Goal: Task Accomplishment & Management: Manage account settings

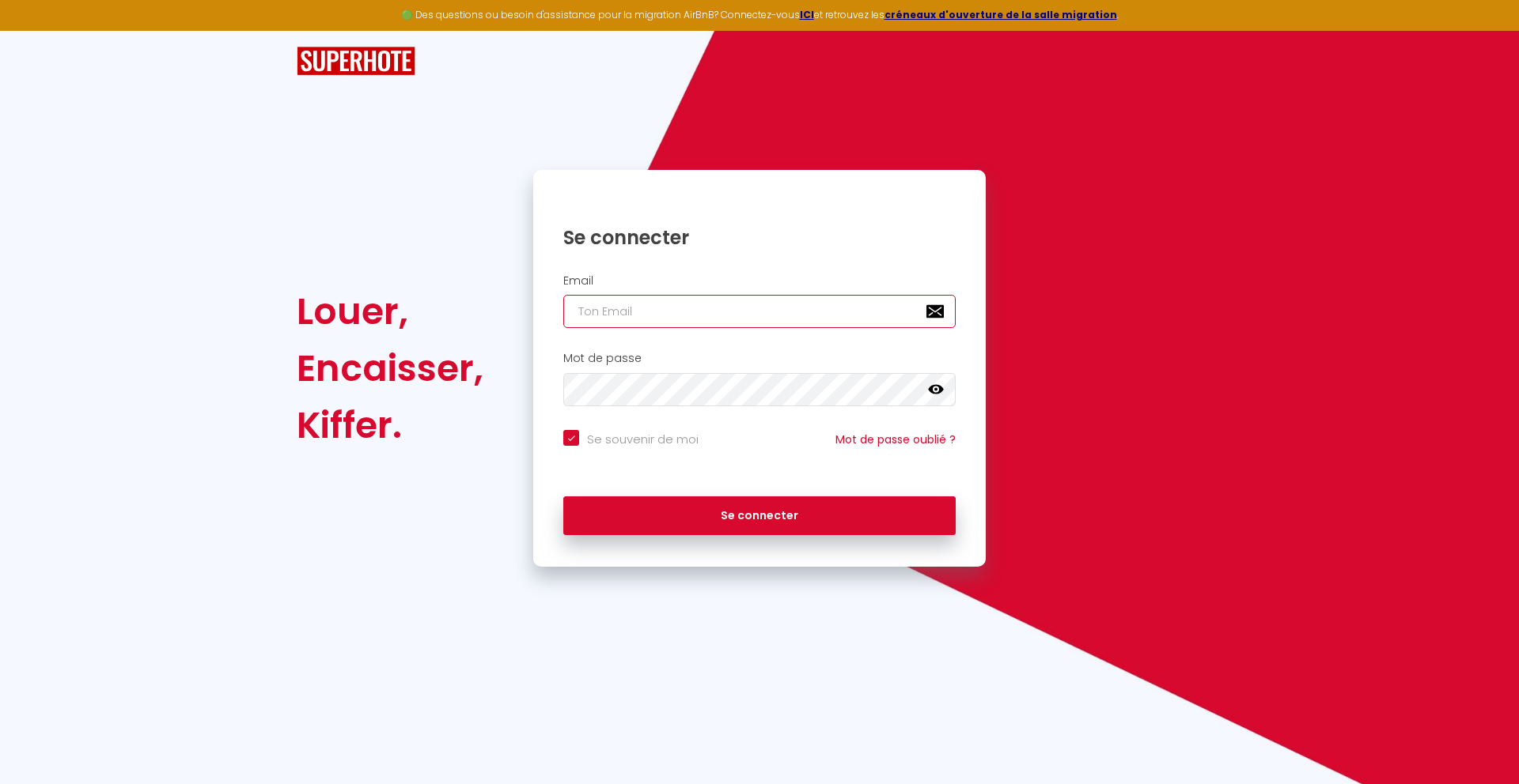
type input "[DOMAIN_NAME][EMAIL_ADDRESS][DOMAIN_NAME]"
click at [908, 495] on div "Se connecter" at bounding box center [759, 512] width 453 height 48
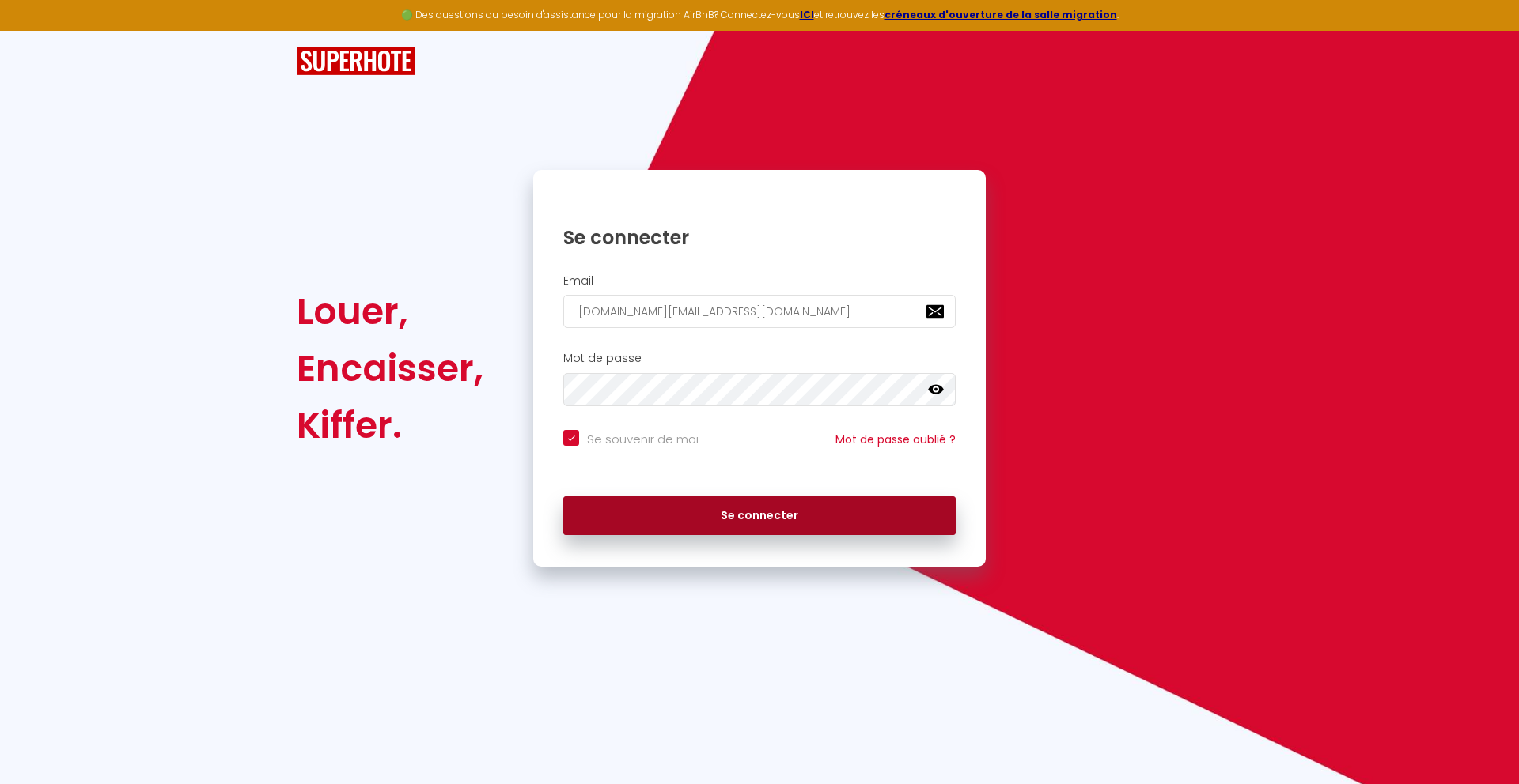
click at [908, 497] on button "Se connecter" at bounding box center [759, 516] width 392 height 39
checkbox input "true"
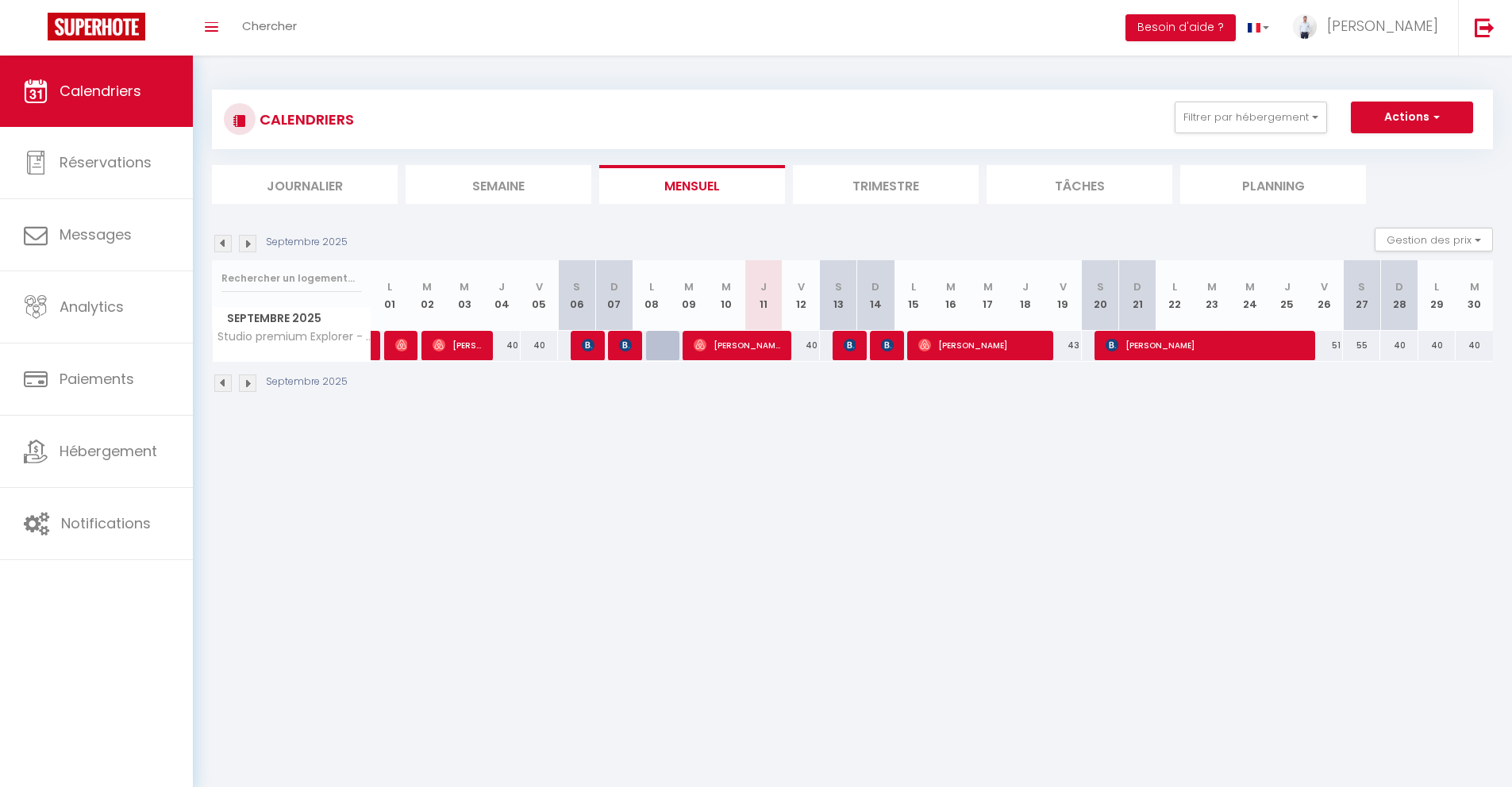
select select
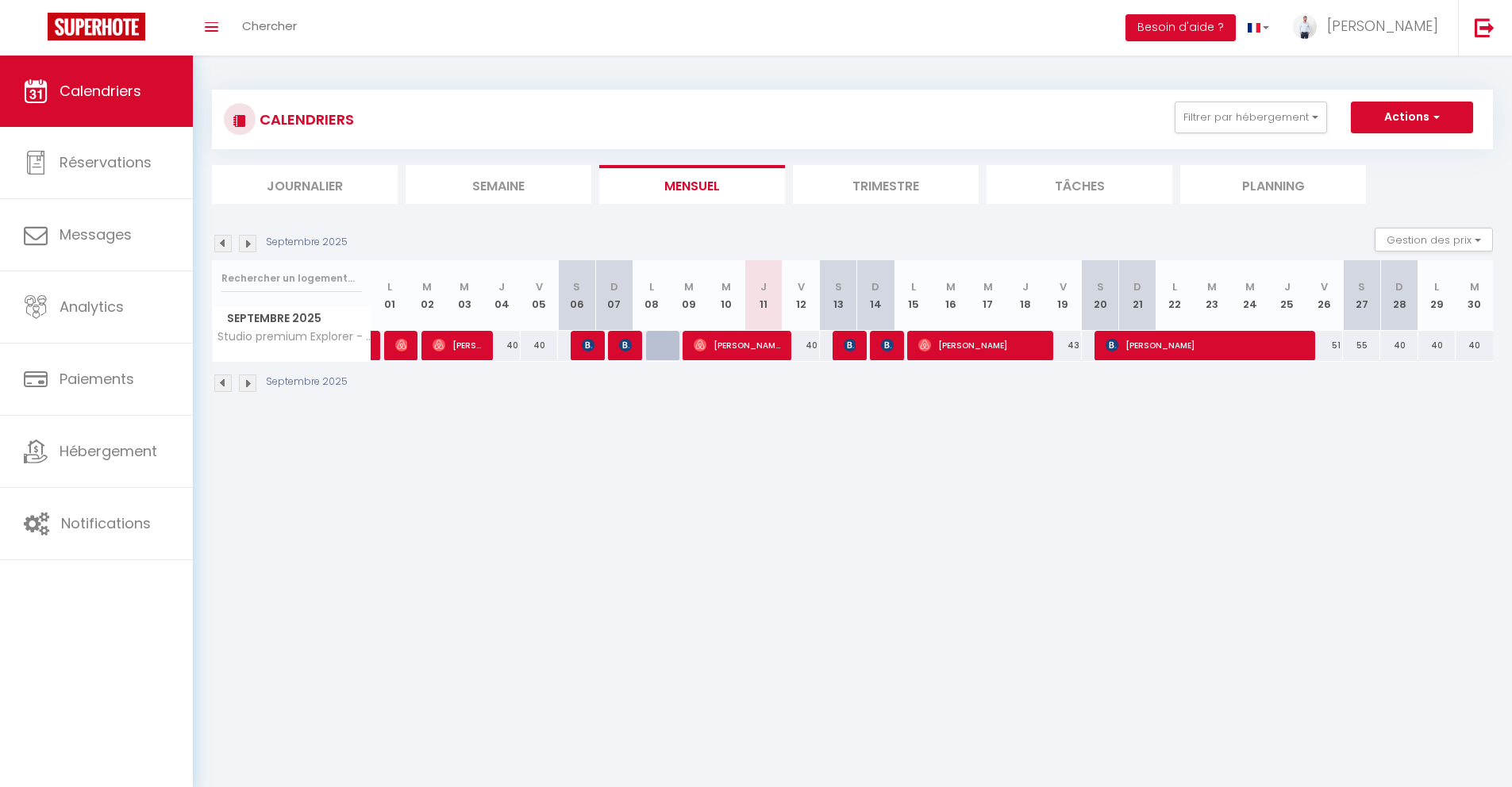
select select
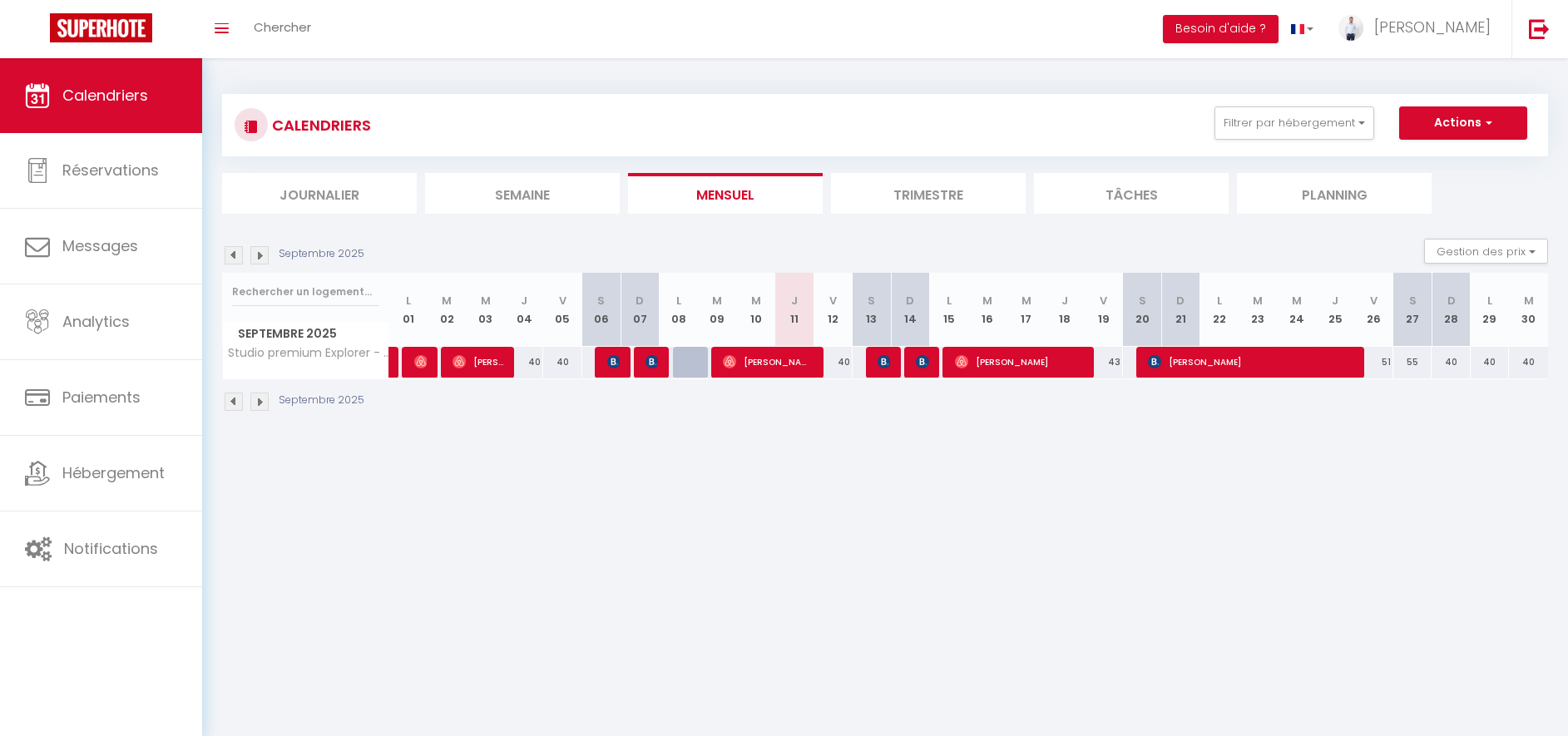
select select
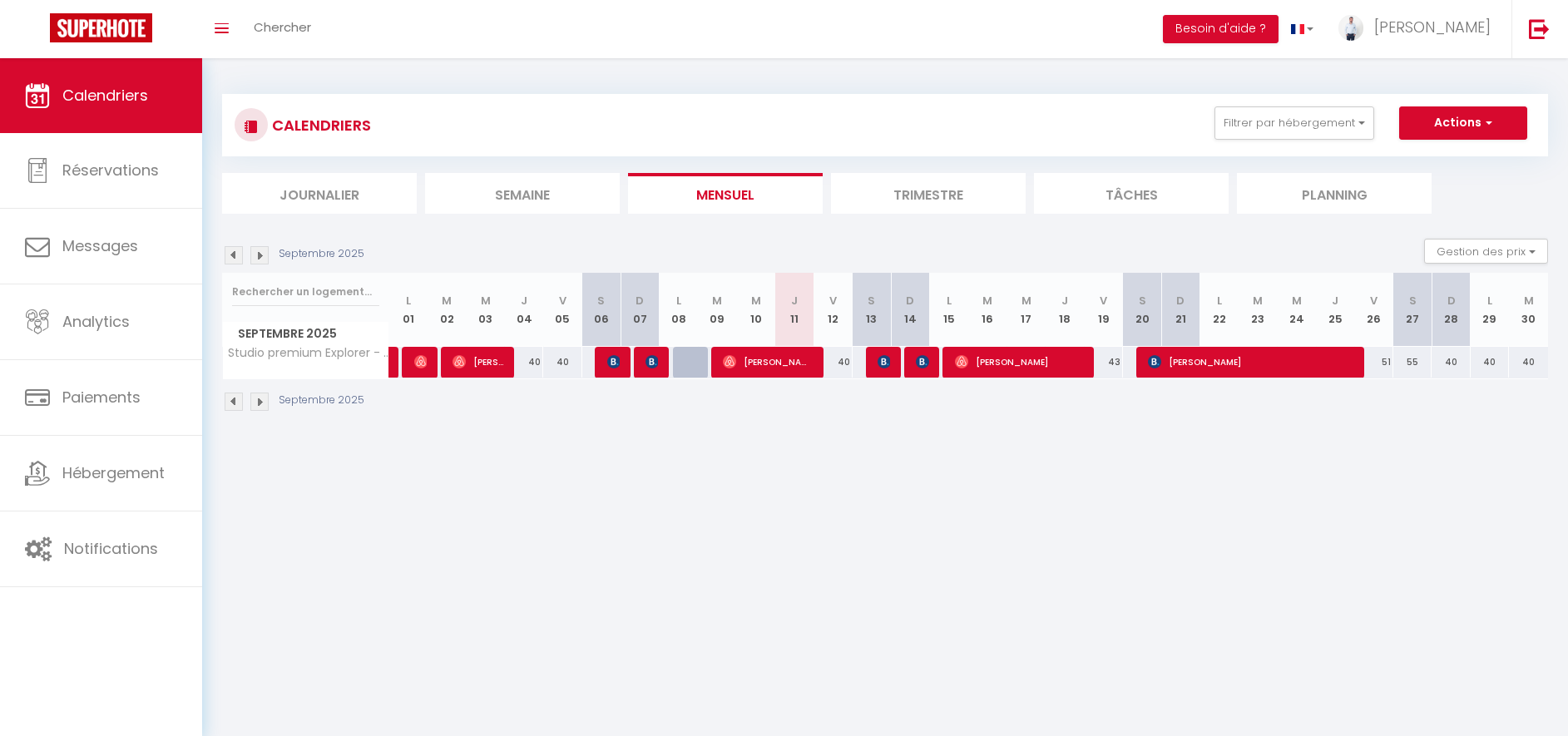
select select
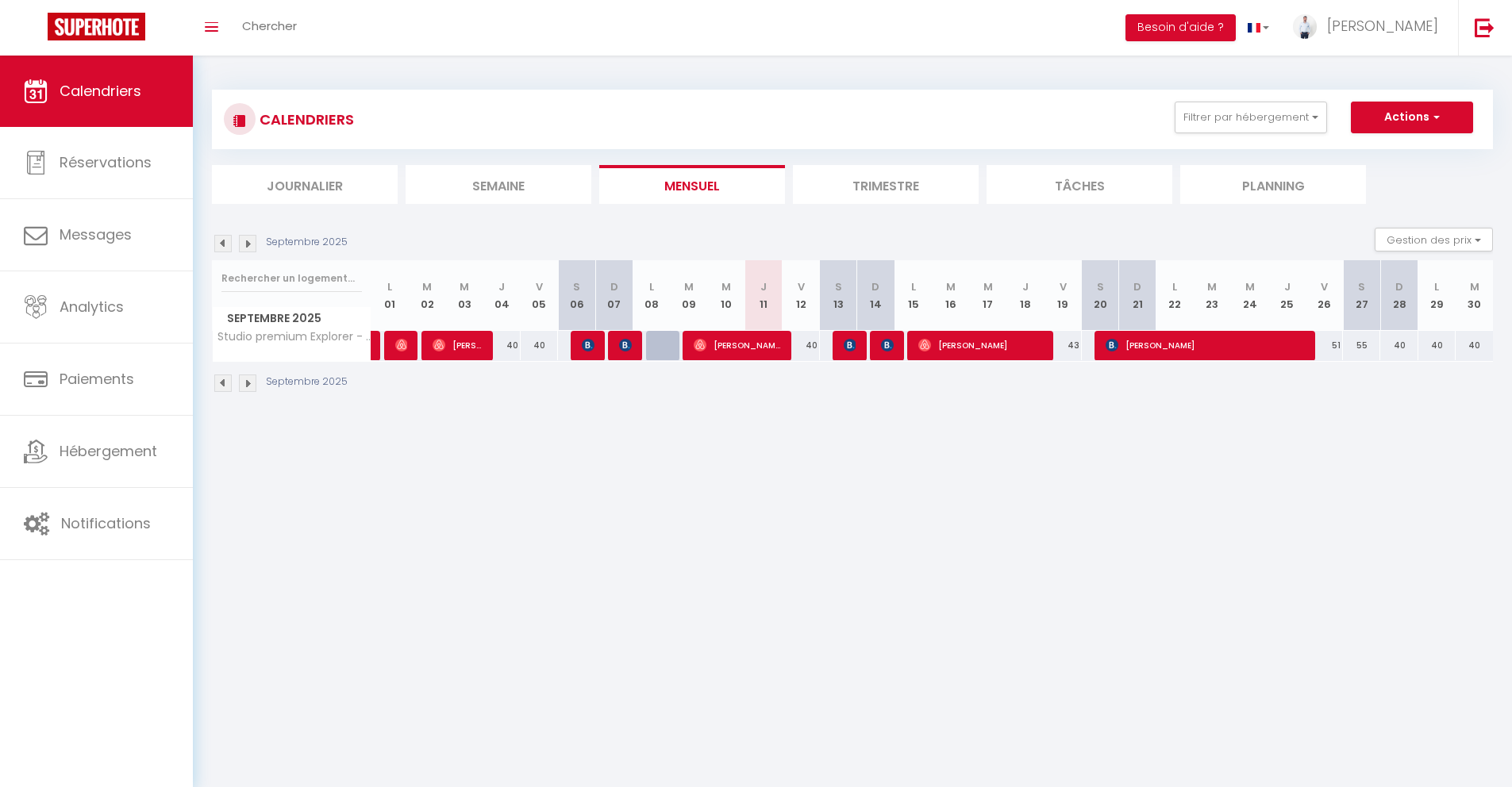
click at [918, 379] on div "Septembre 2025" at bounding box center [852, 385] width 1281 height 47
click at [933, 351] on span "[PERSON_NAME]" at bounding box center [980, 345] width 125 height 30
select select "OK"
select select "0"
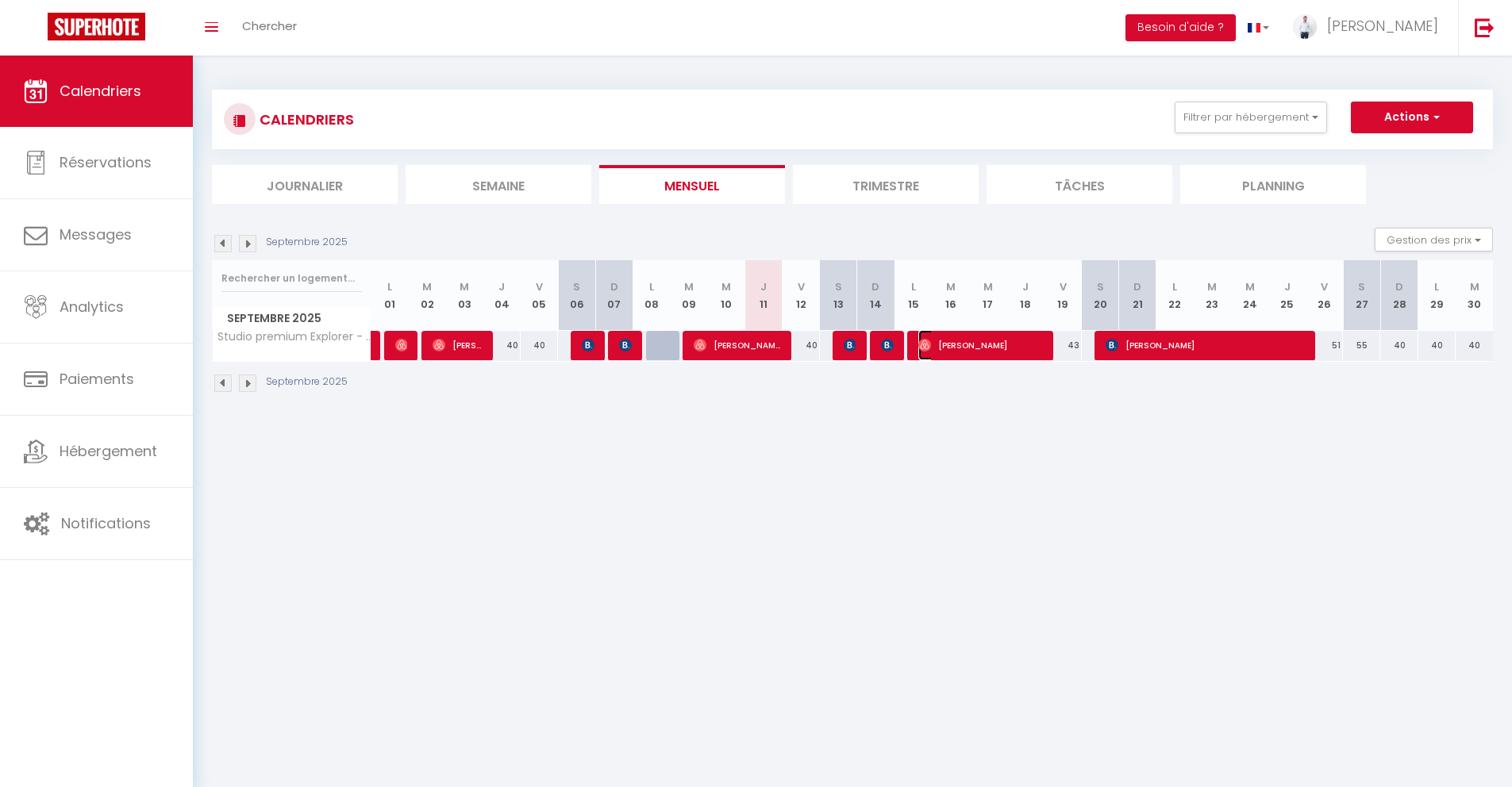
select select "0"
select select "1"
select select
select select "28188"
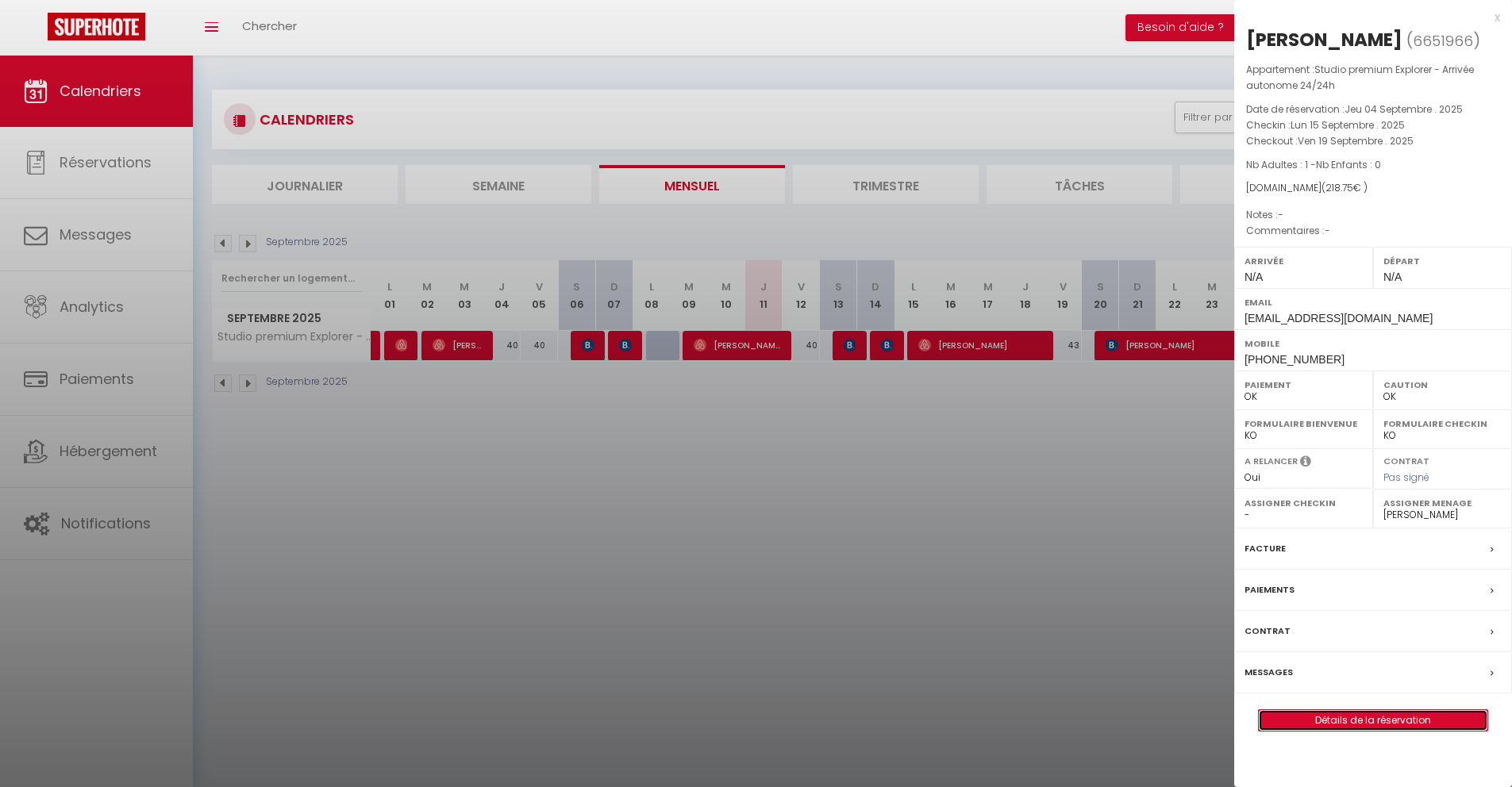
click at [1337, 731] on link "Détails de la réservation" at bounding box center [1373, 720] width 229 height 21
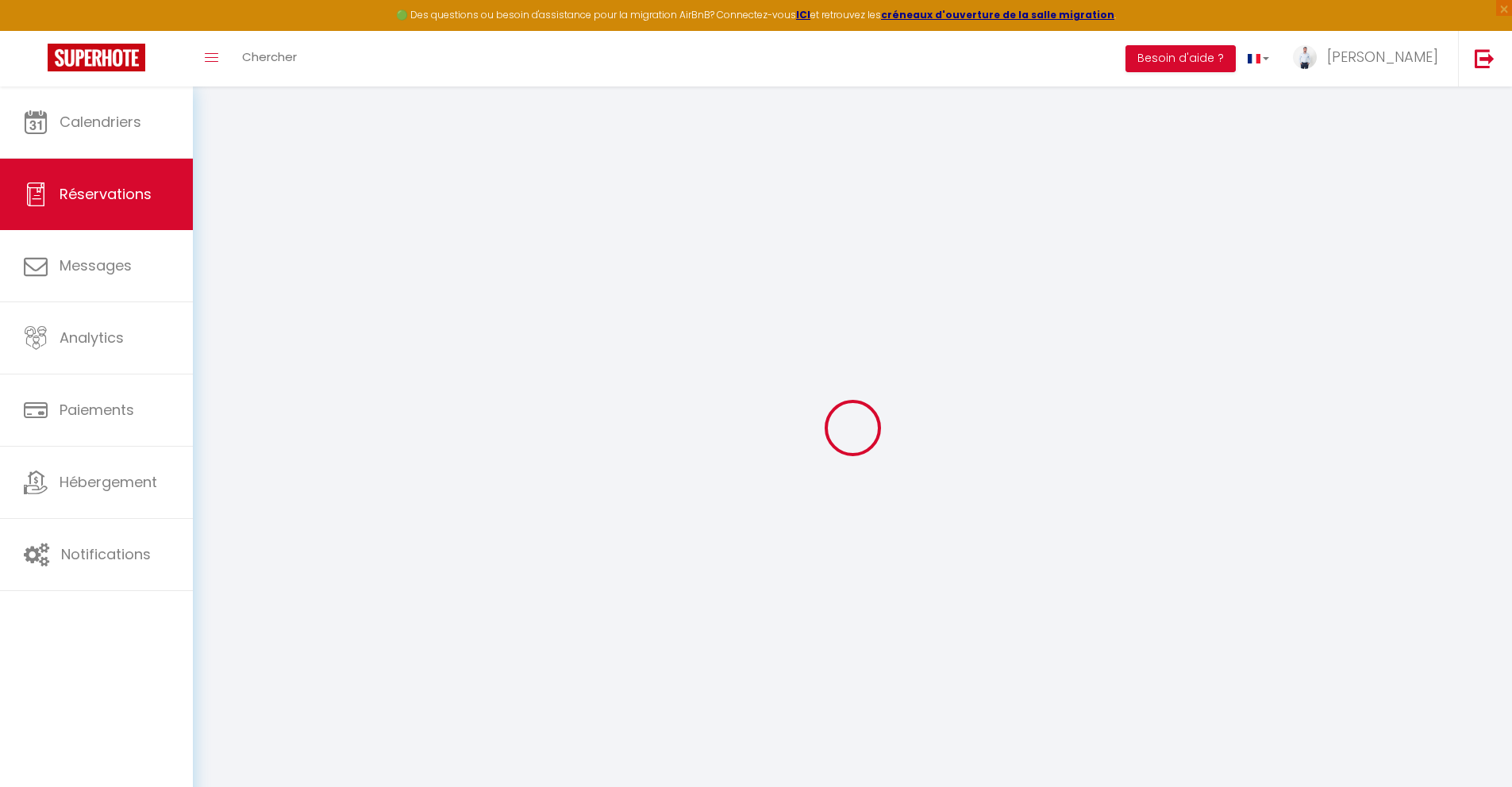
type input "[PERSON_NAME]"
type input "Maubrey"
type input "[EMAIL_ADDRESS][DOMAIN_NAME]"
type input "[PHONE_NUMBER]"
select select
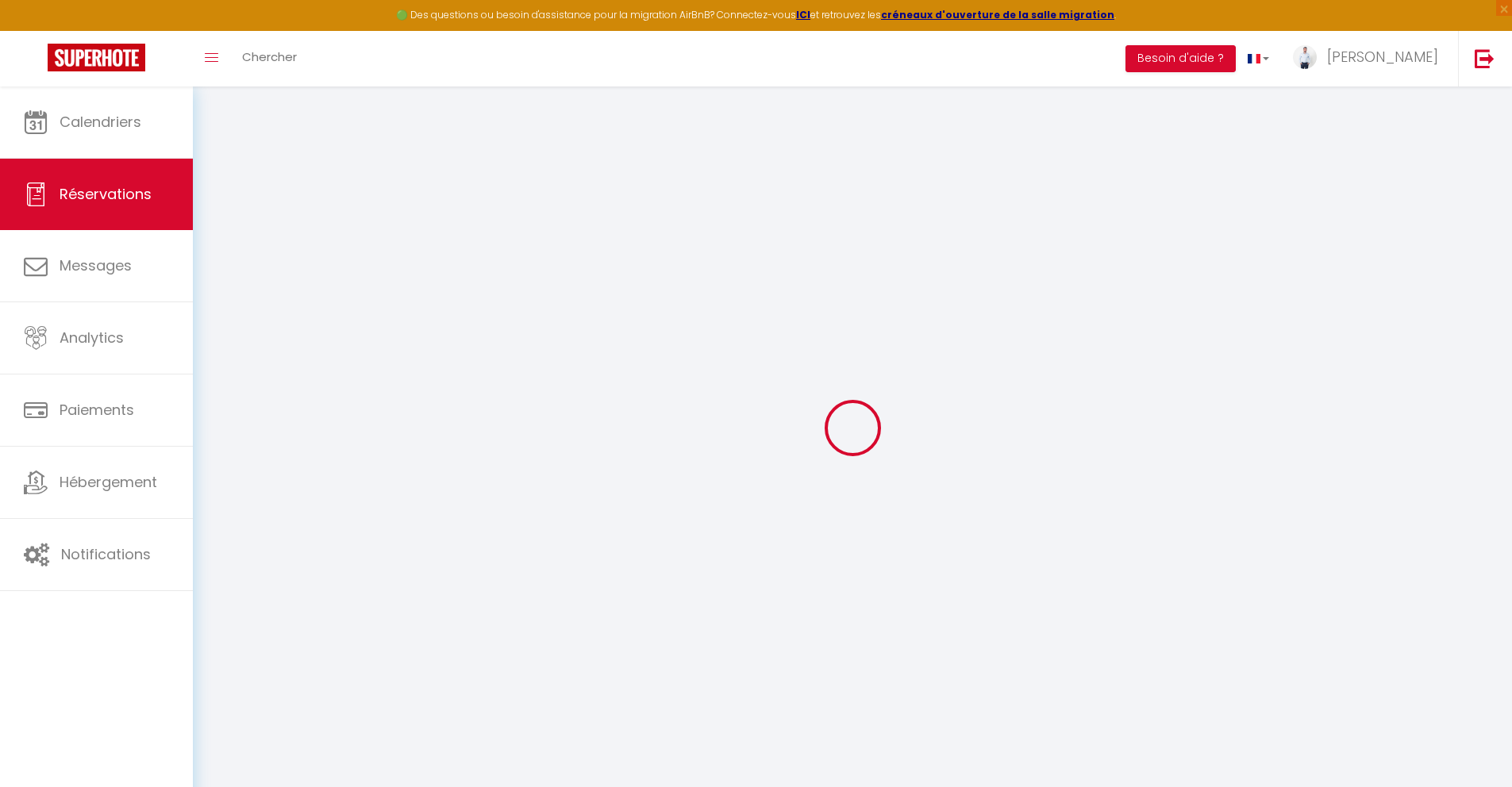
type input "26.04"
select select "42974"
select select "1"
select select
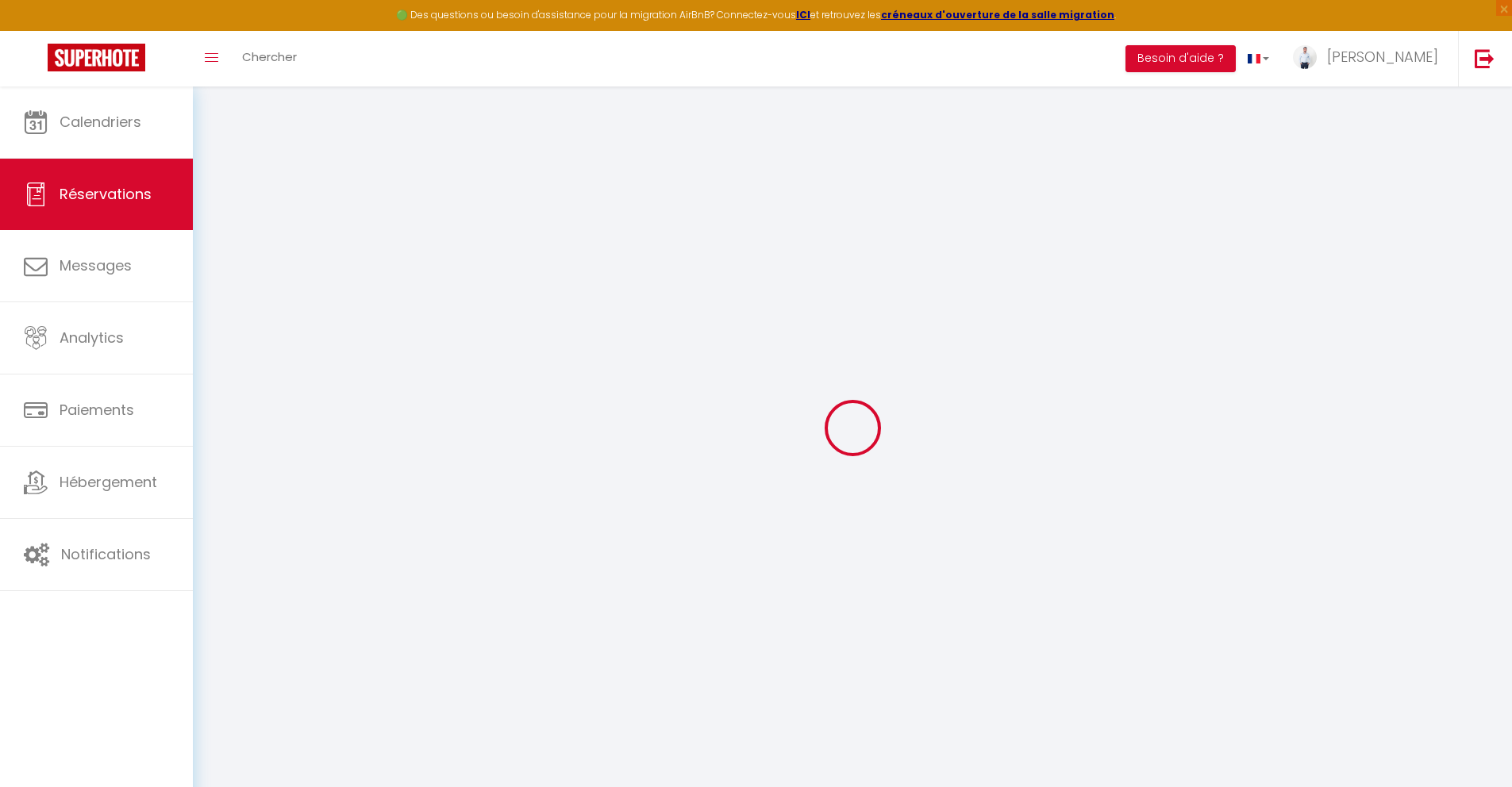
type input "1"
select select "12"
select select
type input "192"
checkbox input "false"
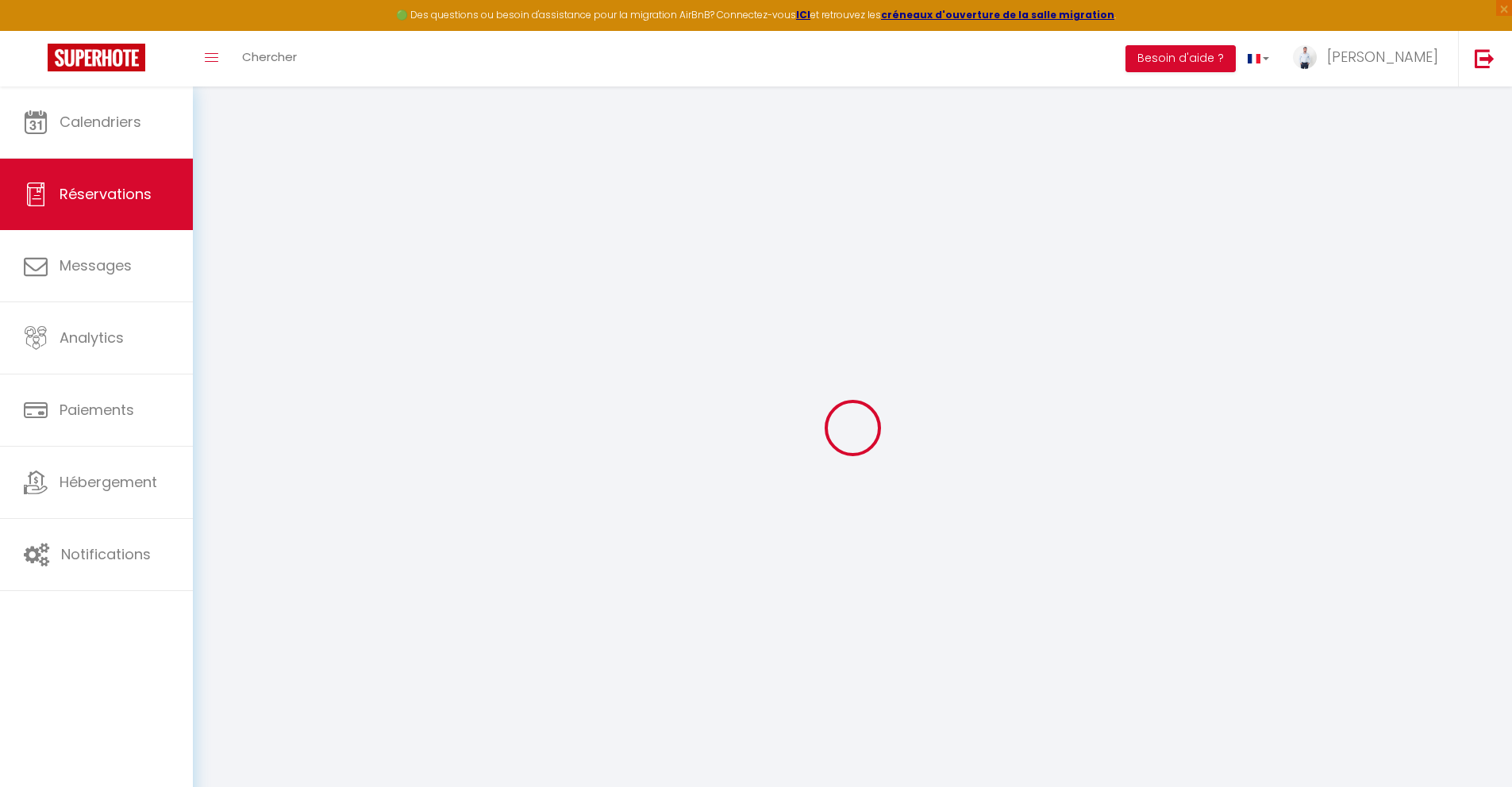
type input "38.4"
select select "1"
type input "0"
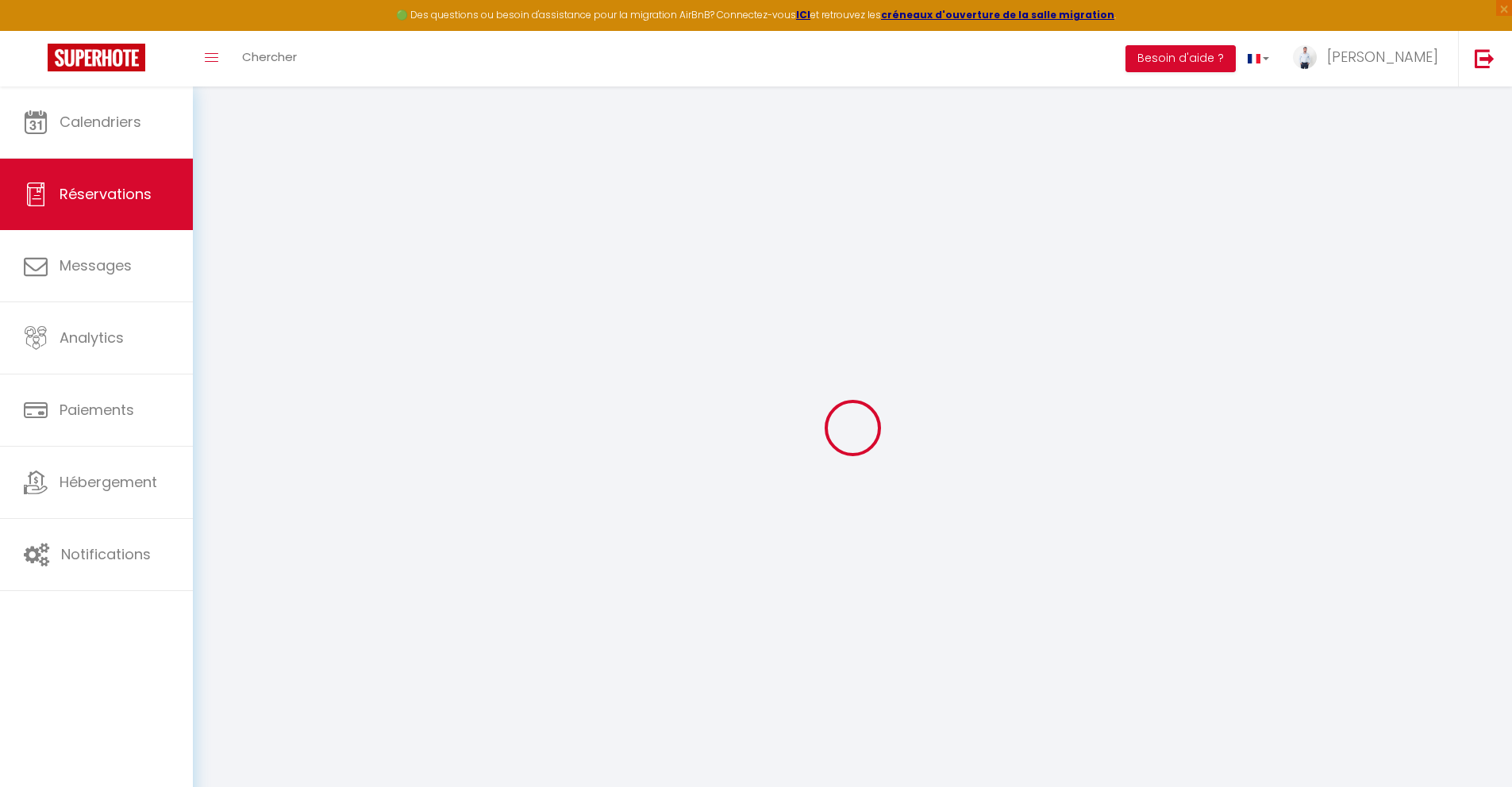
select select
select select "15"
checkbox input "false"
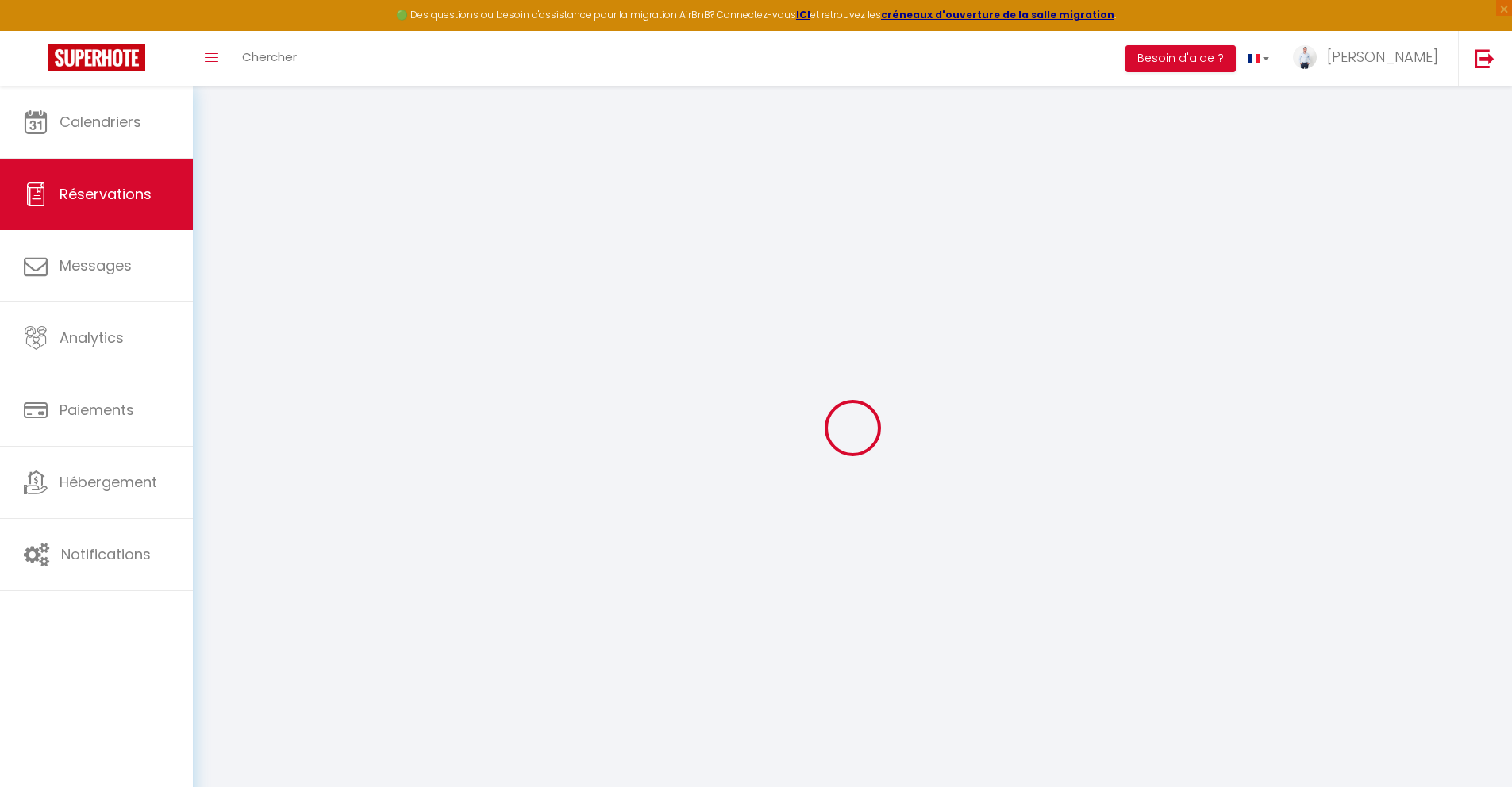
select select
checkbox input "false"
select select
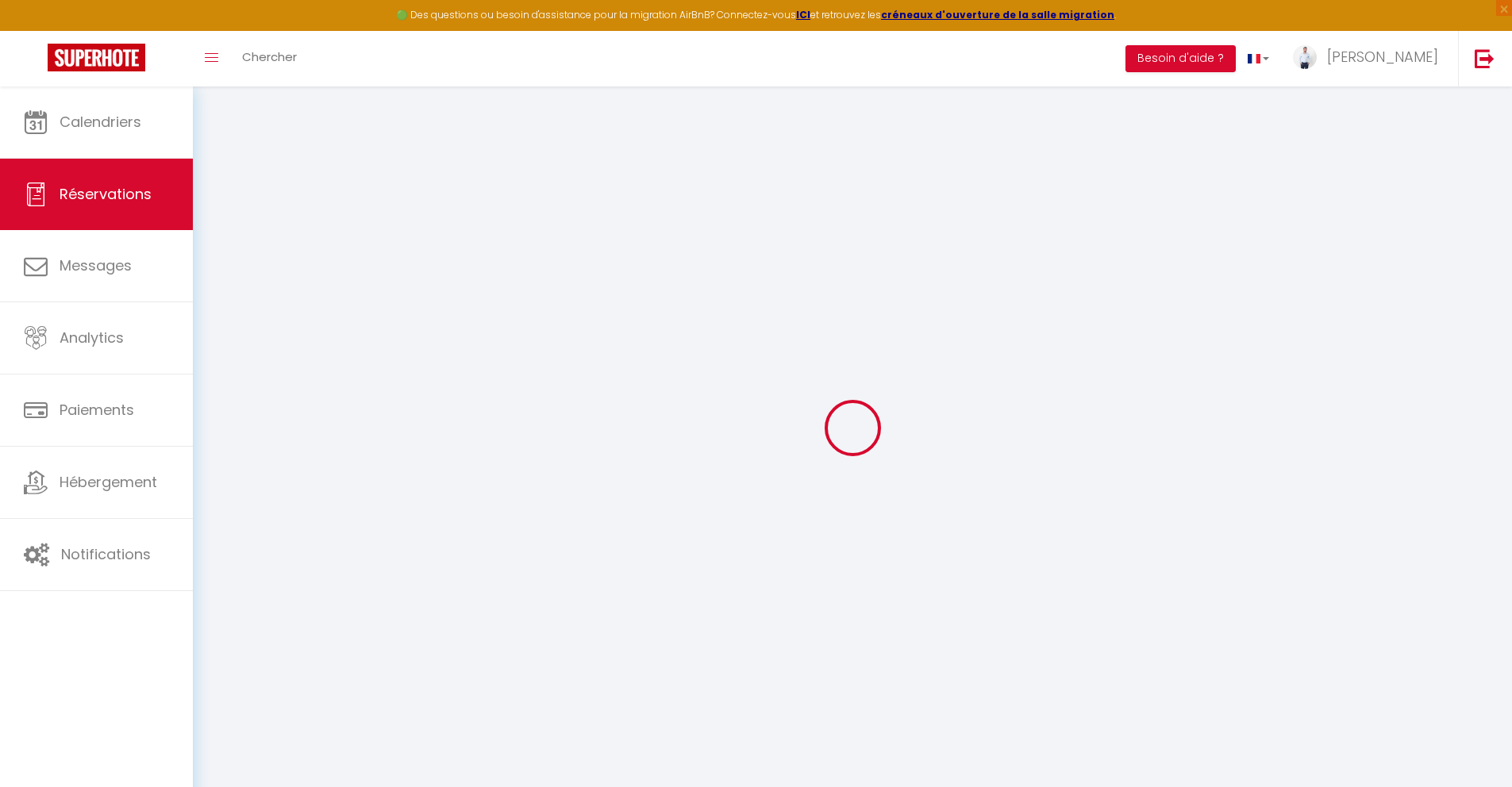
select select
checkbox input "false"
select select
type input "20"
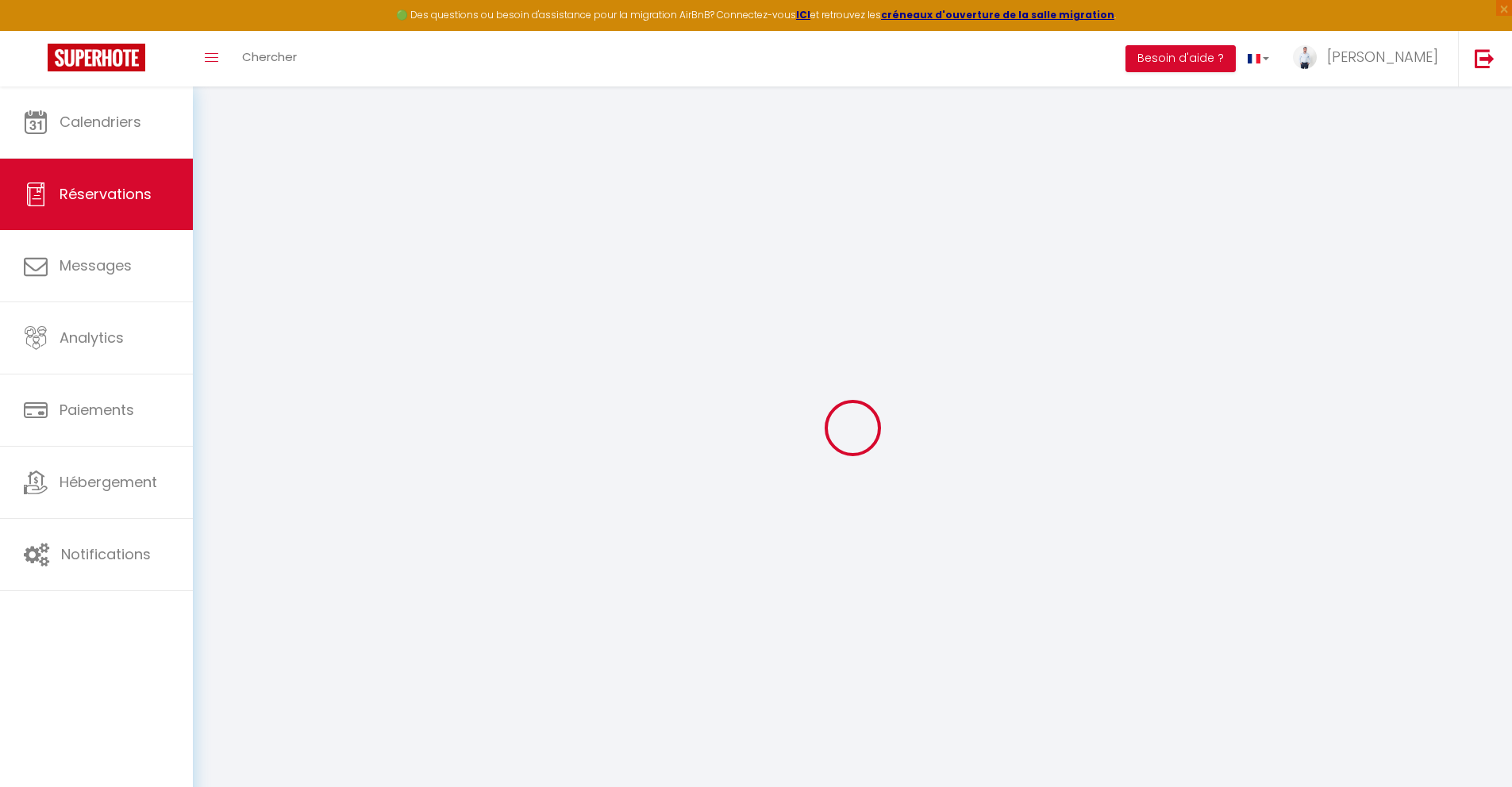
type input "6.75"
select select
checkbox input "false"
select select
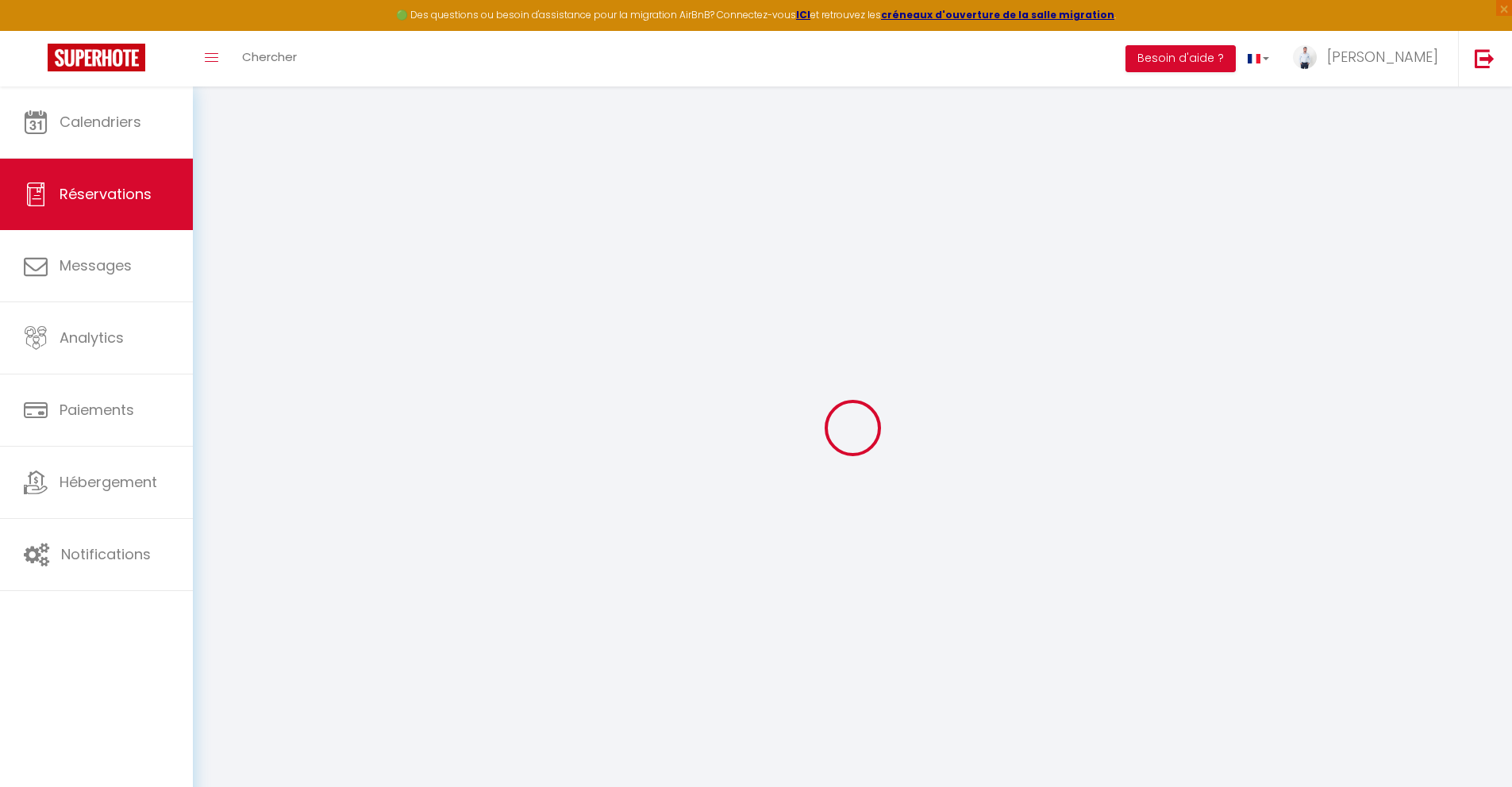
checkbox input "false"
select select
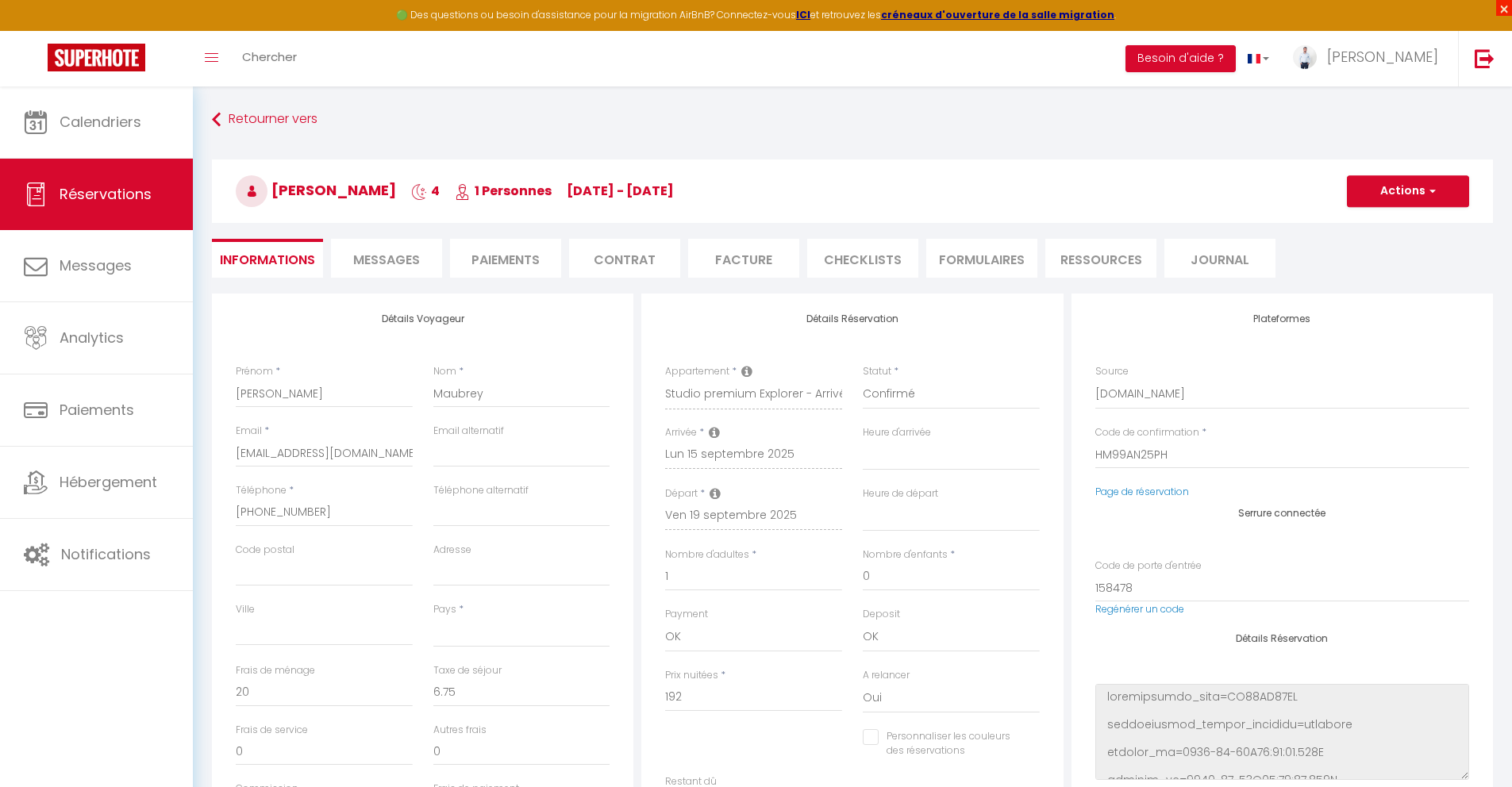
click at [1503, 7] on span "×" at bounding box center [1504, 7] width 16 height 16
click at [1503, 7] on nav "🟢 Des questions ou besoin d'assistance pour la migration AirBnB? Connectez-vous…" at bounding box center [756, 43] width 1512 height 86
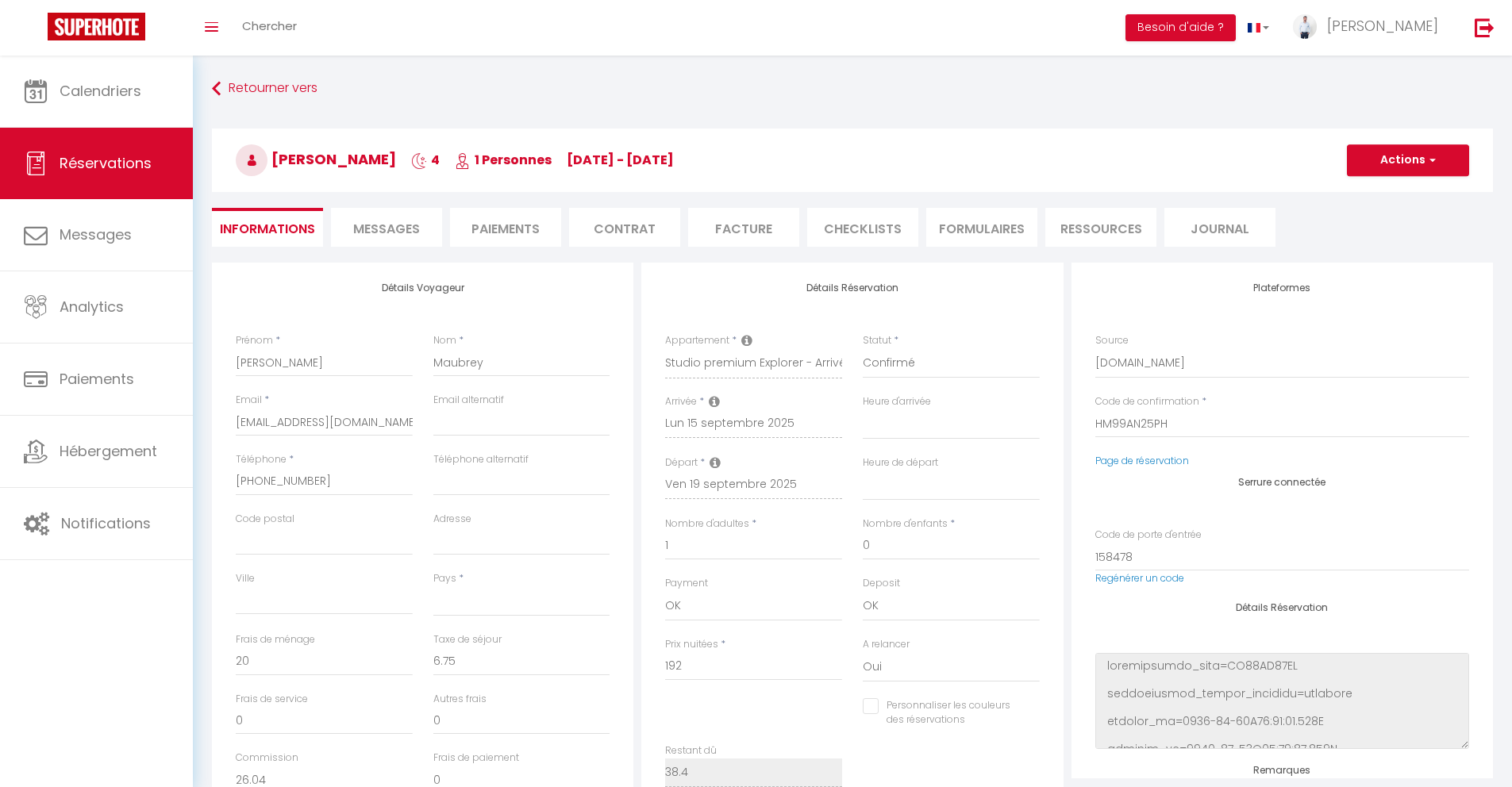
drag, startPoint x: 603, startPoint y: 221, endPoint x: 642, endPoint y: 221, distance: 39.0
click at [603, 220] on li "Contrat" at bounding box center [624, 228] width 111 height 39
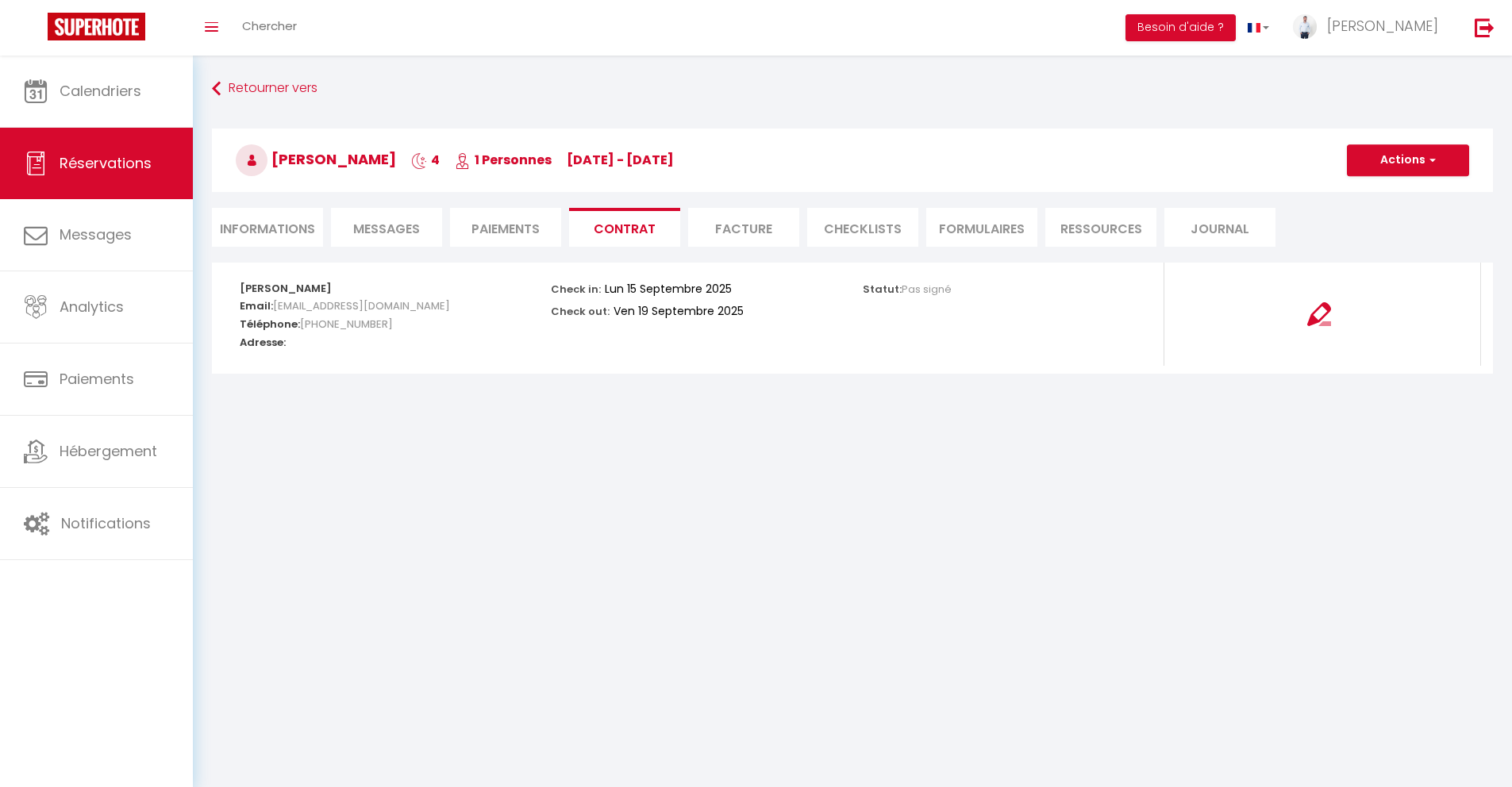
click at [265, 223] on li "Informations" at bounding box center [267, 228] width 111 height 39
select select
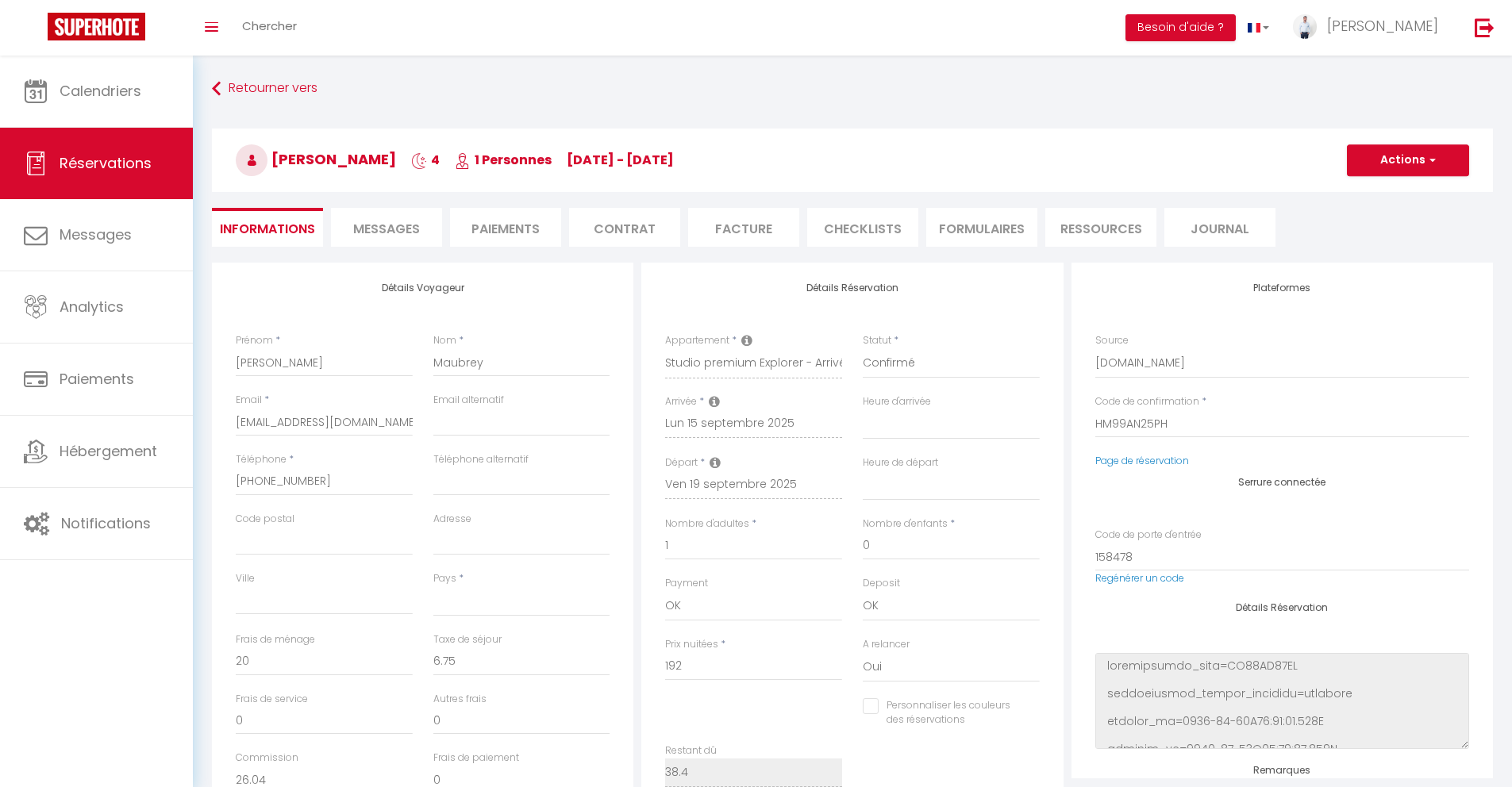
click at [842, 223] on li "CHECKLISTS" at bounding box center [863, 228] width 111 height 39
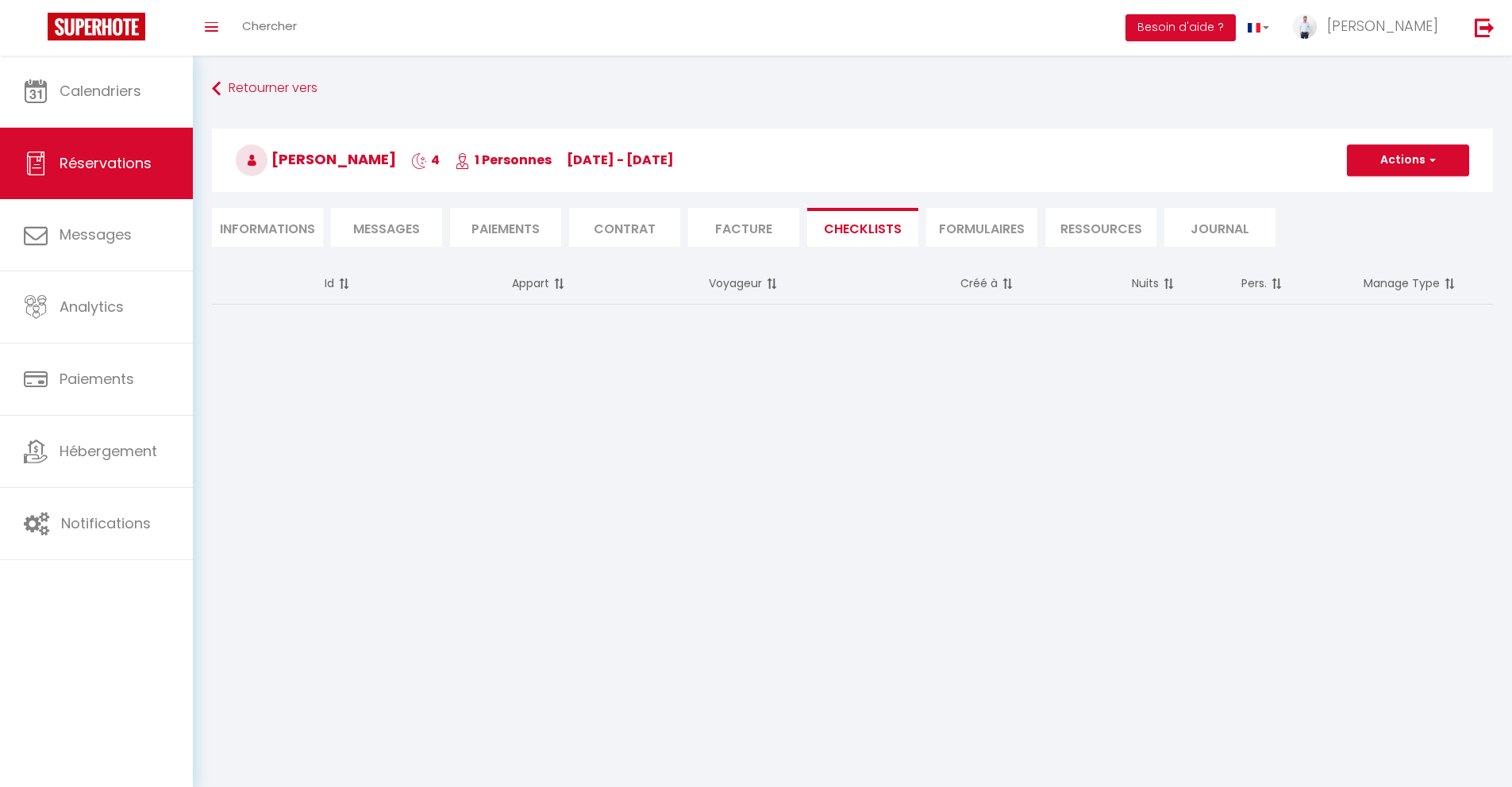
click at [986, 222] on li "FORMULAIRES" at bounding box center [982, 228] width 111 height 39
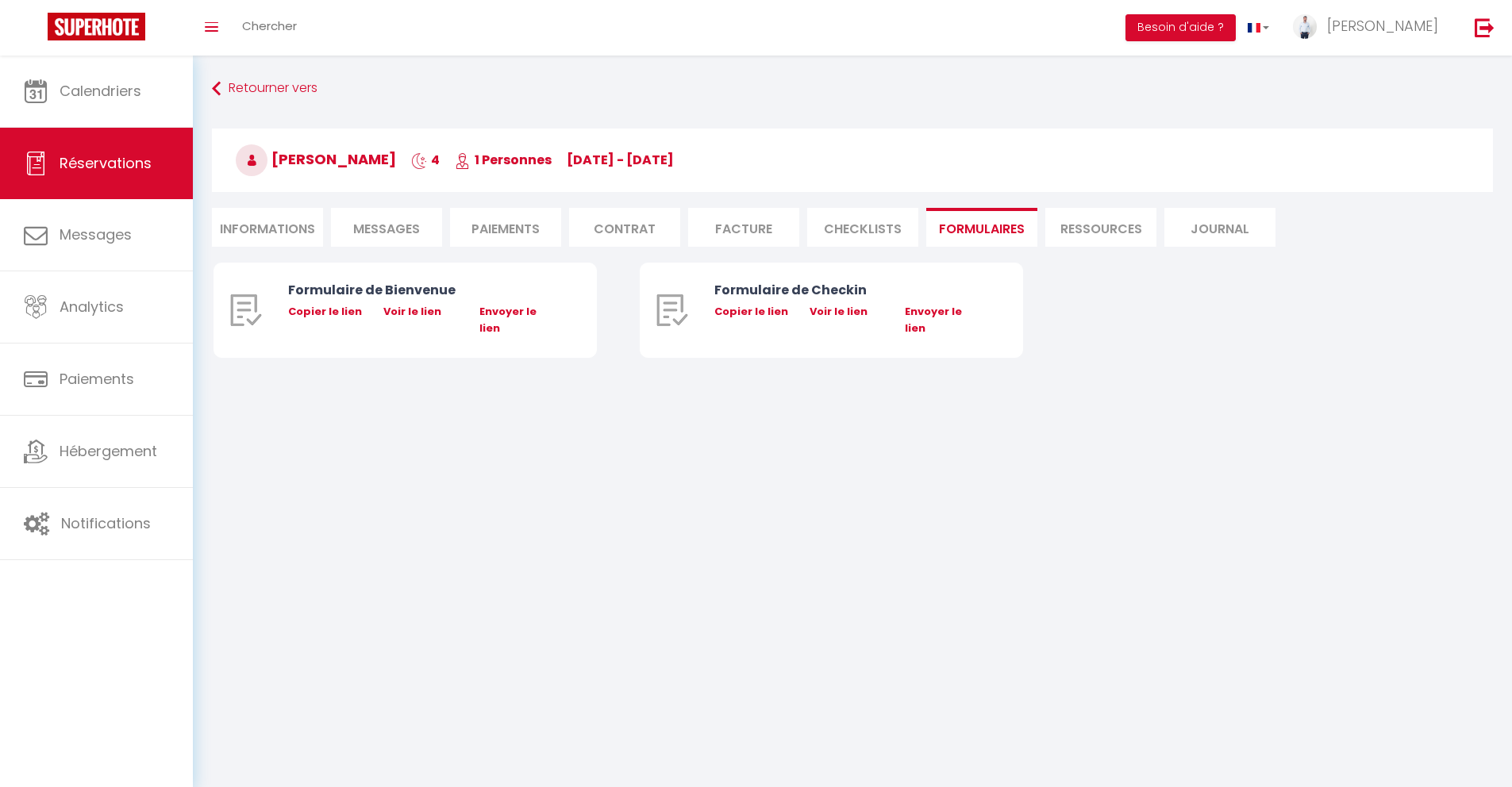
click at [656, 237] on li "Contrat" at bounding box center [624, 228] width 111 height 39
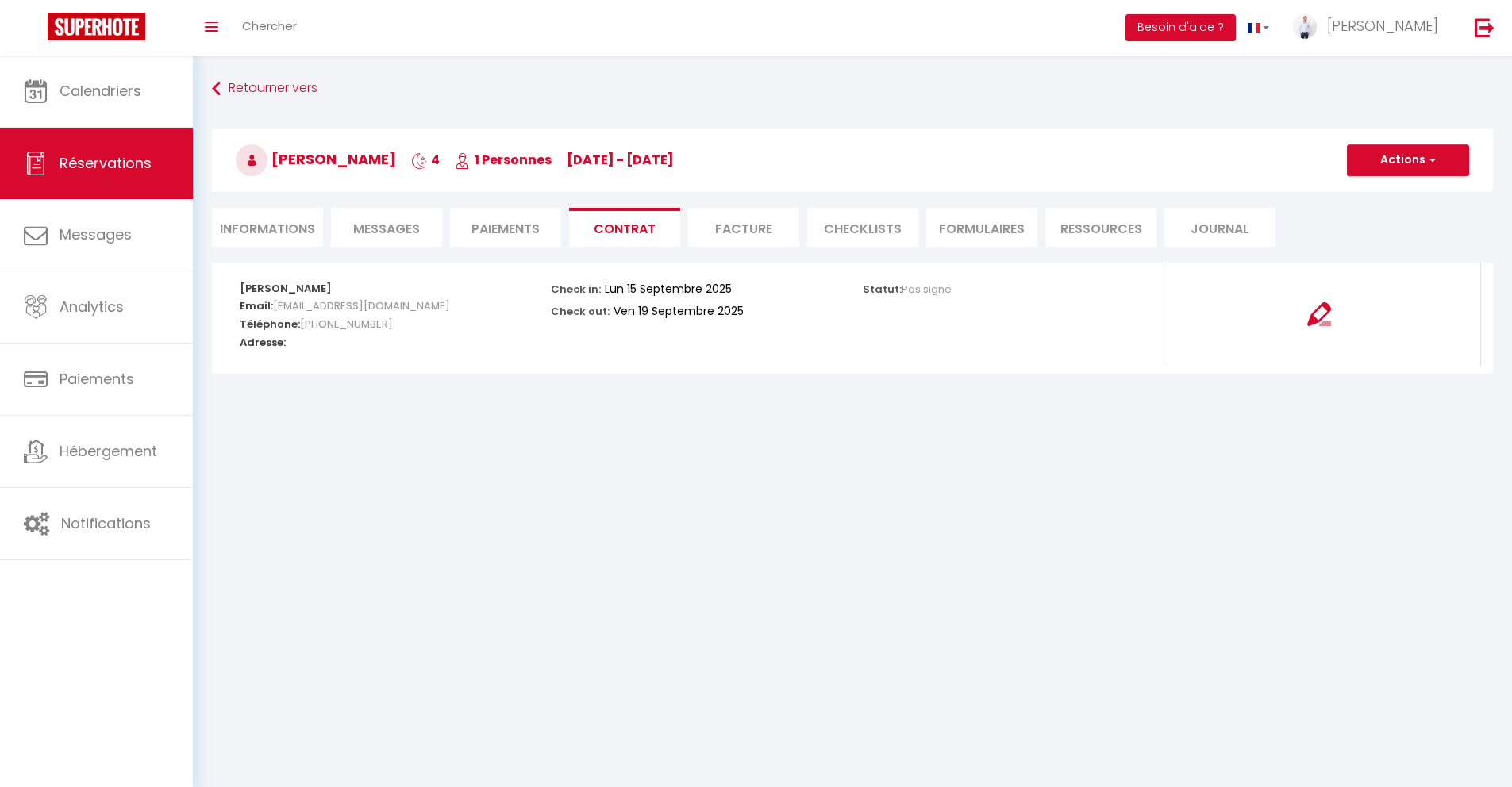
click at [724, 238] on li "Facture" at bounding box center [744, 228] width 111 height 39
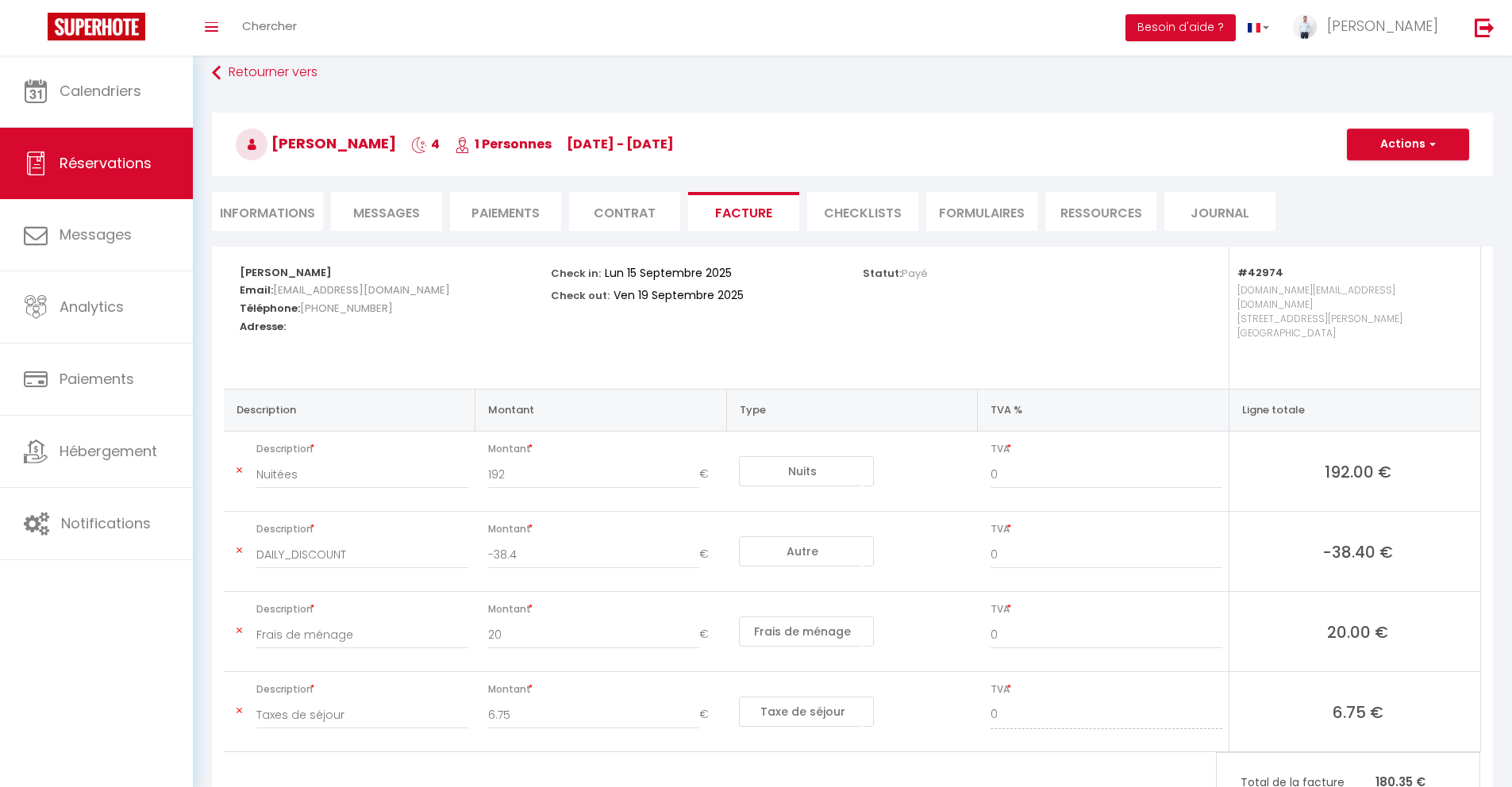
scroll to position [35, 0]
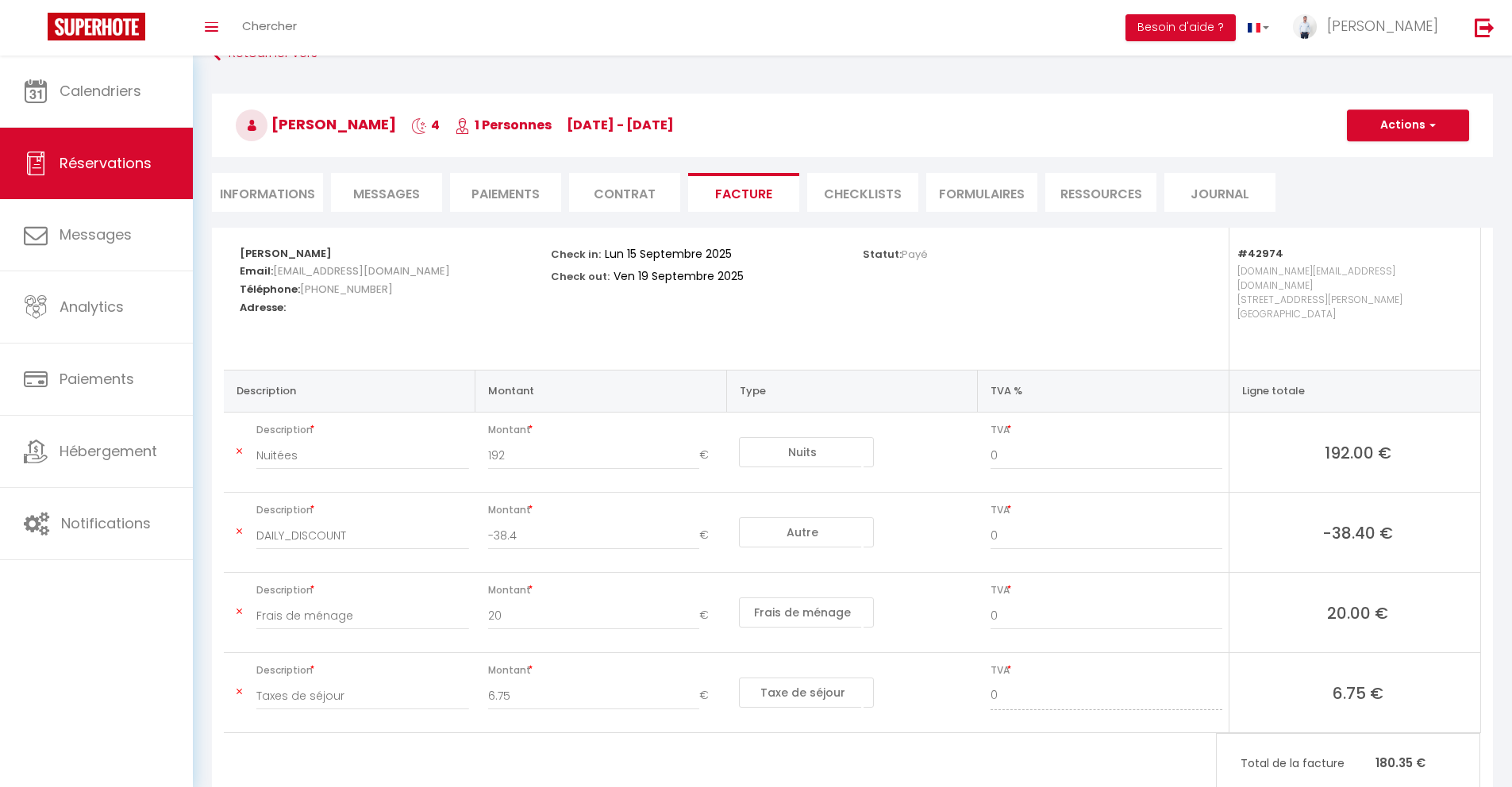
click at [853, 200] on li "CHECKLISTS" at bounding box center [863, 193] width 111 height 39
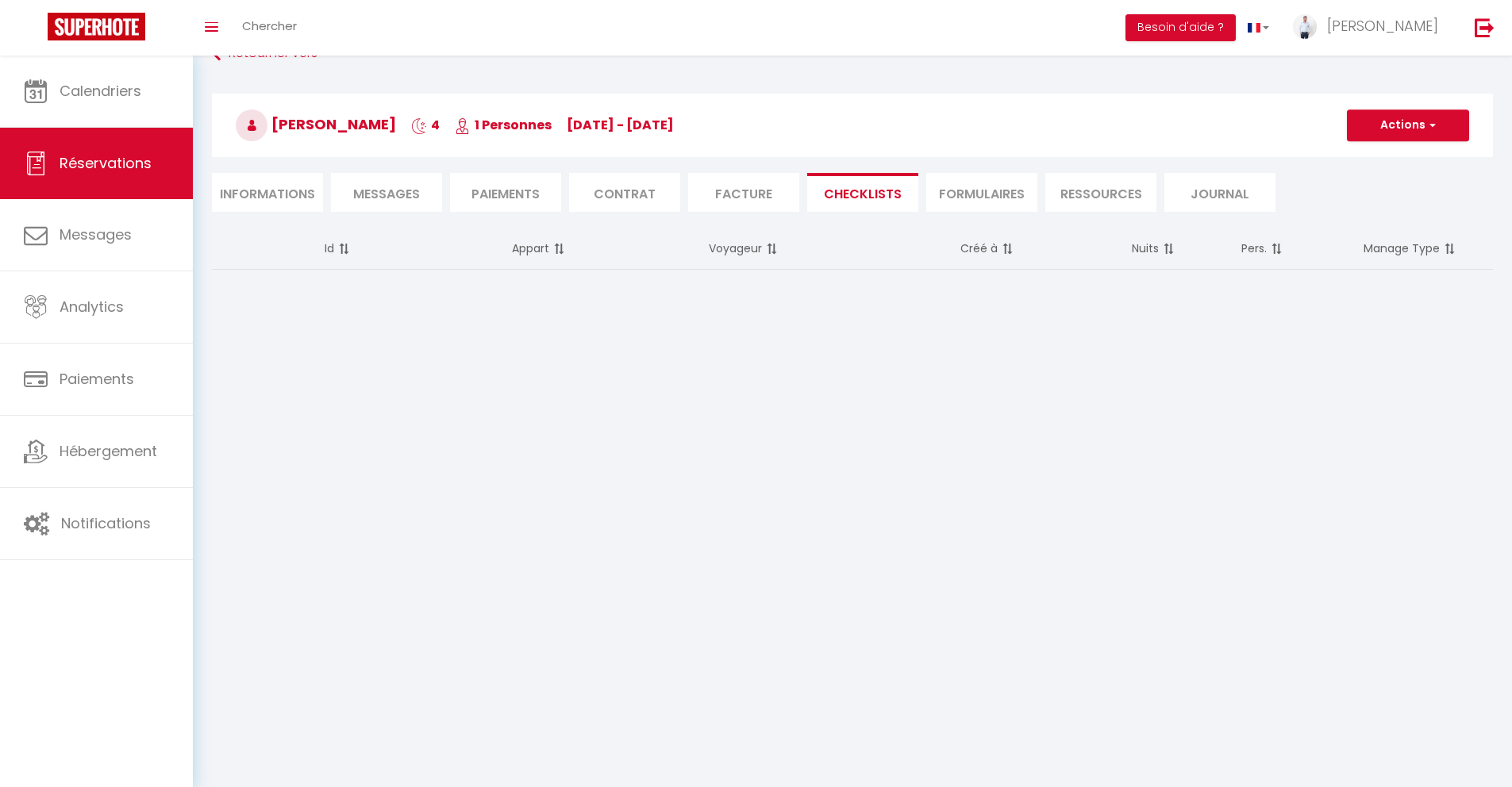
click at [278, 199] on li "Informations" at bounding box center [267, 193] width 111 height 39
select select
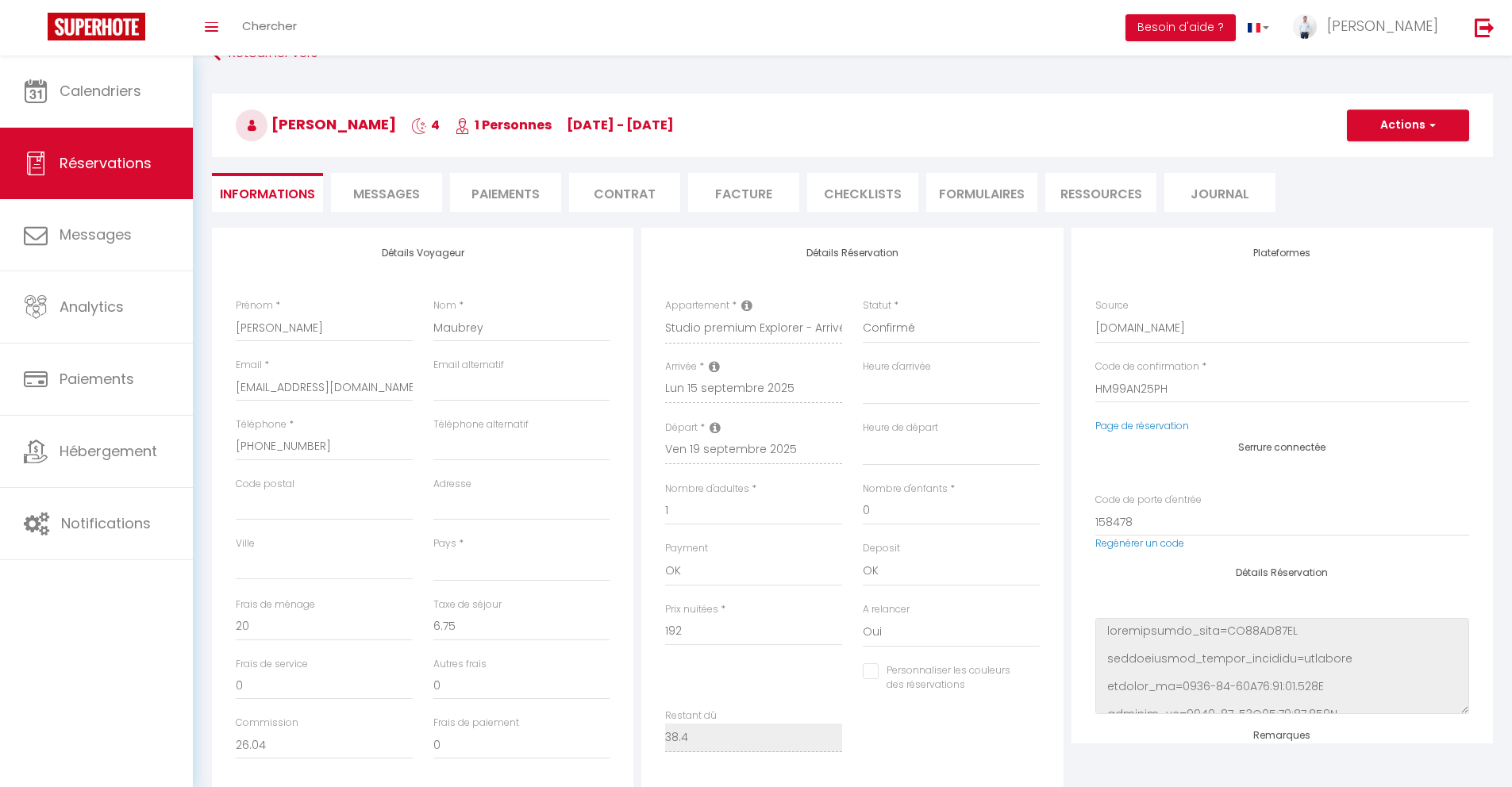
click at [872, 201] on li "CHECKLISTS" at bounding box center [863, 193] width 111 height 39
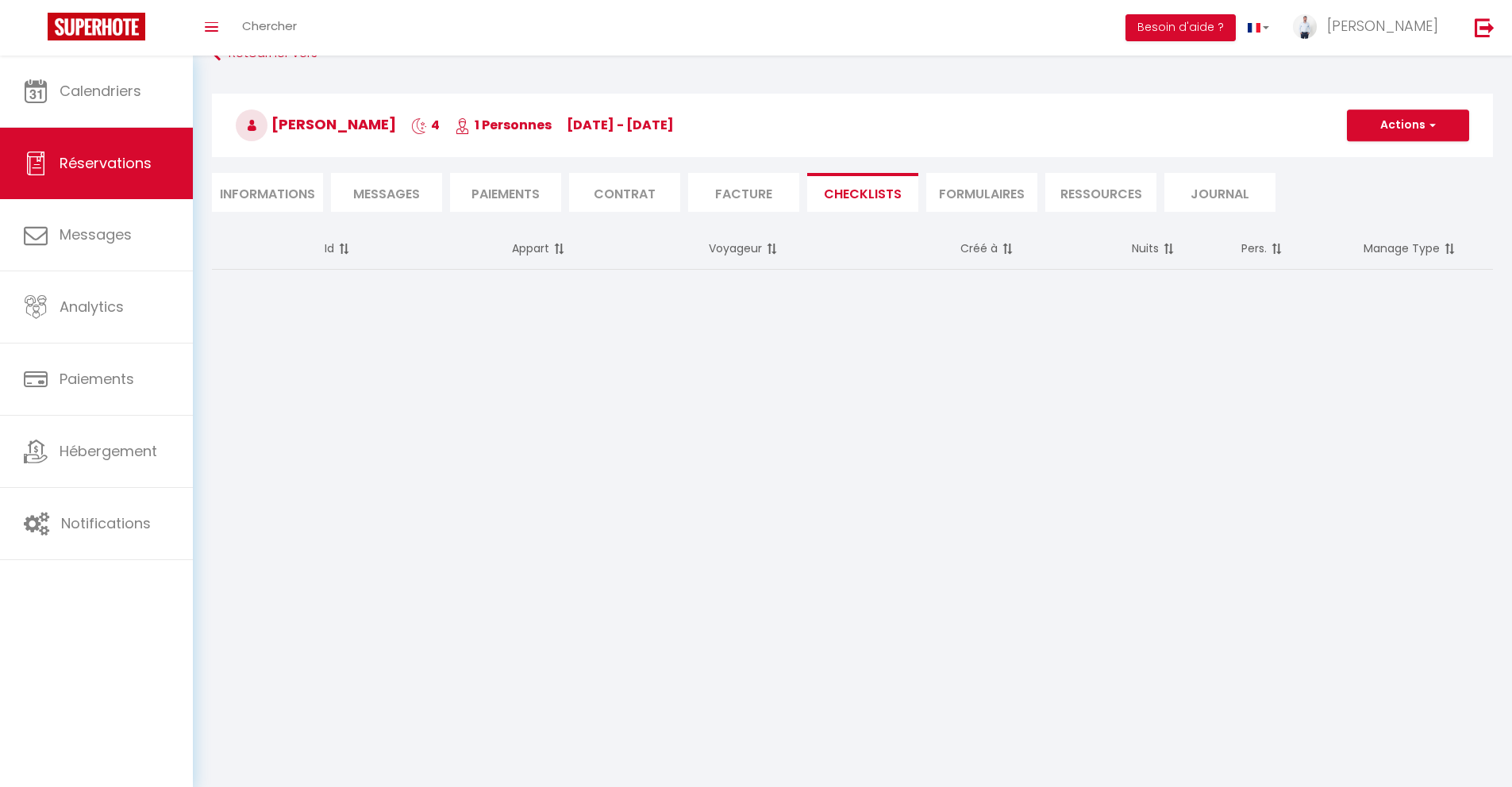
click at [940, 200] on li "FORMULAIRES" at bounding box center [982, 193] width 111 height 39
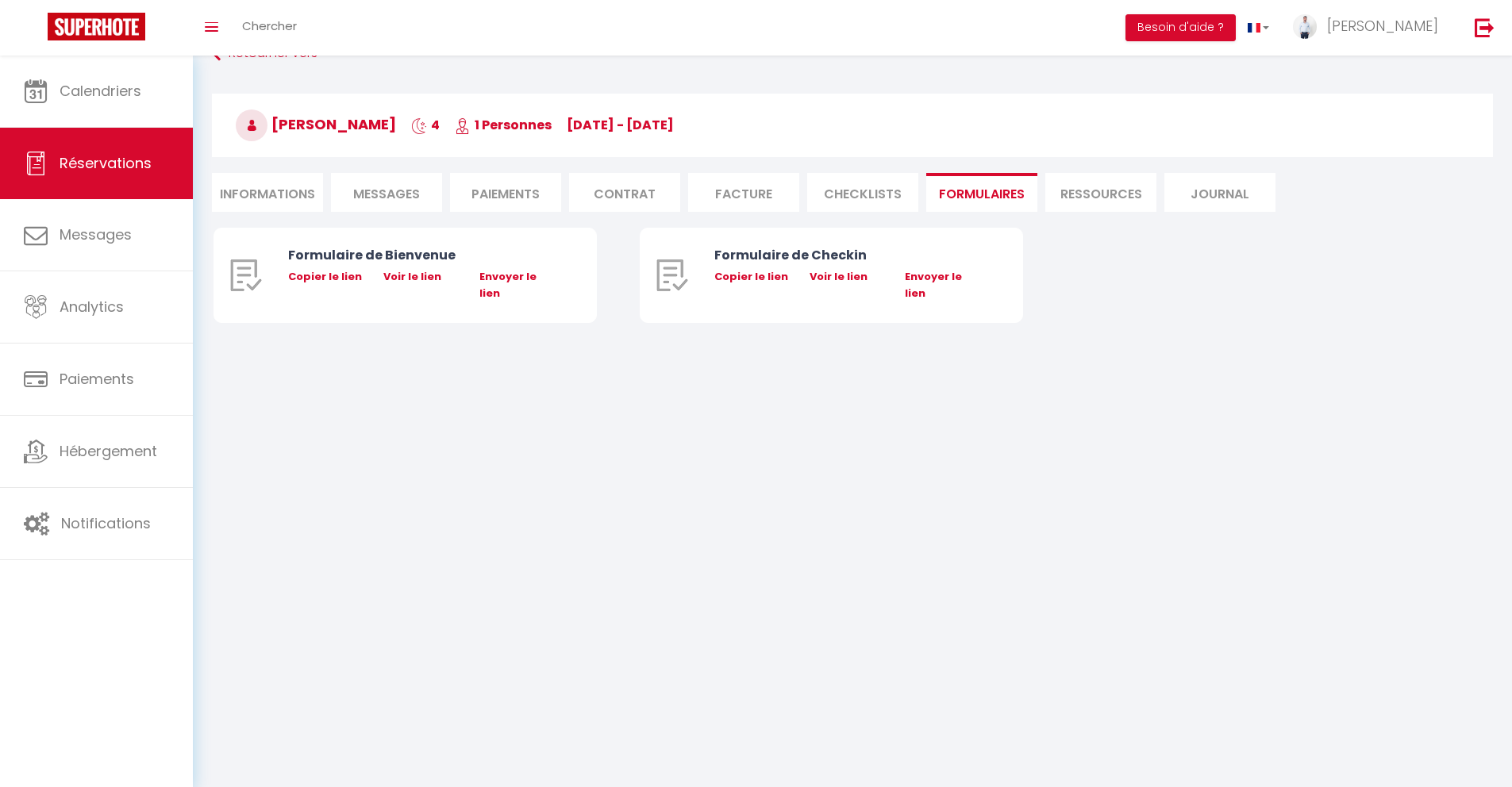
click at [223, 186] on li "Informations" at bounding box center [267, 193] width 111 height 39
select select
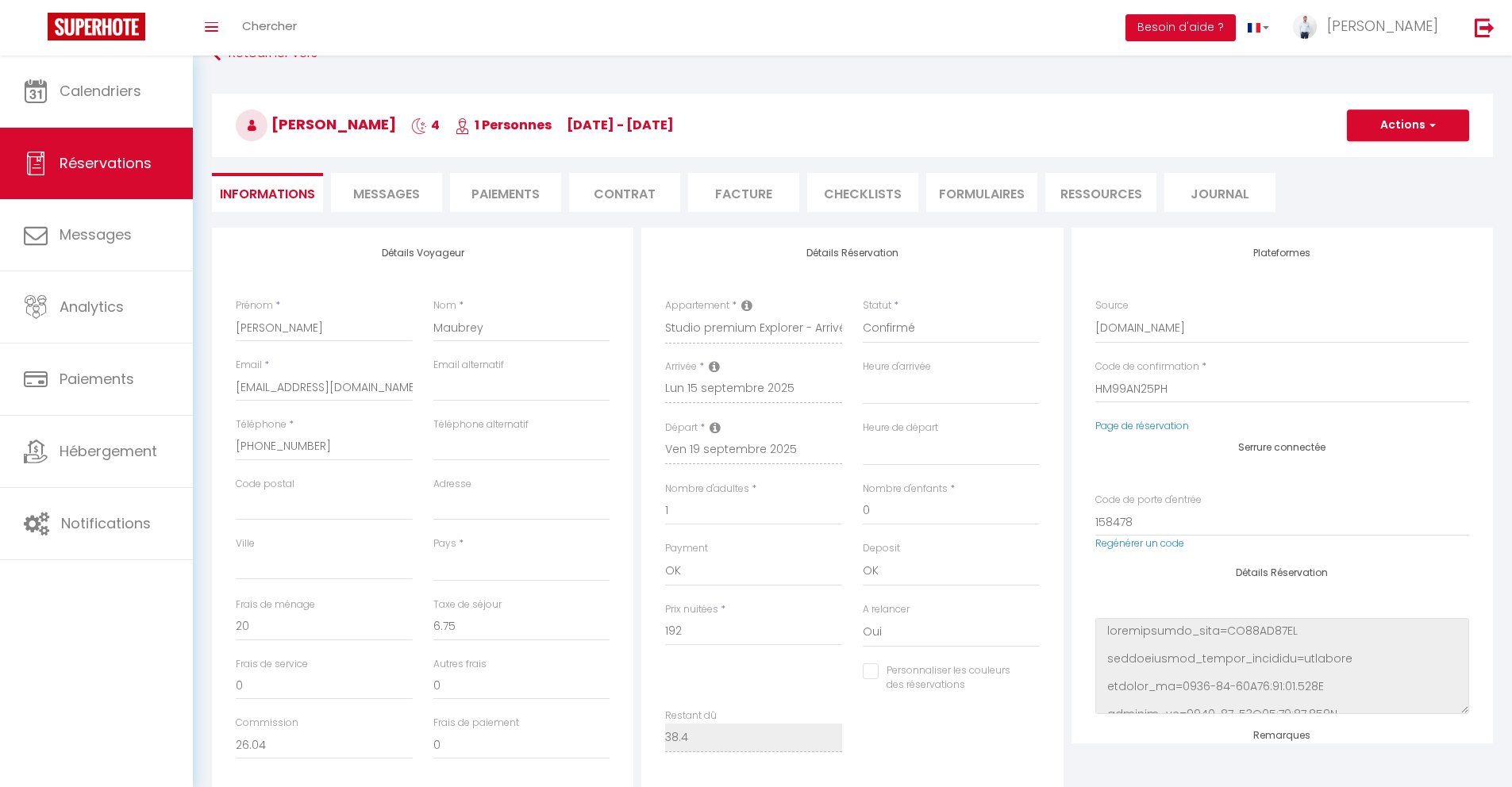
click at [405, 190] on span "Messages" at bounding box center [386, 193] width 67 height 18
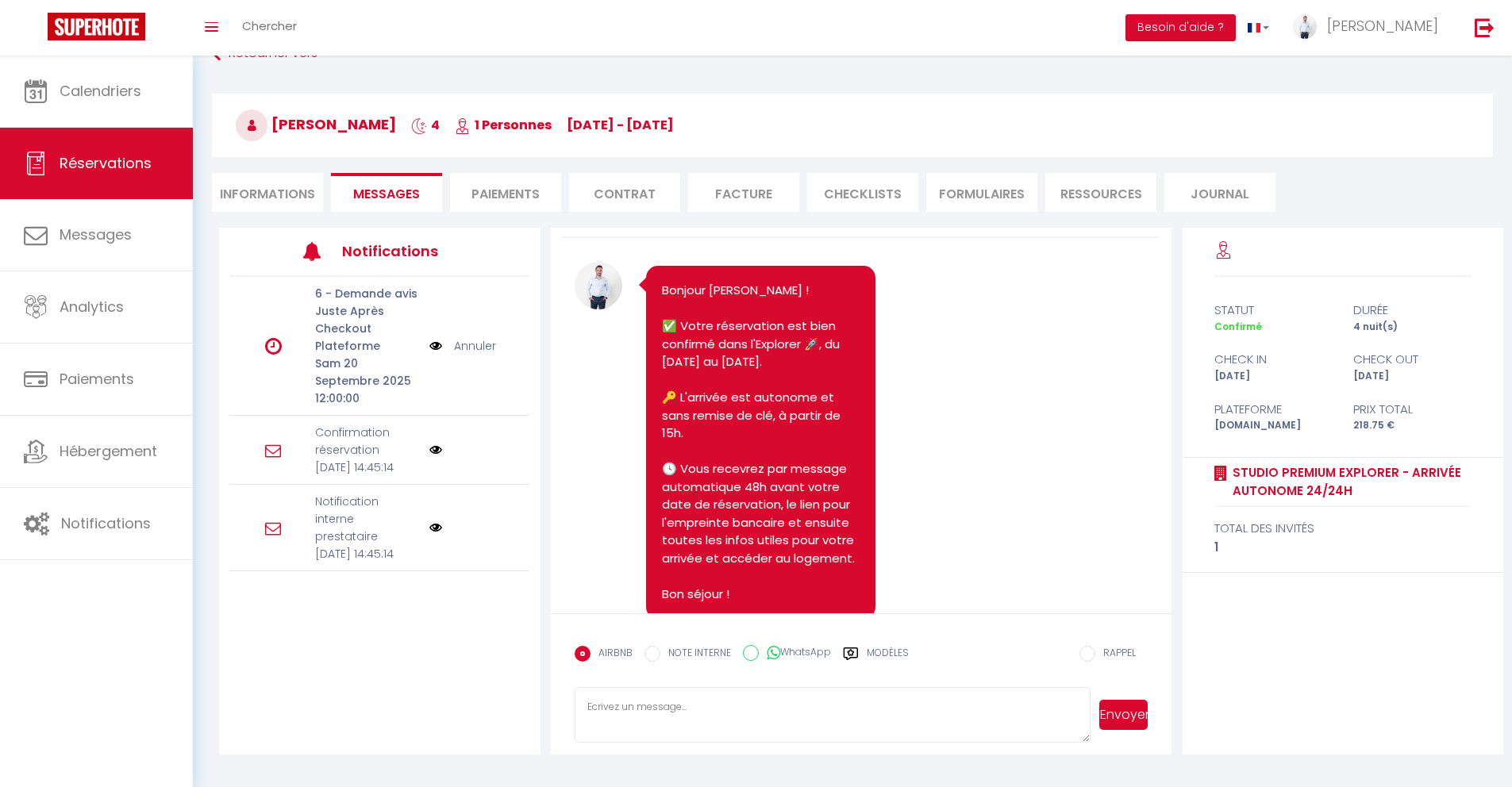
scroll to position [103, 0]
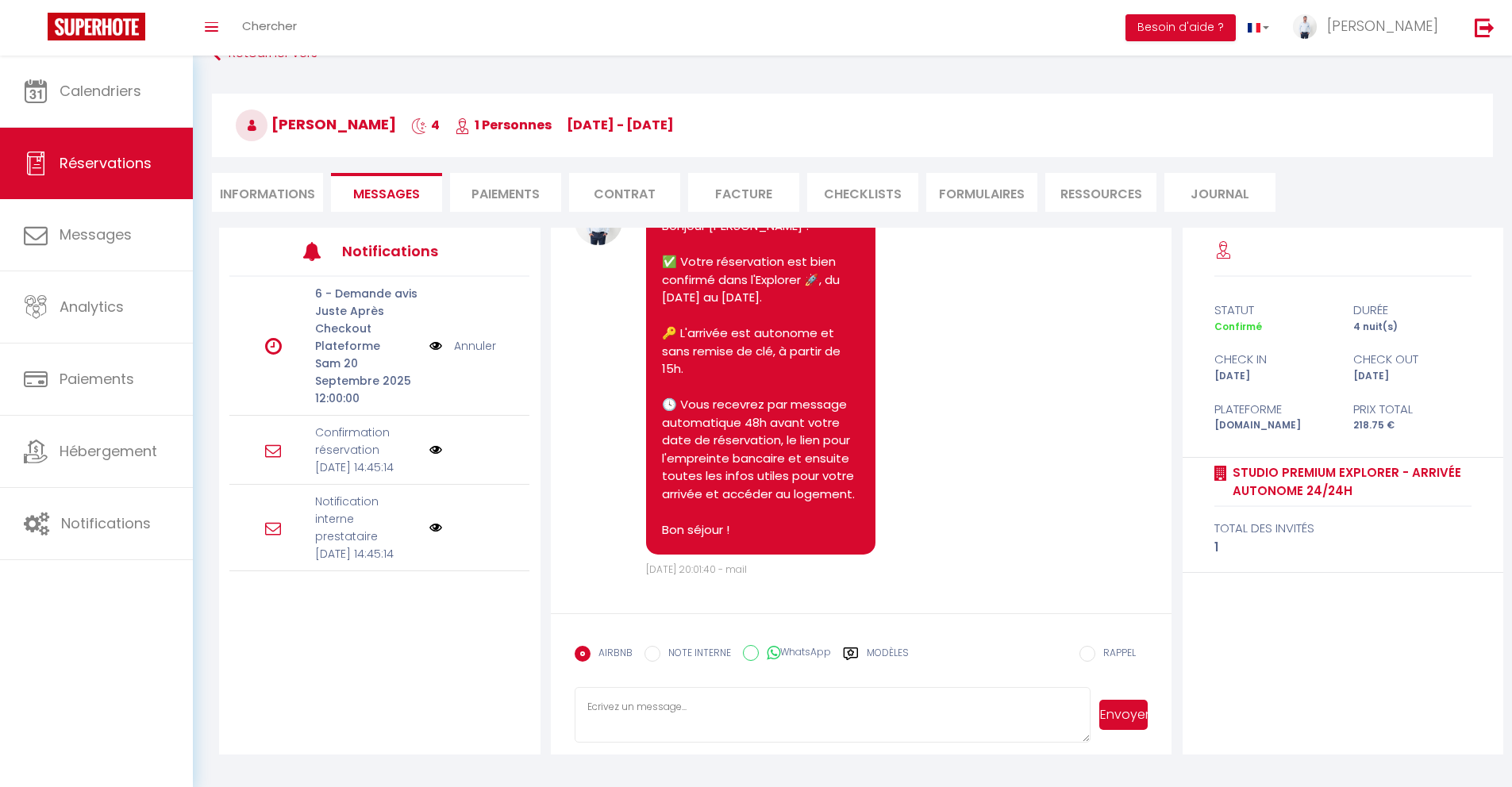
click at [876, 652] on label "Modèles" at bounding box center [887, 661] width 42 height 28
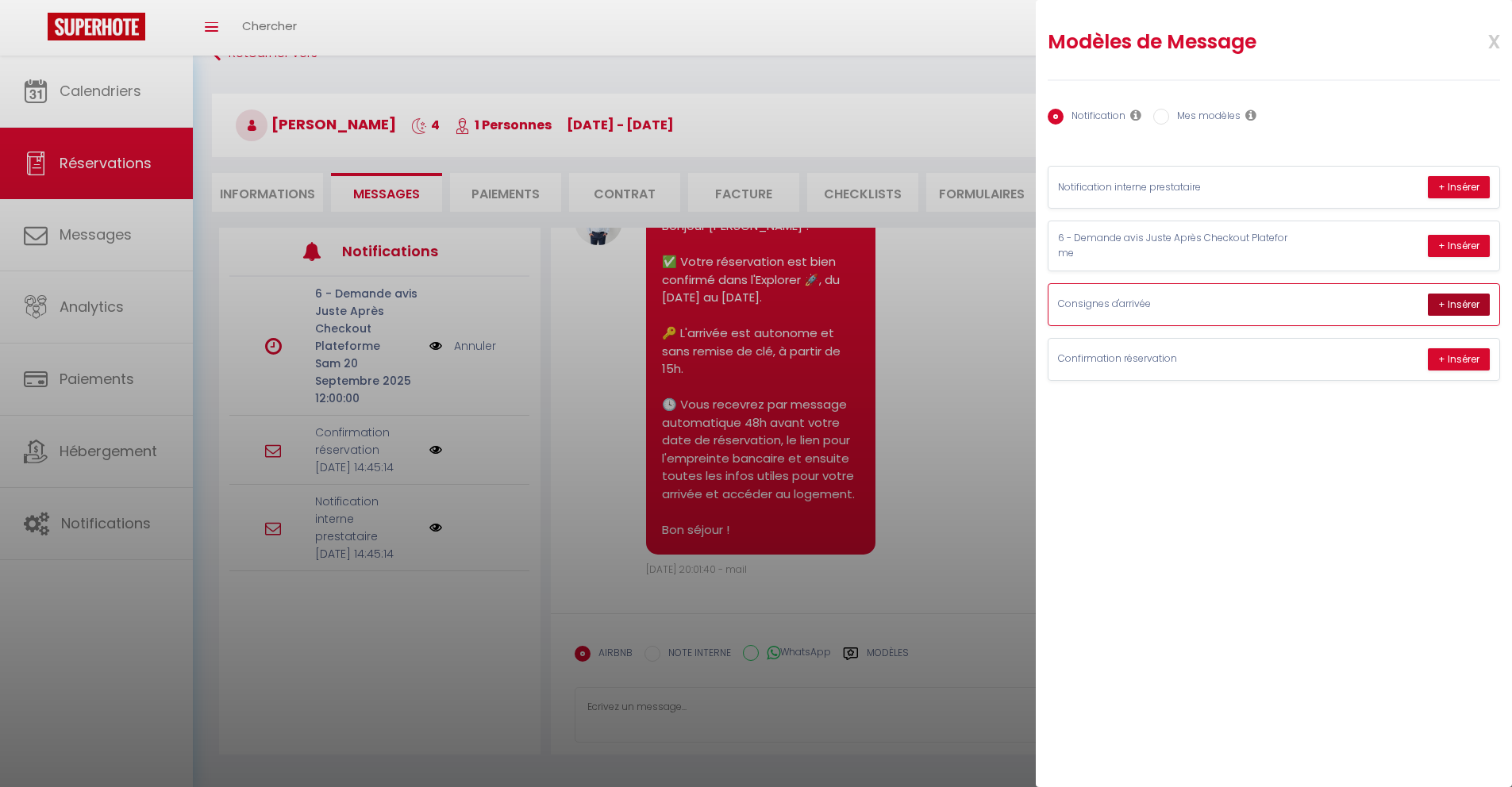
click at [1447, 307] on button "+ Insérer" at bounding box center [1459, 304] width 62 height 22
type textarea "Hello [PERSON_NAME], ✅ Your bank pre-authorization has been successfully valida…"
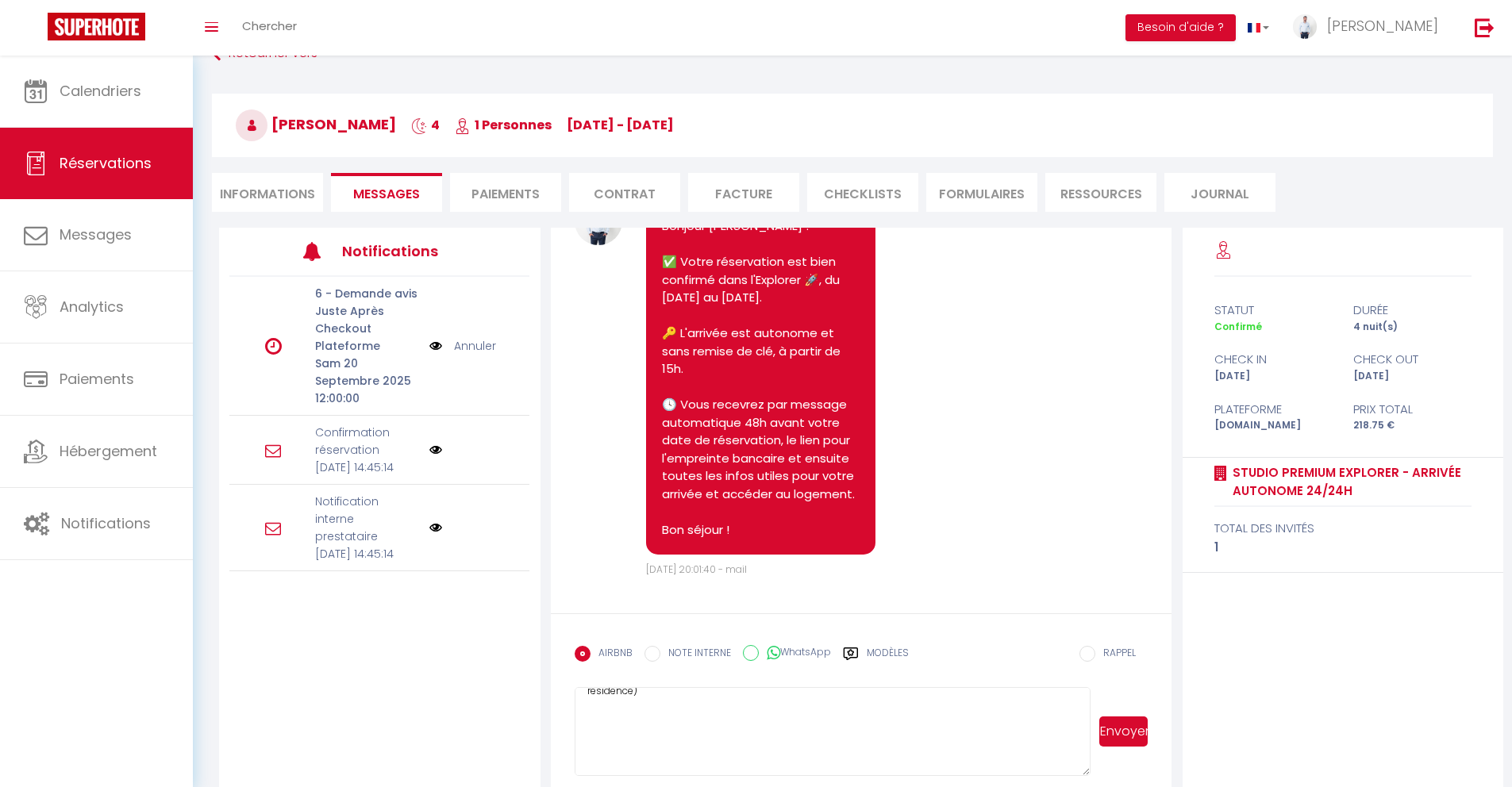
scroll to position [601, 0]
drag, startPoint x: 1088, startPoint y: 740, endPoint x: 1041, endPoint y: 787, distance: 66.5
click at [1041, 787] on textarea "Hello [PERSON_NAME], ✅ Your bank pre-authorization has been successfully valida…" at bounding box center [833, 738] width 517 height 102
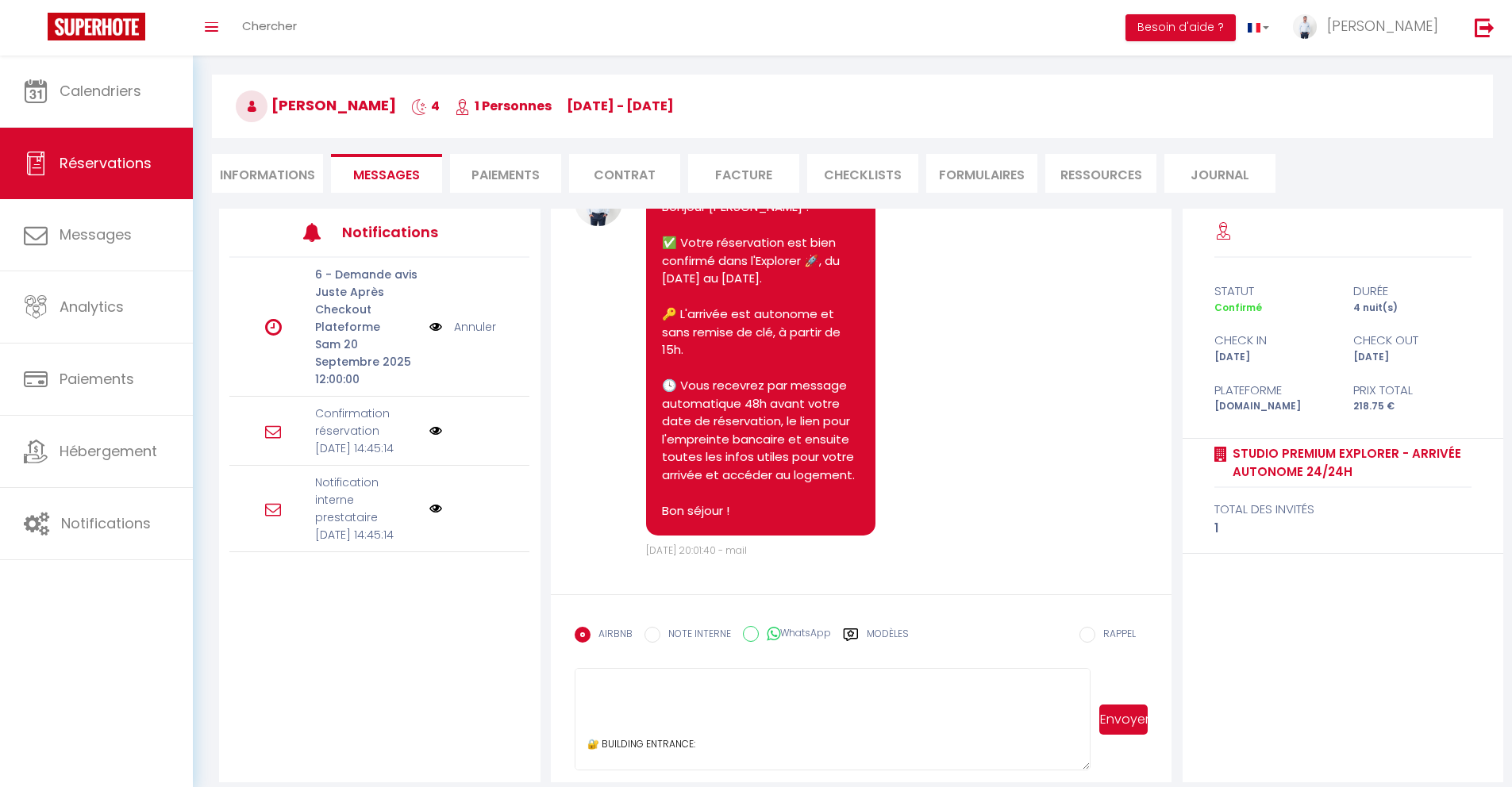
scroll to position [68, 0]
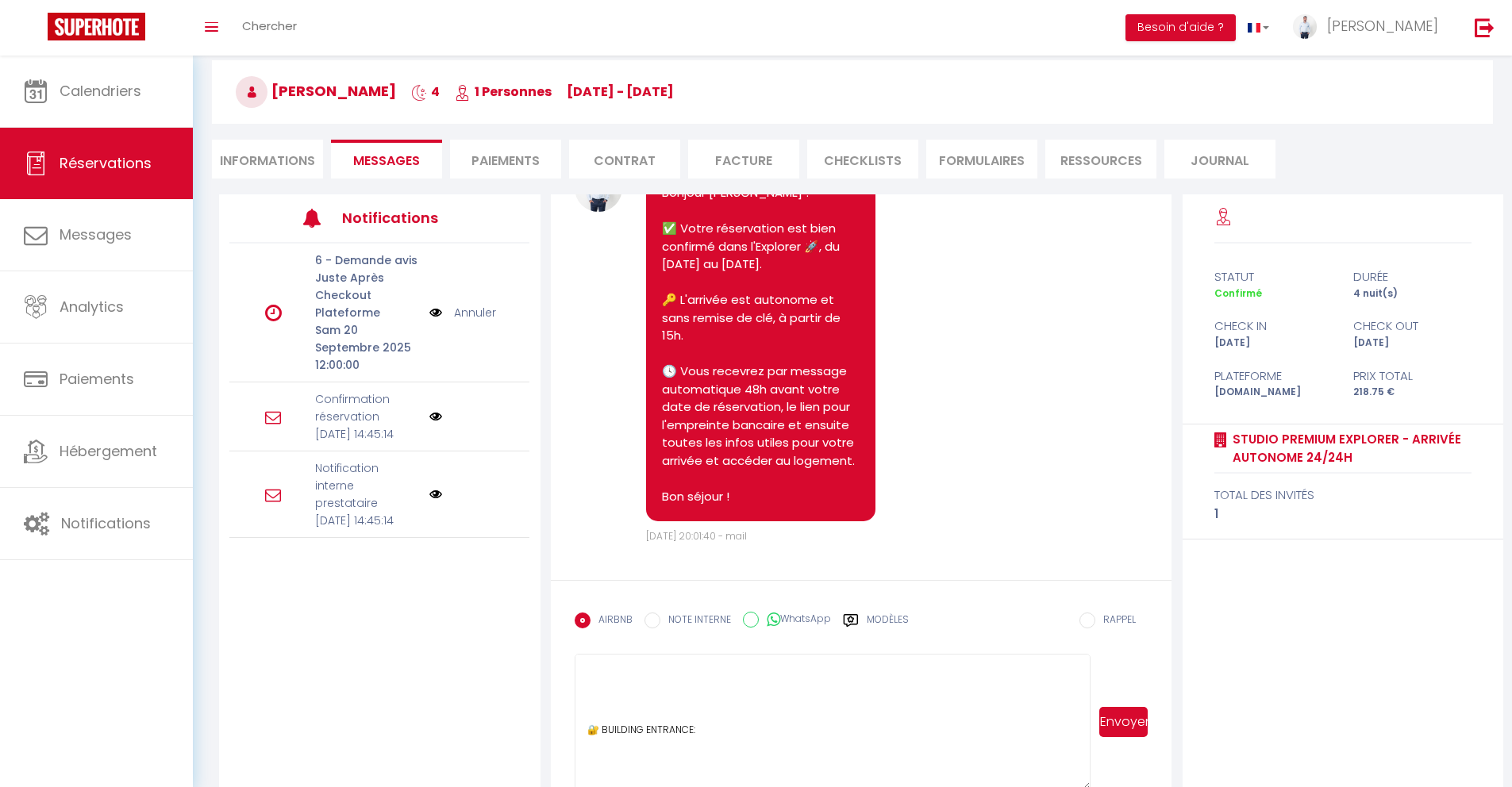
drag, startPoint x: 1088, startPoint y: 752, endPoint x: 1088, endPoint y: 787, distance: 35.0
click at [1088, 787] on textarea "Hello [PERSON_NAME], ✅ Your bank pre-authorization has been successfully valida…" at bounding box center [833, 722] width 517 height 137
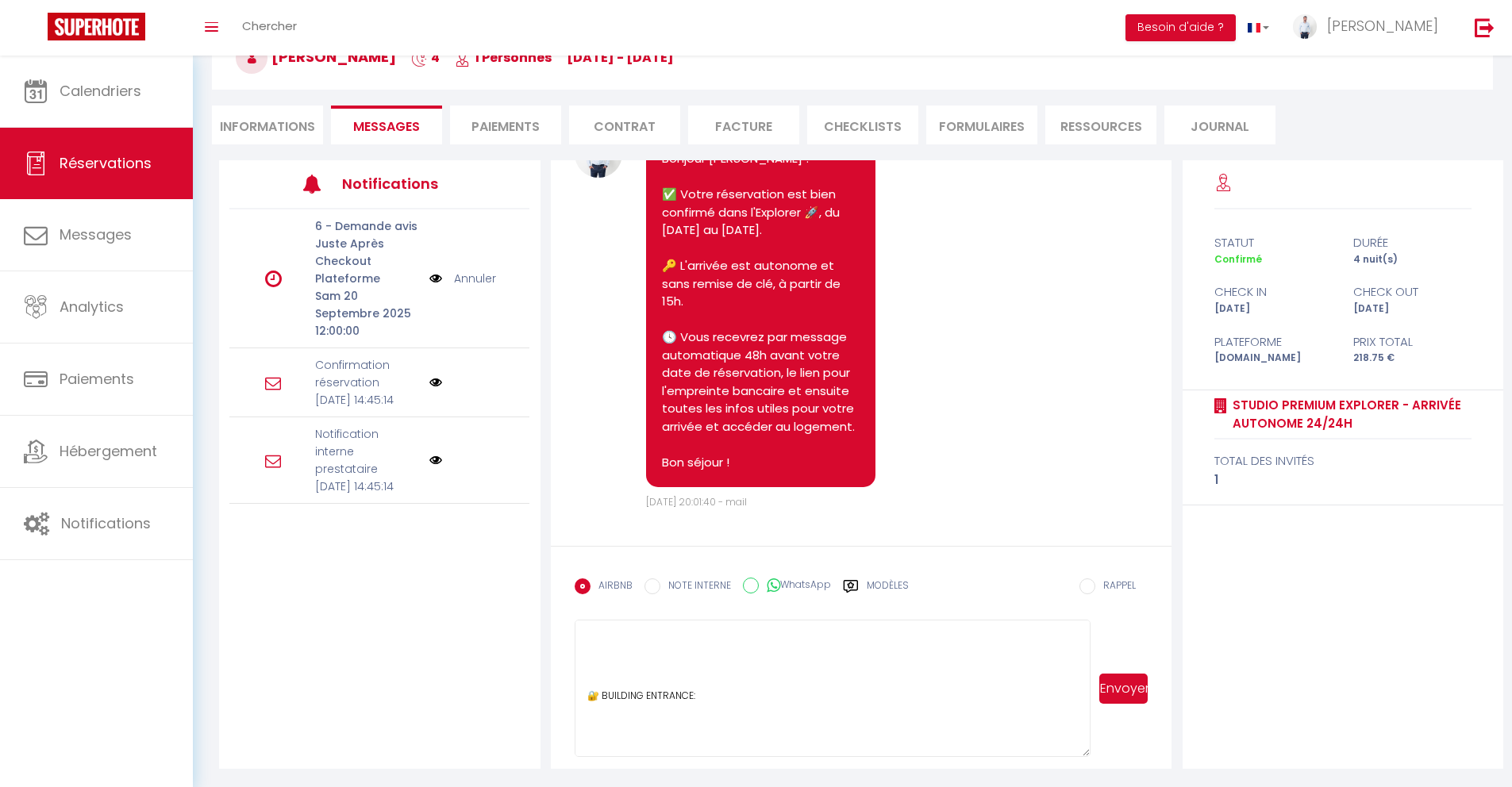
drag, startPoint x: 1085, startPoint y: 746, endPoint x: 1101, endPoint y: 787, distance: 44.0
click at [1101, 757] on div "Hello [PERSON_NAME], ✅ Your bank pre-authorization has been successfully valida…" at bounding box center [861, 689] width 574 height 138
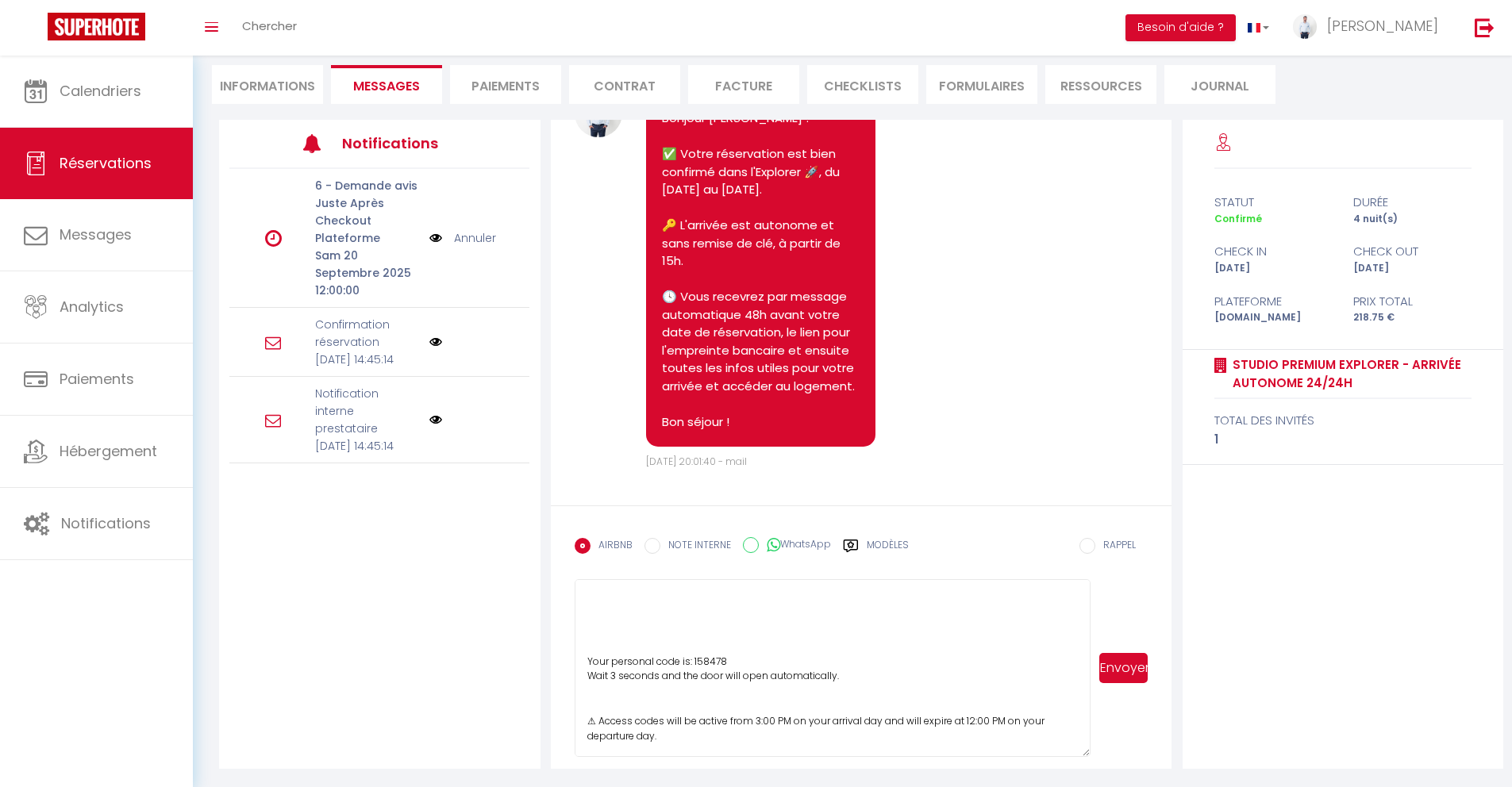
scroll to position [143, 0]
drag, startPoint x: 390, startPoint y: 575, endPoint x: 220, endPoint y: 556, distance: 171.1
click at [390, 575] on div "Notifications 6 - Demande avis Juste Après Checkout Plateforme [DATE] 12:00:00 …" at bounding box center [379, 443] width 321 height 649
click at [295, 586] on div "Notifications 6 - Demande avis Juste Après Checkout Plateforme [DATE] 12:00:00 …" at bounding box center [379, 443] width 321 height 649
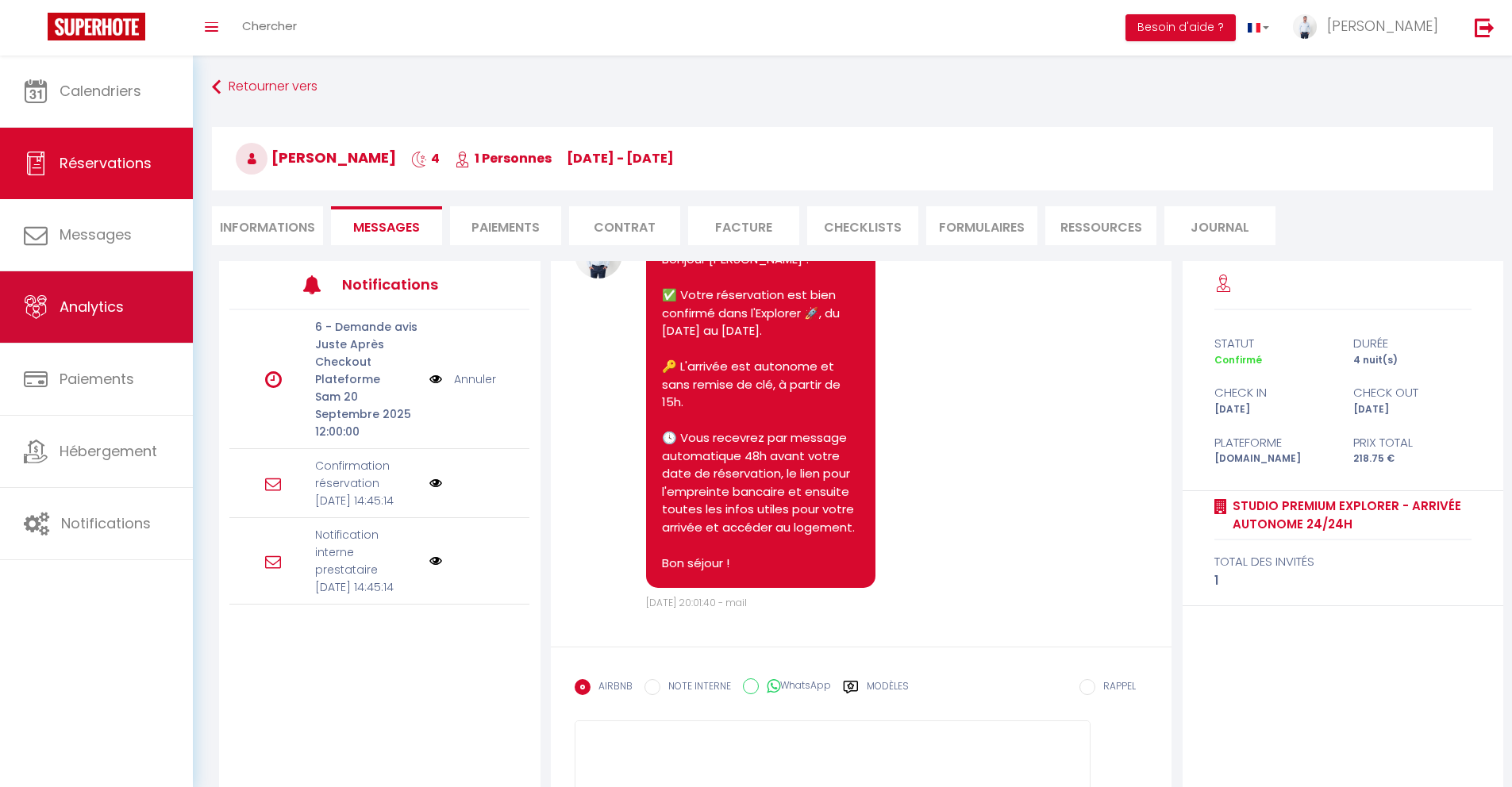
scroll to position [0, 0]
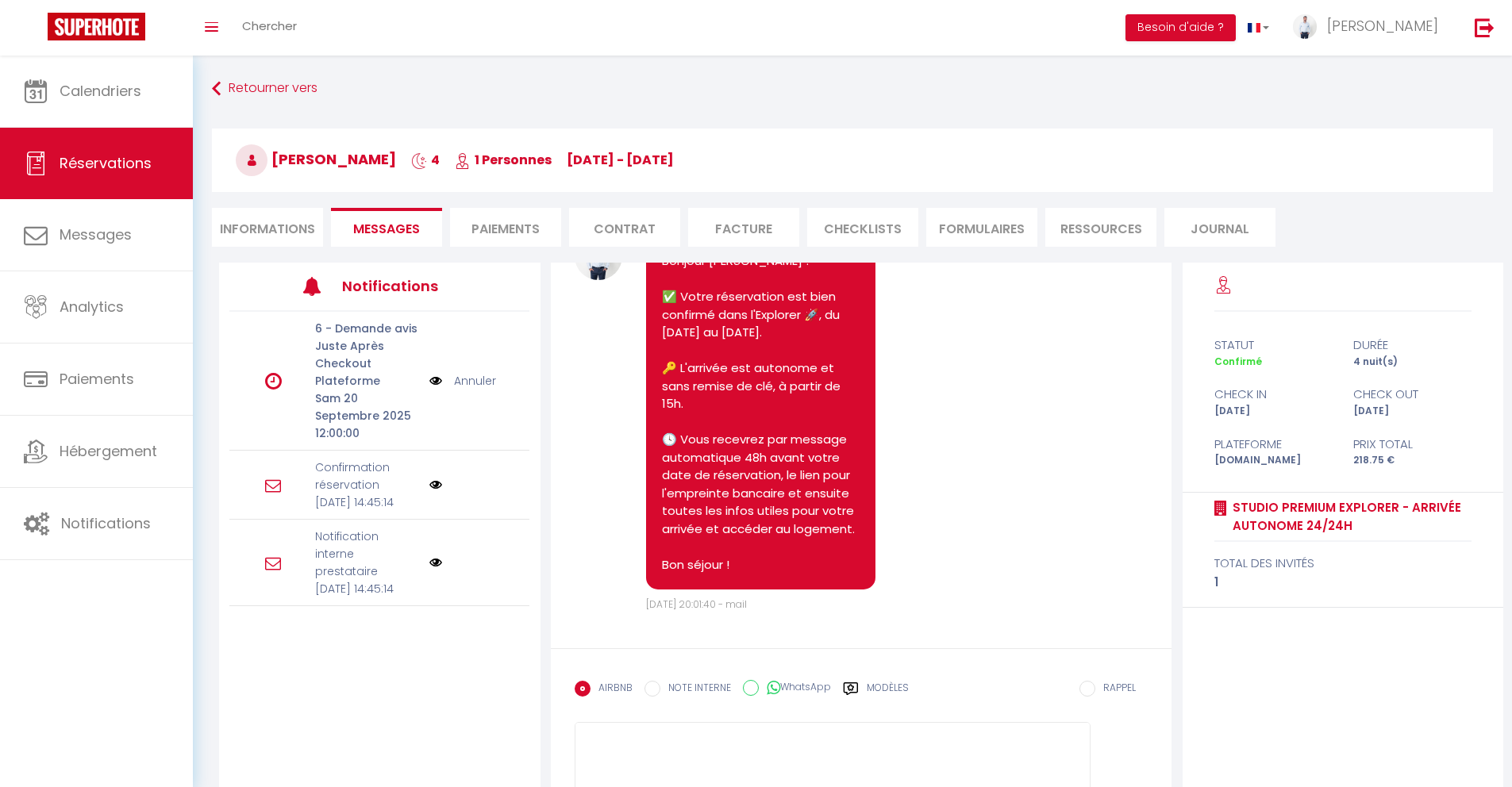
click at [254, 229] on li "Informations" at bounding box center [267, 228] width 111 height 39
select select
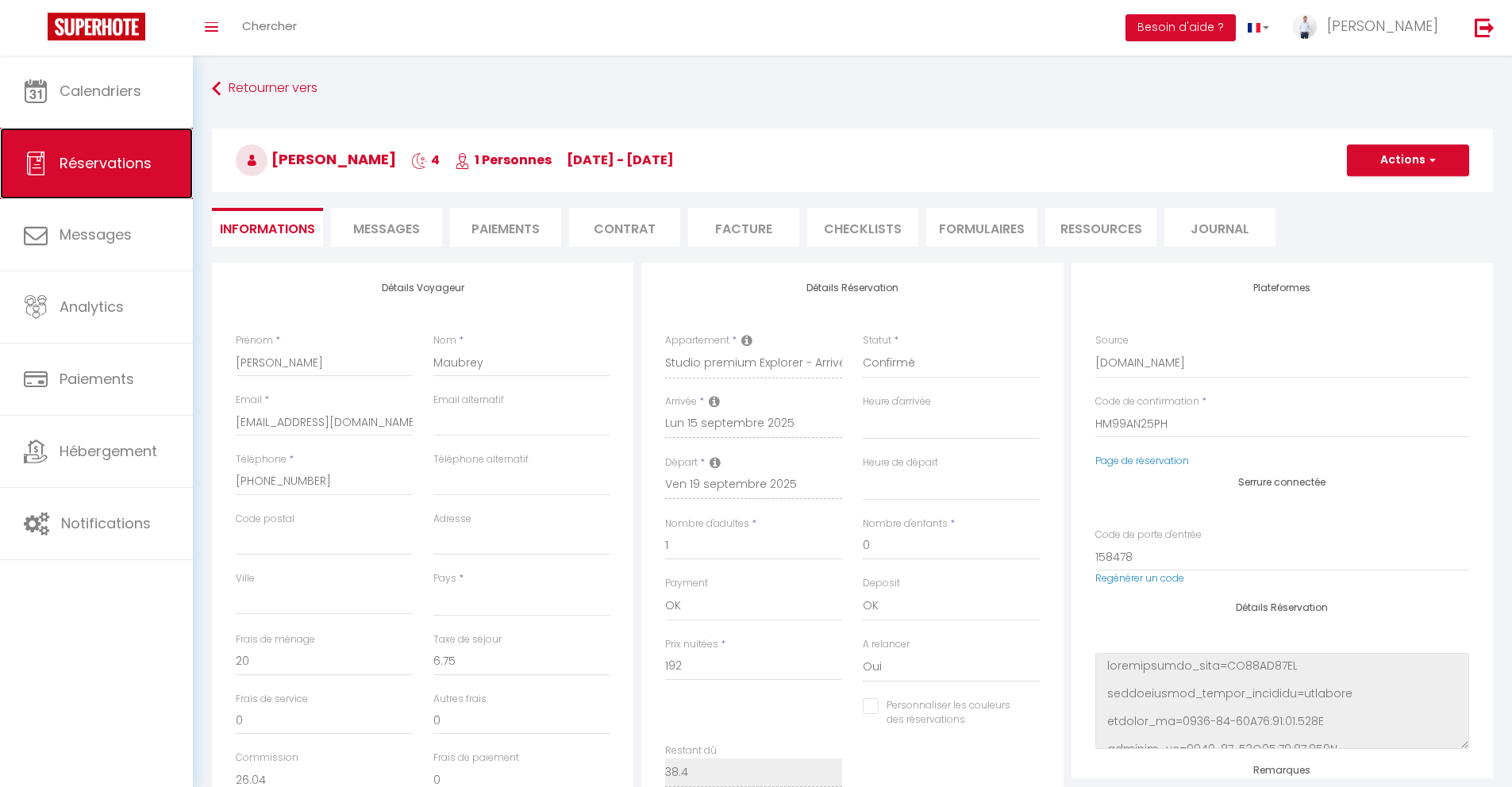
click at [115, 176] on link "Réservations" at bounding box center [96, 163] width 193 height 71
select select "not_cancelled"
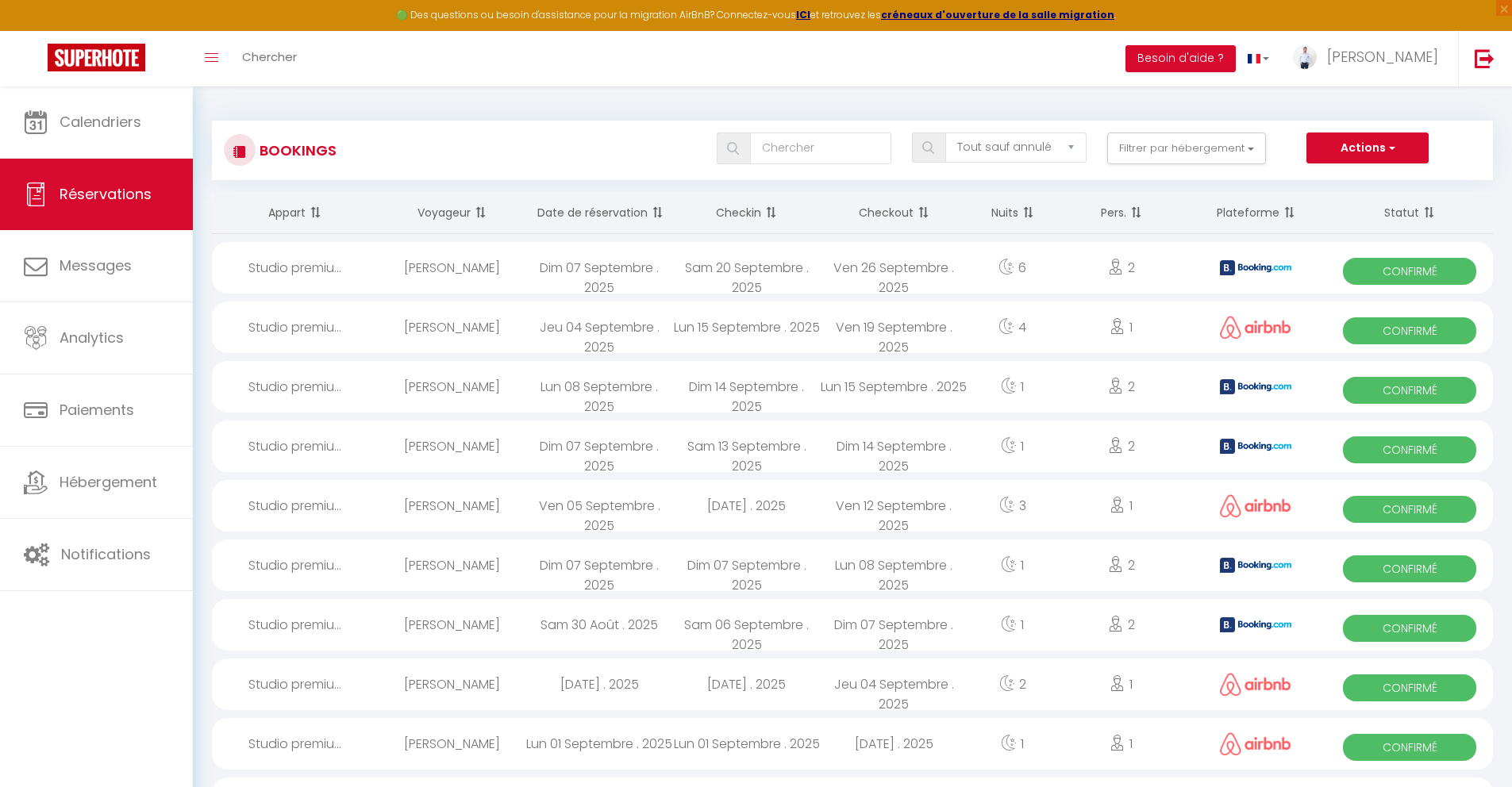
click at [439, 324] on div "[PERSON_NAME]" at bounding box center [452, 327] width 148 height 52
select select "OK"
select select "0"
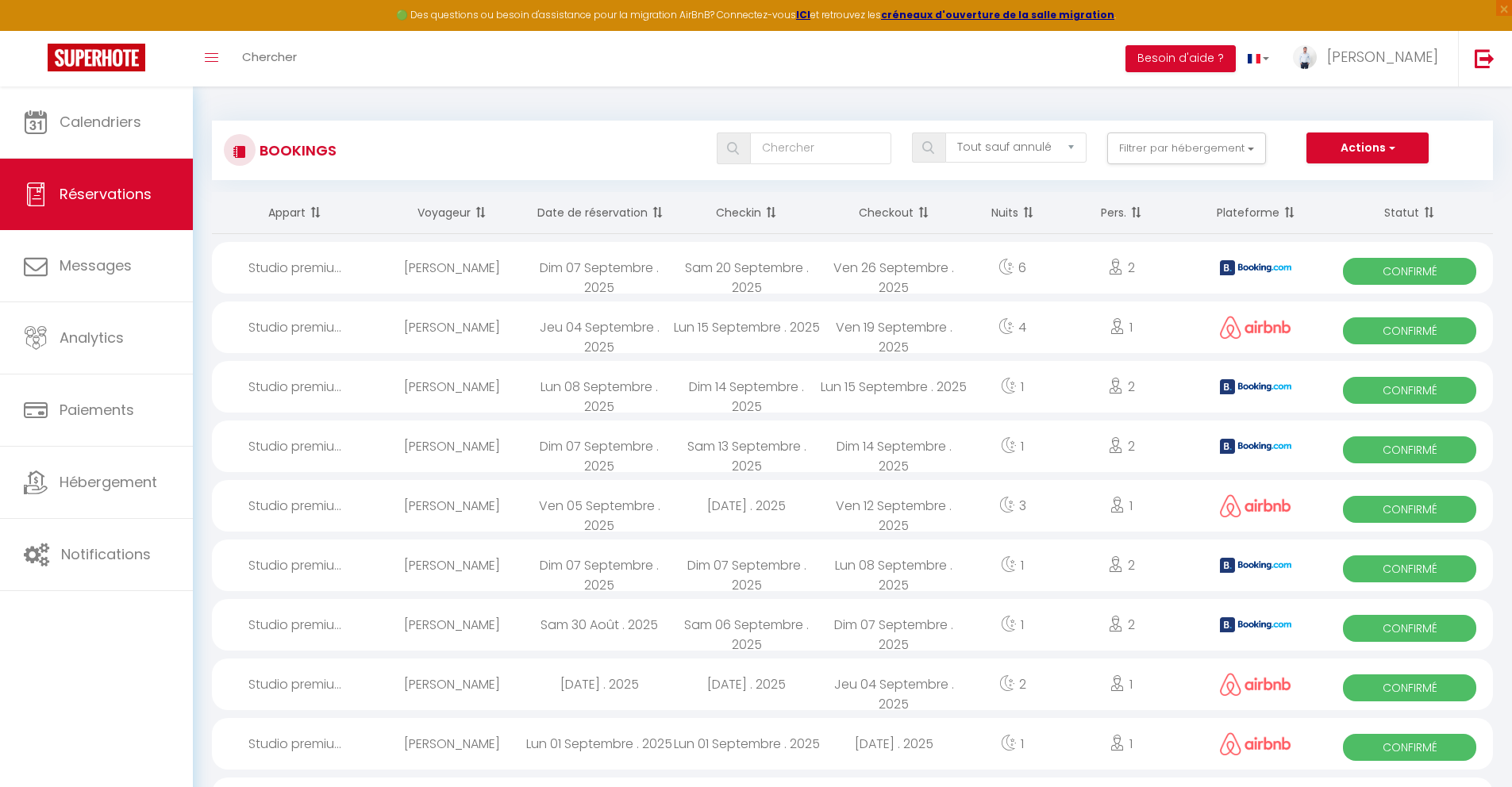
select select "1"
select select
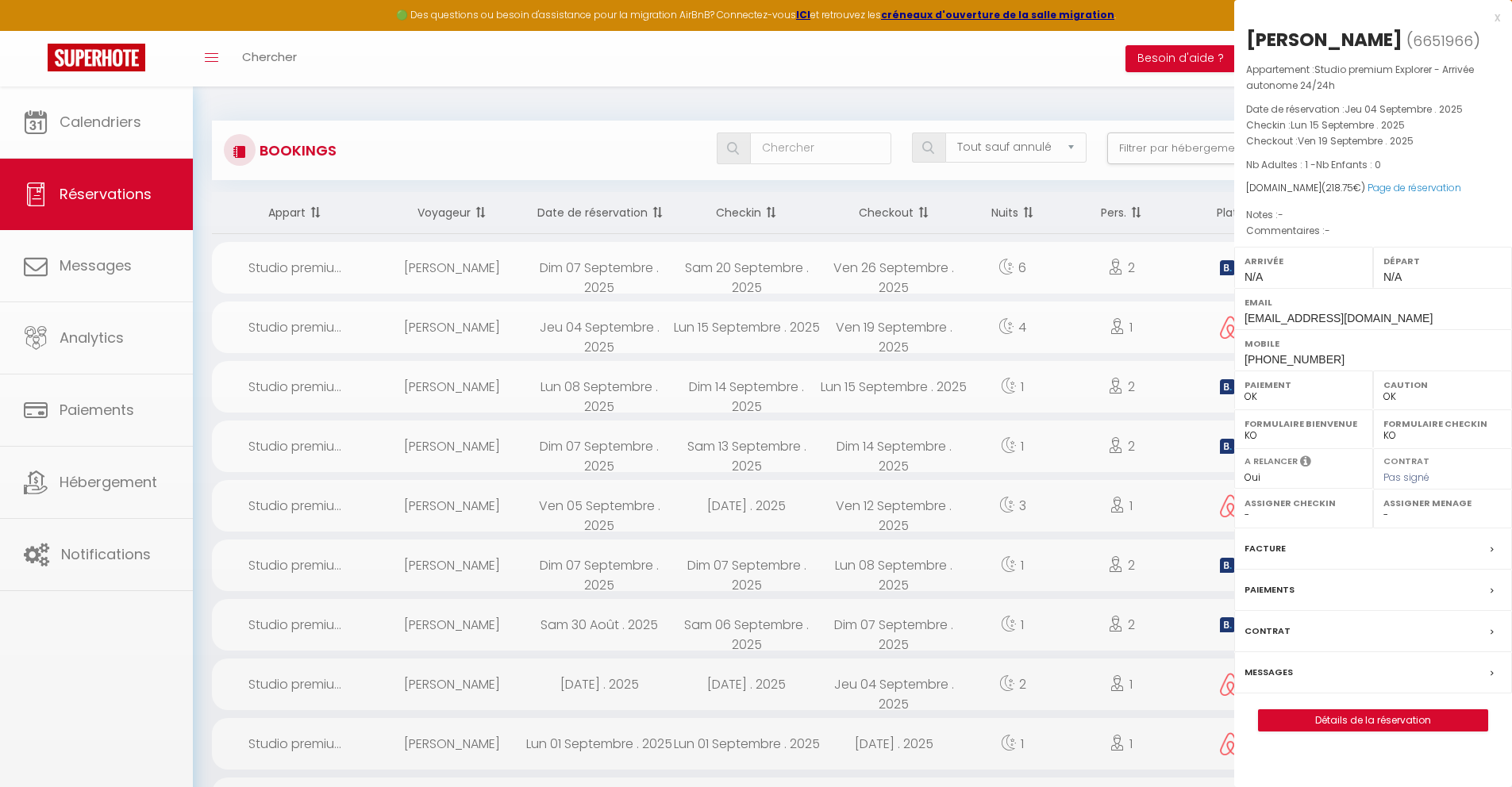
select select "28188"
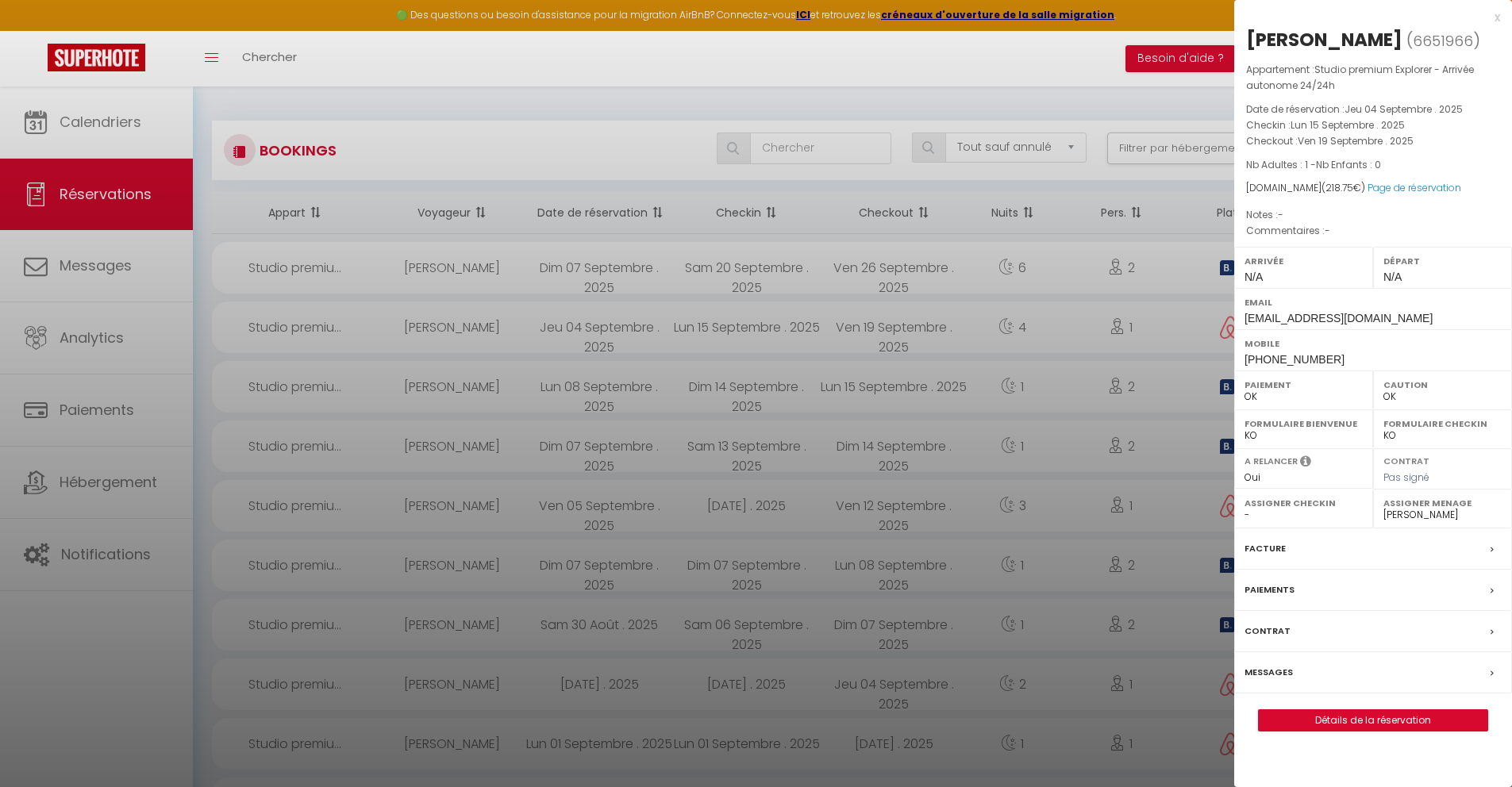
click at [1413, 51] on span "6651966" at bounding box center [1443, 40] width 60 height 20
copy span "6651966"
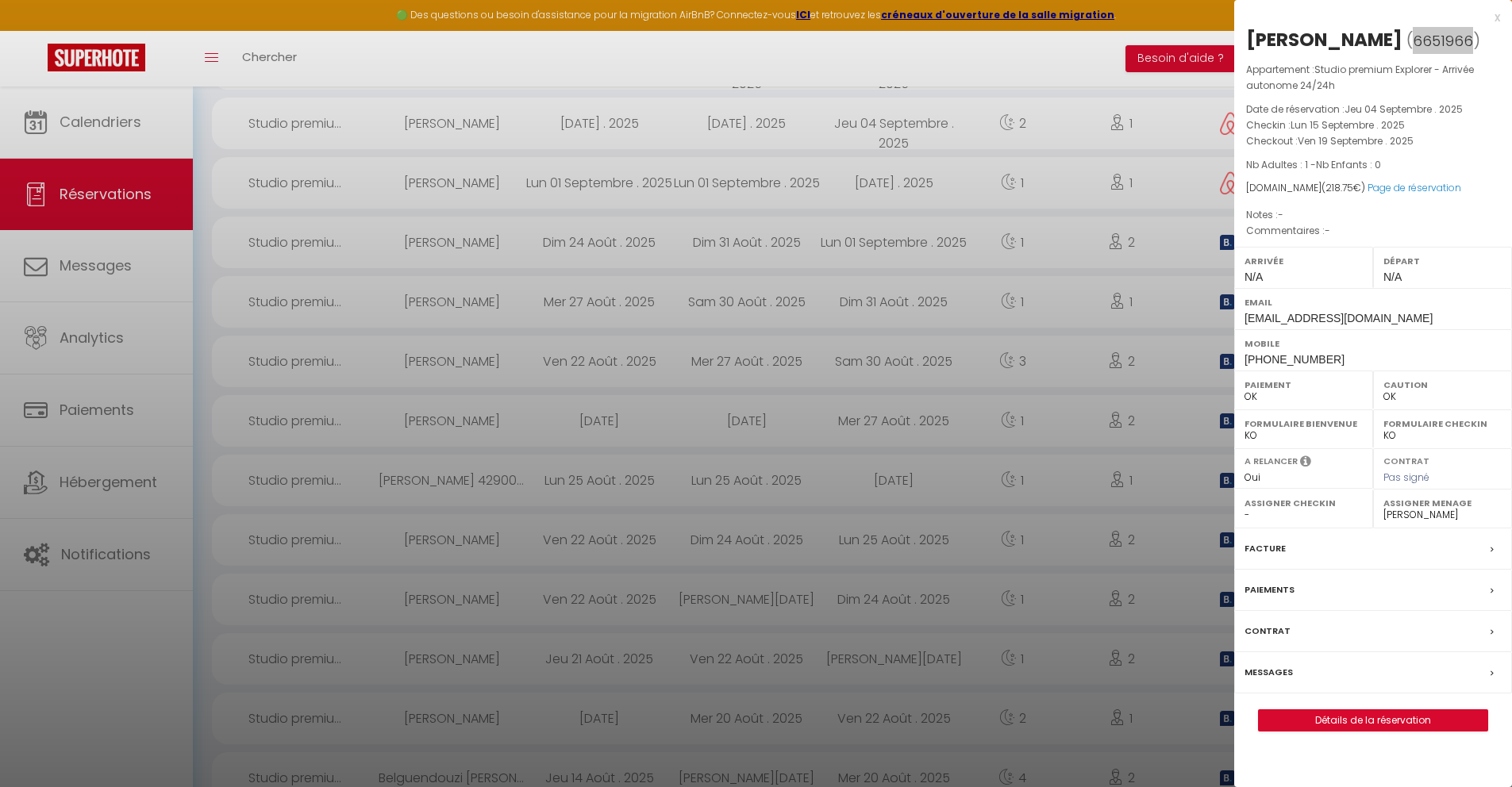
scroll to position [809, 0]
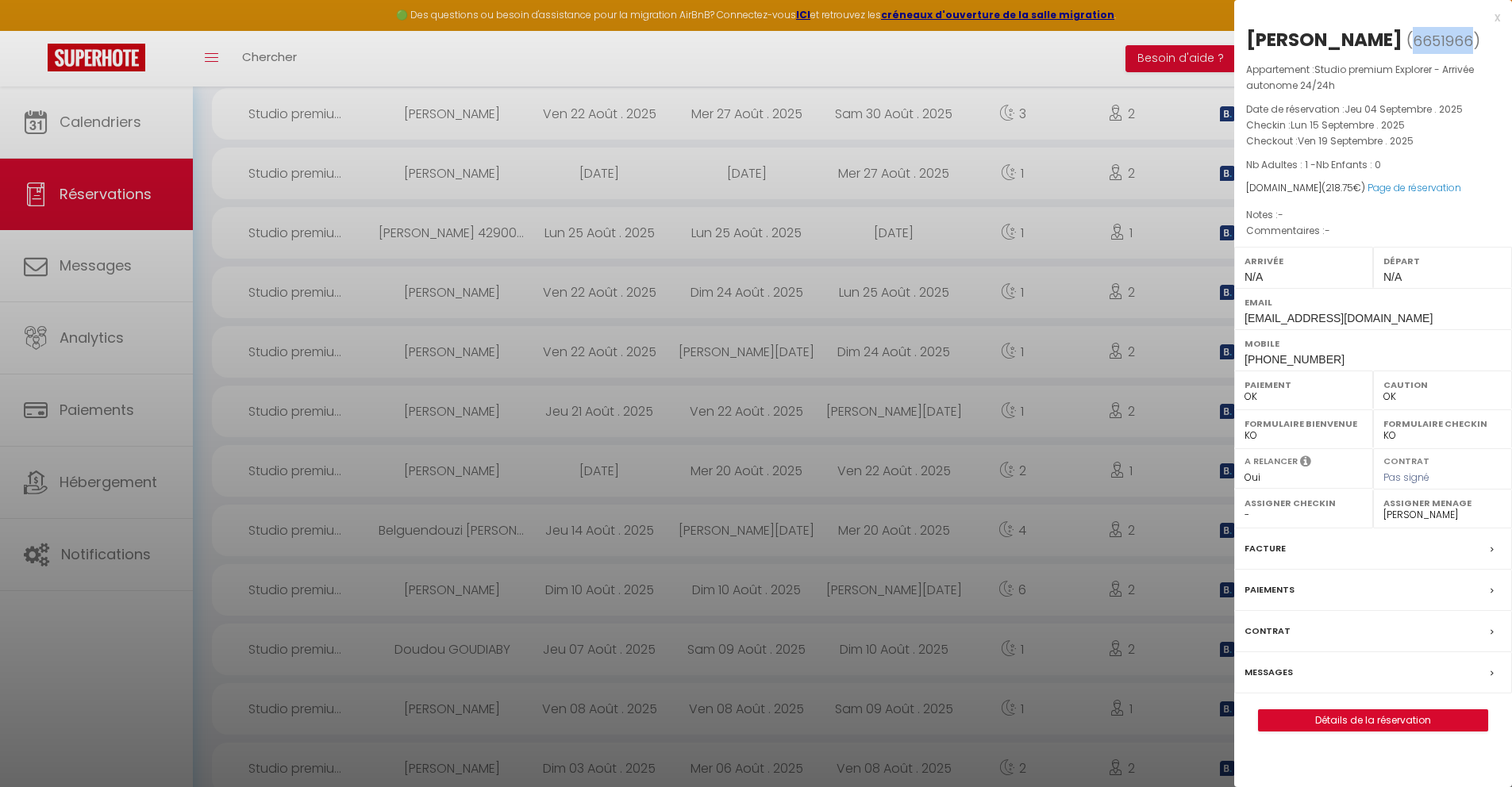
copy span "6651966"
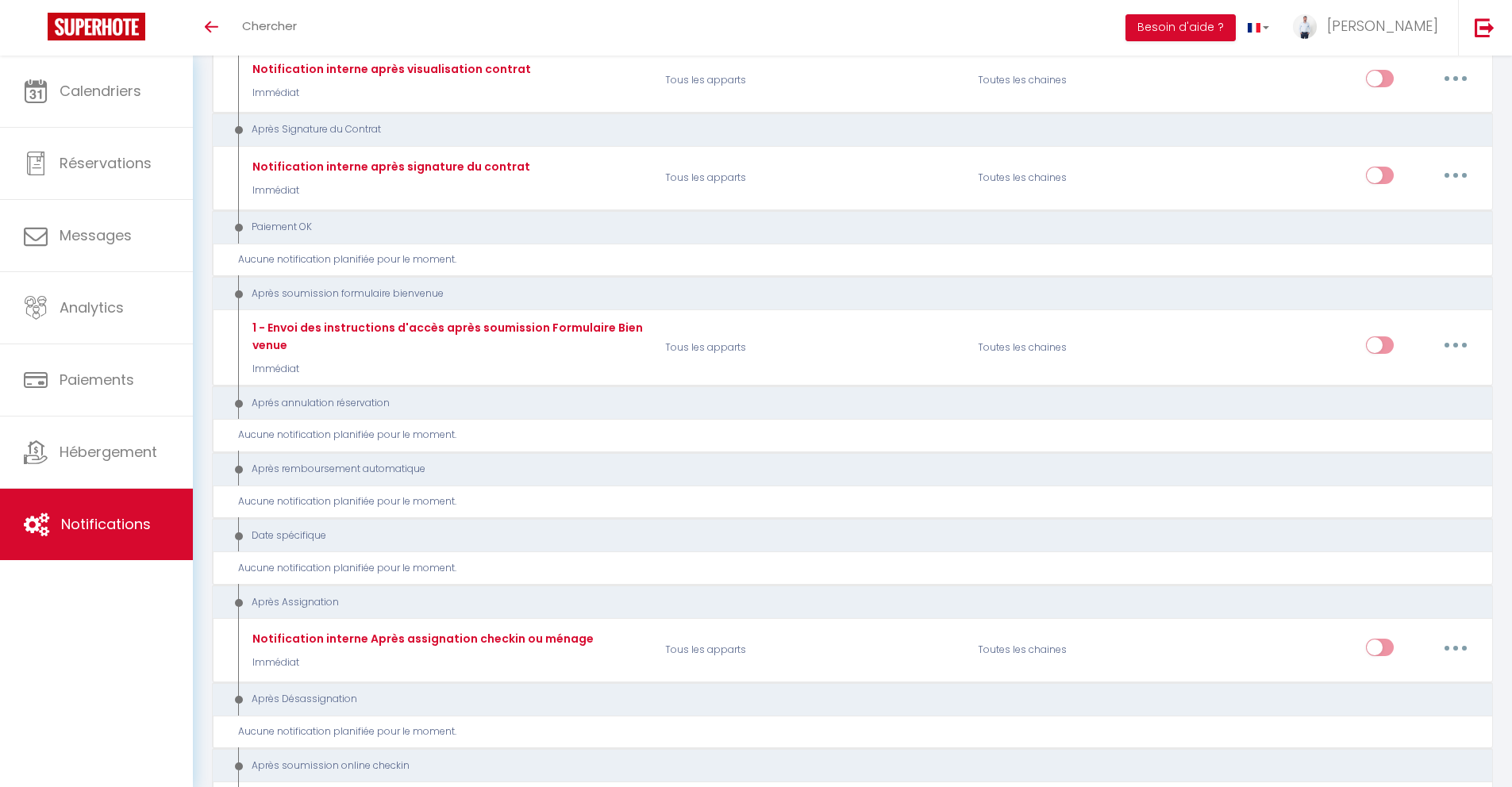
scroll to position [1733, 0]
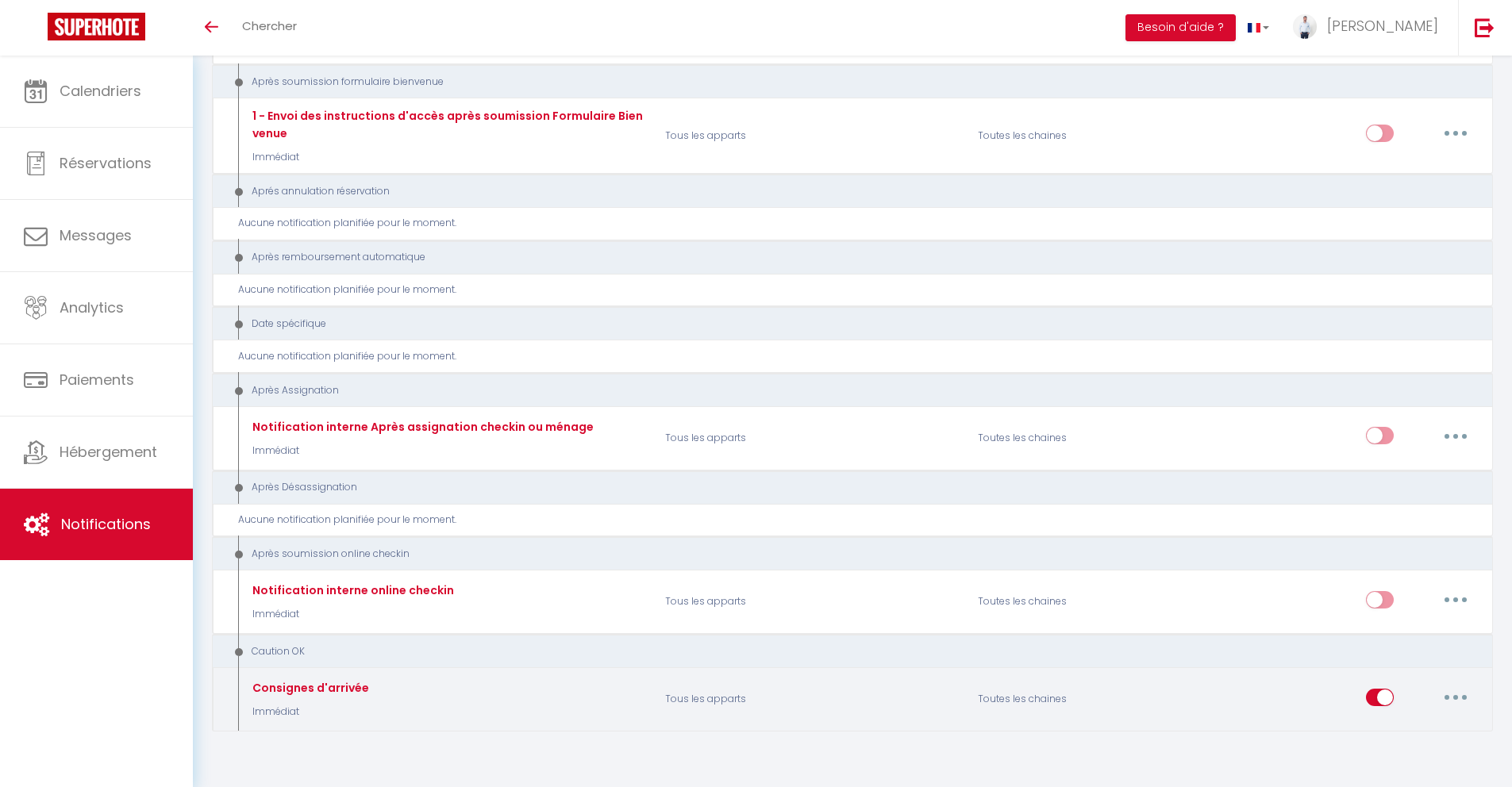
click at [1452, 685] on button "button" at bounding box center [1455, 697] width 44 height 25
click at [1408, 615] on link "Tester" at bounding box center [1414, 628] width 117 height 27
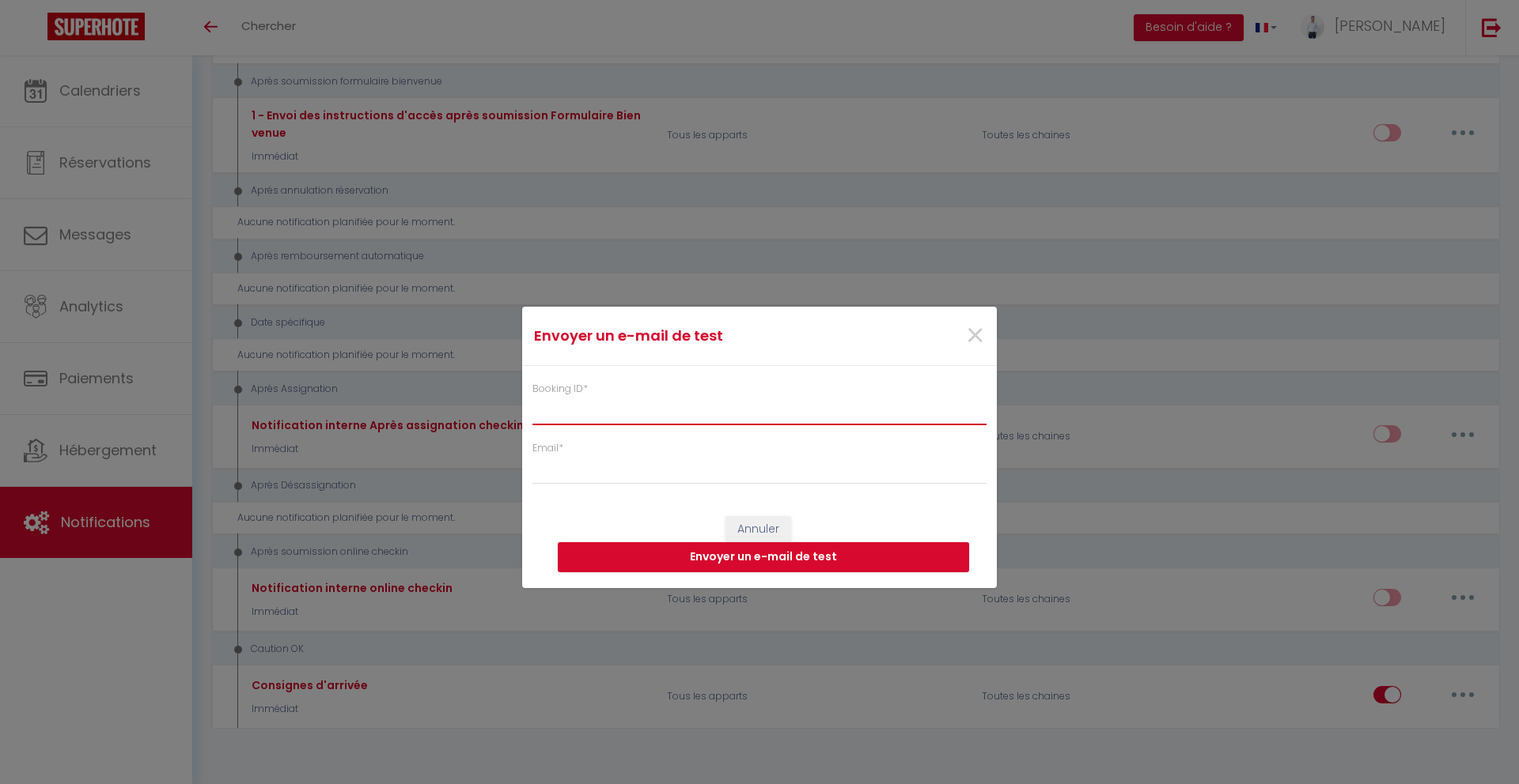
click at [806, 413] on input "Booking ID *" at bounding box center [759, 411] width 454 height 29
paste input "6651966"
type input "6651966"
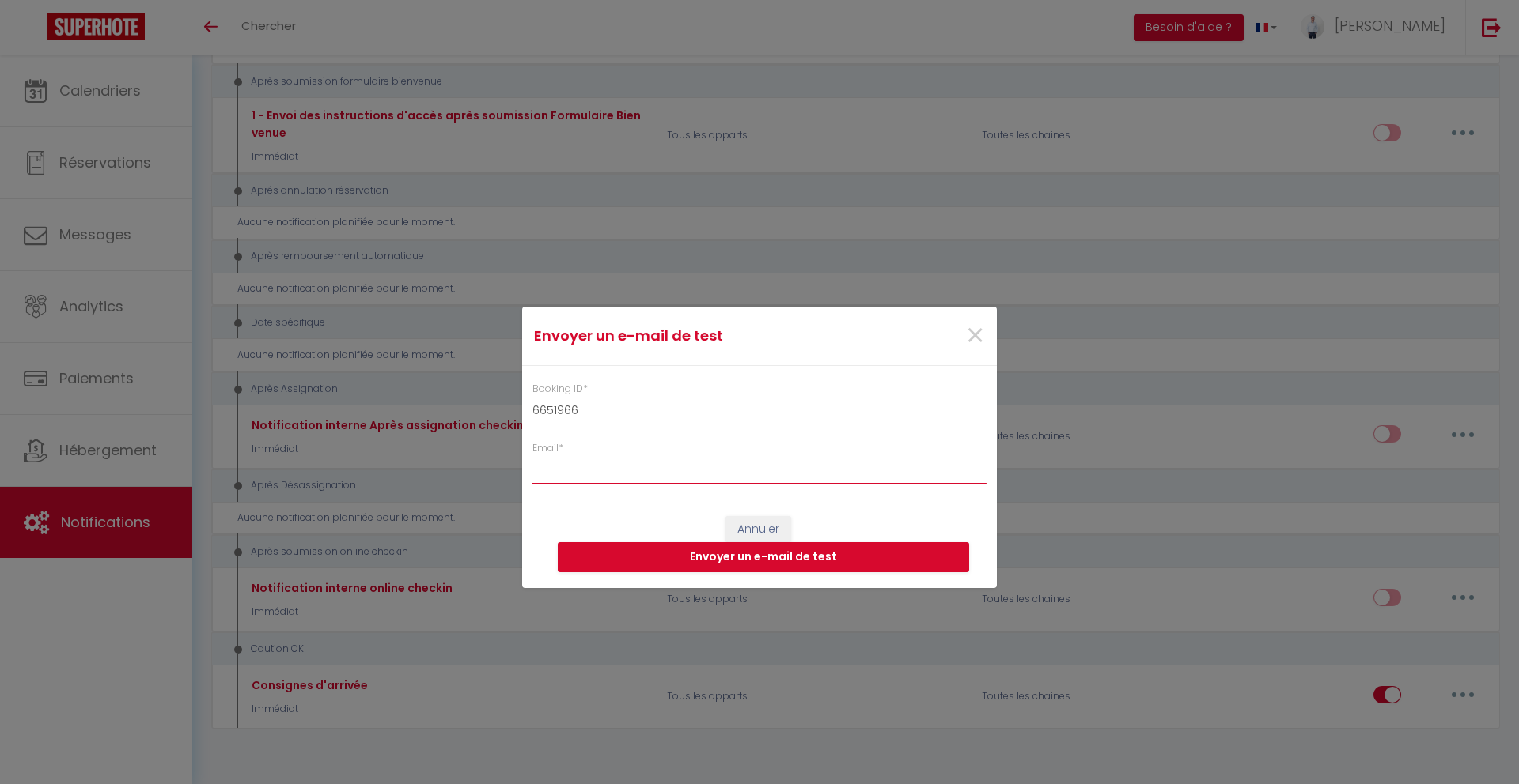
click at [625, 473] on input "Email *" at bounding box center [759, 470] width 454 height 29
type input "Timothy@therrien.fr"
click at [817, 551] on button "Envoyer un e-mail de test" at bounding box center [763, 557] width 412 height 30
click at [974, 340] on span "×" at bounding box center [975, 336] width 20 height 48
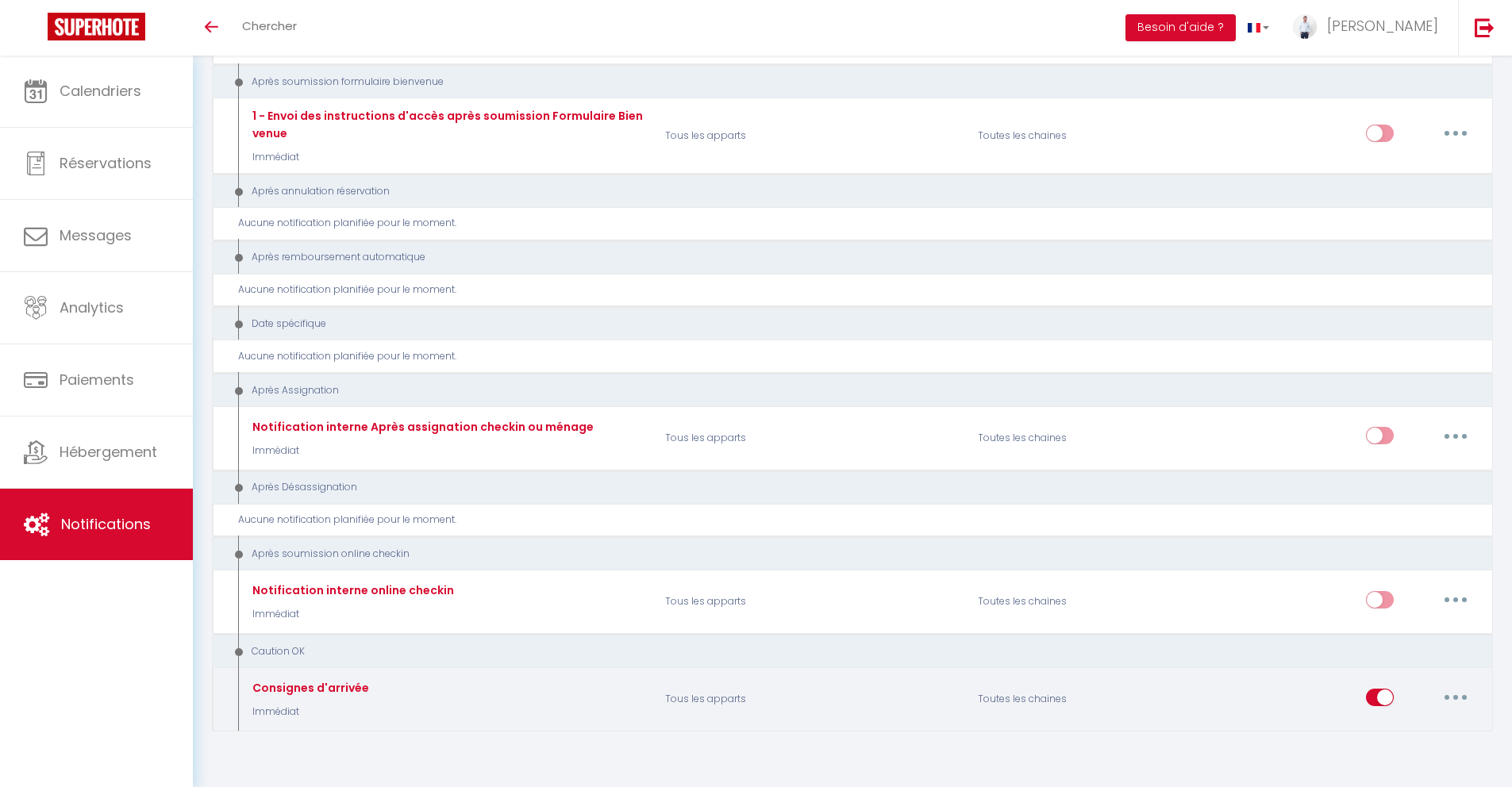
click at [1460, 685] on button "button" at bounding box center [1455, 697] width 44 height 25
click at [1408, 586] on link "Dupliquer" at bounding box center [1414, 599] width 117 height 27
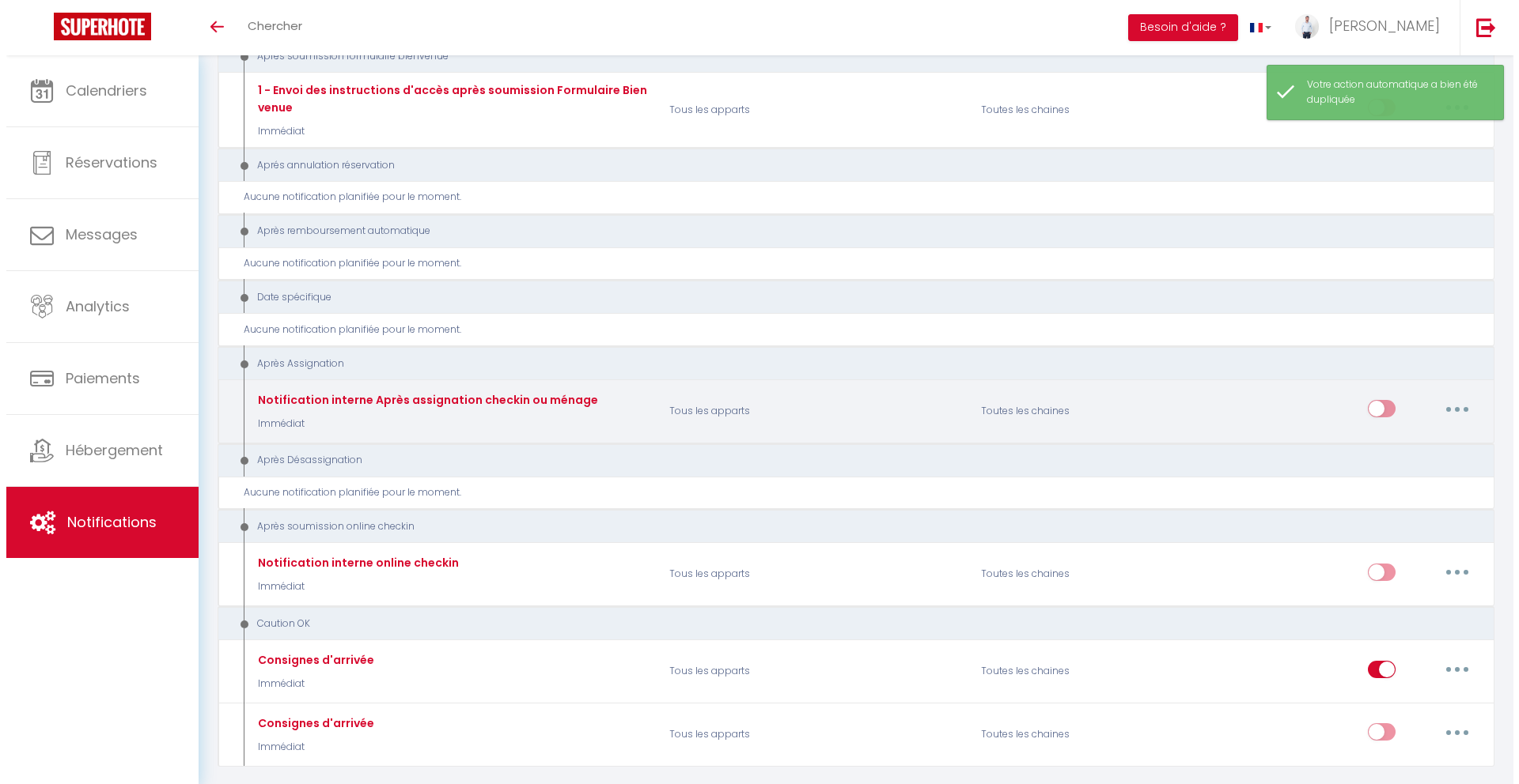
scroll to position [1789, 0]
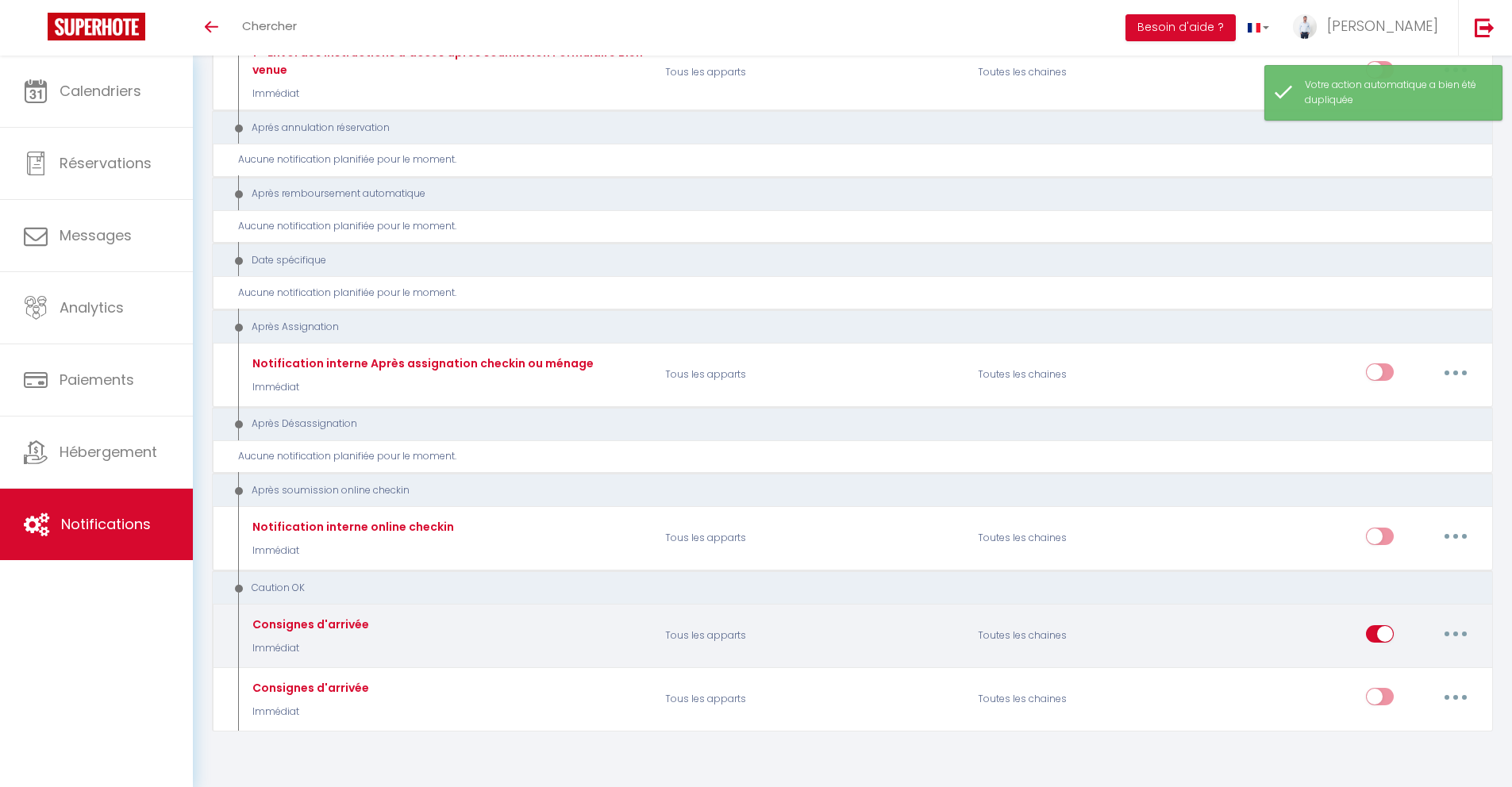
click at [1462, 621] on button "button" at bounding box center [1455, 633] width 44 height 25
click at [1427, 657] on link "Editer" at bounding box center [1414, 670] width 117 height 27
type input "Consignes d'arrivée"
select select "24"
select select "Immédiat"
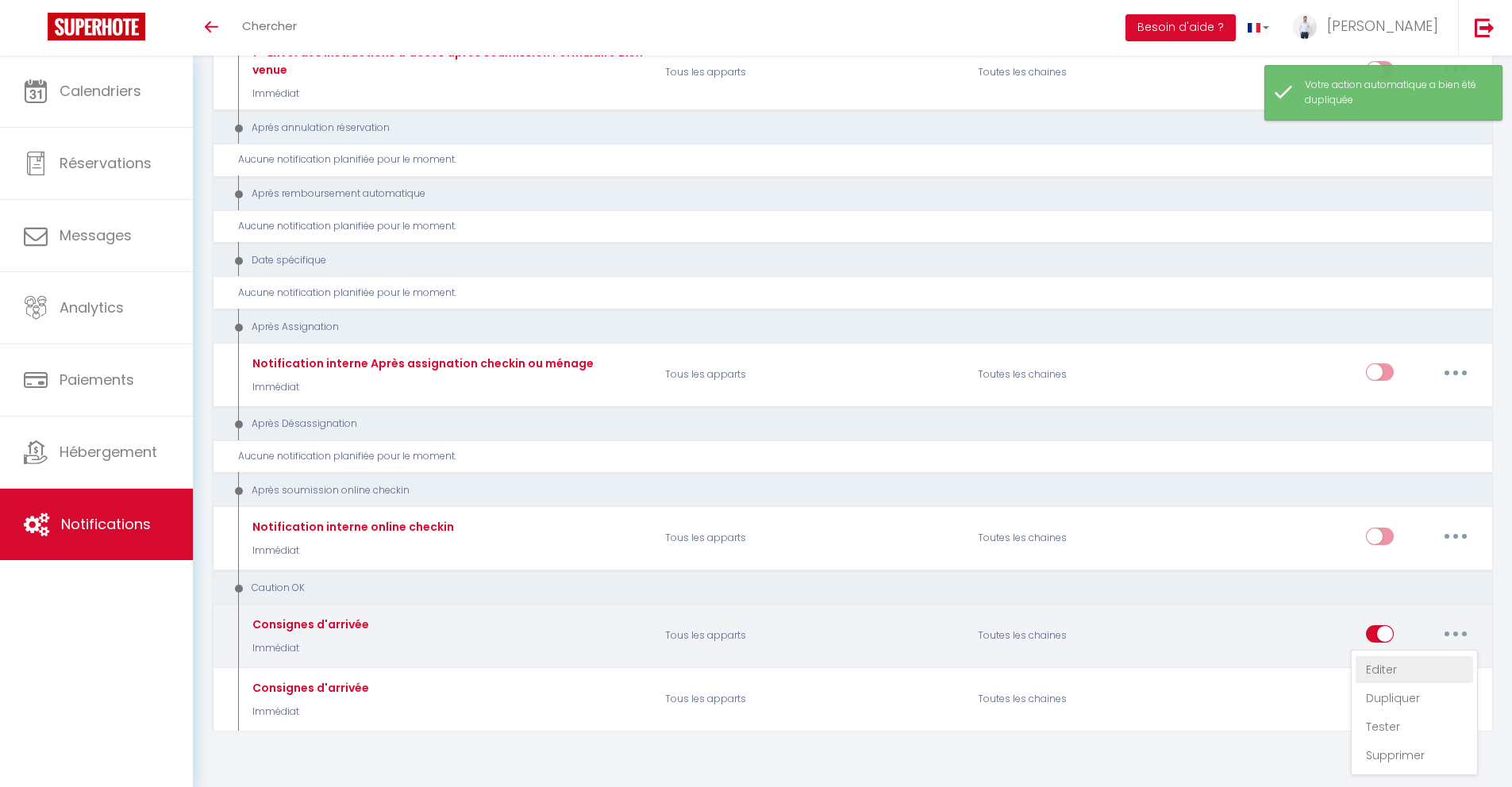
checkbox input "true"
select select "if_deposit_is_paid"
checkbox input "true"
checkbox input "false"
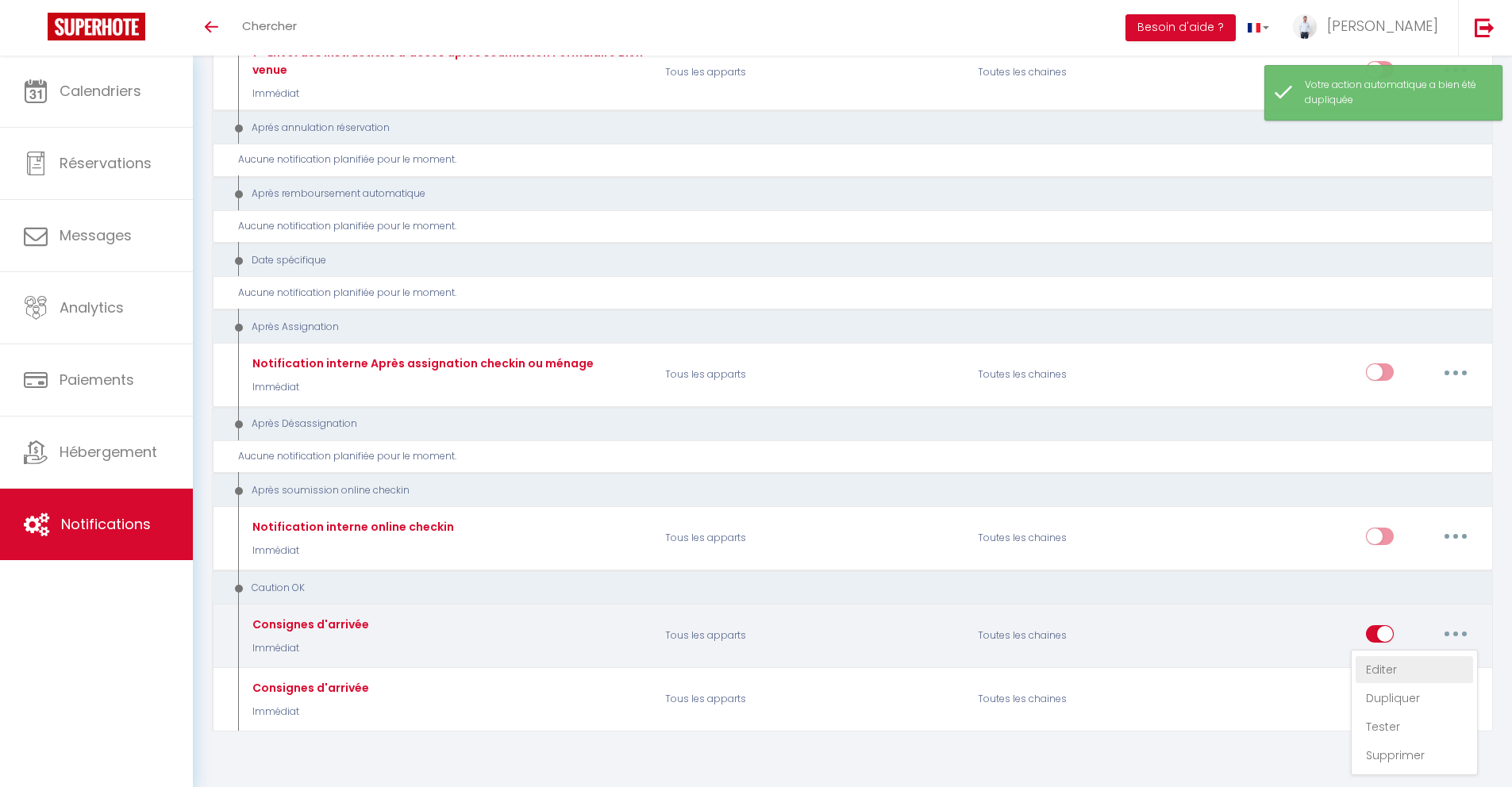
radio input "true"
type input "Accès et code d'entrée [RENTAL:NAME] pour [GUEST:FIRST_NAME]"
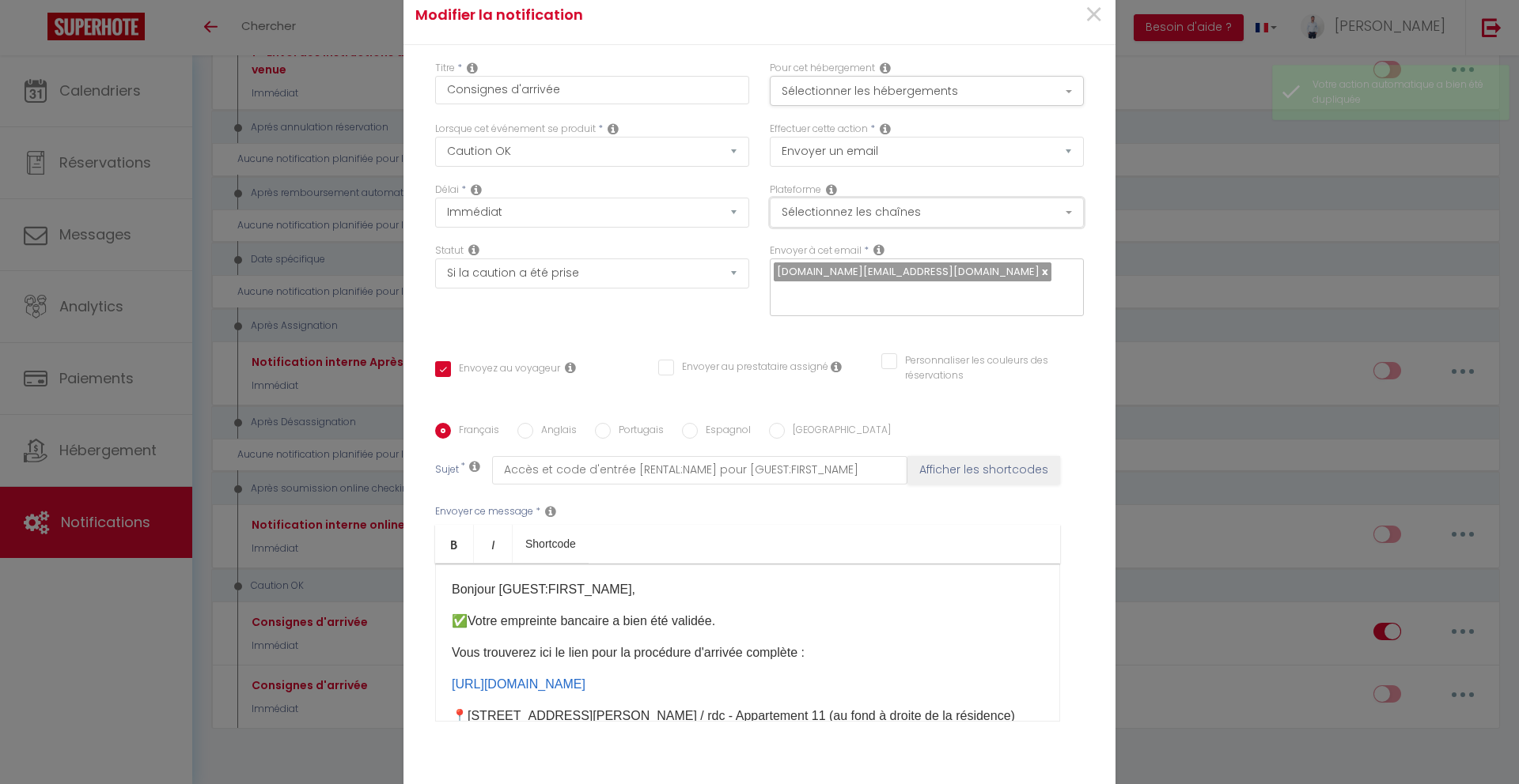
click at [924, 212] on button "Sélectionnez les chaînes" at bounding box center [926, 213] width 314 height 30
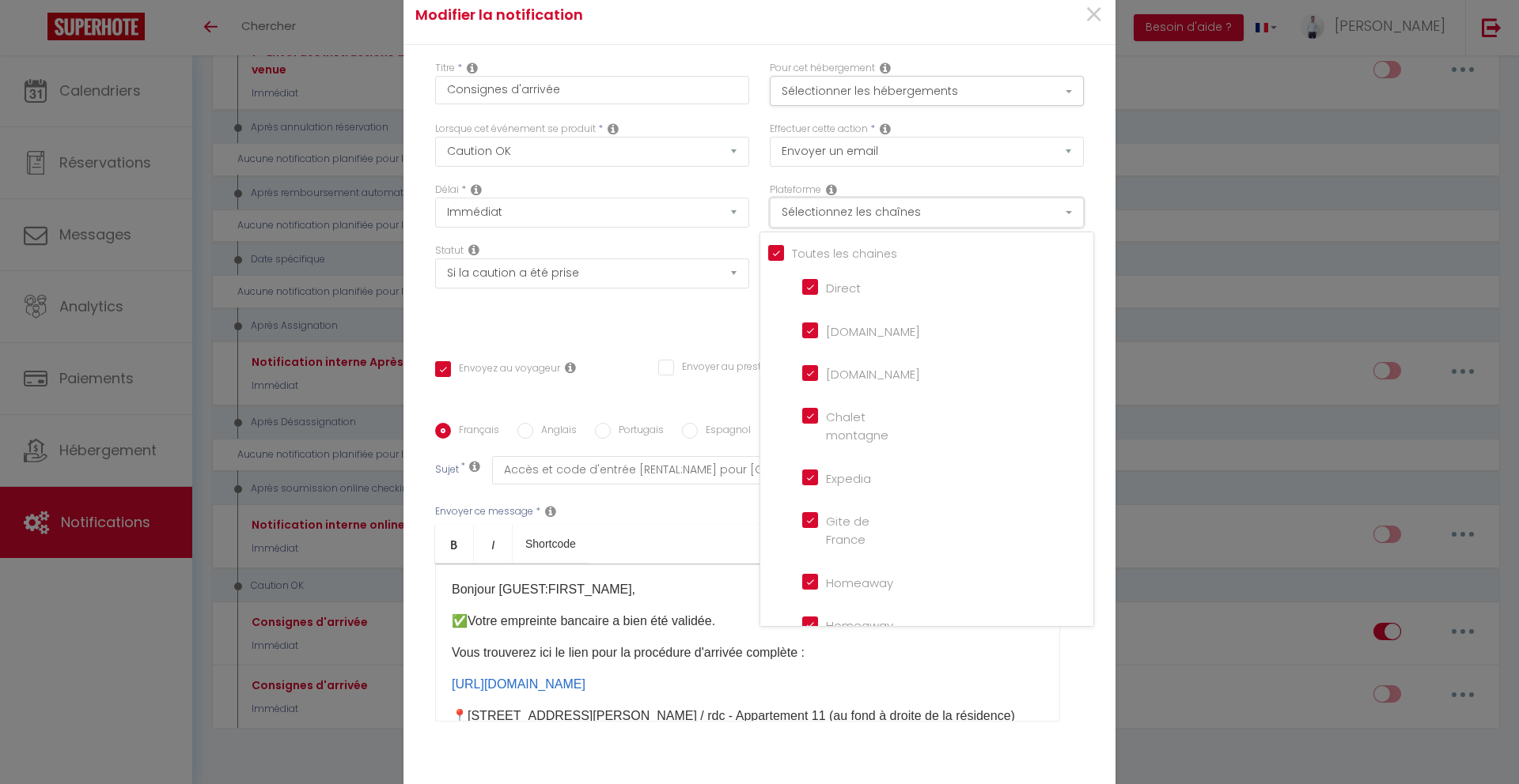
click at [924, 212] on button "Sélectionnez les chaînes" at bounding box center [926, 213] width 314 height 30
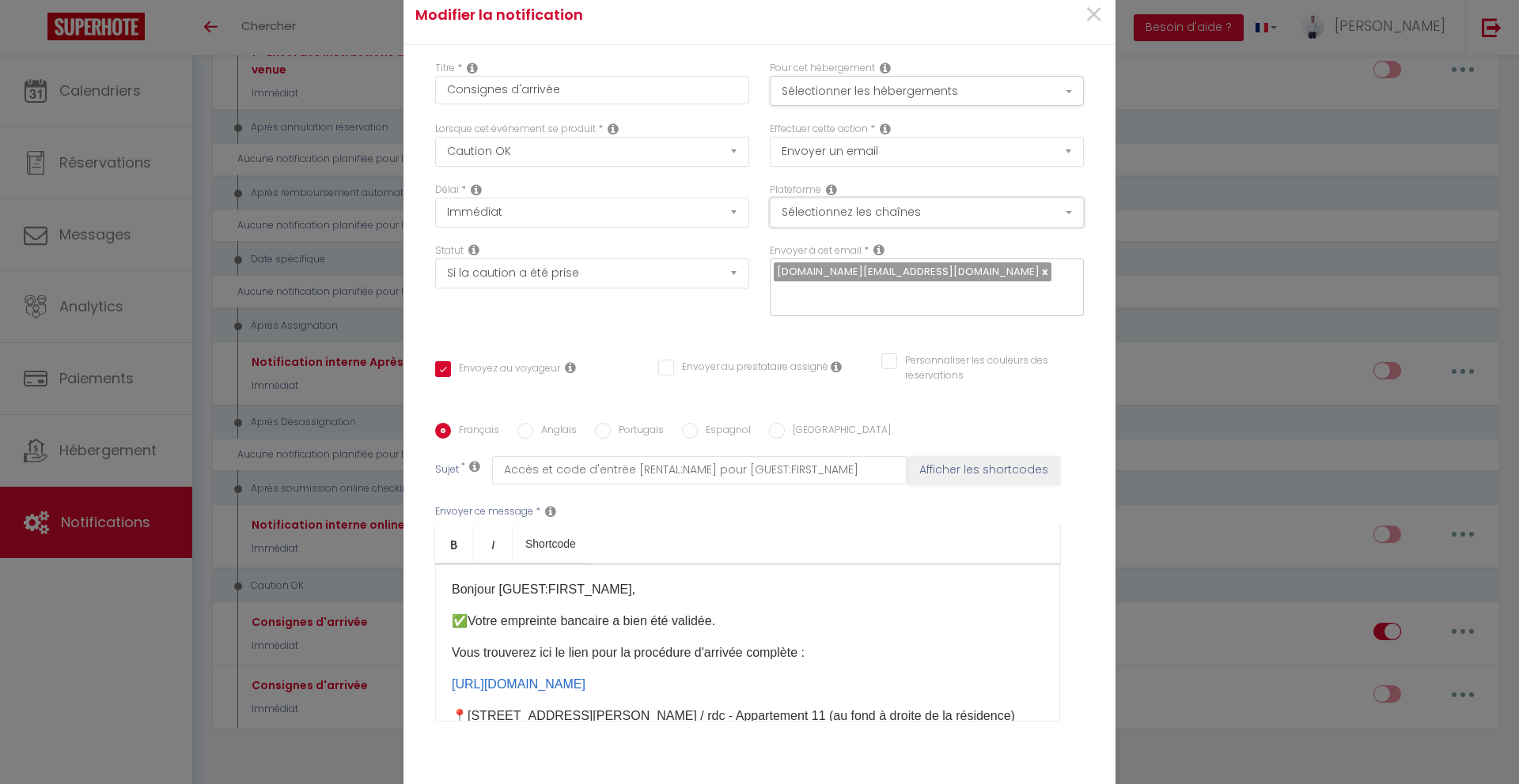
click at [925, 214] on button "Sélectionnez les chaînes" at bounding box center [926, 213] width 314 height 30
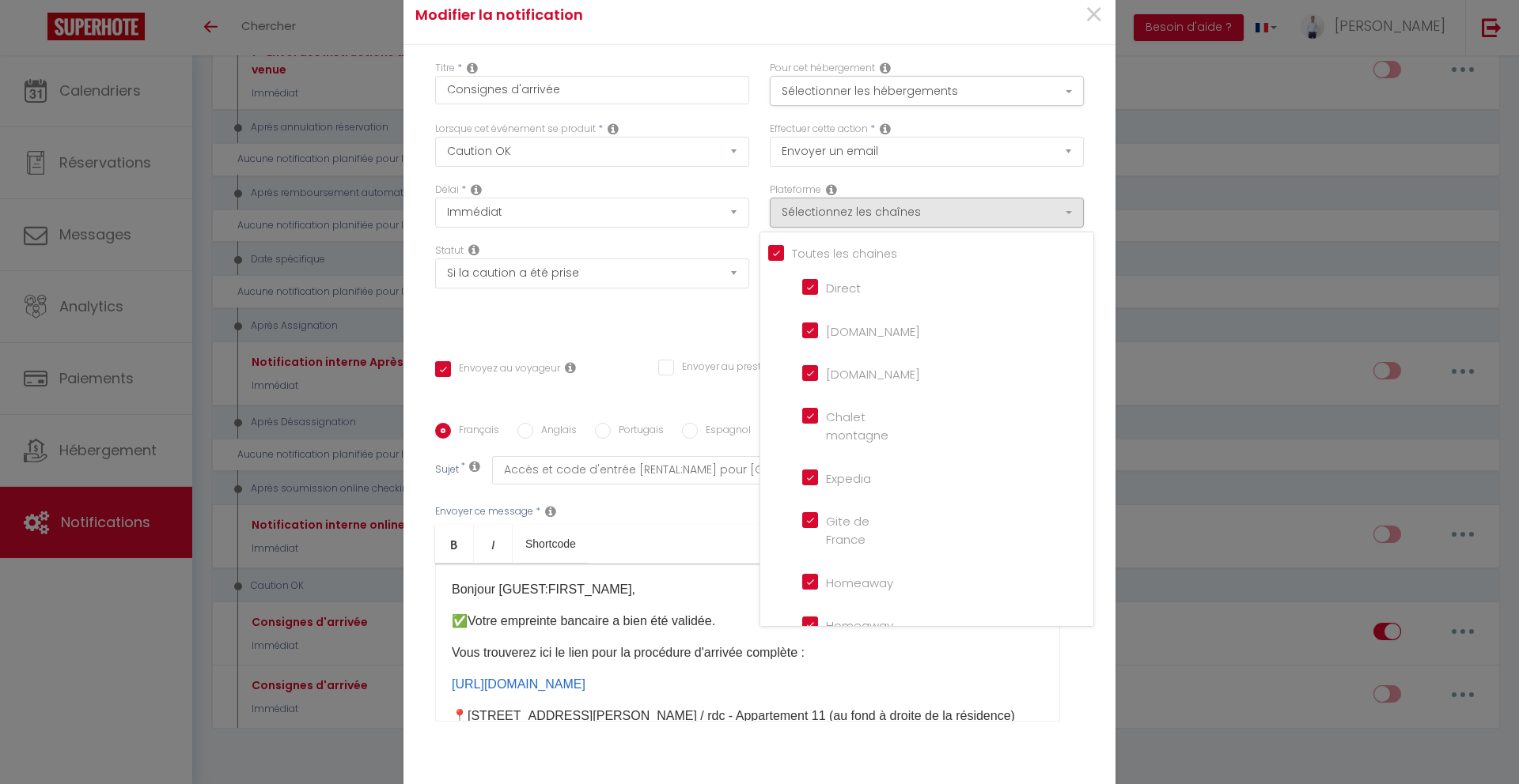
click at [802, 338] on input "[DOMAIN_NAME]" at bounding box center [847, 329] width 91 height 16
checkbox input "false"
checkbox input "true"
checkbox input "false"
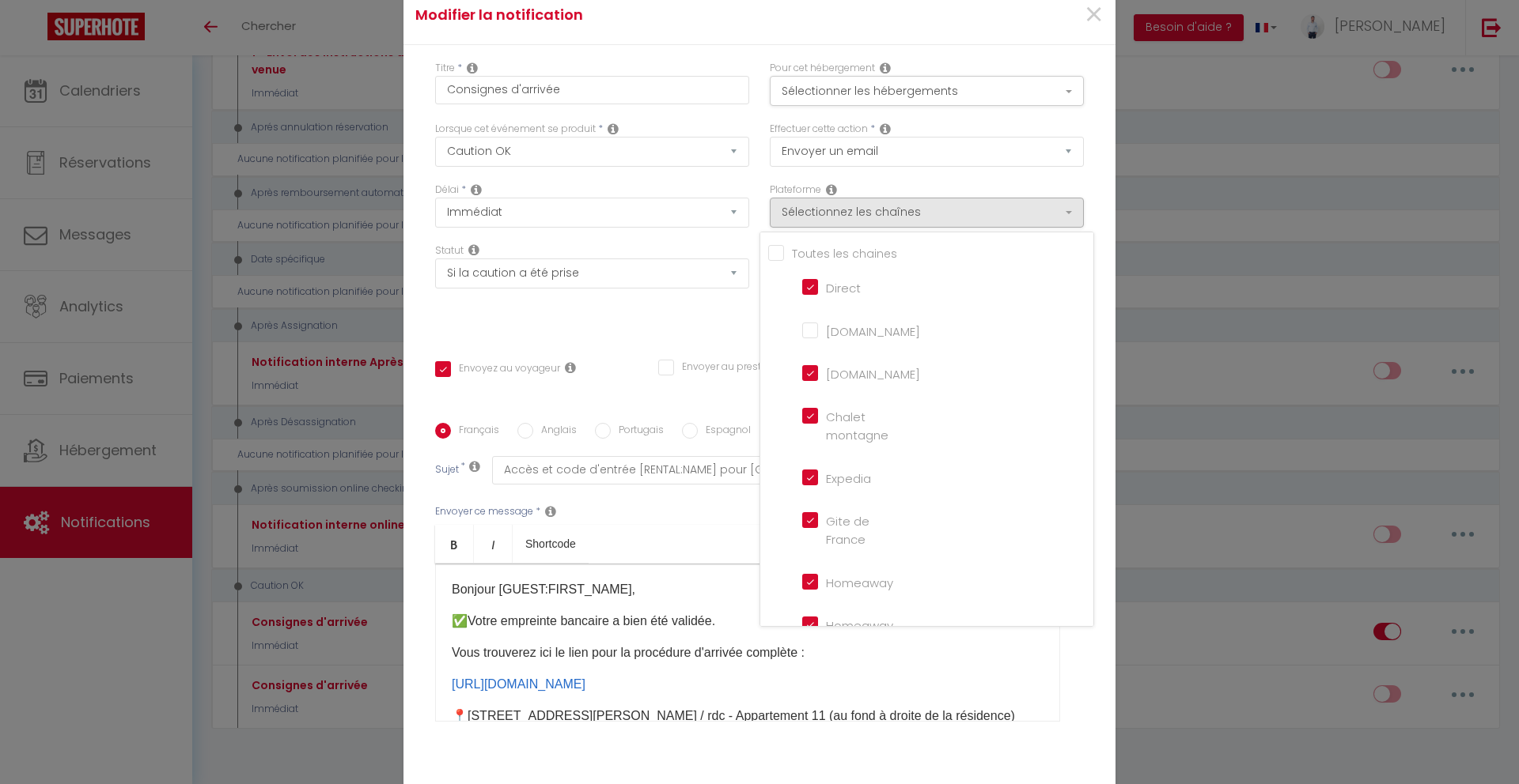
checkbox input "false"
click at [696, 312] on div "Statut Aucun Si la réservation est payée Si réservation non payée Si la caution…" at bounding box center [592, 288] width 334 height 90
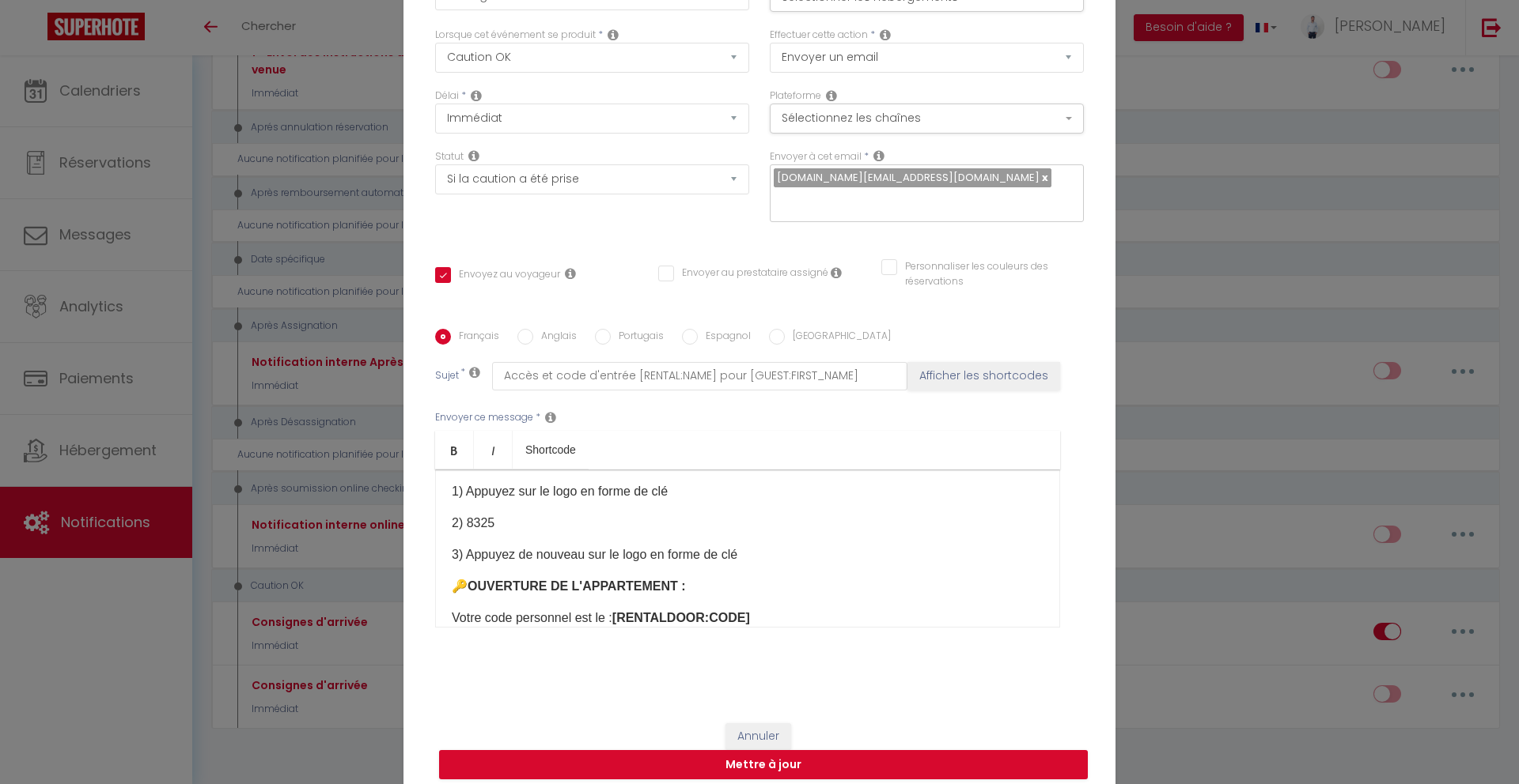
scroll to position [428, 0]
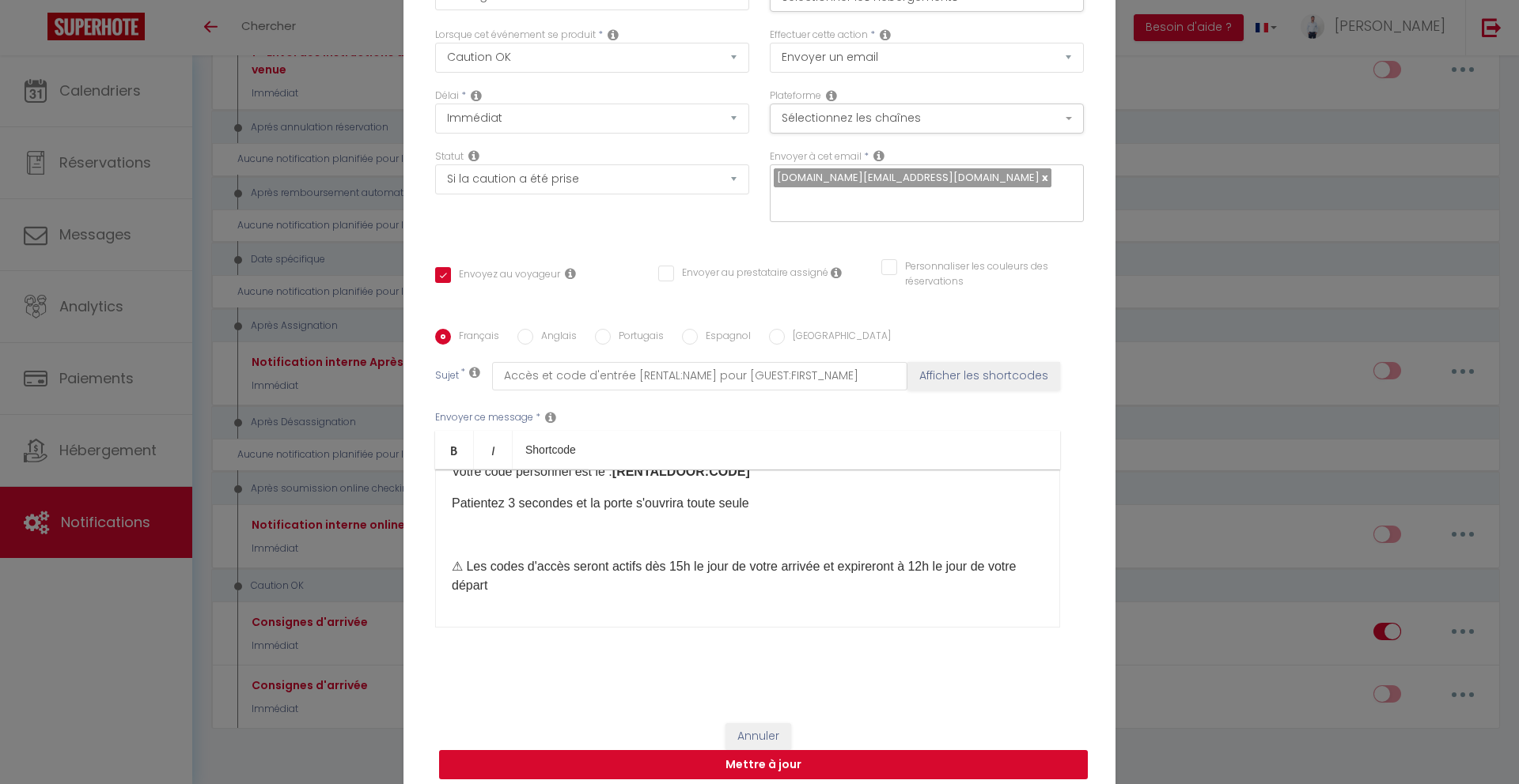
click at [842, 750] on button "Mettre à jour" at bounding box center [763, 765] width 649 height 30
checkbox input "true"
checkbox input "false"
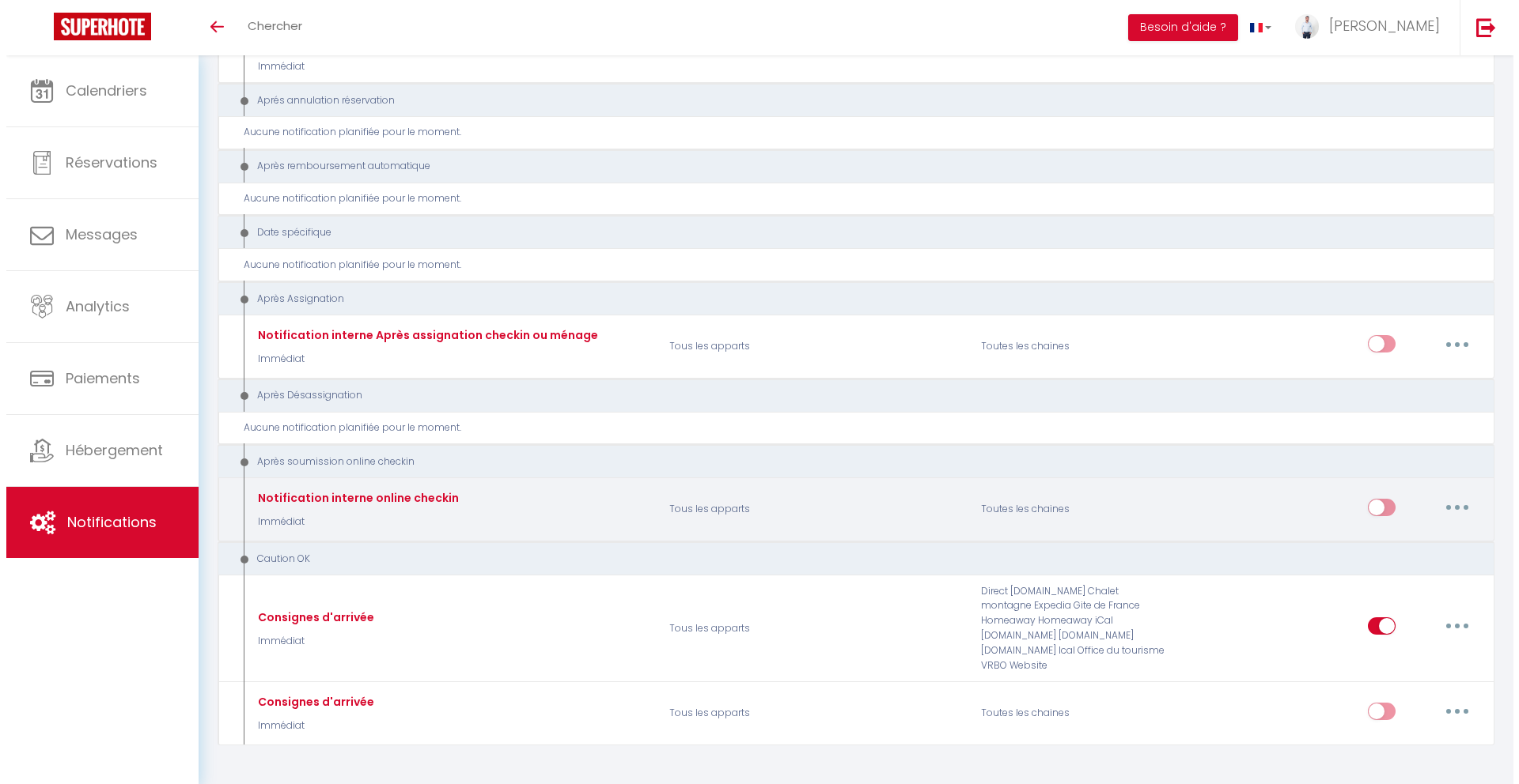
scroll to position [1818, 0]
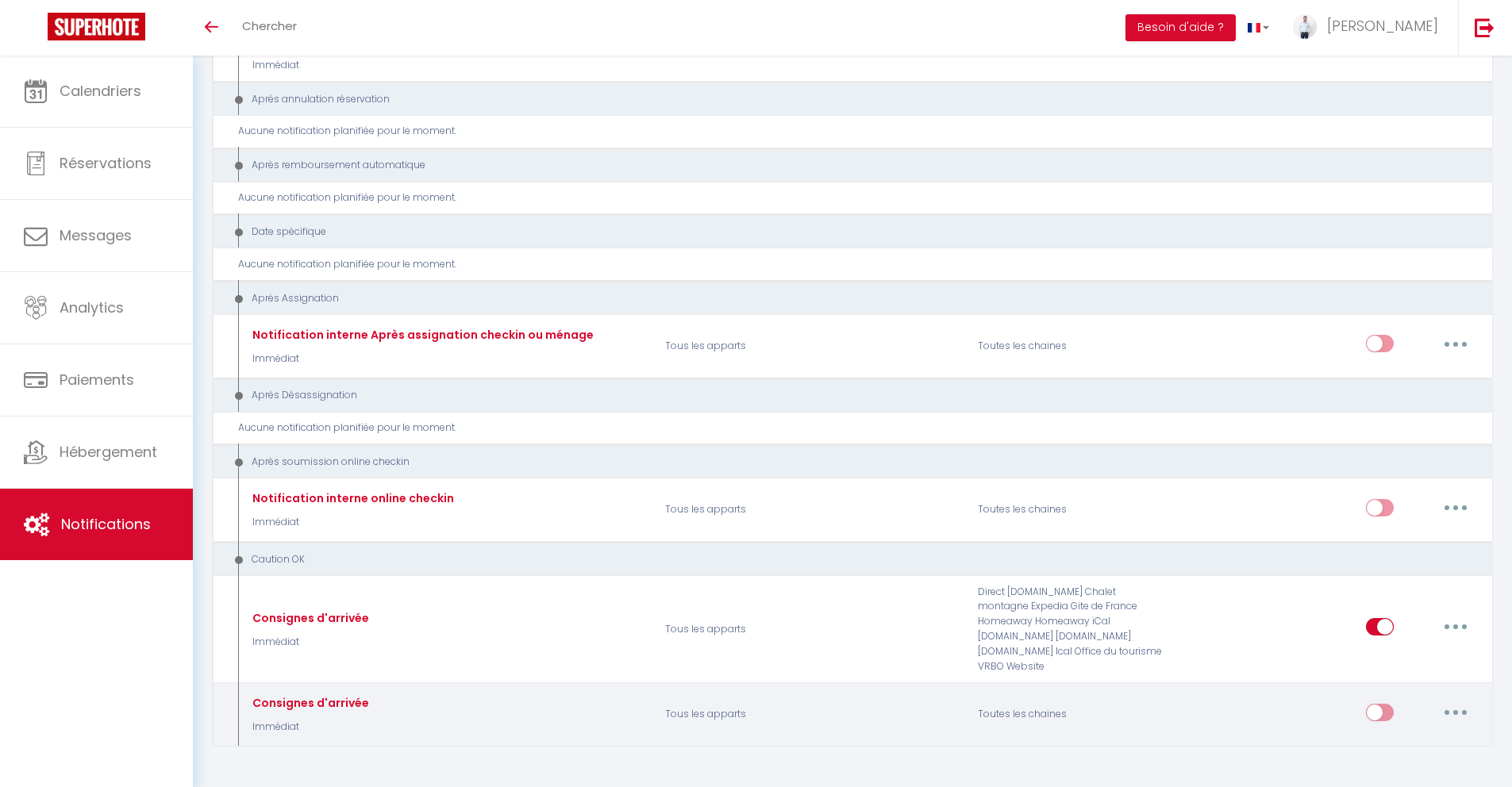
click at [1462, 700] on button "button" at bounding box center [1455, 712] width 44 height 25
click at [1421, 572] on link "Editer" at bounding box center [1414, 586] width 117 height 27
type input "Consignes d'arrivée"
select select "24"
select select "Immédiat"
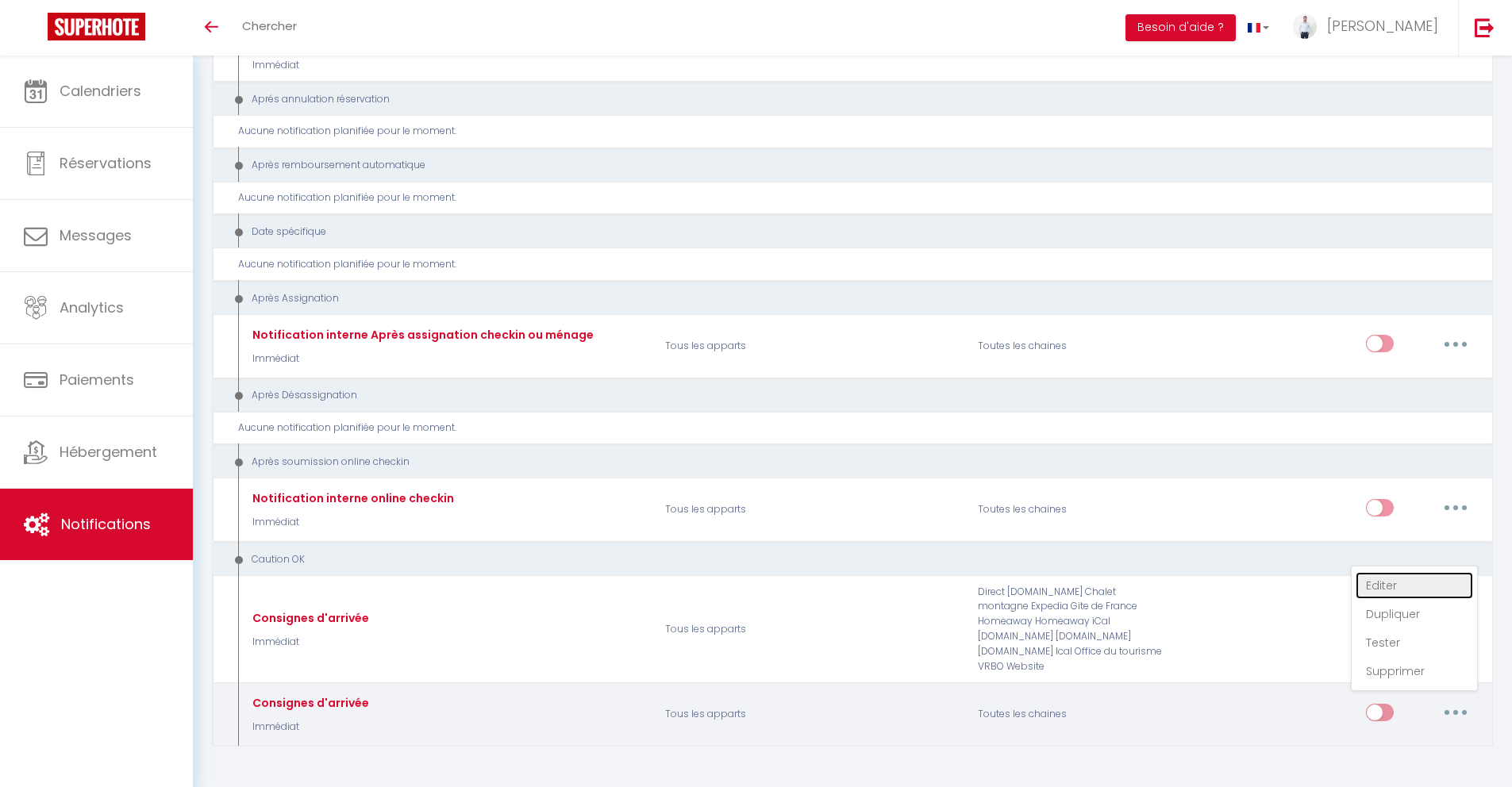
checkbox input "true"
select select "if_deposit_is_paid"
checkbox input "true"
checkbox input "false"
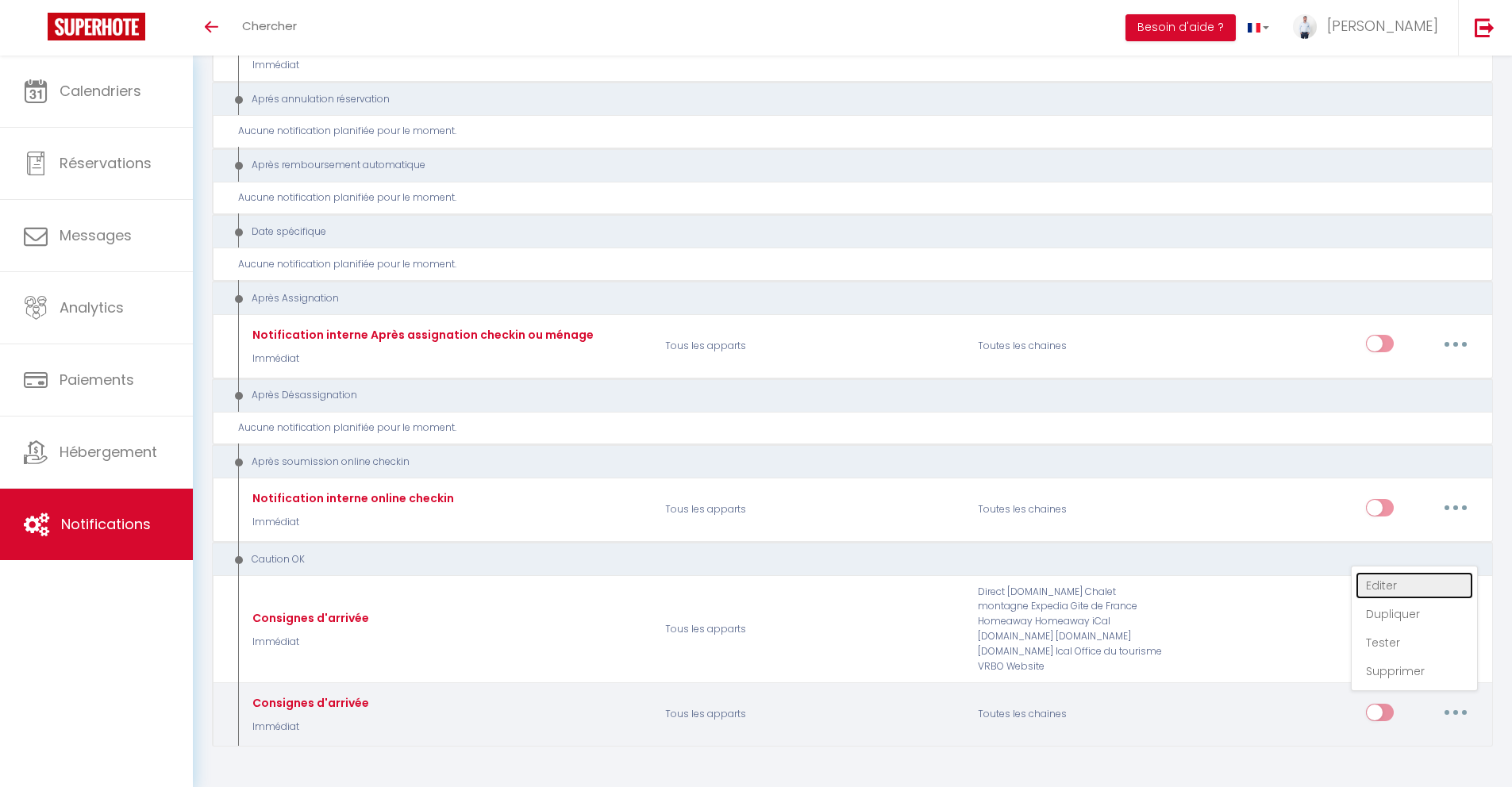
checkbox input "false"
radio input "true"
type input "Accès et code d'entrée [RENTAL:NAME] pour [GUEST:FIRST_NAME]"
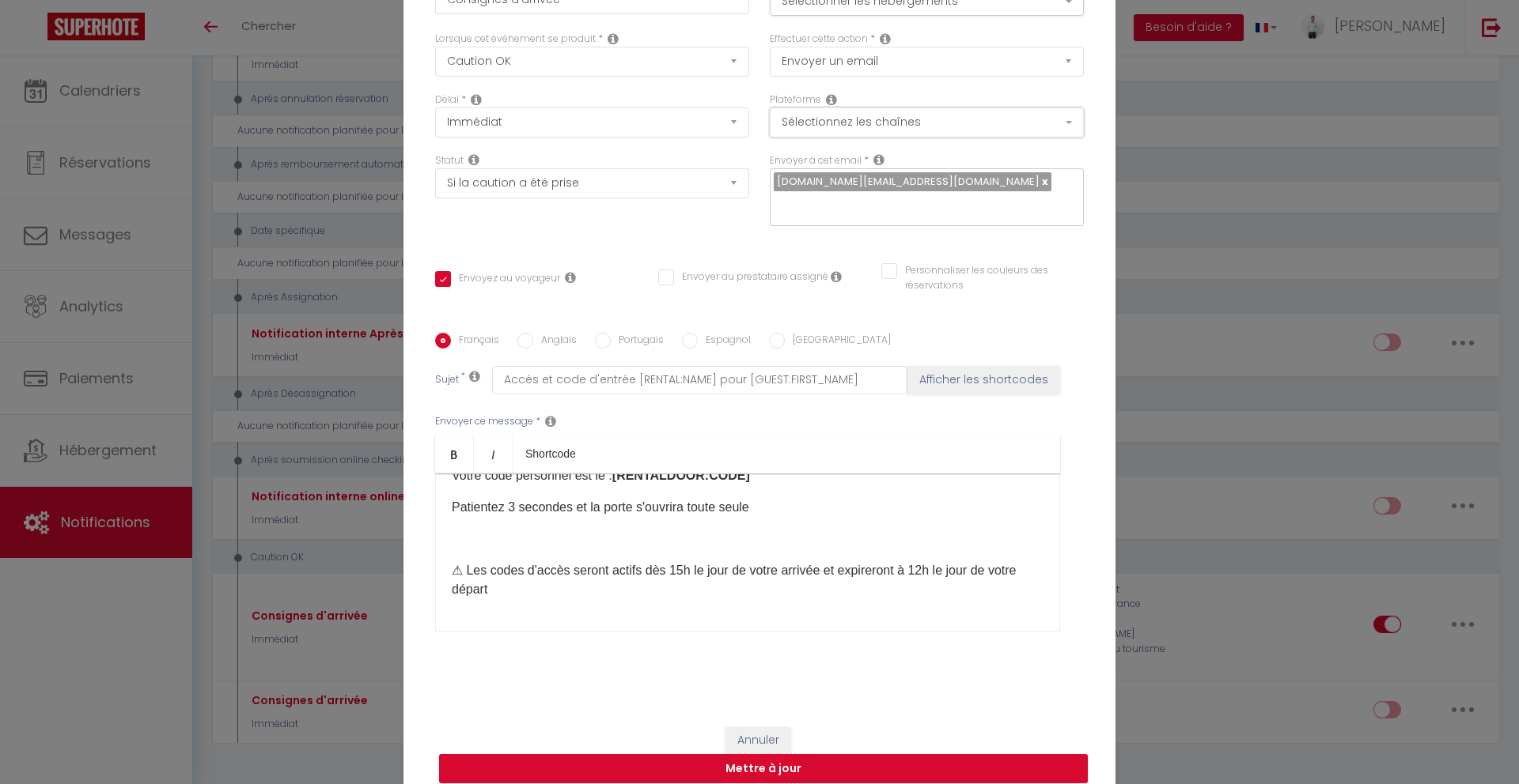
click at [896, 137] on button "Sélectionnez les chaînes" at bounding box center [926, 122] width 314 height 30
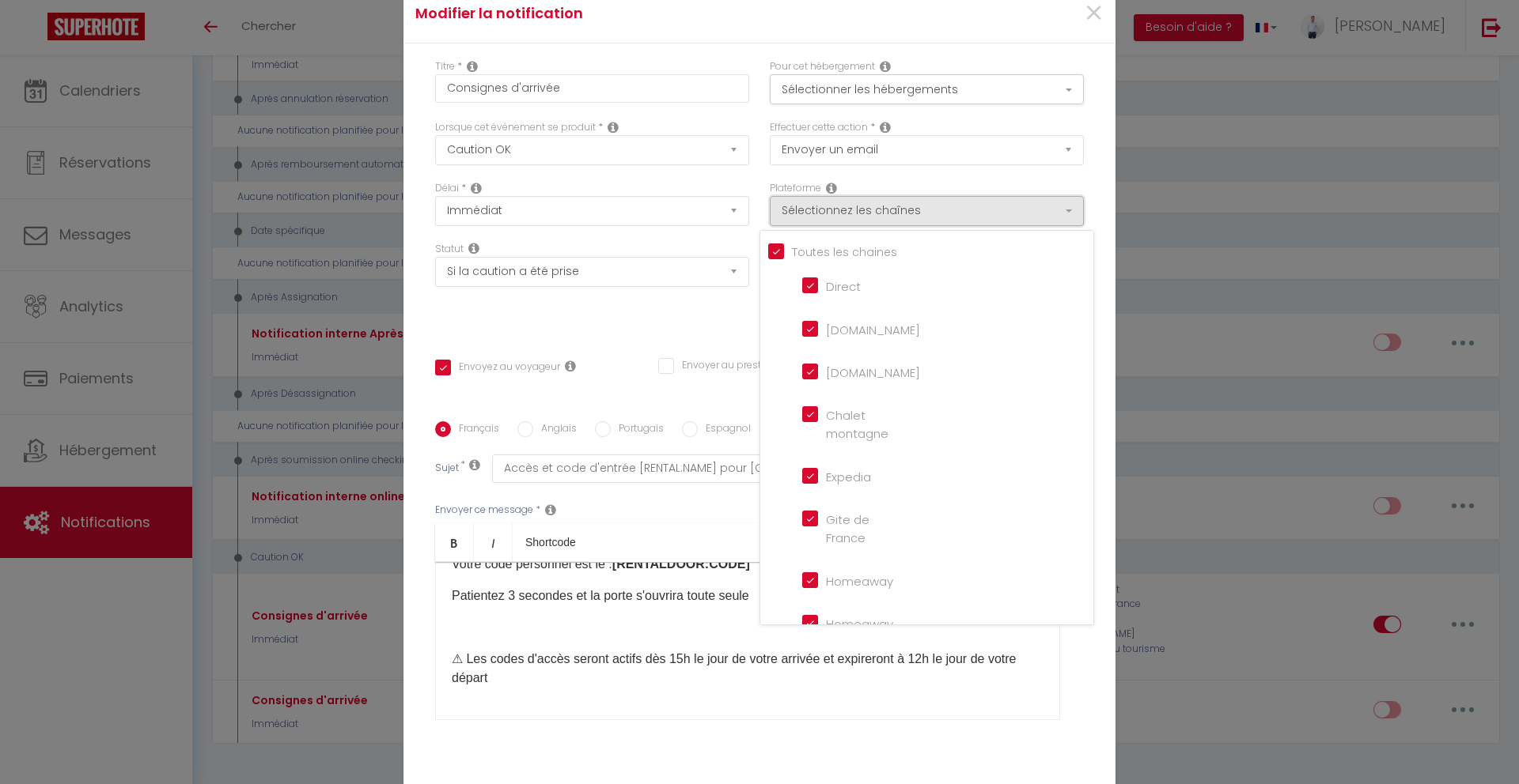
scroll to position [0, 0]
click at [837, 260] on input "Tous les apparts" at bounding box center [931, 252] width 325 height 16
checkbox input "false"
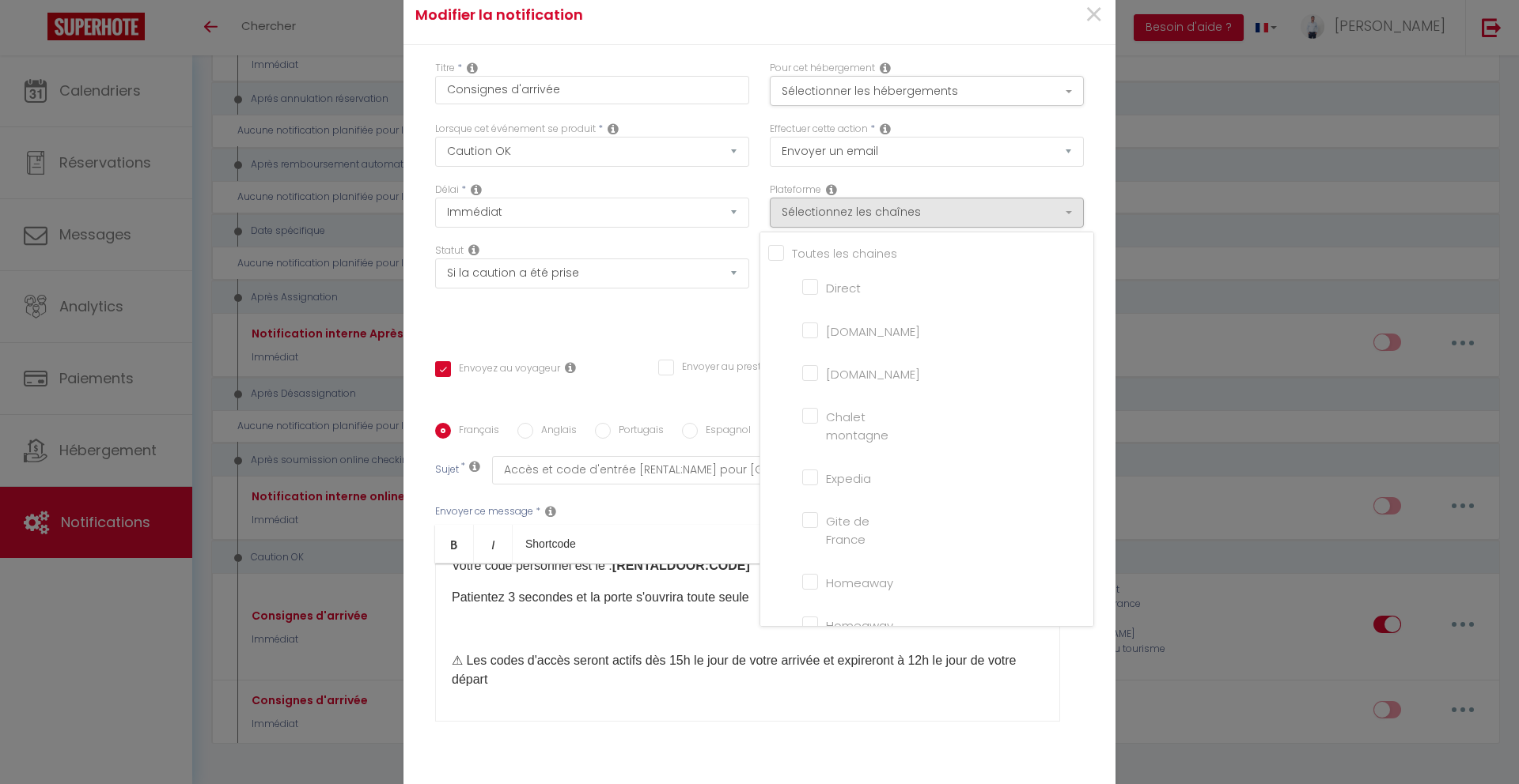
checkbox input "false"
checkbox montagne "false"
checkbox input "false"
checkbox France "false"
checkbox input "false"
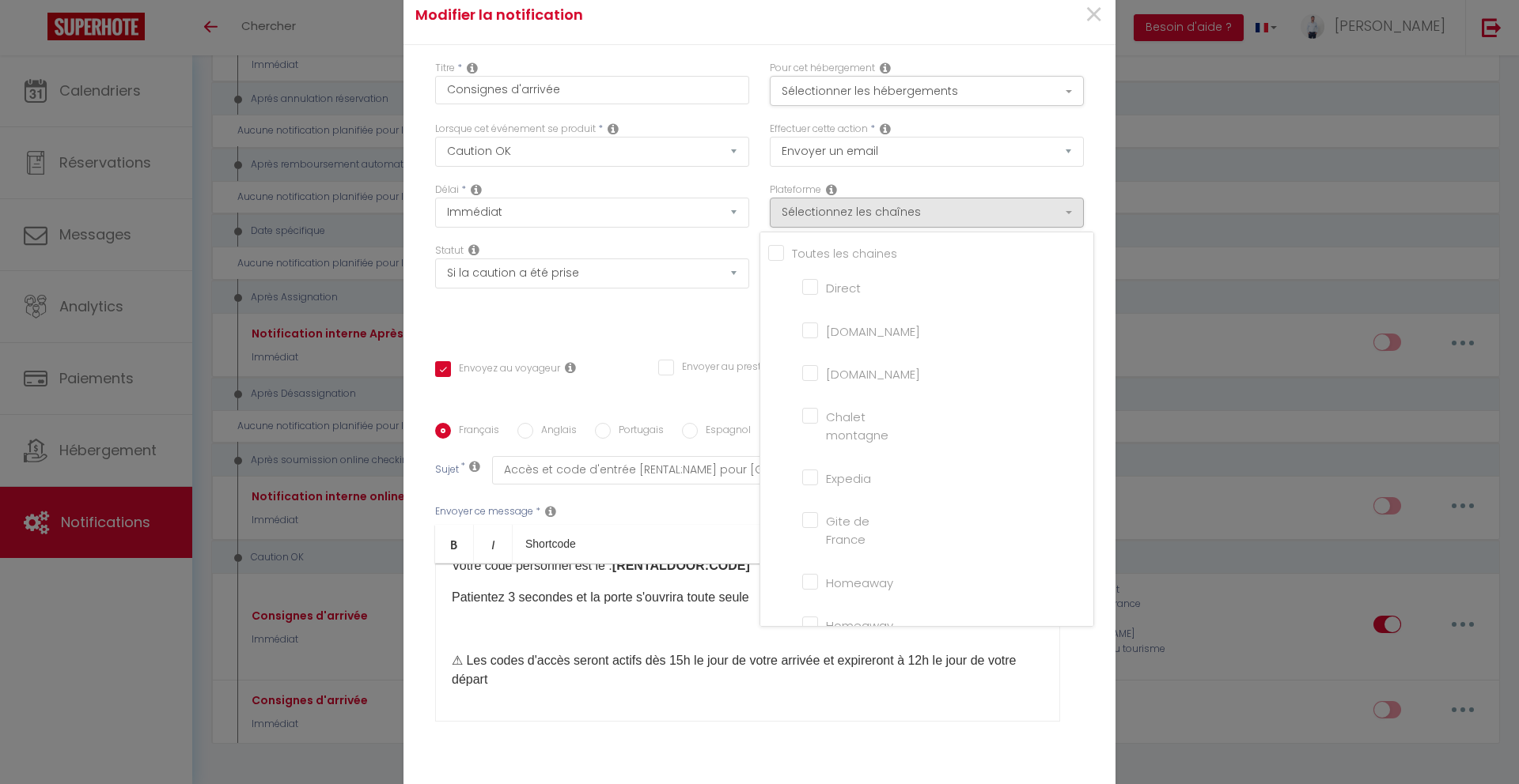
checkbox iCal "false"
checkbox input "false"
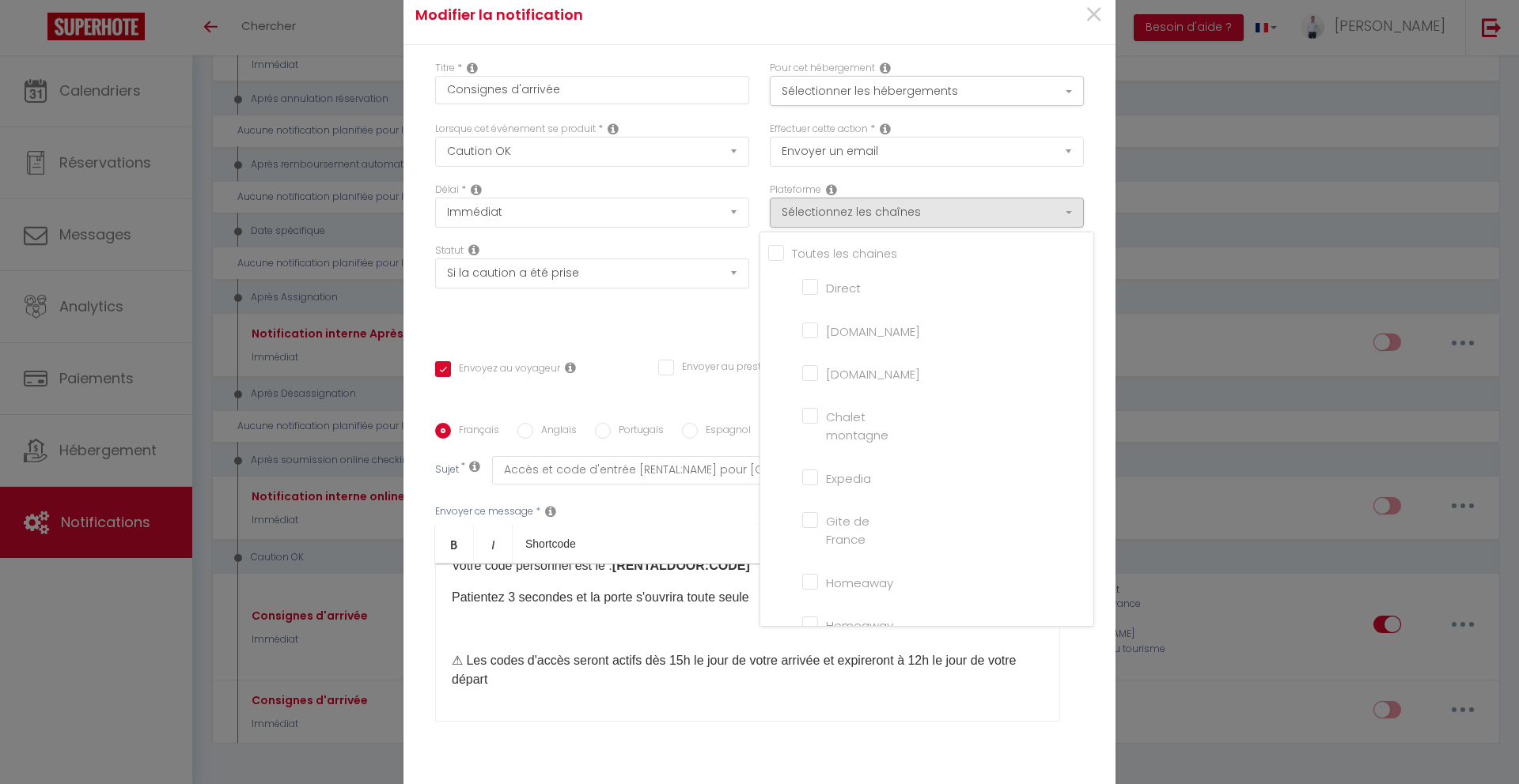
checkbox tourisme "false"
checkbox input "false"
checkbox input "true"
checkbox input "false"
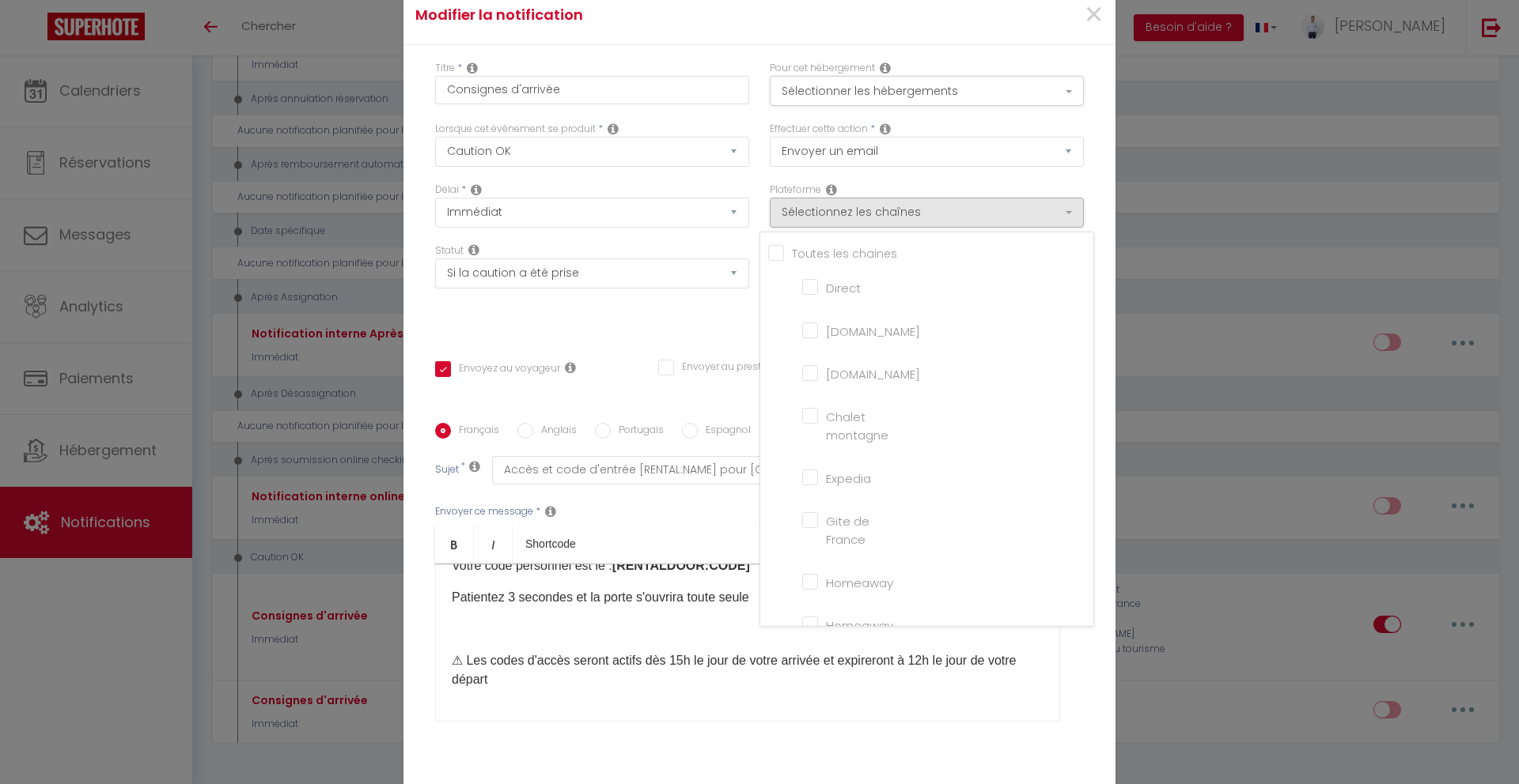
checkbox input "false"
click at [844, 338] on input "[DOMAIN_NAME]" at bounding box center [847, 329] width 91 height 16
checkbox input "true"
checkbox input "false"
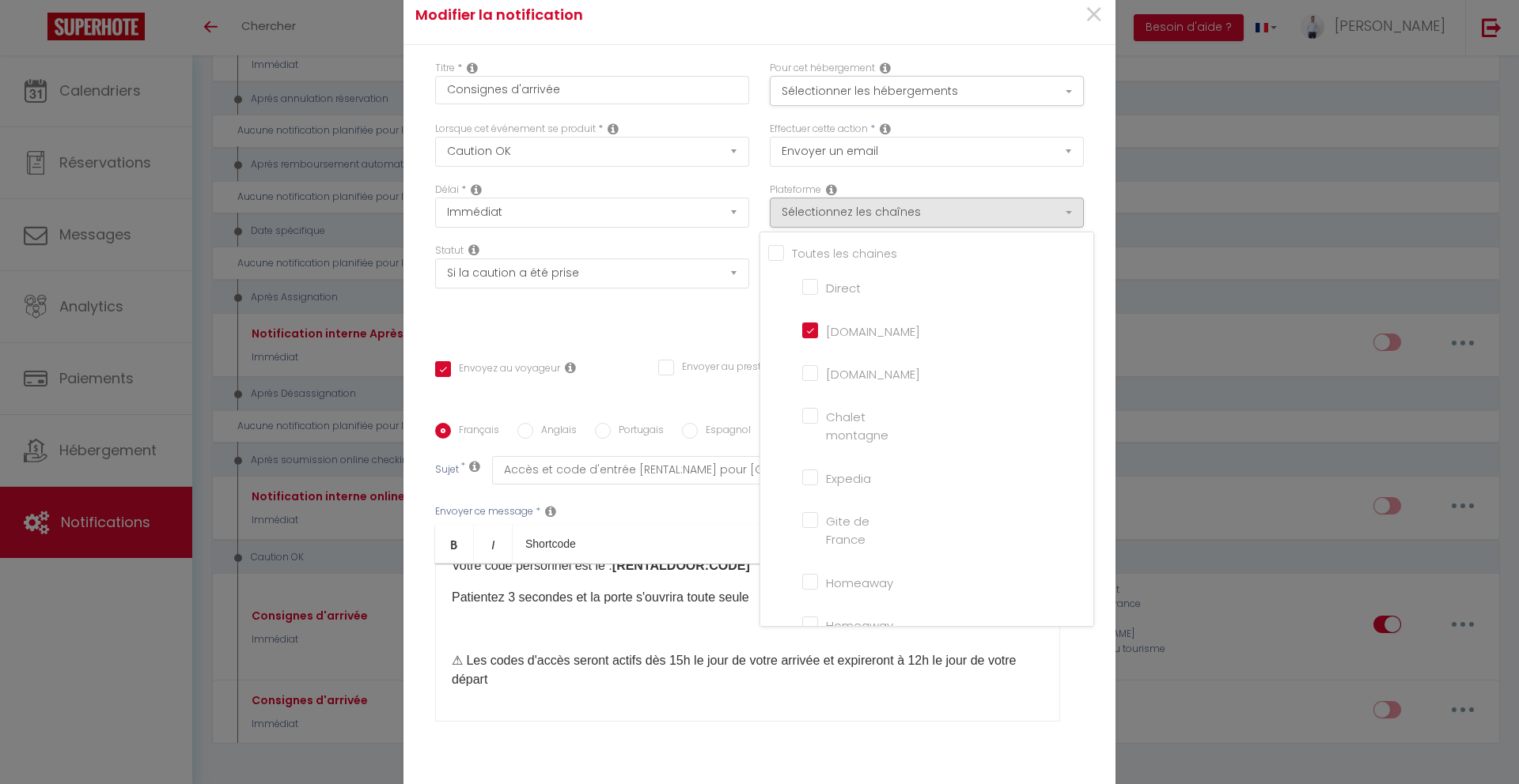
checkbox input "false"
click at [633, 537] on ul "Bold Italic Shortcode" at bounding box center [747, 545] width 625 height 39
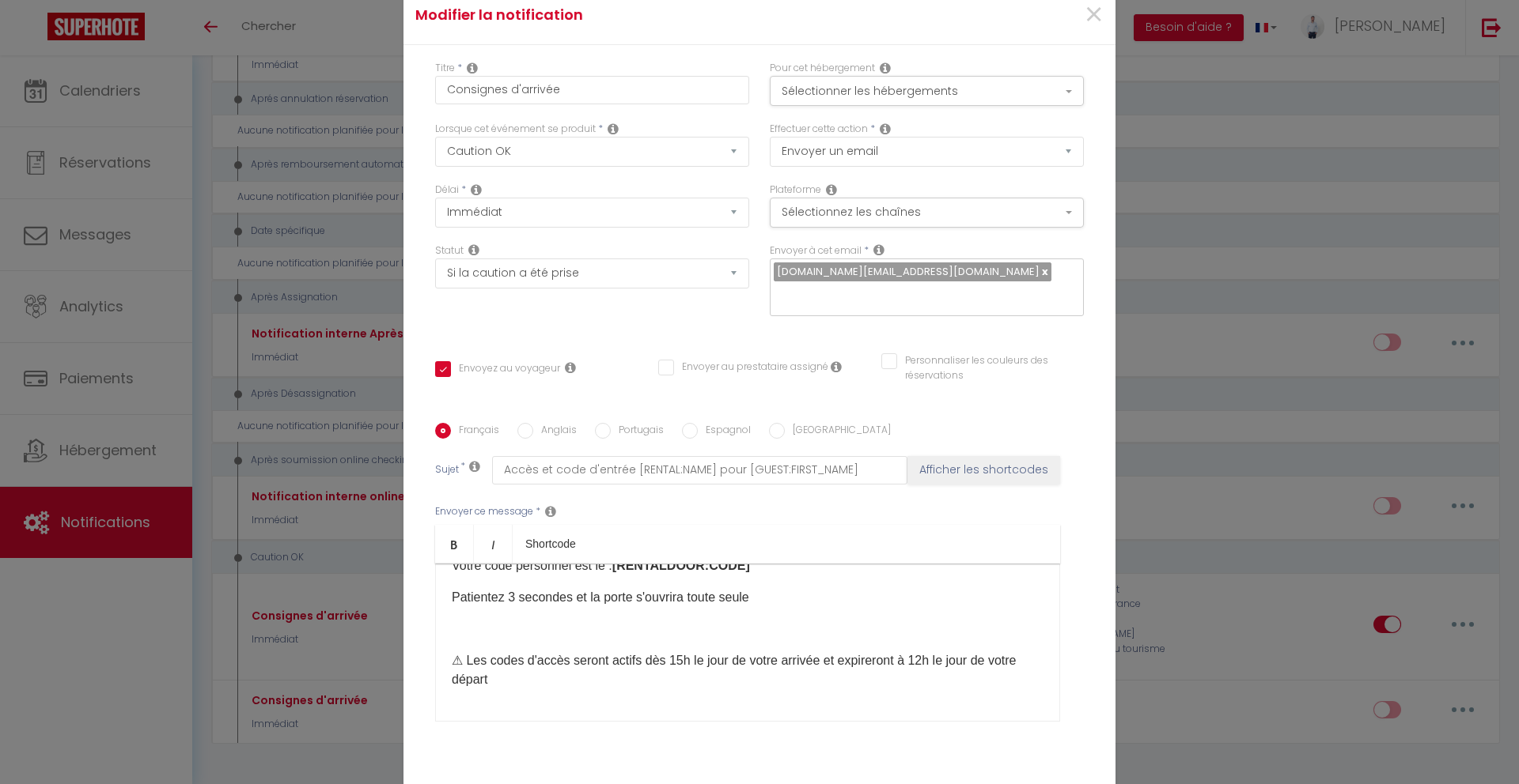
click at [629, 620] on p at bounding box center [748, 629] width 592 height 19
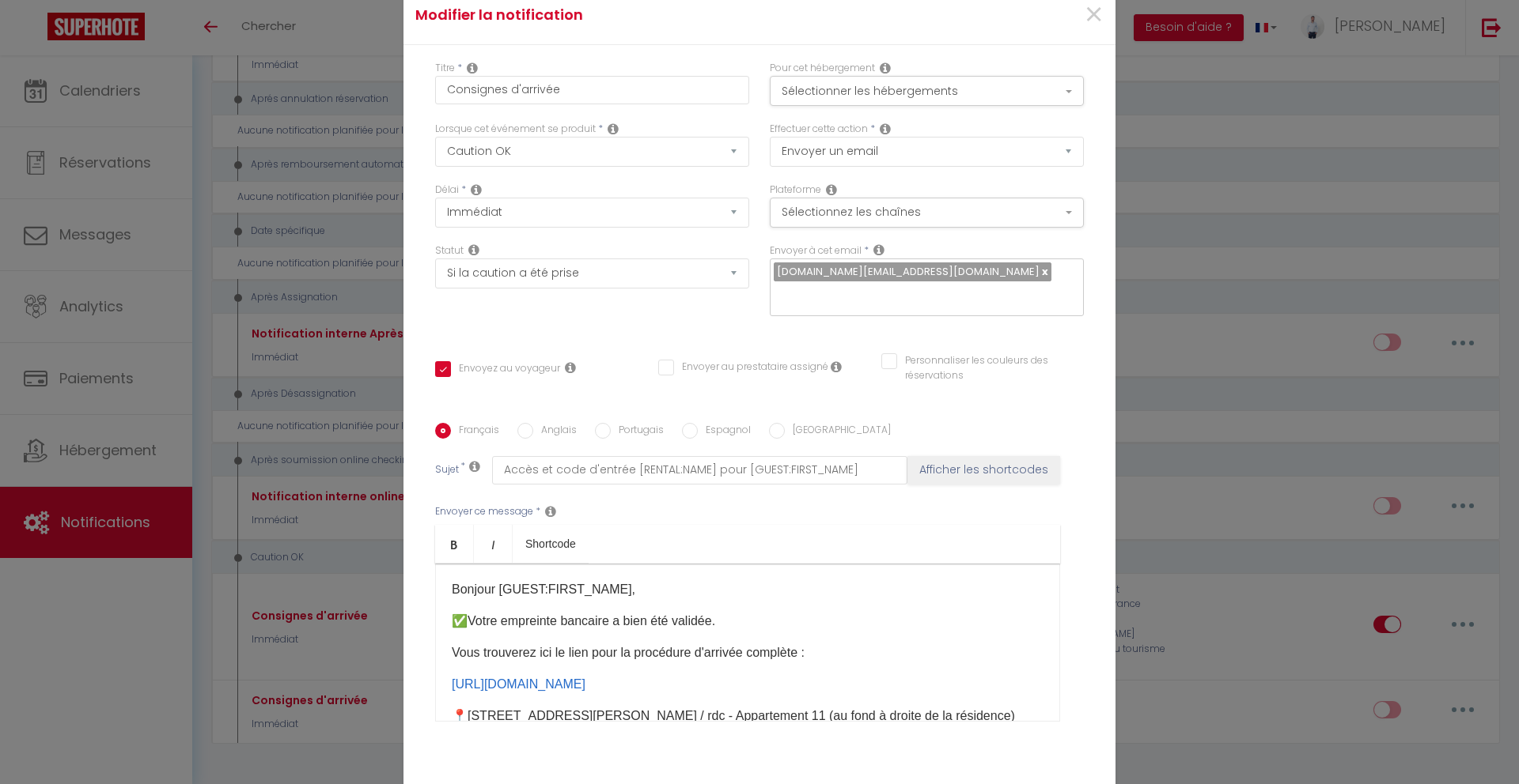
click at [637, 614] on span "Votre empreinte bancaire a bien été validée." at bounding box center [591, 621] width 247 height 13
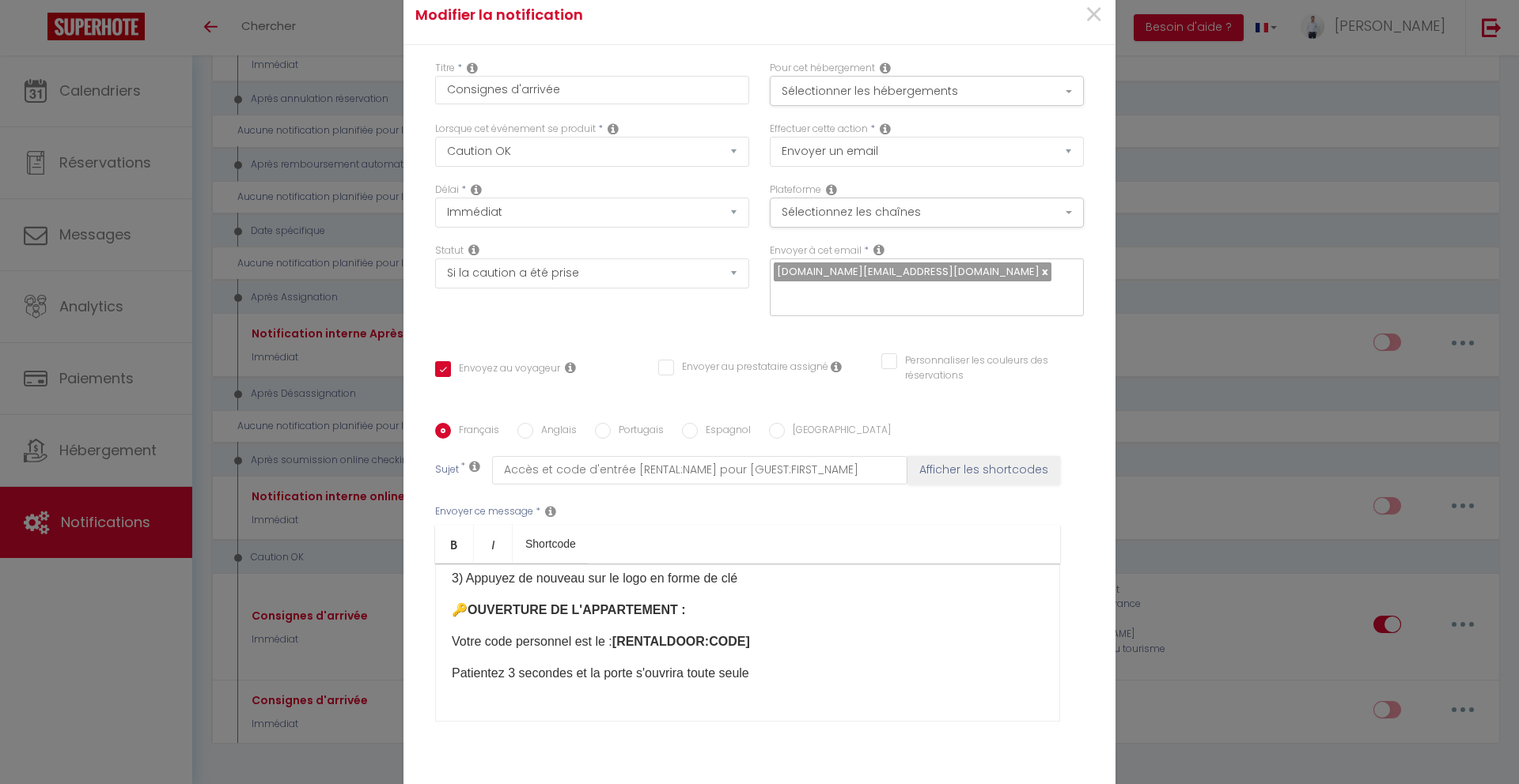
scroll to position [263, 0]
click at [619, 288] on select "Aucun Si la réservation est payée Si réservation non payée Si la caution a été …" at bounding box center [592, 273] width 314 height 30
select select
click at [435, 269] on select "Aucun Si la réservation est payée Si réservation non payée Si la caution a été …" at bounding box center [592, 273] width 314 height 30
checkbox input "true"
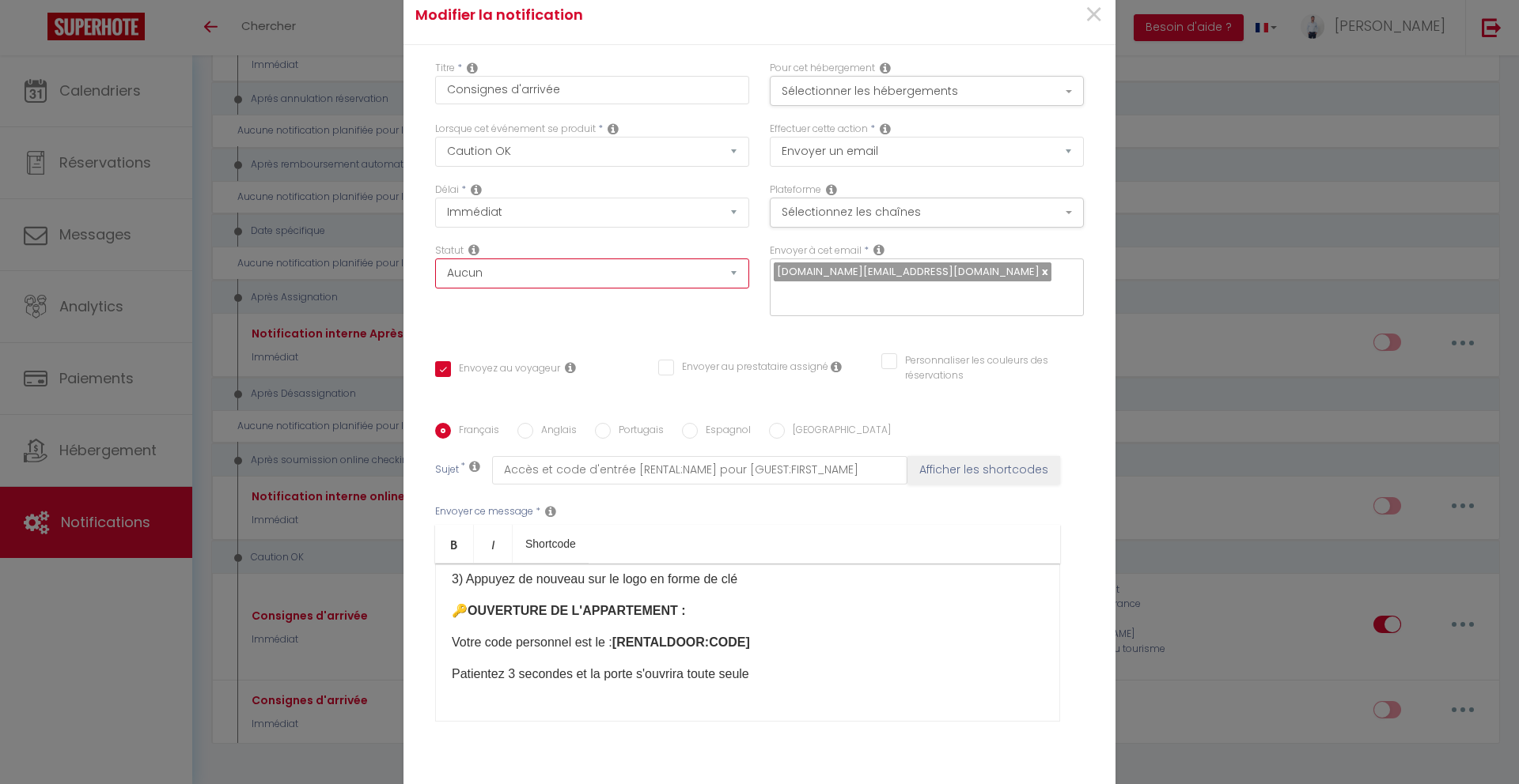
checkbox input "false"
click at [624, 159] on select "Après la réservation Avant Checkin (à partir de 12h00) Après Checkin (à partir …" at bounding box center [592, 152] width 314 height 30
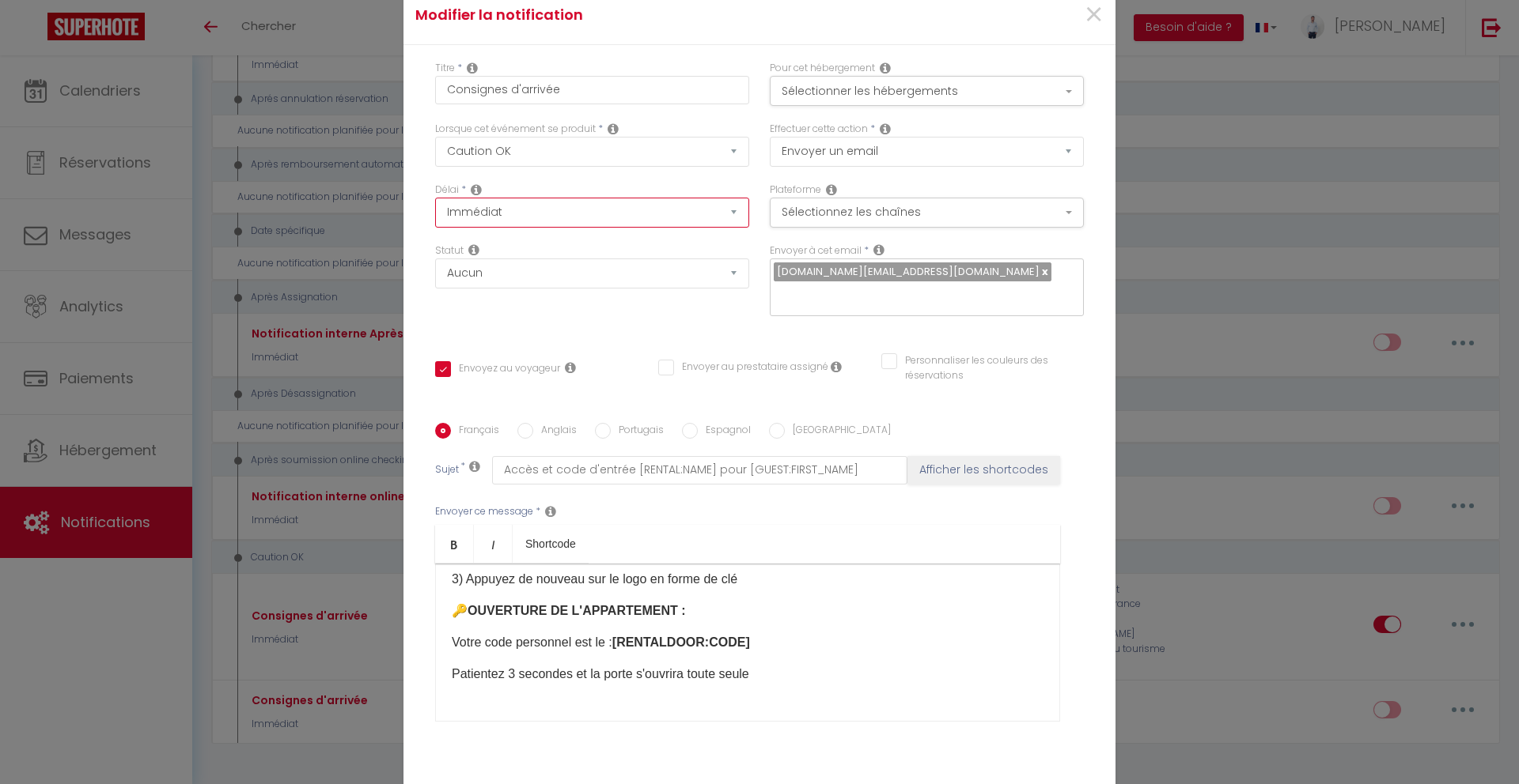
click at [604, 207] on select "Immédiat + 10 Minutes + 1 Heure + 2 Heures + 3 Heures + 4 Heures + 5 Heures + 6…" at bounding box center [592, 213] width 314 height 30
click at [604, 159] on select "Après la réservation Avant Checkin (à partir de 12h00) Après Checkin (à partir …" at bounding box center [592, 152] width 314 height 30
select select "20"
click at [435, 147] on select "Après la réservation Avant Checkin (à partir de 12h00) Après Checkin (à partir …" at bounding box center [592, 152] width 314 height 30
checkbox input "true"
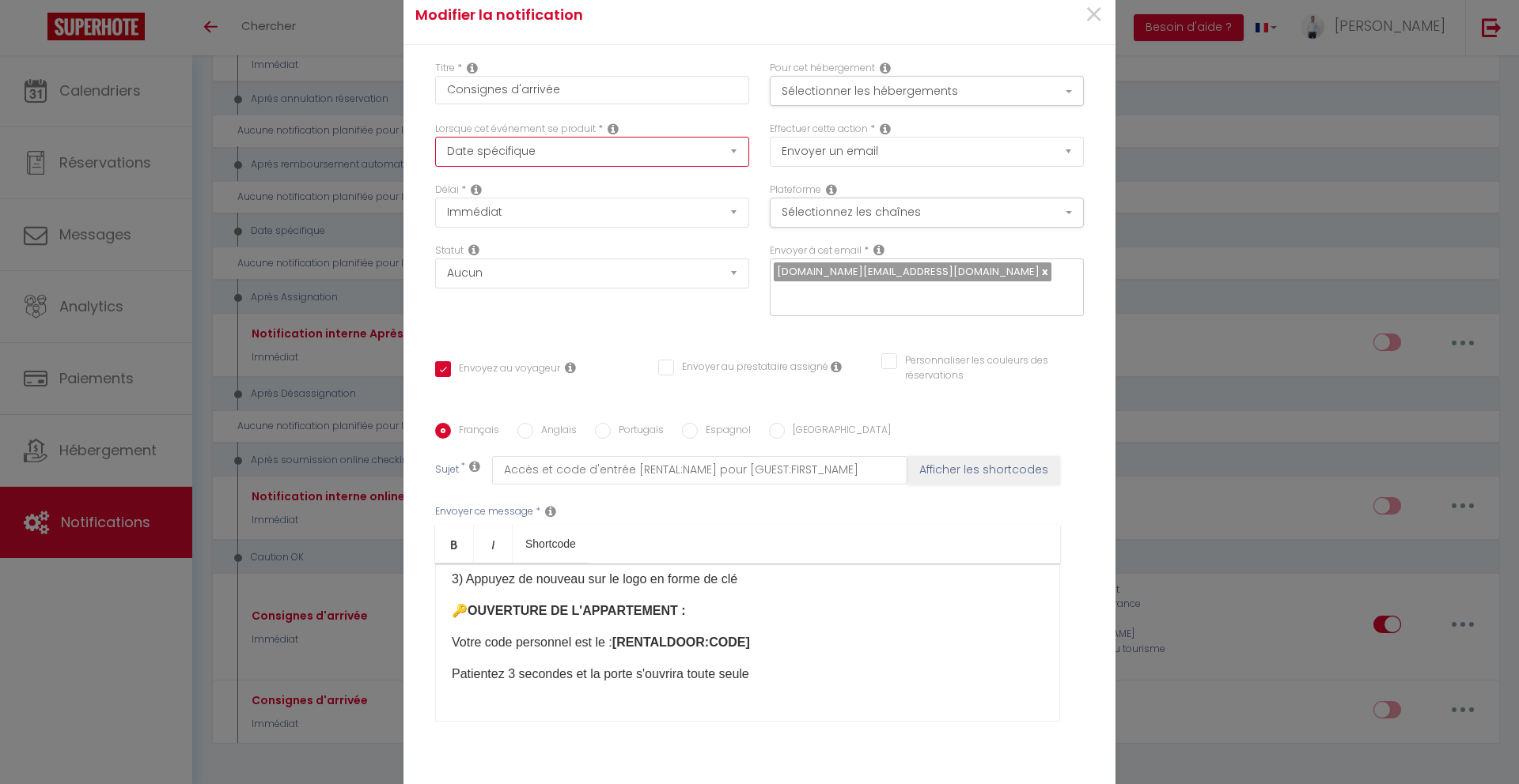
checkbox input "false"
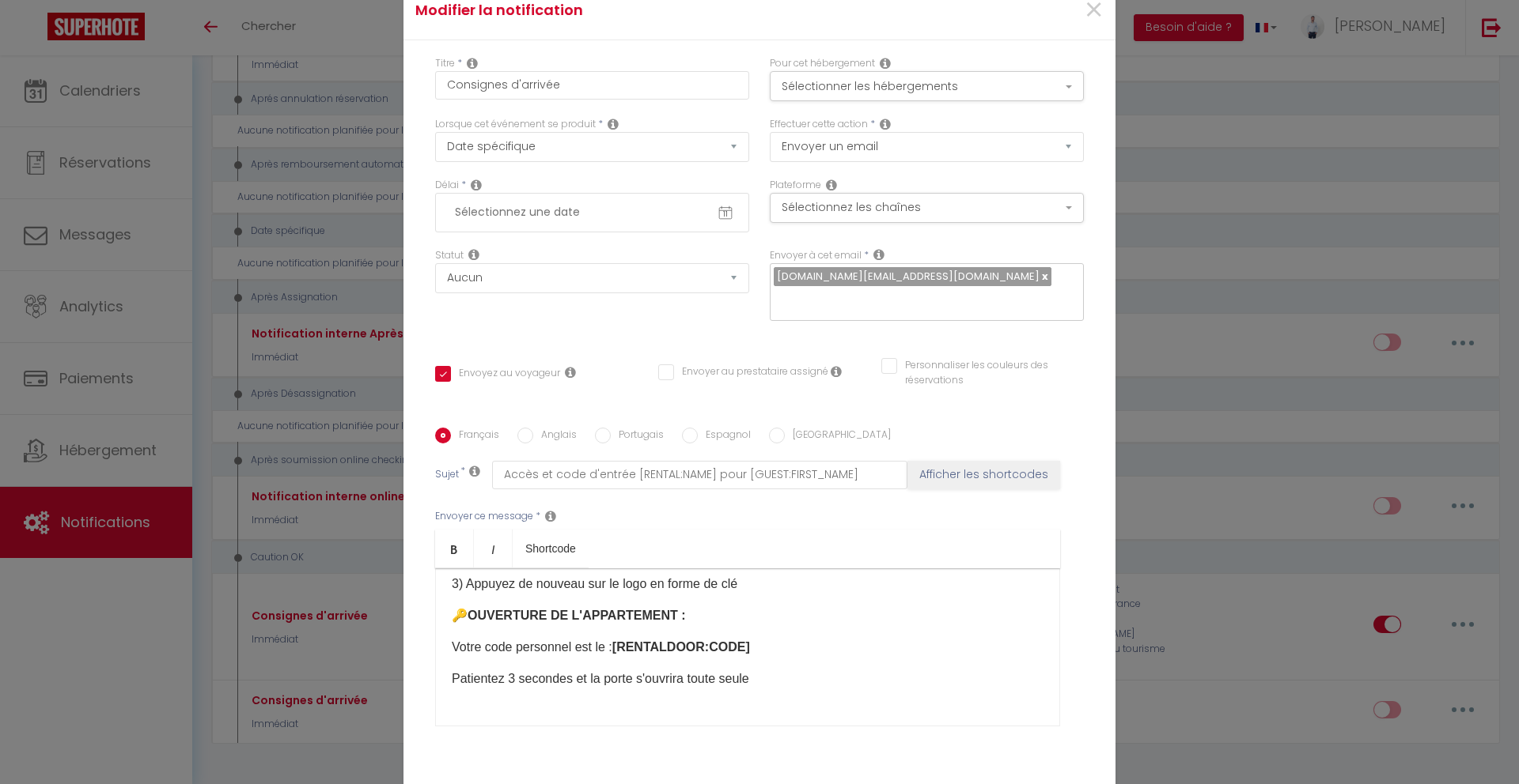
click at [642, 223] on input "text" at bounding box center [592, 213] width 290 height 27
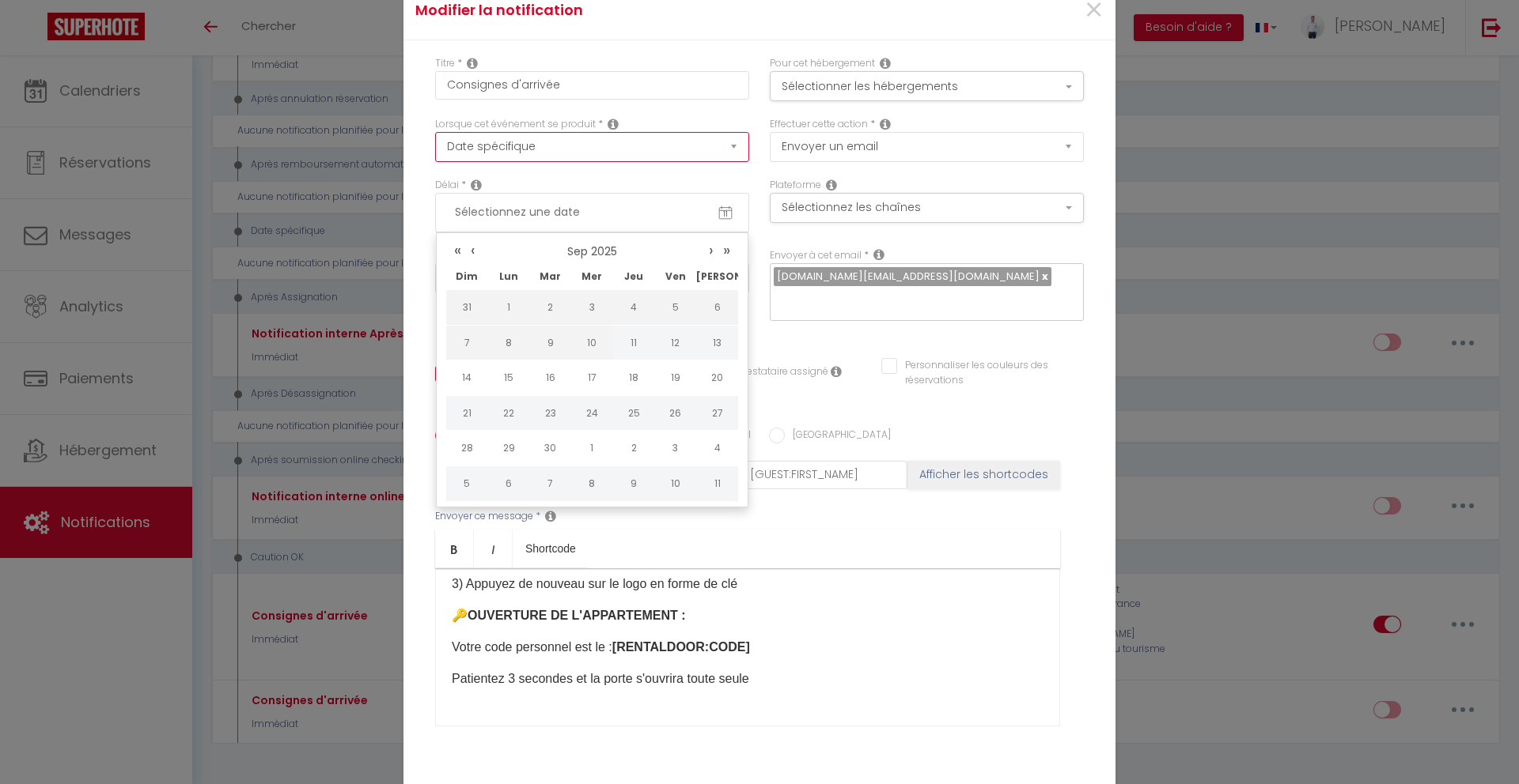
click at [636, 158] on select "Après la réservation Avant Checkin (à partir de 12h00) Après Checkin (à partir …" at bounding box center [592, 147] width 314 height 30
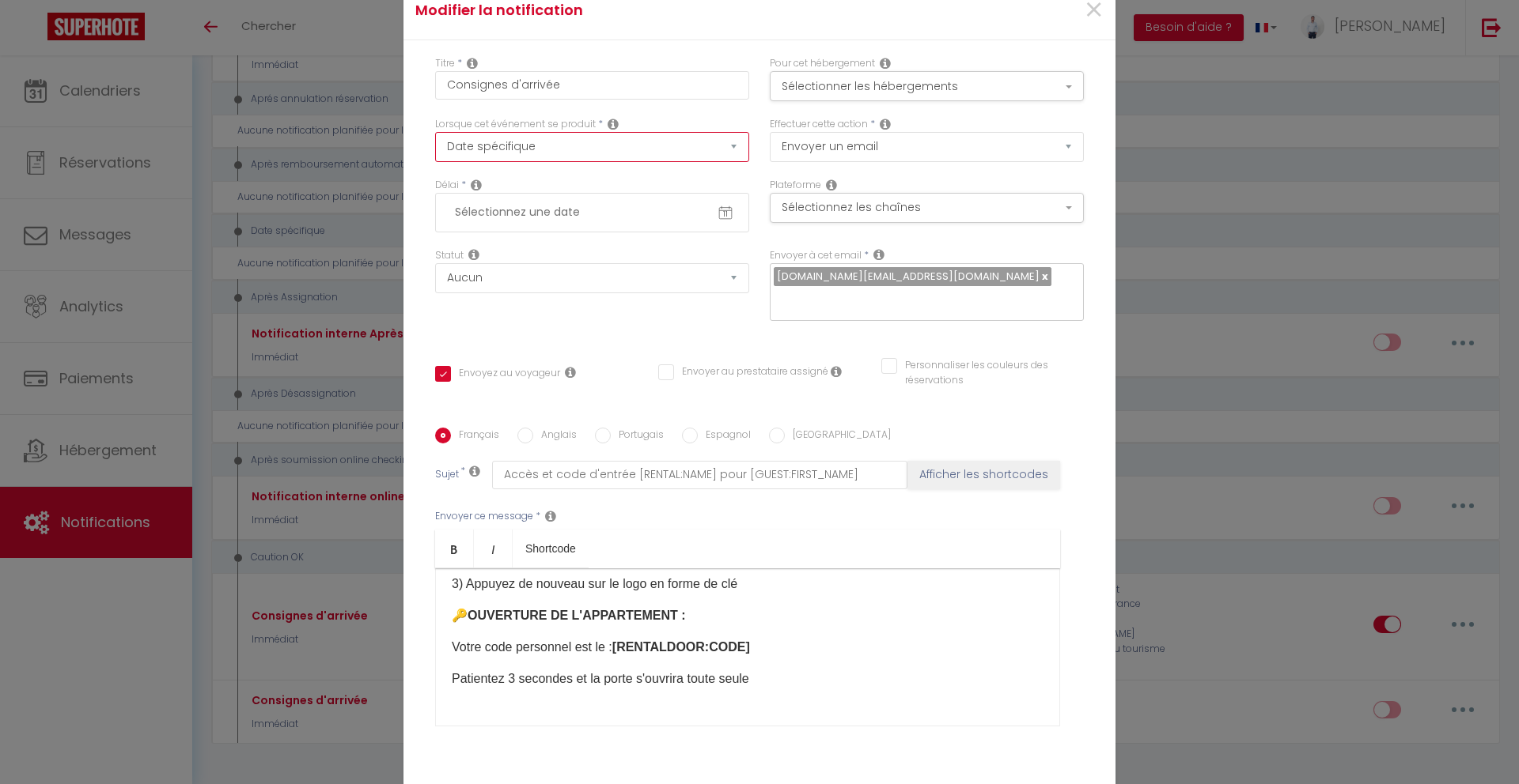
select select "1"
click at [435, 143] on select "Après la réservation Avant Checkin (à partir de 12h00) Après Checkin (à partir …" at bounding box center [592, 147] width 314 height 30
checkbox input "true"
checkbox input "false"
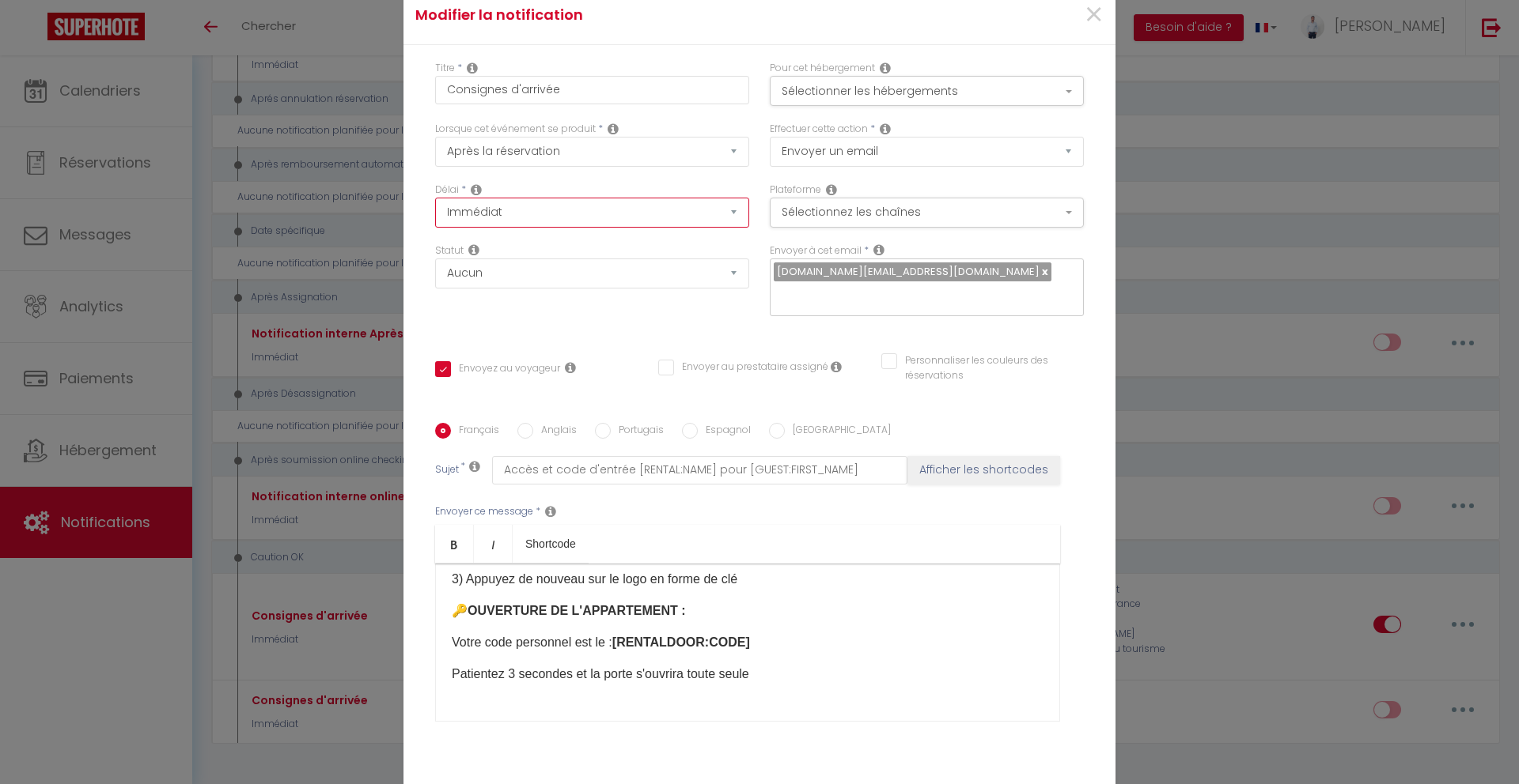
click at [609, 213] on select "Immédiat + 10 Minutes + 1 Heure + 2 Heures + 3 Heures + 4 Heures + 5 Heures + 6…" at bounding box center [592, 213] width 314 height 30
click at [616, 161] on select "Après la réservation Avant Checkin (à partir de 12h00) Après Checkin (à partir …" at bounding box center [592, 152] width 314 height 30
select select "2"
click at [435, 147] on select "Après la réservation Avant Checkin (à partir de 12h00) Après Checkin (à partir …" at bounding box center [592, 152] width 314 height 30
checkbox input "true"
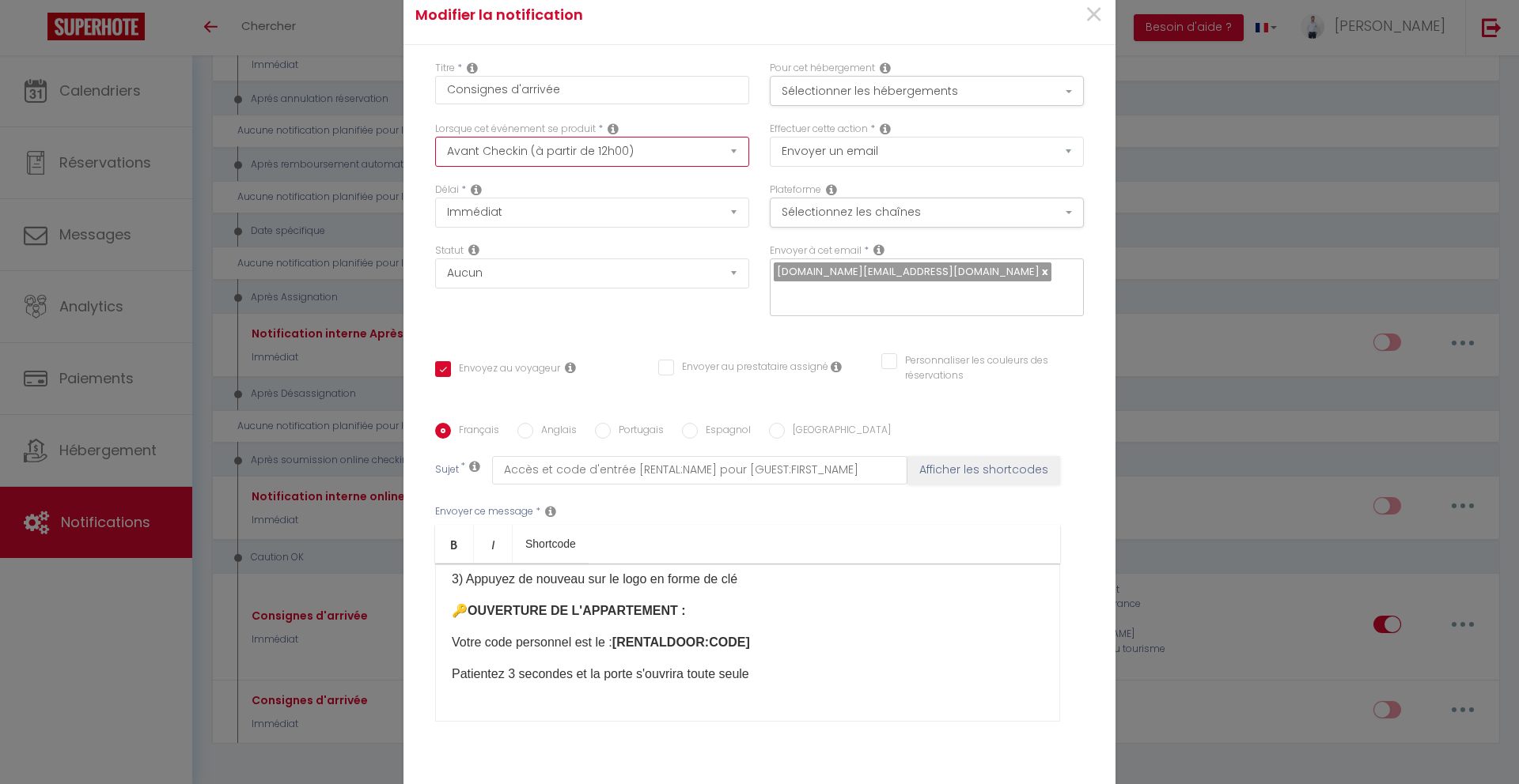
checkbox input "false"
click at [629, 210] on select "Immédiat - 10 Minutes - 1 Heure - 2 Heures - 3 Heures - 4 Heures - 5 Heures - 6…" at bounding box center [592, 213] width 314 height 30
select select "2 Jours"
click at [435, 208] on select "Immédiat - 10 Minutes - 1 Heure - 2 Heures - 3 Heures - 4 Heures - 5 Heures - 6…" at bounding box center [592, 213] width 314 height 30
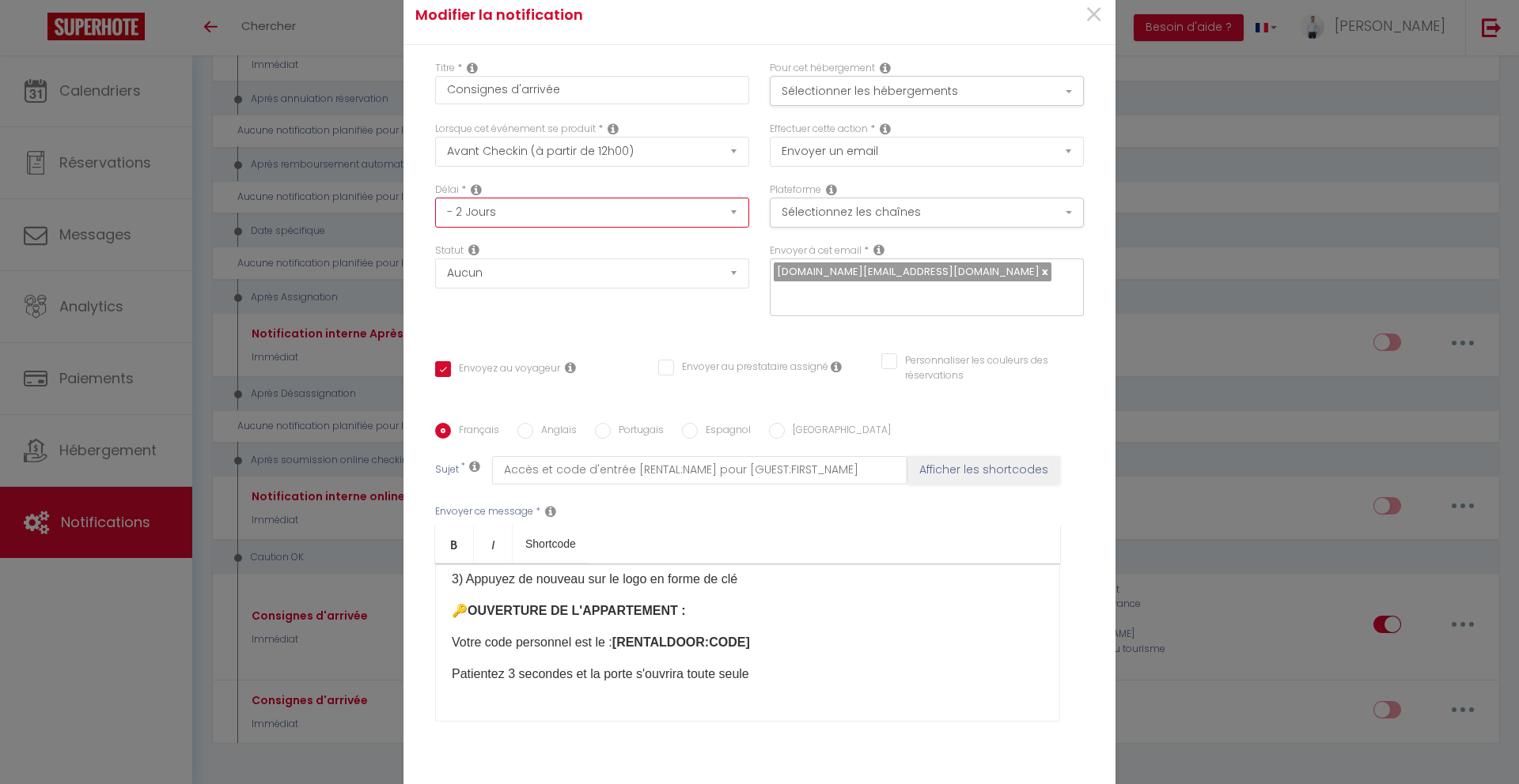
checkbox input "true"
checkbox input "false"
click at [629, 183] on div "Lorsque cet événement se produit * Après la réservation Avant Checkin (à partir…" at bounding box center [592, 151] width 334 height 61
click at [966, 226] on button "Sélectionnez les chaînes" at bounding box center [926, 213] width 314 height 30
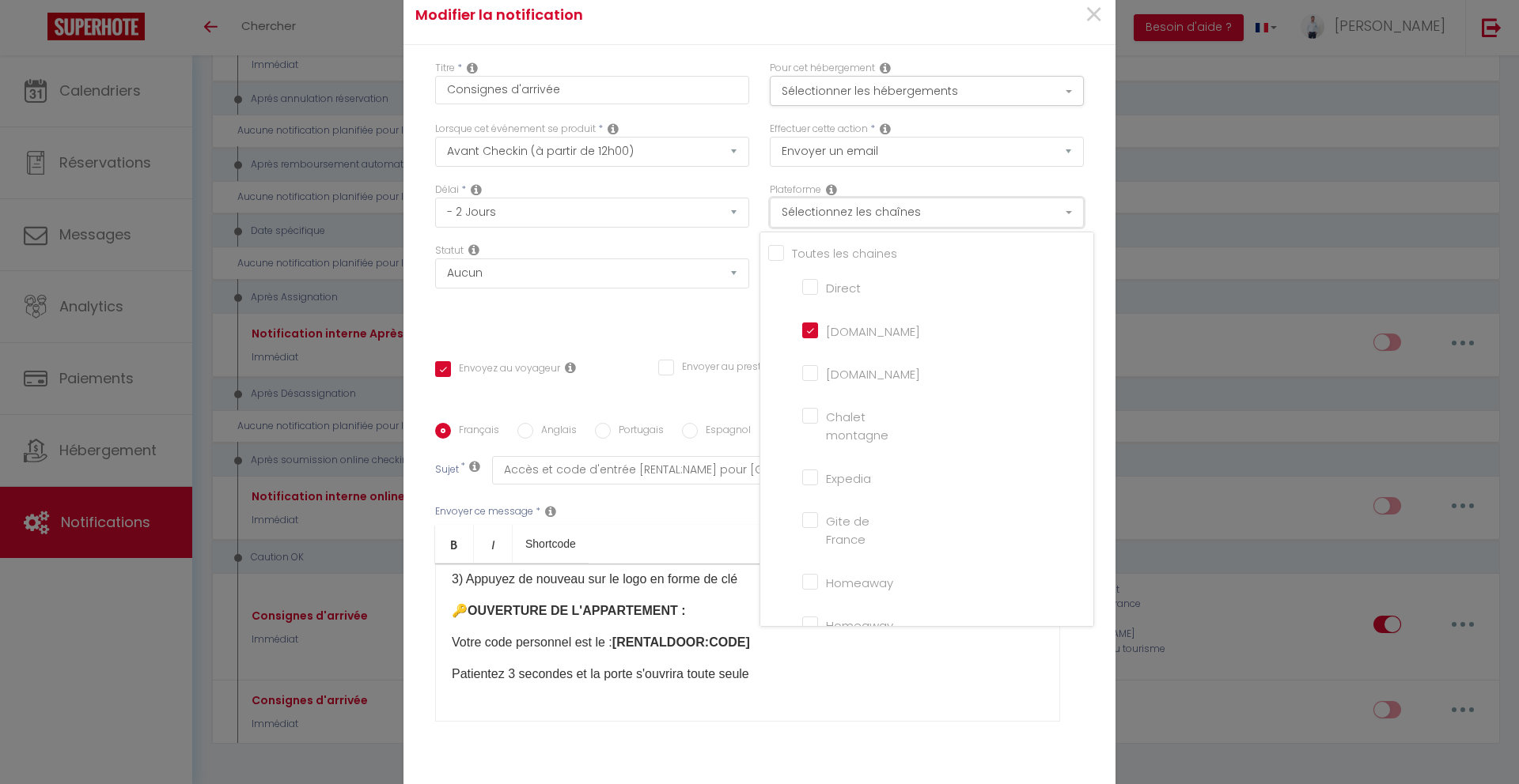
click at [966, 226] on button "Sélectionnez les chaînes" at bounding box center [926, 213] width 314 height 30
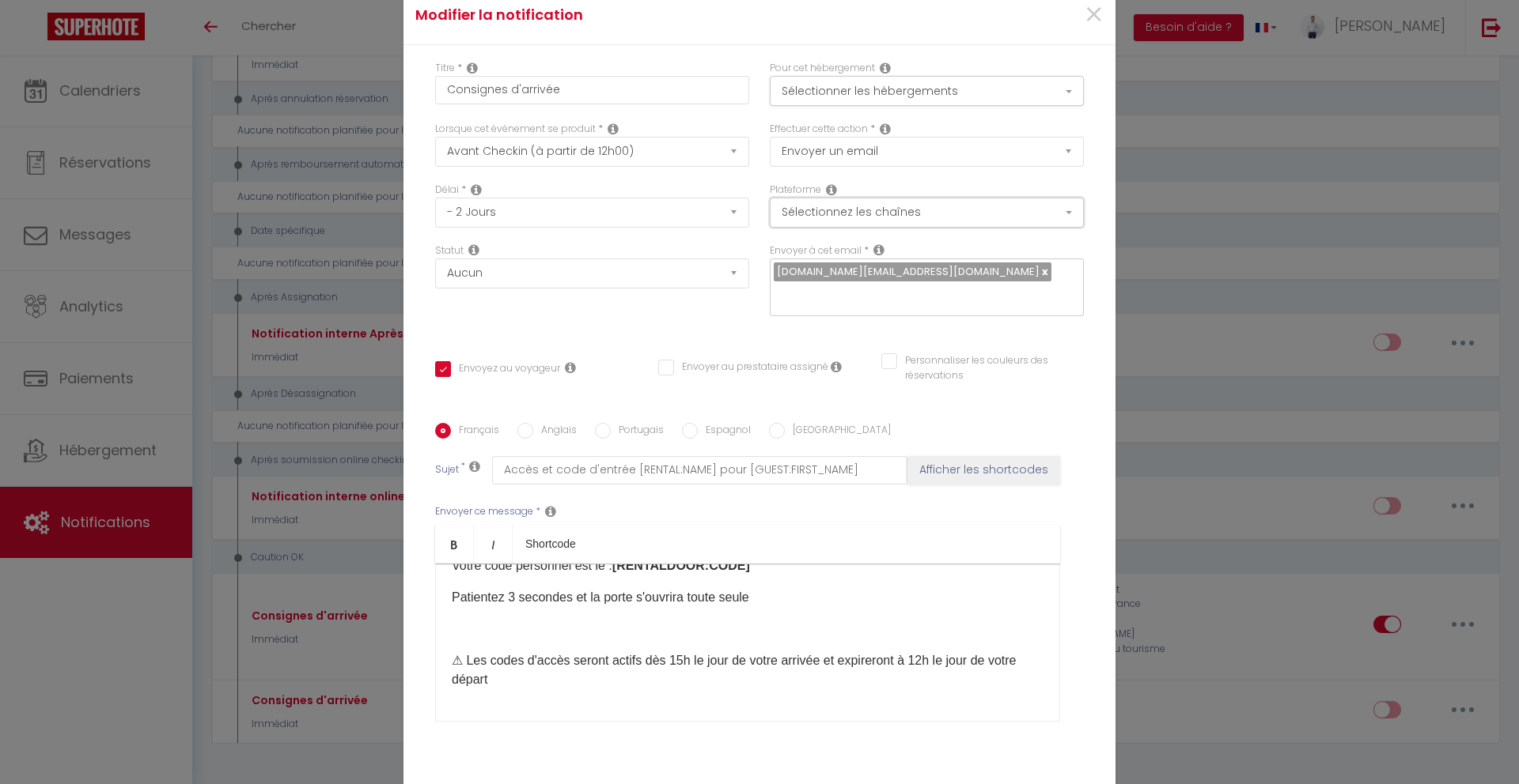
scroll to position [0, 0]
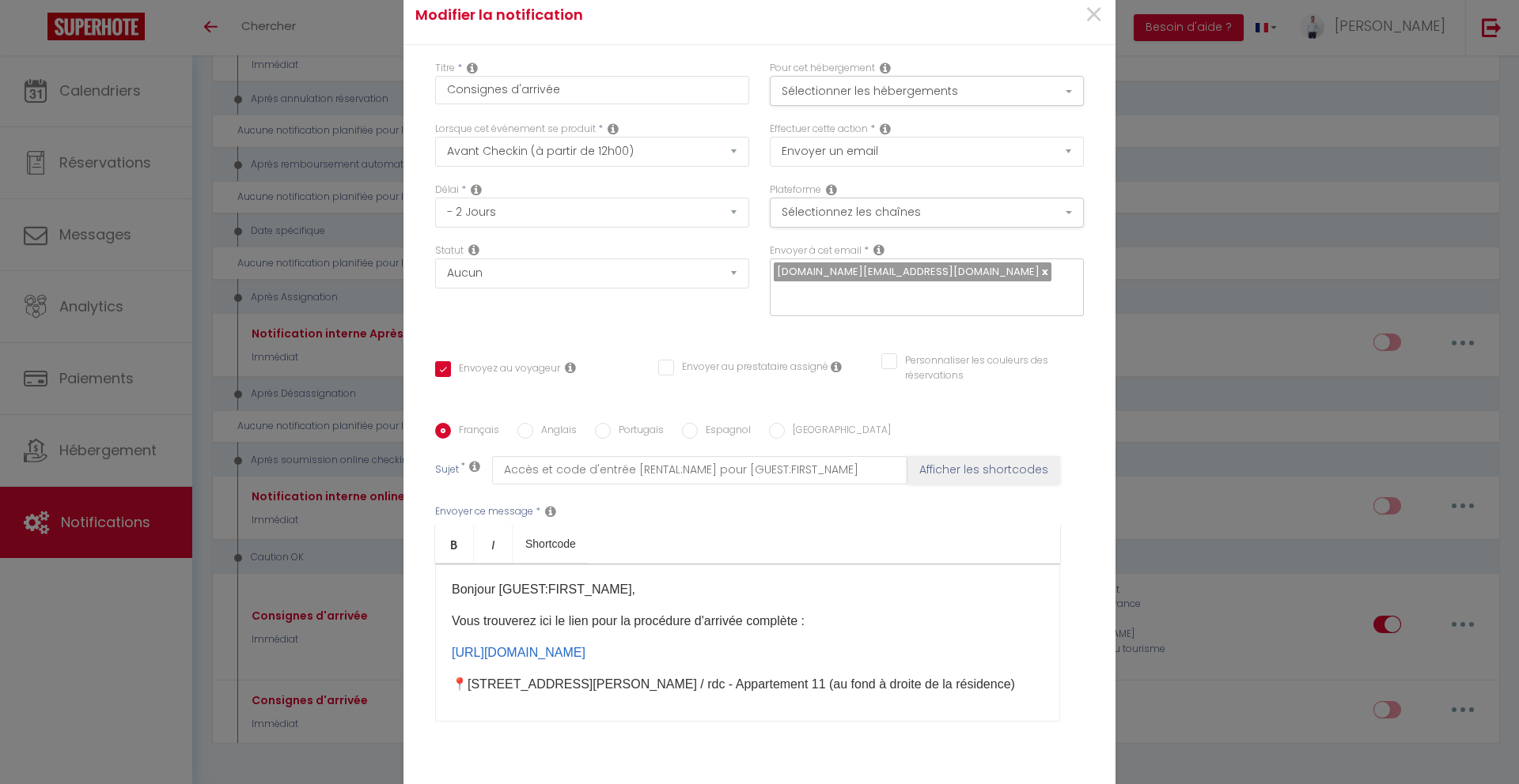
click at [533, 423] on label "Anglais" at bounding box center [555, 431] width 44 height 18
click at [527, 423] on input "Anglais" at bounding box center [525, 430] width 16 height 16
radio input "true"
checkbox input "true"
checkbox input "false"
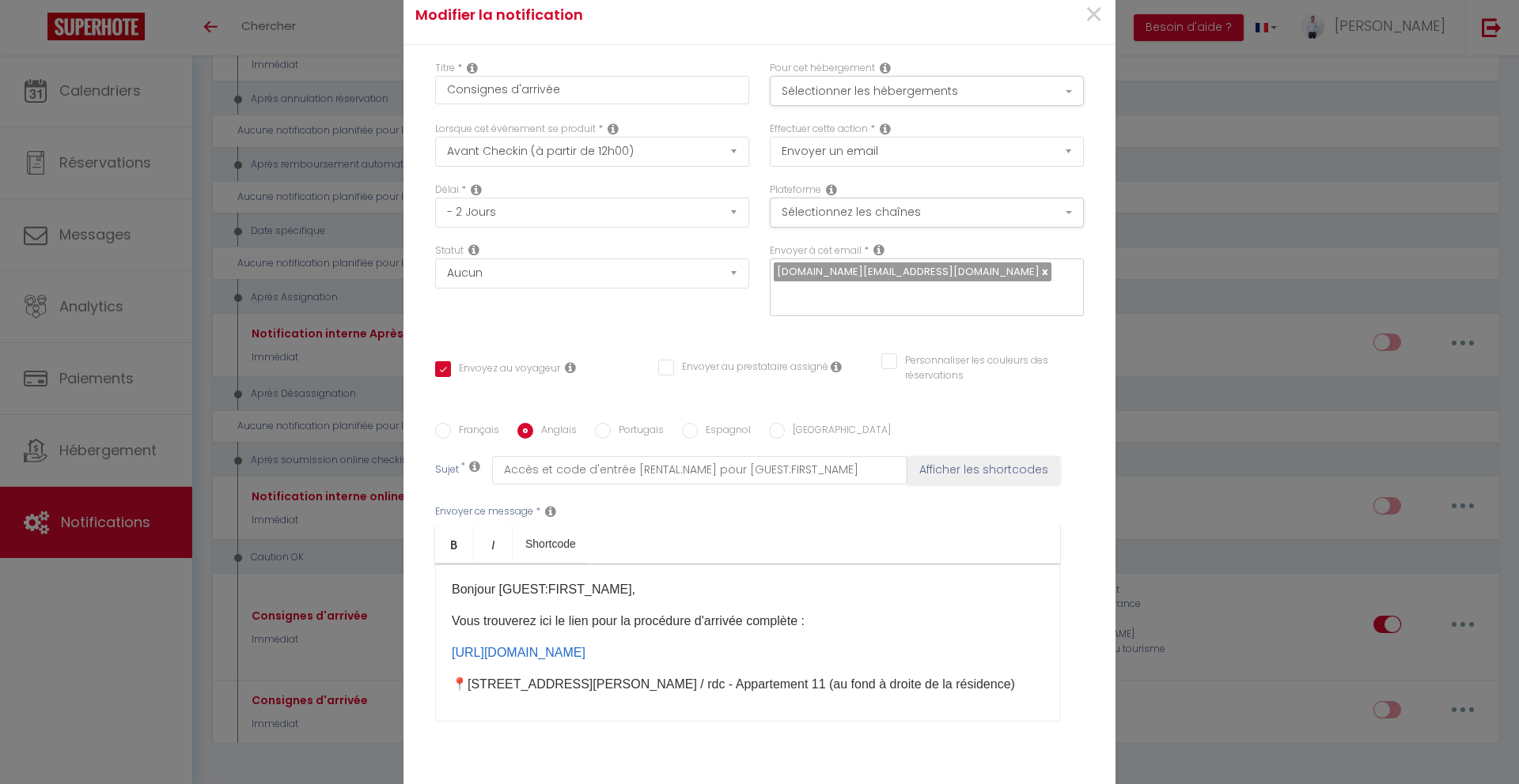
checkbox input "false"
type input "Access and Entry Code [RENTAL:NAME] for [GUEST:FIRST_NAME]"
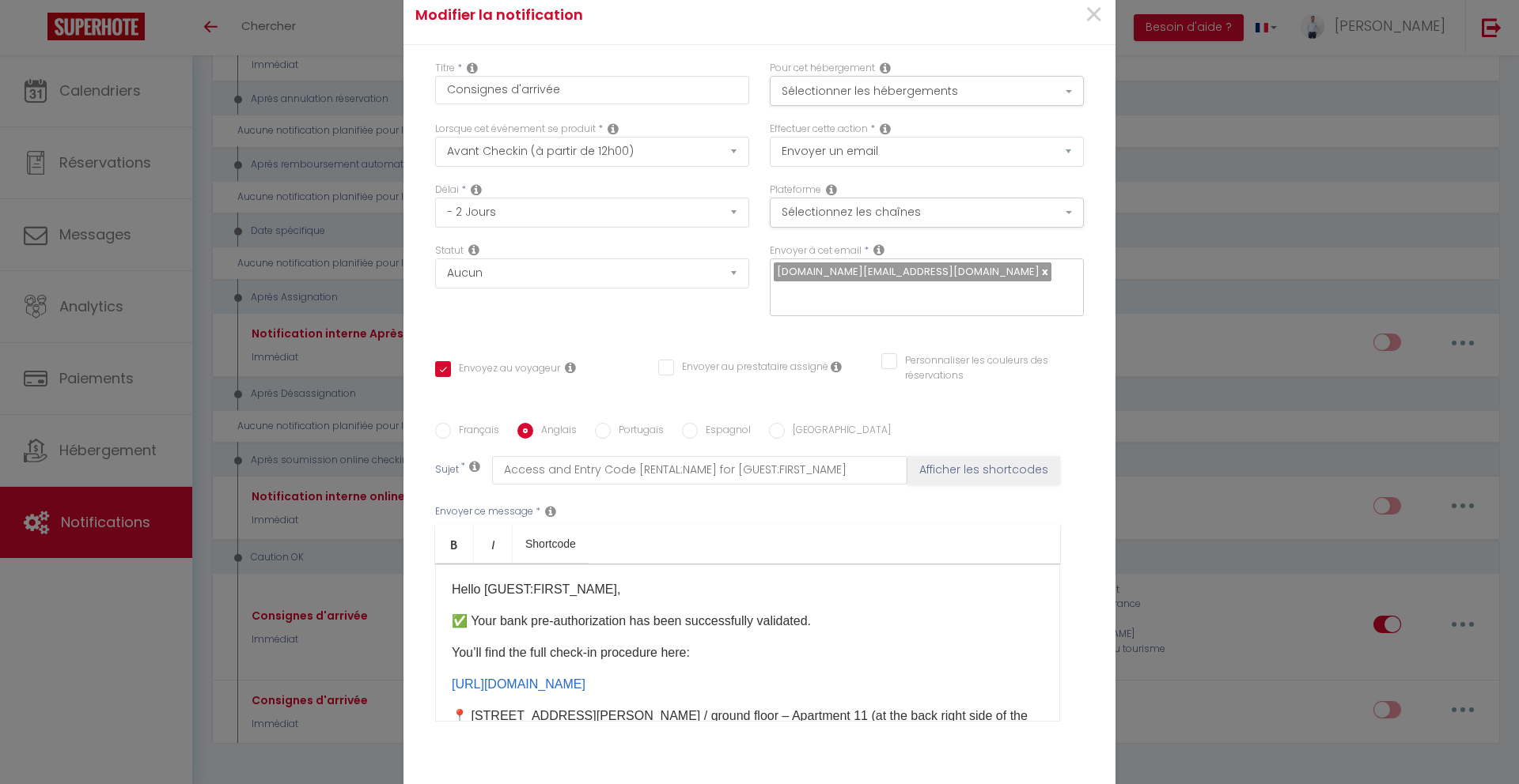
click at [613, 644] on p "You’ll find the full check-in procedure here:" at bounding box center [748, 653] width 592 height 19
click at [625, 612] on p "✅ Your bank pre-authorization has been successfully validated." at bounding box center [748, 622] width 592 height 19
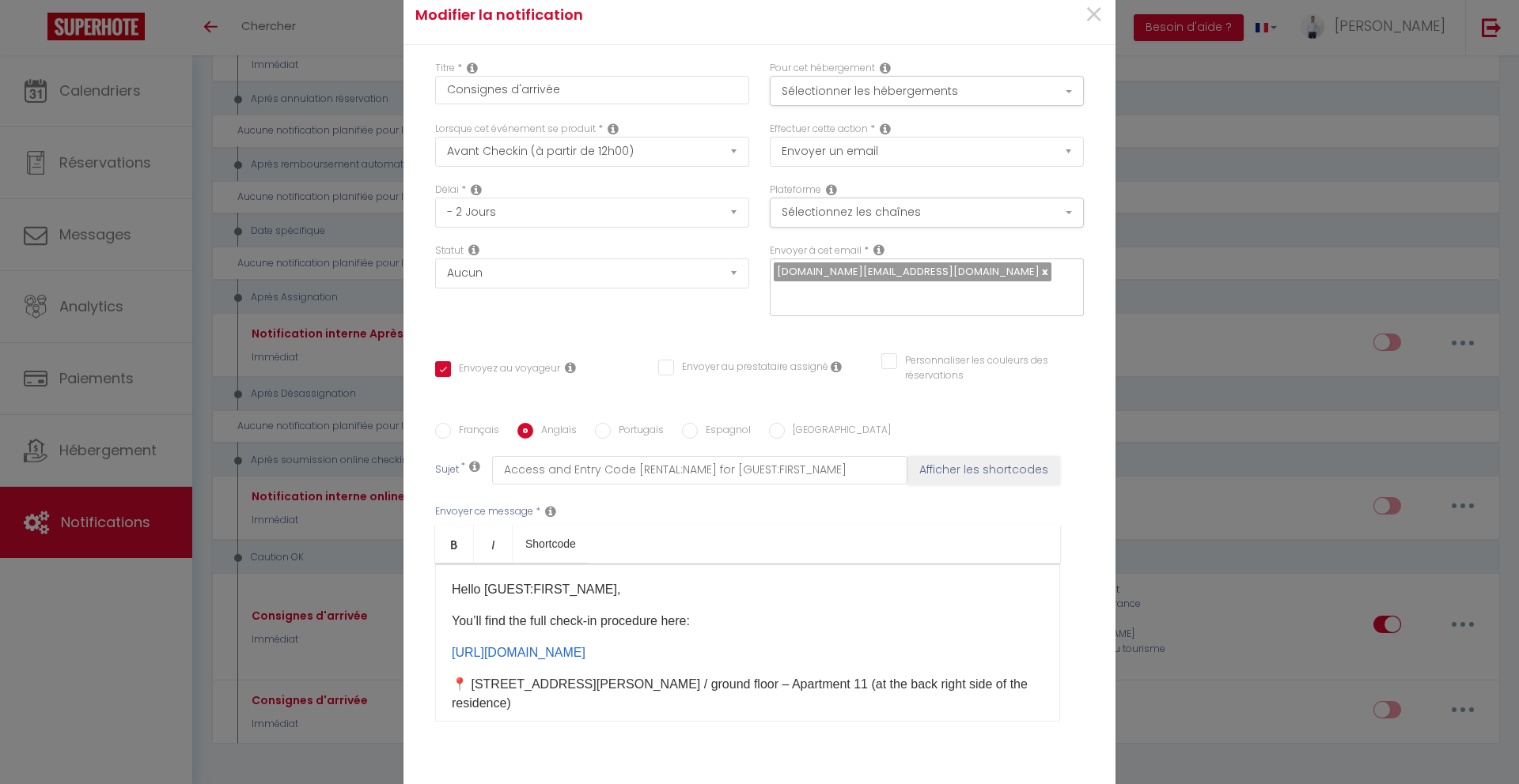
click at [624, 423] on label "Portugais" at bounding box center [637, 431] width 53 height 18
click at [611, 423] on input "Portugais" at bounding box center [602, 430] width 16 height 16
radio input "true"
checkbox input "true"
checkbox input "false"
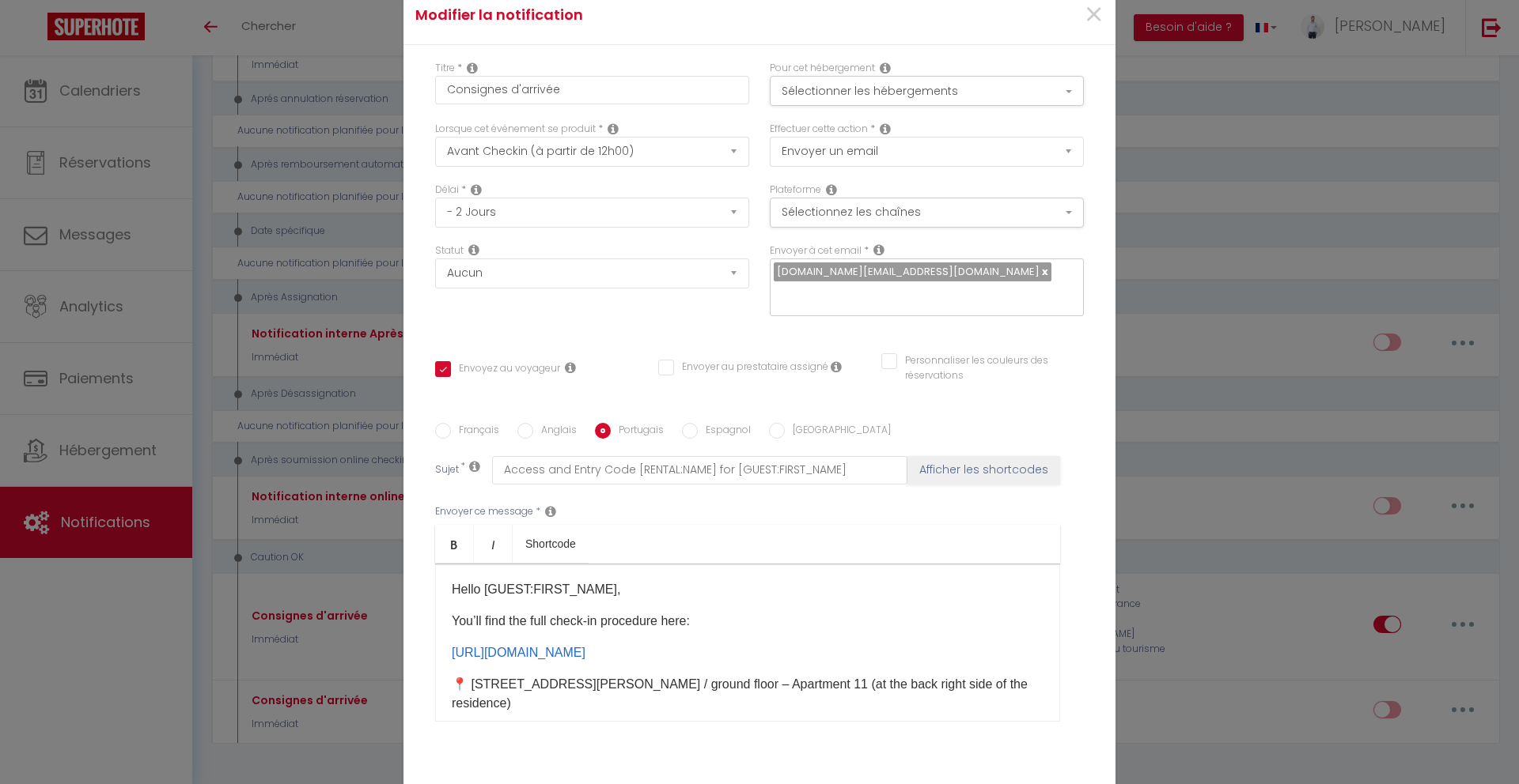
checkbox input "false"
type input "Acesso e código de entrada [RENTAL:NAME] para [GUEST:FIRST_NAME]"
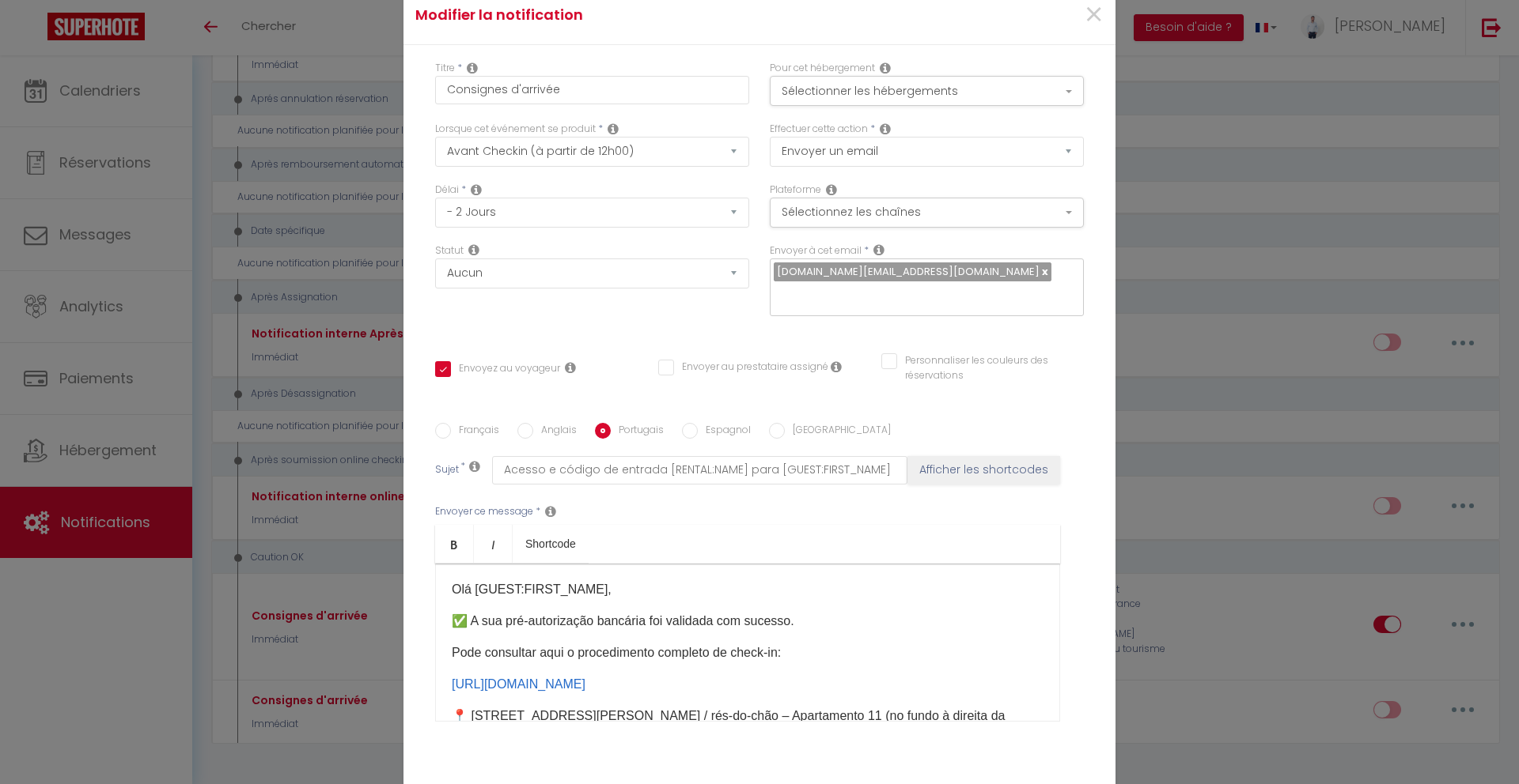
click at [612, 613] on p "✅ A sua pré-autorização bancária foi validada com sucesso." at bounding box center [748, 622] width 592 height 19
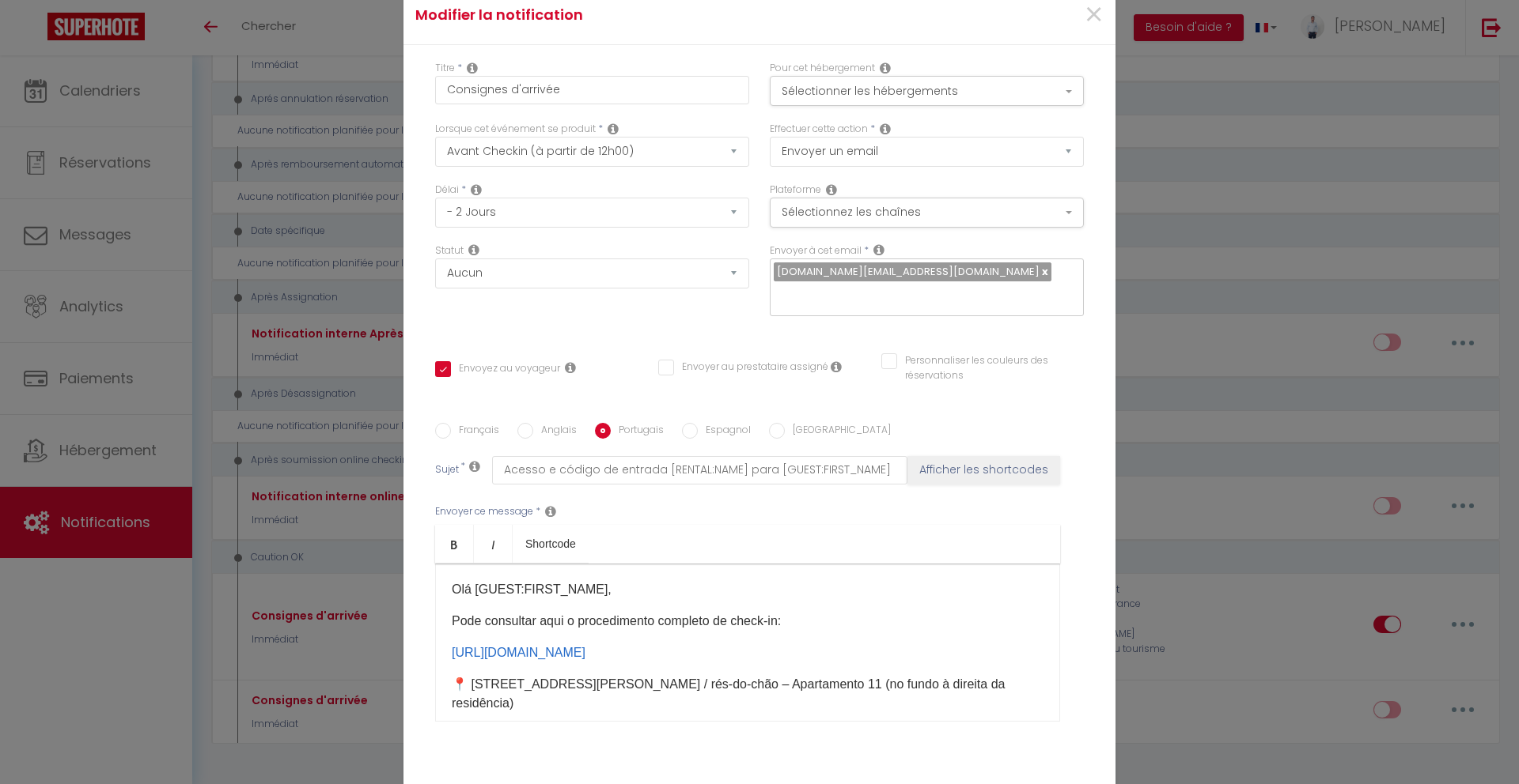
click at [702, 423] on label "Espagnol" at bounding box center [724, 431] width 53 height 18
click at [697, 423] on input "Espagnol" at bounding box center [689, 430] width 16 height 16
radio input "true"
checkbox input "true"
checkbox input "false"
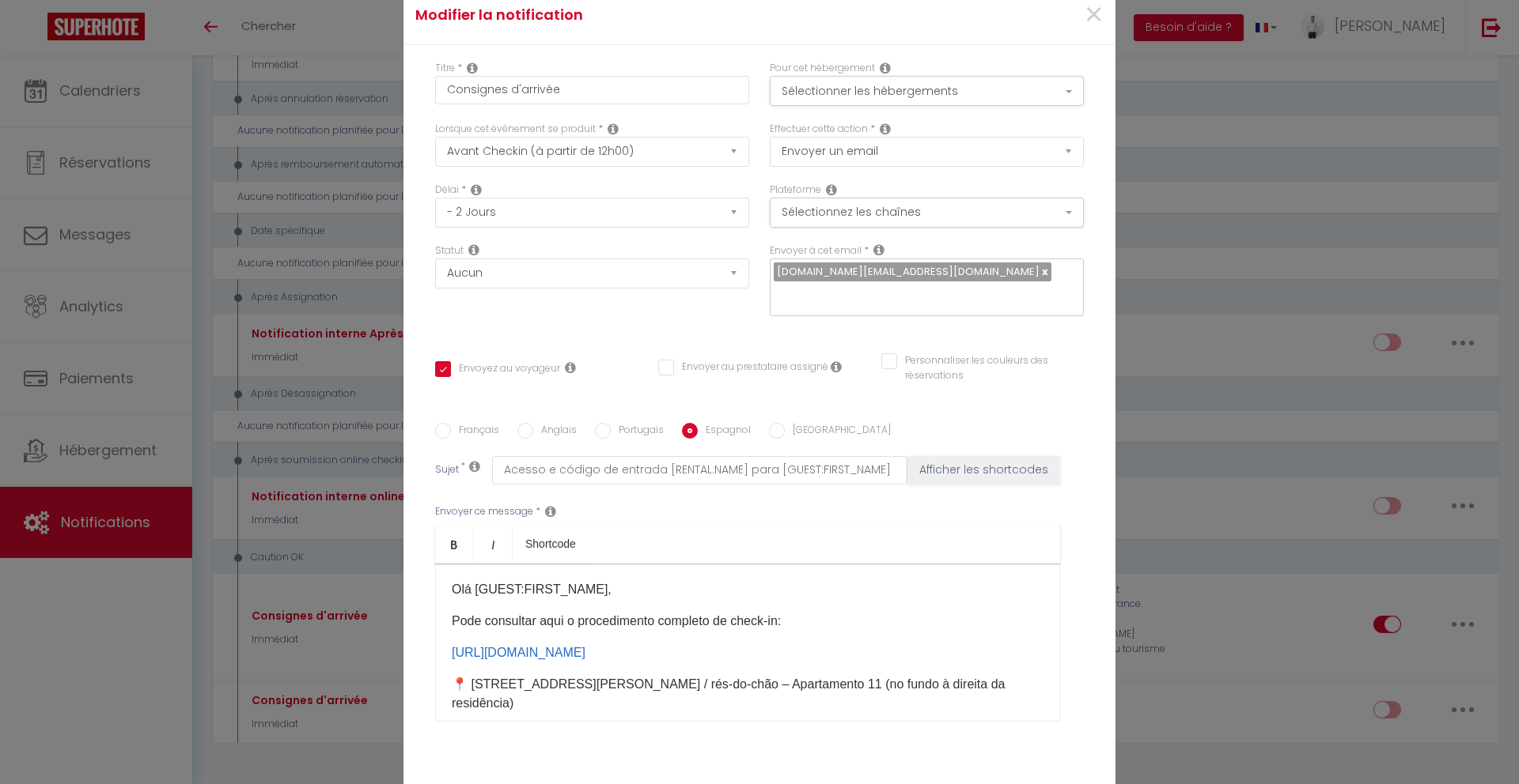
checkbox input "false"
type input "Accesso e codice d’ingresso [RENTAL:NAME] per [GUEST:FIRST_NAME]"
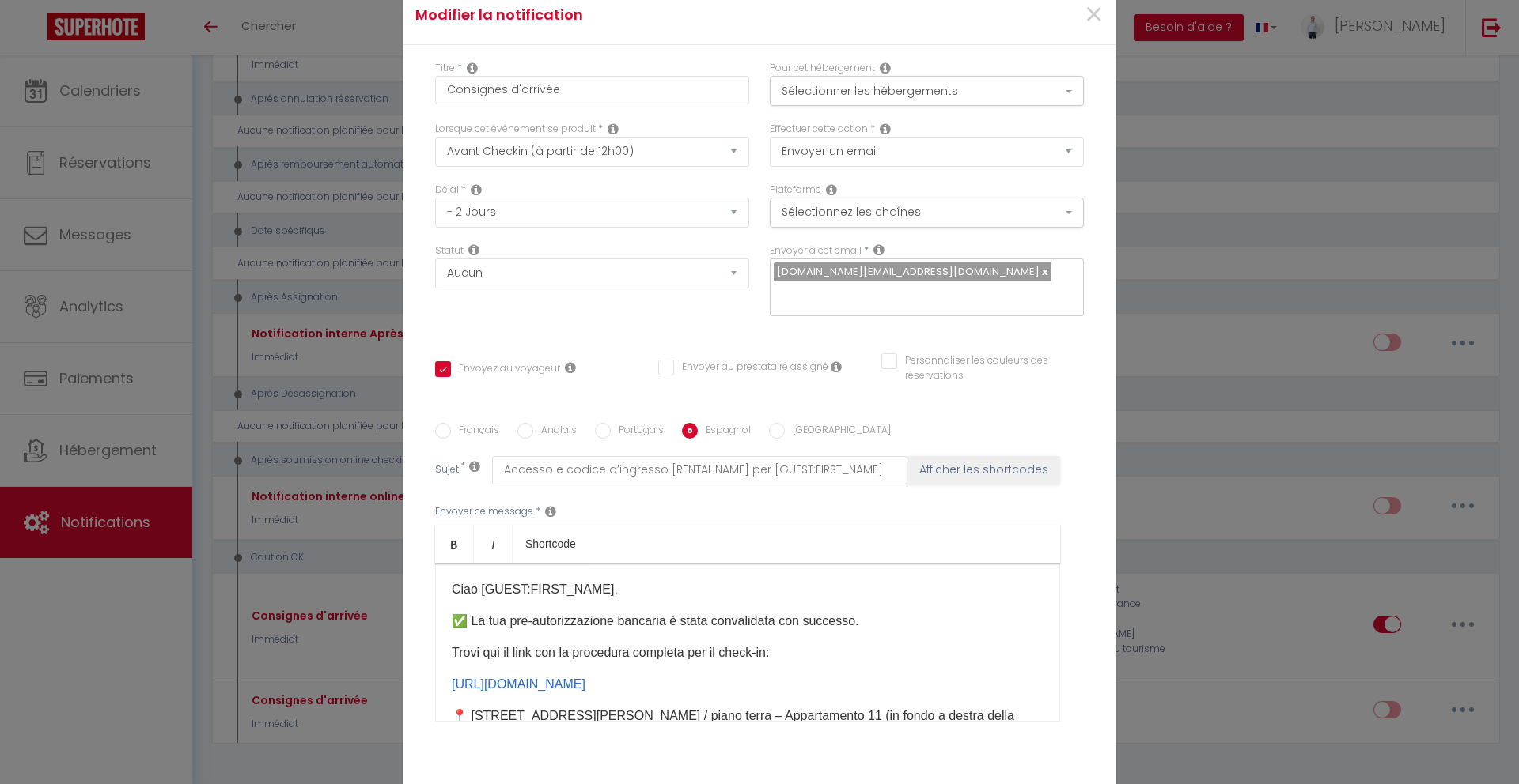
click at [694, 618] on p "✅ La tua pre-autorizzazione bancaria è stata convalidata con successo." at bounding box center [748, 622] width 592 height 19
click at [707, 612] on p "✅ La tua pre-autorizzazione bancaria è stata convalidata con successo." at bounding box center [748, 622] width 592 height 19
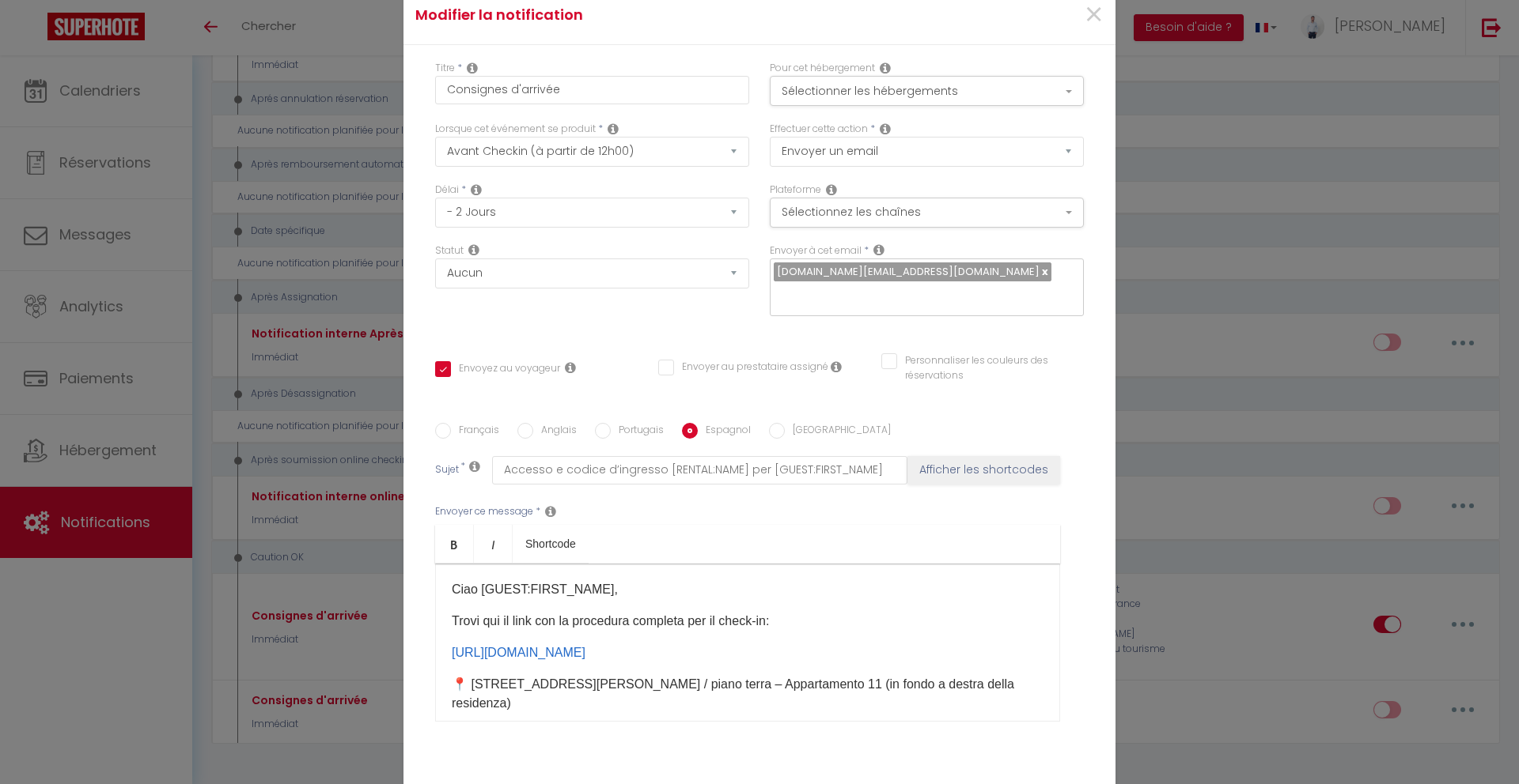
click at [795, 423] on label "Italien" at bounding box center [837, 431] width 106 height 18
click at [784, 423] on input "Italien" at bounding box center [777, 430] width 16 height 16
radio input "true"
checkbox input "true"
checkbox input "false"
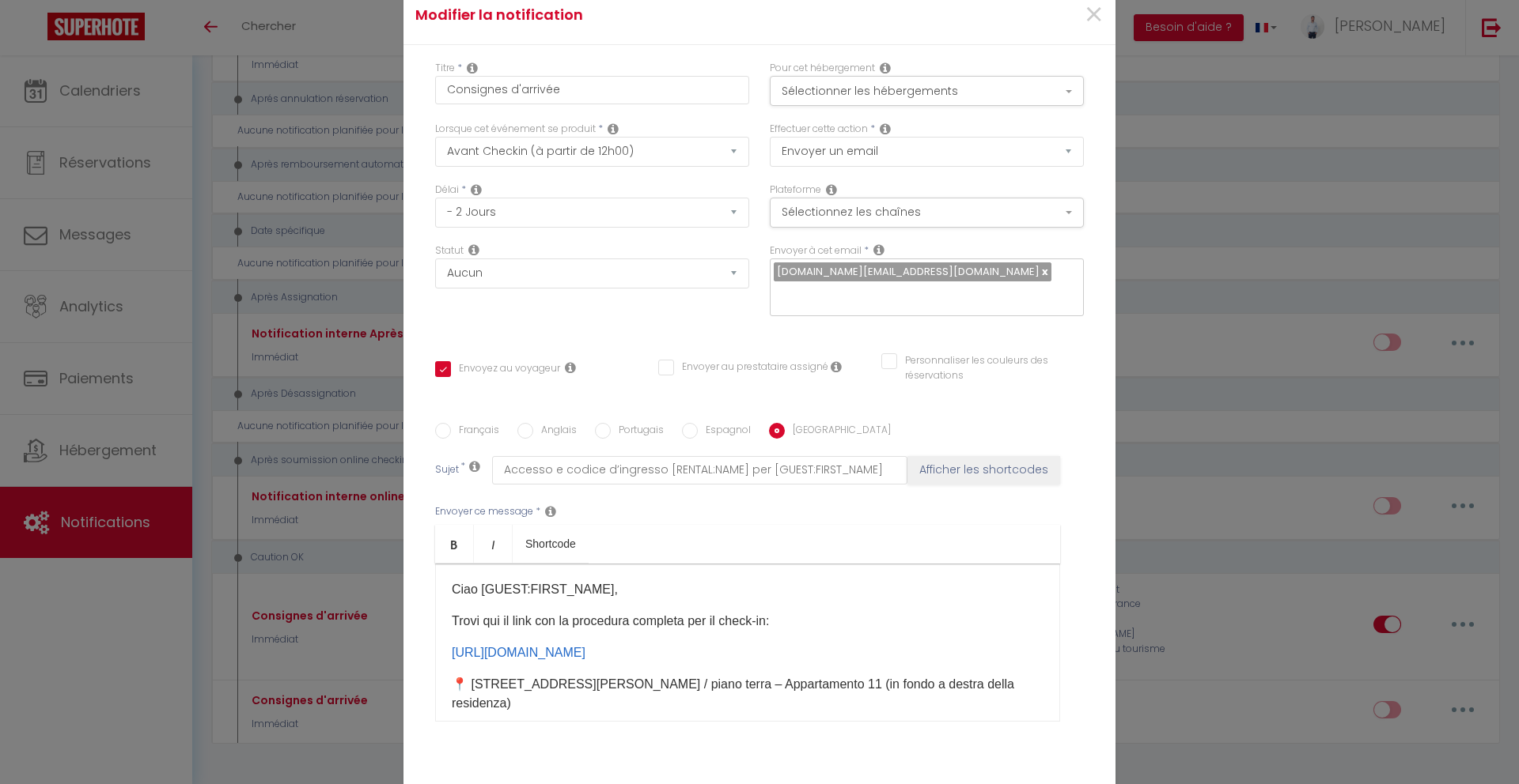
checkbox input "false"
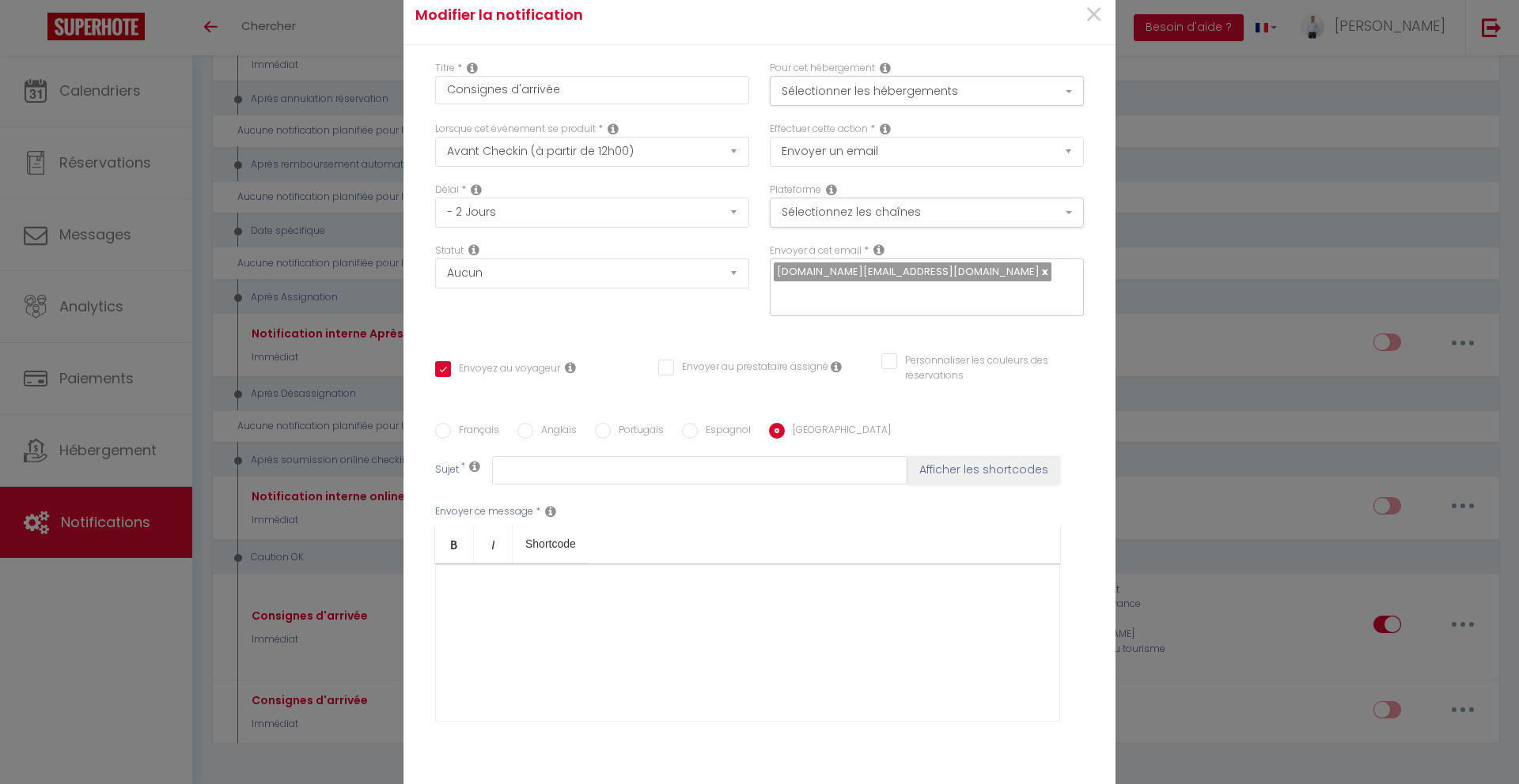
click at [678, 614] on div at bounding box center [747, 642] width 625 height 158
click at [718, 423] on label "Espagnol" at bounding box center [724, 431] width 53 height 18
click at [697, 423] on input "Espagnol" at bounding box center [689, 430] width 16 height 16
radio input "true"
checkbox input "true"
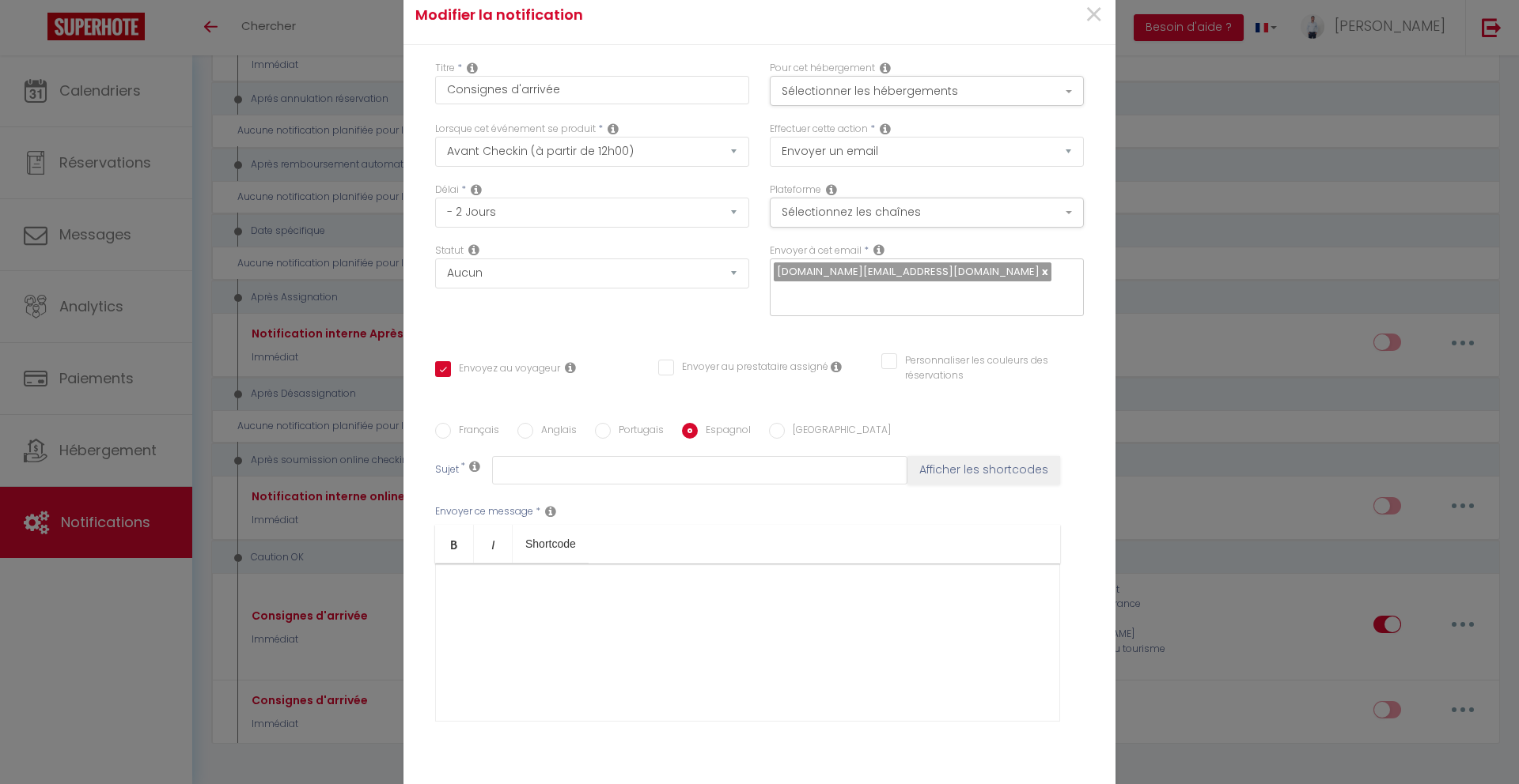
checkbox input "false"
type input "Accesso e codice d’ingresso [RENTAL:NAME] per [GUEST:FIRST_NAME]"
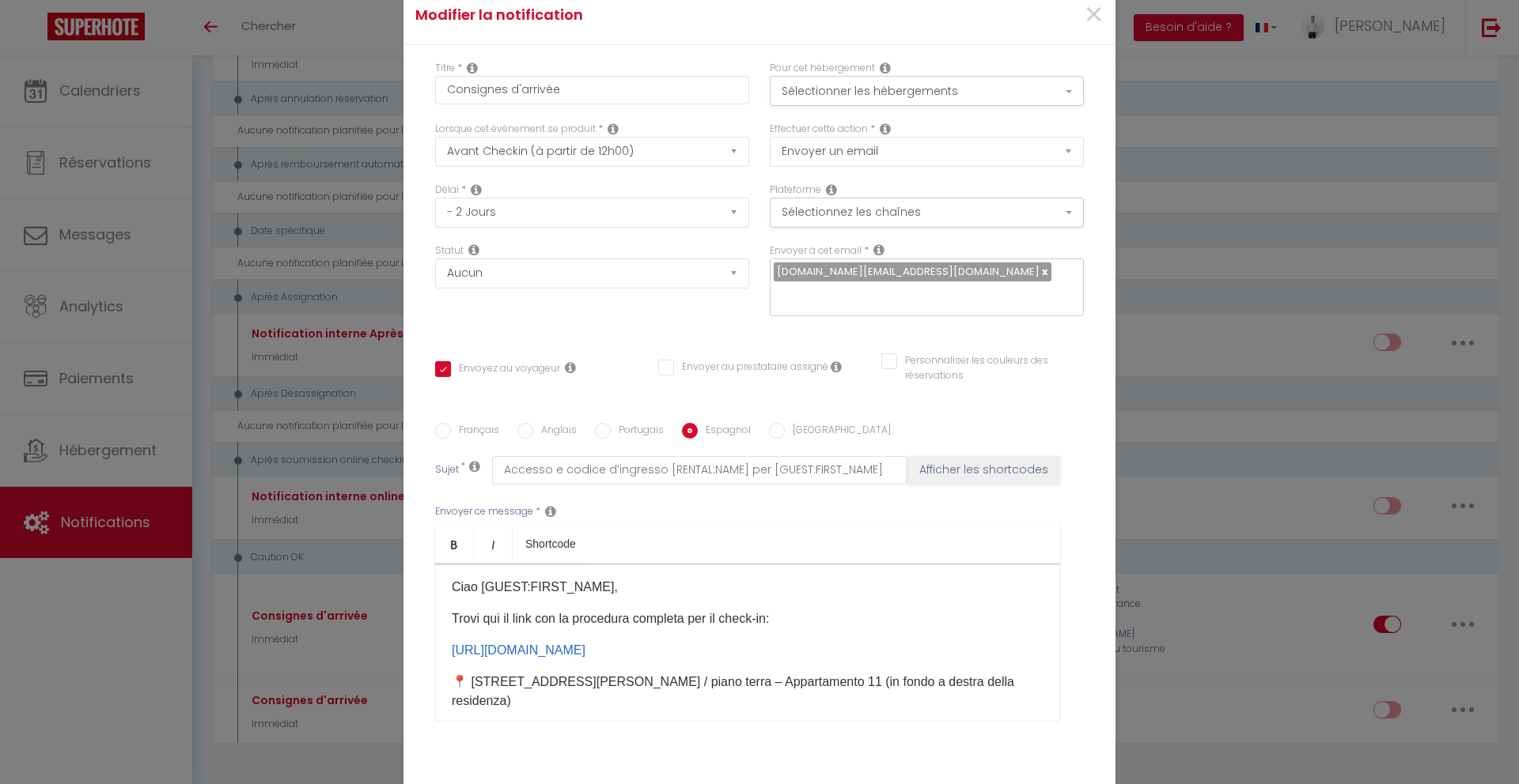
scroll to position [3, 0]
click at [788, 427] on label "Italien" at bounding box center [837, 431] width 106 height 18
click at [784, 427] on input "Italien" at bounding box center [777, 430] width 16 height 16
radio input "true"
checkbox input "true"
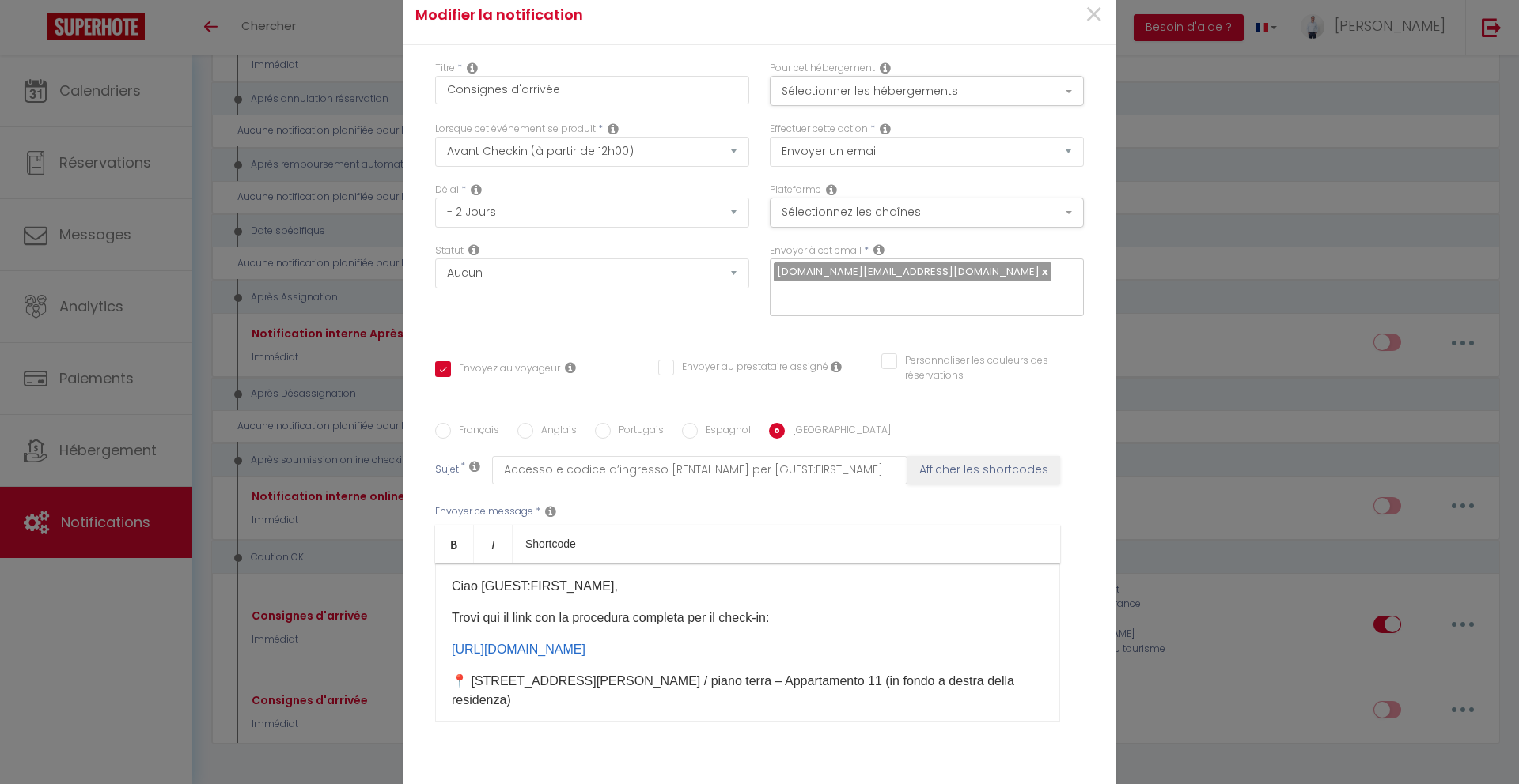
checkbox input "false"
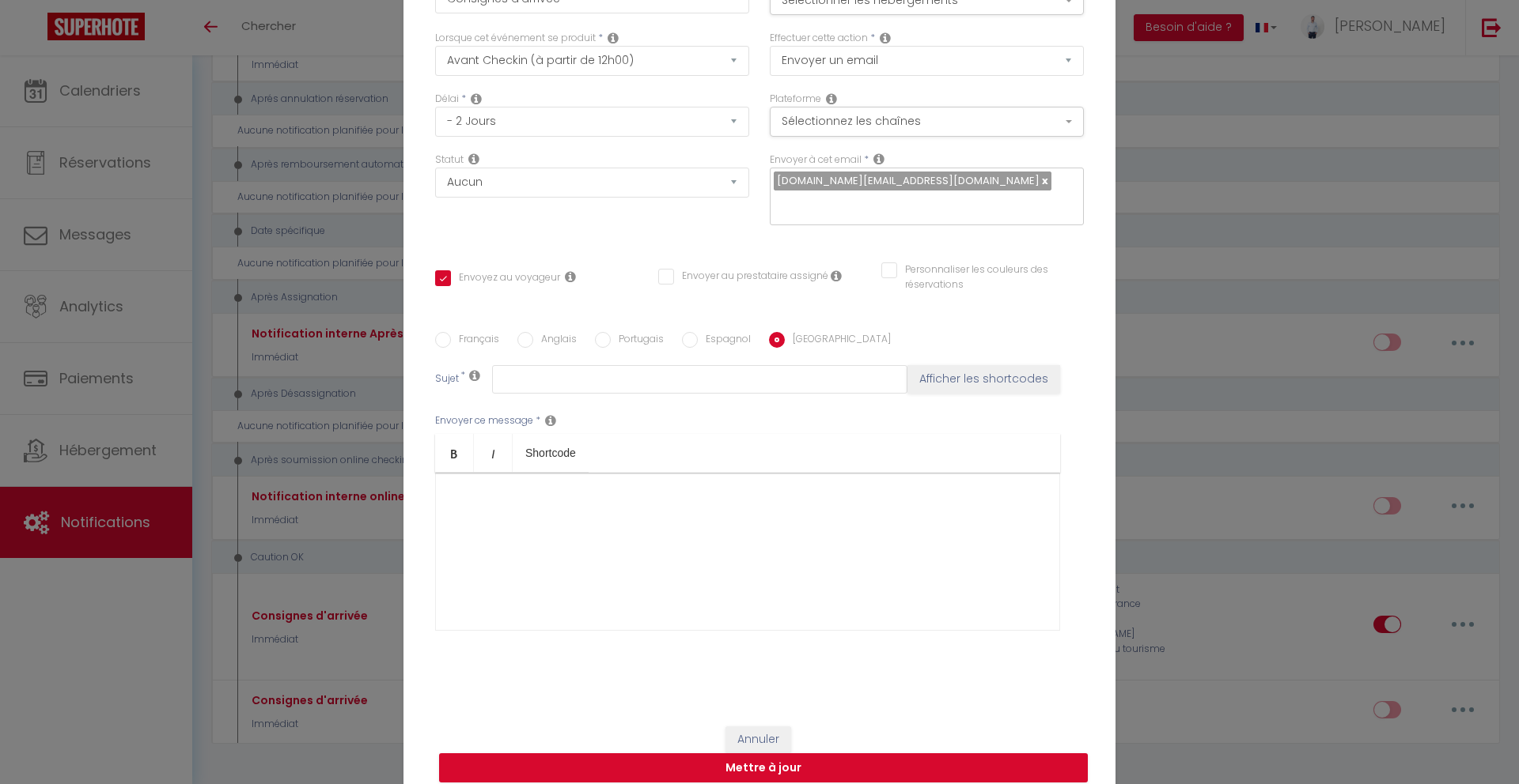
scroll to position [94, 0]
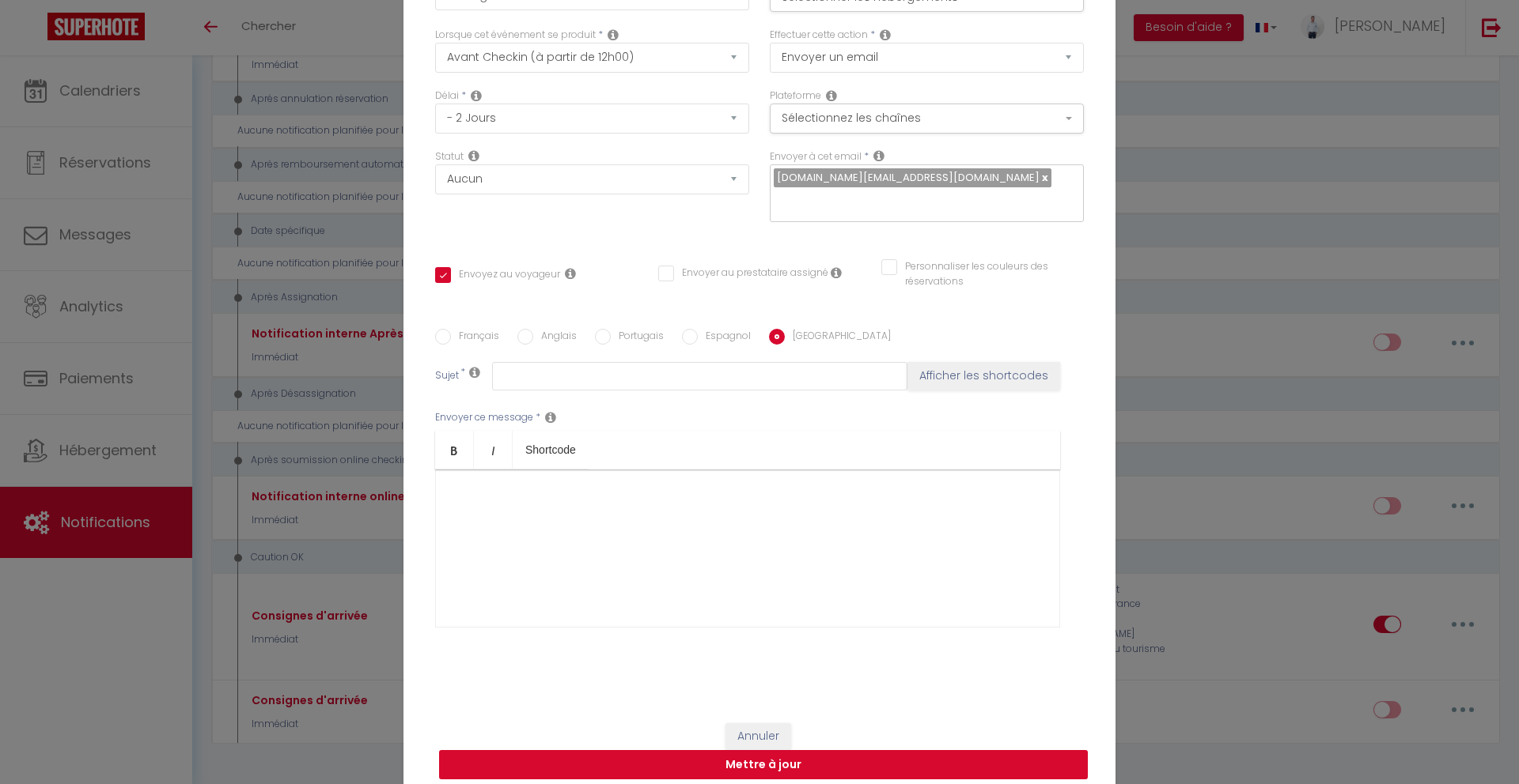
click at [805, 750] on button "Mettre à jour" at bounding box center [763, 765] width 649 height 30
checkbox input "true"
checkbox input "false"
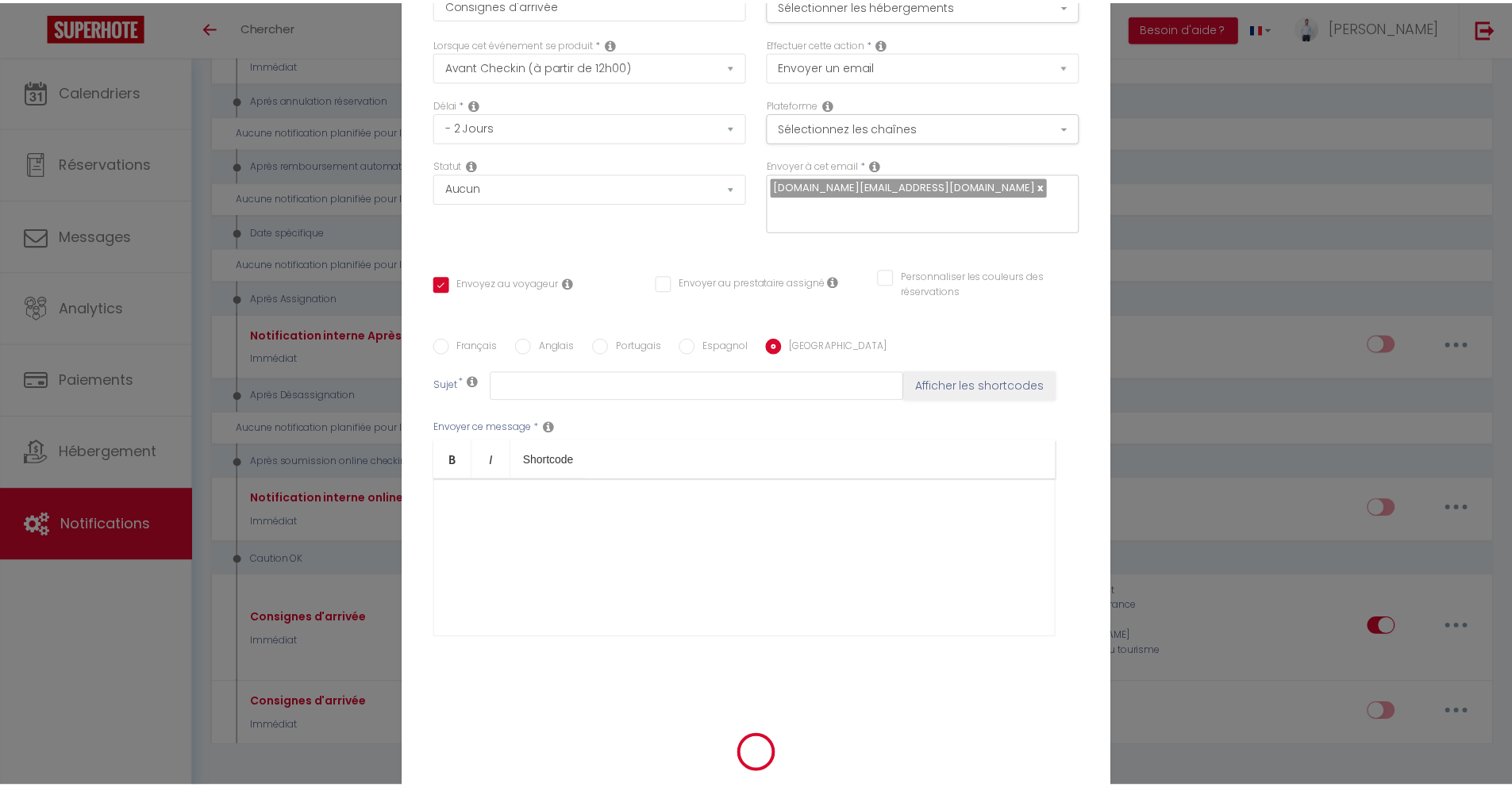
scroll to position [91, 0]
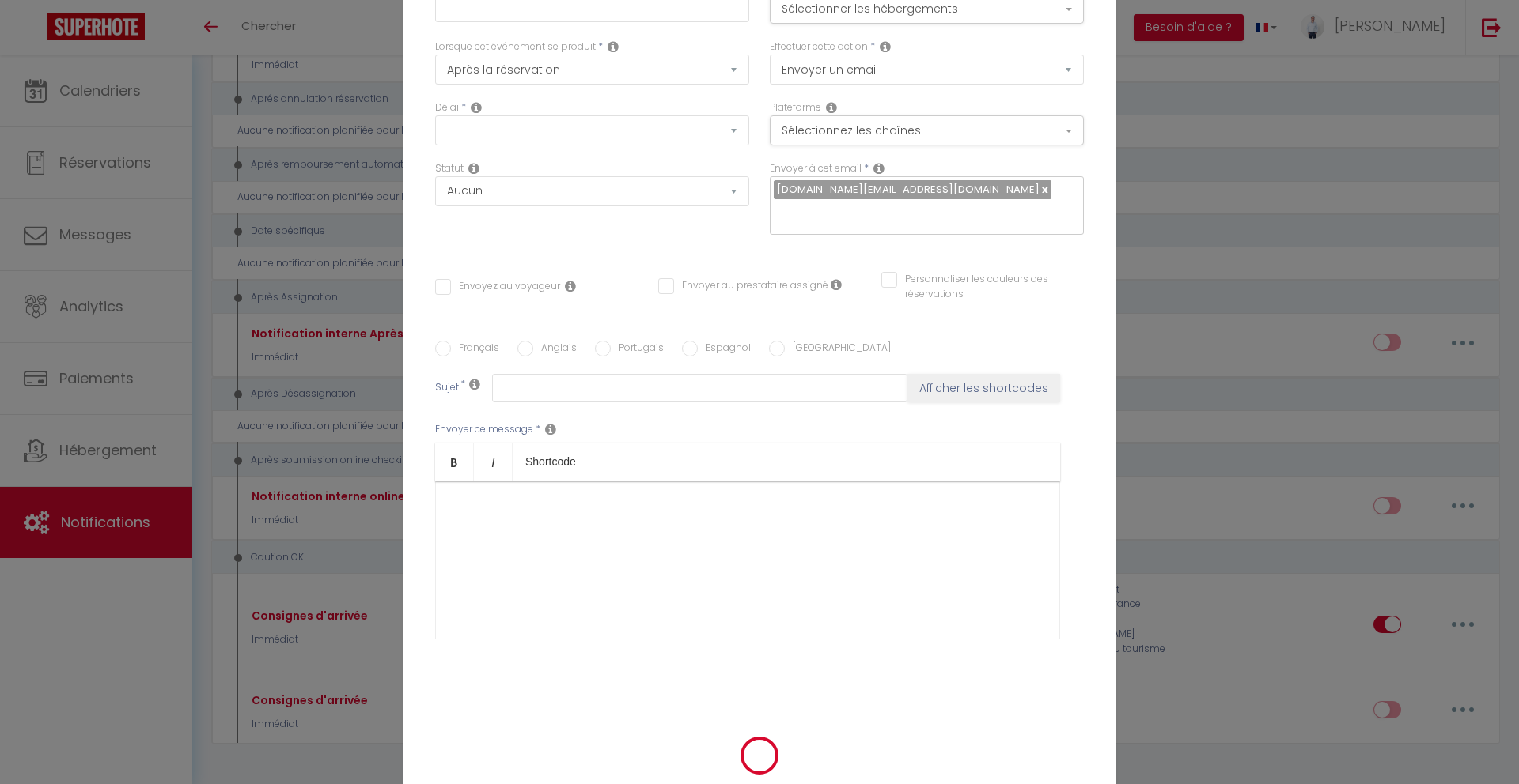
checkbox input "false"
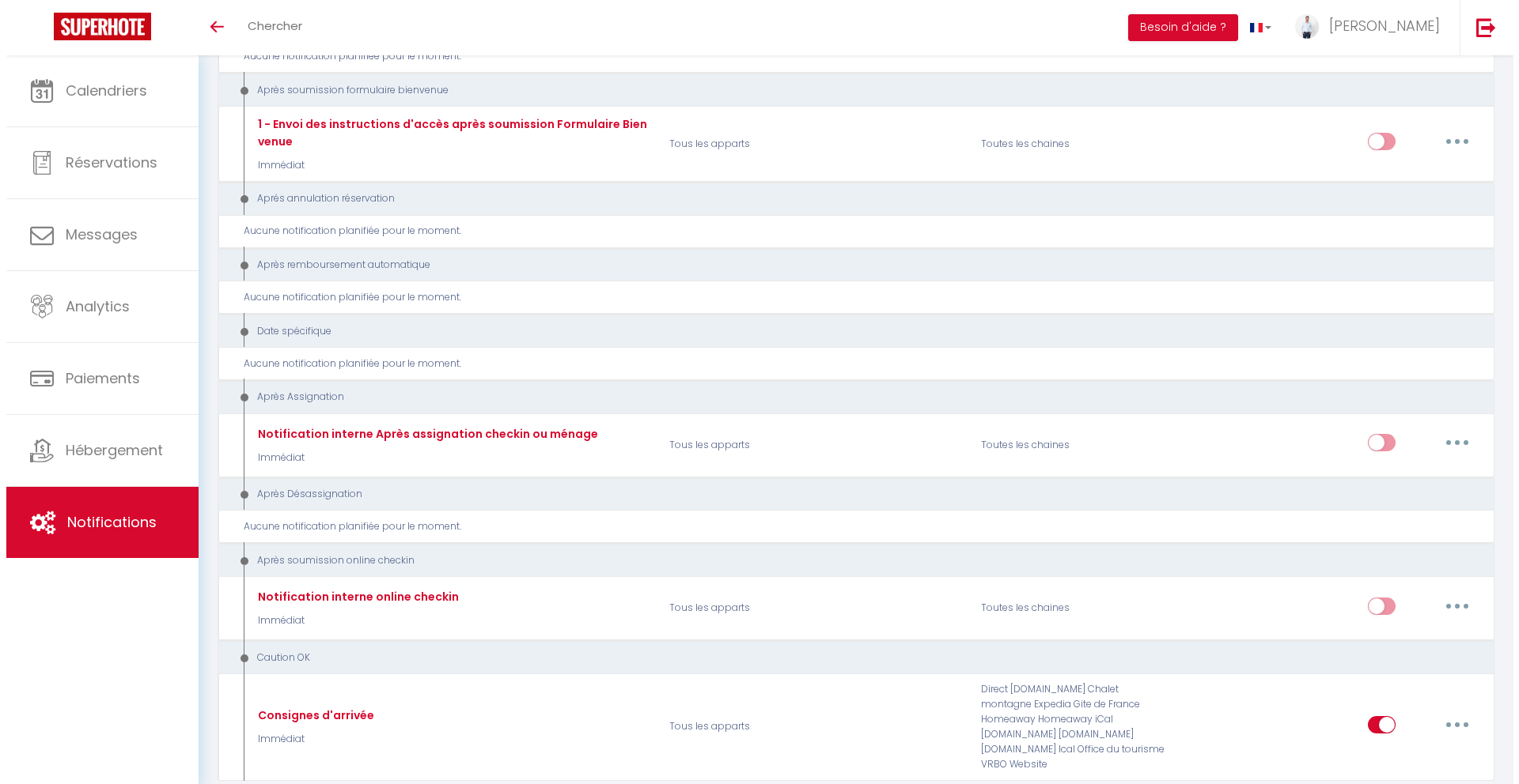
scroll to position [1818, 0]
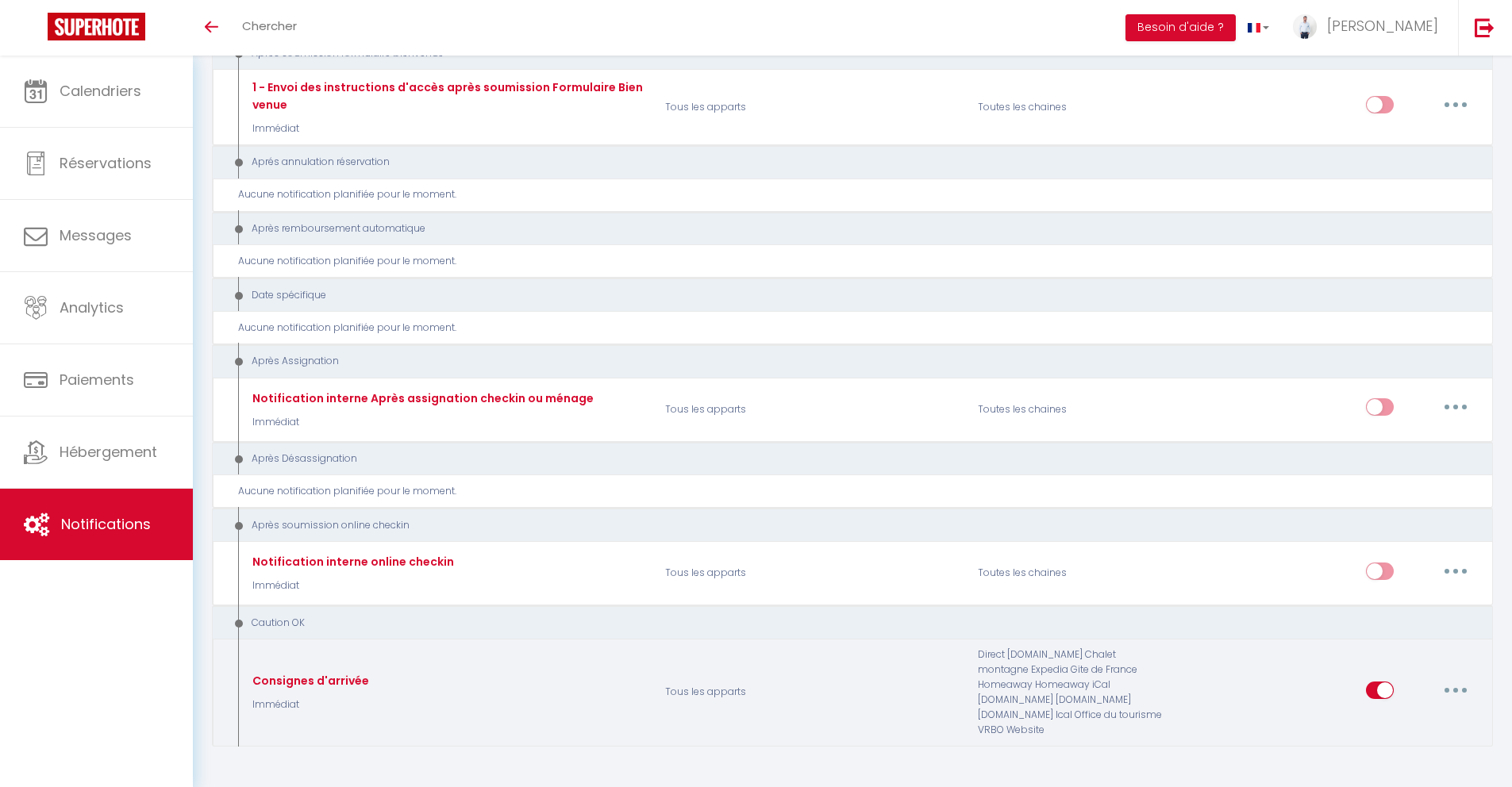
click at [1447, 678] on button "button" at bounding box center [1455, 690] width 44 height 25
click at [1411, 551] on link "Editer" at bounding box center [1414, 564] width 117 height 27
type input "Consignes d'arrivée"
select select "24"
select select "if_deposit_is_paid"
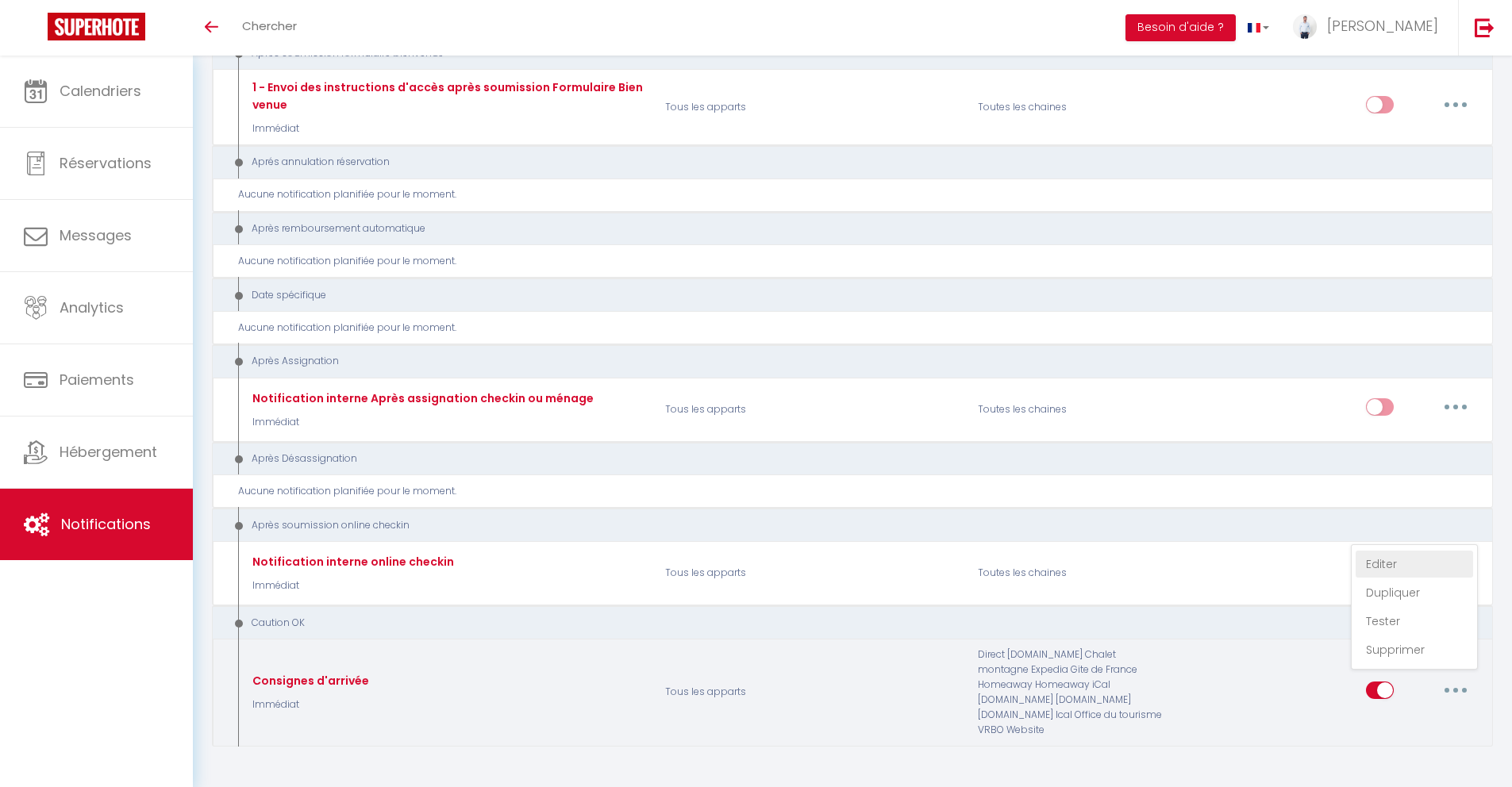
checkbox input "true"
checkbox input "false"
radio input "true"
type input "Accès et code d'entrée [RENTAL:NAME] pour [GUEST:FIRST_NAME]"
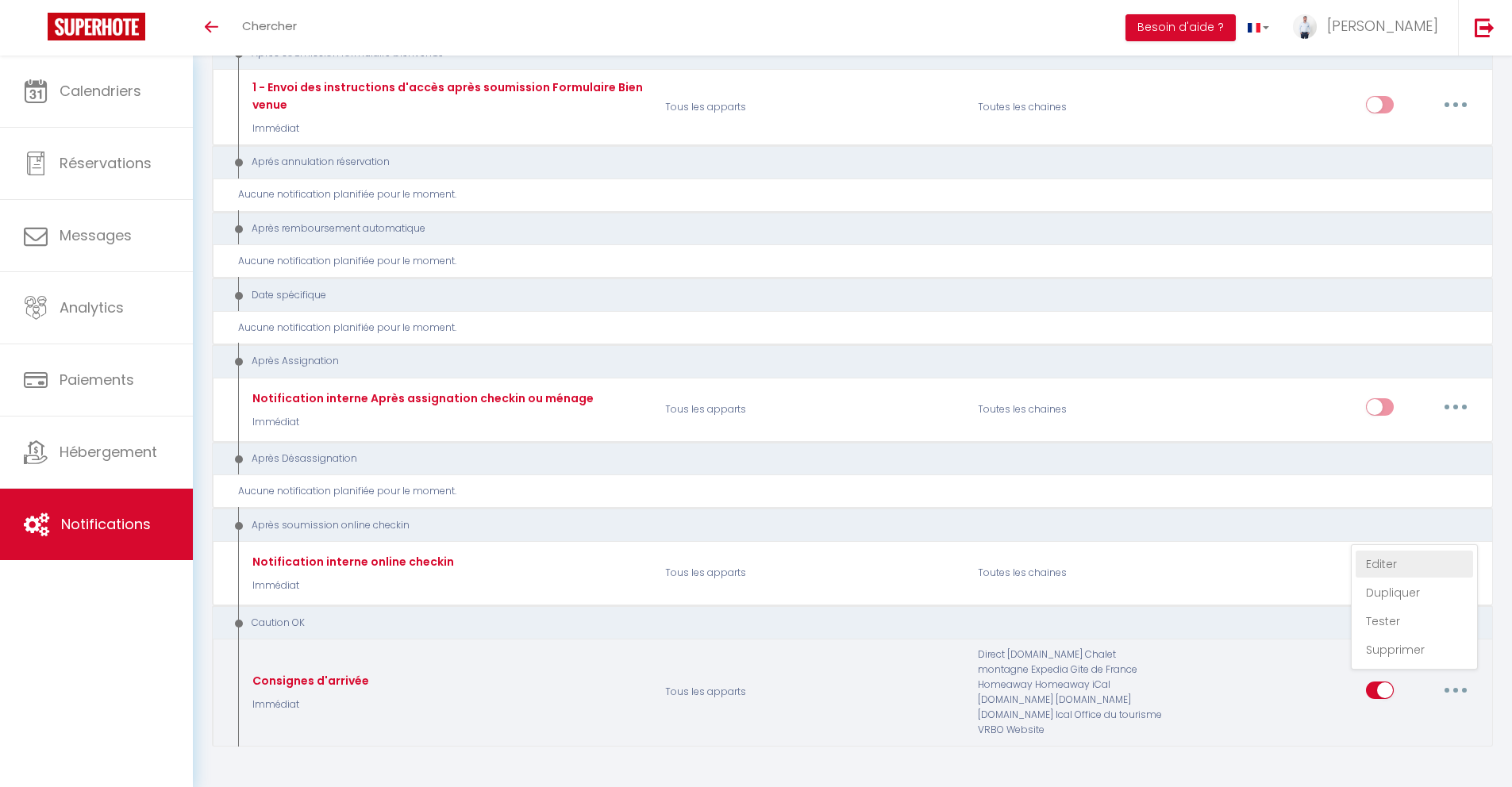
select select "Immédiat"
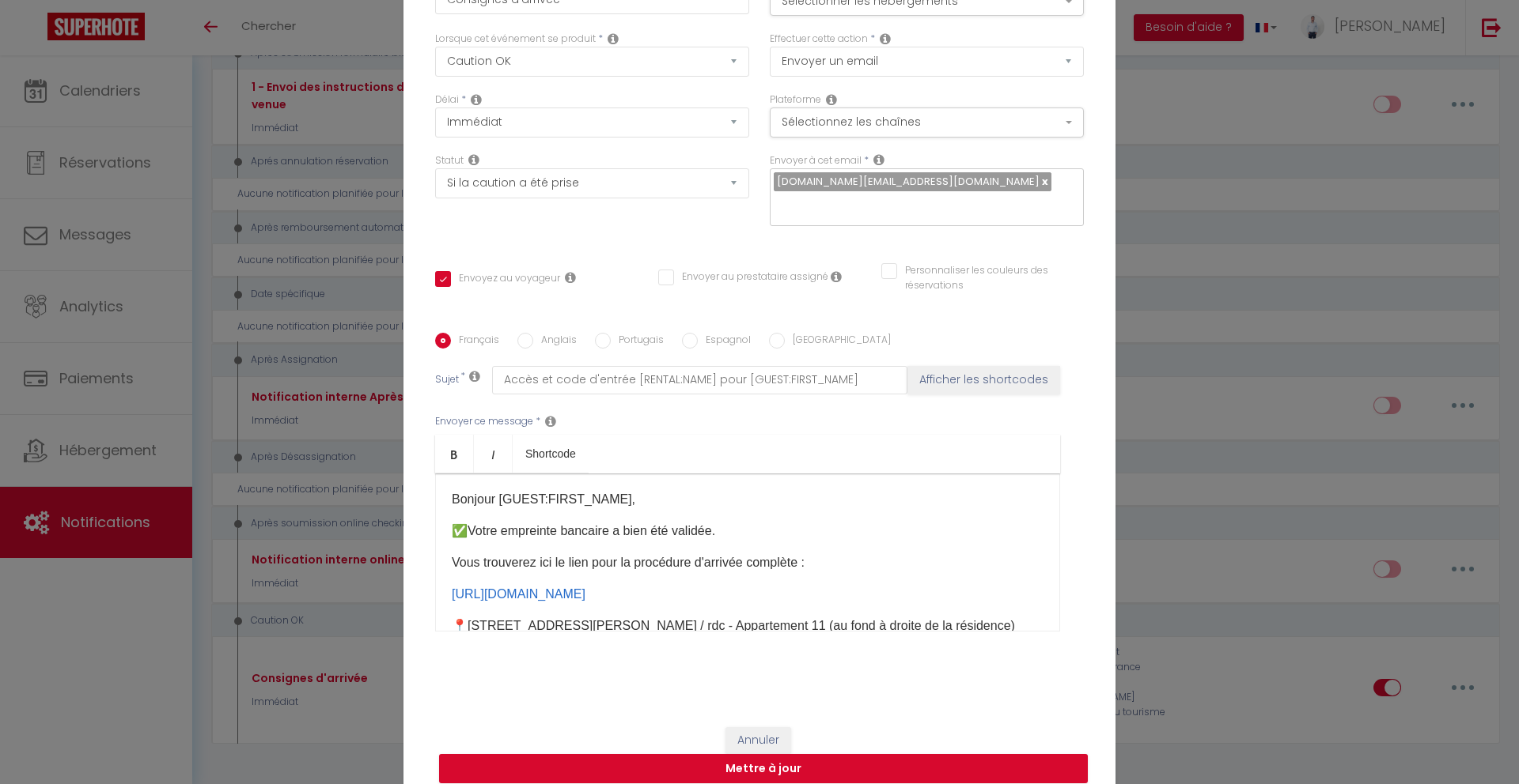
click at [774, 333] on input "Italien" at bounding box center [777, 341] width 16 height 16
radio input "true"
checkbox input "true"
checkbox input "false"
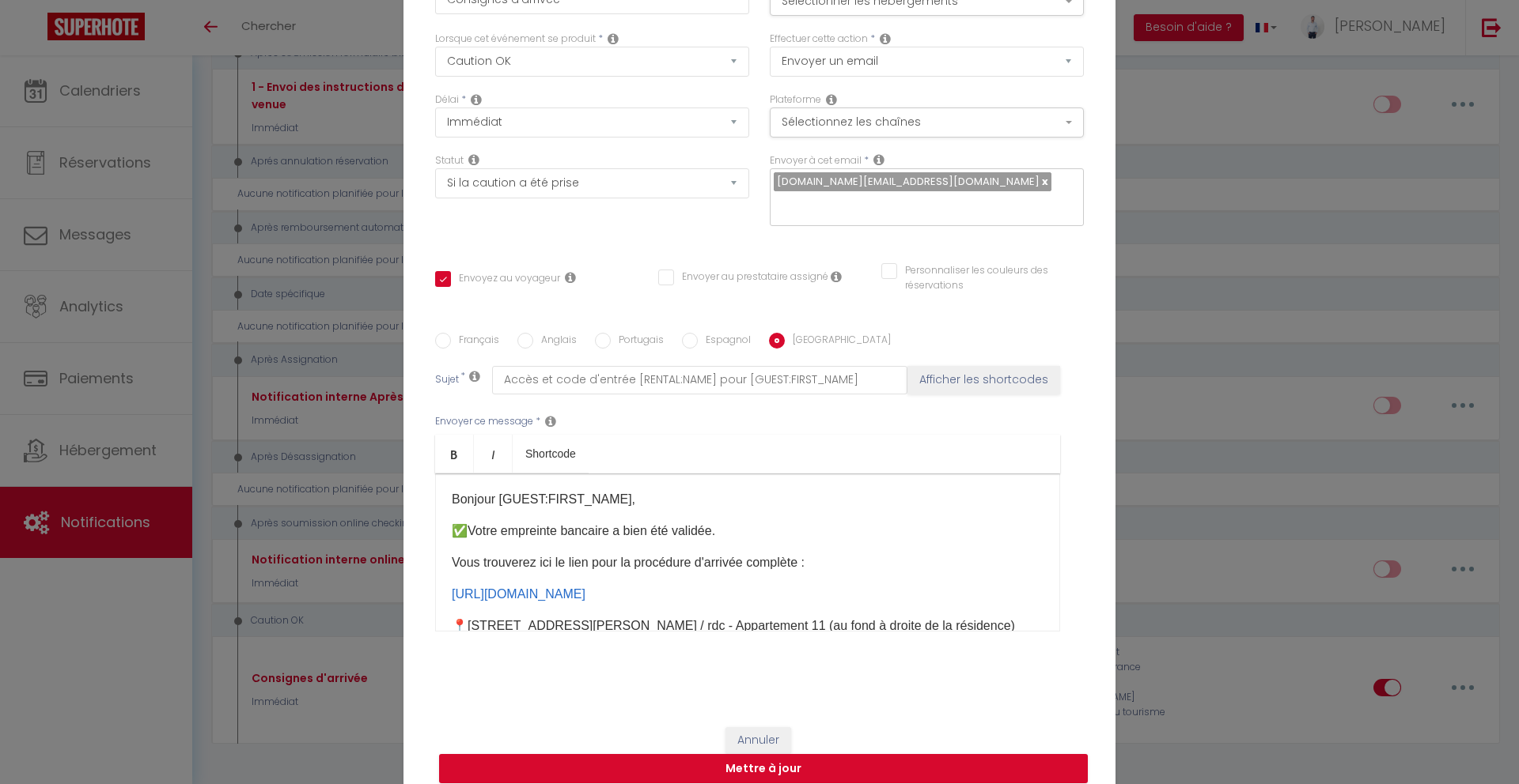
type input "Accesso e codice d’ingresso [RENTAL:NAME] per [GUEST:FIRST_NAME]"
click at [724, 333] on label "Espagnol" at bounding box center [724, 342] width 53 height 18
click at [697, 333] on input "Espagnol" at bounding box center [689, 341] width 16 height 16
radio input "true"
checkbox input "true"
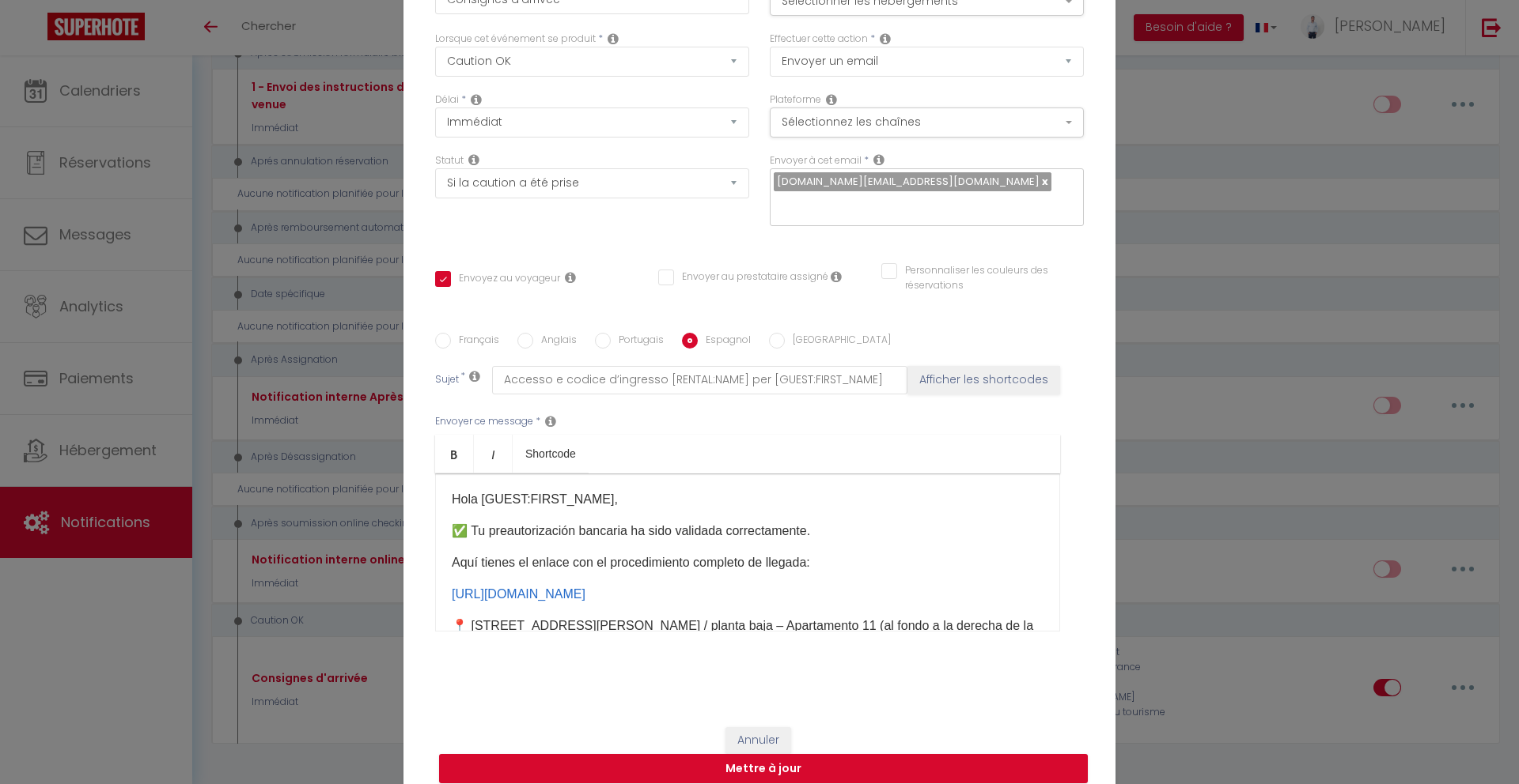
checkbox input "false"
type input "Acceso y código de entrada [RENTAL:NAME] para [GUEST:FIRST_NAME]"
click at [784, 333] on label "Italien" at bounding box center [837, 342] width 106 height 18
click at [781, 333] on input "Italien" at bounding box center [777, 341] width 16 height 16
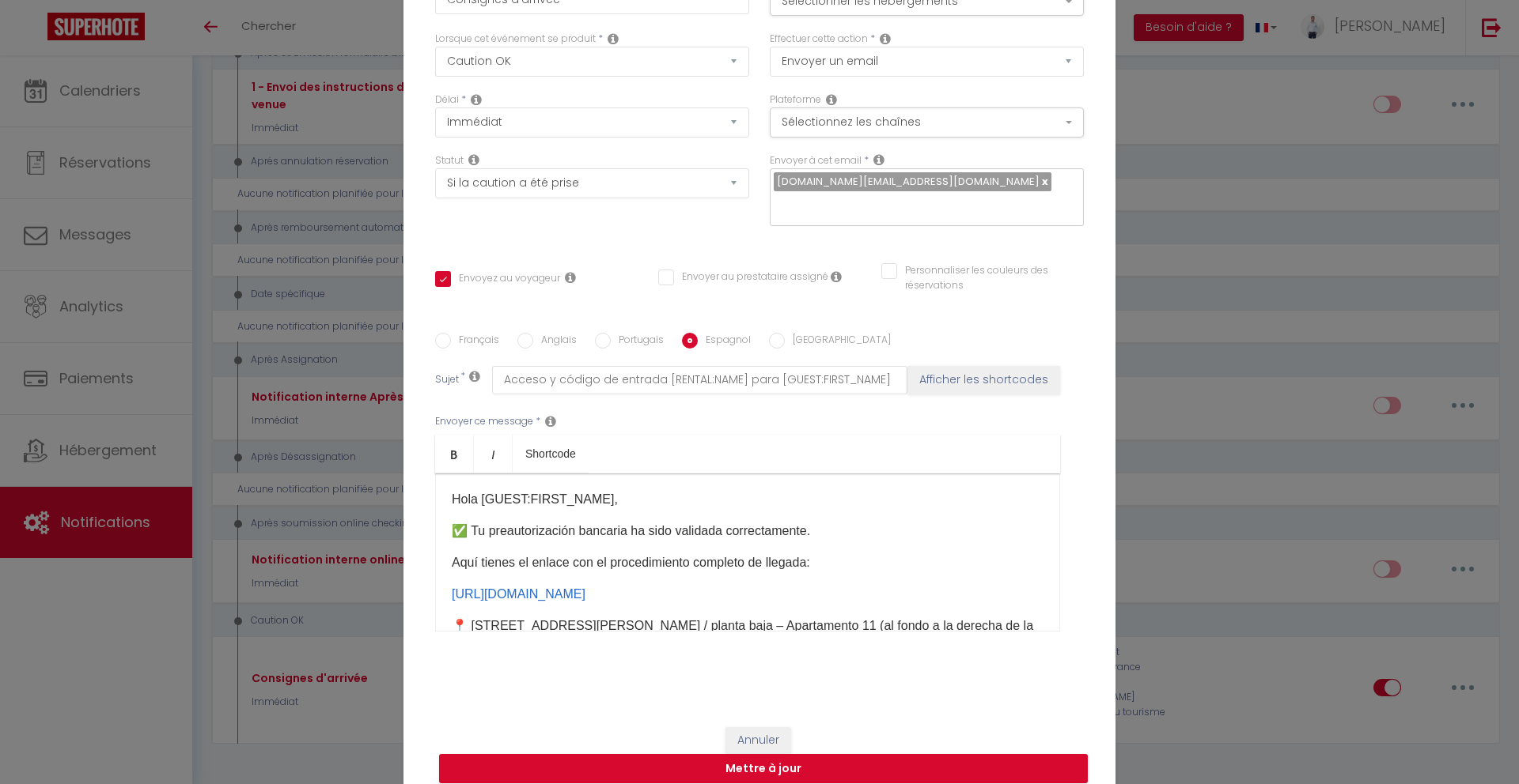
radio input "true"
checkbox input "true"
checkbox input "false"
type input "Accesso e codice d’ingresso [RENTAL:NAME] per [GUEST:FIRST_NAME]"
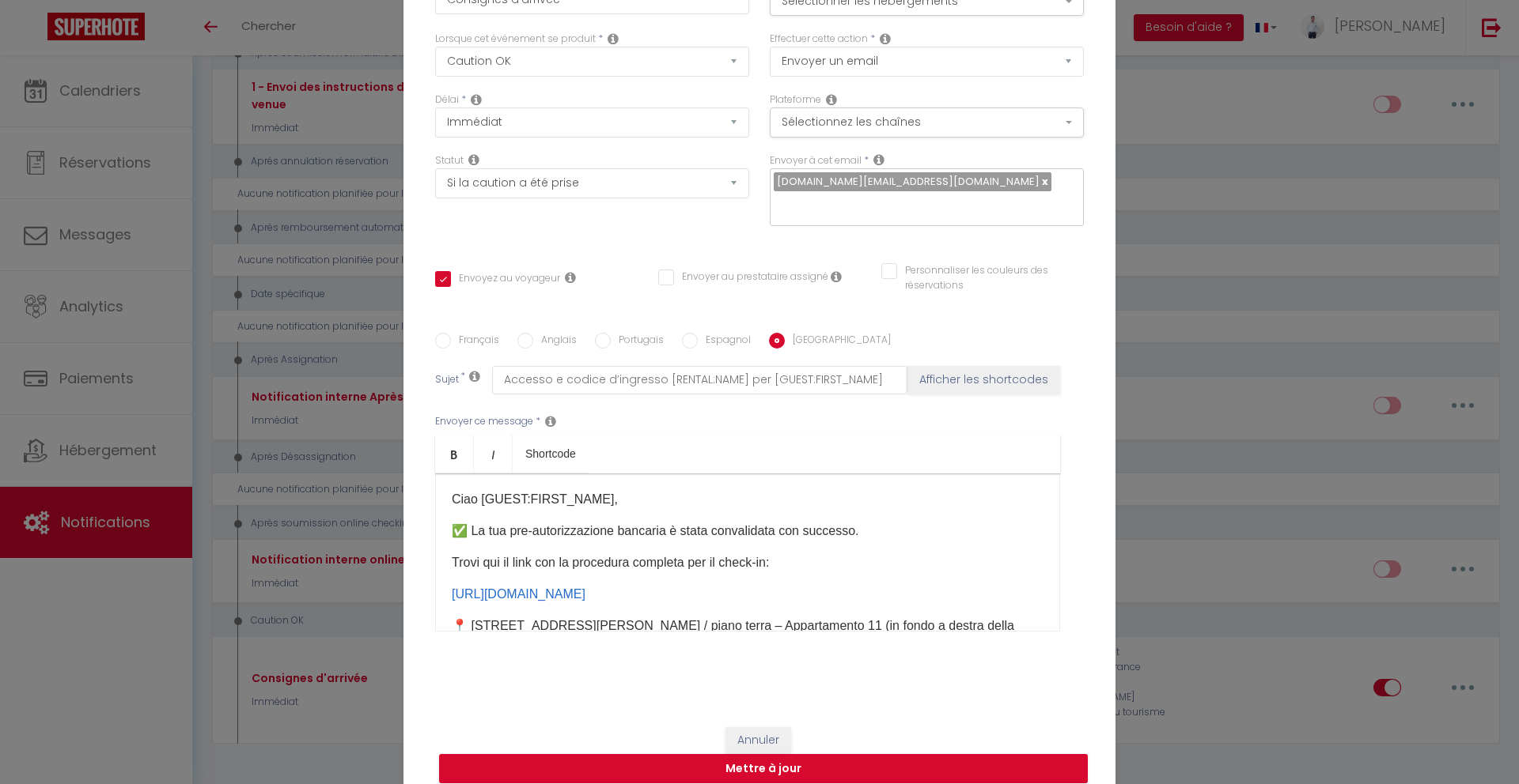
click at [823, 491] on p "Ciao [GUEST:FIRST_NAME]," at bounding box center [748, 499] width 592 height 19
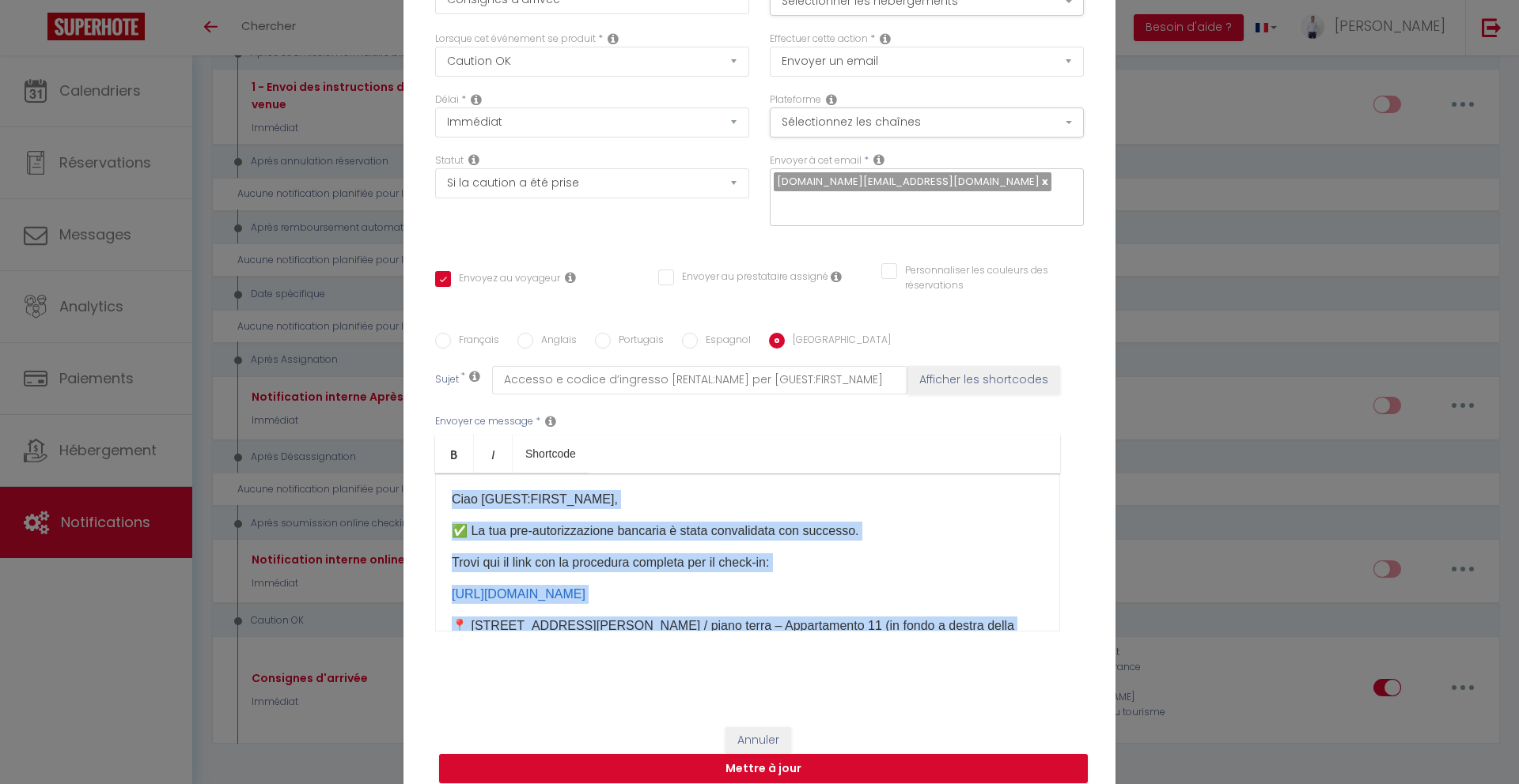
copy div "Ciao [GUEST:FIRST_NAME], ✅ La tua pre-autorizzazione bancaria è stata convalida…"
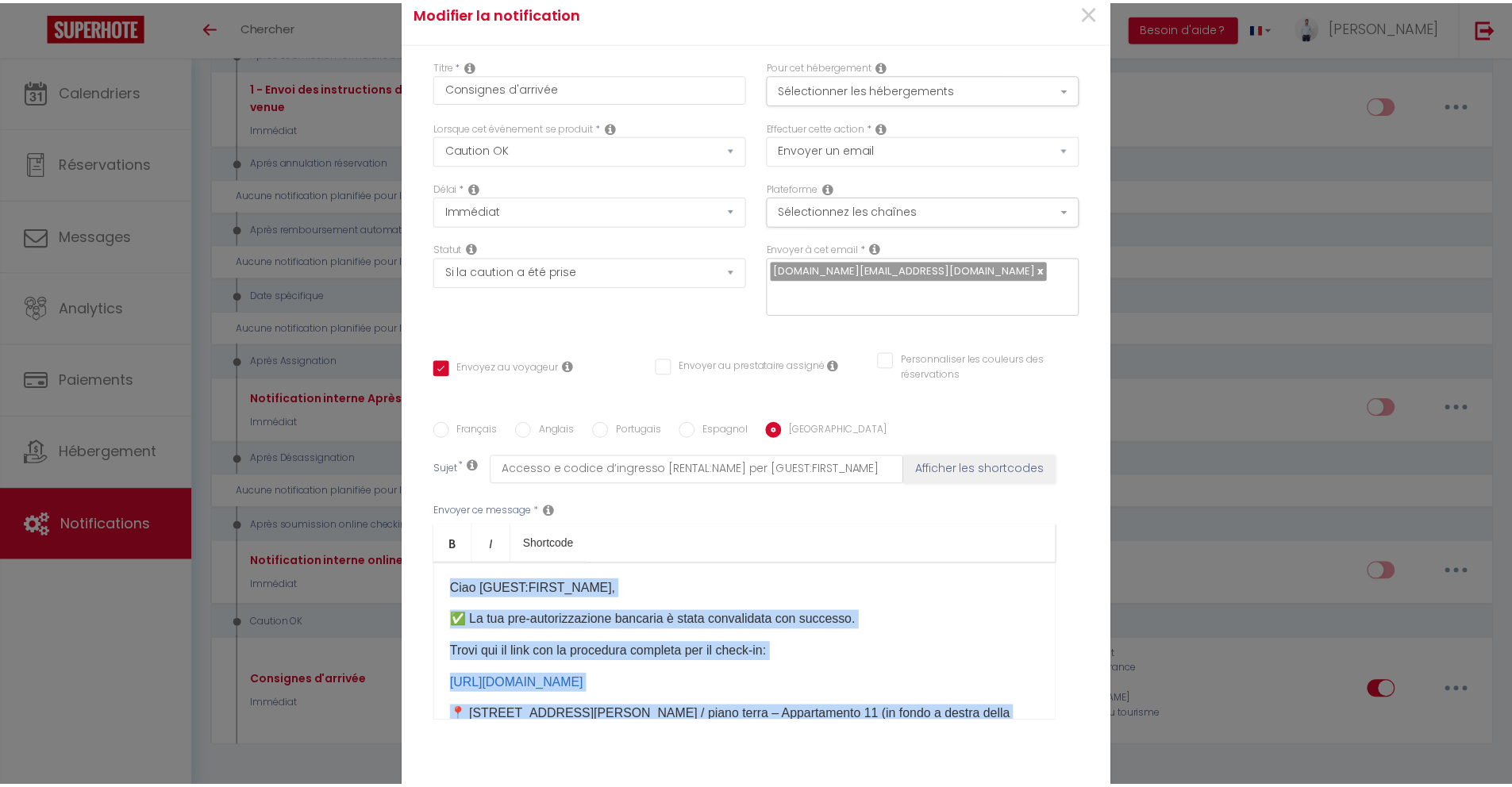
scroll to position [0, 0]
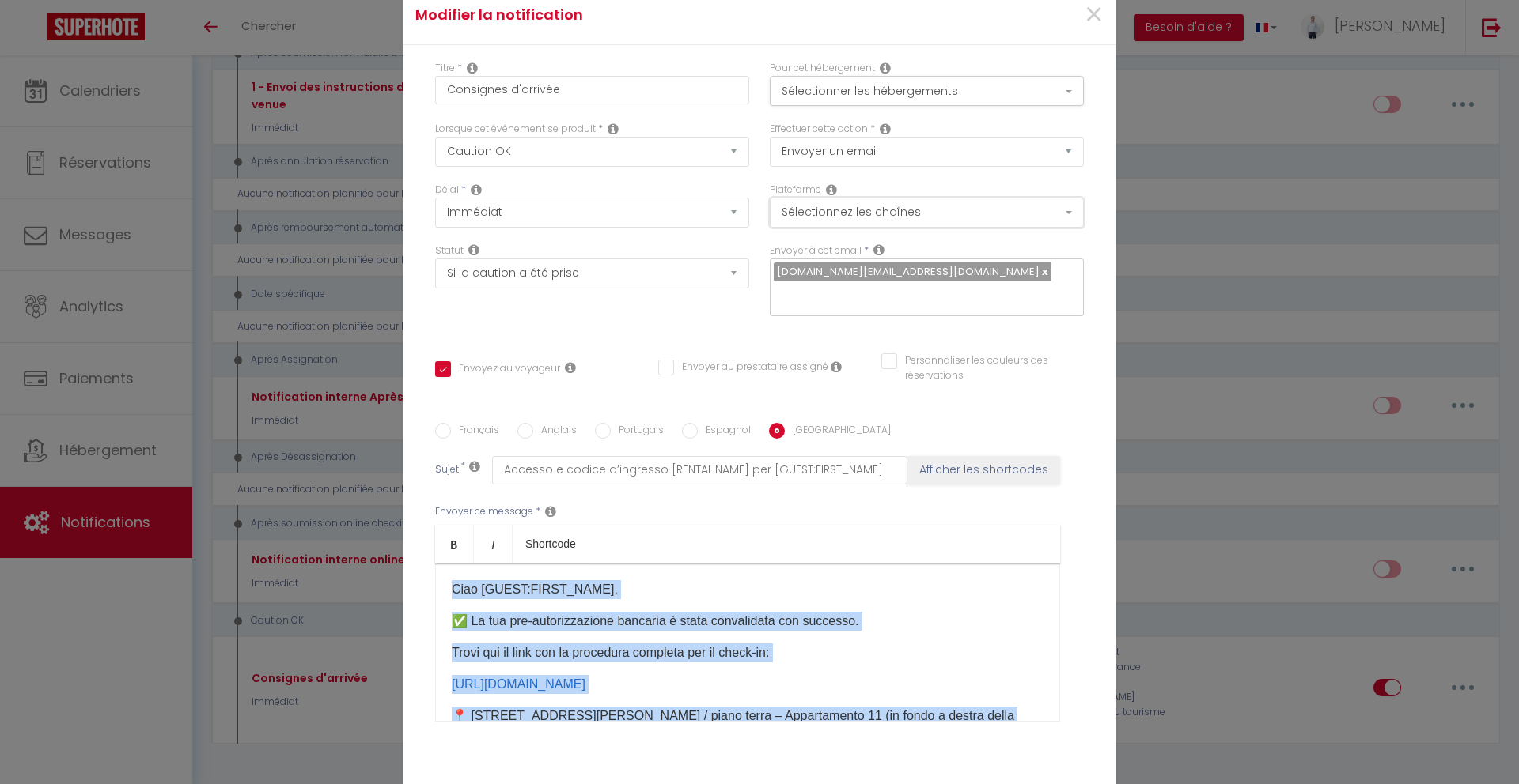
click at [948, 210] on button "Sélectionnez les chaînes" at bounding box center [926, 213] width 314 height 30
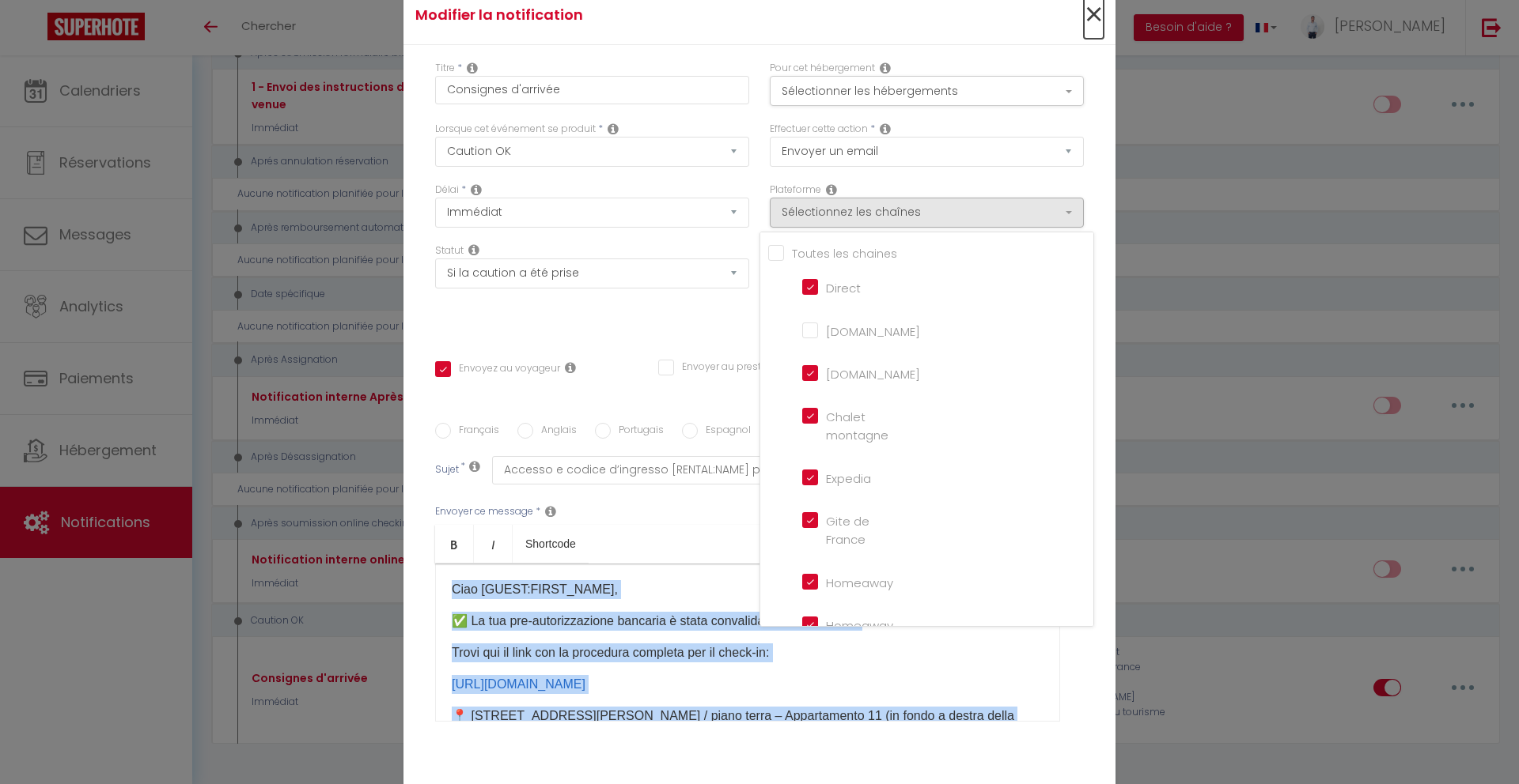
click at [1090, 21] on span "×" at bounding box center [1093, 15] width 20 height 48
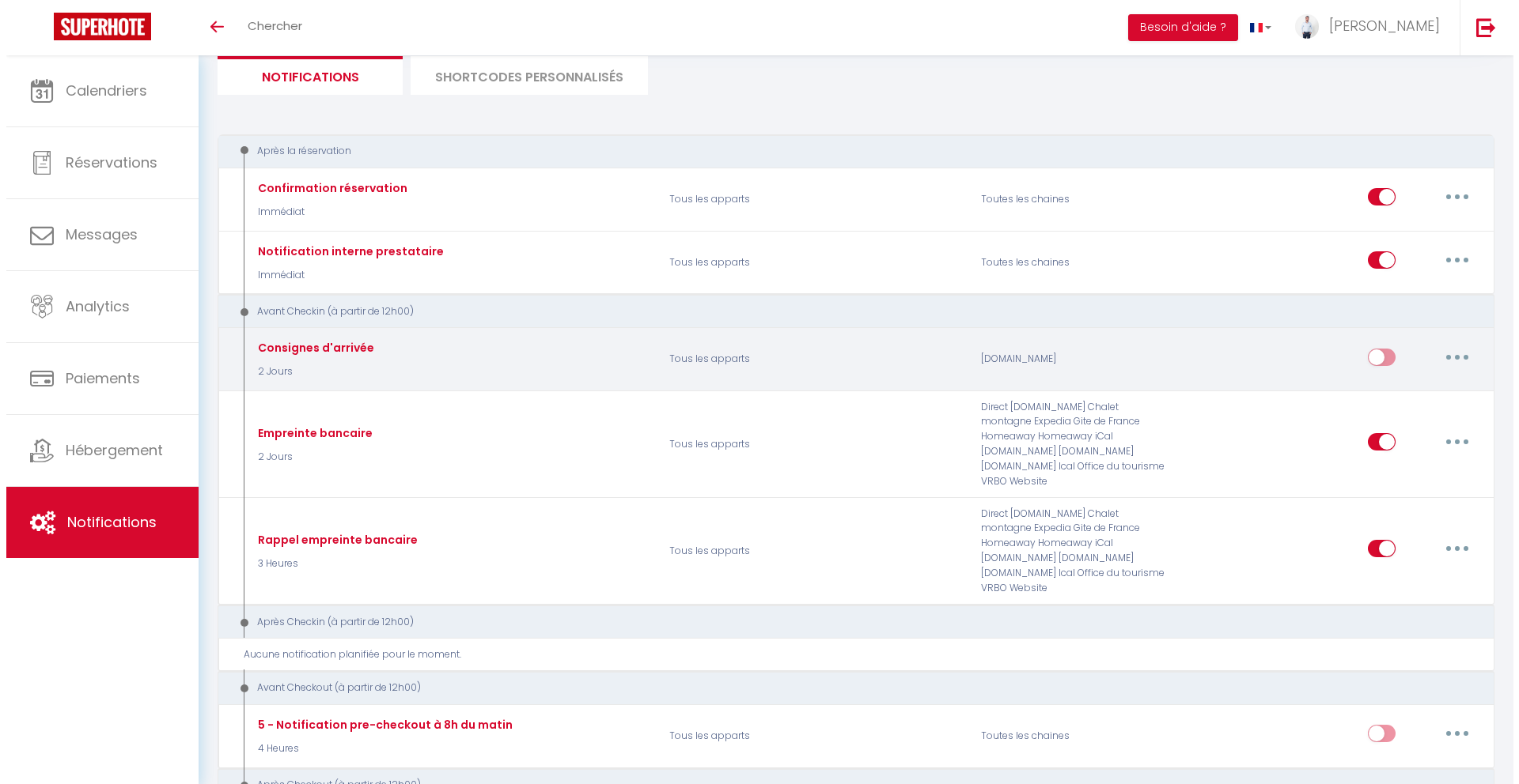
scroll to position [117, 0]
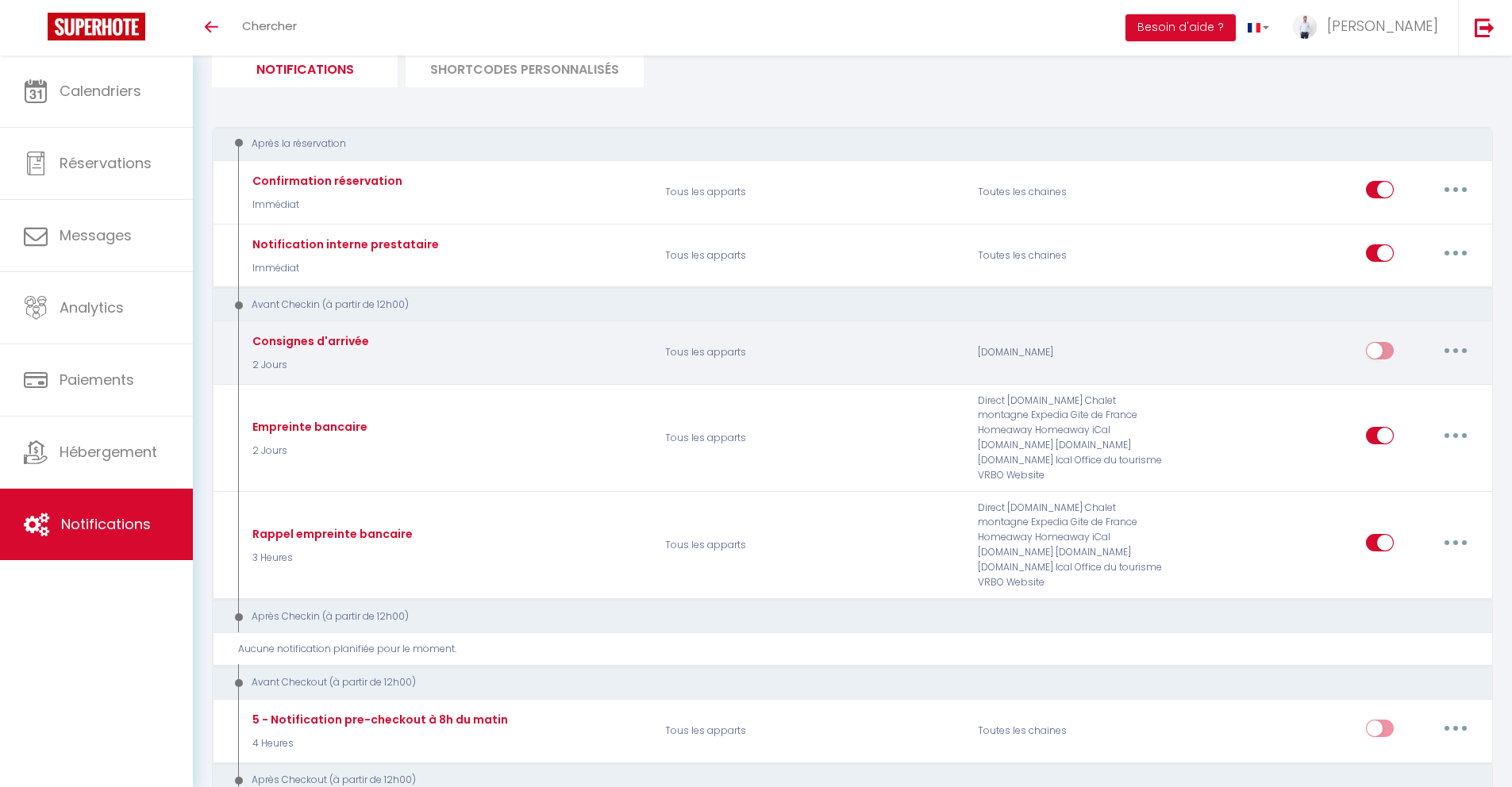
click at [1460, 352] on button "button" at bounding box center [1455, 350] width 44 height 25
click at [1423, 382] on link "Editer" at bounding box center [1414, 386] width 117 height 27
type input "Consignes d'arrivée"
select select "2"
select select
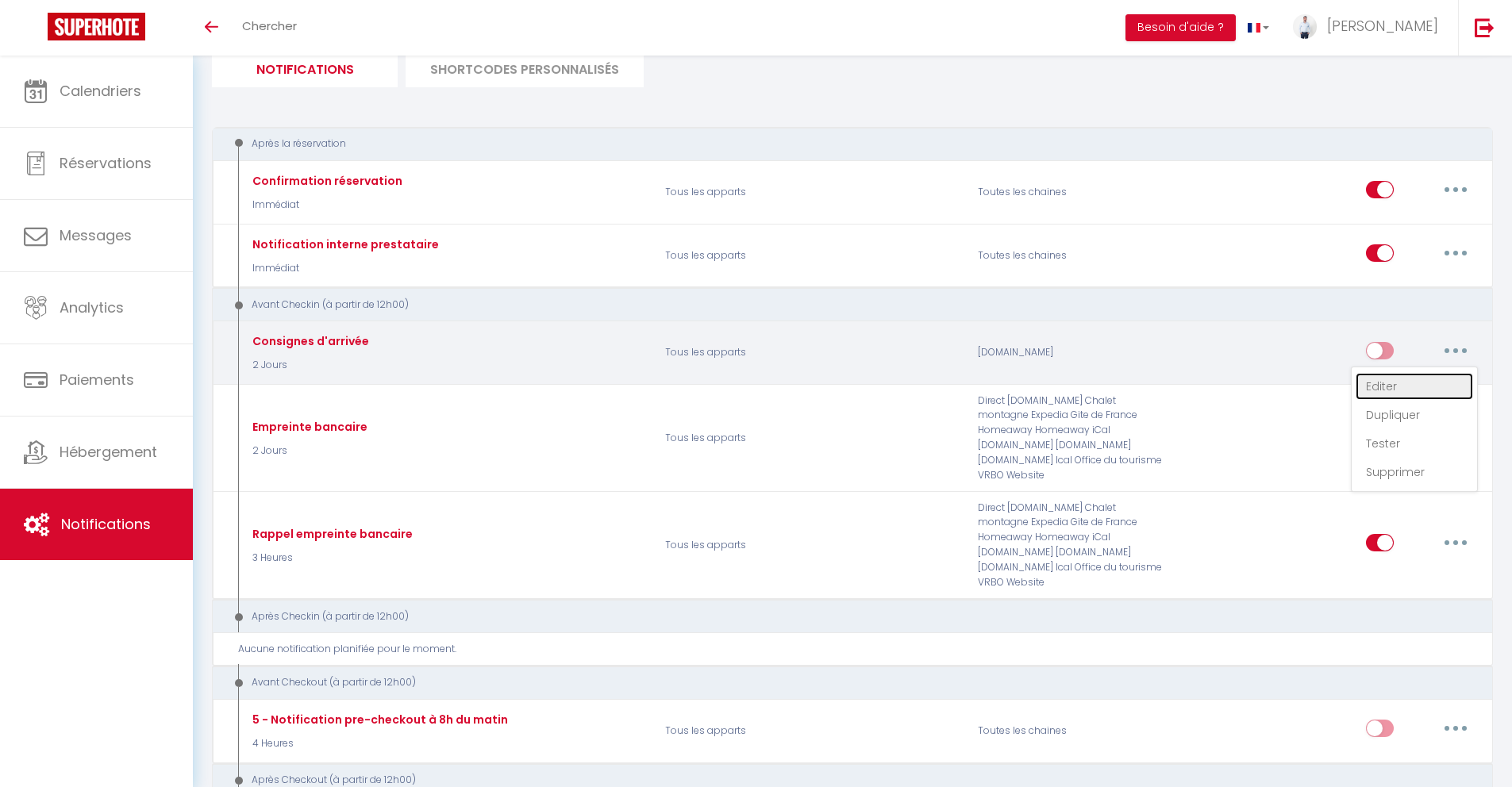
checkbox input "true"
checkbox input "false"
radio input "true"
type input "Accès et code d'entrée [RENTAL:NAME] pour [GUEST:FIRST_NAME]"
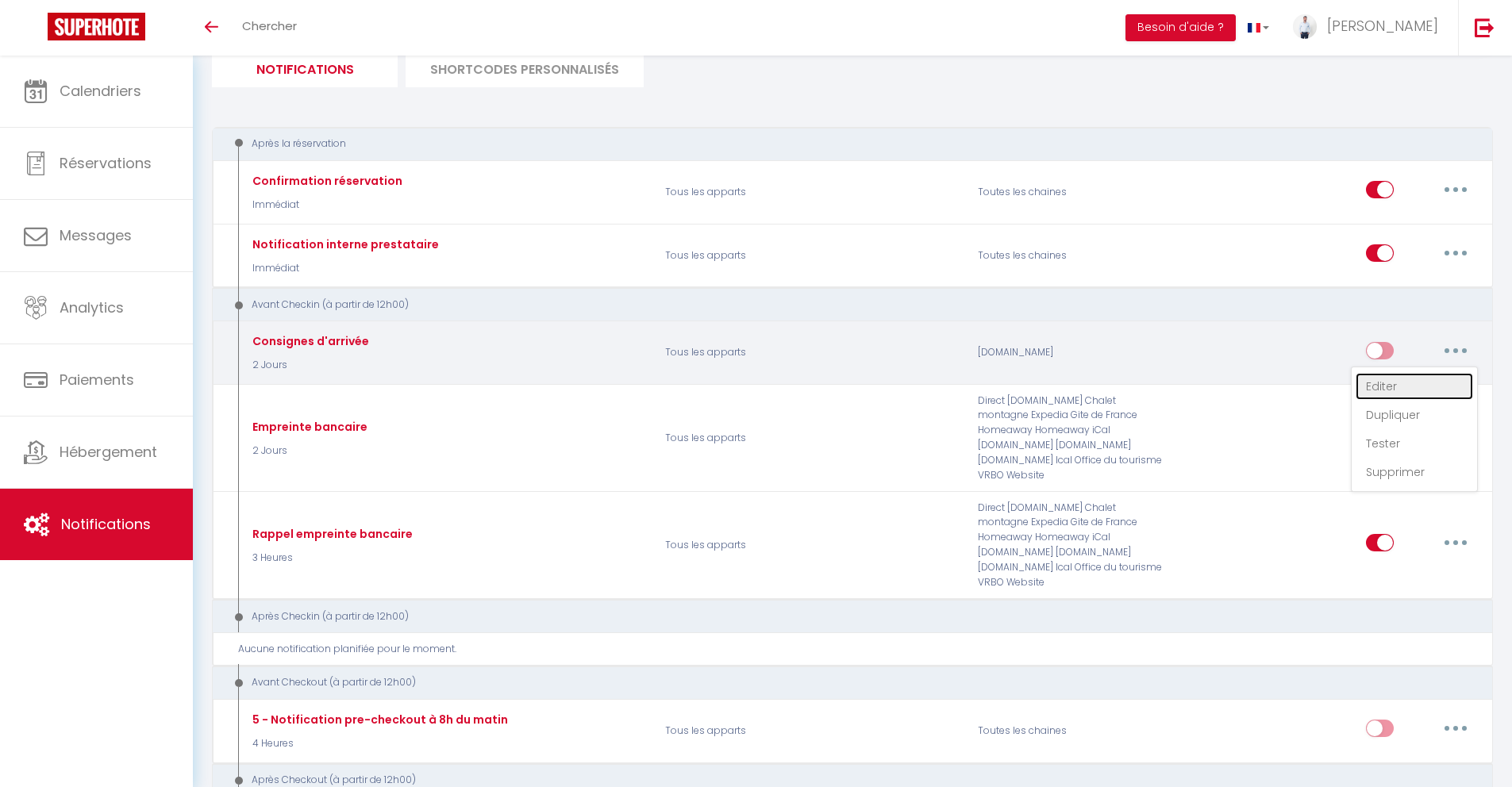
select select "2 Jours"
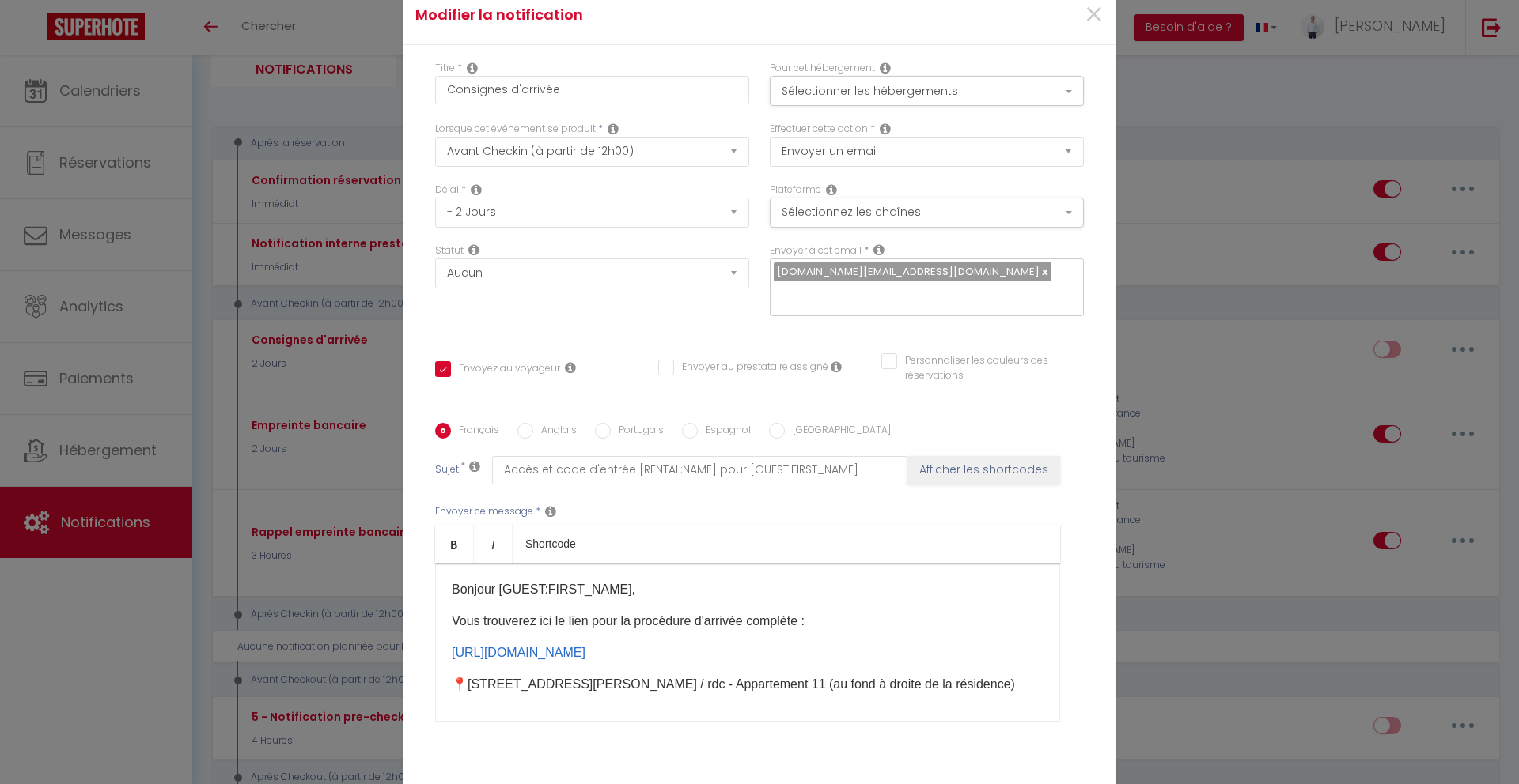
click at [795, 423] on label "Italien" at bounding box center [837, 431] width 106 height 18
click at [784, 423] on input "Italien" at bounding box center [777, 430] width 16 height 16
radio input "true"
checkbox input "true"
checkbox input "false"
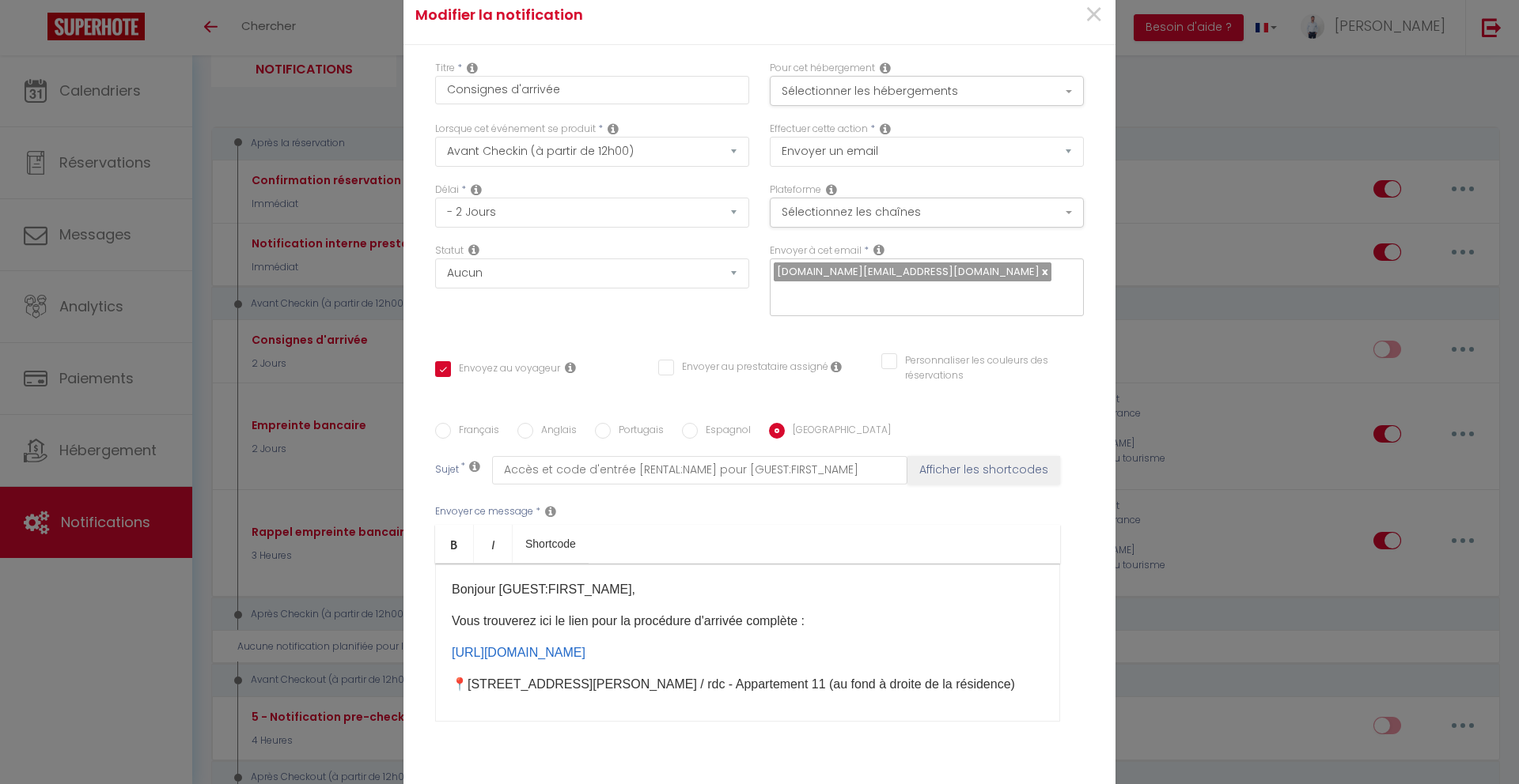
checkbox input "false"
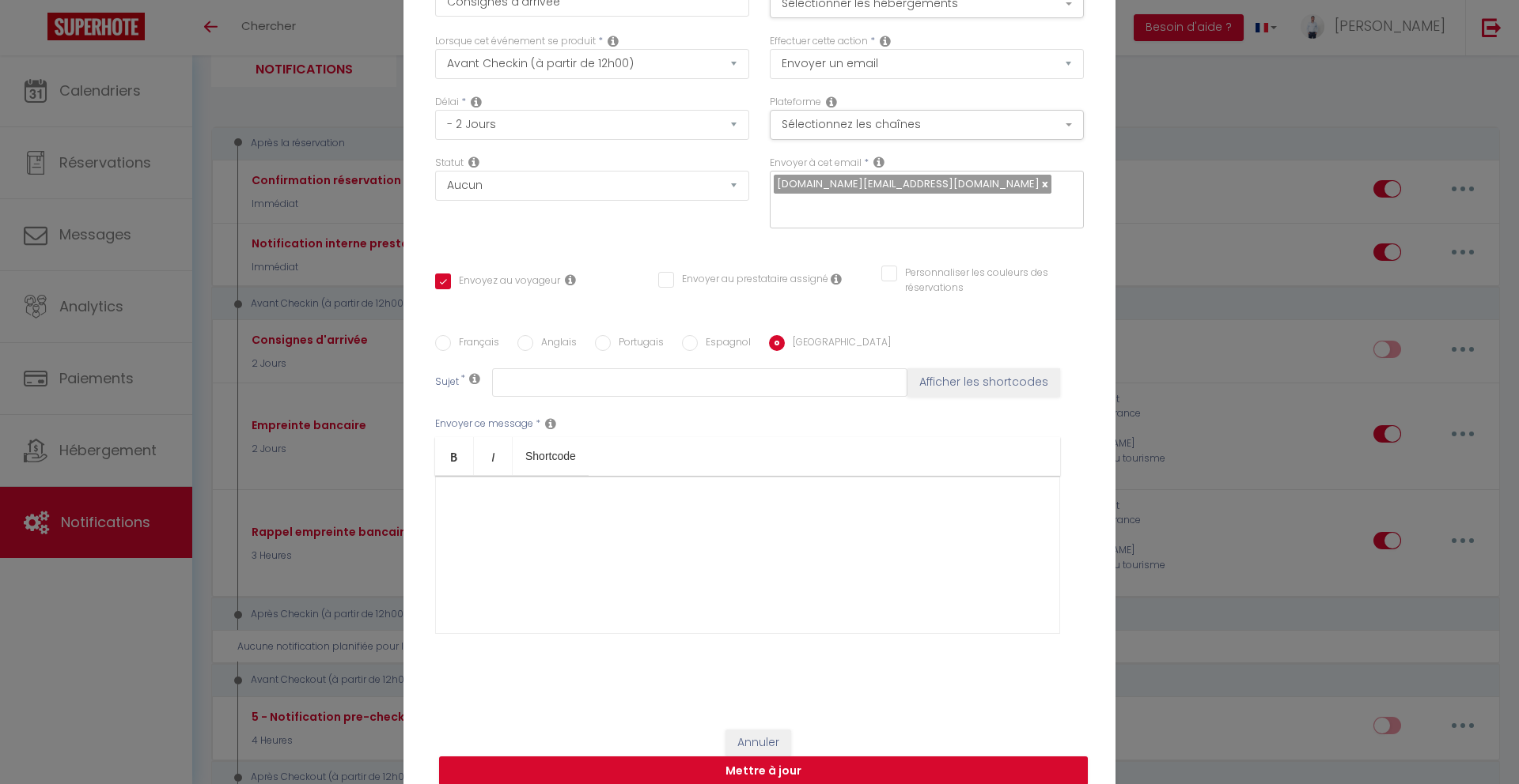
scroll to position [94, 0]
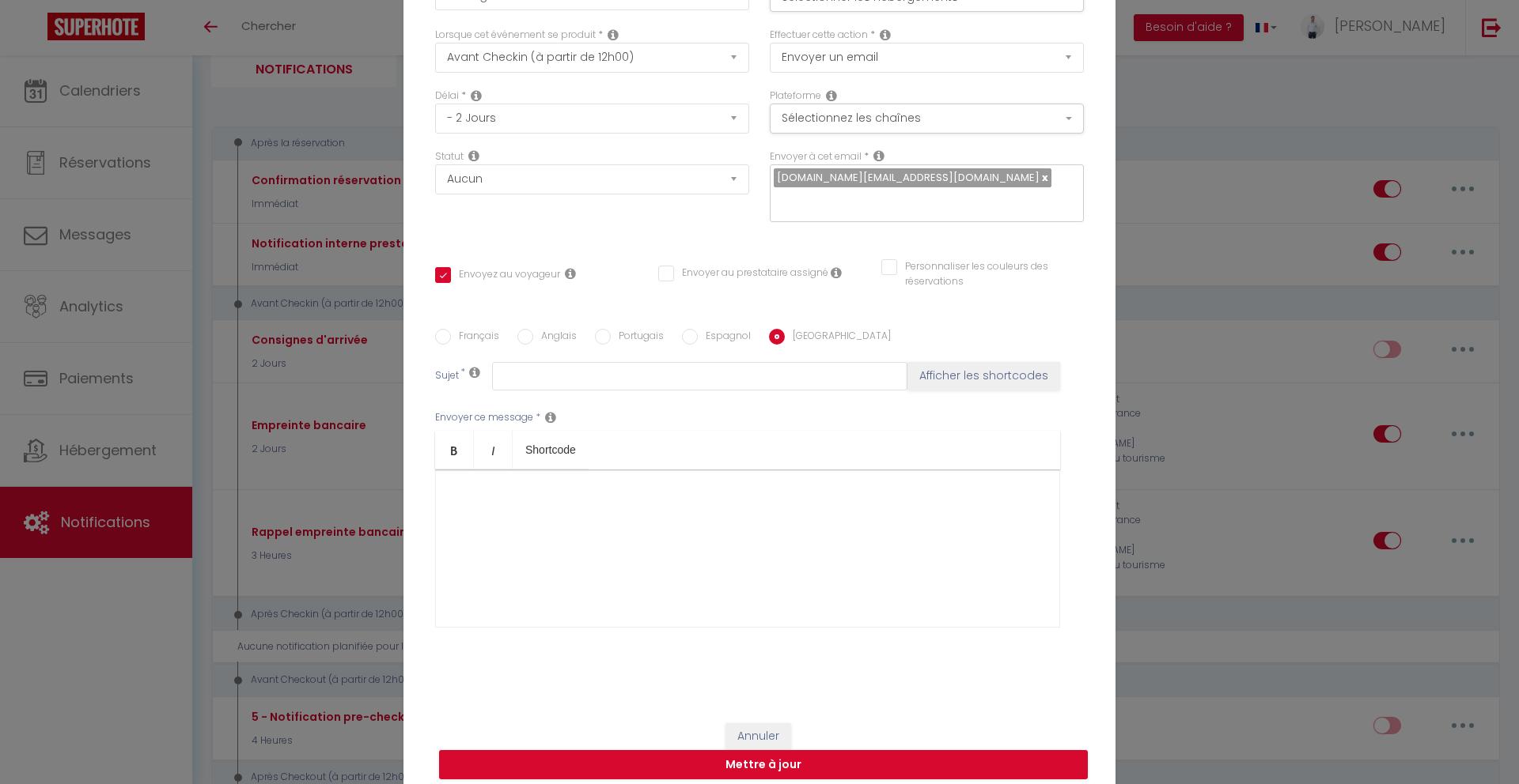
click at [707, 315] on div "Français Anglais Portugais Espagnol Italien Sujet * Afficher les shortcodes Env…" at bounding box center [759, 488] width 649 height 366
click at [707, 329] on label "Espagnol" at bounding box center [724, 337] width 53 height 18
click at [697, 329] on input "Espagnol" at bounding box center [689, 336] width 16 height 16
radio input "true"
checkbox input "true"
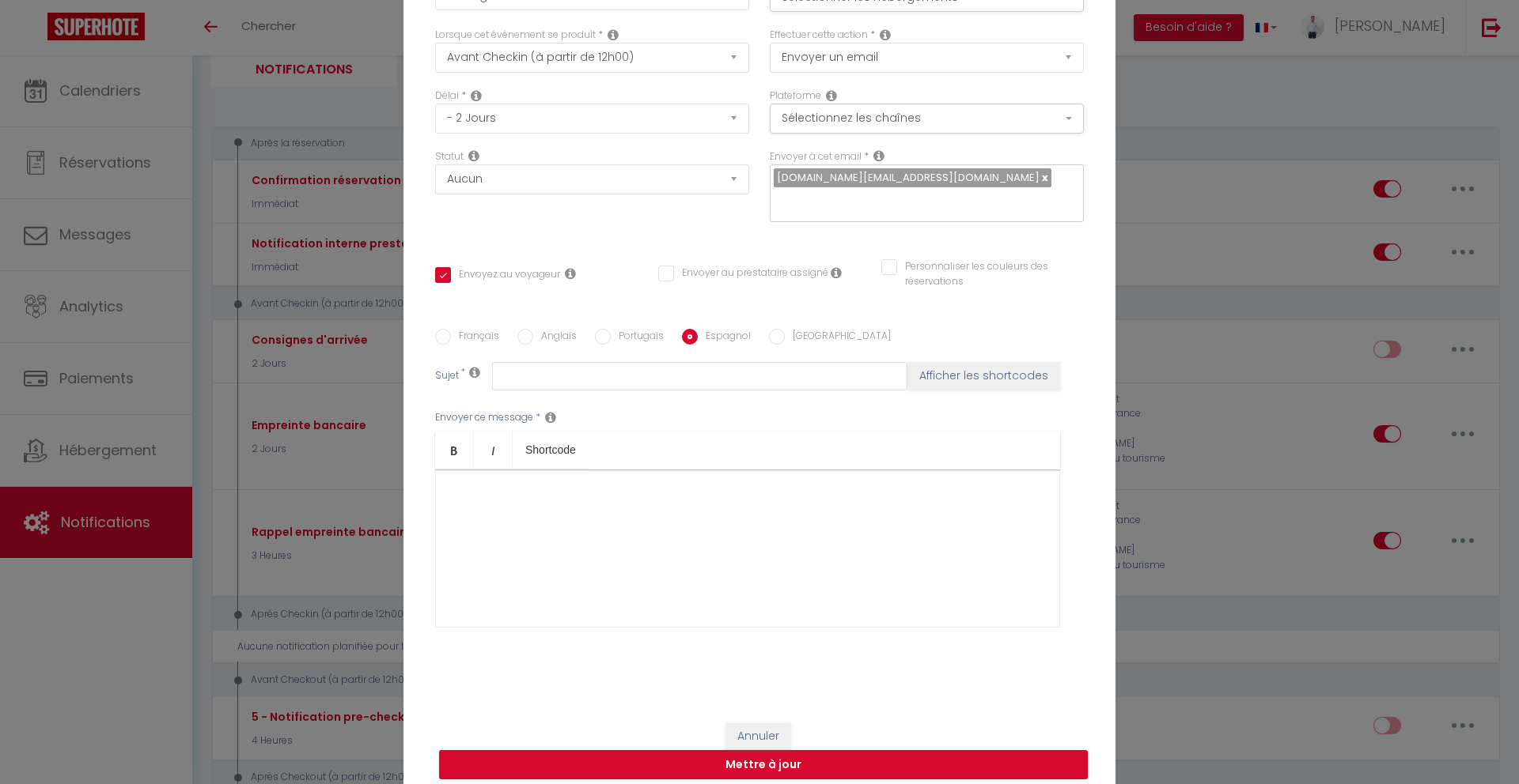
checkbox input "false"
type input "Accesso e codice d’ingresso [RENTAL:NAME] per [GUEST:FIRST_NAME]"
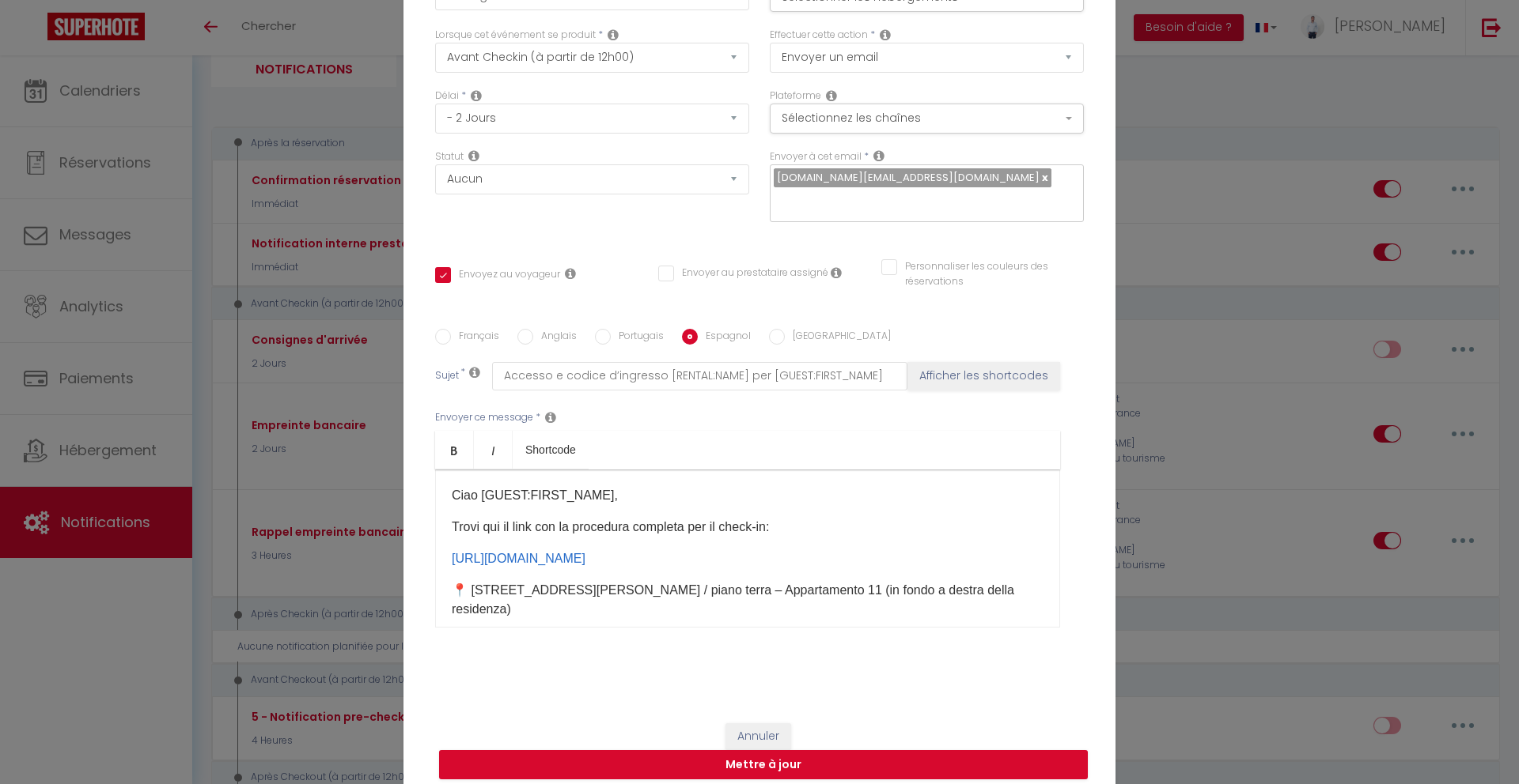
click at [768, 314] on div "Français Anglais Portugais Espagnol Italien Sujet * Accesso e codice d’ingresso…" at bounding box center [759, 488] width 649 height 366
click at [774, 329] on input "Italien" at bounding box center [777, 336] width 16 height 16
radio input "true"
checkbox input "true"
checkbox input "false"
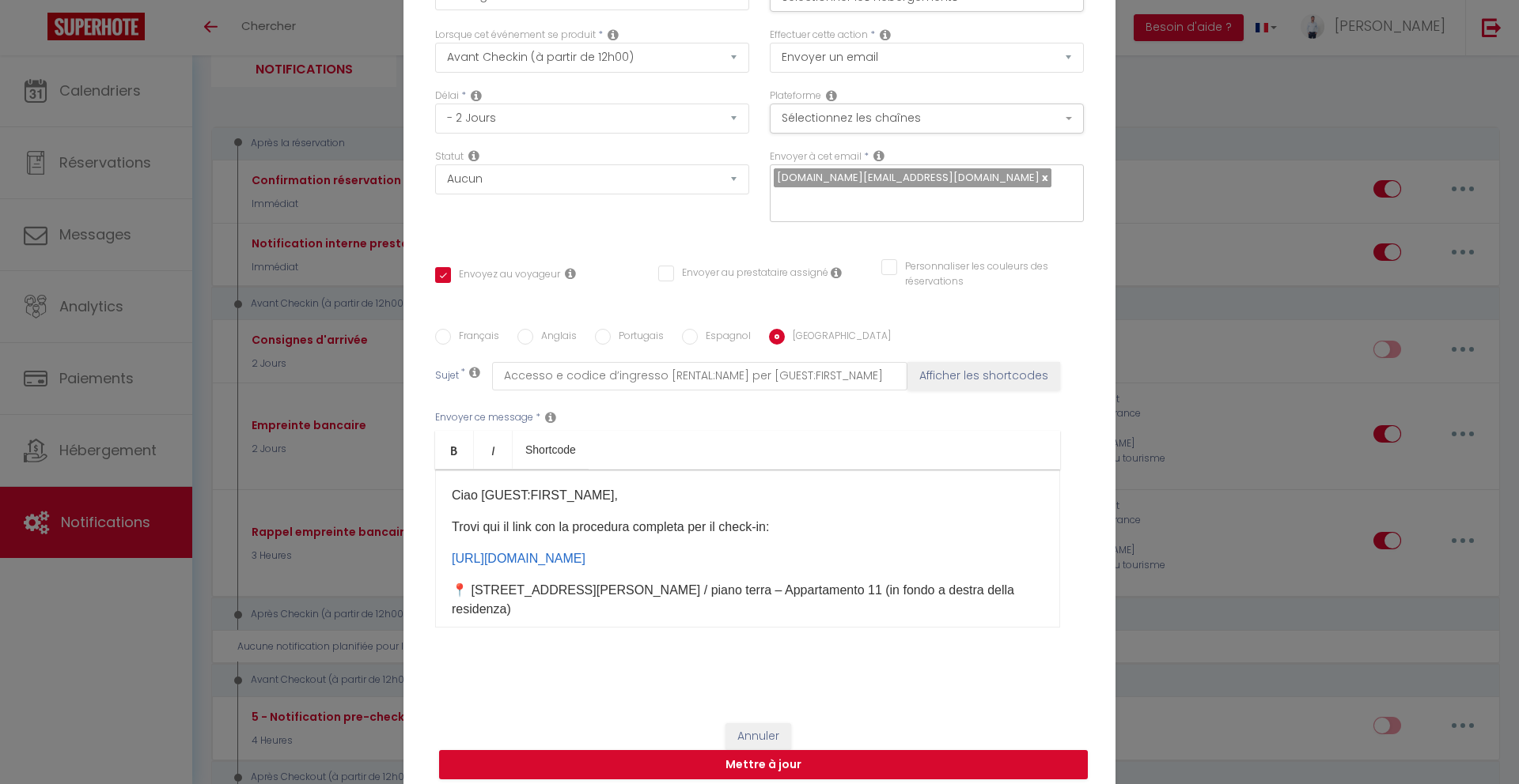
checkbox input "false"
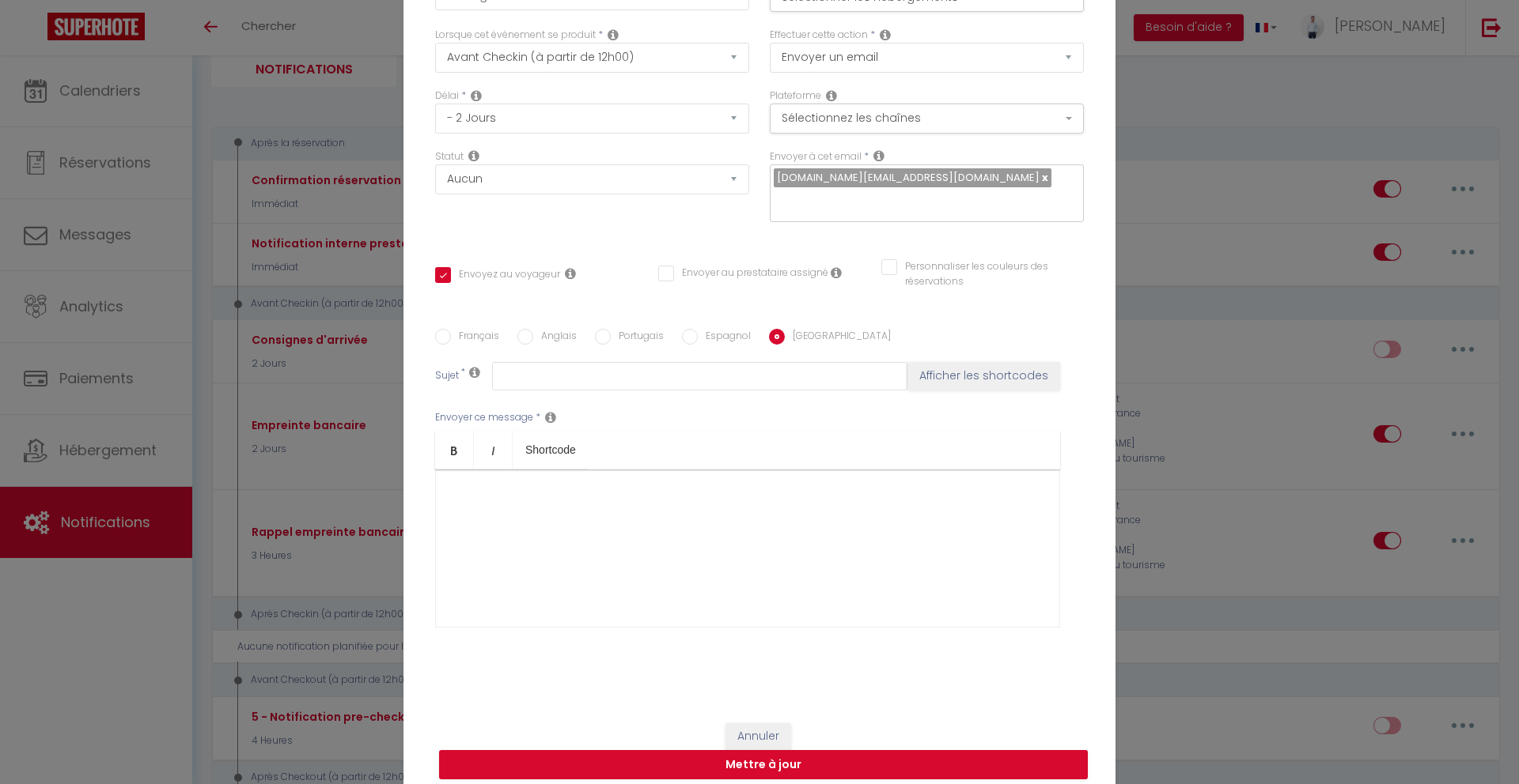
click at [738, 510] on div at bounding box center [747, 548] width 625 height 158
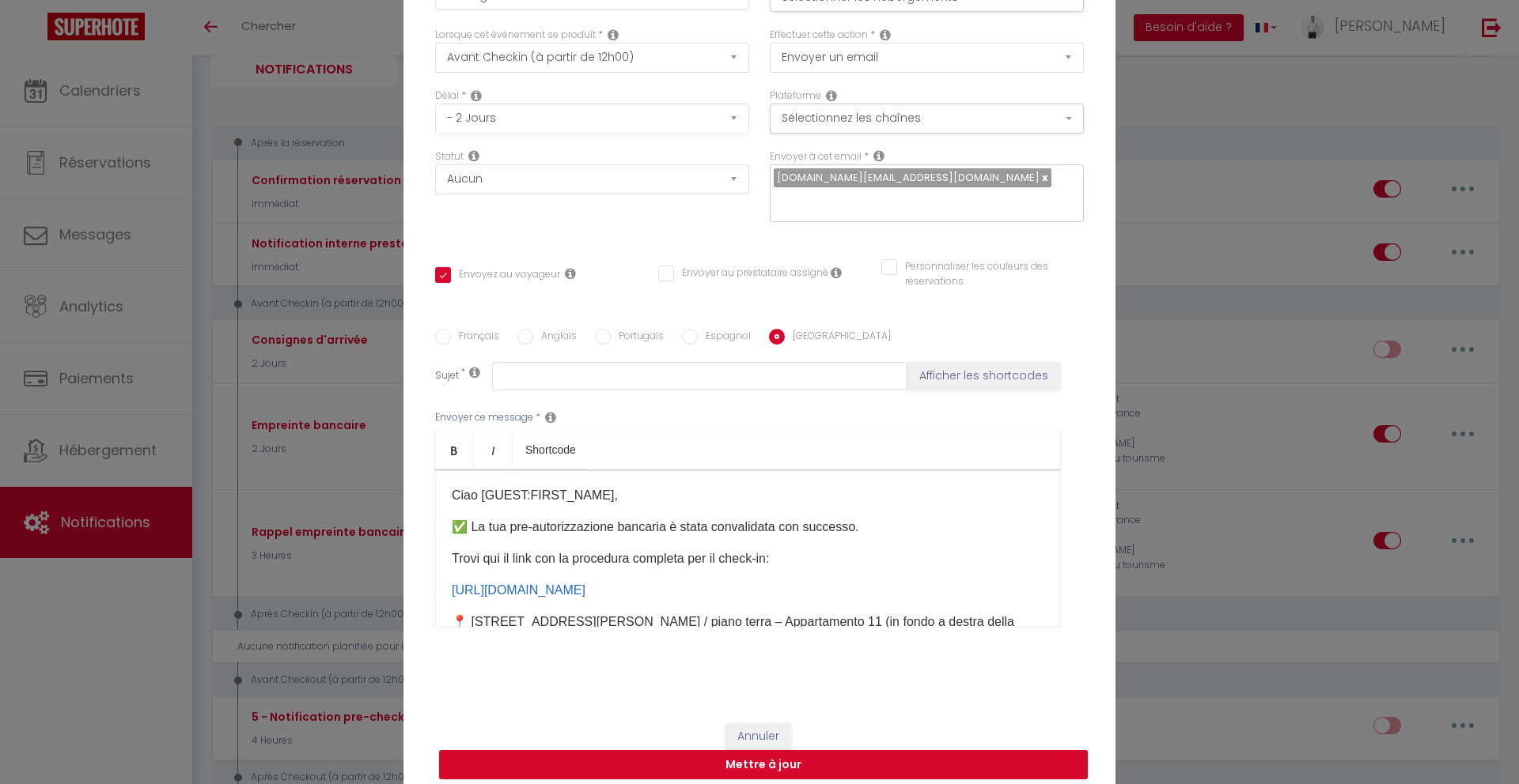
click at [716, 518] on p "✅ La tua pre-autorizzazione bancaria è stata convalidata con successo." at bounding box center [748, 527] width 592 height 19
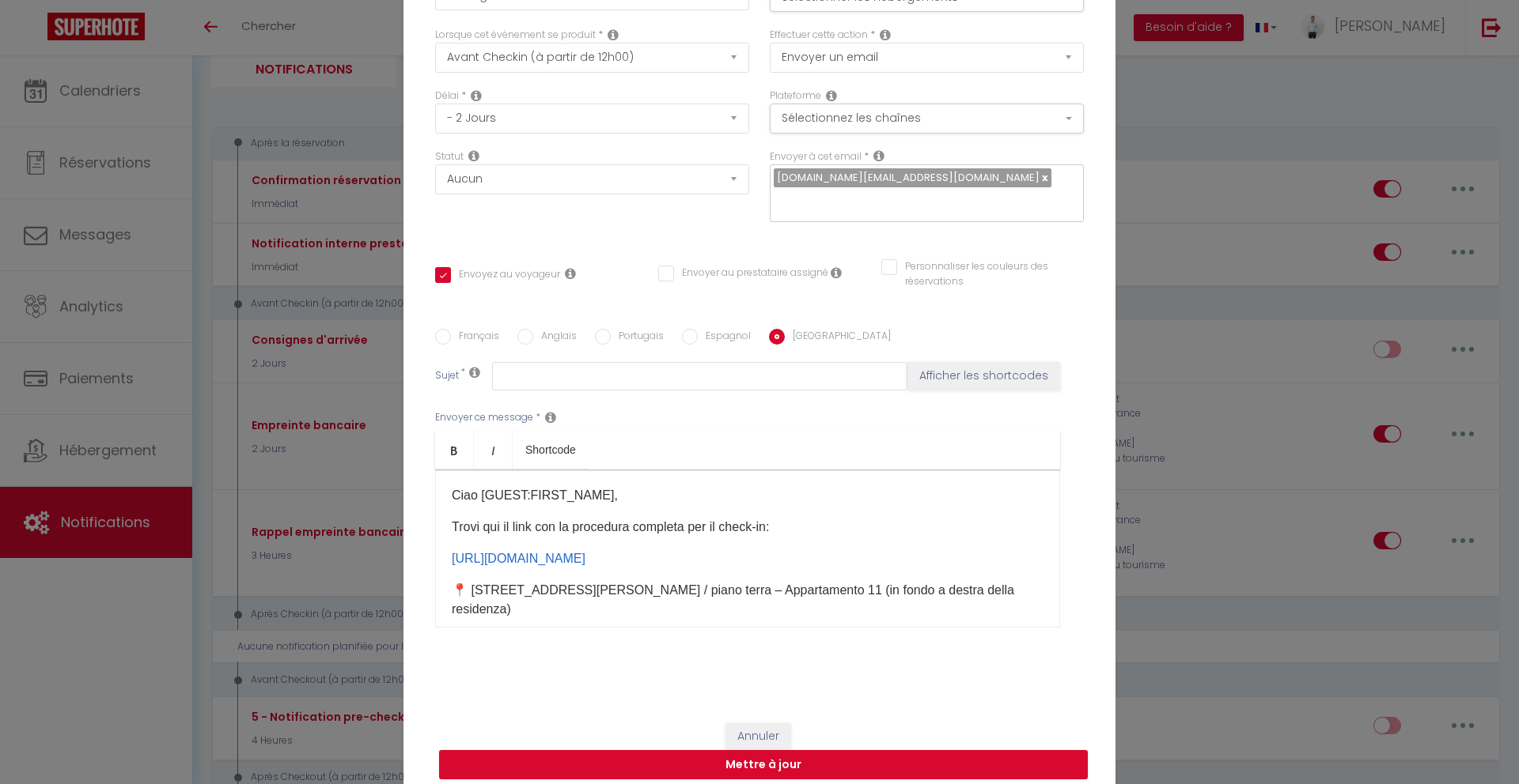
scroll to position [328, 0]
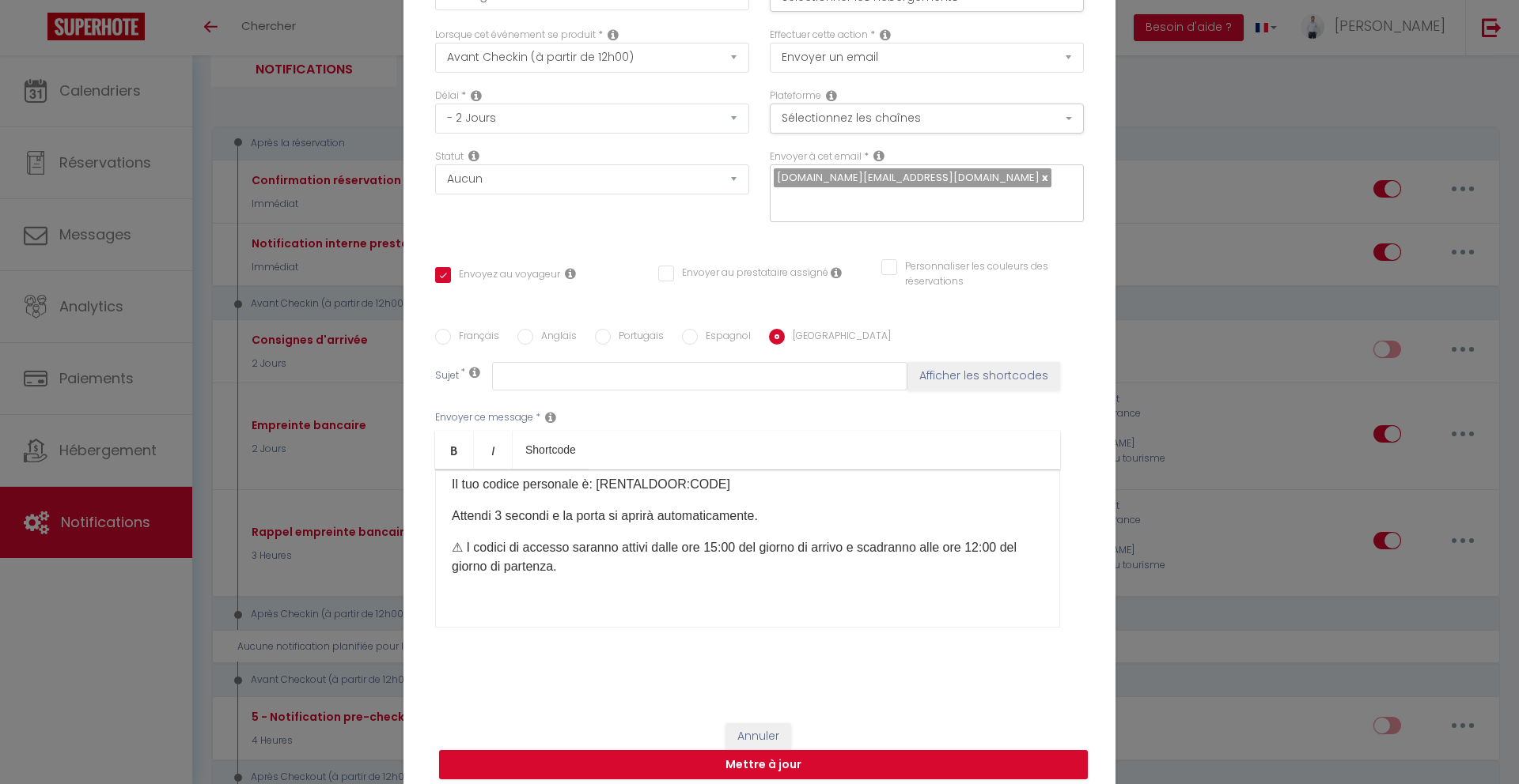
click at [770, 593] on div "Ciao [GUEST:FIRST_NAME], Trovi qui il link con la procedura completa per il che…" at bounding box center [747, 548] width 625 height 158
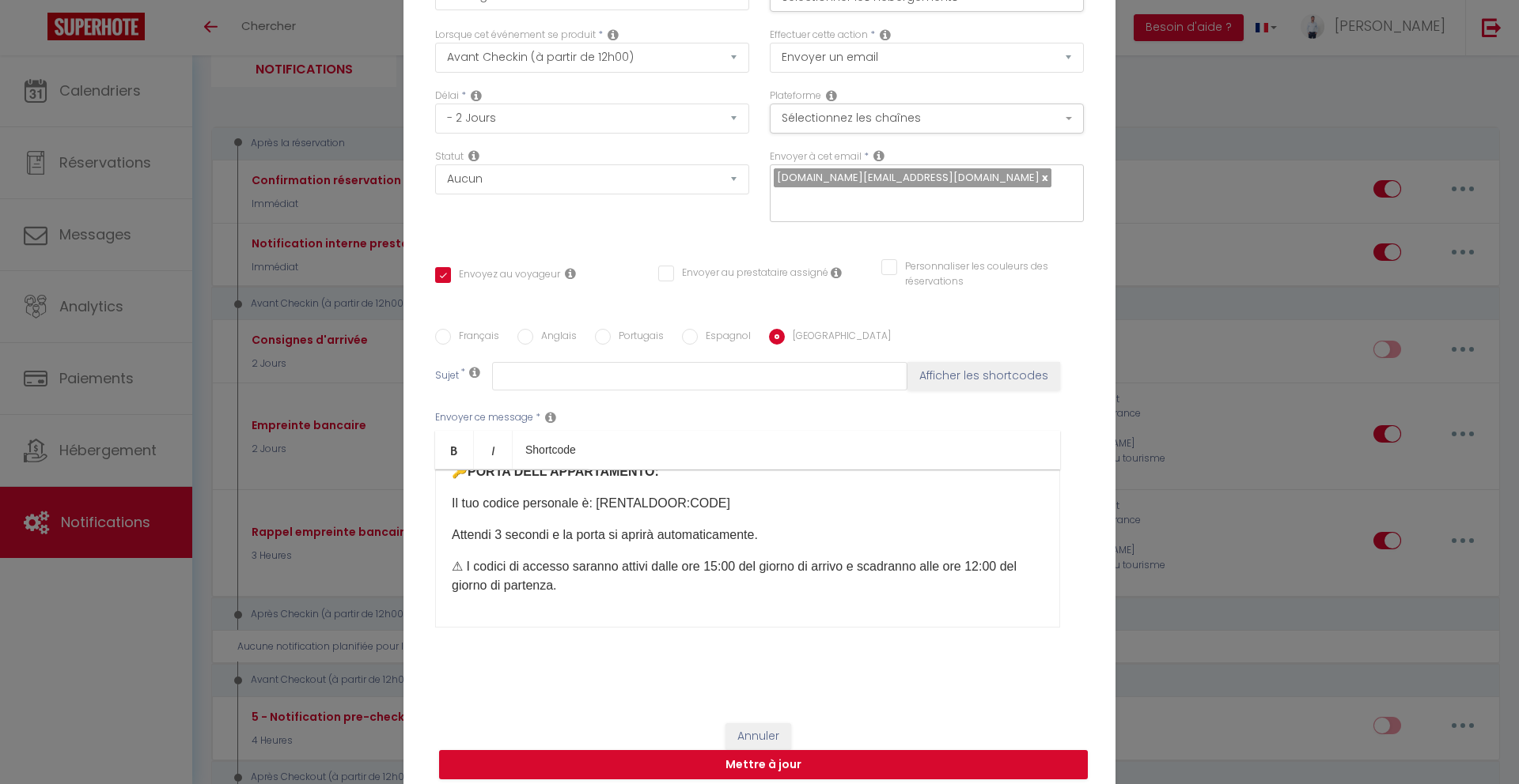
click at [724, 329] on label "Espagnol" at bounding box center [724, 337] width 53 height 18
click at [697, 329] on input "Espagnol" at bounding box center [689, 336] width 16 height 16
radio input "true"
checkbox input "true"
checkbox input "false"
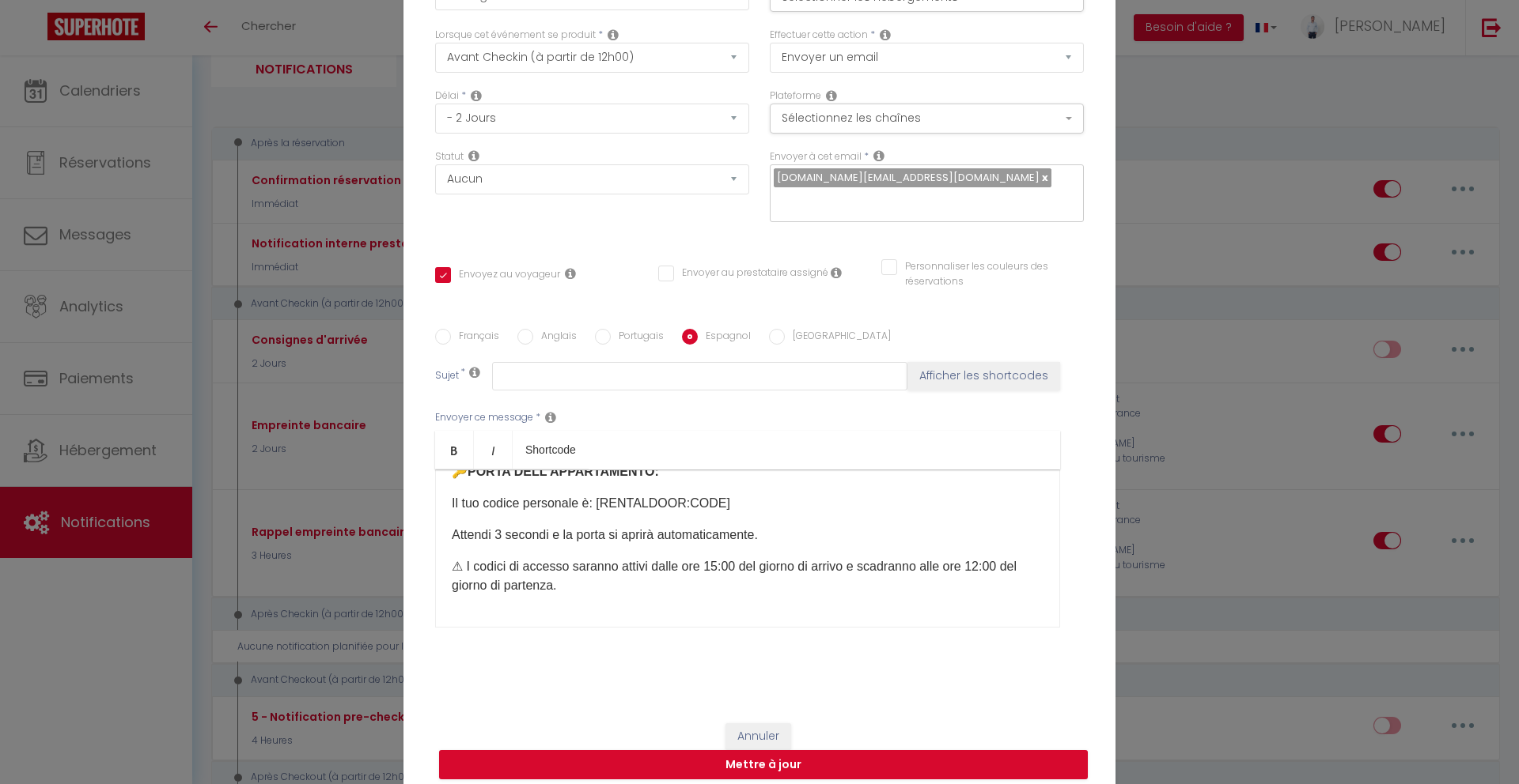
checkbox input "false"
type input "Accesso e codice d’ingresso [RENTAL:NAME] per [GUEST:FIRST_NAME]"
click at [652, 597] on div "Ciao [GUEST:FIRST_NAME], Trovi qui il link con la procedura completa per il che…" at bounding box center [747, 548] width 625 height 158
click at [648, 595] on div "Ciao [GUEST:FIRST_NAME], Trovi qui il link con la procedura completa per il che…" at bounding box center [747, 548] width 625 height 158
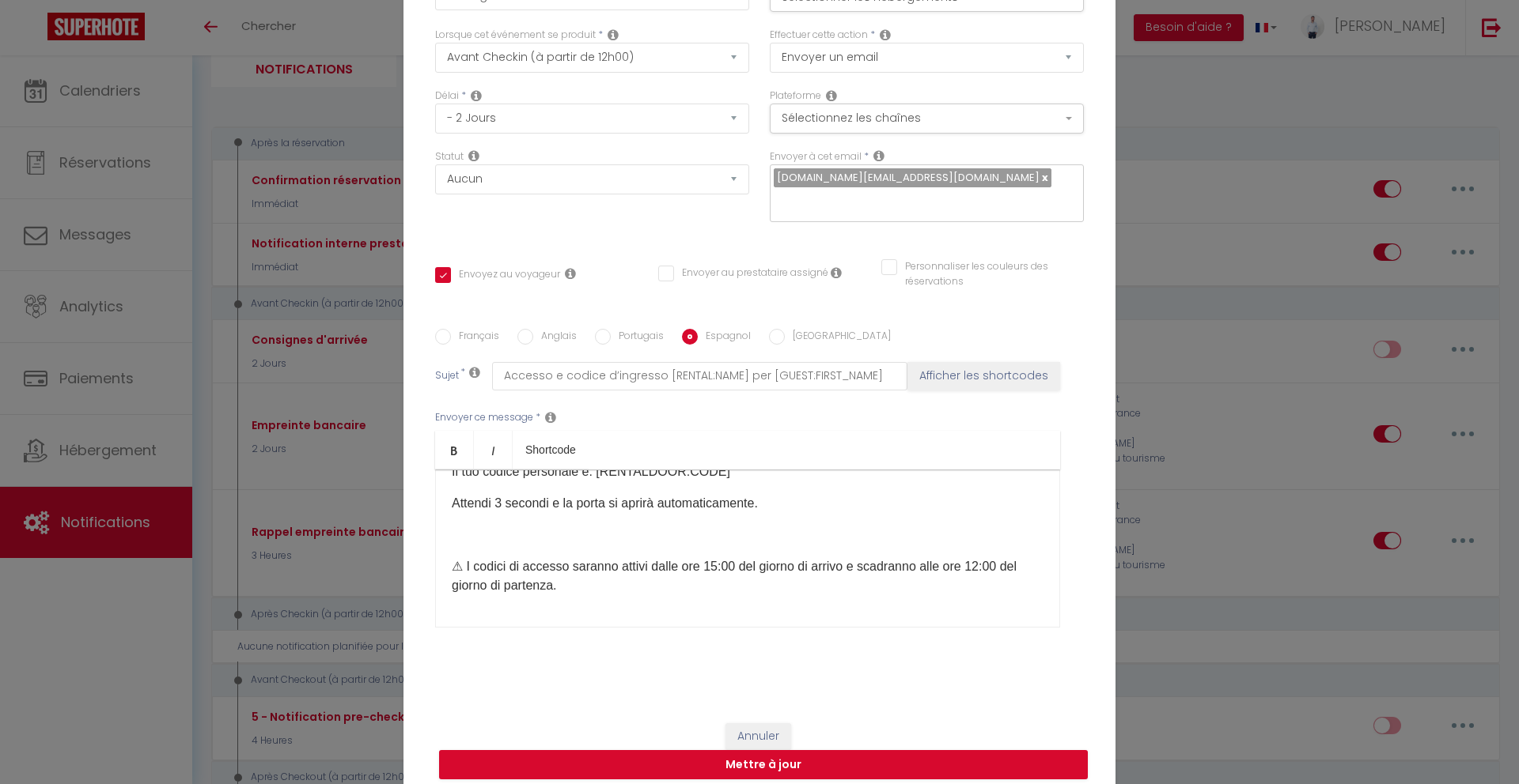
click at [639, 603] on div "Ciao [GUEST:FIRST_NAME], Trovi qui il link con la procedura completa per il che…" at bounding box center [747, 548] width 625 height 158
click at [647, 329] on label "Portugais" at bounding box center [637, 337] width 53 height 18
click at [611, 329] on input "Portugais" at bounding box center [602, 336] width 16 height 16
radio input "true"
checkbox input "true"
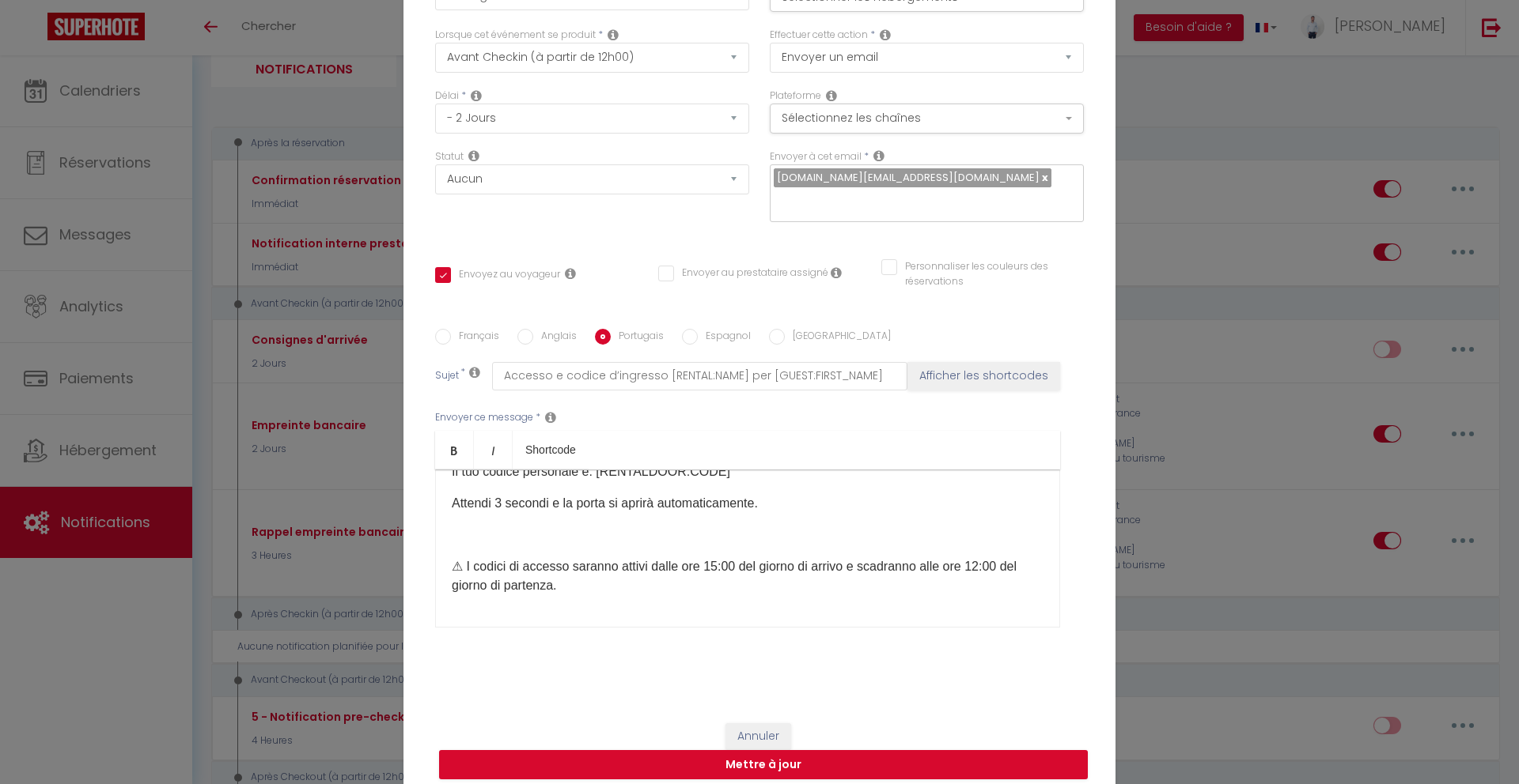
checkbox input "false"
type input "Acesso e código de entrada [RENTAL:NAME] para [GUEST:FIRST_NAME]"
click at [604, 628] on div "Envoyer ce message * Bold Italic Shortcode Rich text editor Olá [GUEST:FIRST_NA…" at bounding box center [759, 519] width 649 height 257
click at [604, 602] on div "Olá [GUEST:FIRST_NAME], Pode consultar aqui o procedimento completo de check-in…" at bounding box center [747, 548] width 625 height 158
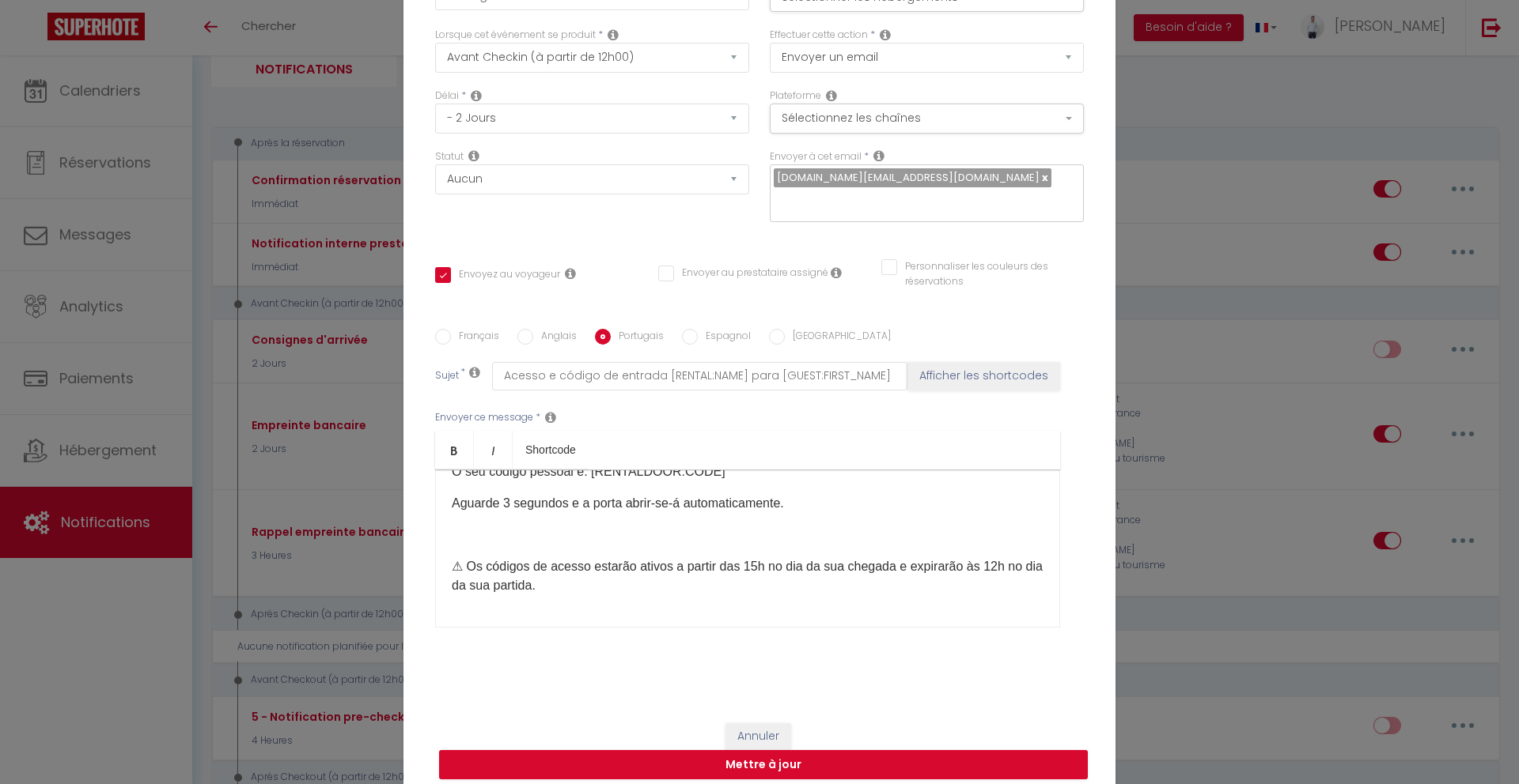
click at [542, 334] on div "Français Anglais Portugais Espagnol Italien Sujet * Acesso e código de entrada …" at bounding box center [759, 487] width 656 height 318
click at [545, 330] on label "Anglais" at bounding box center [555, 337] width 44 height 18
click at [533, 330] on input "Anglais" at bounding box center [525, 336] width 16 height 16
radio input "true"
checkbox input "true"
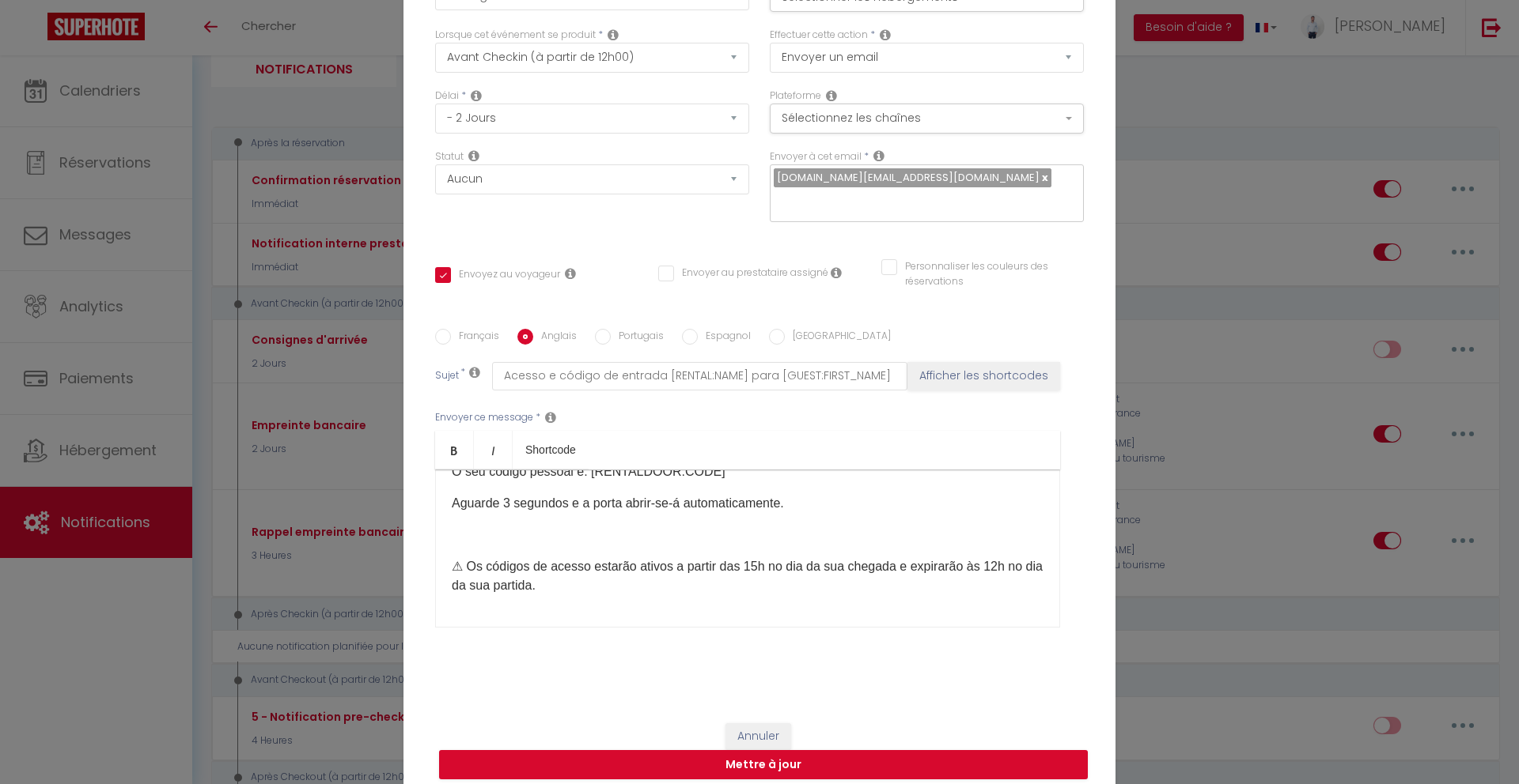
checkbox input "false"
type input "Access and Entry Code [RENTAL:NAME] for [GUEST:FIRST_NAME]"
click at [587, 594] on div "Hello [GUEST:FIRST_NAME], You’ll find the full check-in procedure here: https:/…" at bounding box center [747, 548] width 625 height 158
click at [456, 329] on label "Français" at bounding box center [475, 337] width 49 height 18
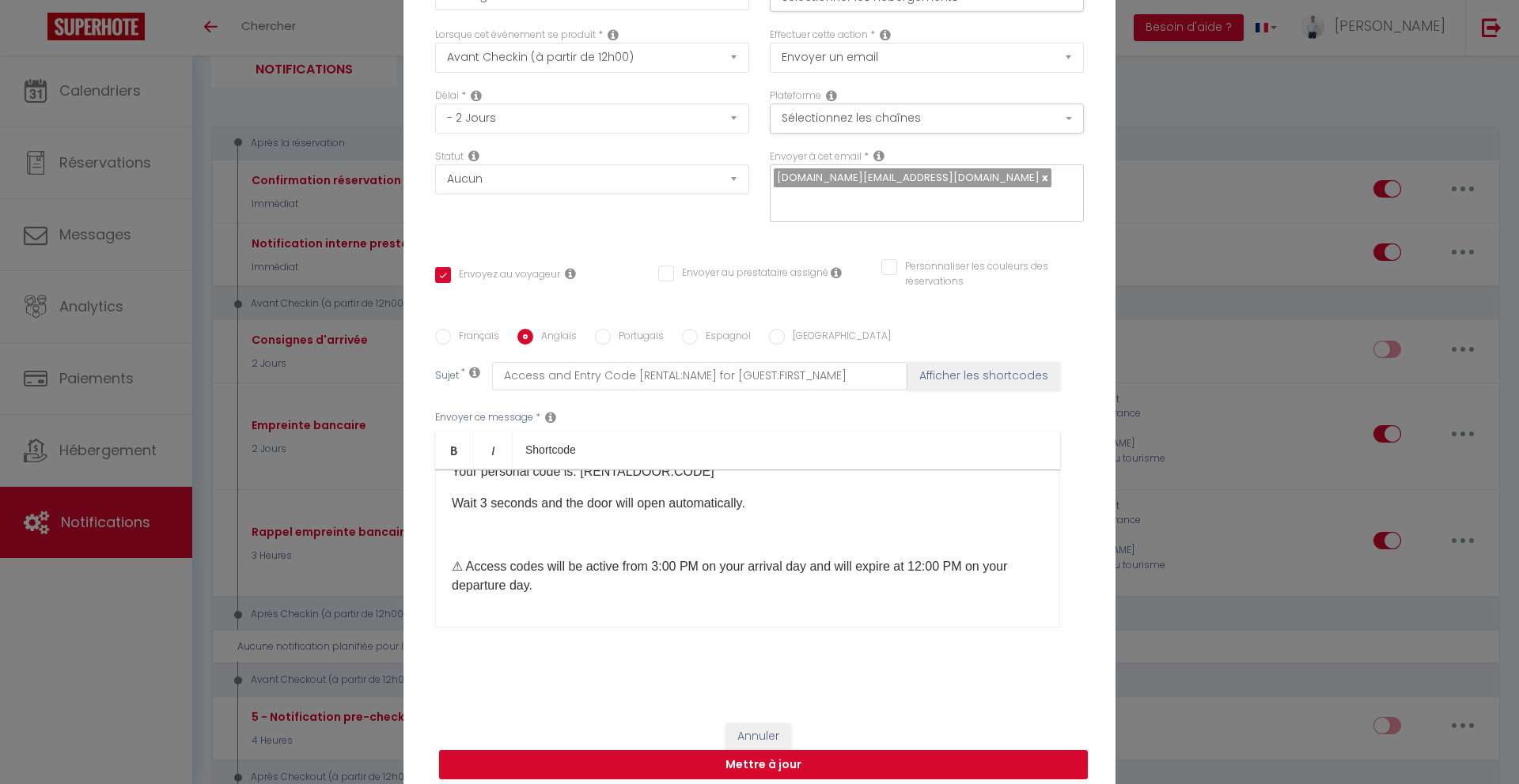
click at [451, 329] on input "Français" at bounding box center [443, 336] width 16 height 16
radio input "true"
checkbox input "true"
checkbox input "false"
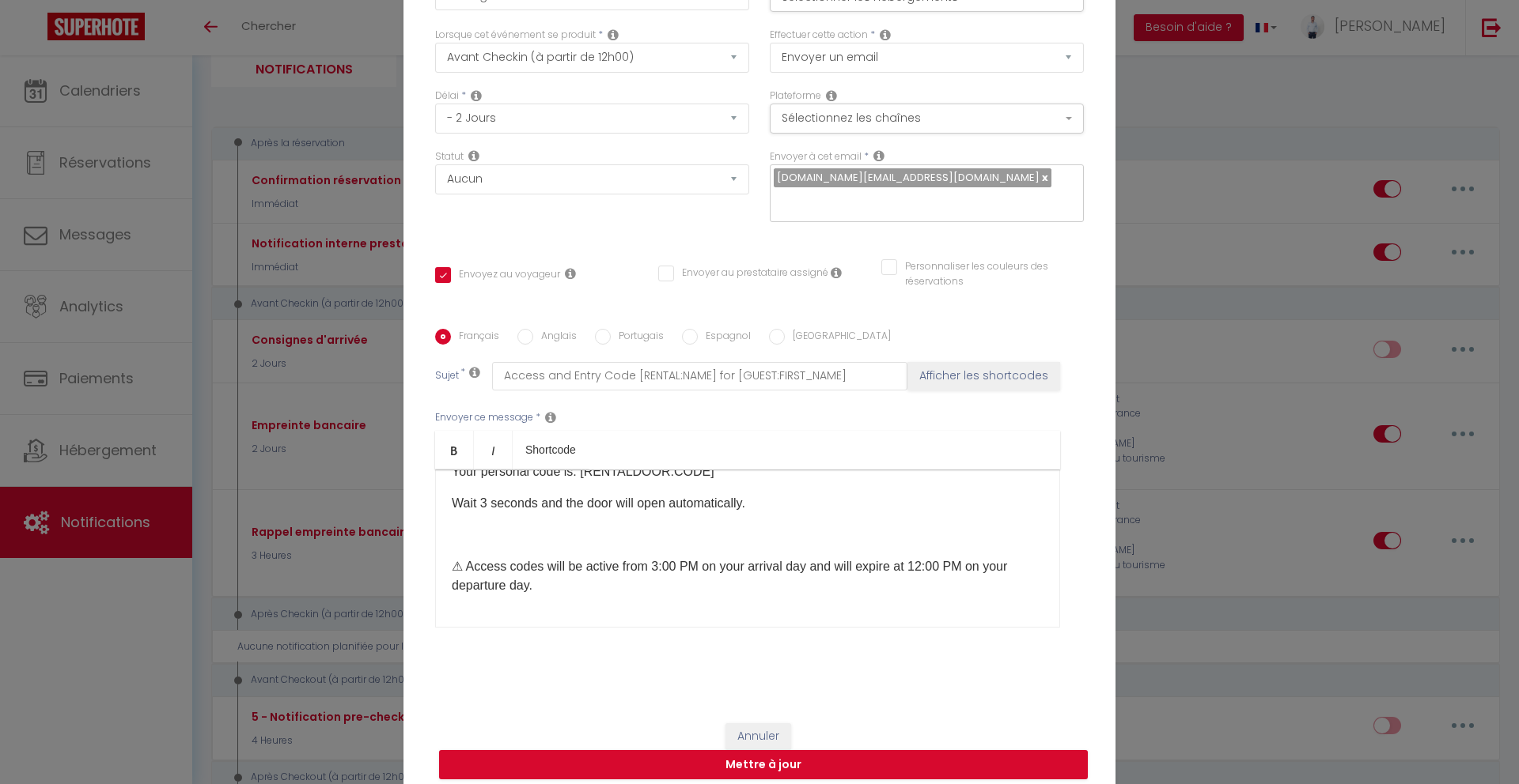
type input "Accès et code d'entrée [RENTAL:NAME] pour [GUEST:FIRST_NAME]"
click at [670, 573] on p "⚠ ​Les codes d'accès seront actifs dès 15h le jour de votre arrivée et expirero…" at bounding box center [748, 576] width 592 height 38
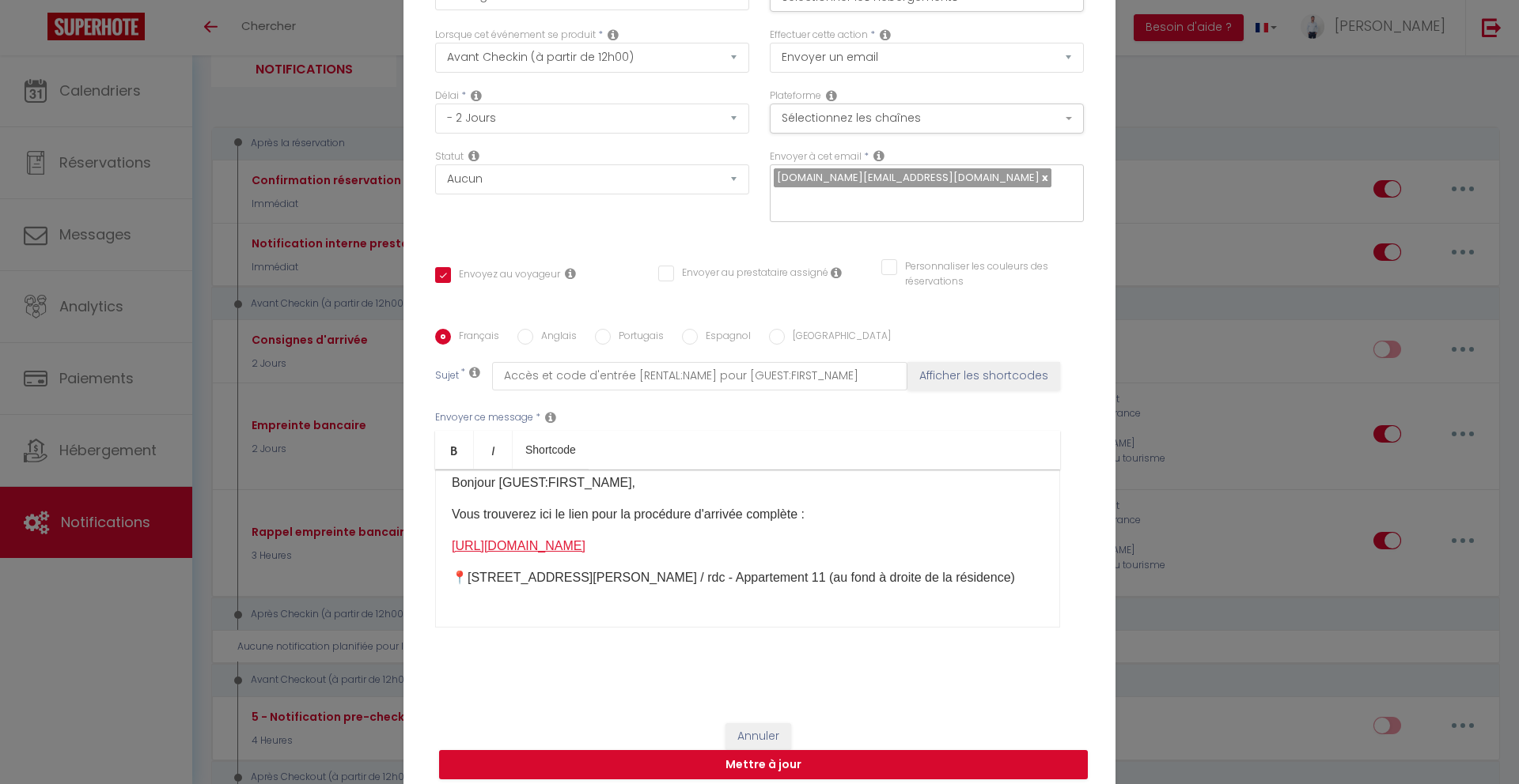
scroll to position [0, 0]
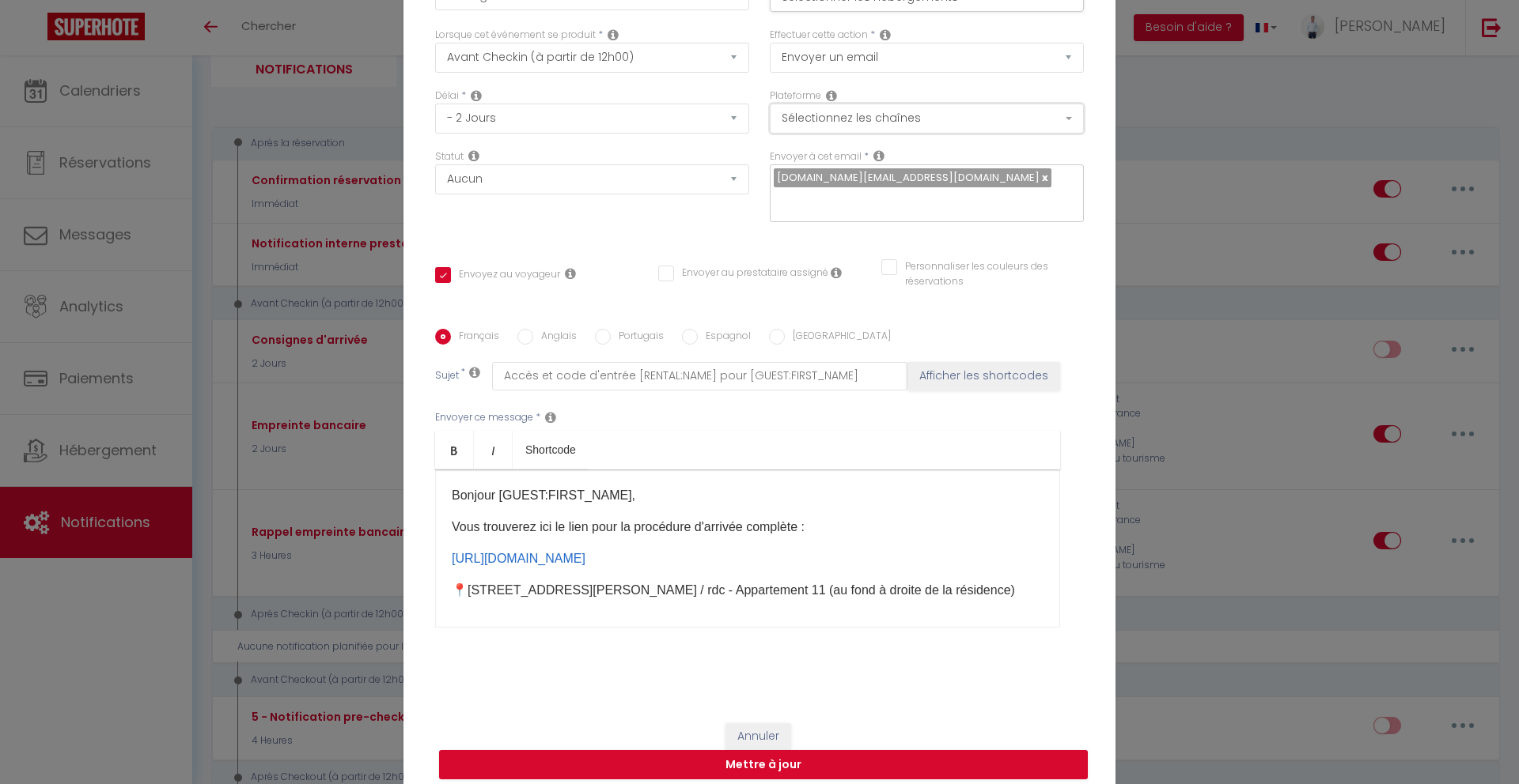
click at [993, 133] on button "Sélectionnez les chaînes" at bounding box center [926, 119] width 314 height 30
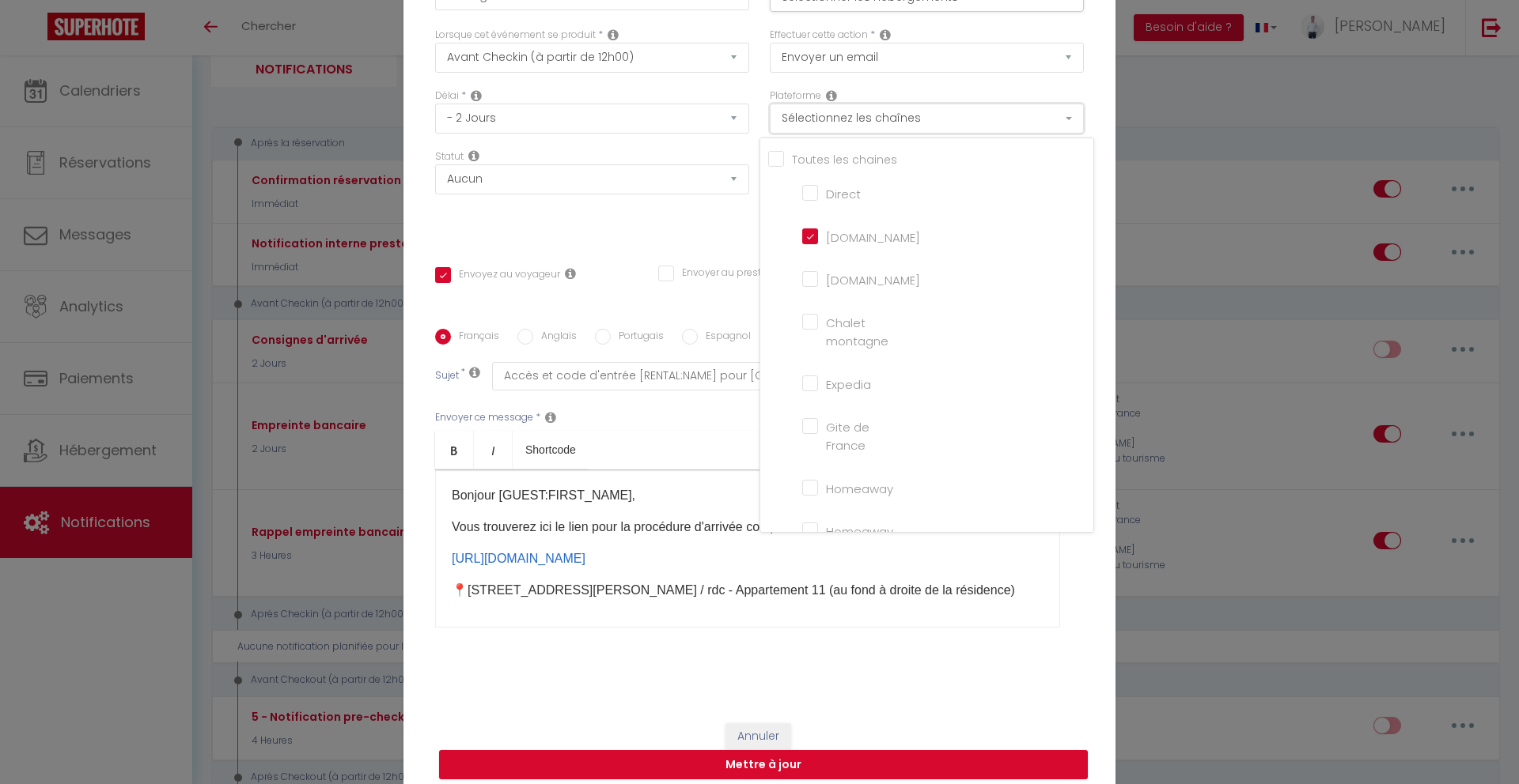
click at [1007, 133] on button "Sélectionnez les chaînes" at bounding box center [926, 119] width 314 height 30
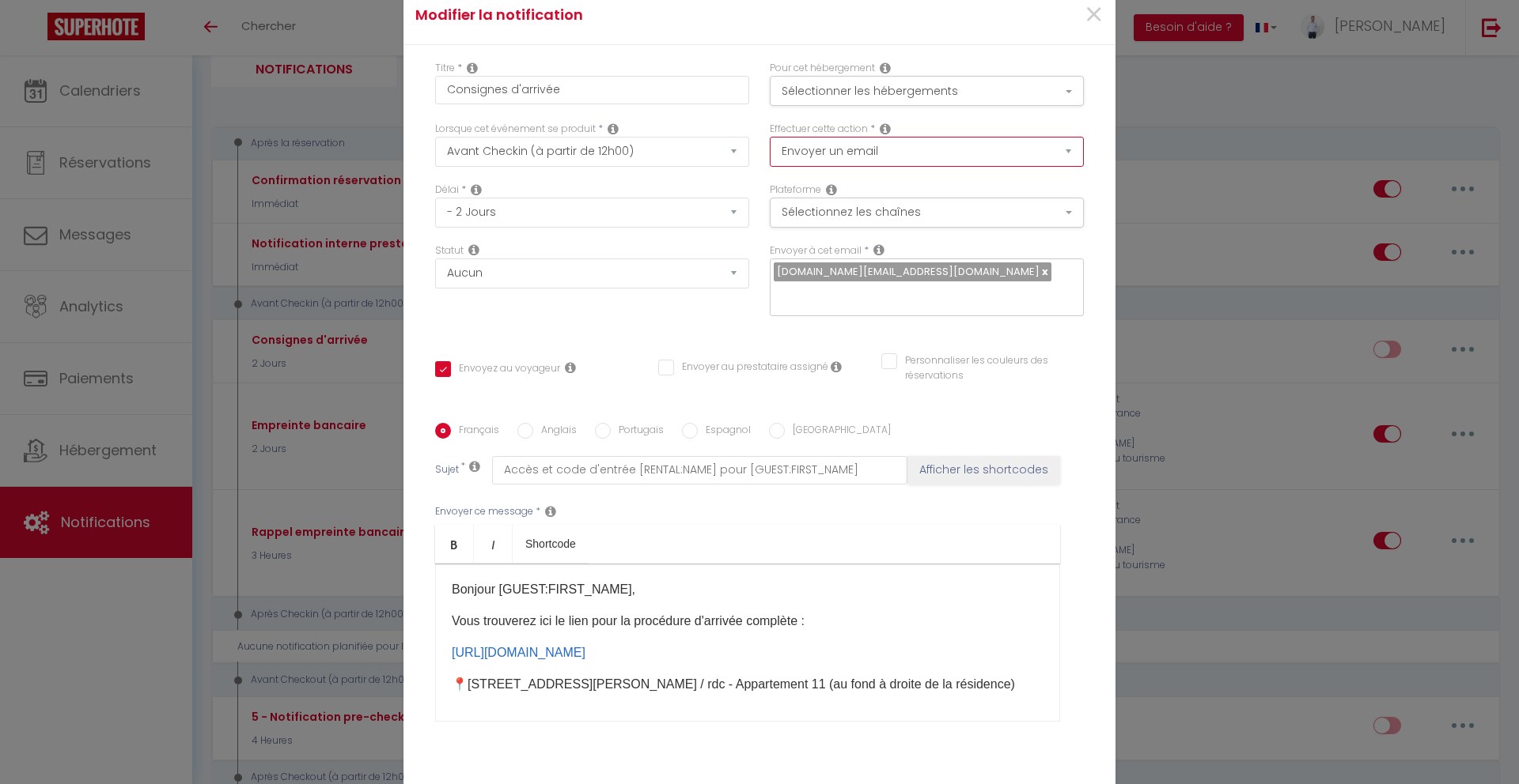
click at [984, 167] on select "Envoyer un email Envoyer un SMS Envoyer une notification push" at bounding box center [926, 152] width 314 height 30
click at [1057, 106] on button "Sélectionner les hébergements" at bounding box center [926, 91] width 314 height 30
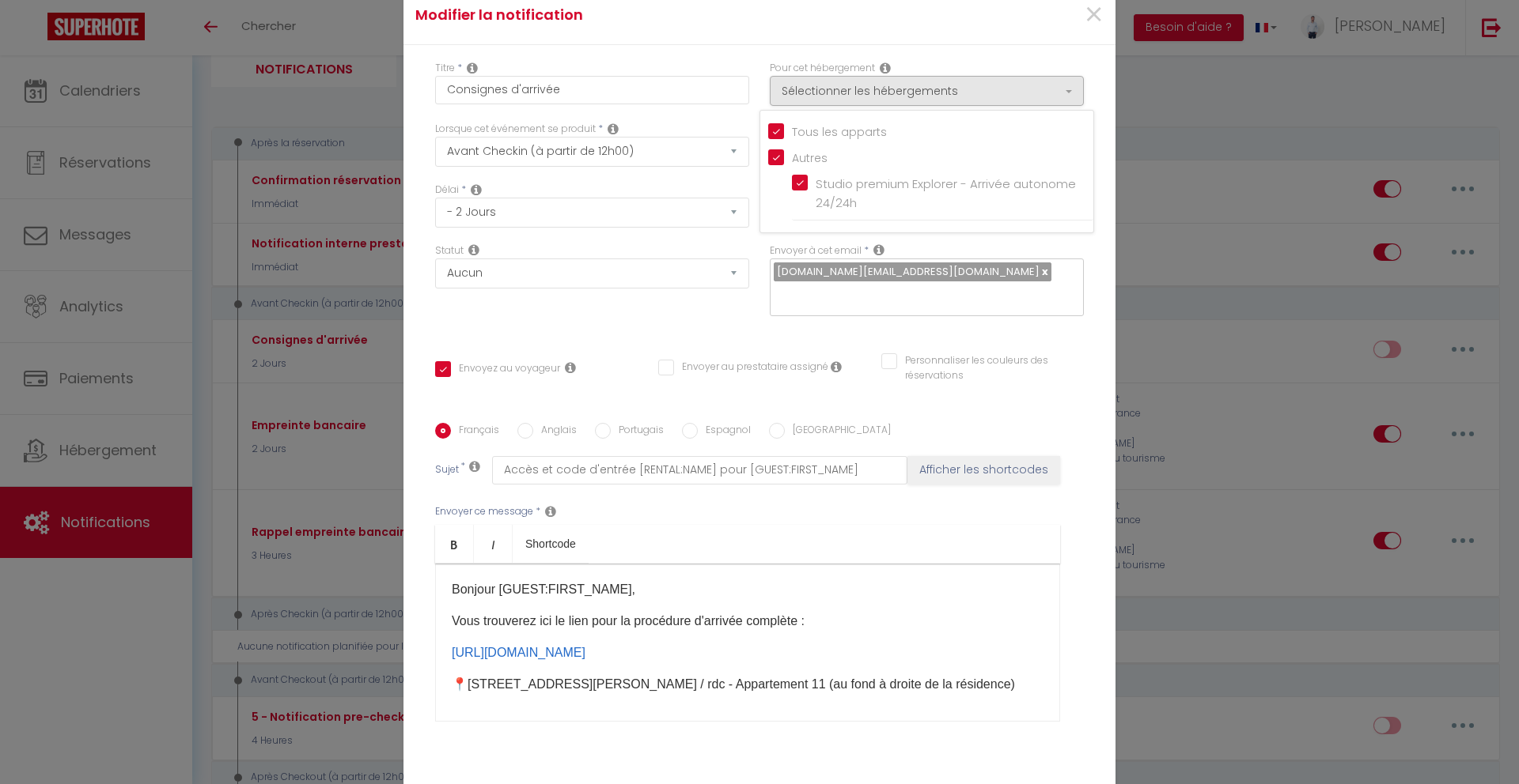
click at [1048, 45] on div "Modifier la notification ×" at bounding box center [759, 16] width 712 height 60
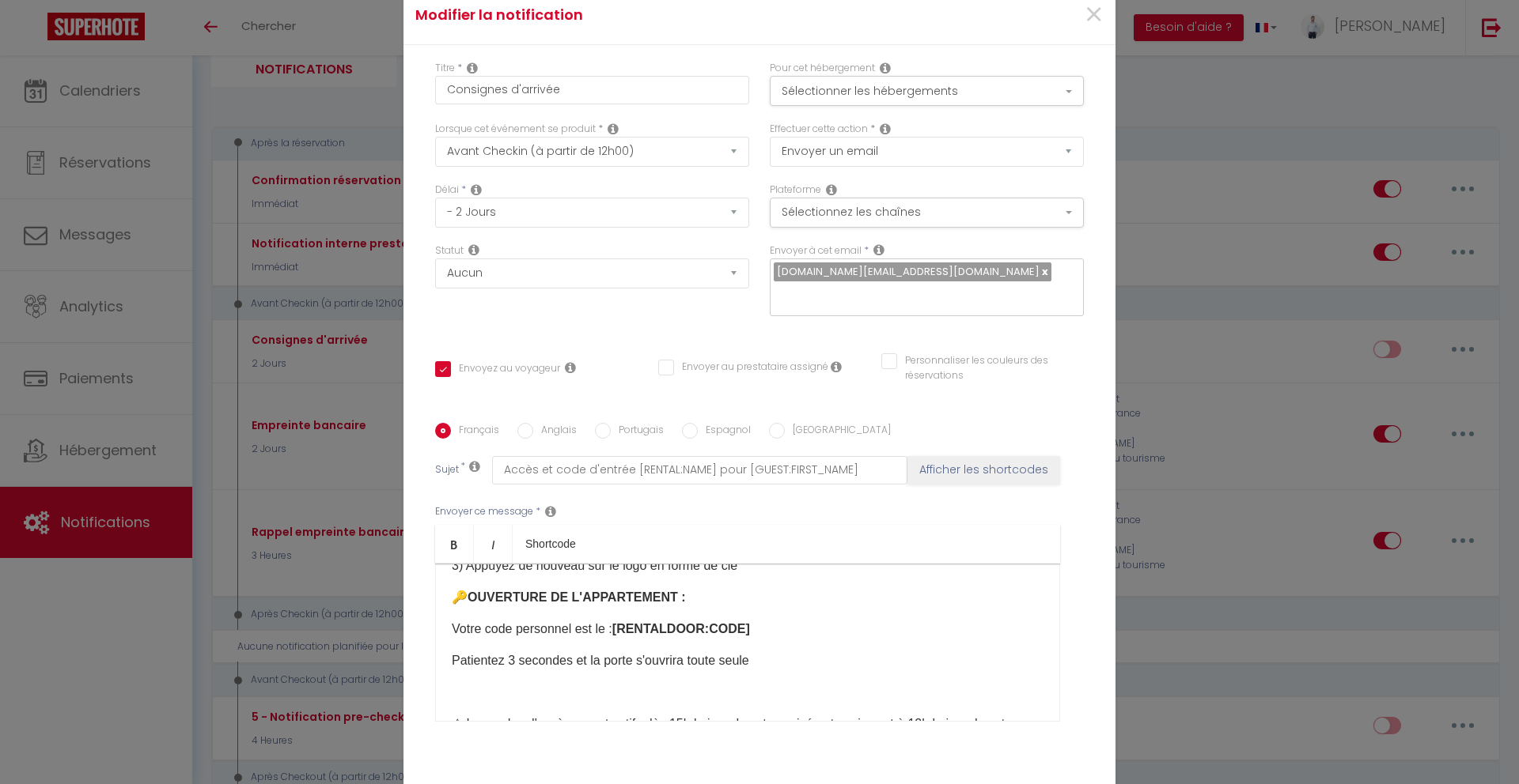
scroll to position [397, 0]
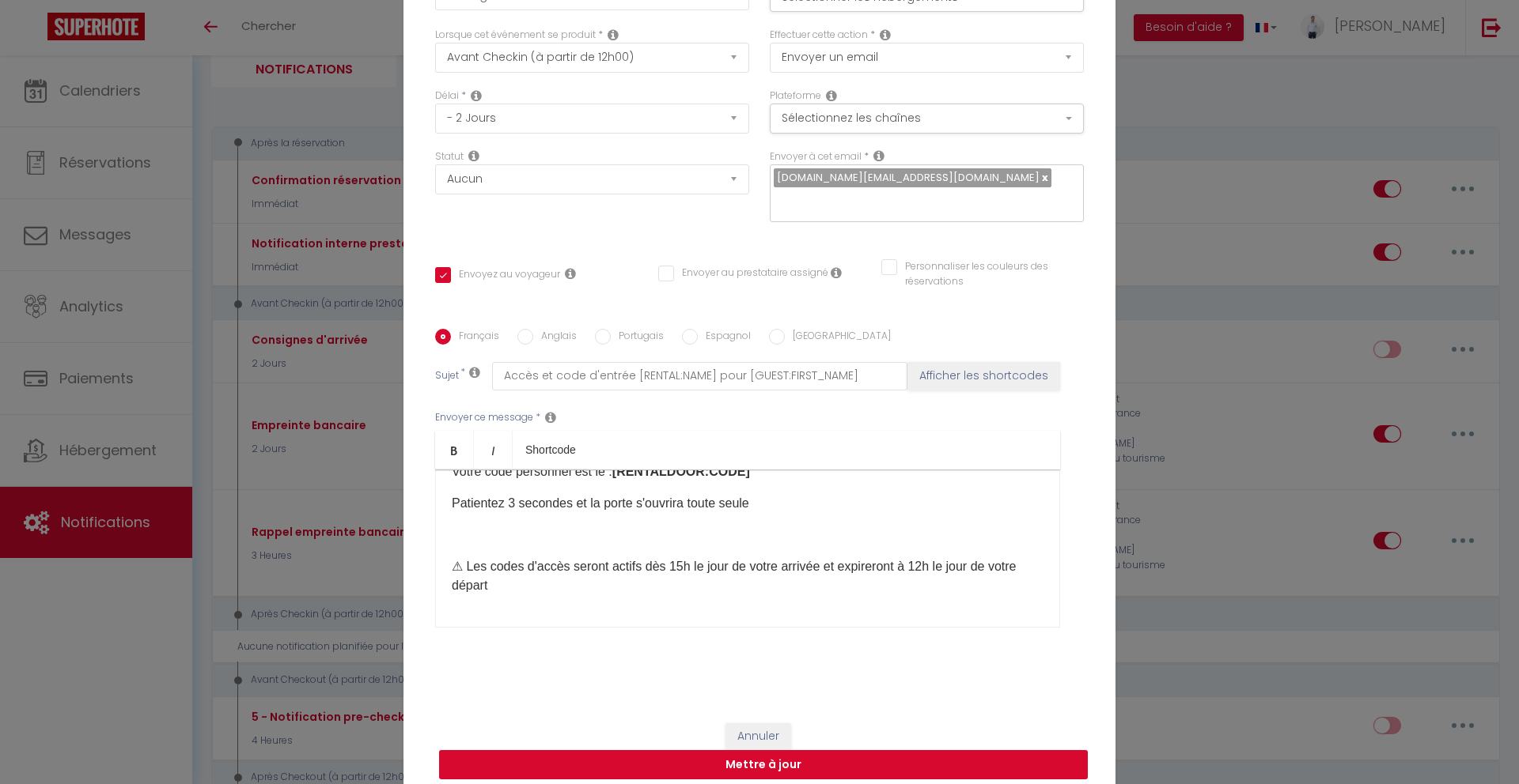
click at [867, 750] on button "Mettre à jour" at bounding box center [763, 765] width 649 height 30
checkbox input "true"
checkbox input "false"
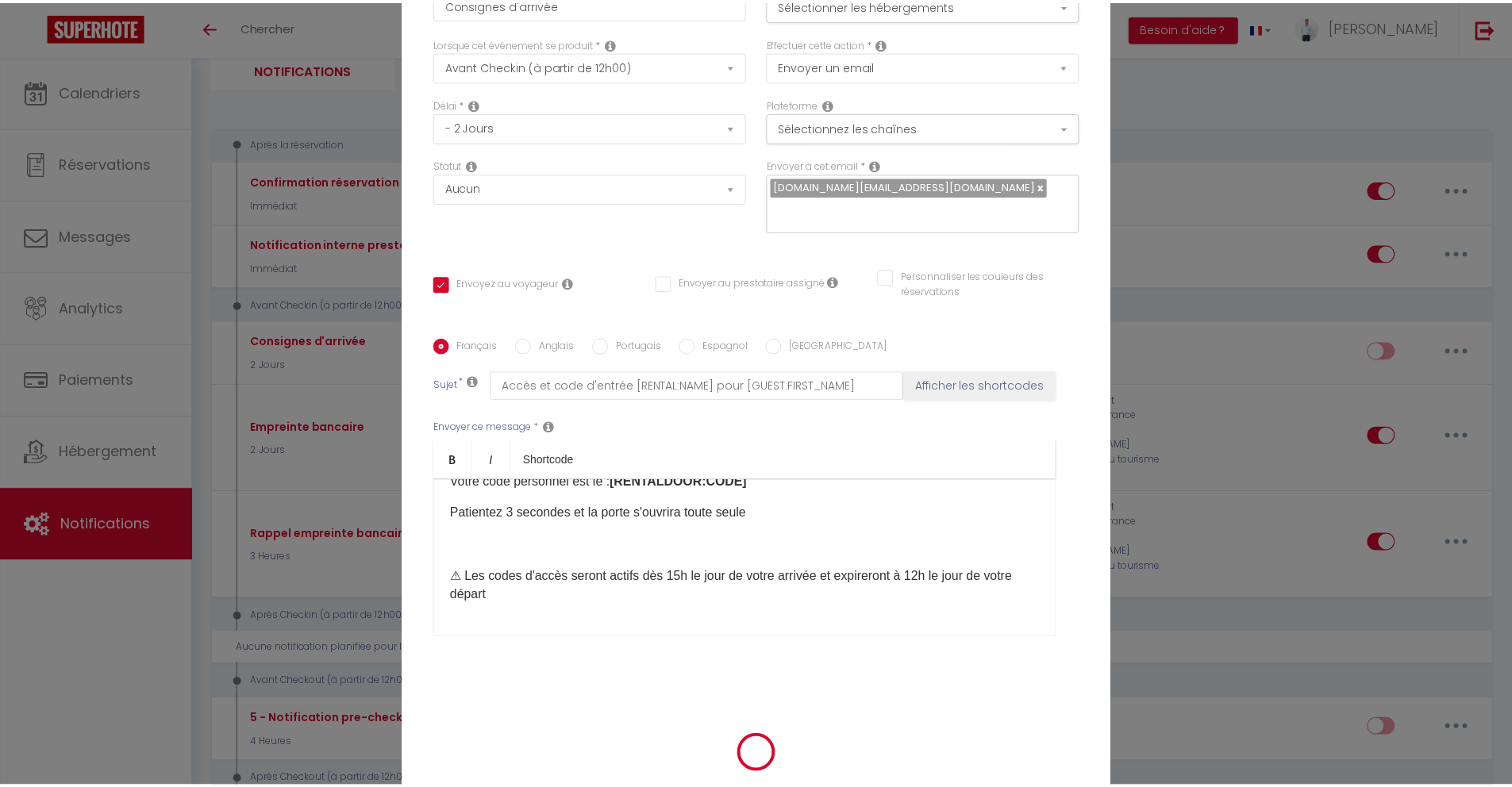
scroll to position [91, 0]
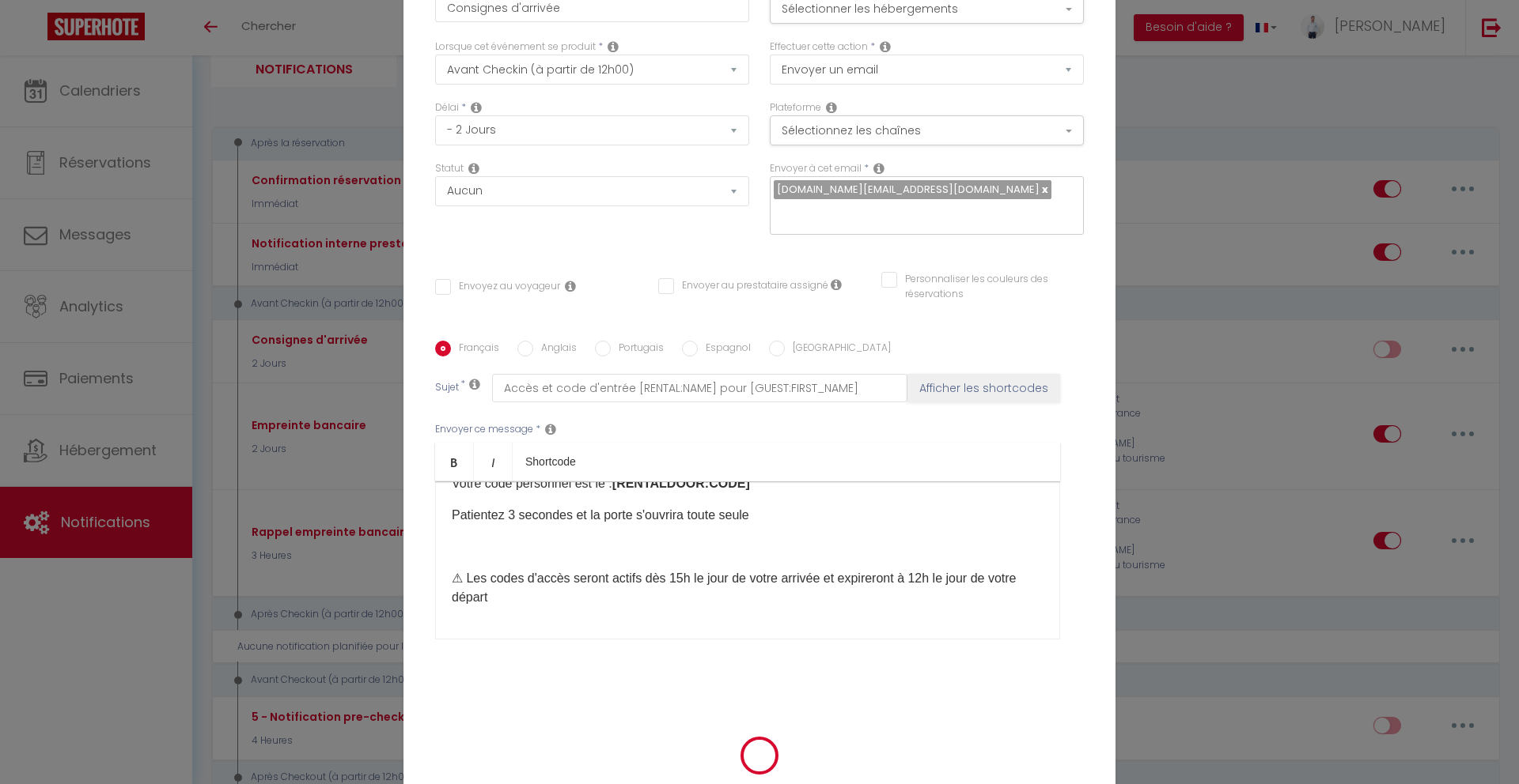
select select "1"
select select
checkbox input "false"
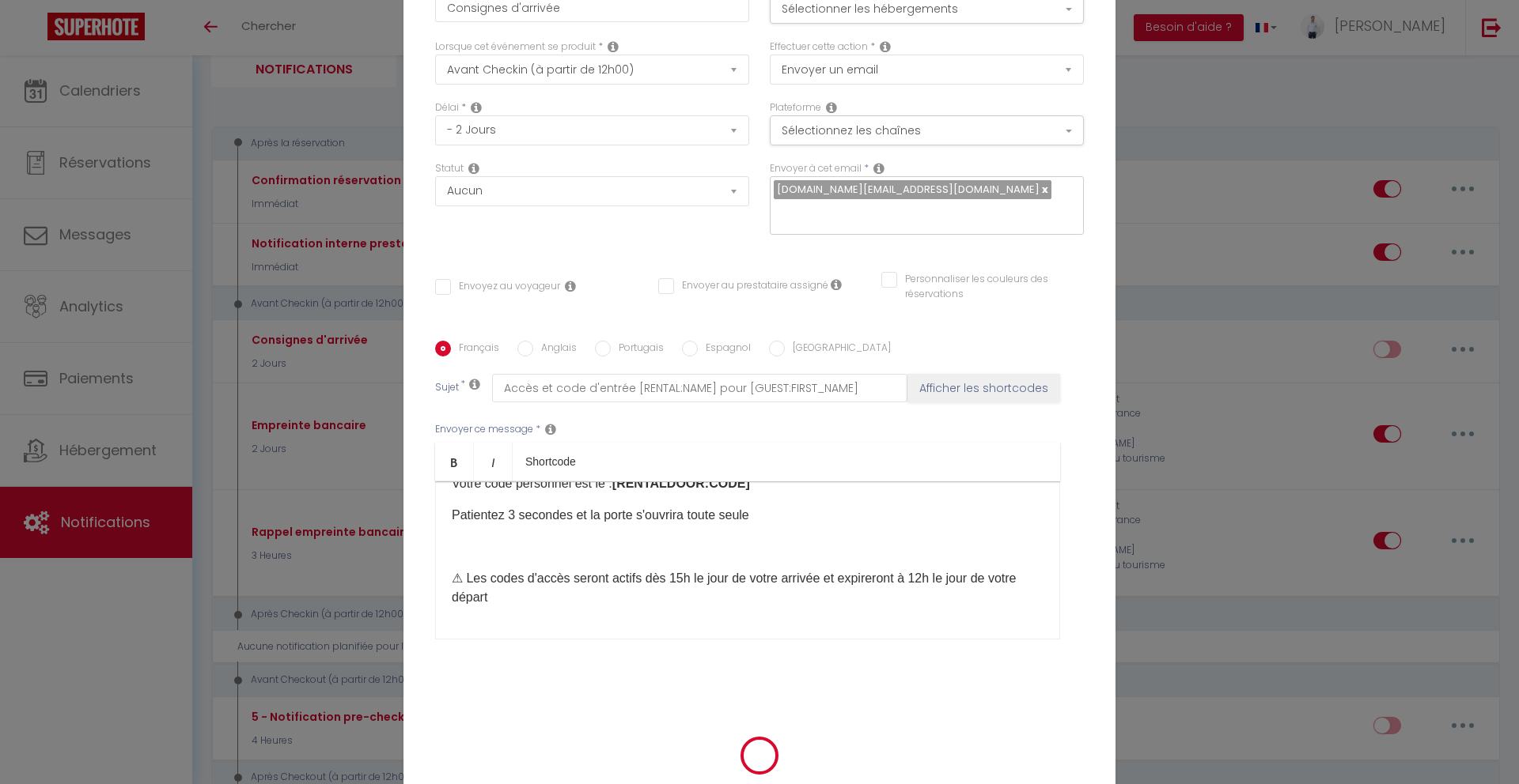
radio input "false"
select select
checkbox input "false"
select select
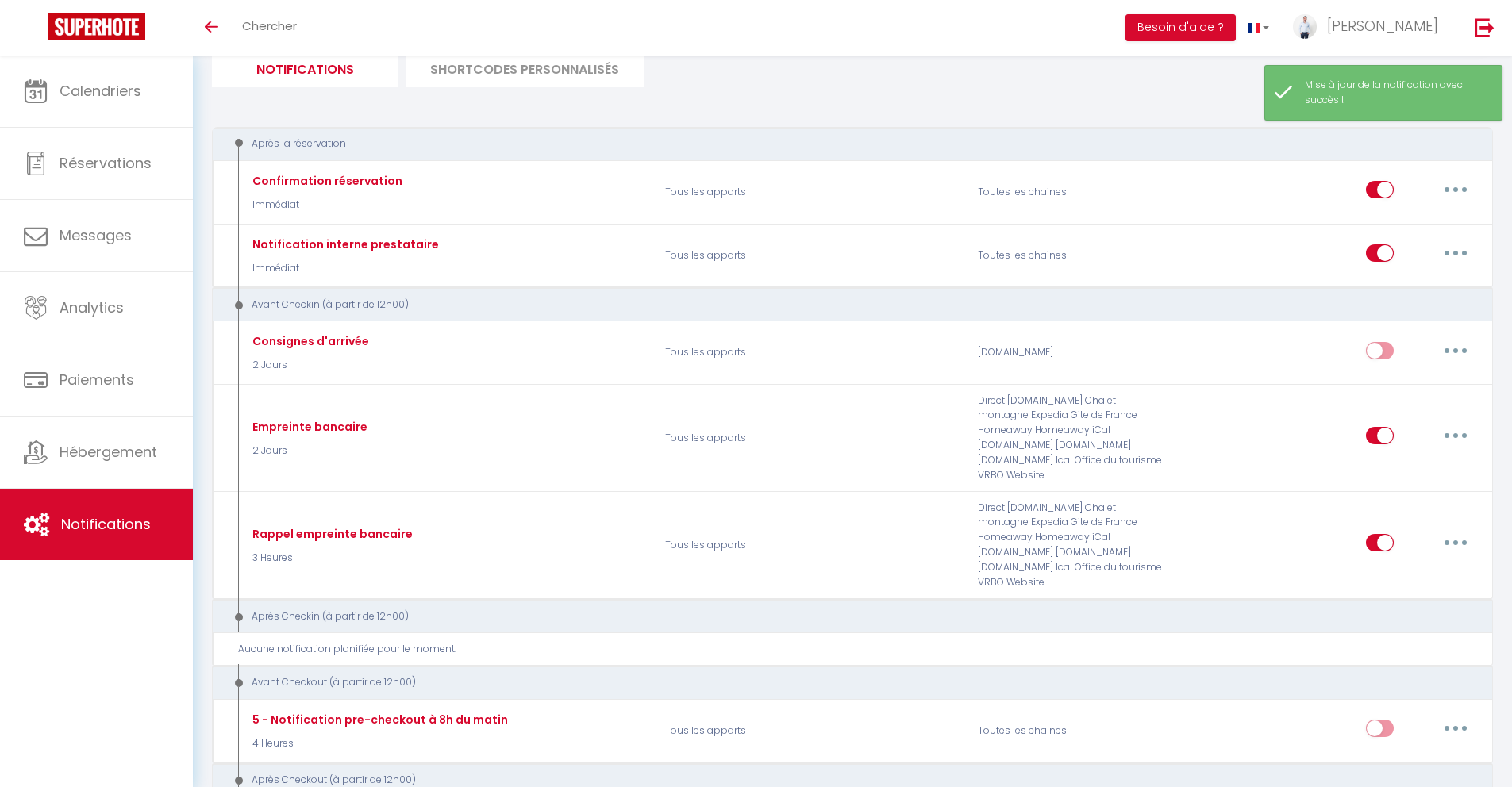
drag, startPoint x: 1309, startPoint y: 366, endPoint x: 1295, endPoint y: 384, distance: 22.8
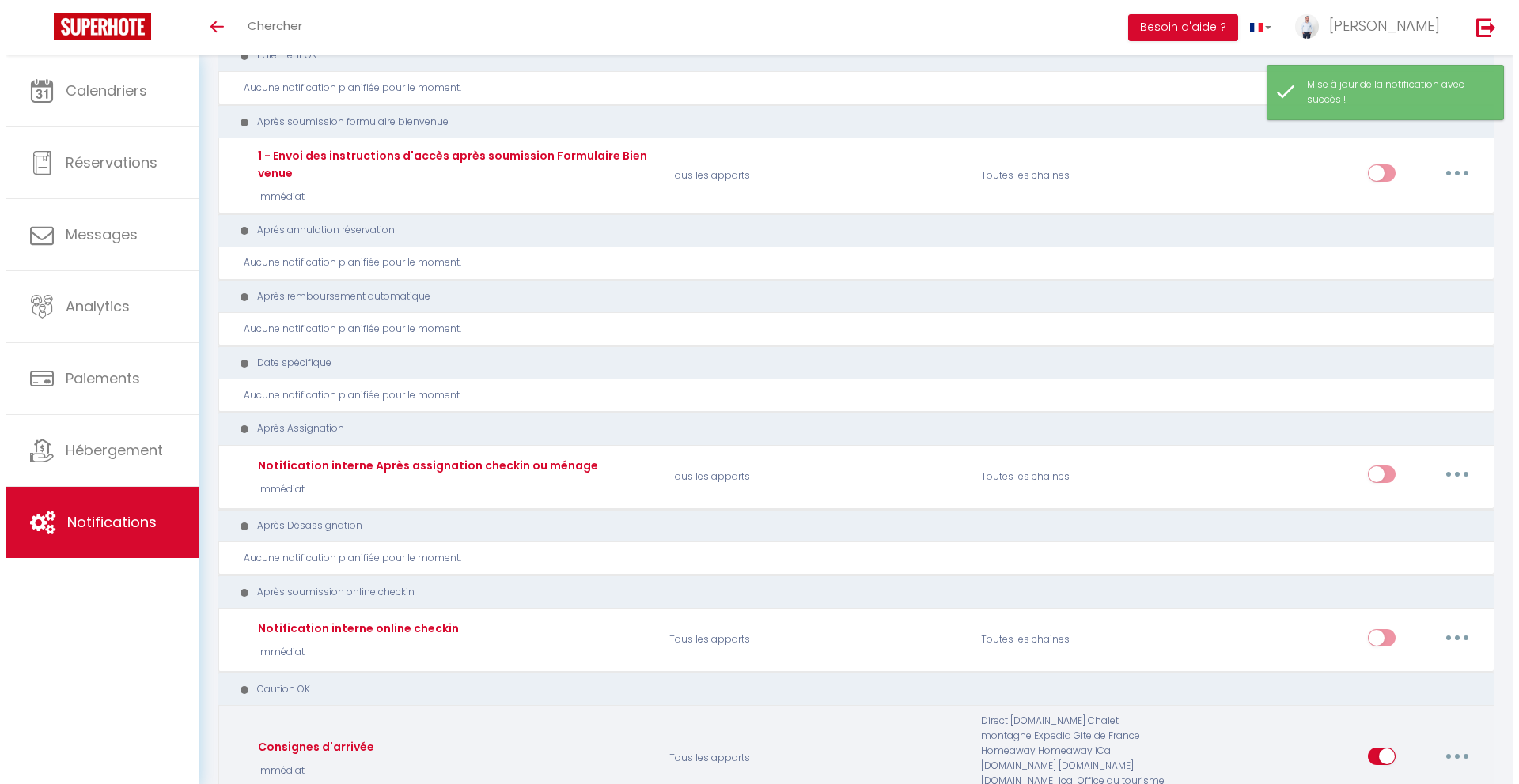
scroll to position [1818, 0]
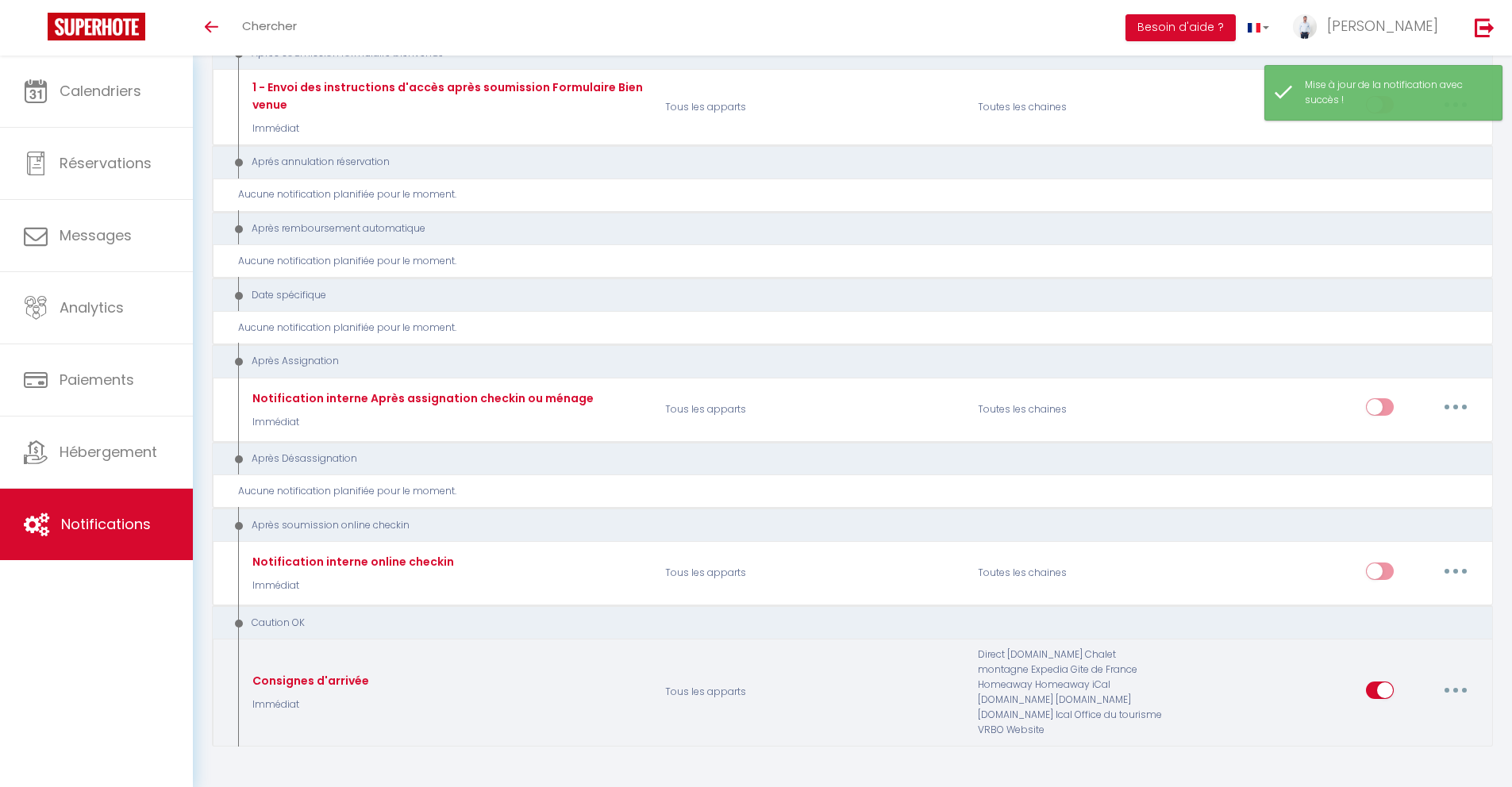
click at [1451, 678] on button "button" at bounding box center [1455, 690] width 44 height 25
click at [1401, 551] on link "Editer" at bounding box center [1414, 564] width 117 height 27
type input "Consignes d'arrivée"
select select "24"
select select "if_deposit_is_paid"
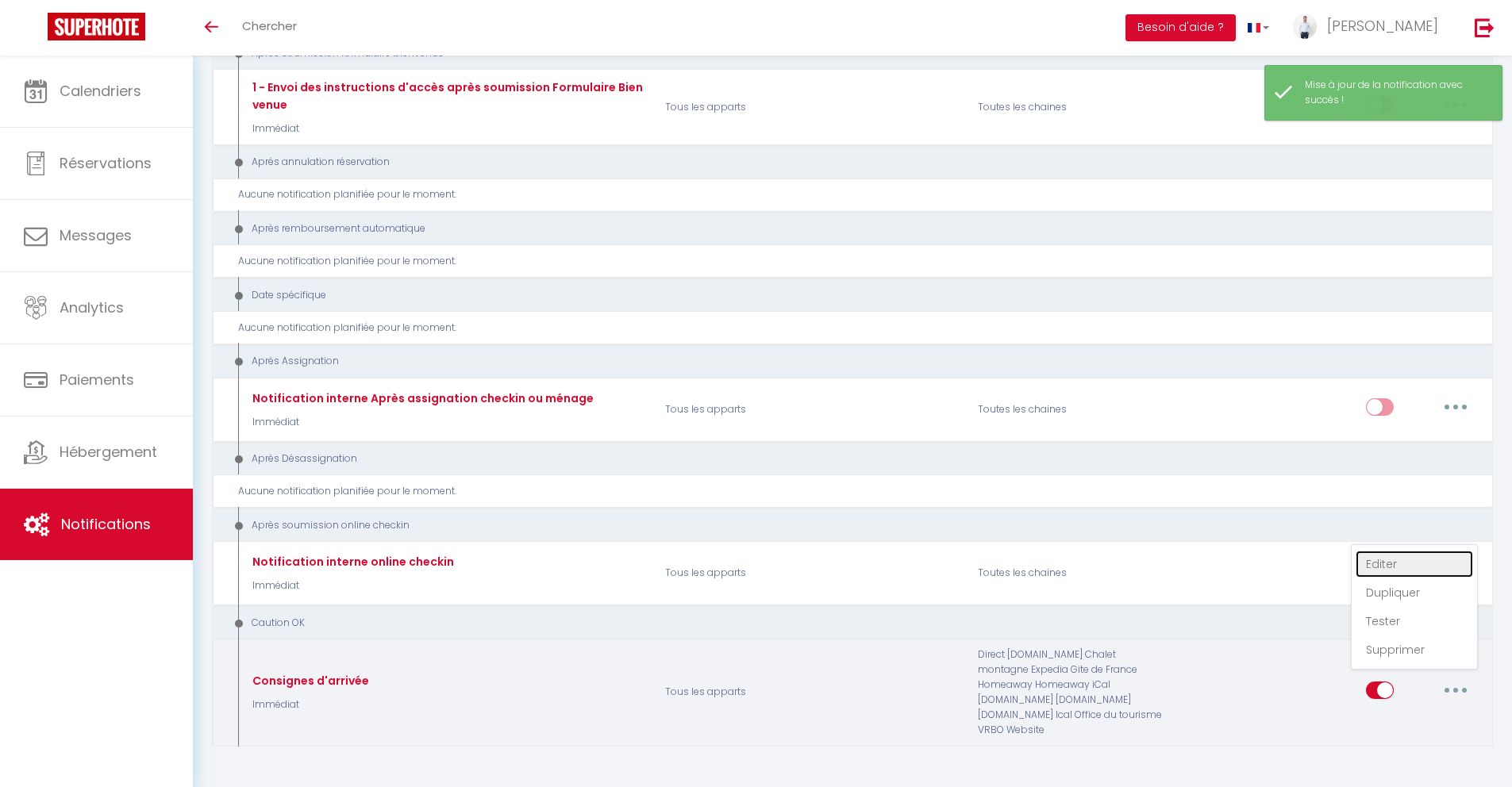
checkbox input "true"
checkbox input "false"
radio input "true"
type input "Accès et code d'entrée [RENTAL:NAME] pour [GUEST:FIRST_NAME]"
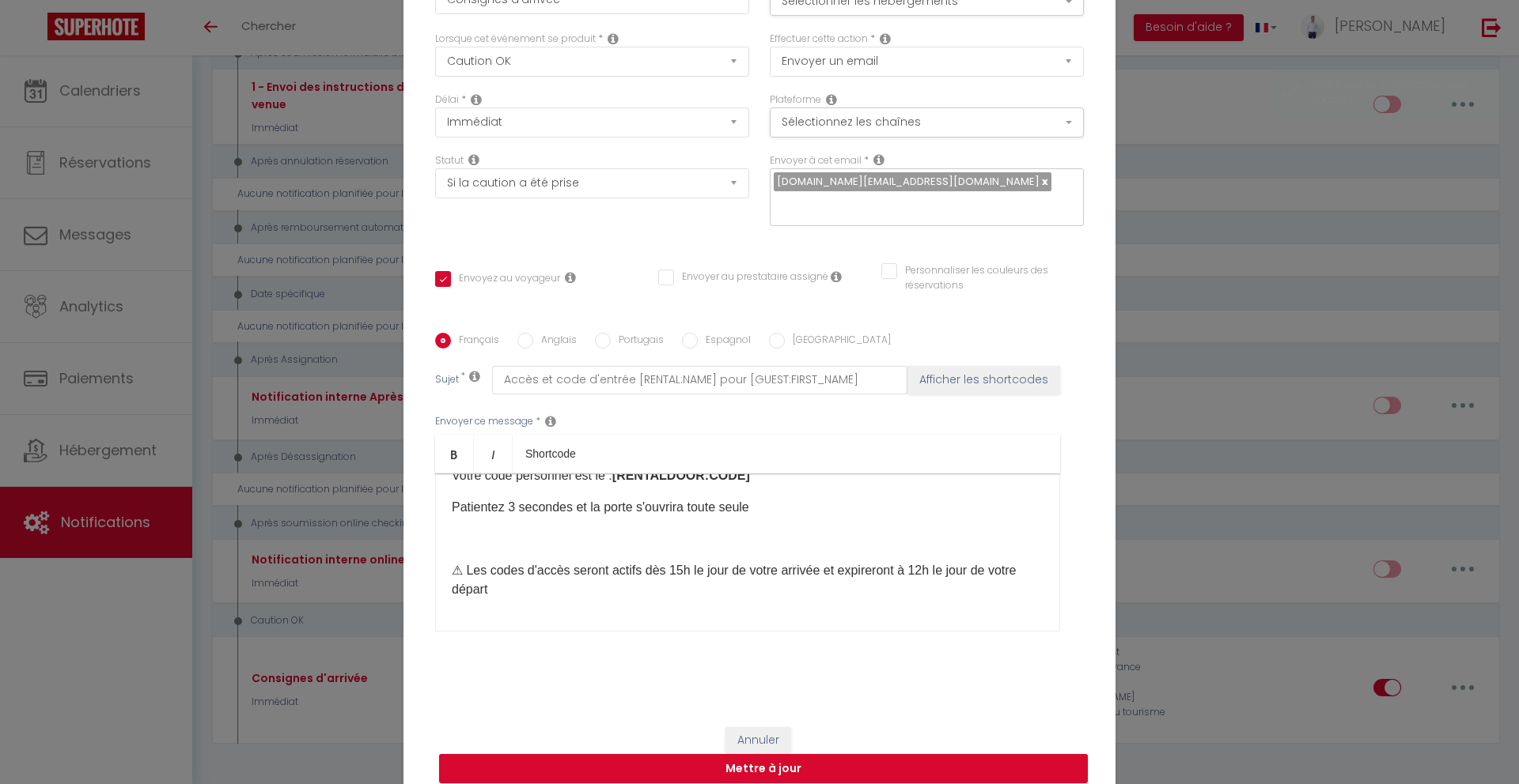
click at [784, 333] on label "Italien" at bounding box center [837, 342] width 106 height 18
click at [778, 333] on input "Italien" at bounding box center [777, 341] width 16 height 16
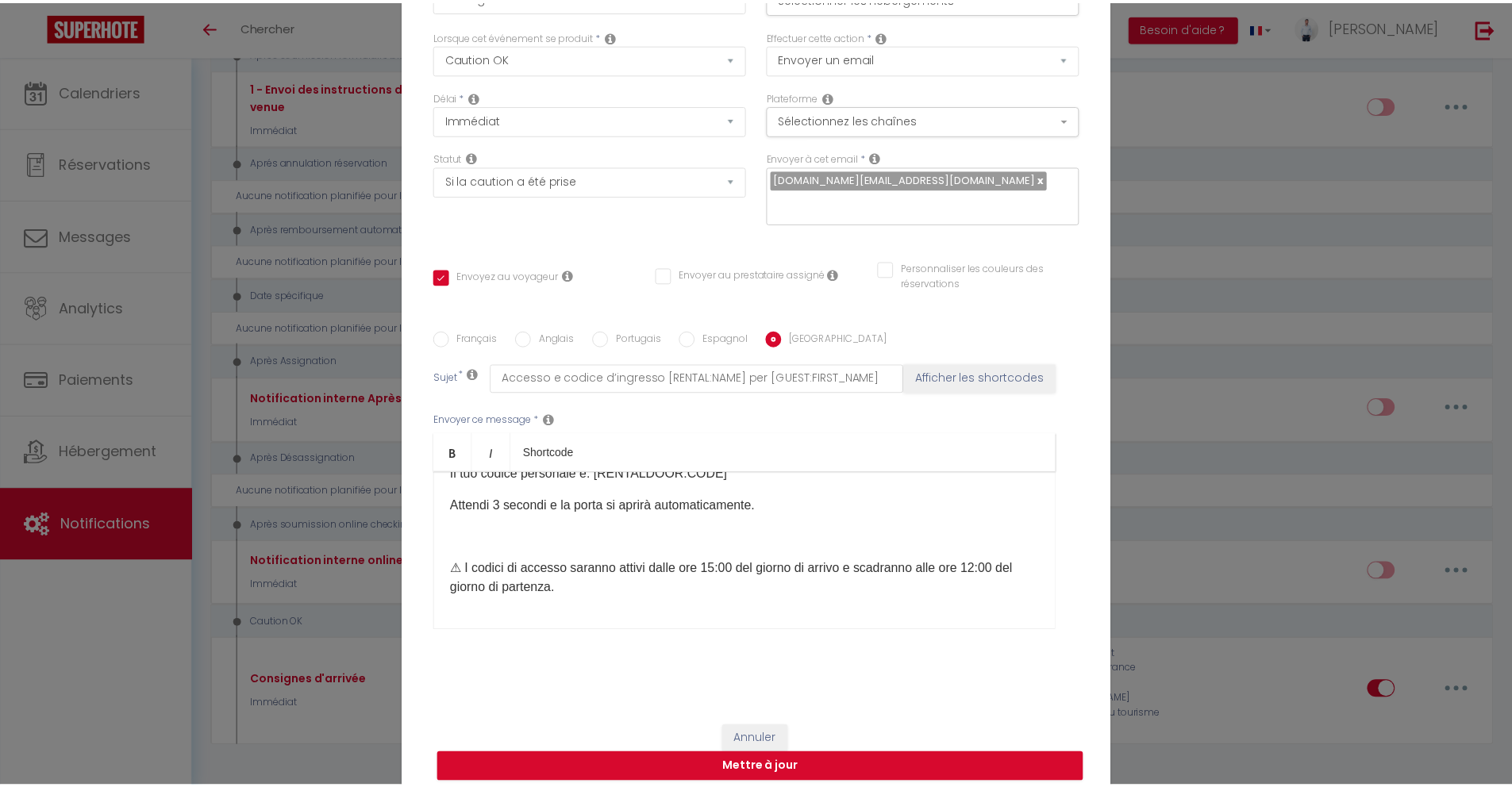
scroll to position [95, 0]
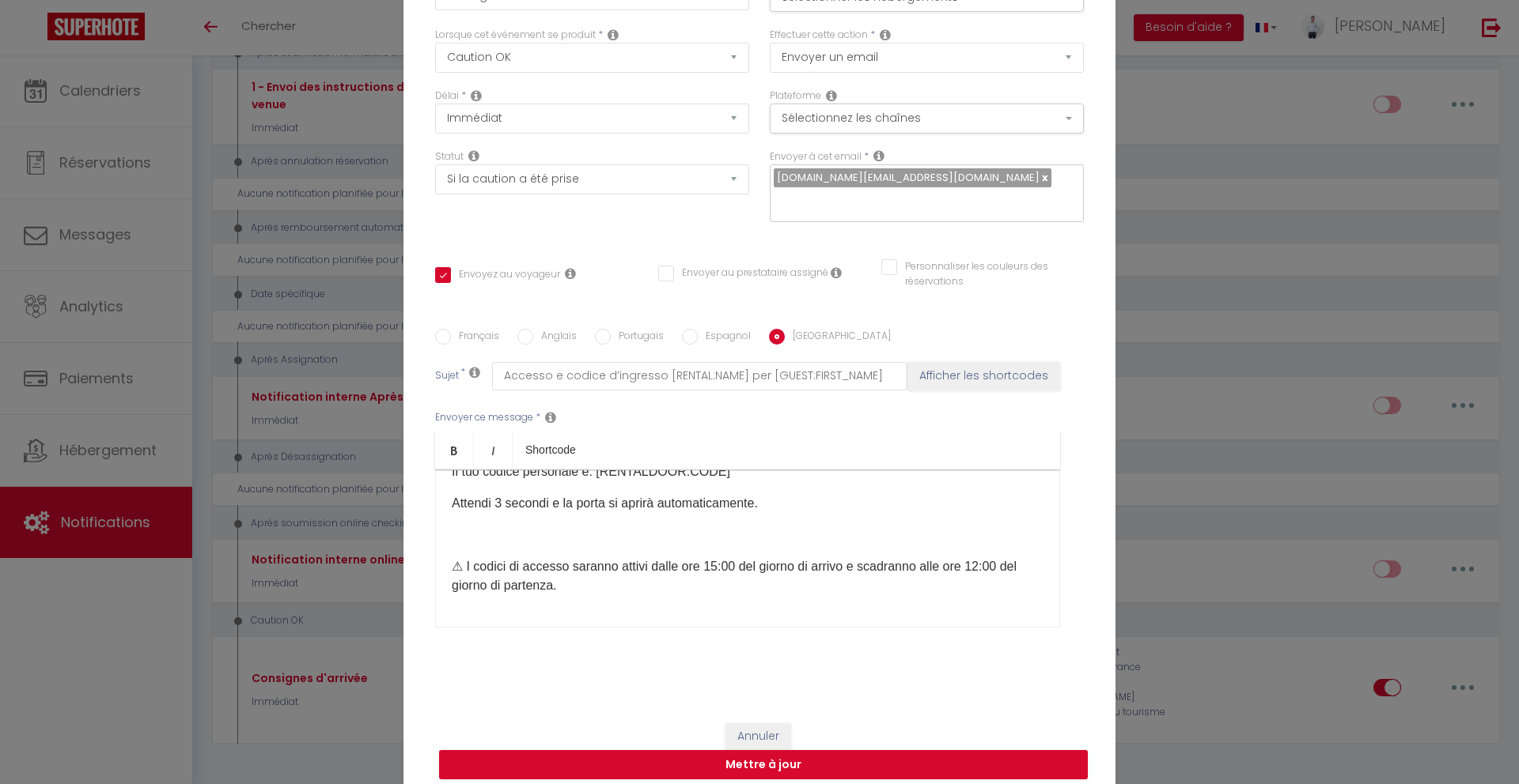
click at [745, 587] on div "Ciao [GUEST:FIRST_NAME], ✅ La tua pre-autorizzazione bancaria è stata convalida…" at bounding box center [747, 548] width 625 height 158
click at [743, 595] on div "Ciao [GUEST:FIRST_NAME], ✅ La tua pre-autorizzazione bancaria è stata convalida…" at bounding box center [747, 548] width 625 height 158
click at [742, 600] on div "Ciao [GUEST:FIRST_NAME], ✅ La tua pre-autorizzazione bancaria è stata convalida…" at bounding box center [747, 548] width 625 height 158
click at [740, 602] on div "Ciao [GUEST:FIRST_NAME], ✅ La tua pre-autorizzazione bancaria è stata convalida…" at bounding box center [747, 548] width 625 height 158
click at [740, 603] on div "Ciao [GUEST:FIRST_NAME], ✅ La tua pre-autorizzazione bancaria è stata convalida…" at bounding box center [747, 548] width 625 height 158
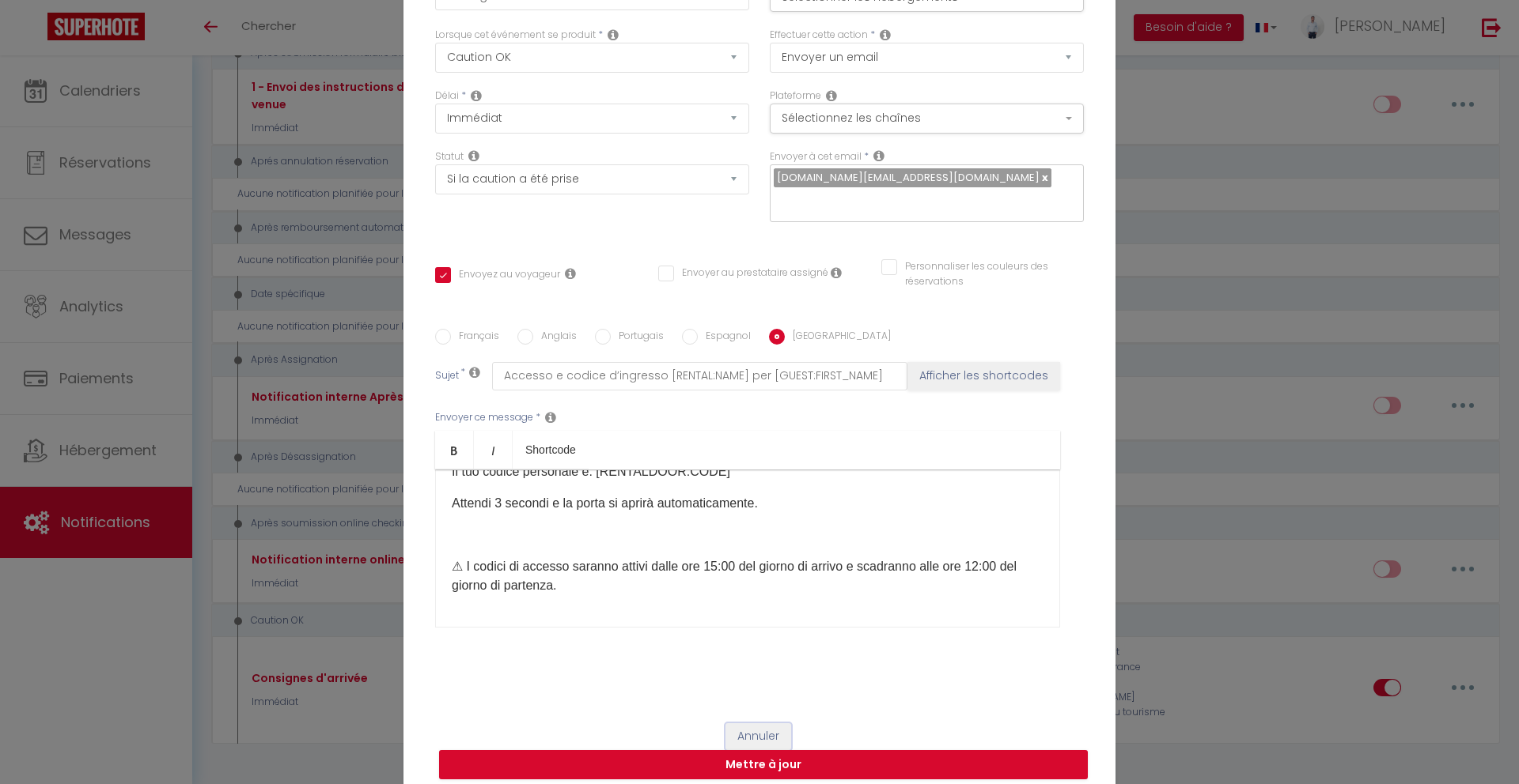
click at [764, 723] on button "Annuler" at bounding box center [758, 736] width 65 height 27
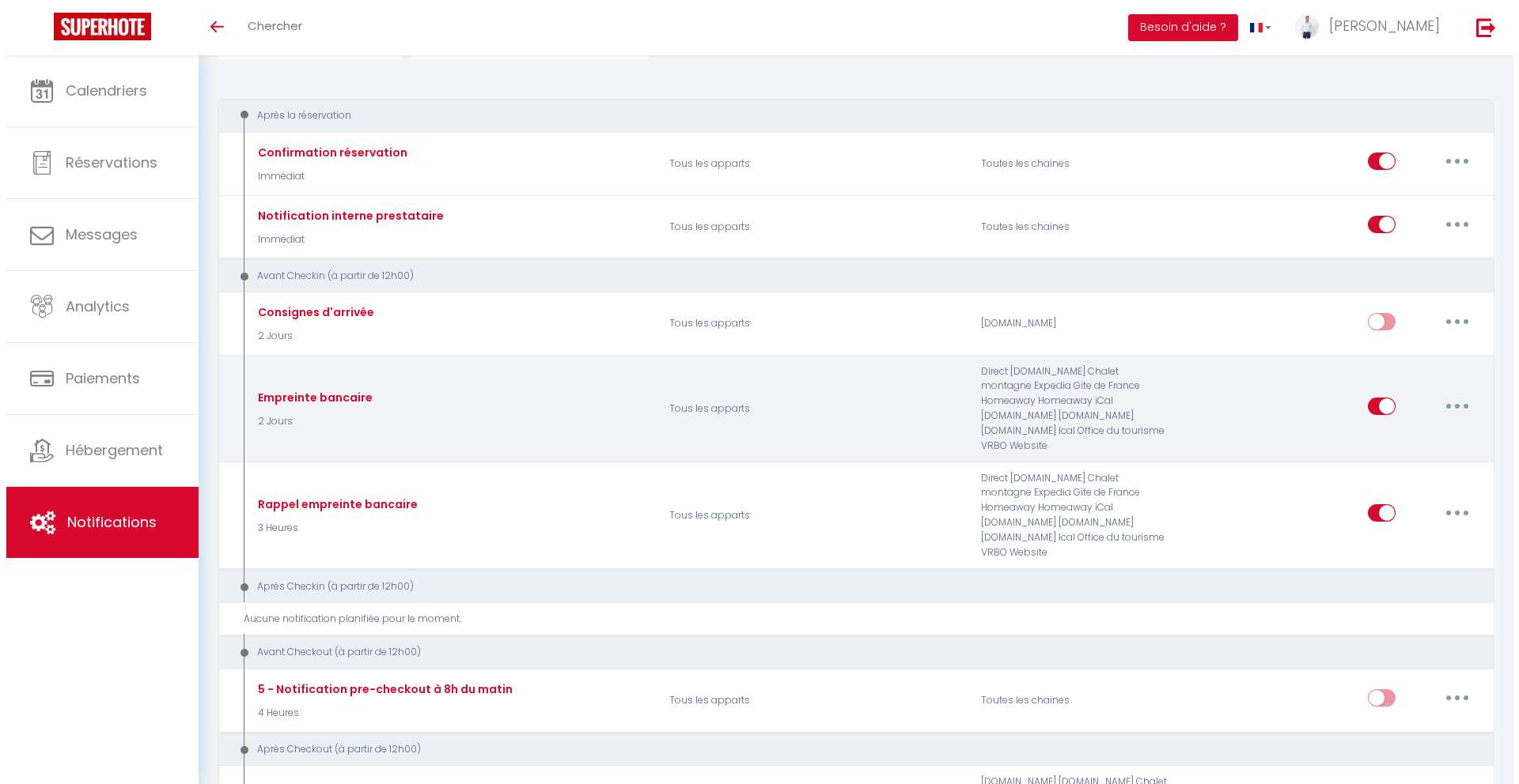
scroll to position [147, 0]
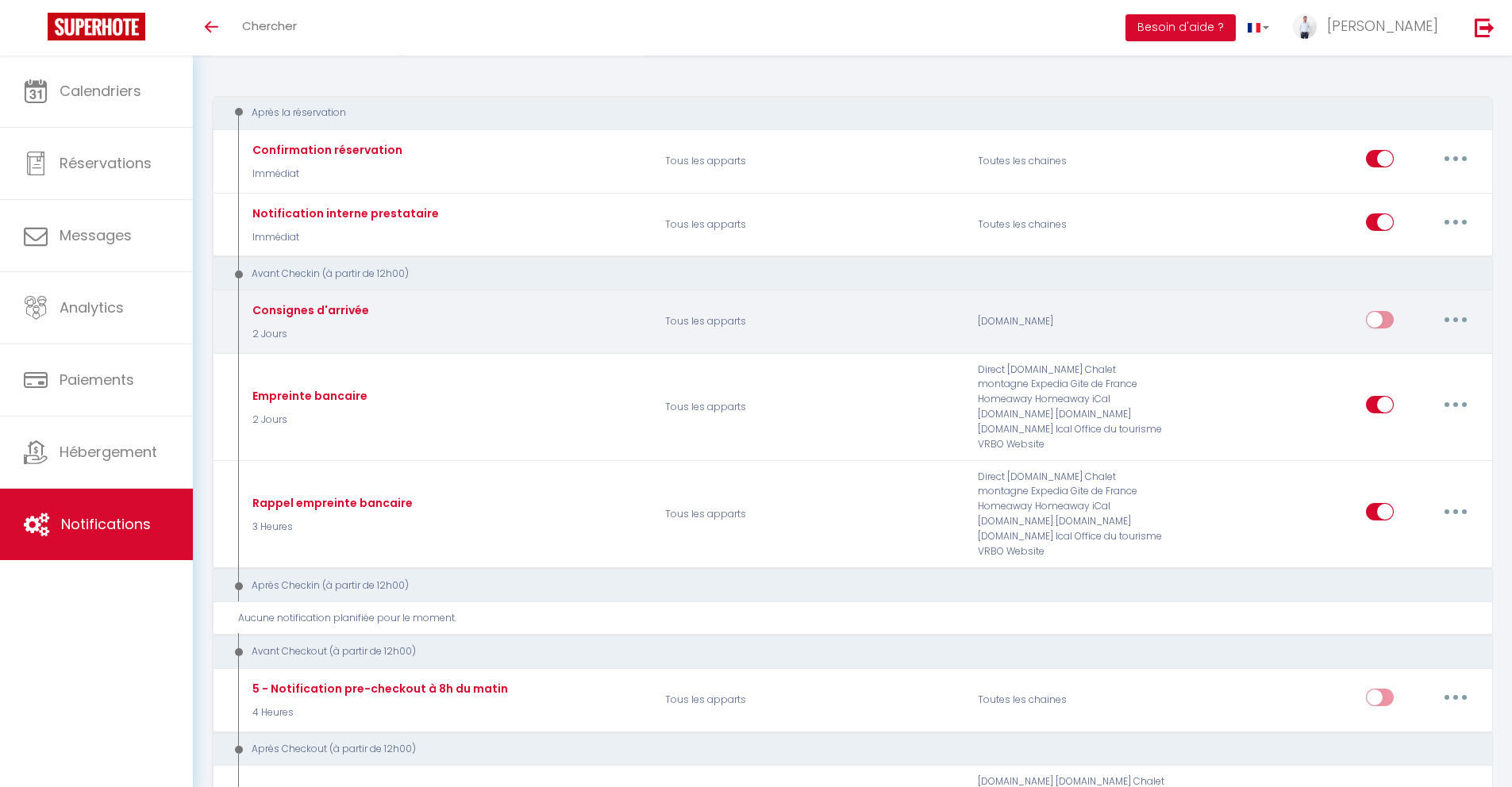
click at [1457, 312] on button "button" at bounding box center [1455, 319] width 44 height 25
click at [1427, 348] on link "Editer" at bounding box center [1414, 355] width 117 height 27
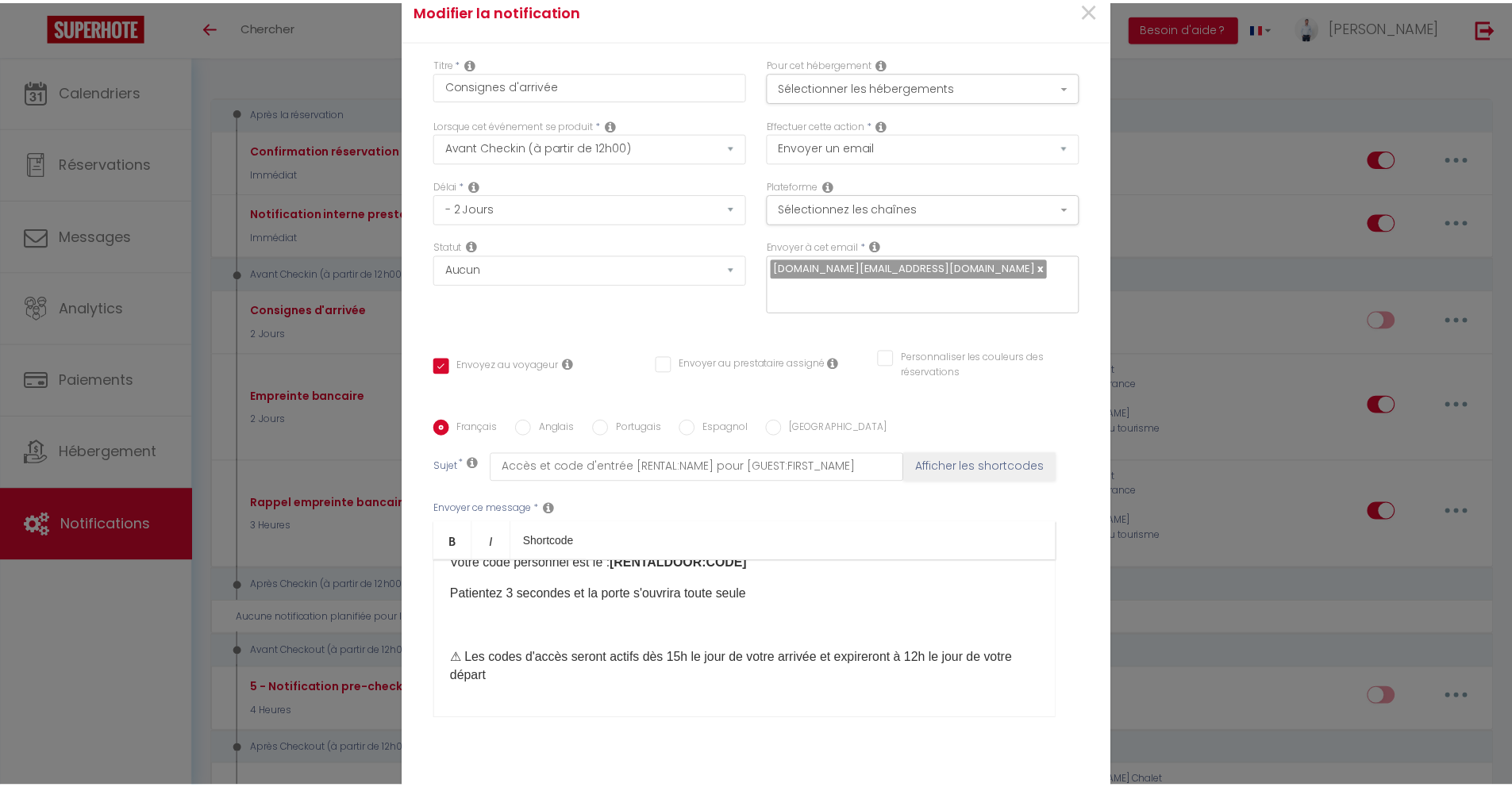
scroll to position [0, 0]
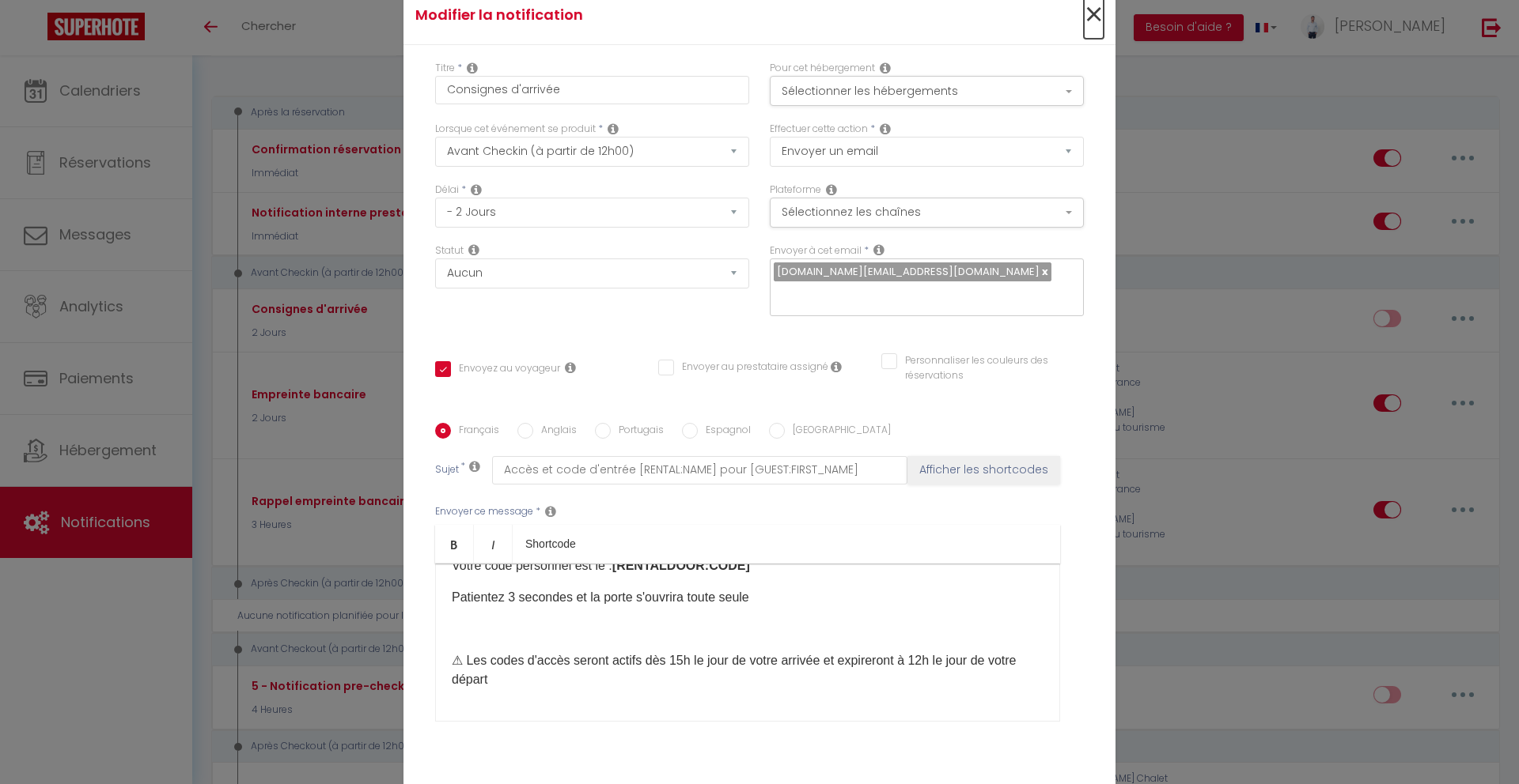
click at [1086, 28] on span "×" at bounding box center [1093, 15] width 20 height 48
click at [1086, 27] on div "Toggle menubar Chercher BUTTON Besoin d'aide ? Timothy Paramètres Équipe" at bounding box center [810, 27] width 1392 height 55
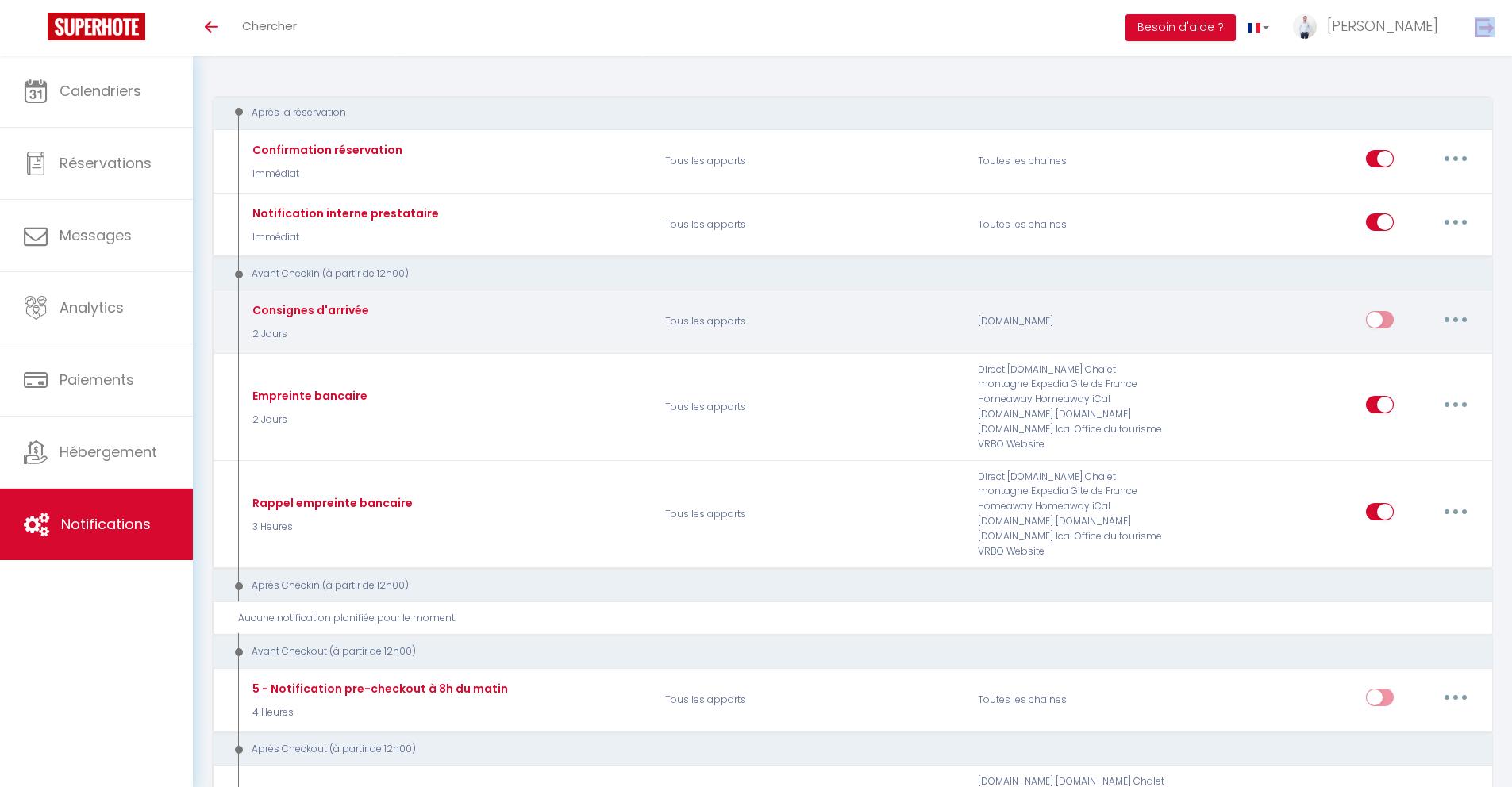
click at [1454, 321] on icon "button" at bounding box center [1455, 319] width 5 height 5
click at [1397, 412] on link "Tester" at bounding box center [1414, 412] width 117 height 27
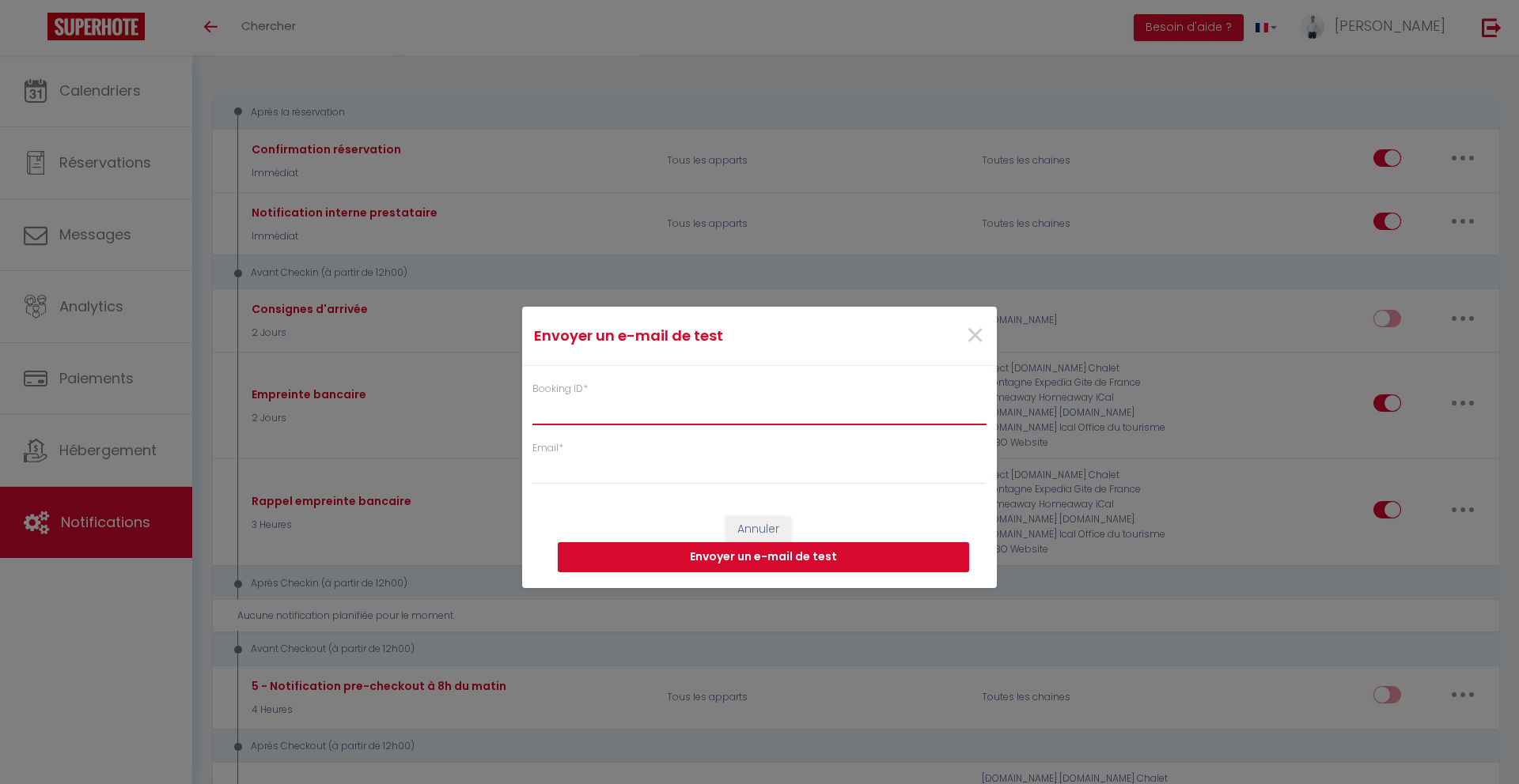
click at [670, 424] on input "Booking ID *" at bounding box center [759, 411] width 454 height 29
paste input "6651966"
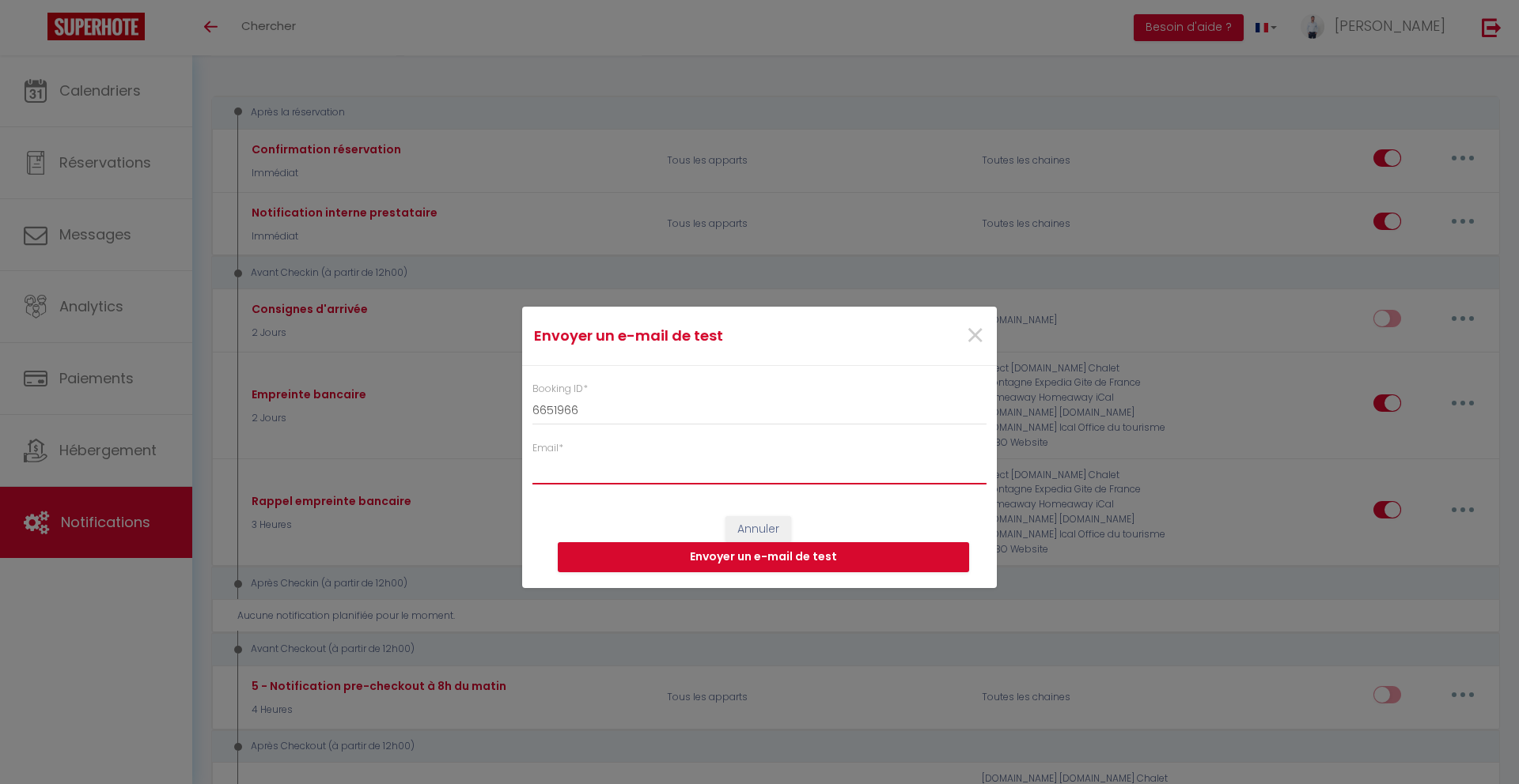
click at [660, 458] on input "Email *" at bounding box center [759, 470] width 454 height 29
click at [784, 563] on button "Envoyer un e-mail de test" at bounding box center [763, 557] width 412 height 30
click at [978, 334] on span "×" at bounding box center [975, 336] width 20 height 48
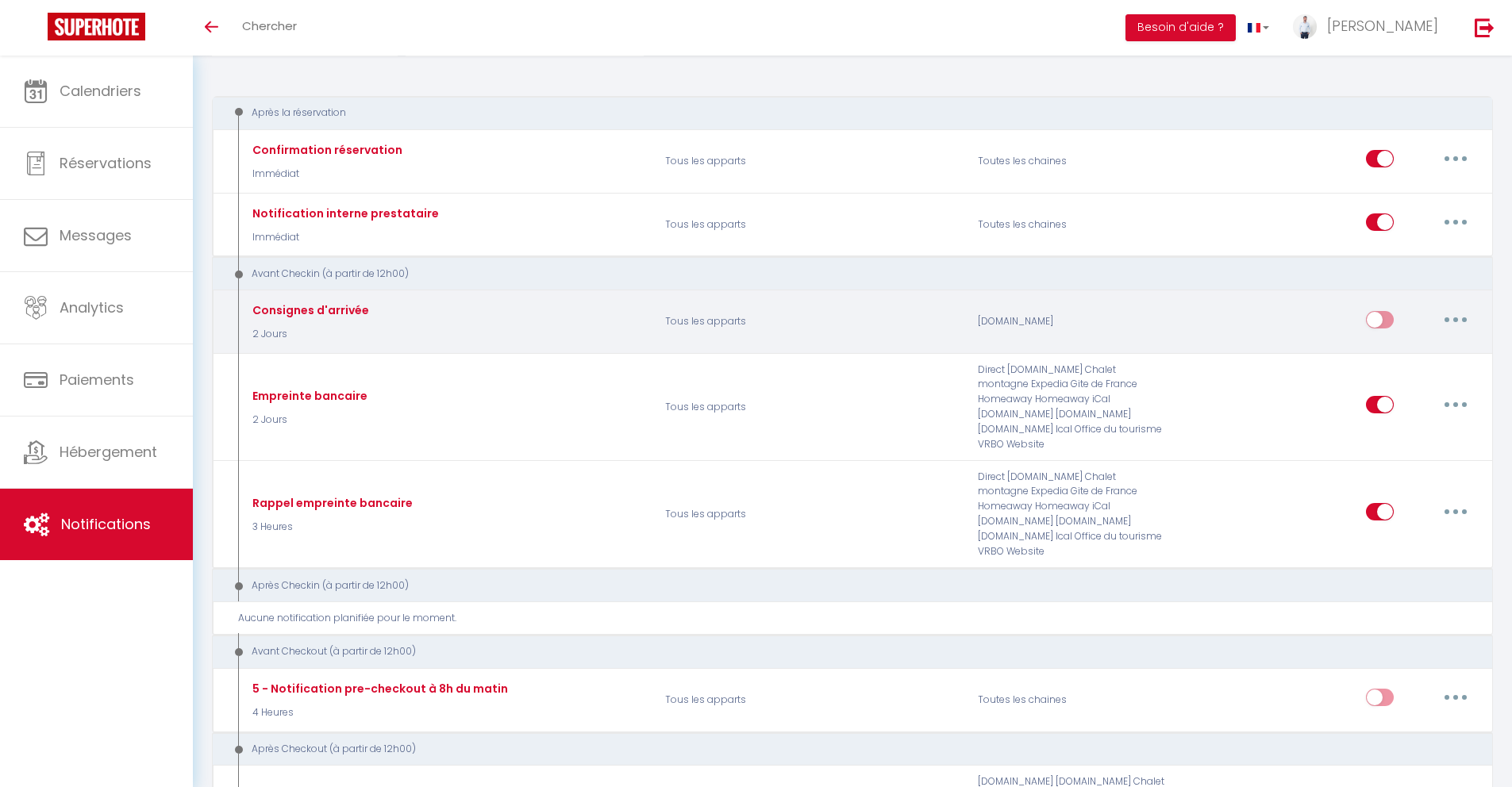
click at [1369, 319] on input "checkbox" at bounding box center [1380, 322] width 28 height 23
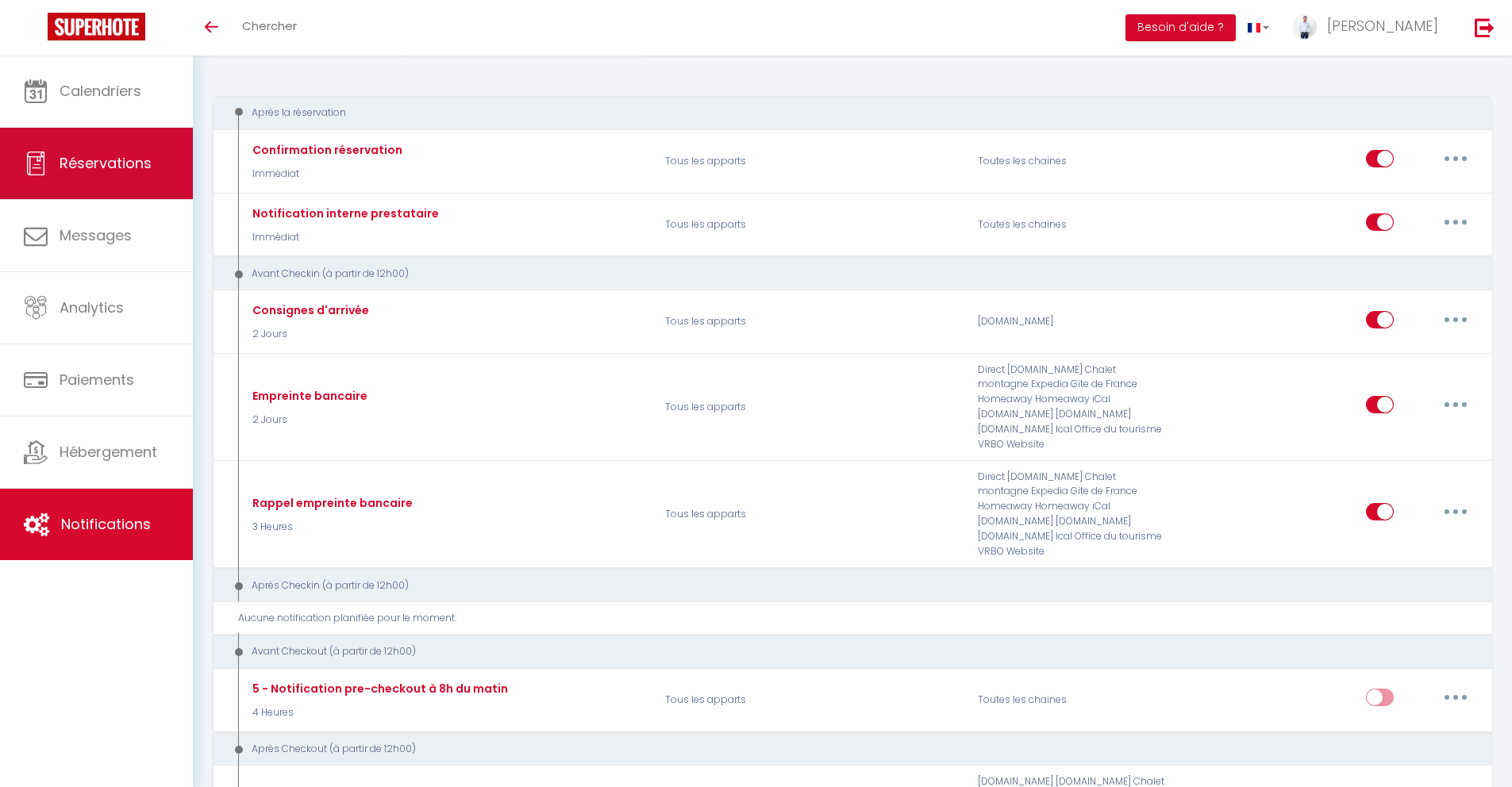
click at [102, 166] on span "Réservations" at bounding box center [106, 163] width 92 height 20
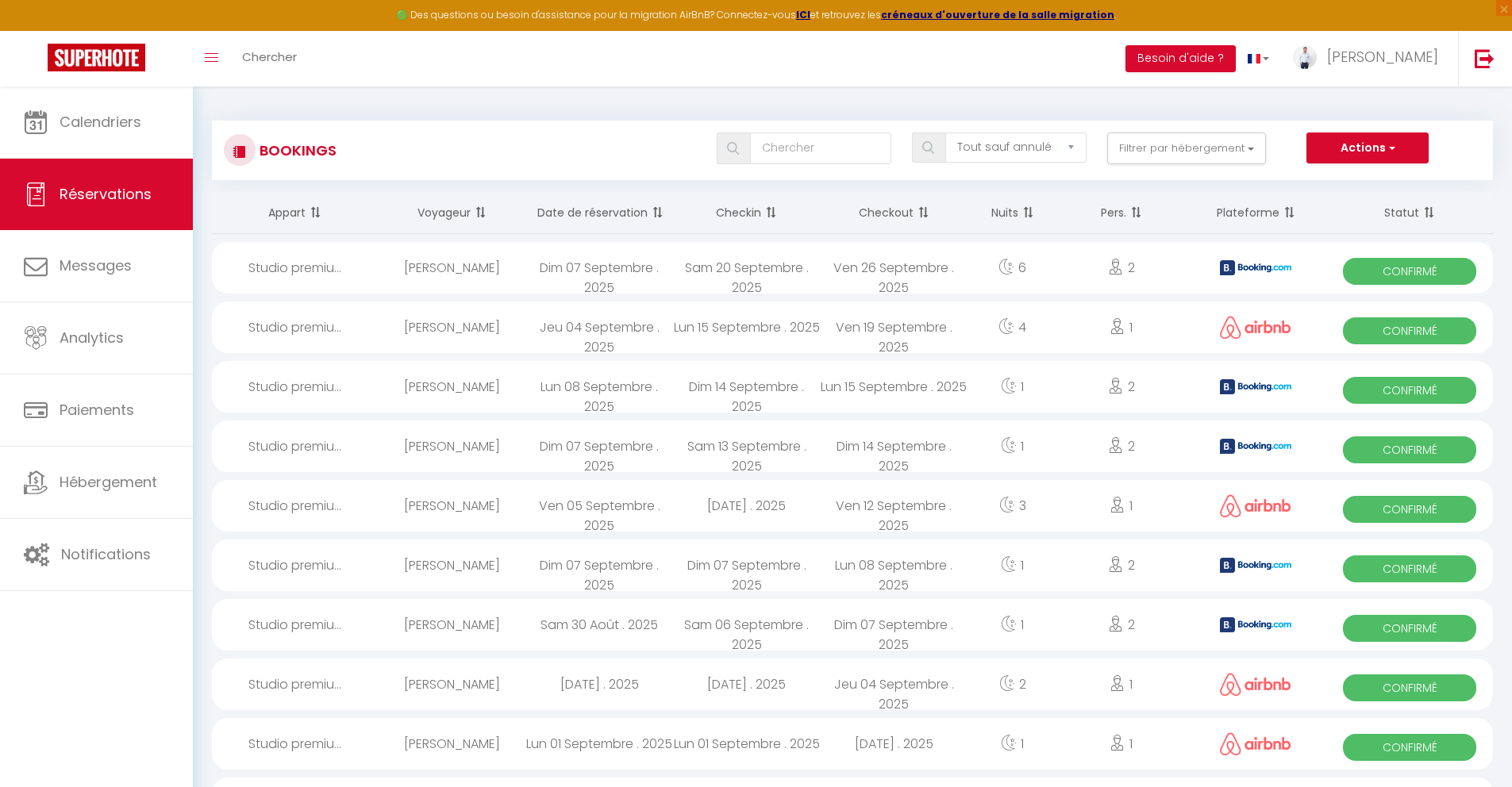
click at [465, 317] on div "[PERSON_NAME]" at bounding box center [452, 327] width 148 height 52
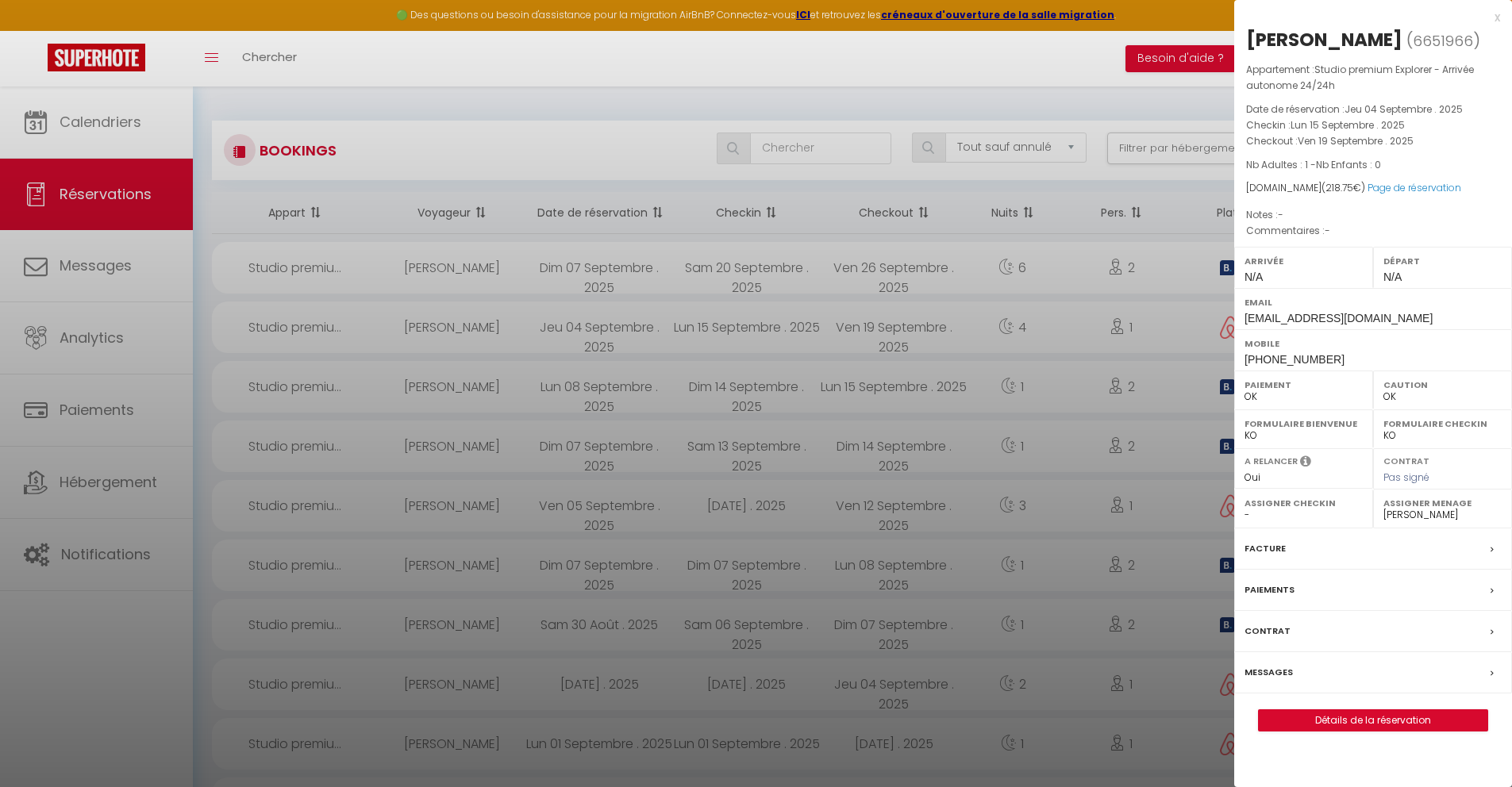
click at [1260, 681] on label "Messages" at bounding box center [1268, 673] width 49 height 17
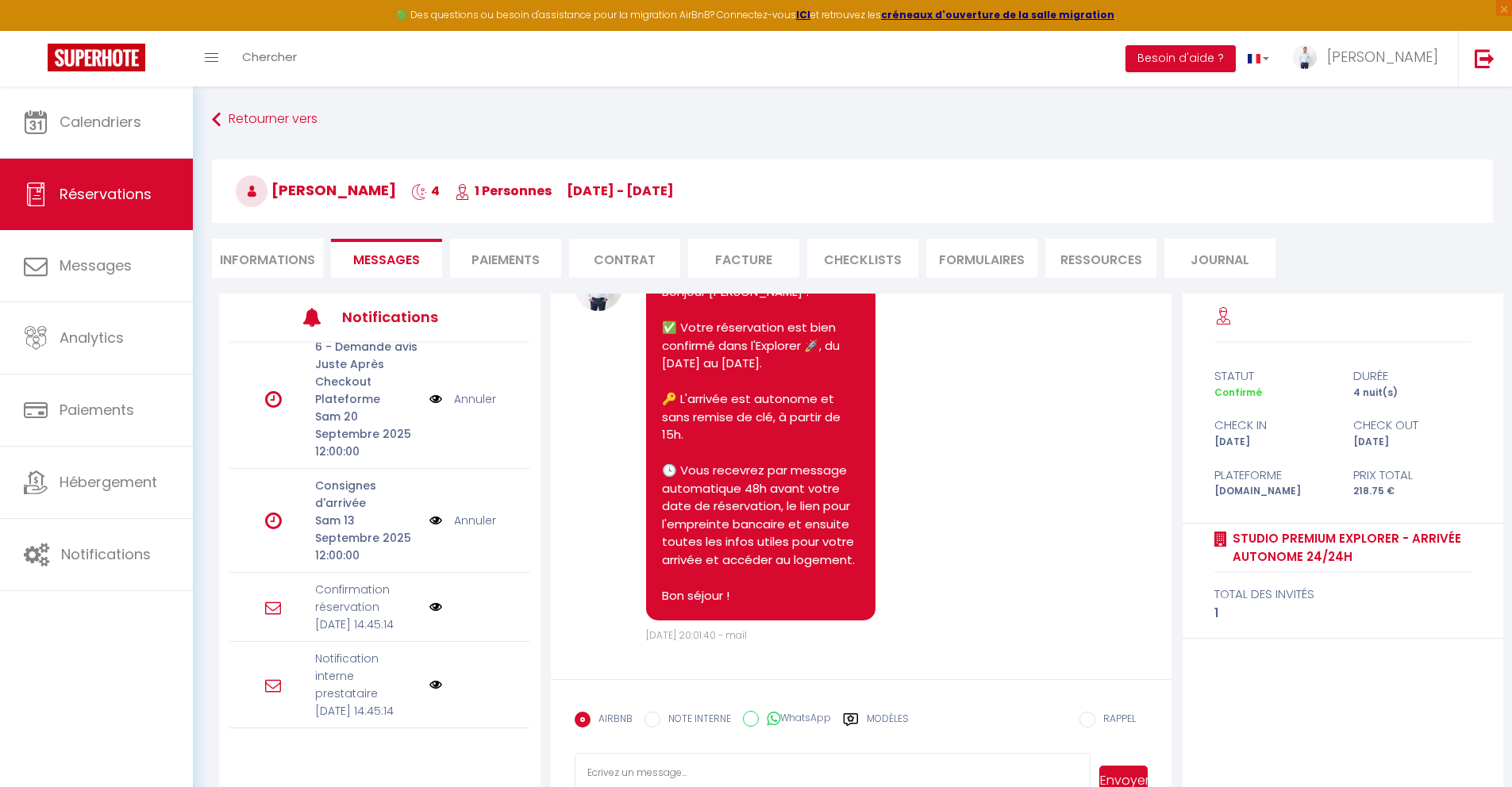
click at [429, 512] on img at bounding box center [436, 520] width 13 height 18
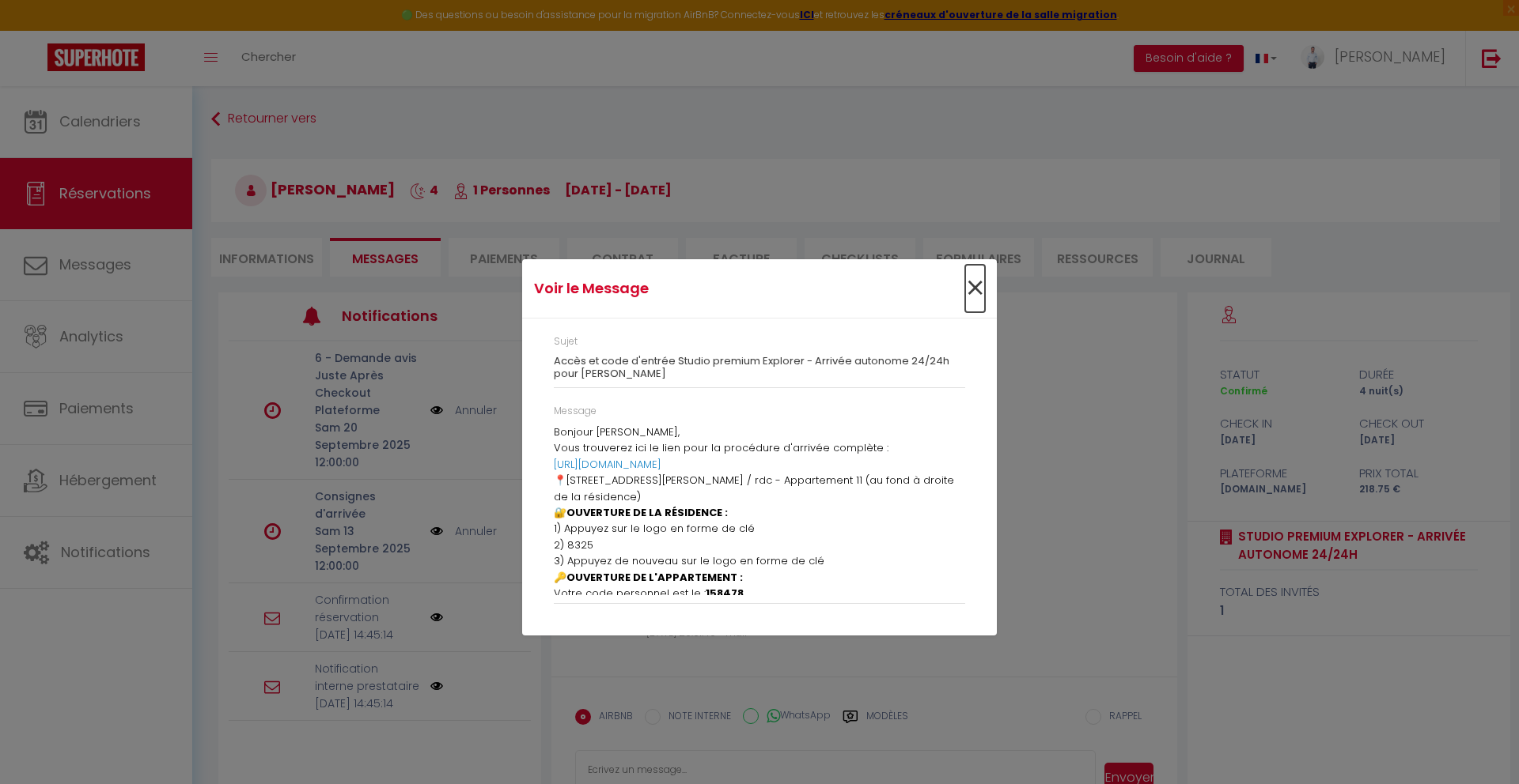
click at [981, 296] on span "×" at bounding box center [975, 288] width 20 height 48
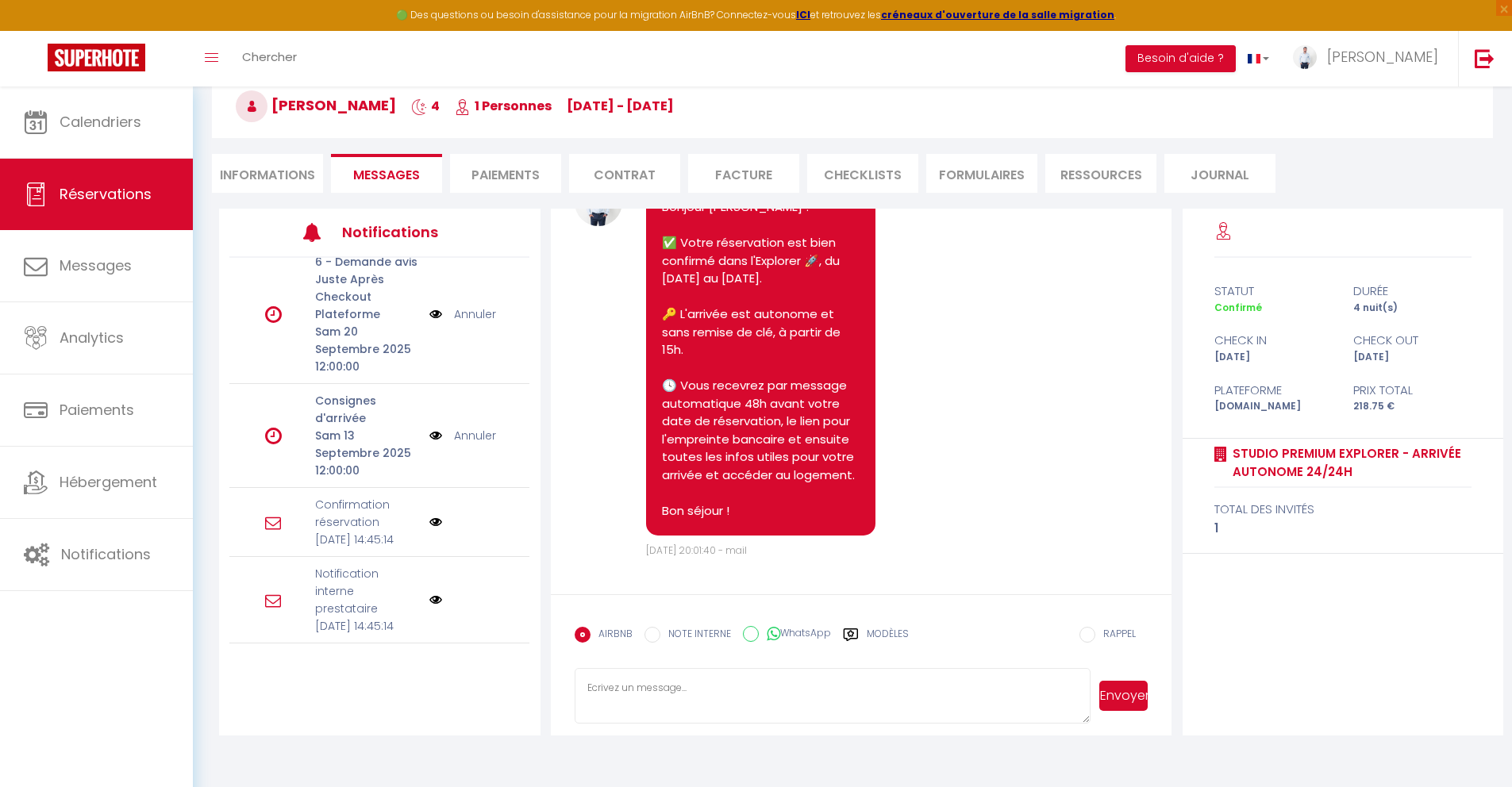
scroll to position [86, 0]
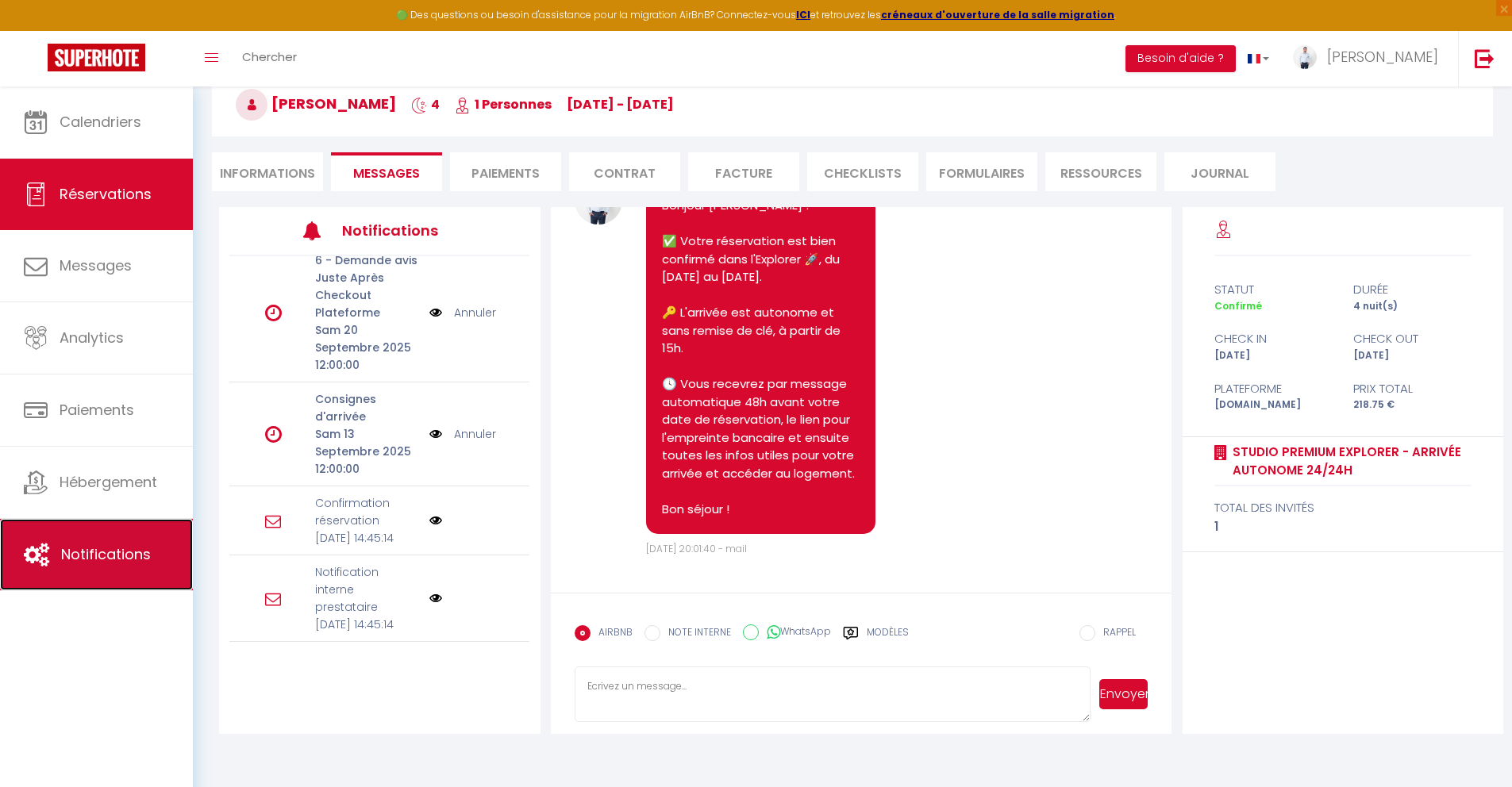
click at [177, 546] on link "Notifications" at bounding box center [96, 555] width 193 height 71
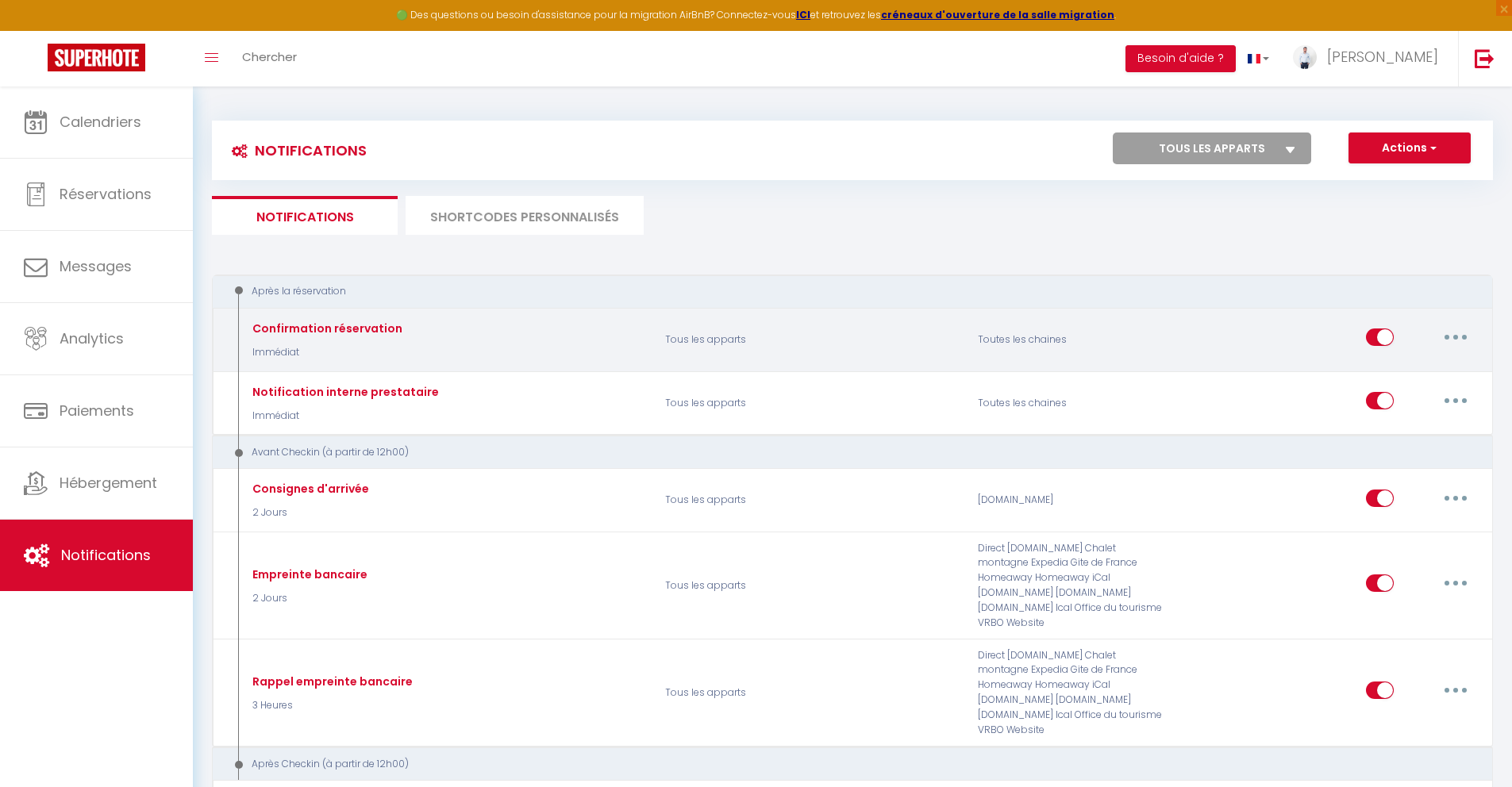
click at [1449, 336] on button "button" at bounding box center [1455, 337] width 44 height 25
click at [1411, 399] on link "Dupliquer" at bounding box center [1414, 402] width 117 height 27
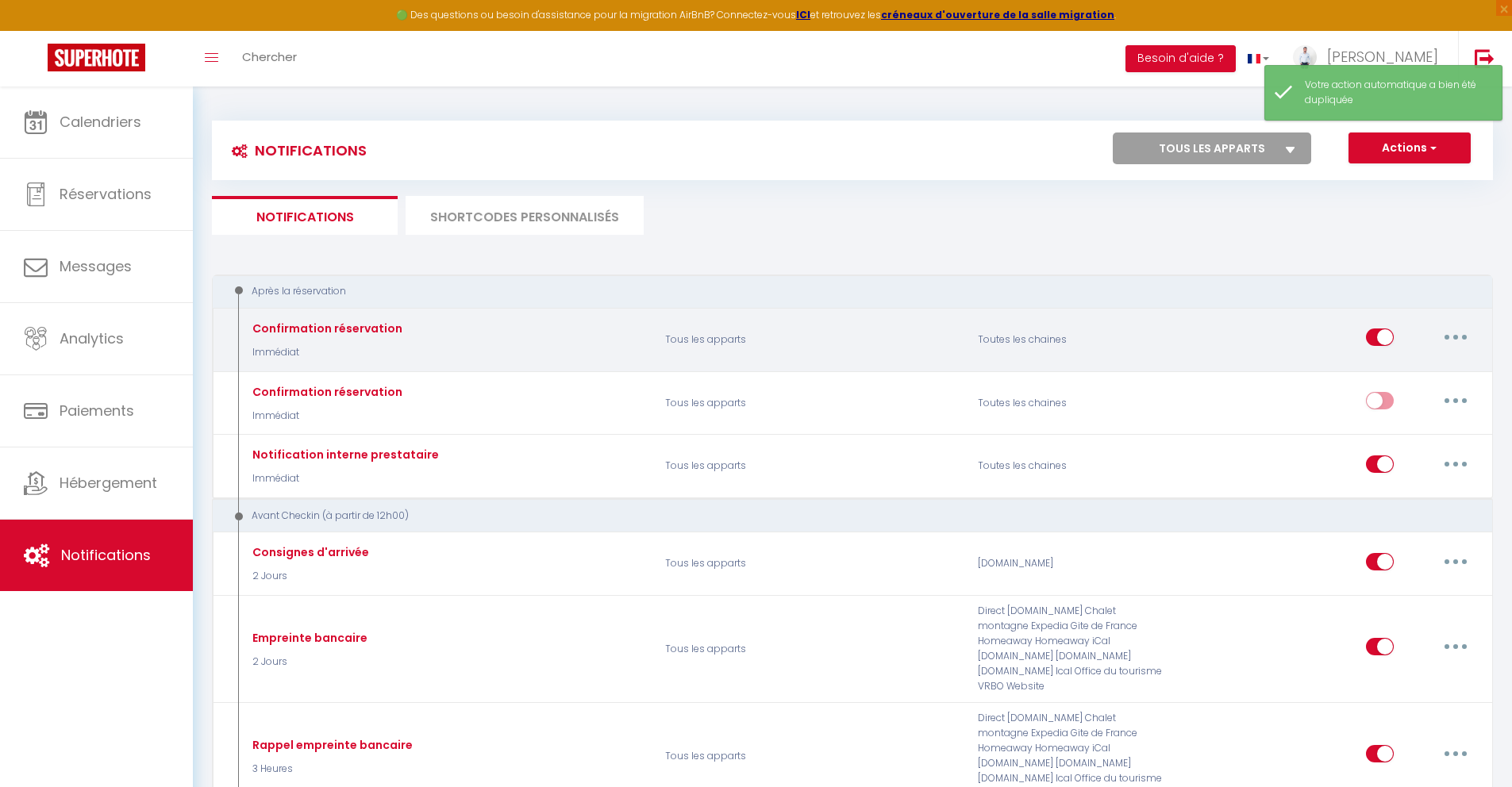
click at [1463, 341] on button "button" at bounding box center [1455, 337] width 44 height 25
click at [1430, 379] on link "Editer" at bounding box center [1414, 374] width 117 height 27
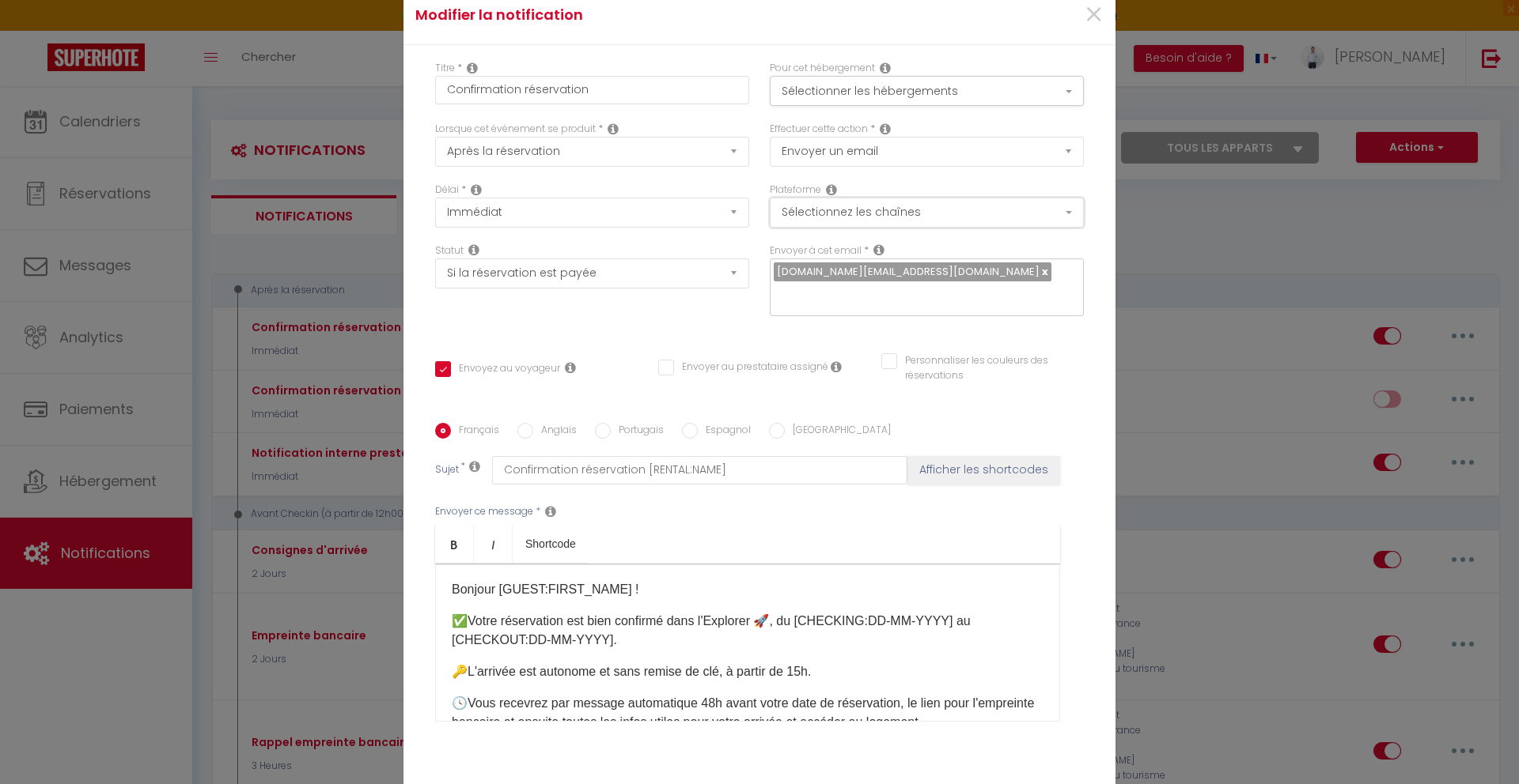
click at [976, 228] on button "Sélectionnez les chaînes" at bounding box center [926, 213] width 314 height 30
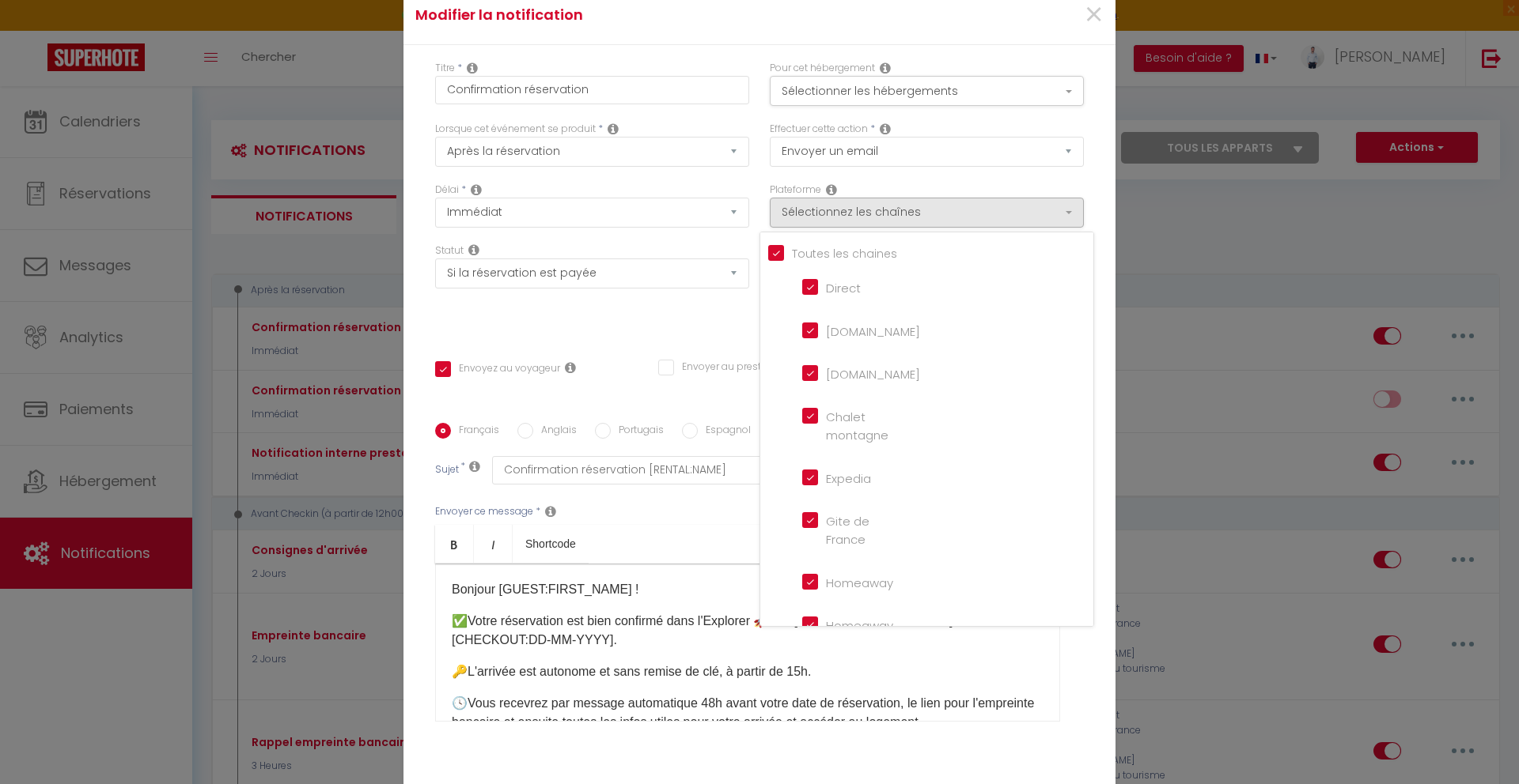
click at [857, 338] on input "[DOMAIN_NAME]" at bounding box center [847, 329] width 91 height 16
click at [673, 318] on div "Statut Aucun Si la réservation est payée Si réservation non payée Si la caution…" at bounding box center [592, 288] width 334 height 90
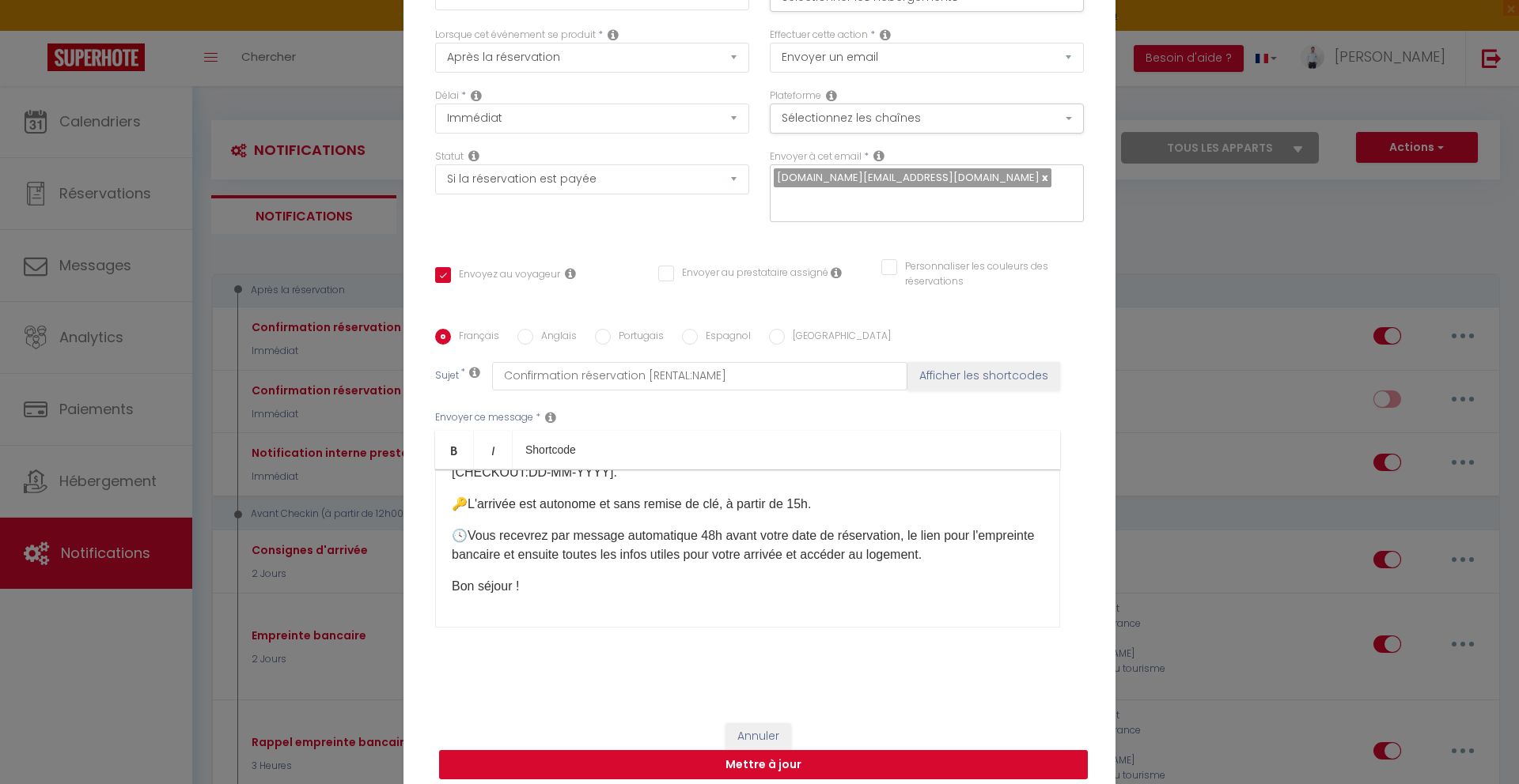
scroll to position [75, 0]
click at [847, 750] on button "Mettre à jour" at bounding box center [763, 765] width 649 height 30
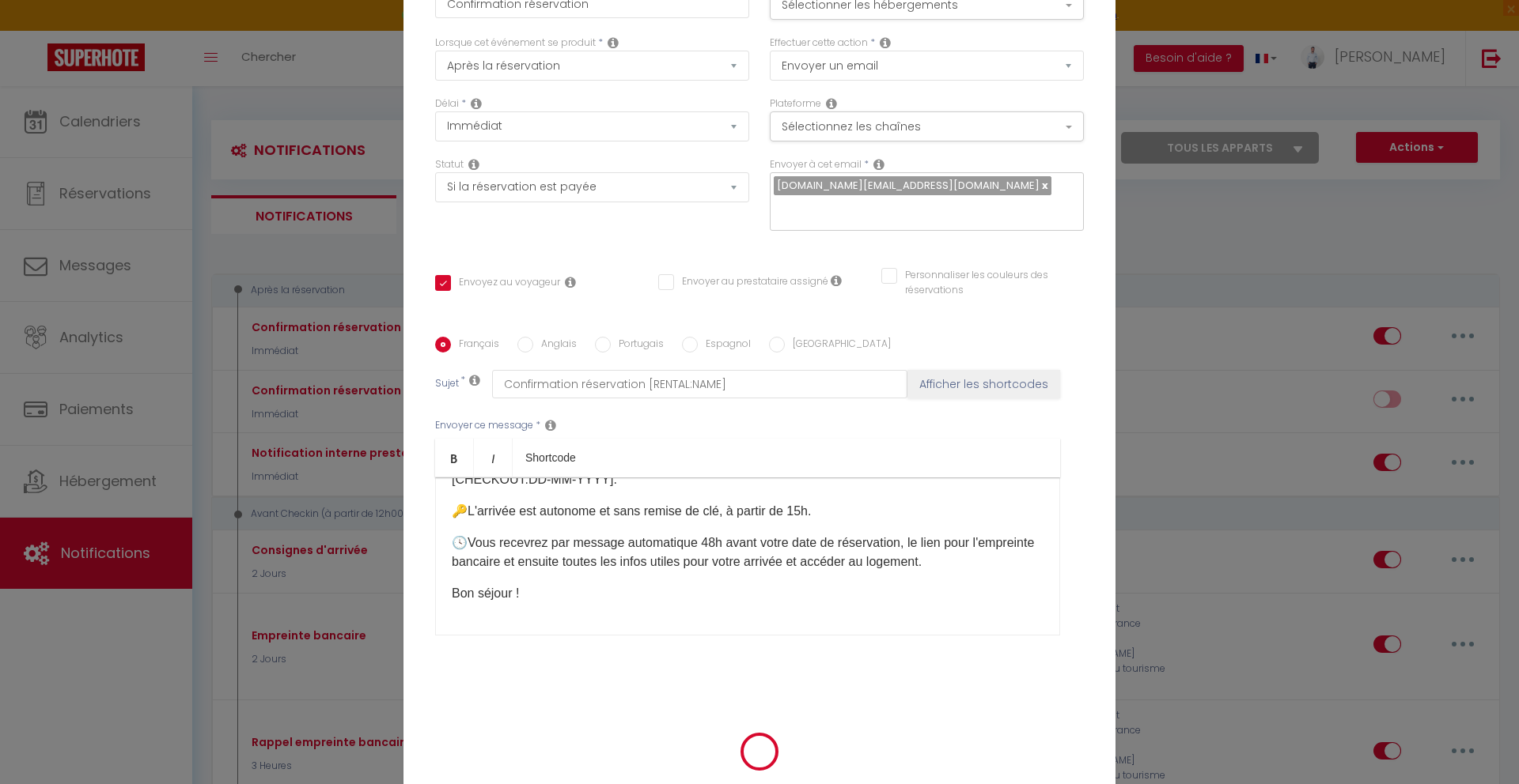
scroll to position [91, 0]
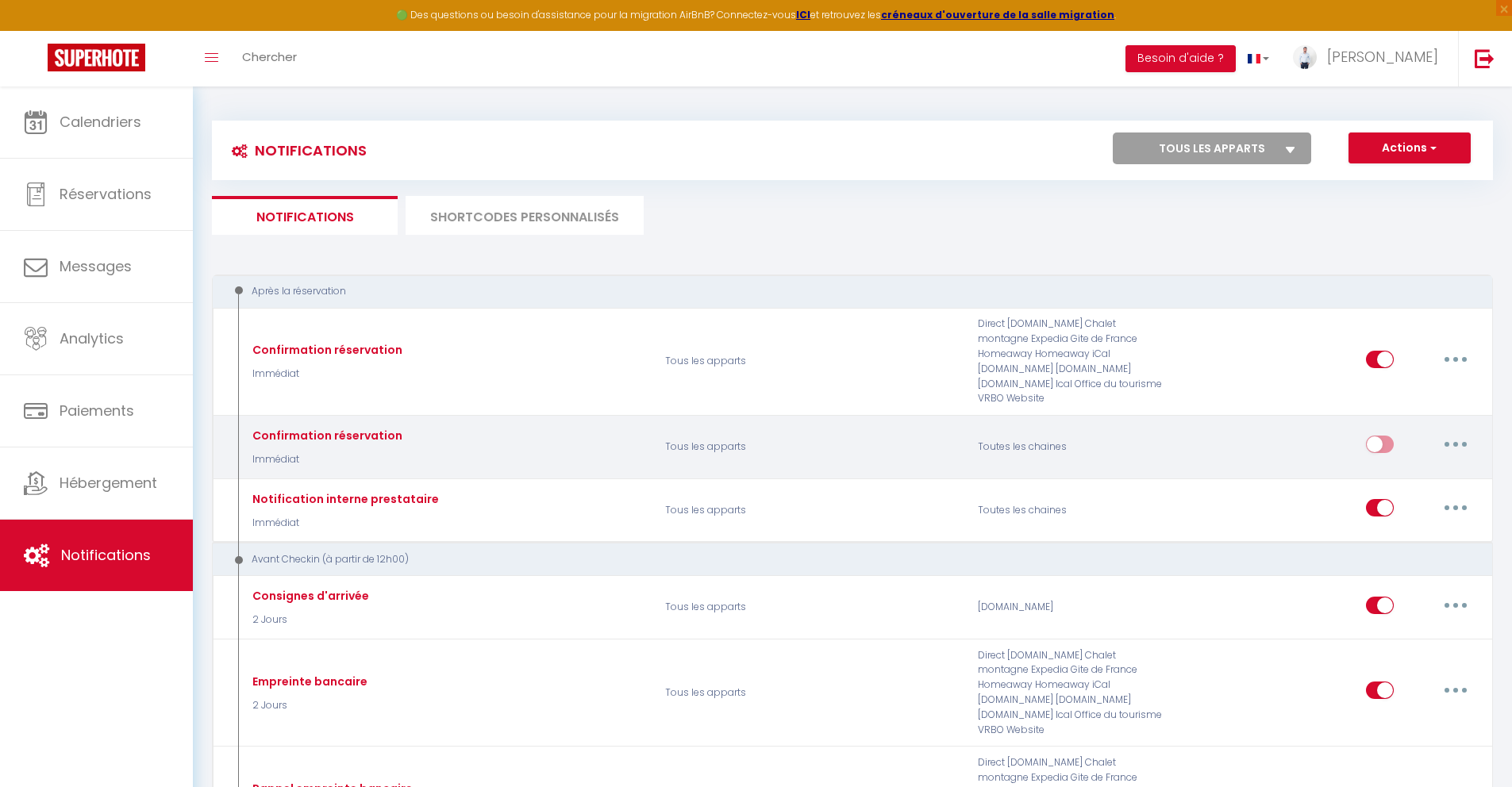
click at [1455, 442] on icon "button" at bounding box center [1455, 444] width 5 height 5
click at [1412, 468] on link "Editer" at bounding box center [1414, 481] width 117 height 27
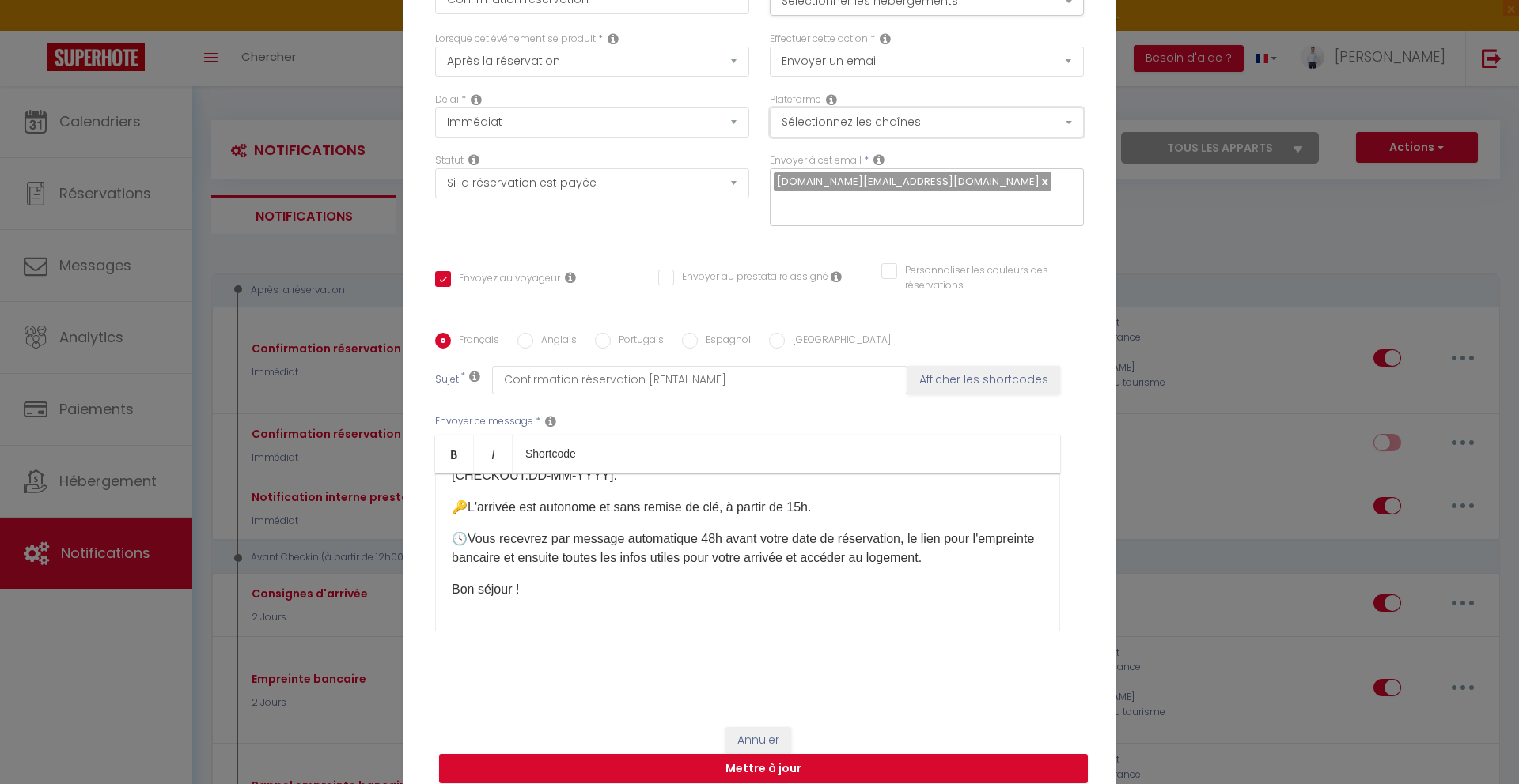
click at [889, 137] on button "Sélectionnez les chaînes" at bounding box center [926, 122] width 314 height 30
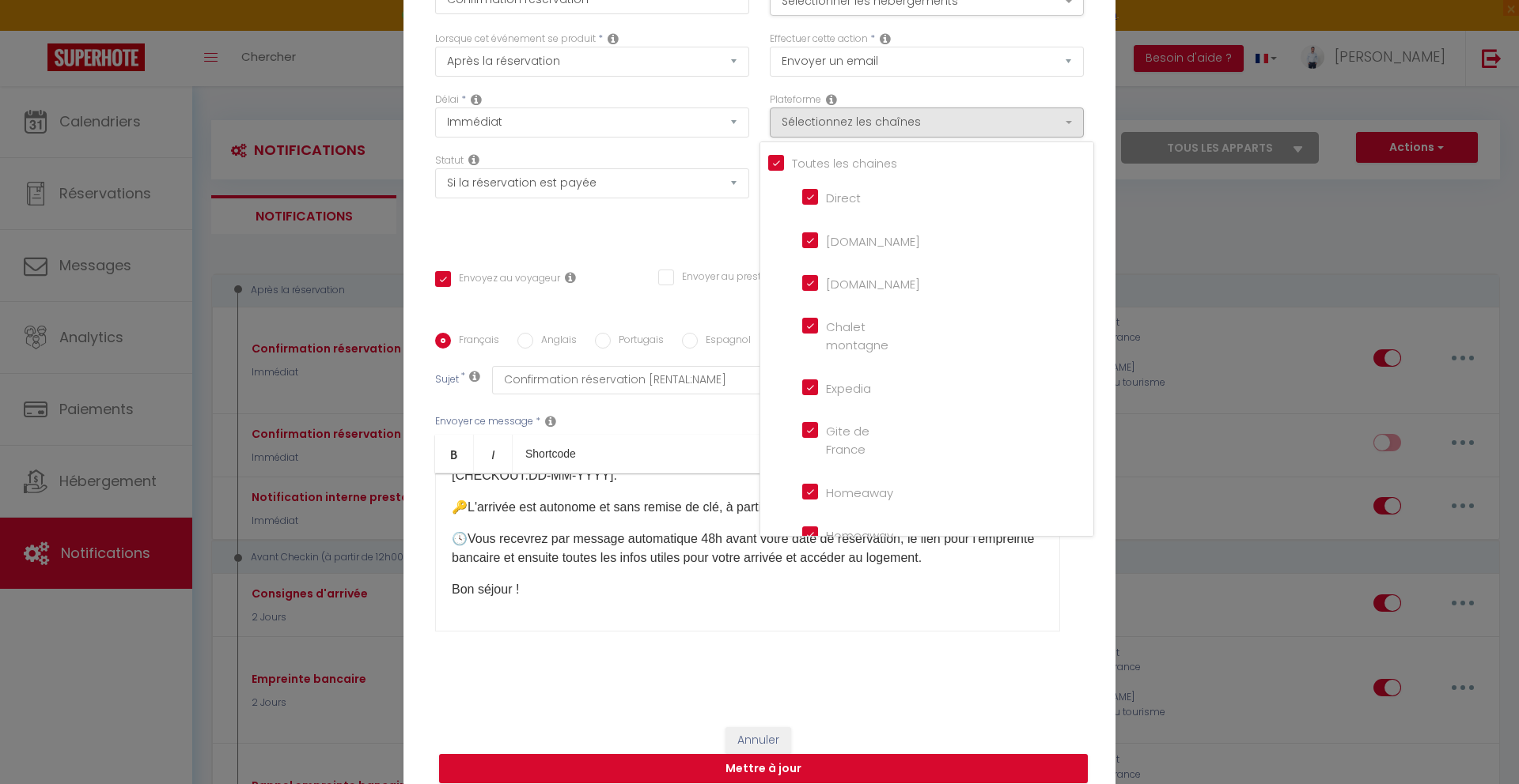
click at [867, 170] on input "Tous les apparts" at bounding box center [931, 161] width 325 height 16
click at [854, 247] on input "[DOMAIN_NAME]" at bounding box center [847, 239] width 91 height 16
click at [644, 215] on div "Statut Aucun Si la réservation est payée Si réservation non payée Si la caution…" at bounding box center [592, 198] width 334 height 90
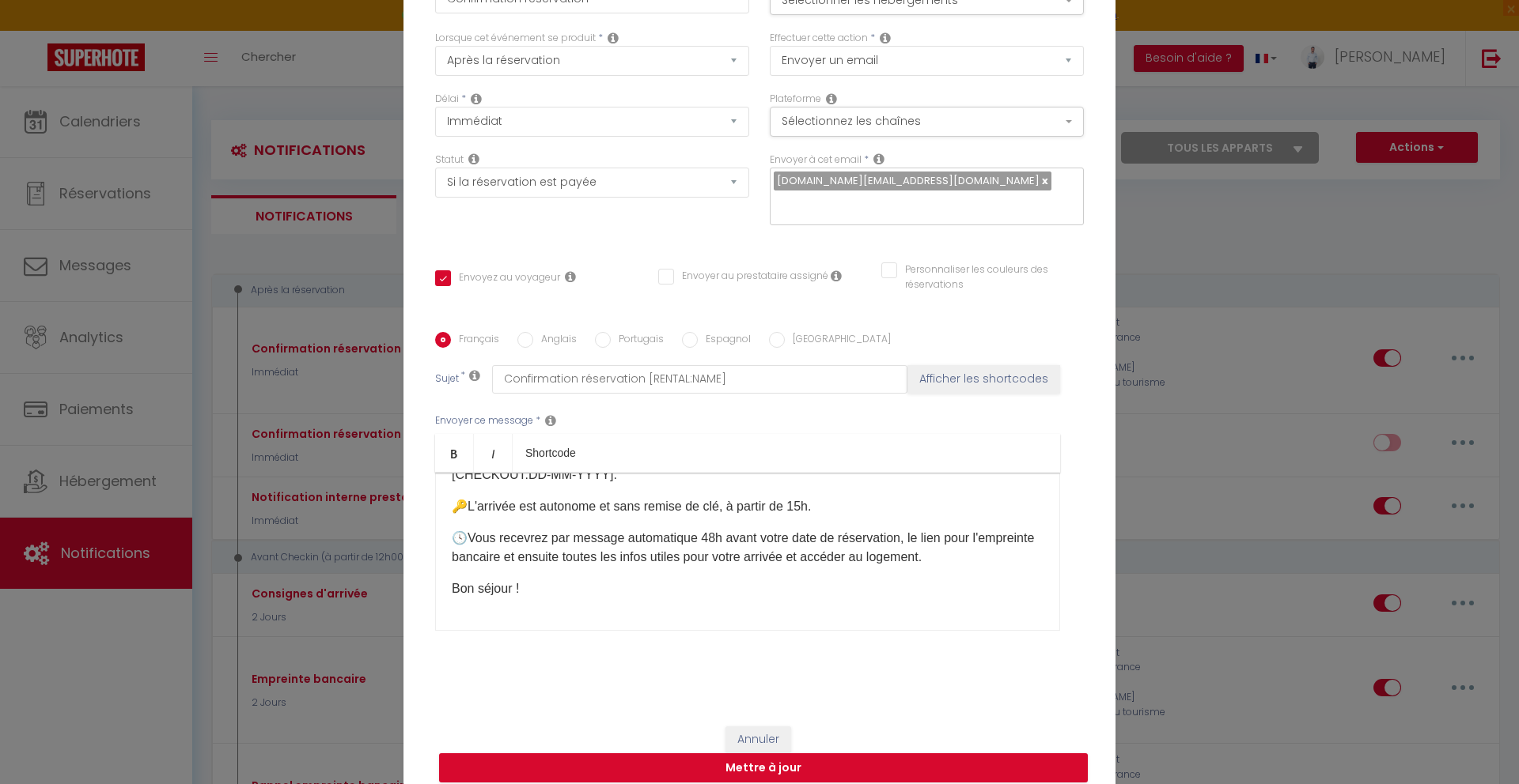
scroll to position [94, 0]
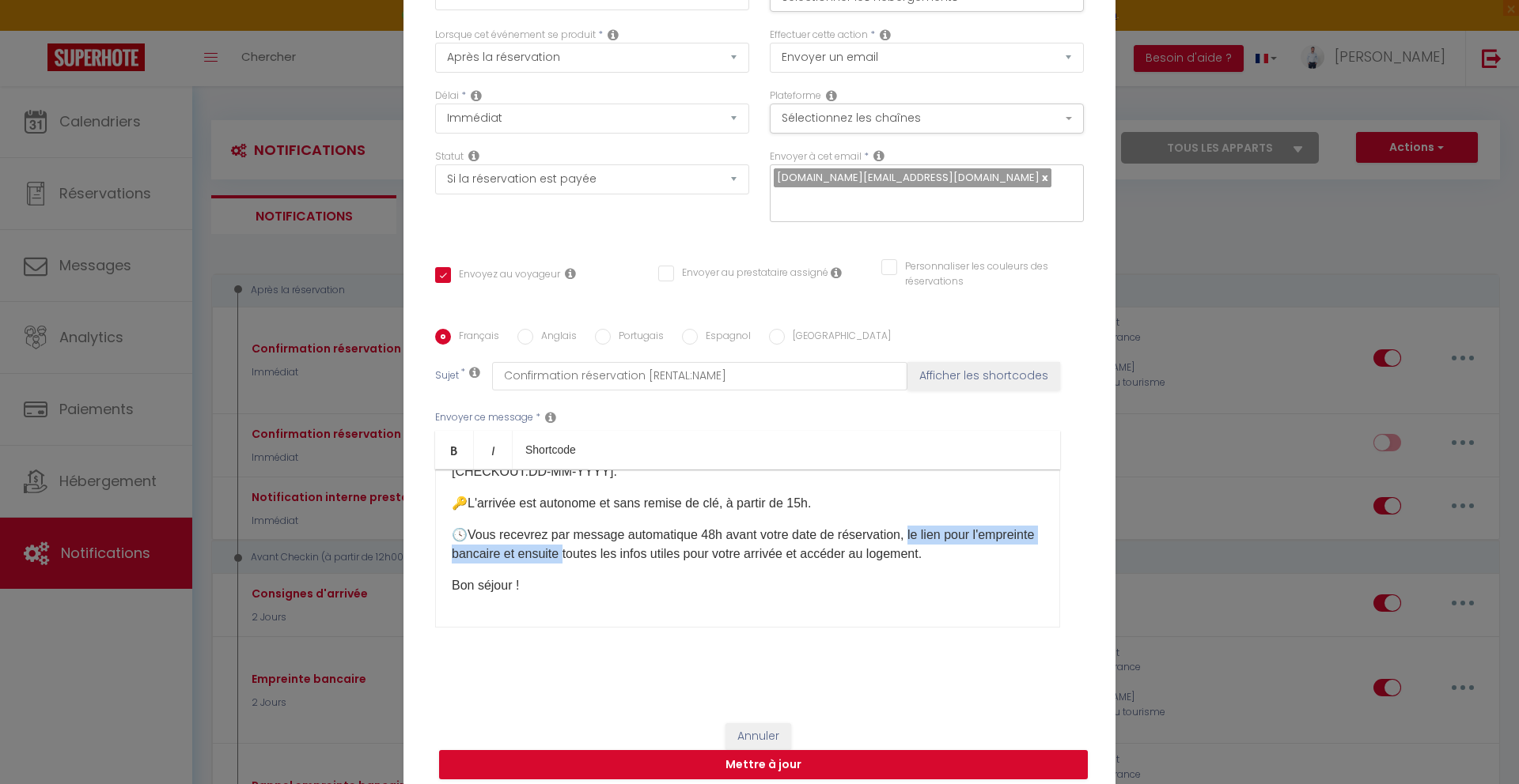
drag, startPoint x: 626, startPoint y: 546, endPoint x: 910, endPoint y: 522, distance: 285.0
click at [910, 528] on span "Vous recevrez par message automatique 48h avant votre date de réservation, le l…" at bounding box center [743, 544] width 583 height 33
click at [539, 329] on label "Anglais" at bounding box center [555, 337] width 44 height 18
click at [533, 329] on input "Anglais" at bounding box center [525, 336] width 16 height 16
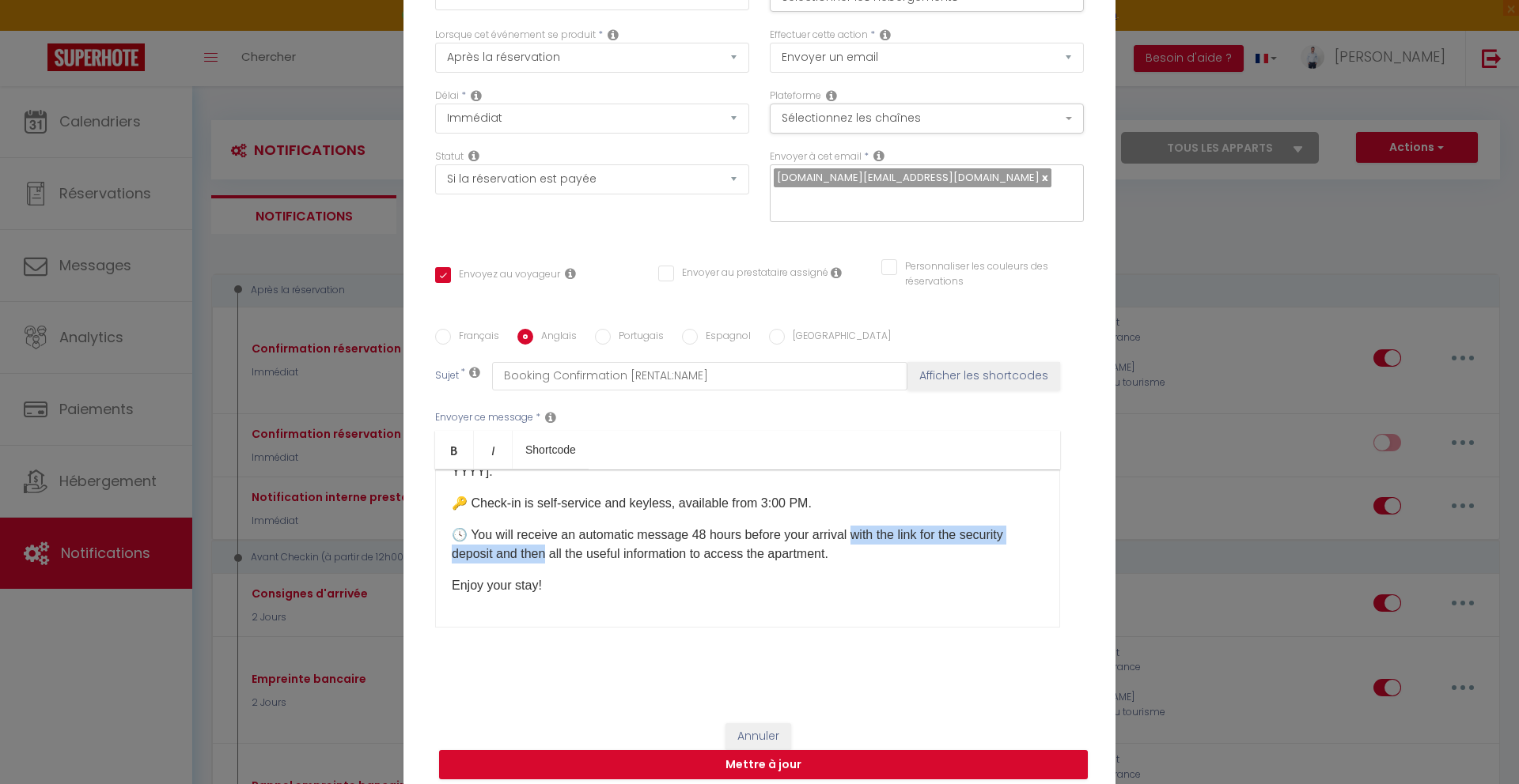
drag, startPoint x: 849, startPoint y: 525, endPoint x: 542, endPoint y: 550, distance: 308.0
click at [542, 550] on p "🕓 You will receive an automatic message 48 hours before your arrival with the l…" at bounding box center [748, 544] width 592 height 38
click at [602, 329] on input "Portugais" at bounding box center [602, 336] width 16 height 16
click at [709, 336] on div "Français Anglais Portugais Espagnol Italien Sujet * Confirmação de Reserva [REN…" at bounding box center [759, 487] width 656 height 318
click at [711, 329] on label "Espagnol" at bounding box center [724, 337] width 53 height 18
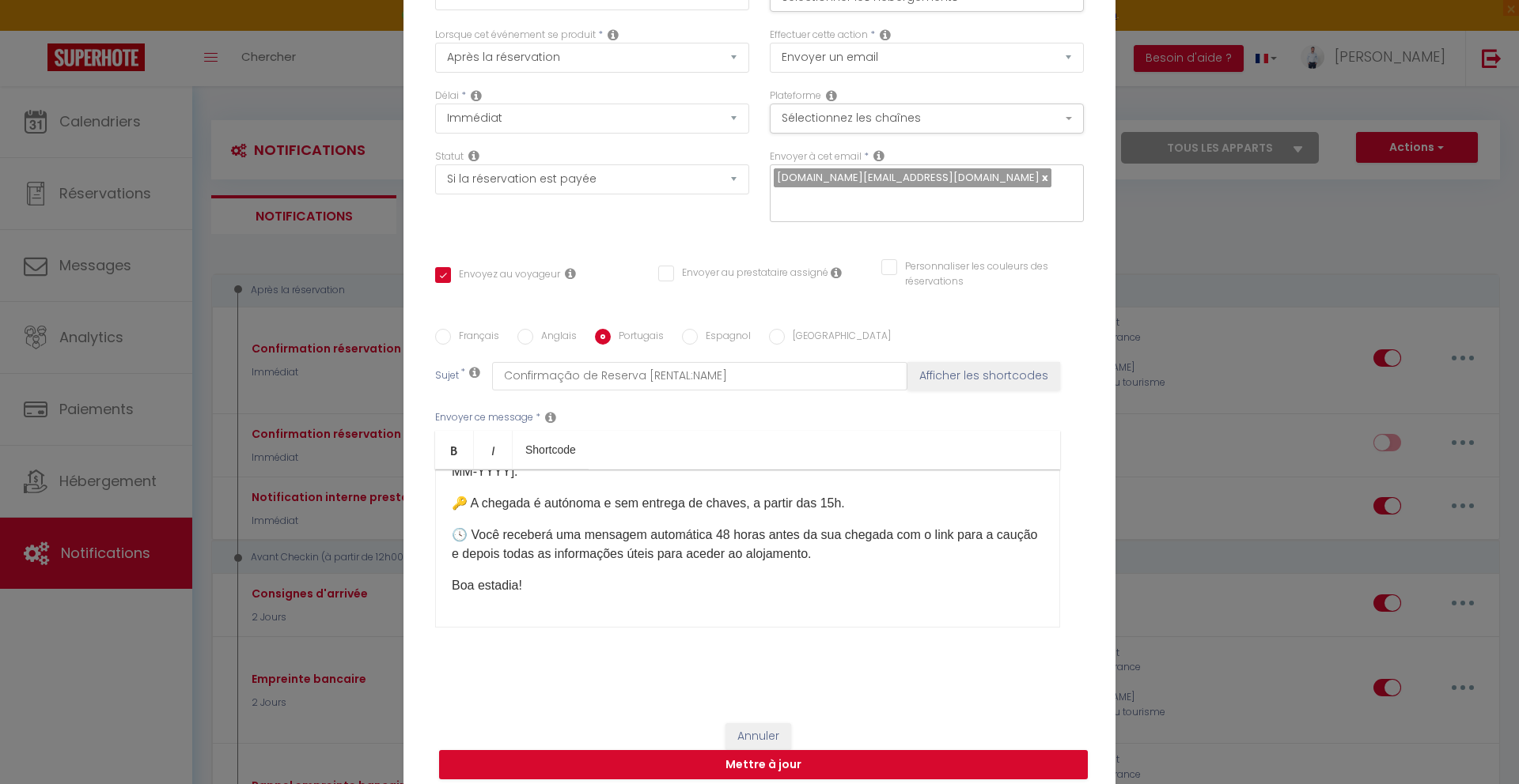
click at [697, 329] on input "Espagnol" at bounding box center [689, 336] width 16 height 16
click at [798, 329] on label "Italien" at bounding box center [837, 337] width 106 height 18
click at [784, 329] on input "Italien" at bounding box center [777, 336] width 16 height 16
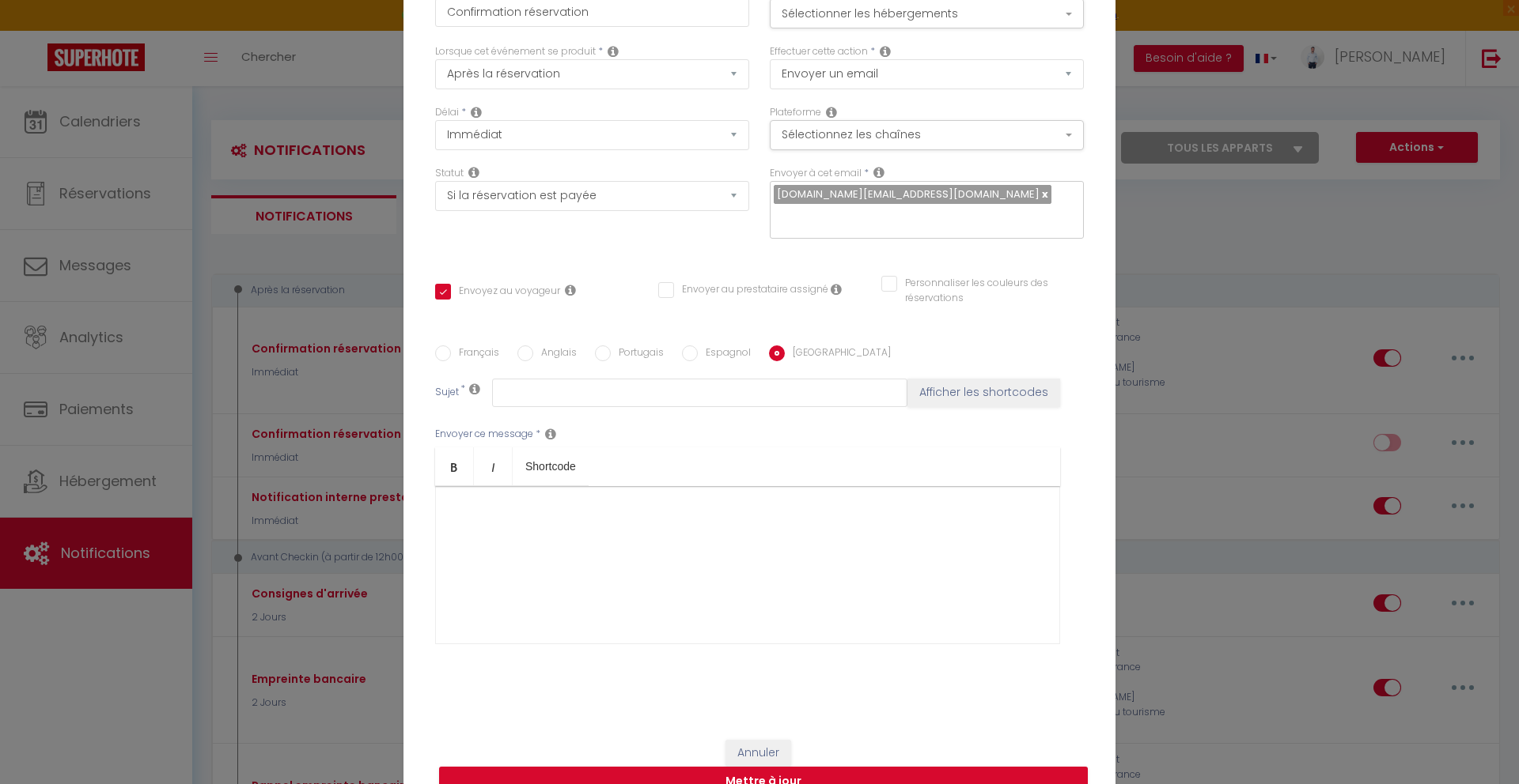
scroll to position [94, 0]
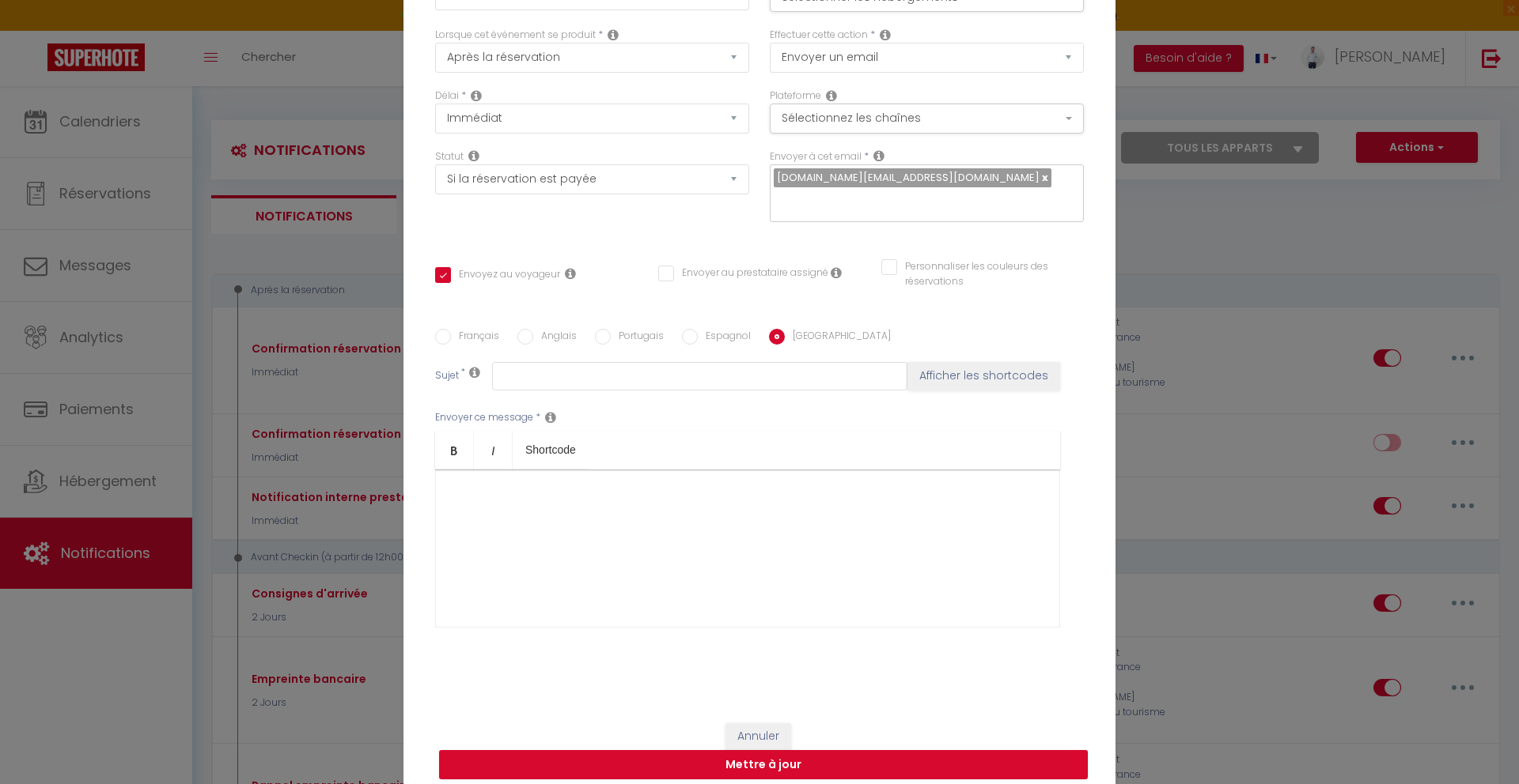
click at [612, 329] on label "Portugais" at bounding box center [637, 337] width 53 height 18
click at [611, 329] on input "Portugais" at bounding box center [602, 336] width 16 height 16
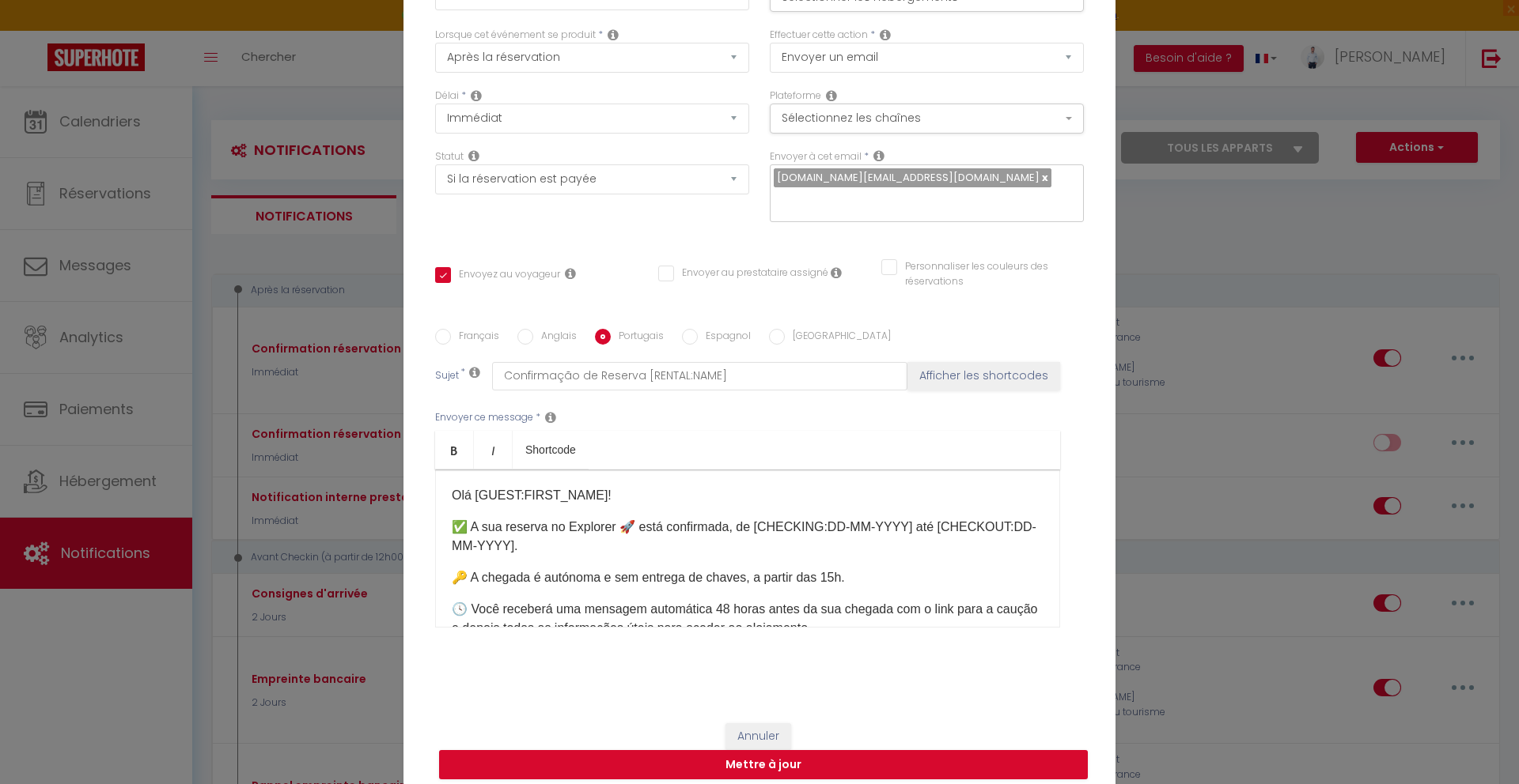
click at [473, 329] on label "Français" at bounding box center [475, 337] width 49 height 18
click at [451, 329] on input "Français" at bounding box center [443, 336] width 16 height 16
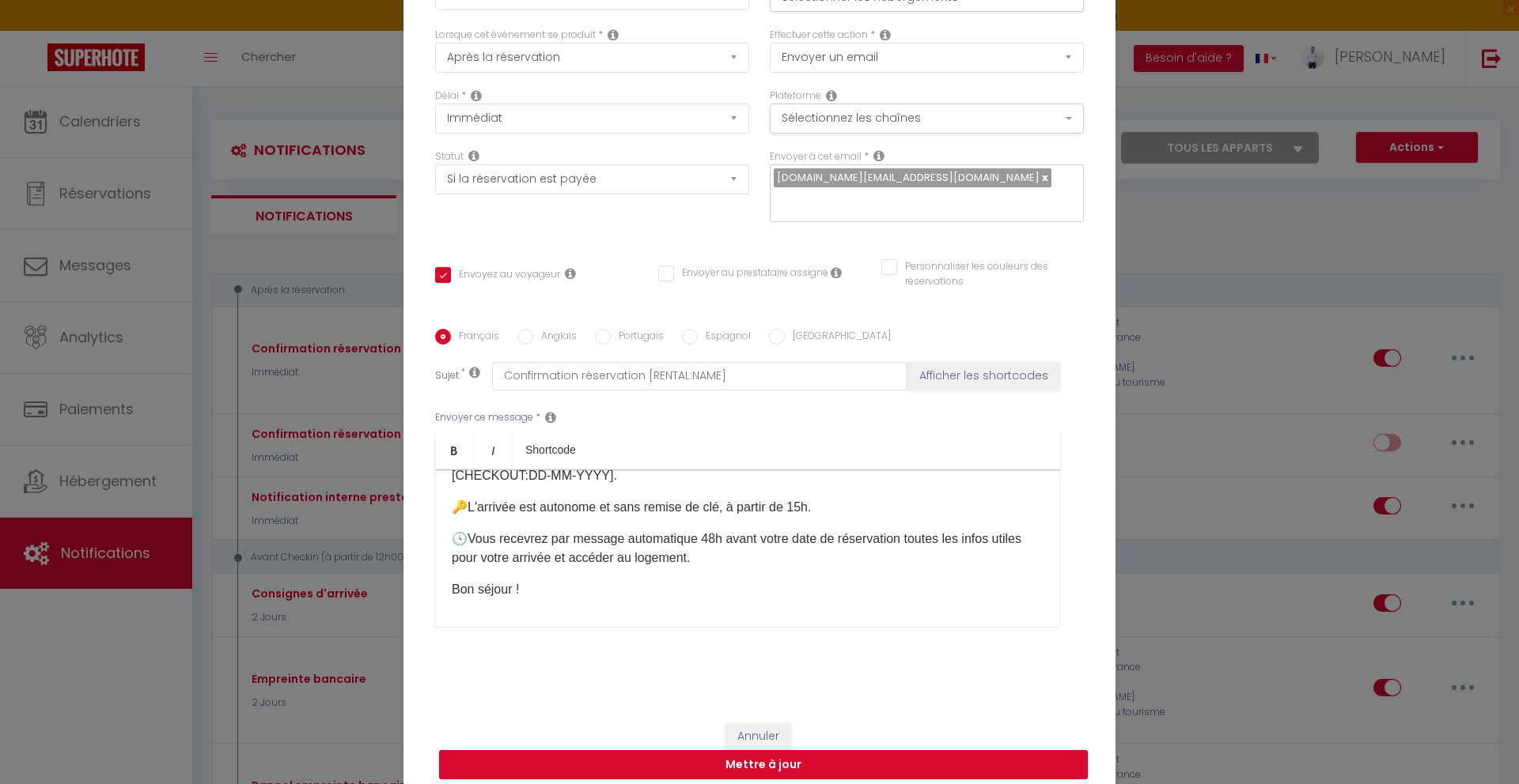
scroll to position [75, 0]
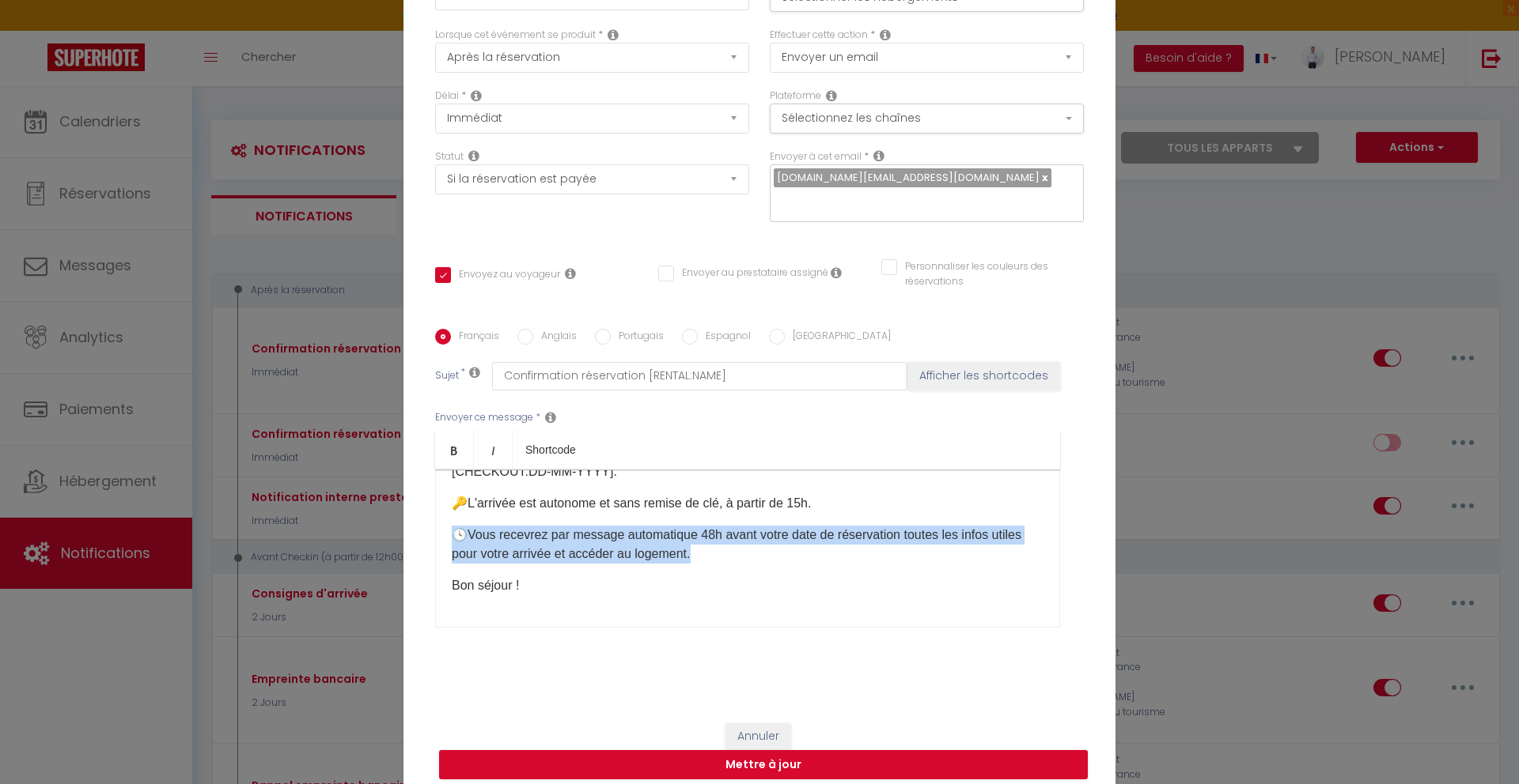
drag, startPoint x: 731, startPoint y: 551, endPoint x: 433, endPoint y: 508, distance: 301.1
click at [435, 508] on div "Bonjour [GUEST:FIRST_NAME] ! ✅ Votre réservation est bien confirmé dans l'Explo…" at bounding box center [747, 548] width 625 height 158
copy p "🕓 Vous recevrez par message automatique 48h avant votre date de réservation tou…"
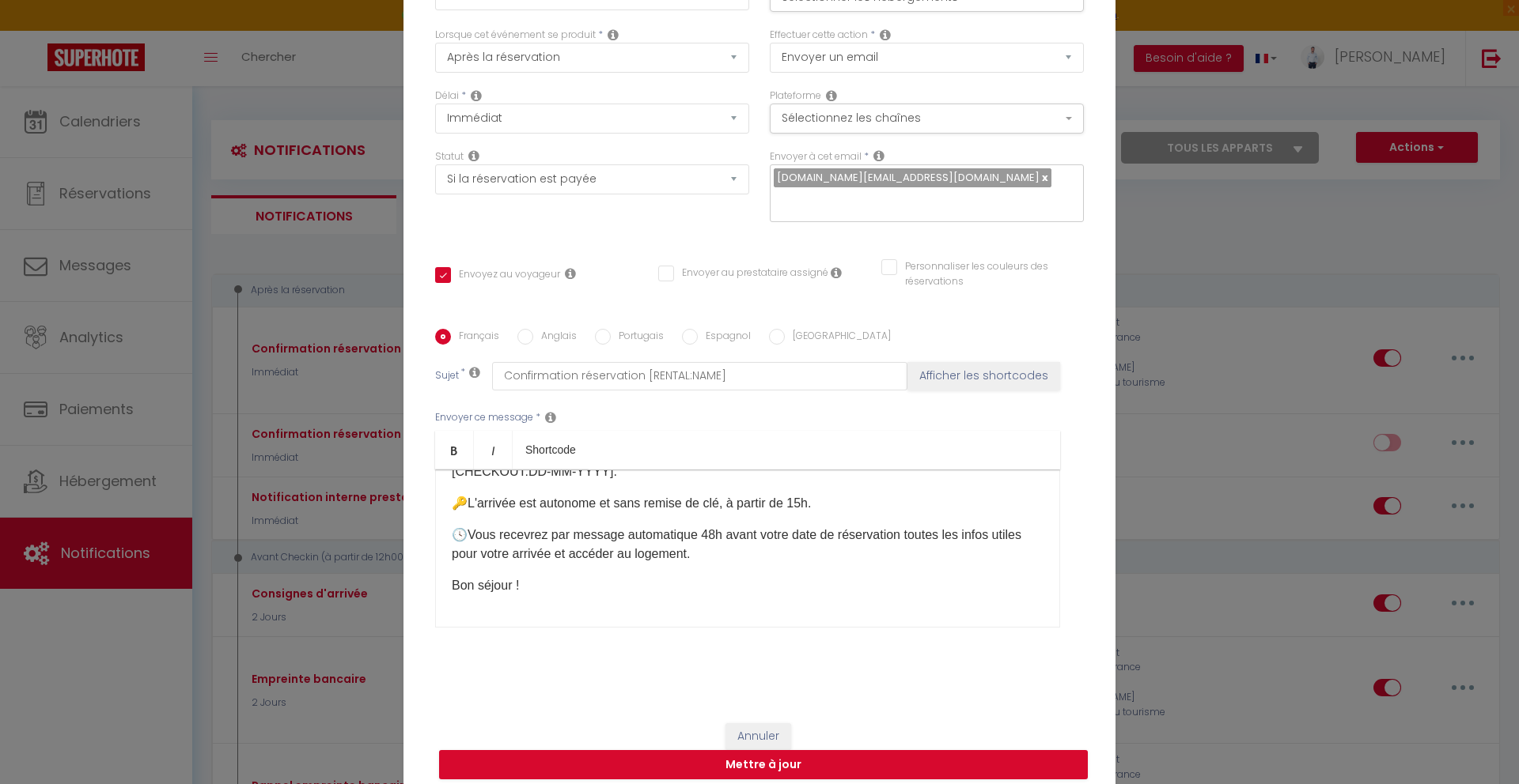
click at [567, 329] on label "Anglais" at bounding box center [555, 337] width 44 height 18
click at [533, 329] on input "Anglais" at bounding box center [525, 336] width 16 height 16
click at [551, 525] on p "🕓 You will receive an automatic message 48 hours before your arrival all the us…" at bounding box center [748, 544] width 592 height 38
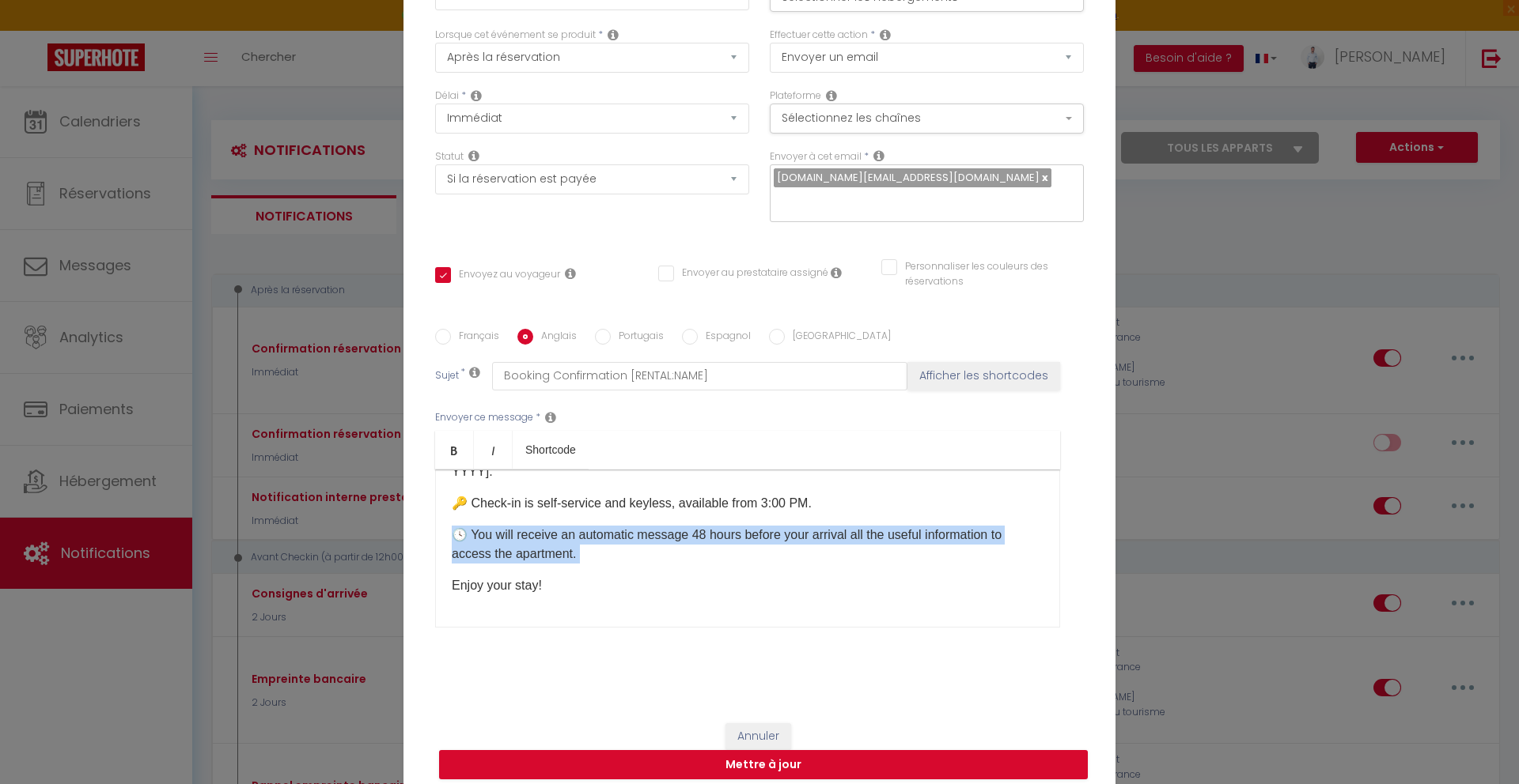
click at [551, 525] on p "🕓 You will receive an automatic message 48 hours before your arrival all the us…" at bounding box center [748, 544] width 592 height 38
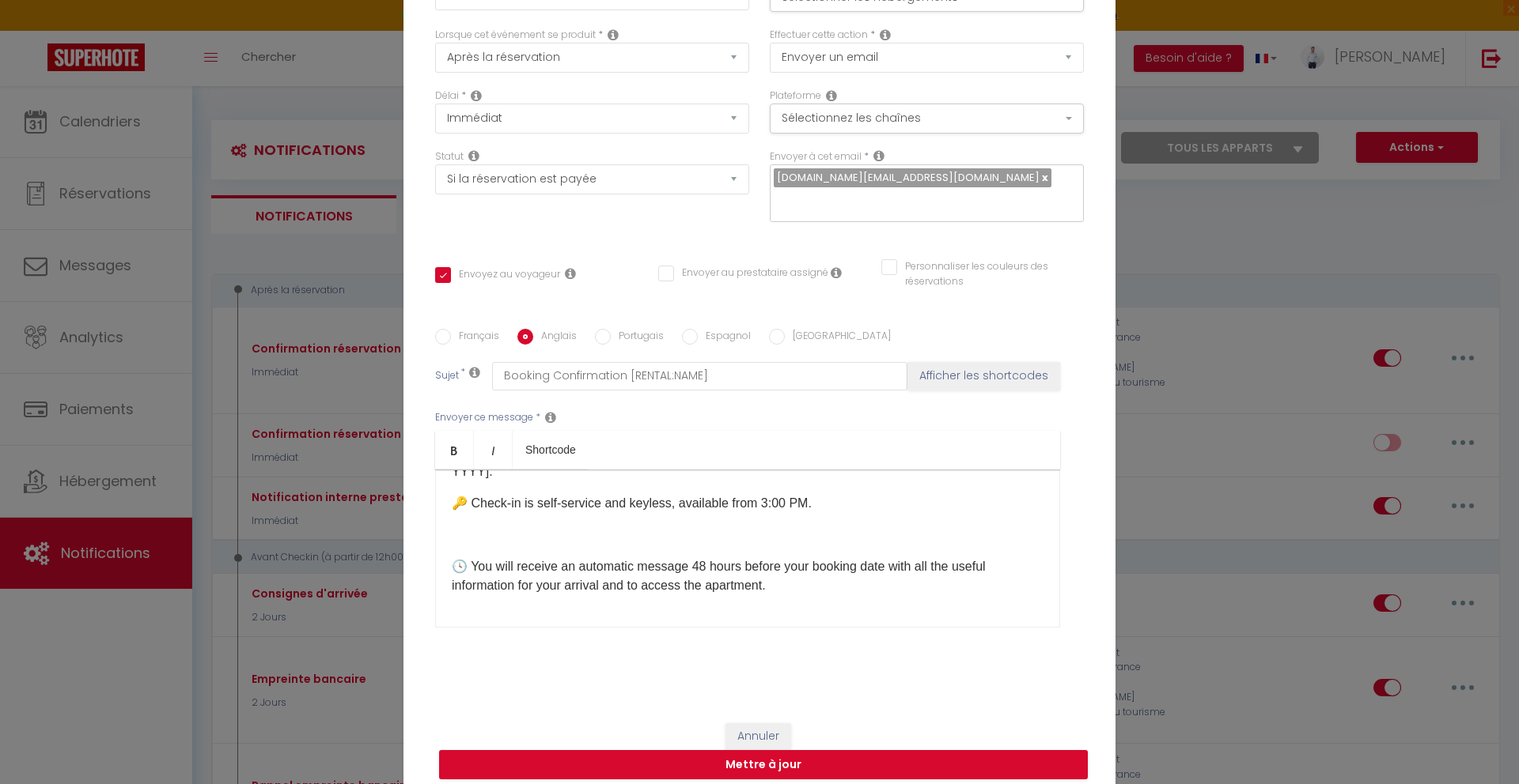
click at [551, 525] on p at bounding box center [748, 535] width 592 height 19
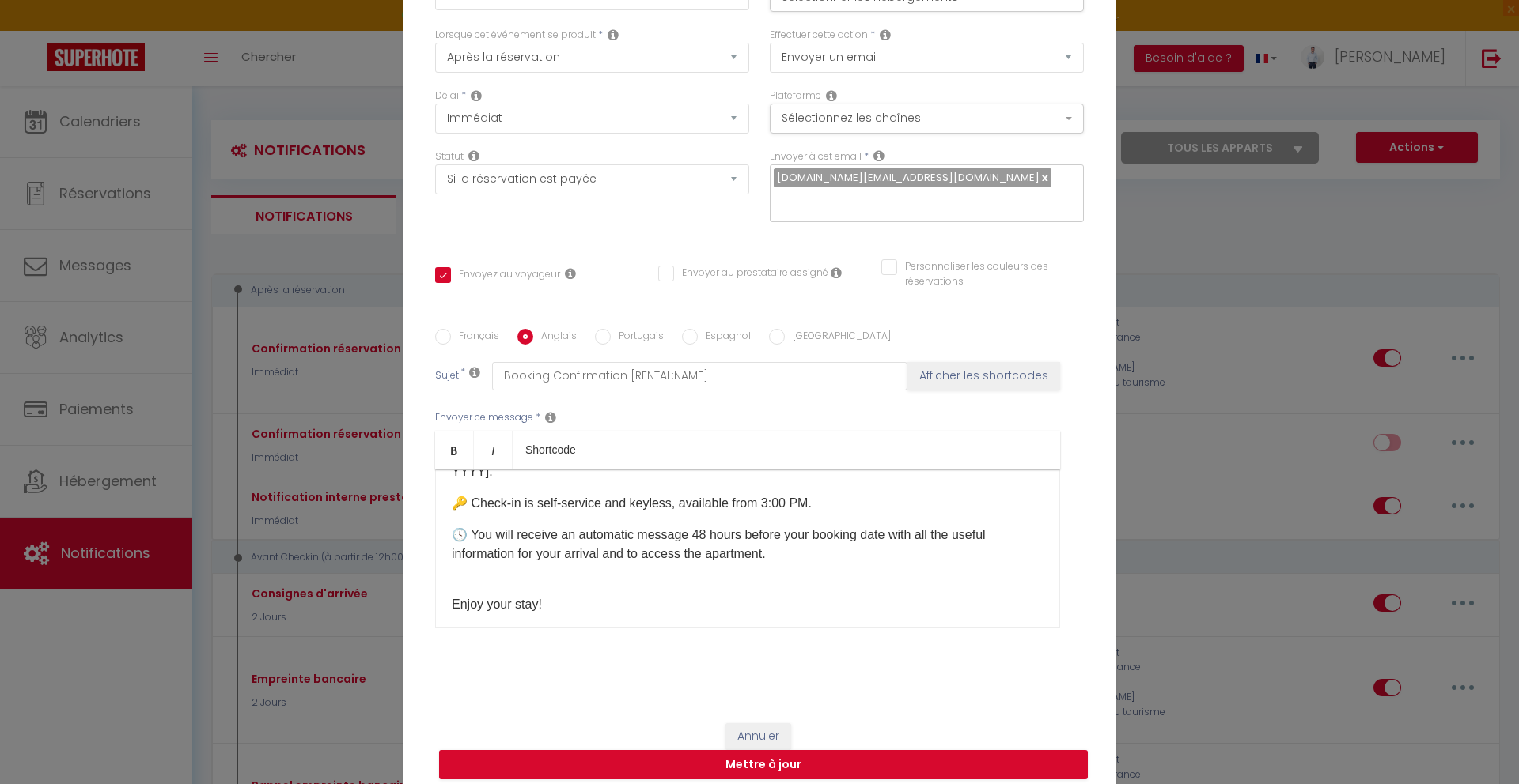
click at [585, 567] on div "Hello [GUEST:FIRST_NAME]! ✅ Your booking at Explorer 🚀 is confirmed, from [CHEC…" at bounding box center [747, 548] width 625 height 158
click at [585, 562] on div "Hello [GUEST:FIRST_NAME]! ✅ Your booking at Explorer 🚀 is confirmed, from [CHEC…" at bounding box center [747, 548] width 625 height 158
click at [654, 562] on div "Hello [GUEST:FIRST_NAME]! ✅ Your booking at Explorer 🚀 is confirmed, from [CHEC…" at bounding box center [747, 548] width 625 height 158
click at [618, 329] on label "Portugais" at bounding box center [637, 337] width 53 height 18
click at [611, 329] on input "Portugais" at bounding box center [602, 336] width 16 height 16
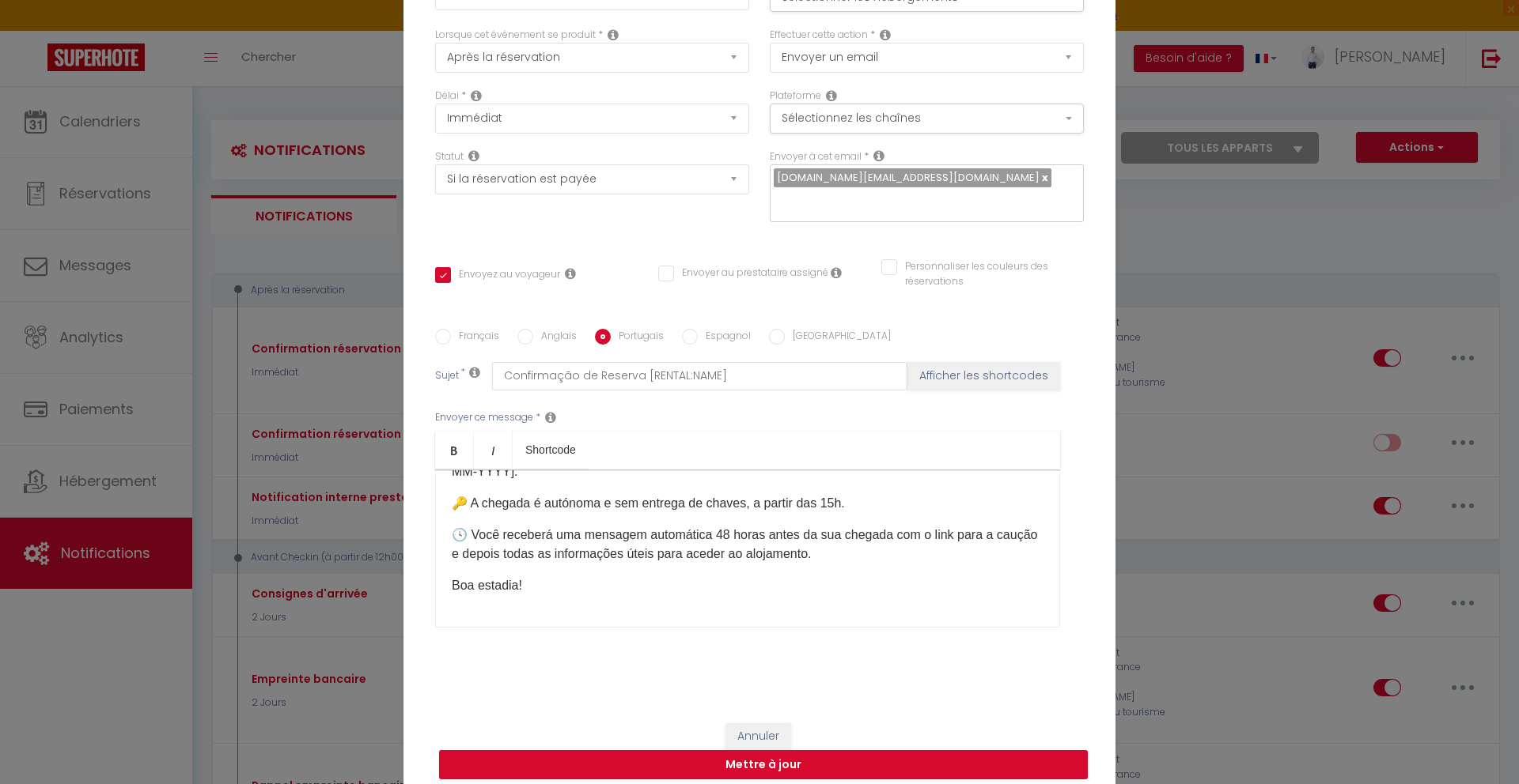
click at [561, 526] on p "🕓 Você receberá uma mensagem automática 48 horas antes da sua chegada com o lin…" at bounding box center [748, 544] width 592 height 38
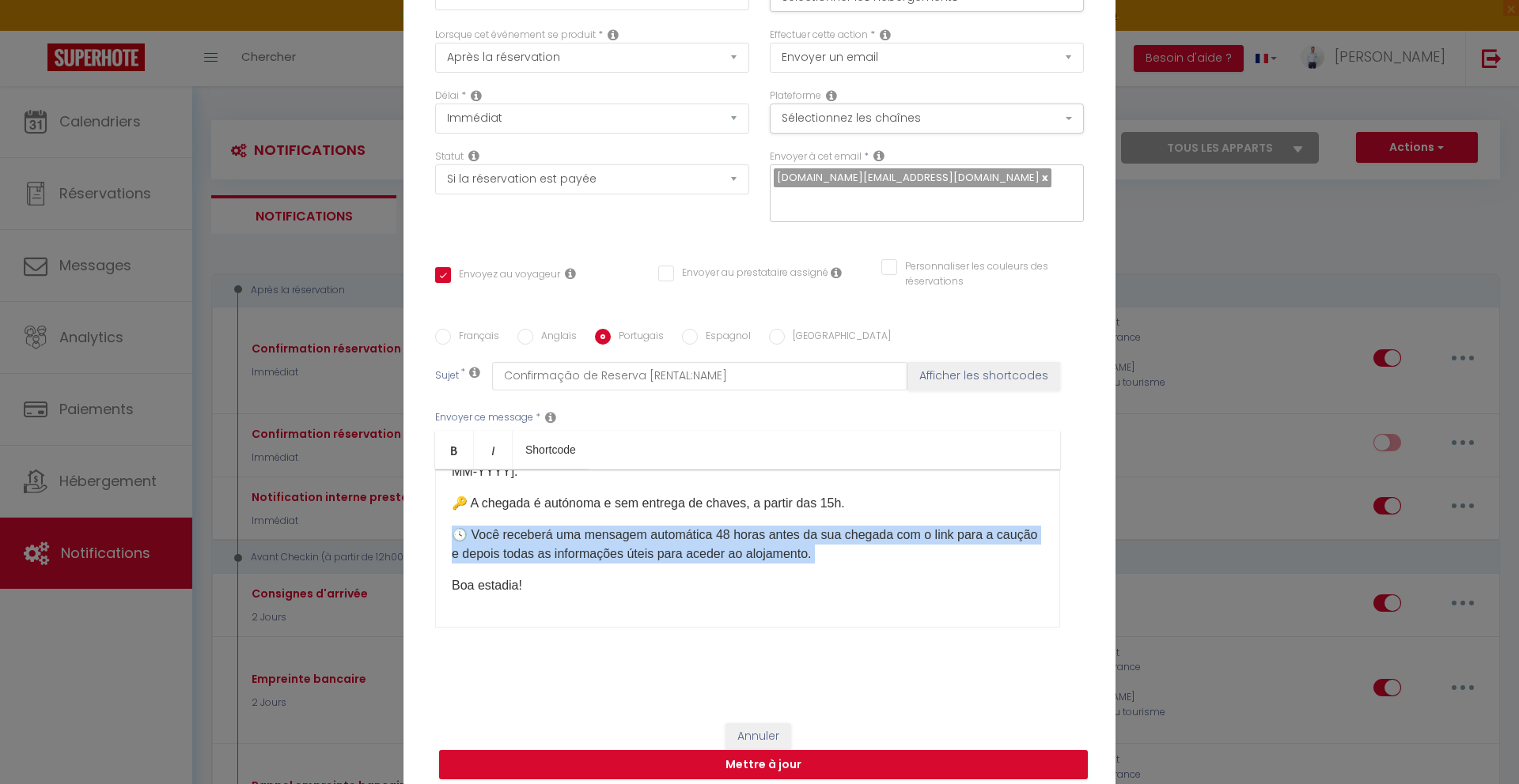
click at [561, 526] on p "🕓 Você receberá uma mensagem automática 48 horas antes da sua chegada com o lin…" at bounding box center [748, 544] width 592 height 38
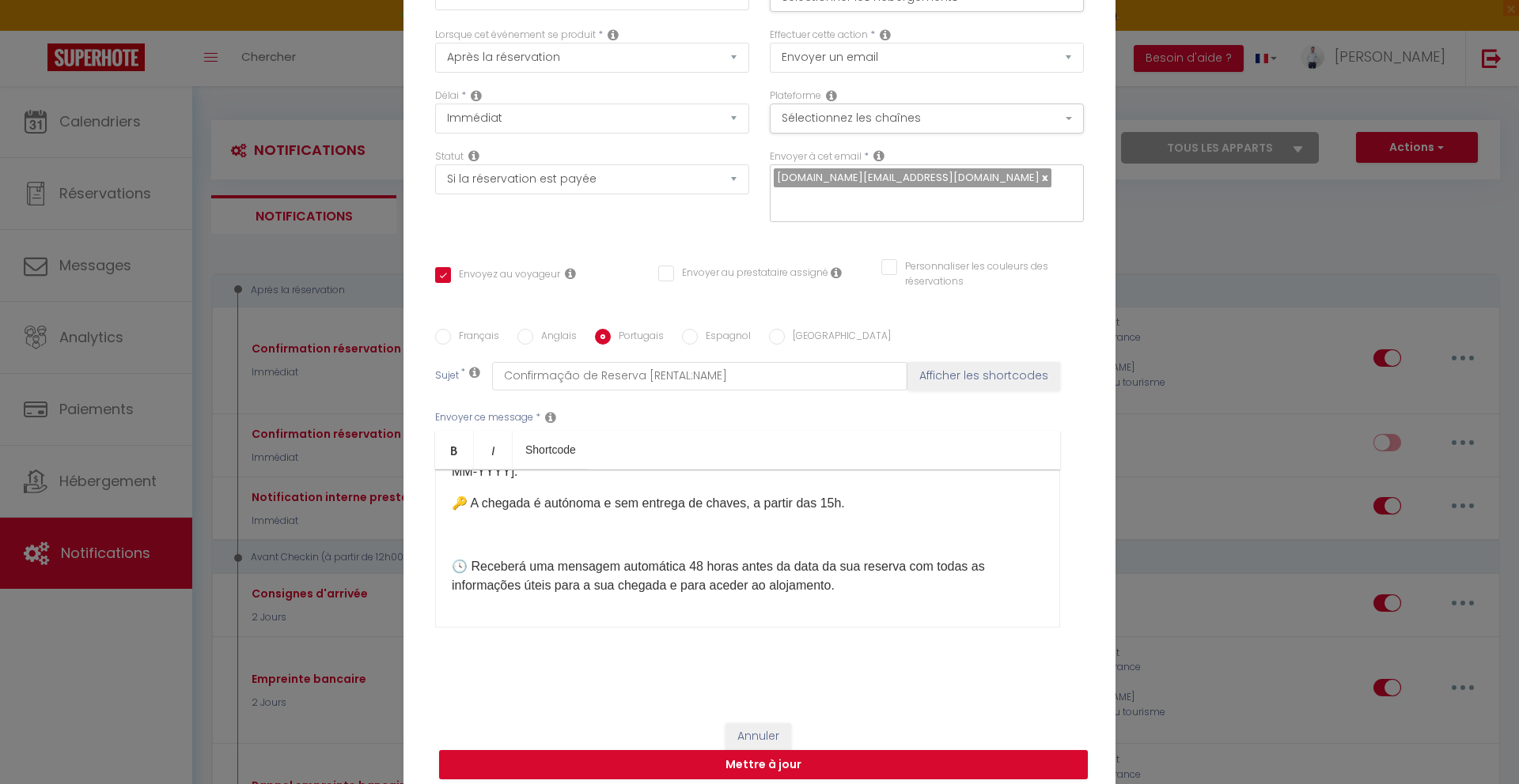
click at [561, 527] on p at bounding box center [748, 535] width 592 height 19
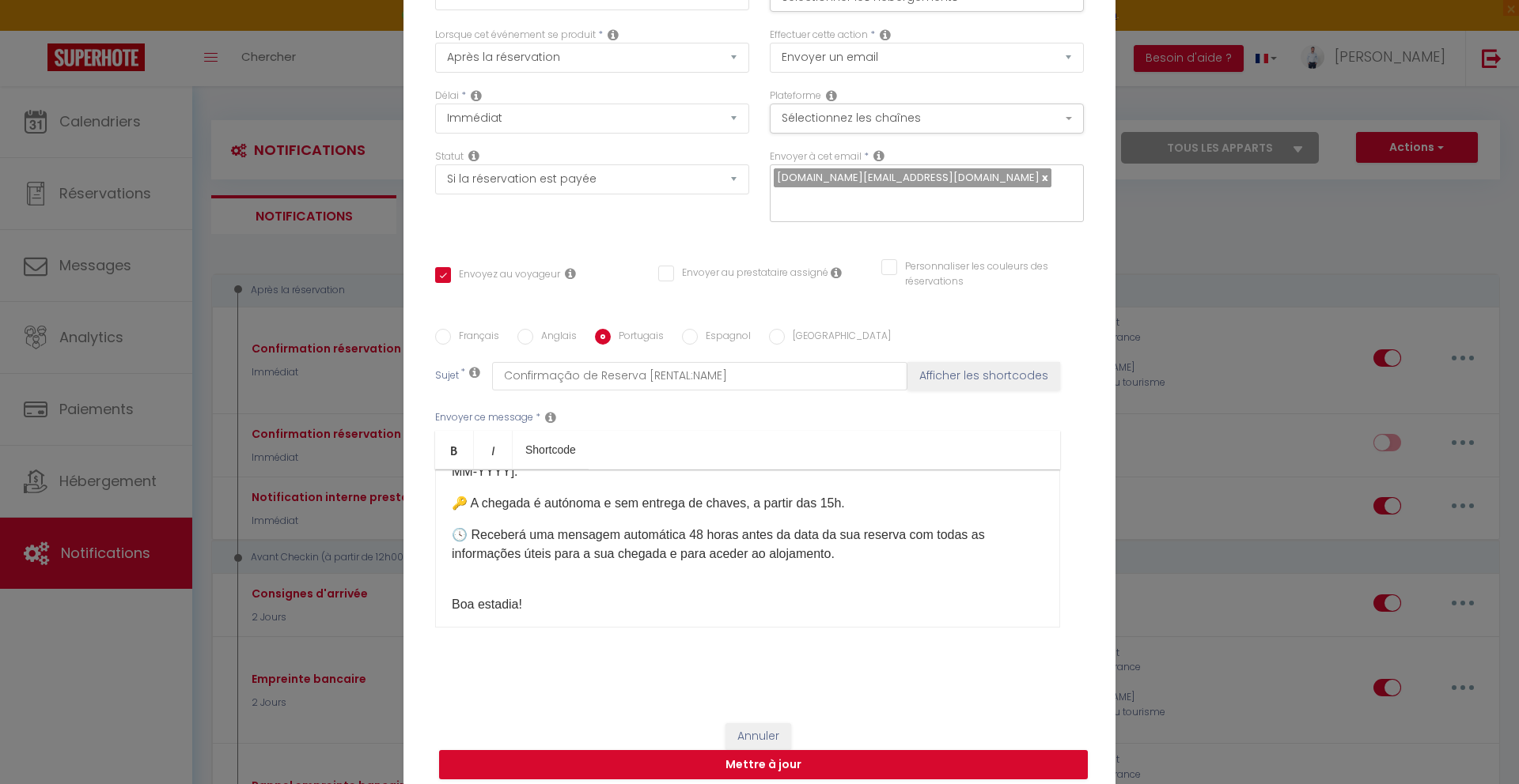
click at [580, 561] on div "Olá [GUEST:FIRST_NAME]! ✅ A sua reserva no Explorer 🚀 está confirmada, de [CHEC…" at bounding box center [747, 548] width 625 height 158
click at [697, 329] on label "Espagnol" at bounding box center [724, 337] width 53 height 18
click at [695, 329] on input "Espagnol" at bounding box center [689, 336] width 16 height 16
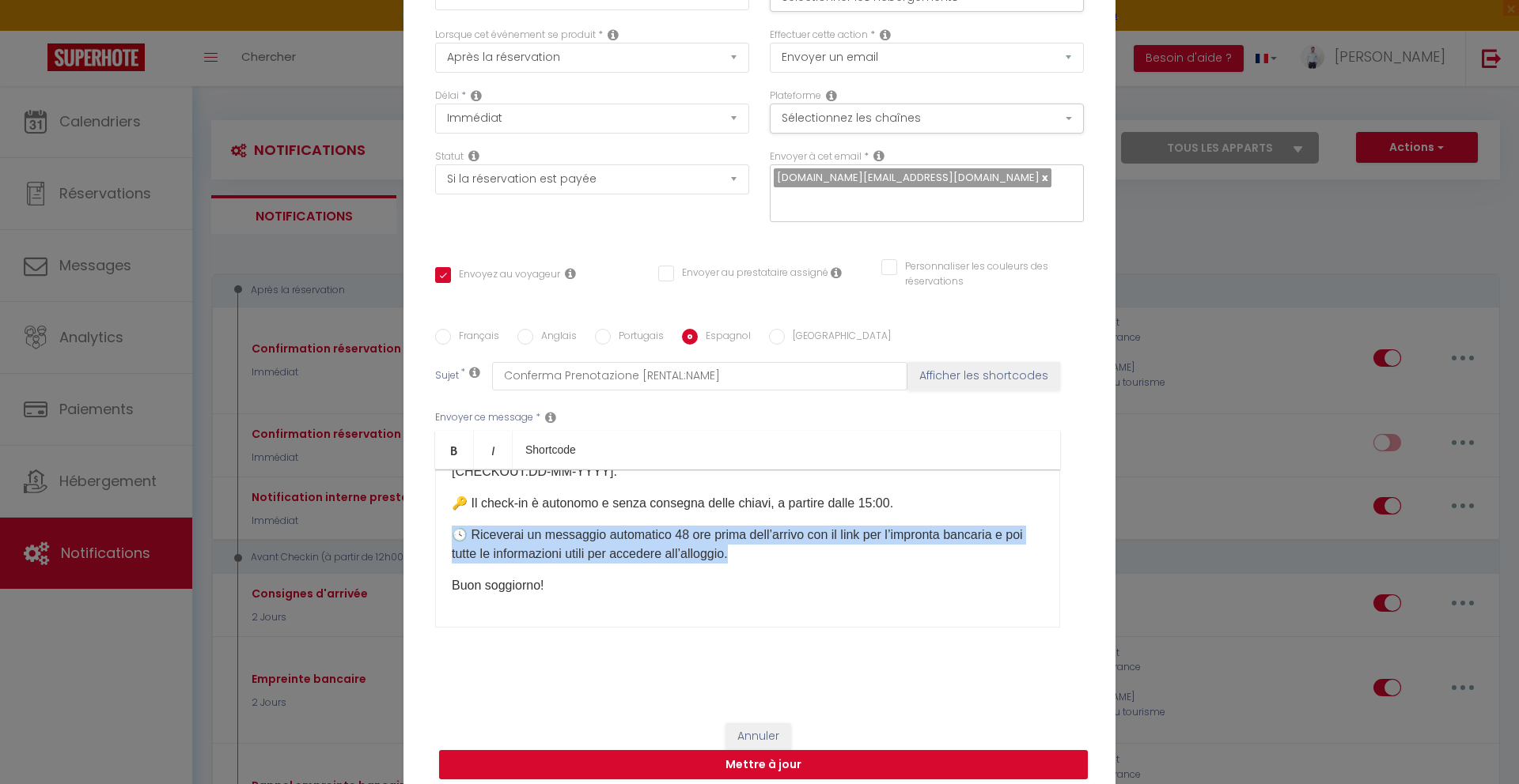
drag, startPoint x: 718, startPoint y: 536, endPoint x: 427, endPoint y: 510, distance: 292.2
click at [431, 510] on div "Français Anglais Portugais Espagnol Italien Sujet * Conferma Prenotazione [RENT…" at bounding box center [759, 487] width 656 height 318
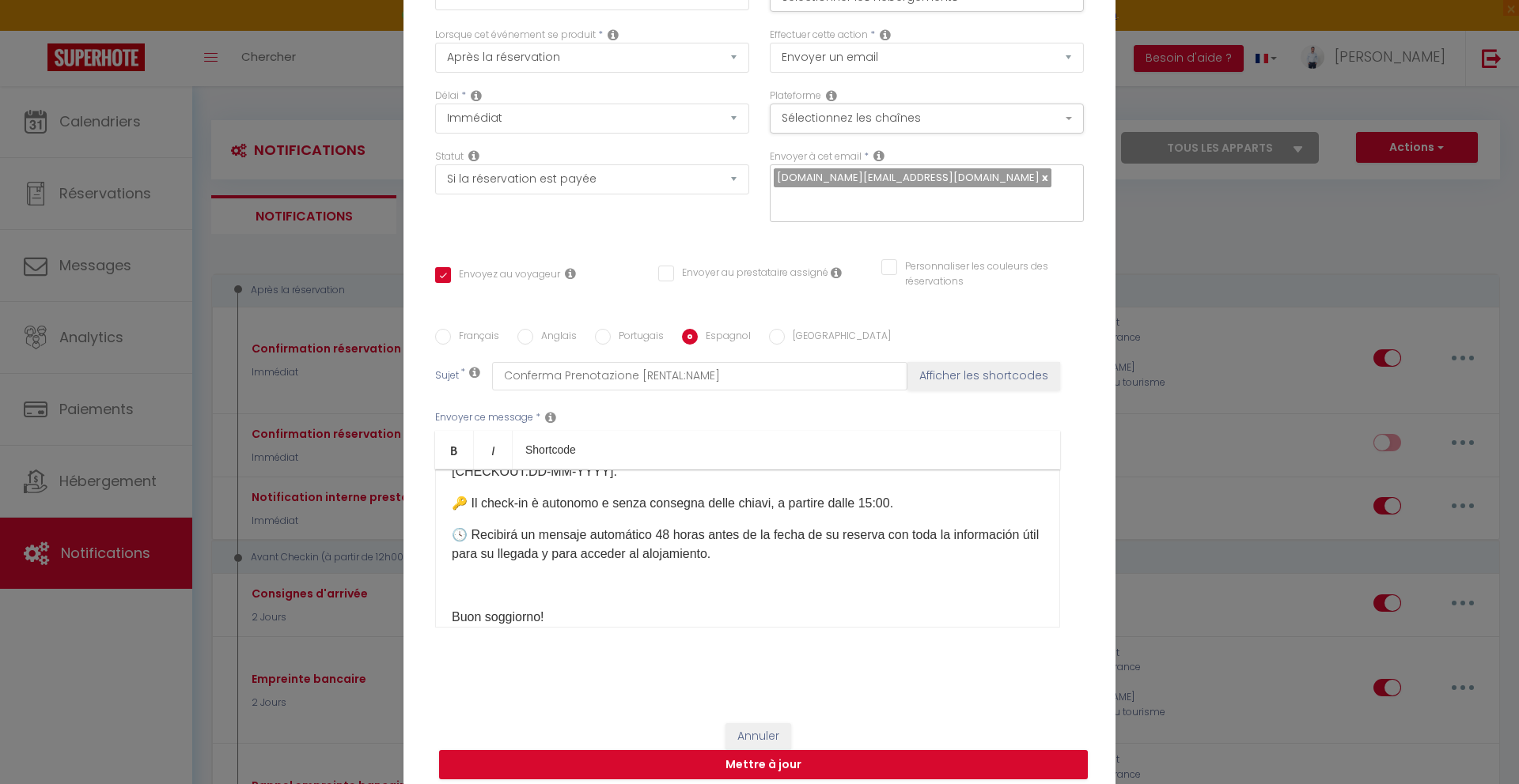
click at [653, 577] on p at bounding box center [748, 586] width 592 height 19
click at [788, 329] on label "Italien" at bounding box center [837, 337] width 106 height 18
click at [784, 329] on input "Italien" at bounding box center [777, 336] width 16 height 16
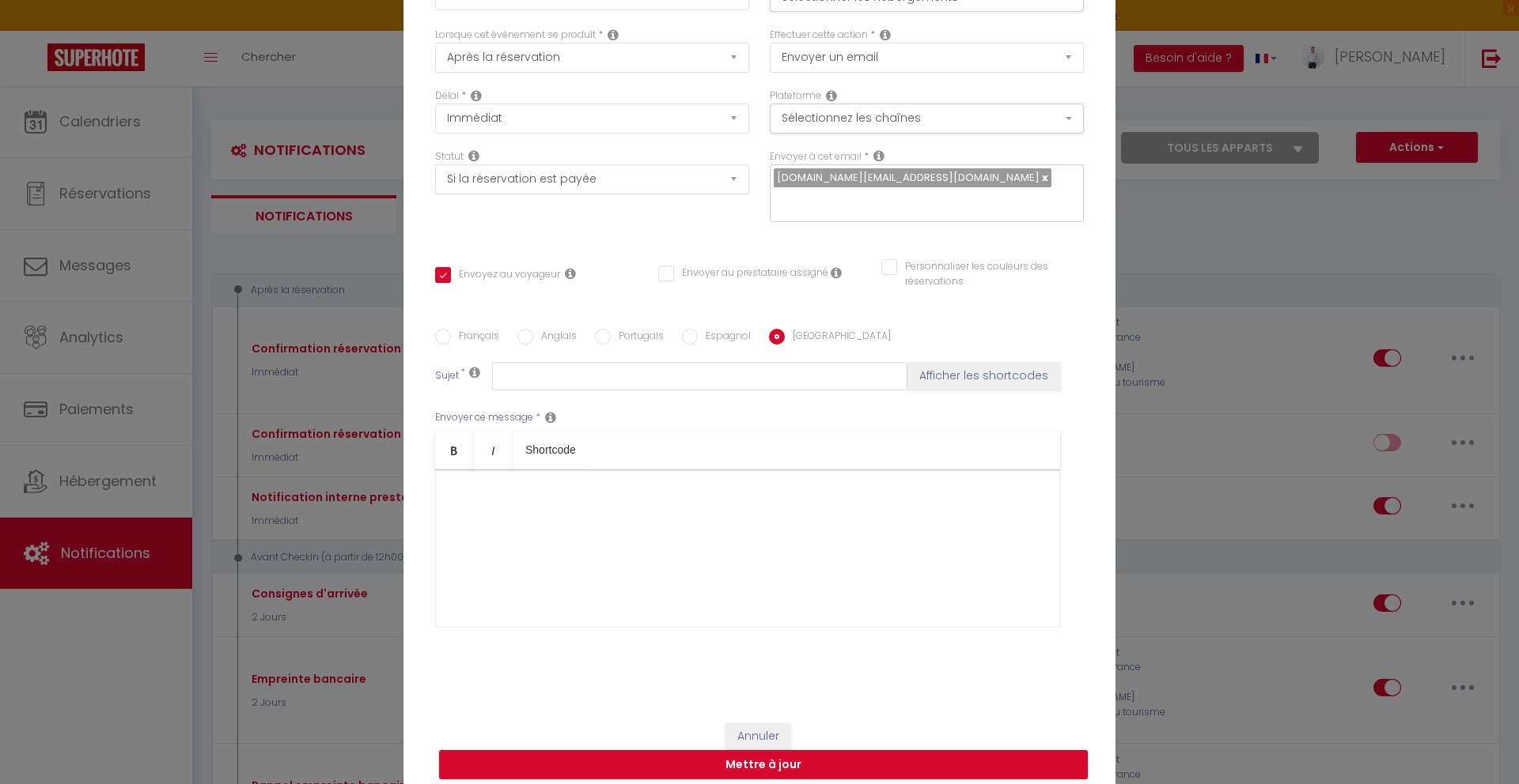
scroll to position [0, 0]
click at [752, 758] on button "Mettre à jour" at bounding box center [763, 765] width 649 height 30
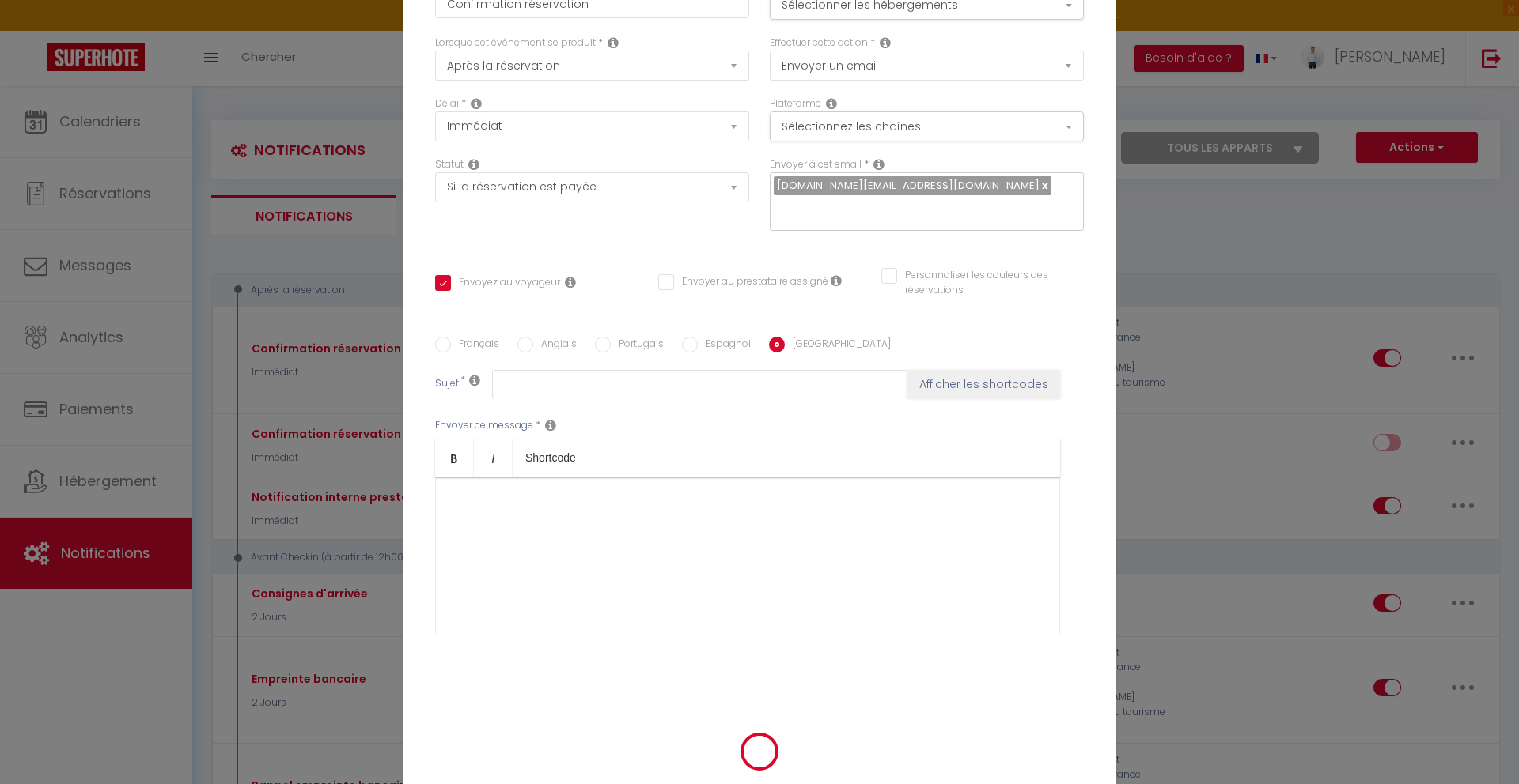
scroll to position [91, 0]
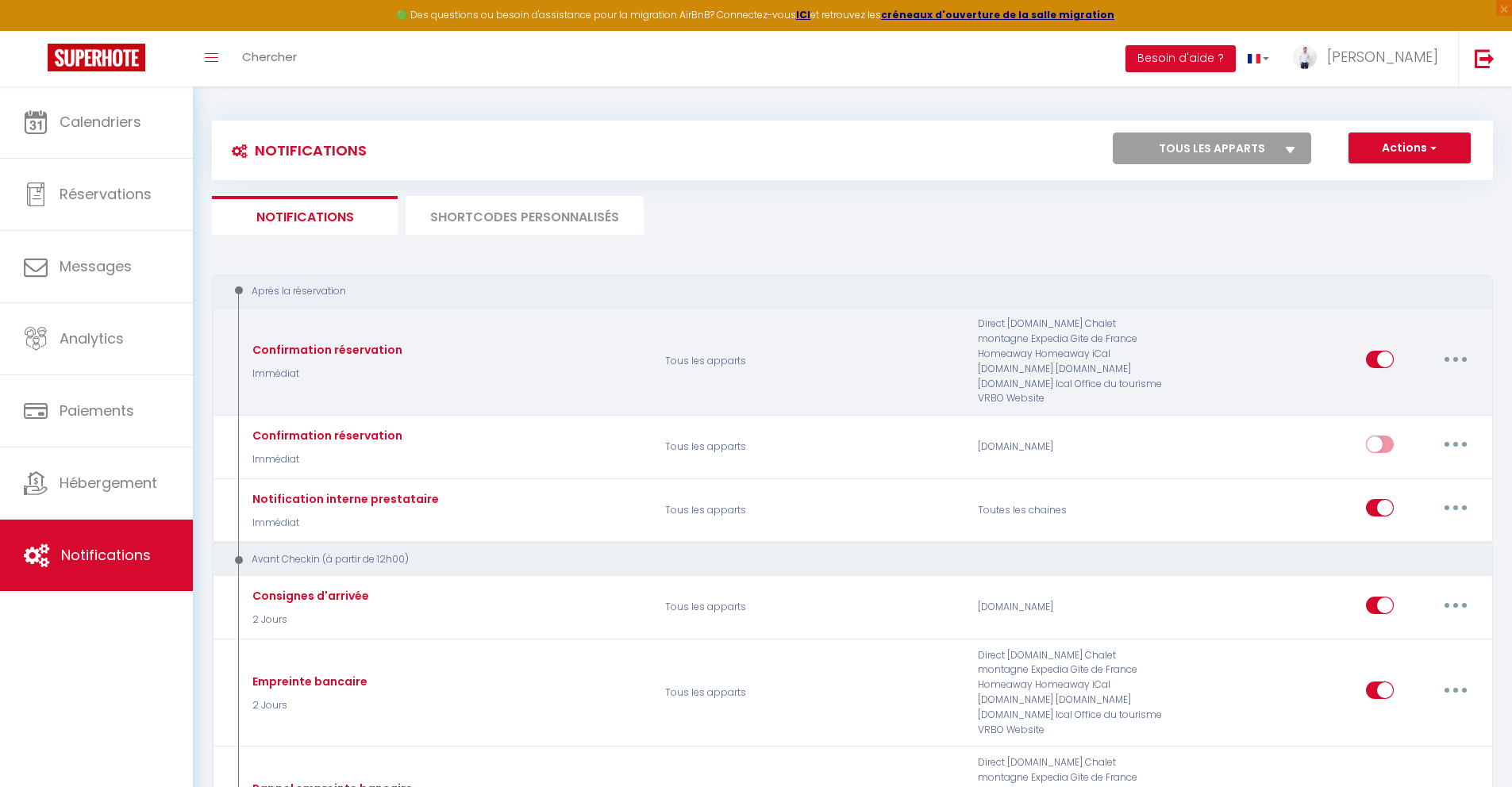
click at [1458, 349] on button "button" at bounding box center [1455, 359] width 44 height 25
click at [1433, 382] on link "Editer" at bounding box center [1414, 395] width 117 height 27
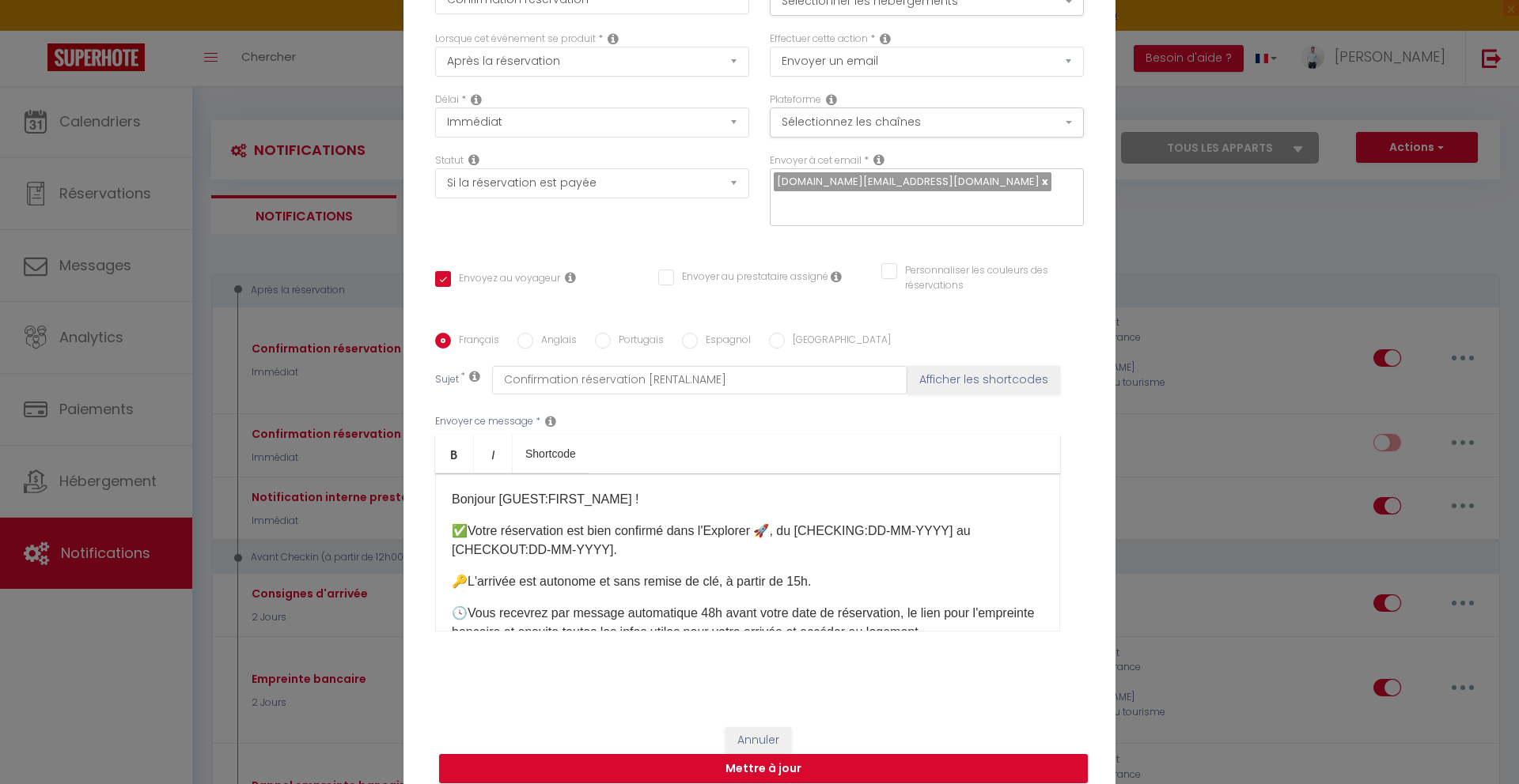
click at [786, 333] on label "Italien" at bounding box center [837, 342] width 106 height 18
click at [784, 333] on input "Italien" at bounding box center [777, 341] width 16 height 16
click at [733, 500] on div "Ciao [GUEST:FIRST_NAME]! ✅ La tua prenotazione all’Explorer 🚀 è confermata, dal…" at bounding box center [747, 553] width 625 height 158
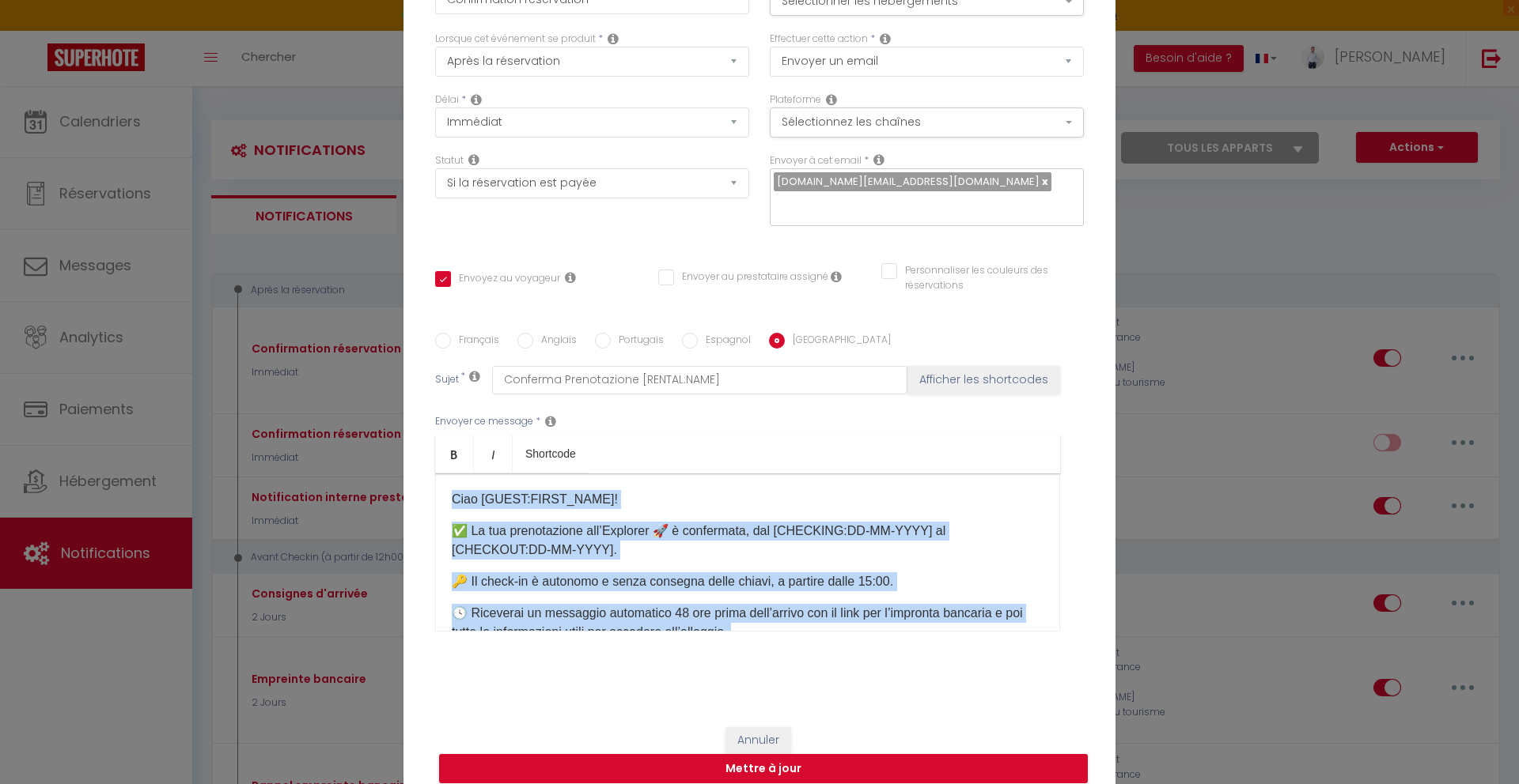
copy div "Ciao [GUEST:FIRST_NAME]! ✅ La tua prenotazione all’Explorer 🚀 è confermata, dal…"
click at [750, 727] on button "Annuler" at bounding box center [758, 740] width 65 height 27
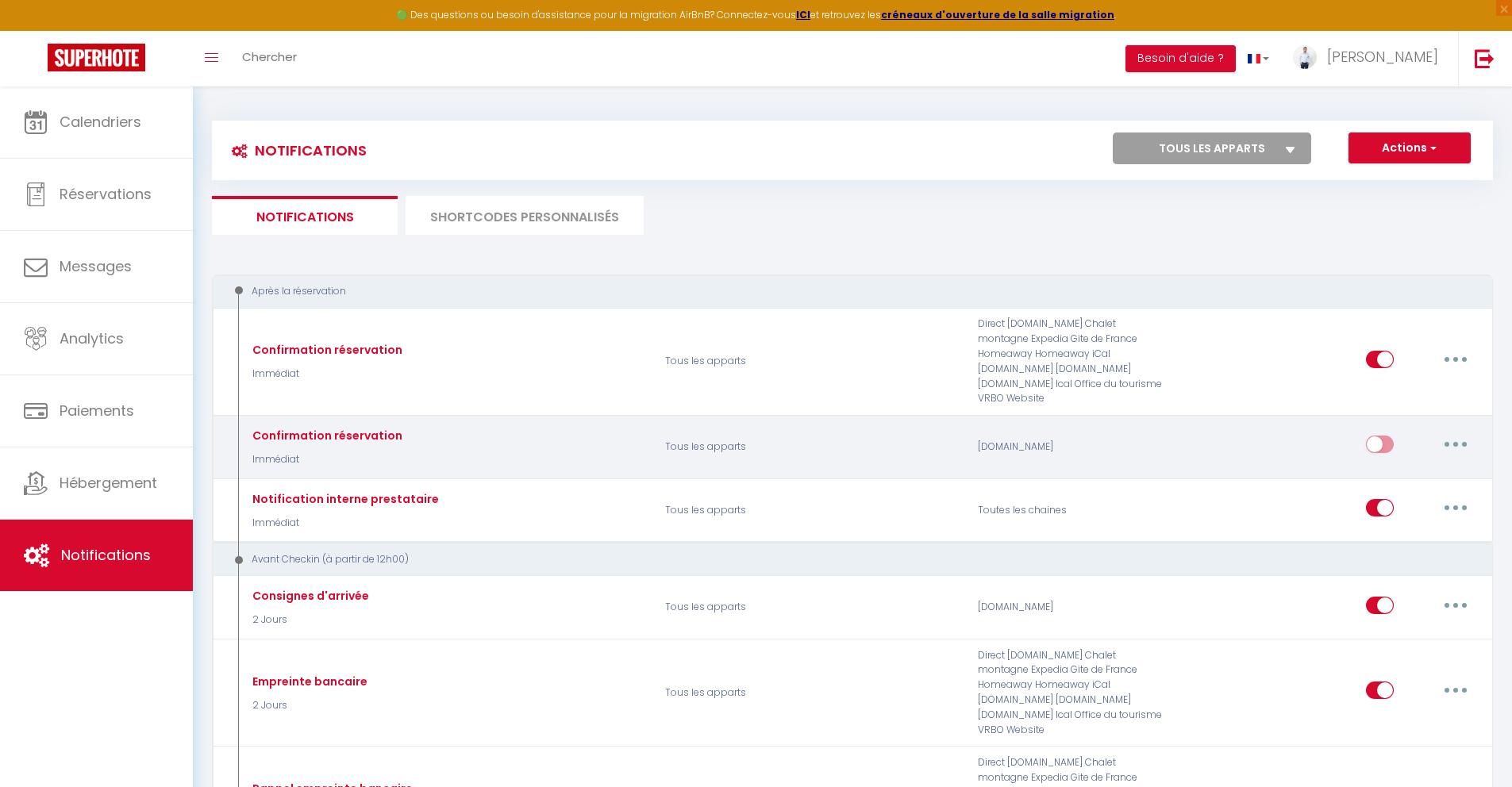
click at [1463, 433] on button "button" at bounding box center [1455, 444] width 44 height 25
click at [1375, 468] on link "Editer" at bounding box center [1414, 481] width 117 height 27
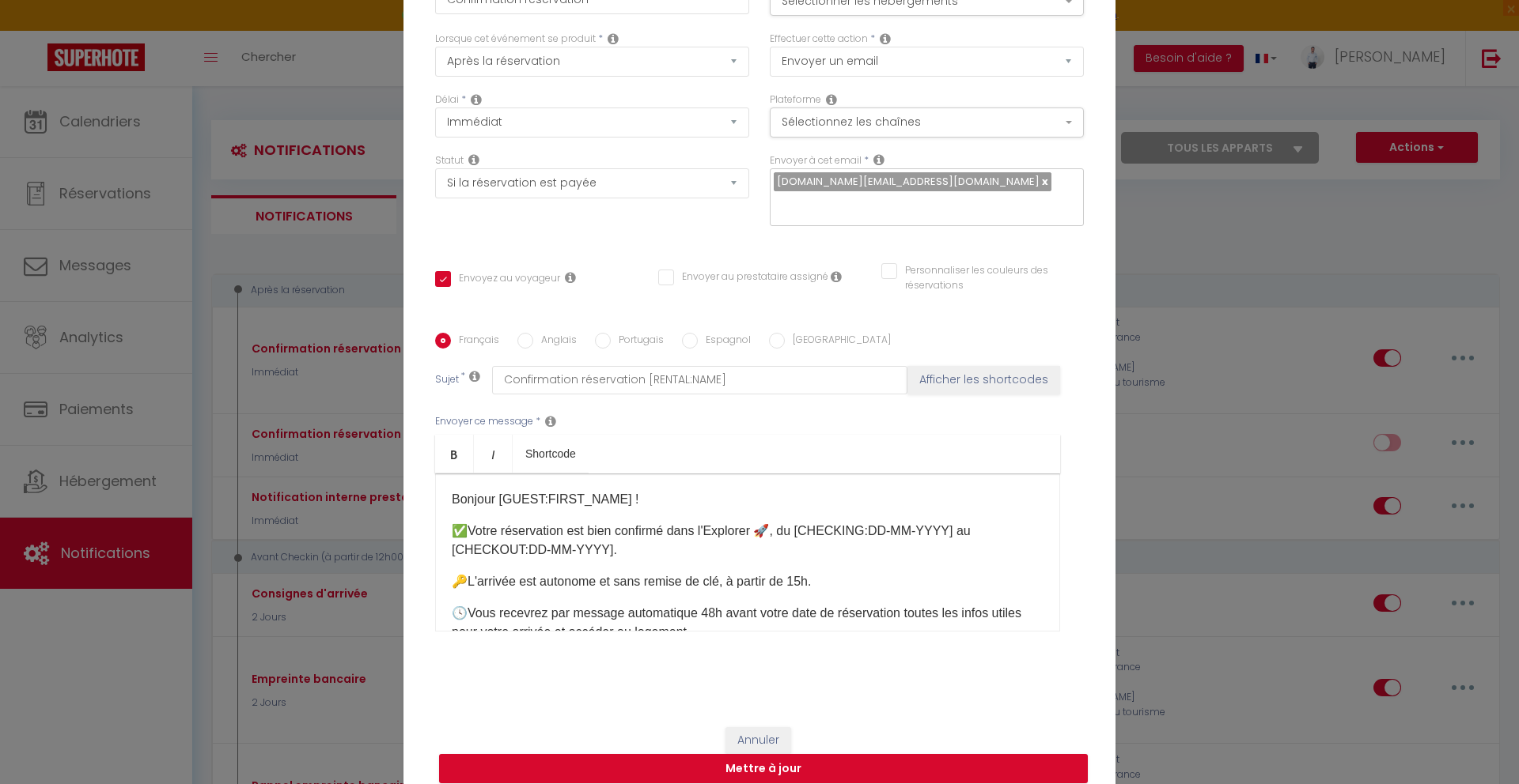
click at [803, 333] on label "Italien" at bounding box center [837, 342] width 106 height 18
click at [784, 333] on input "Italien" at bounding box center [777, 341] width 16 height 16
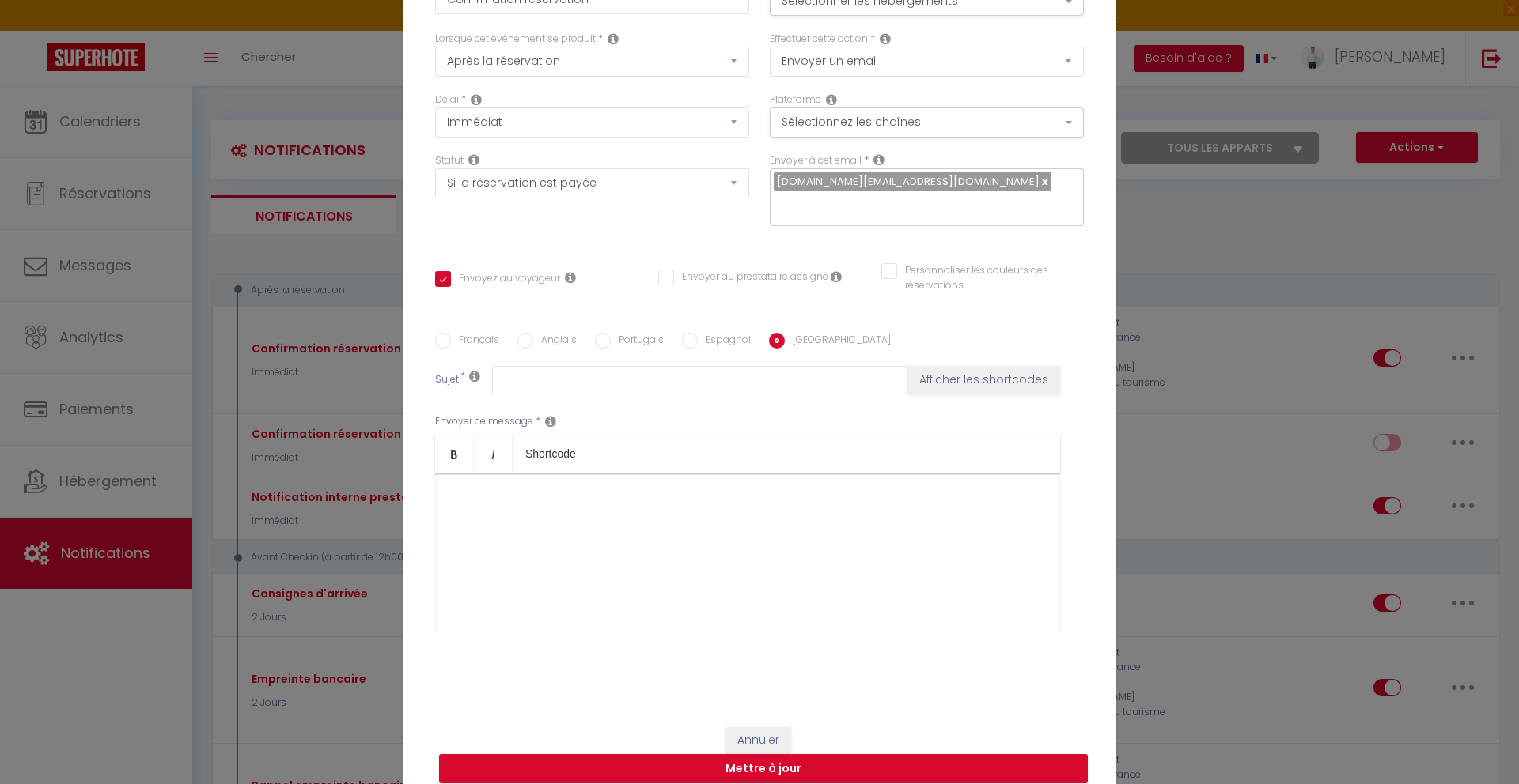
click at [790, 510] on div at bounding box center [747, 553] width 625 height 158
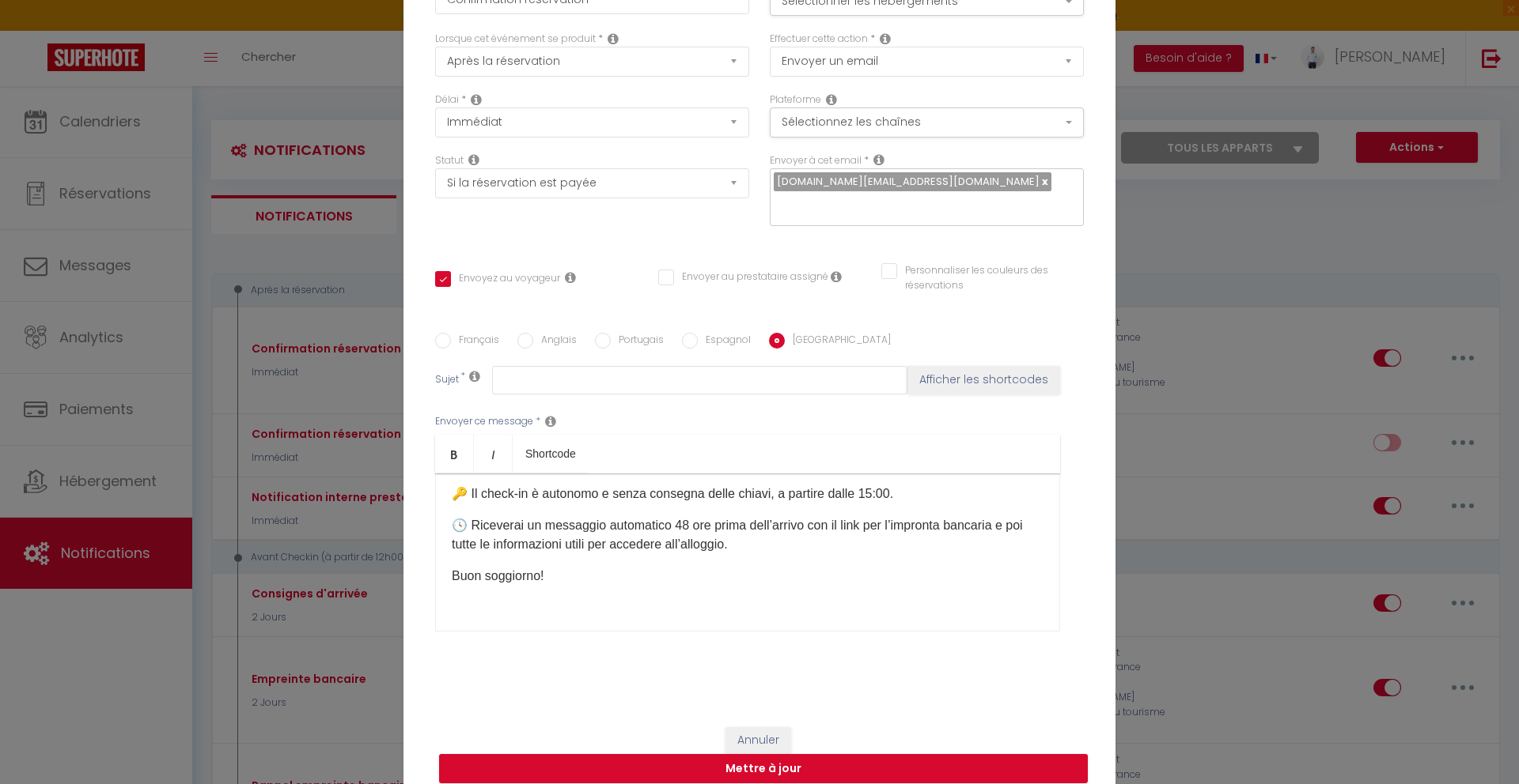
scroll to position [93, 0]
click at [636, 511] on p "🕓 Riceverai un messaggio automatico 48 ore prima dell’arrivo con il link per l’…" at bounding box center [748, 529] width 592 height 38
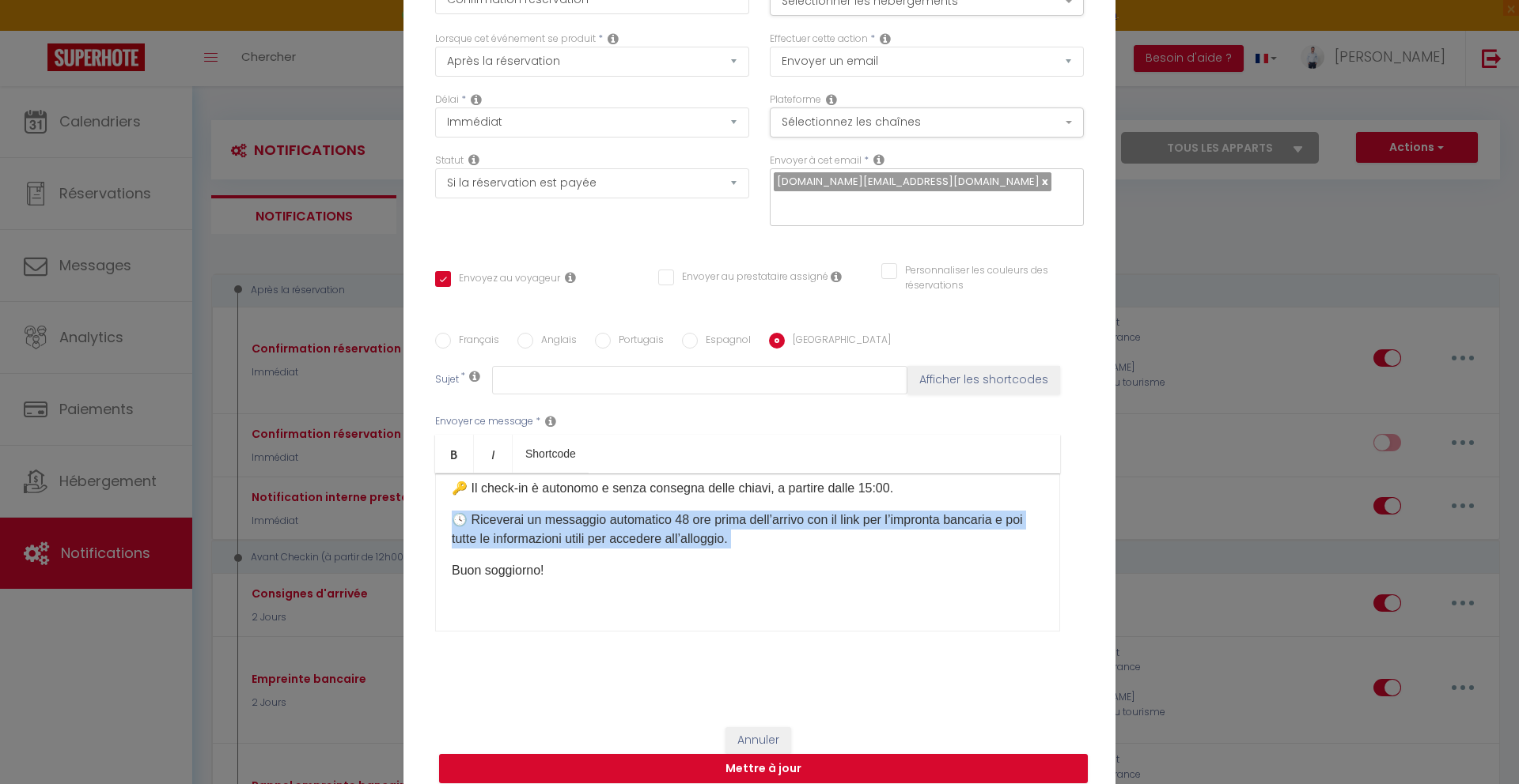
click at [636, 511] on p "🕓 Riceverai un messaggio automatico 48 ore prima dell’arrivo con il link per l’…" at bounding box center [748, 529] width 592 height 38
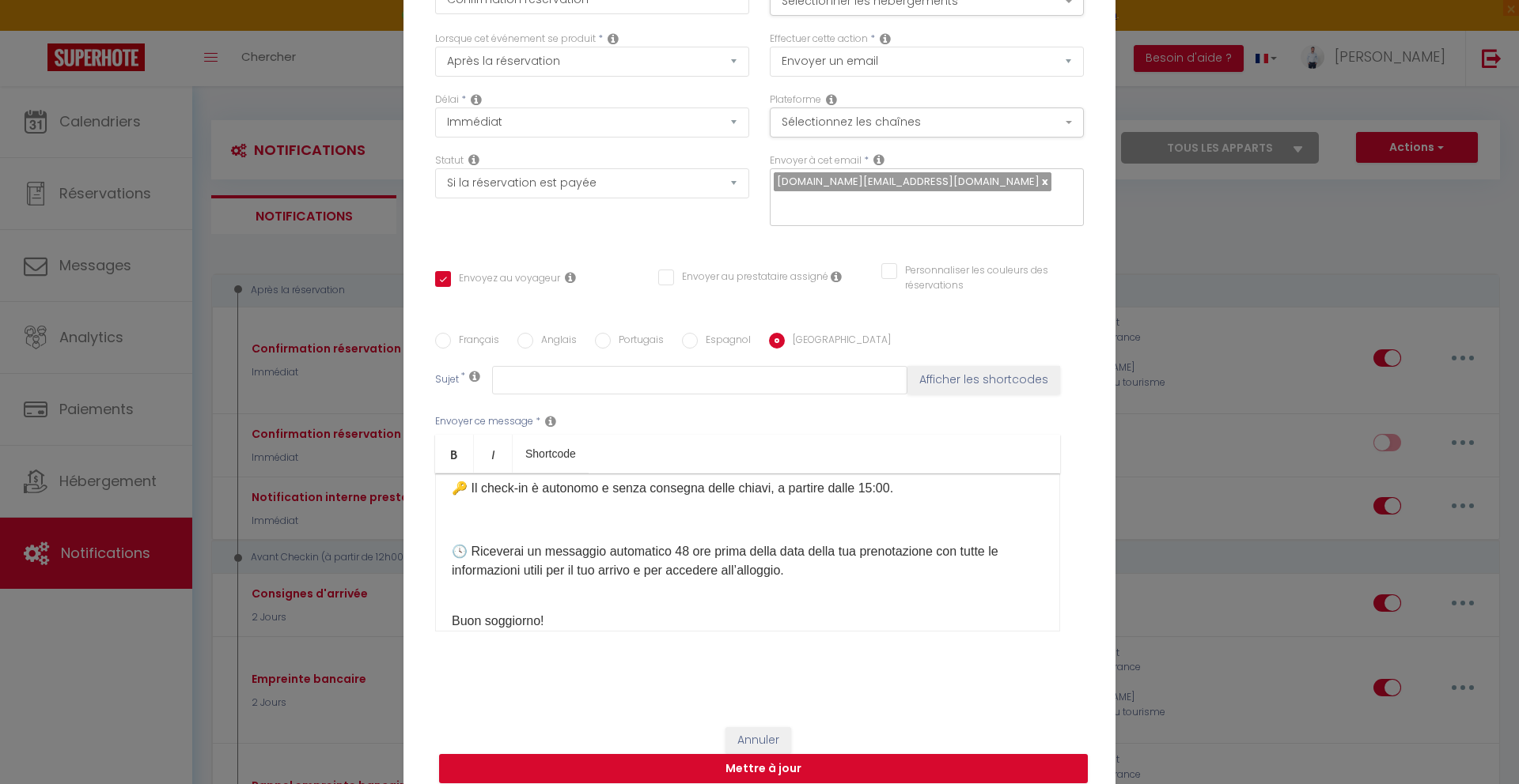
click at [653, 511] on p at bounding box center [748, 520] width 592 height 19
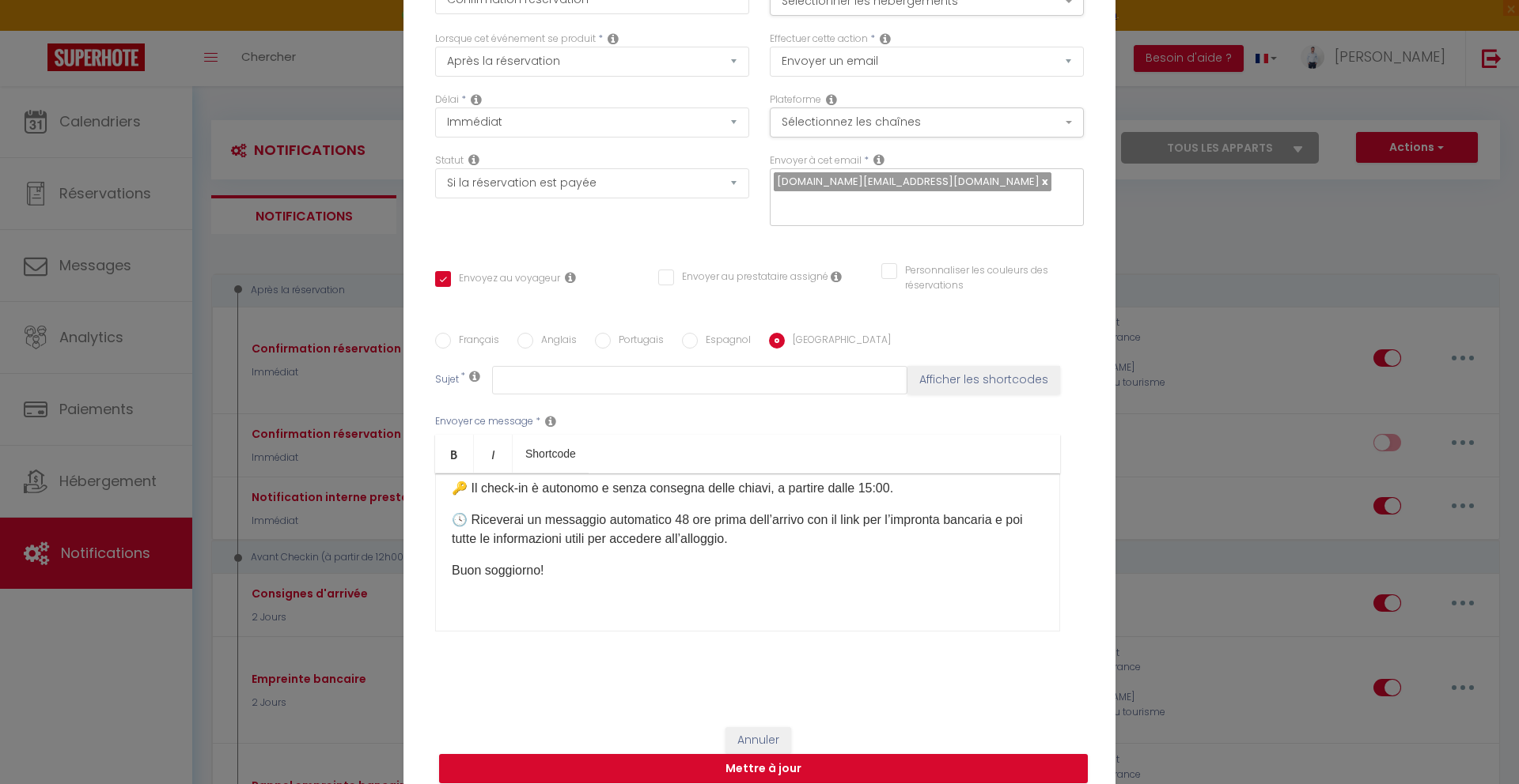
click at [683, 511] on p "​ 🕓 Riceverai un messaggio automatico 48 ore prima dell’arrivo con il link per …" at bounding box center [748, 529] width 592 height 38
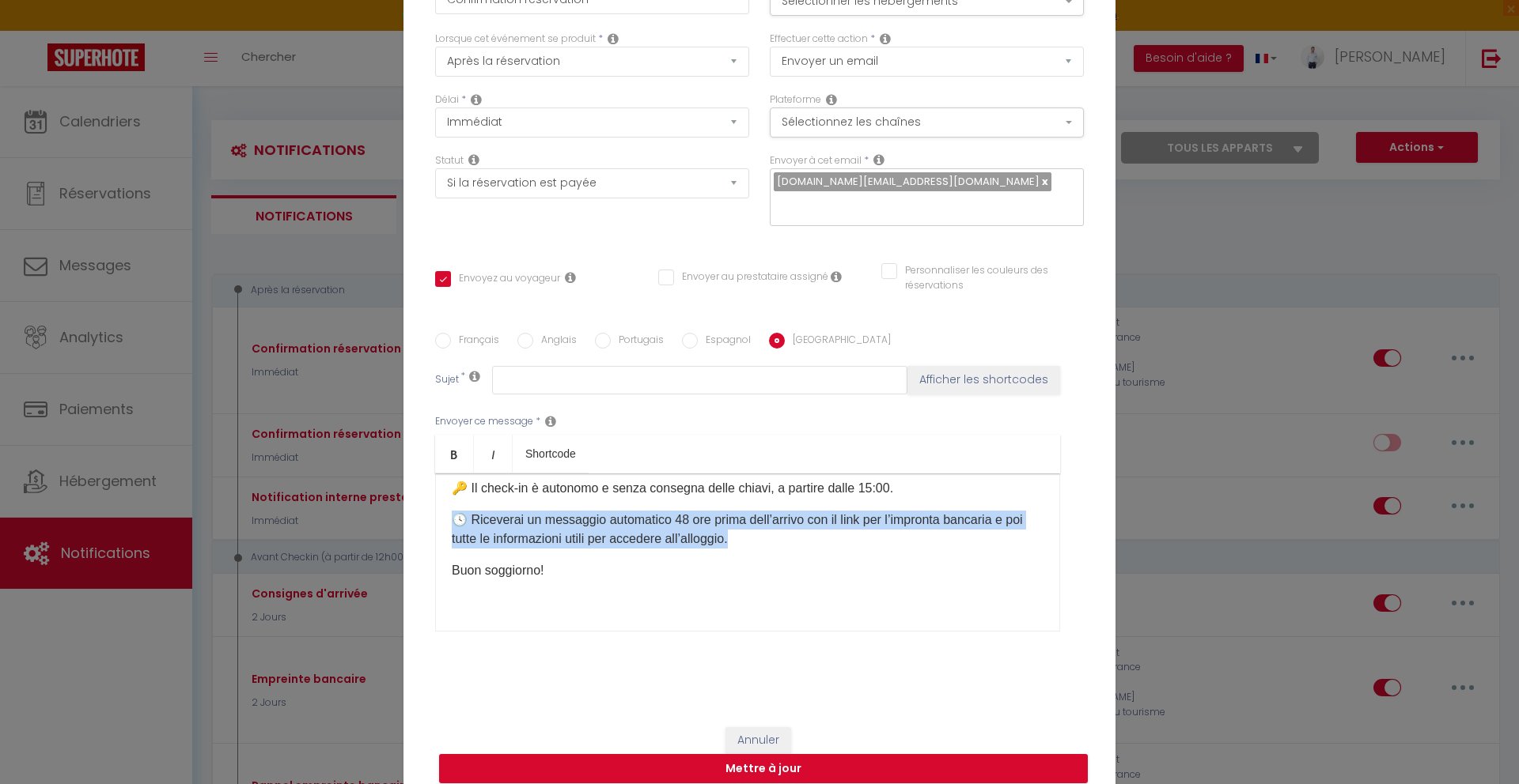
click at [683, 511] on p "​ 🕓 Riceverai un messaggio automatico 48 ore prima dell’arrivo con il link per …" at bounding box center [748, 529] width 592 height 38
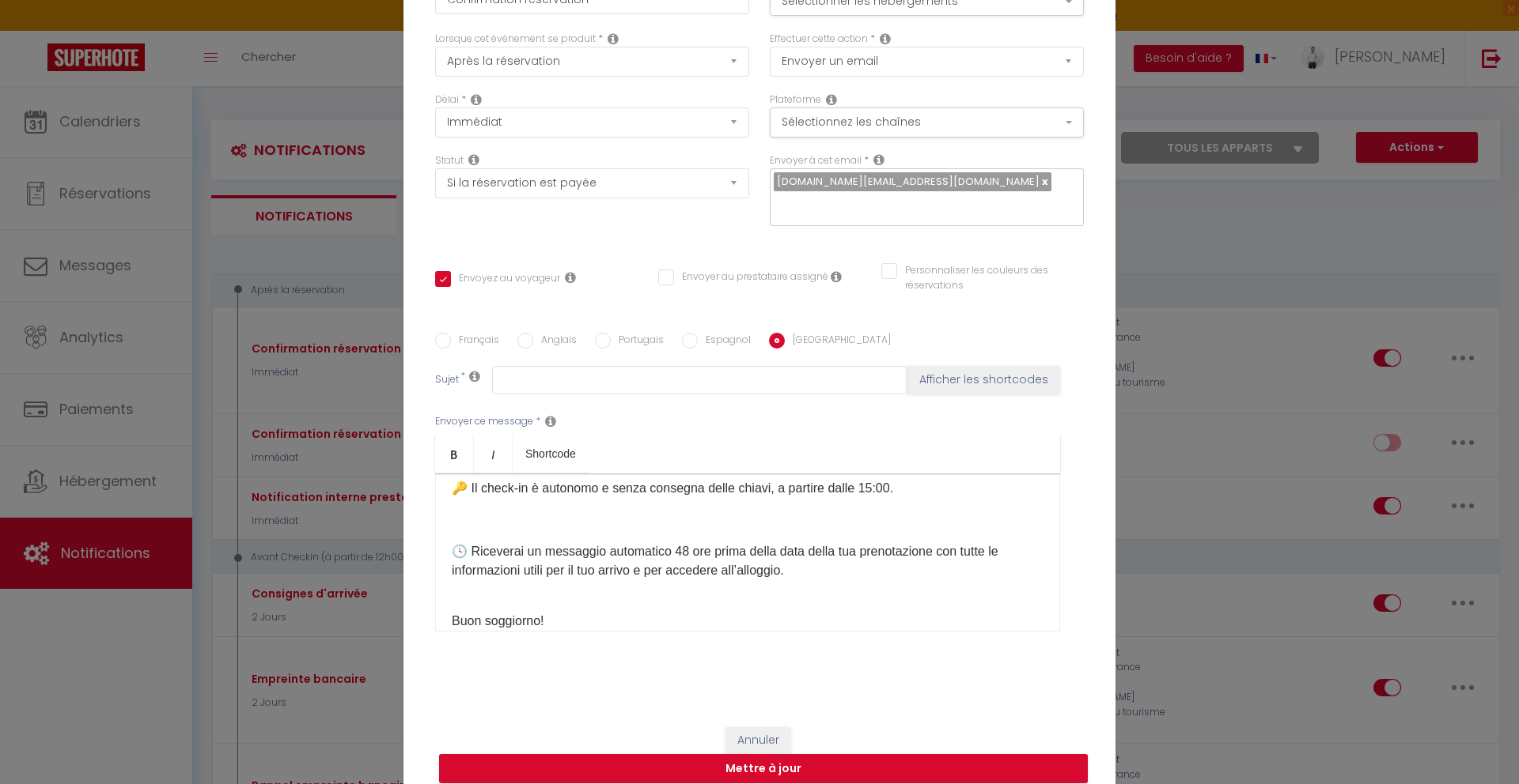
click at [727, 523] on div "Ciao [GUEST:FIRST_NAME]! ✅ La tua prenotazione all’Explorer 🚀 è confermata, dal…" at bounding box center [747, 553] width 625 height 158
click at [734, 515] on p at bounding box center [748, 520] width 592 height 19
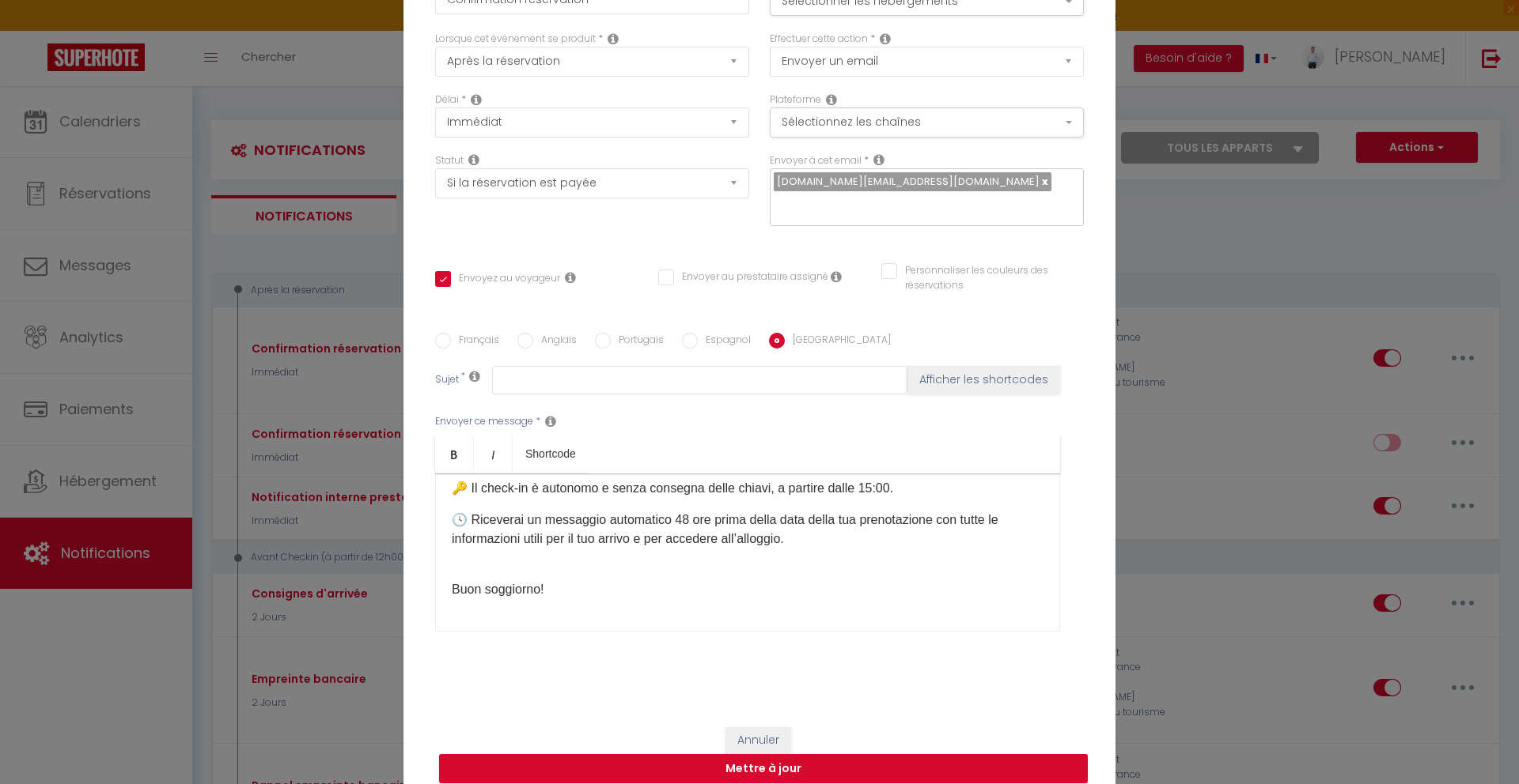
click at [761, 567] on div "Ciao [GUEST:FIRST_NAME]! ✅ La tua prenotazione all’Explorer 🚀 è confermata, dal…" at bounding box center [747, 553] width 625 height 158
click at [823, 761] on button "Mettre à jour" at bounding box center [763, 769] width 649 height 30
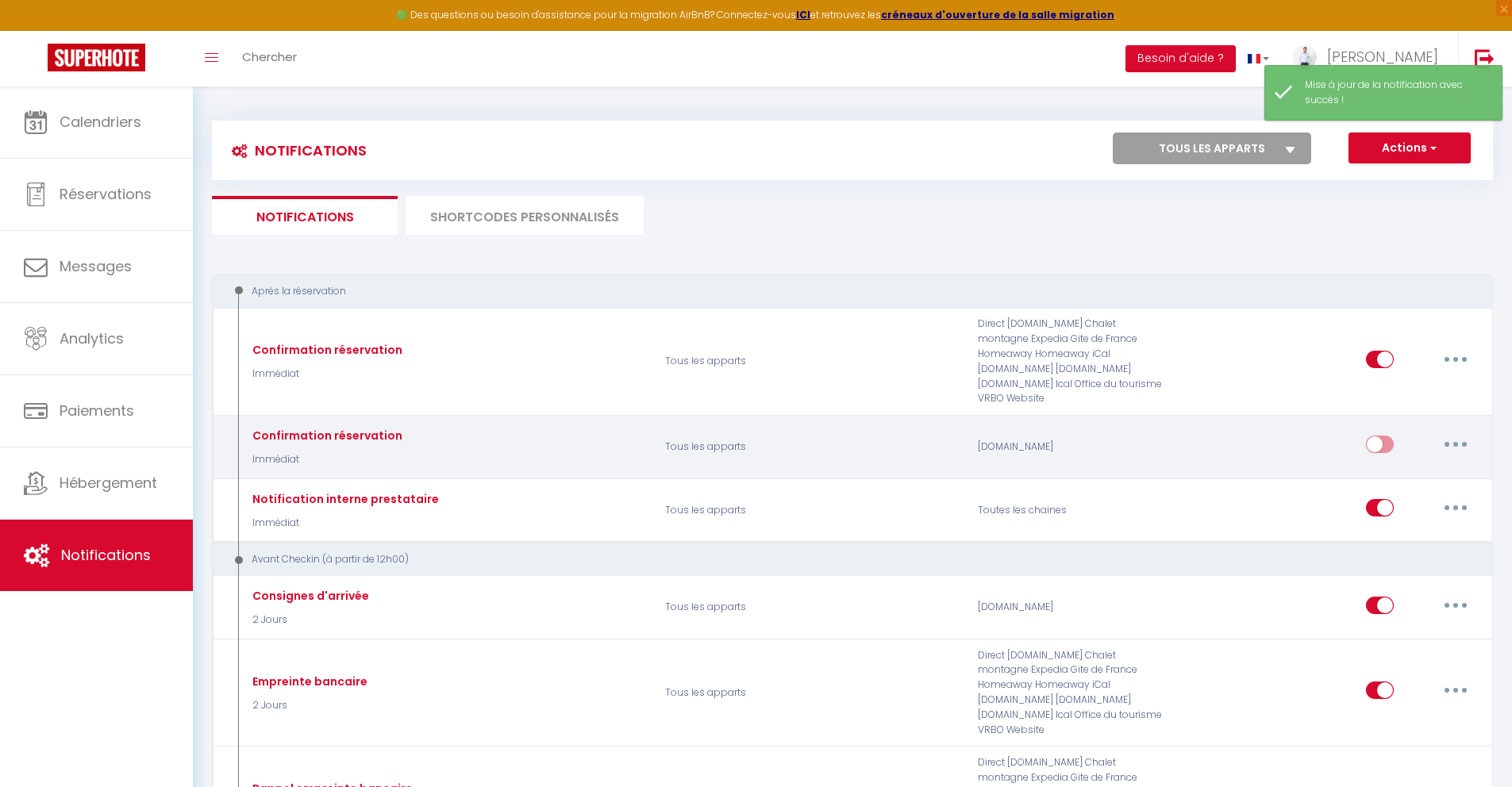
click at [1379, 436] on input "checkbox" at bounding box center [1380, 447] width 28 height 23
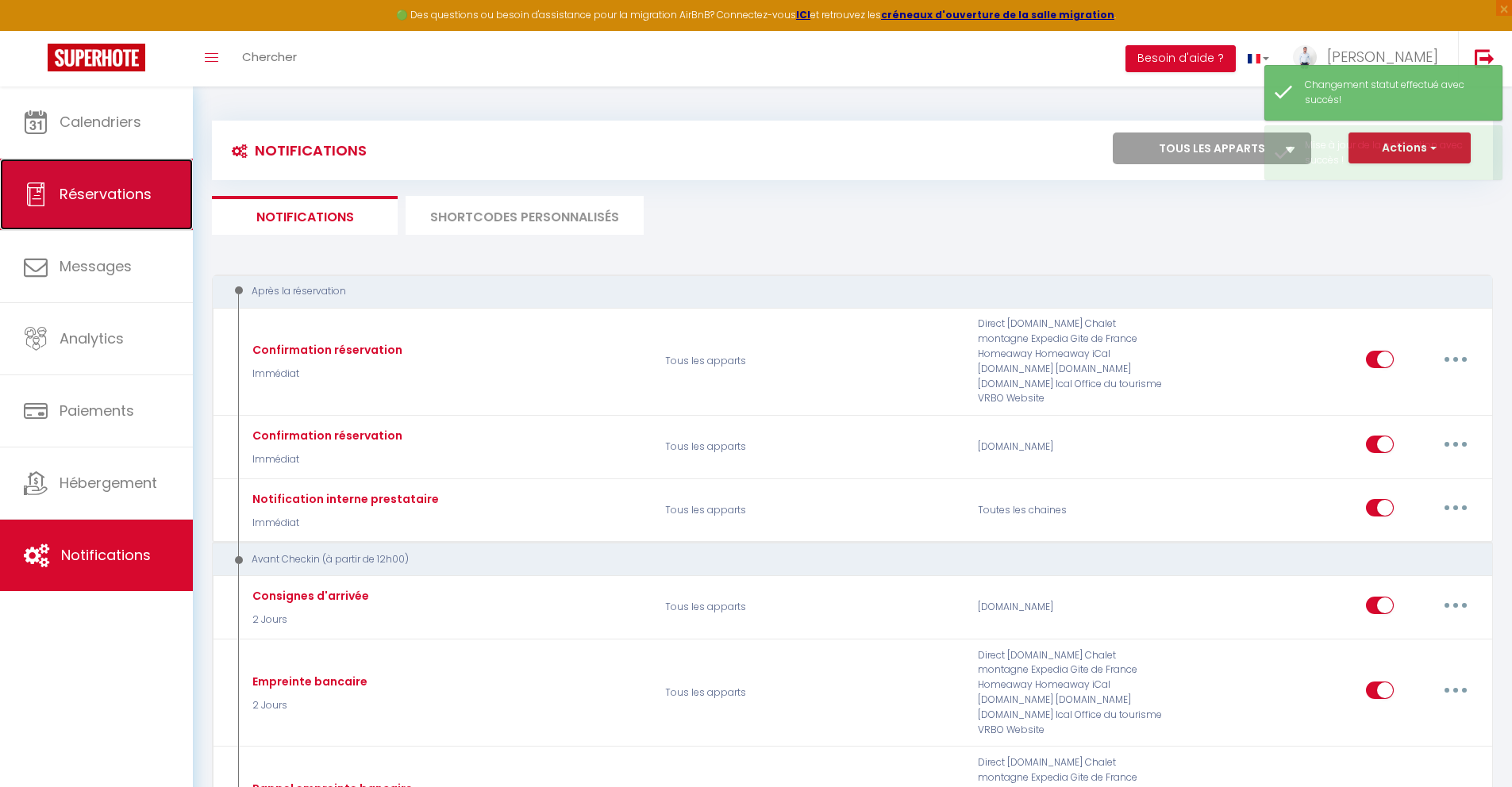
click at [130, 190] on span "Réservations" at bounding box center [106, 194] width 92 height 20
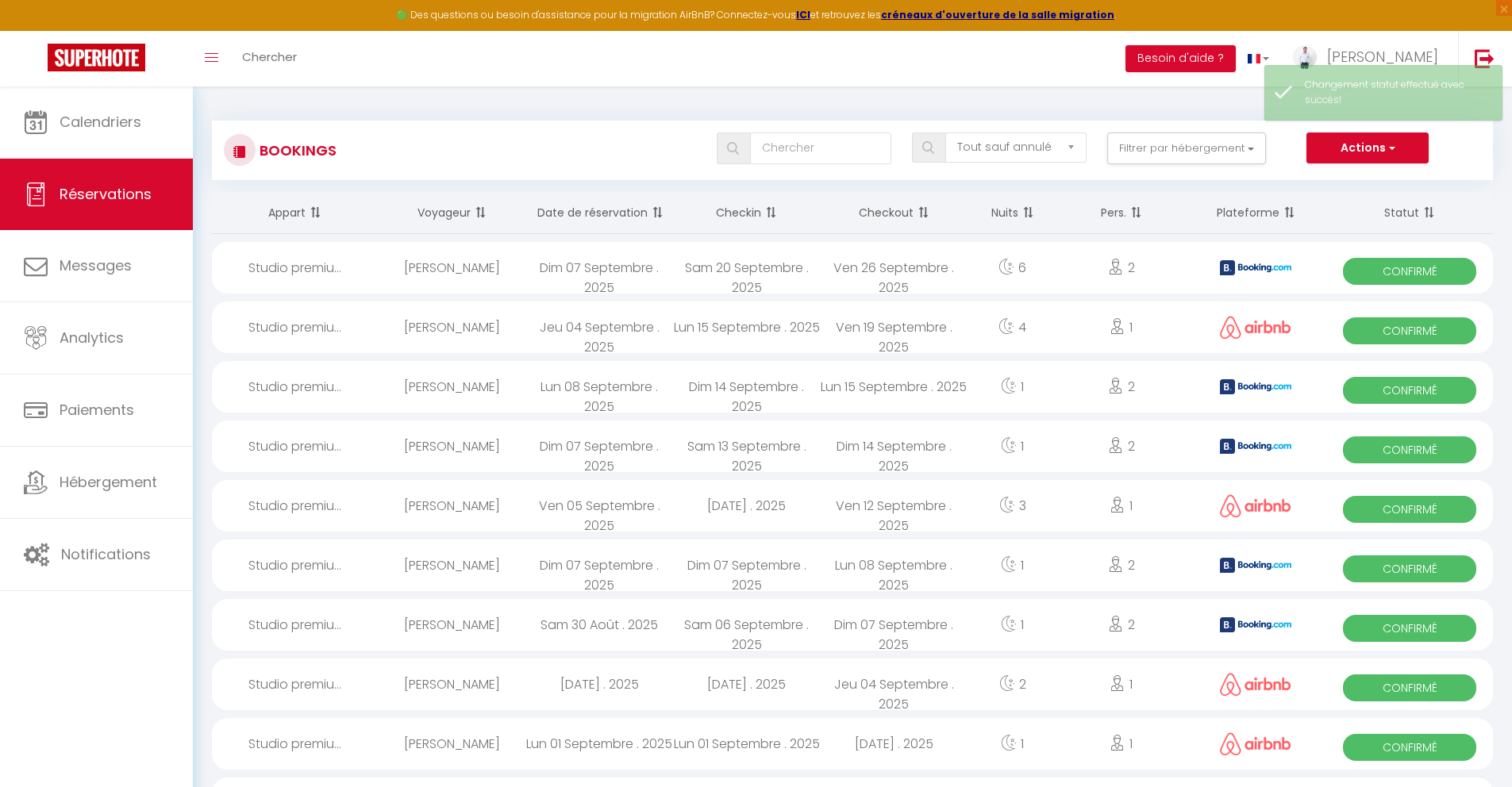
click at [408, 332] on div "[PERSON_NAME]" at bounding box center [452, 327] width 148 height 52
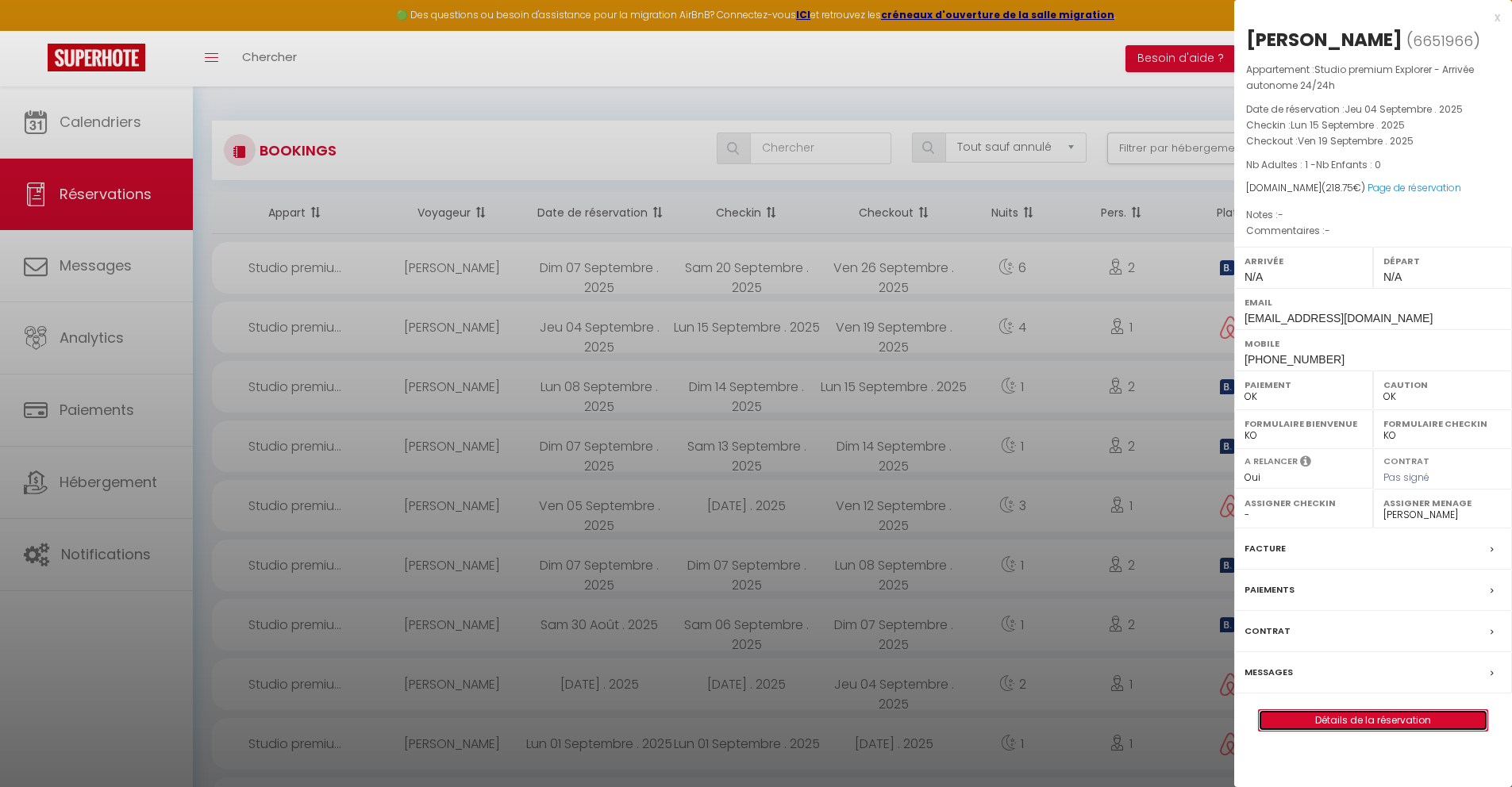
click at [1376, 731] on link "Détails de la réservation" at bounding box center [1373, 720] width 229 height 21
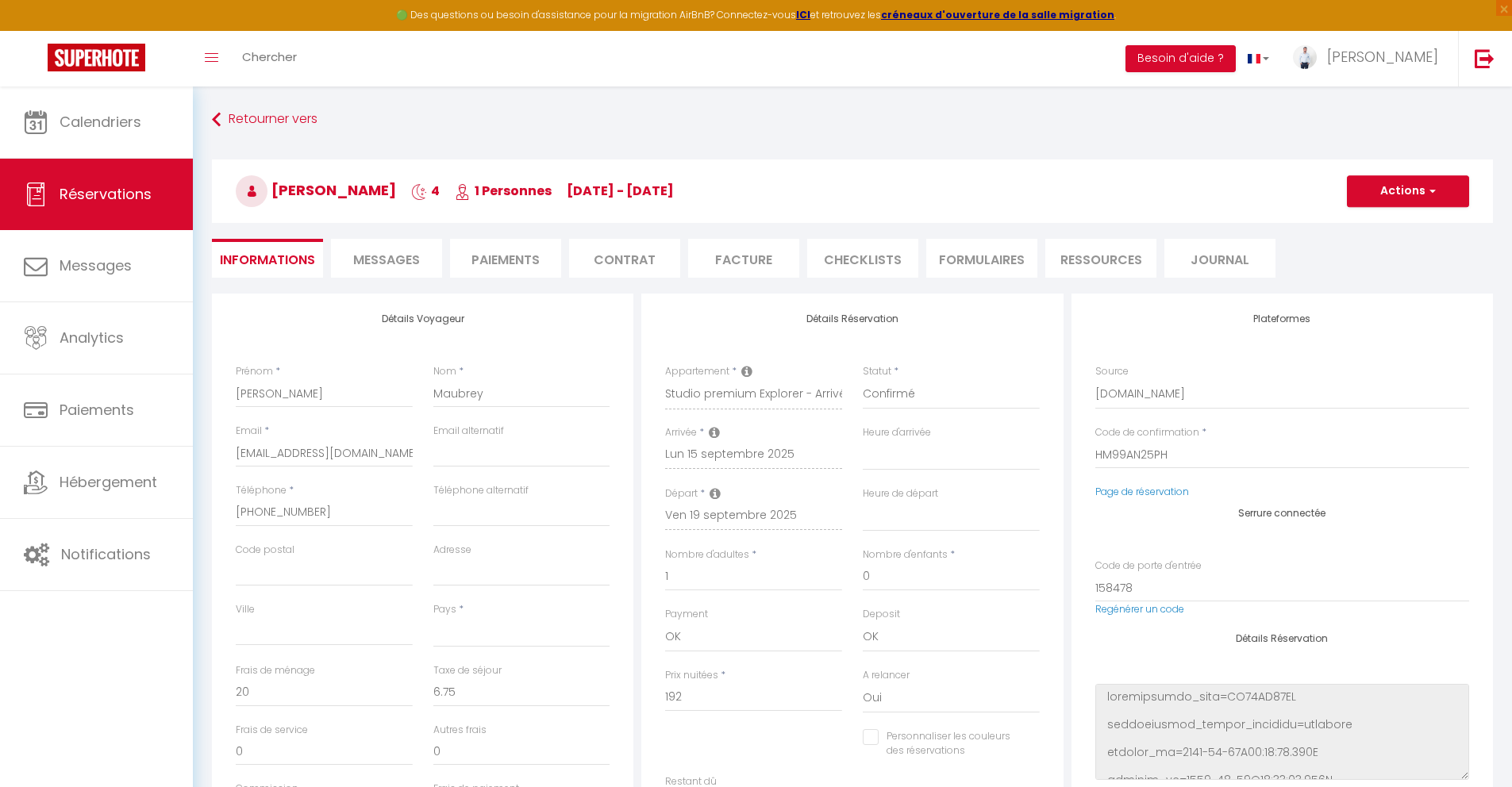
click at [436, 245] on li "Messages" at bounding box center [386, 259] width 111 height 39
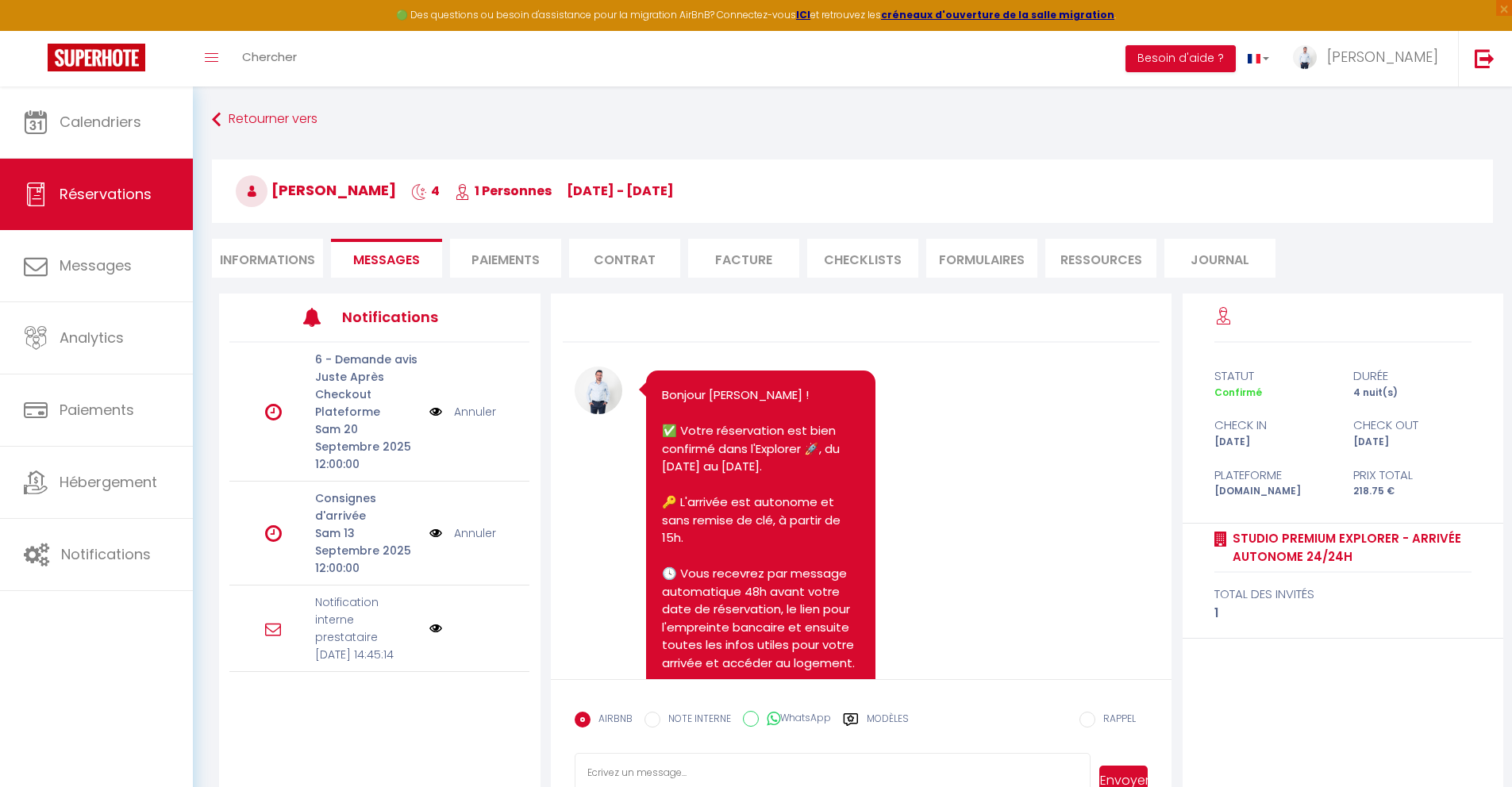
click at [436, 530] on img at bounding box center [436, 533] width 13 height 18
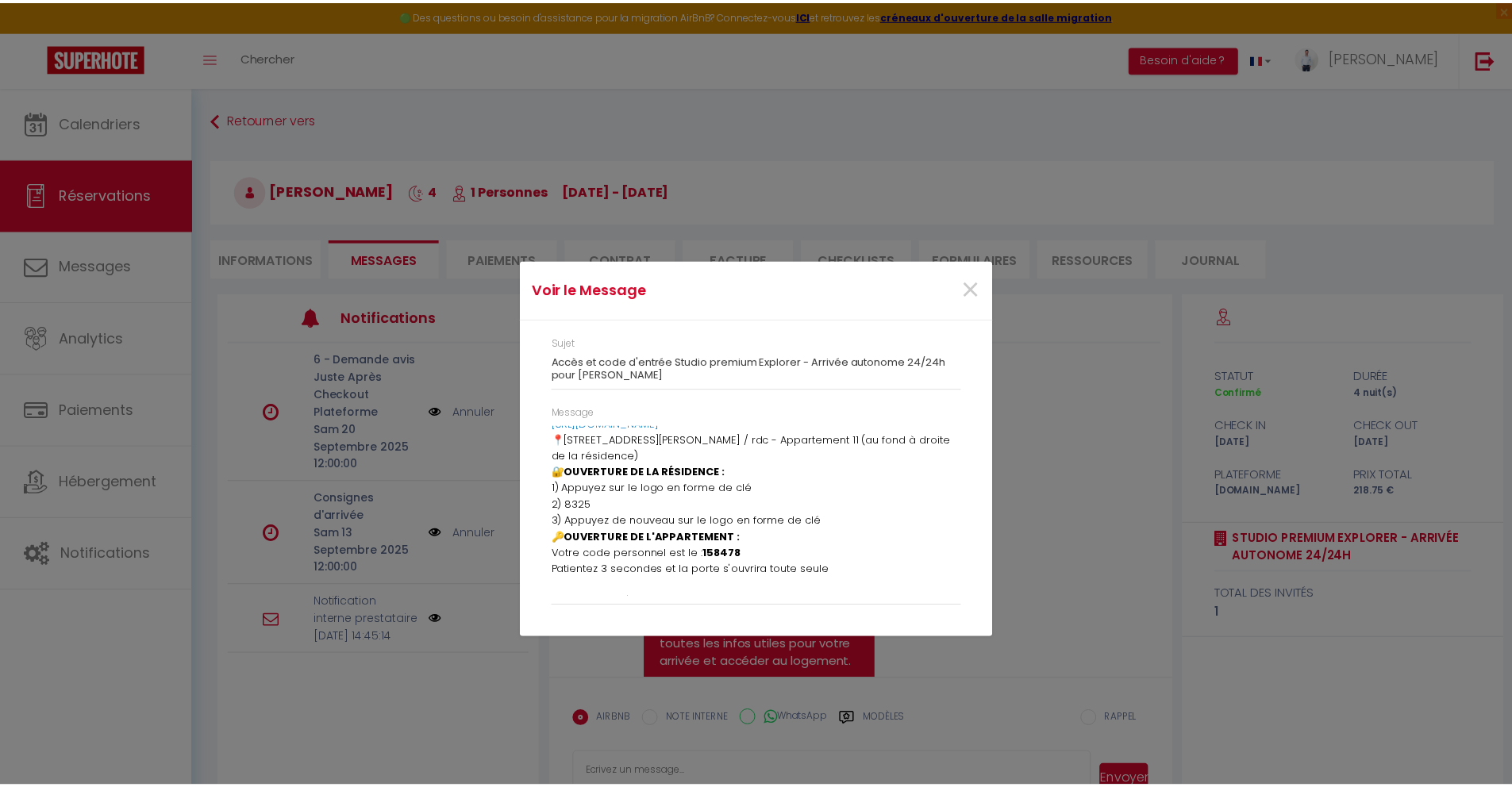
scroll to position [100, 0]
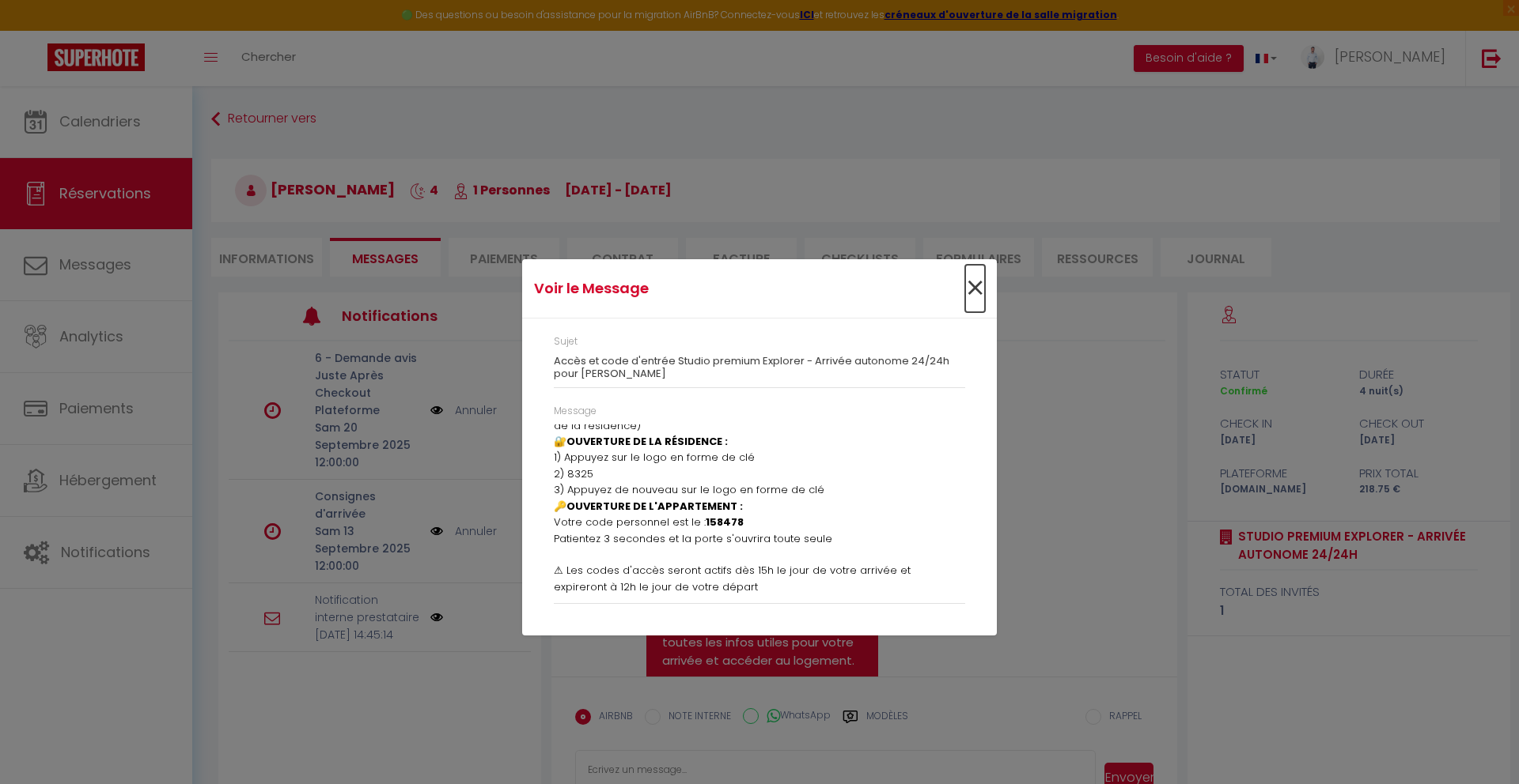
click at [973, 282] on span "×" at bounding box center [975, 288] width 20 height 48
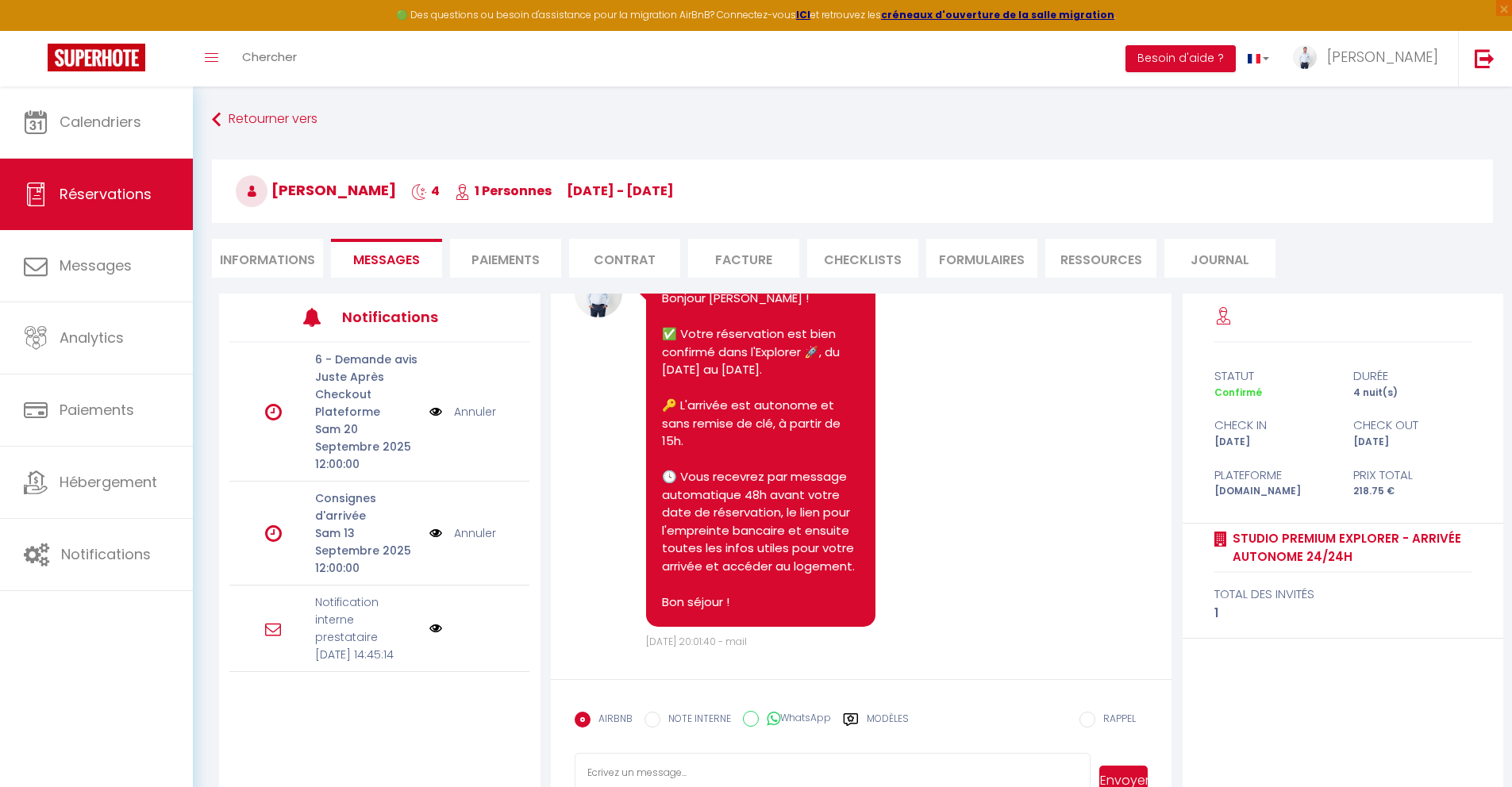
scroll to position [103, 0]
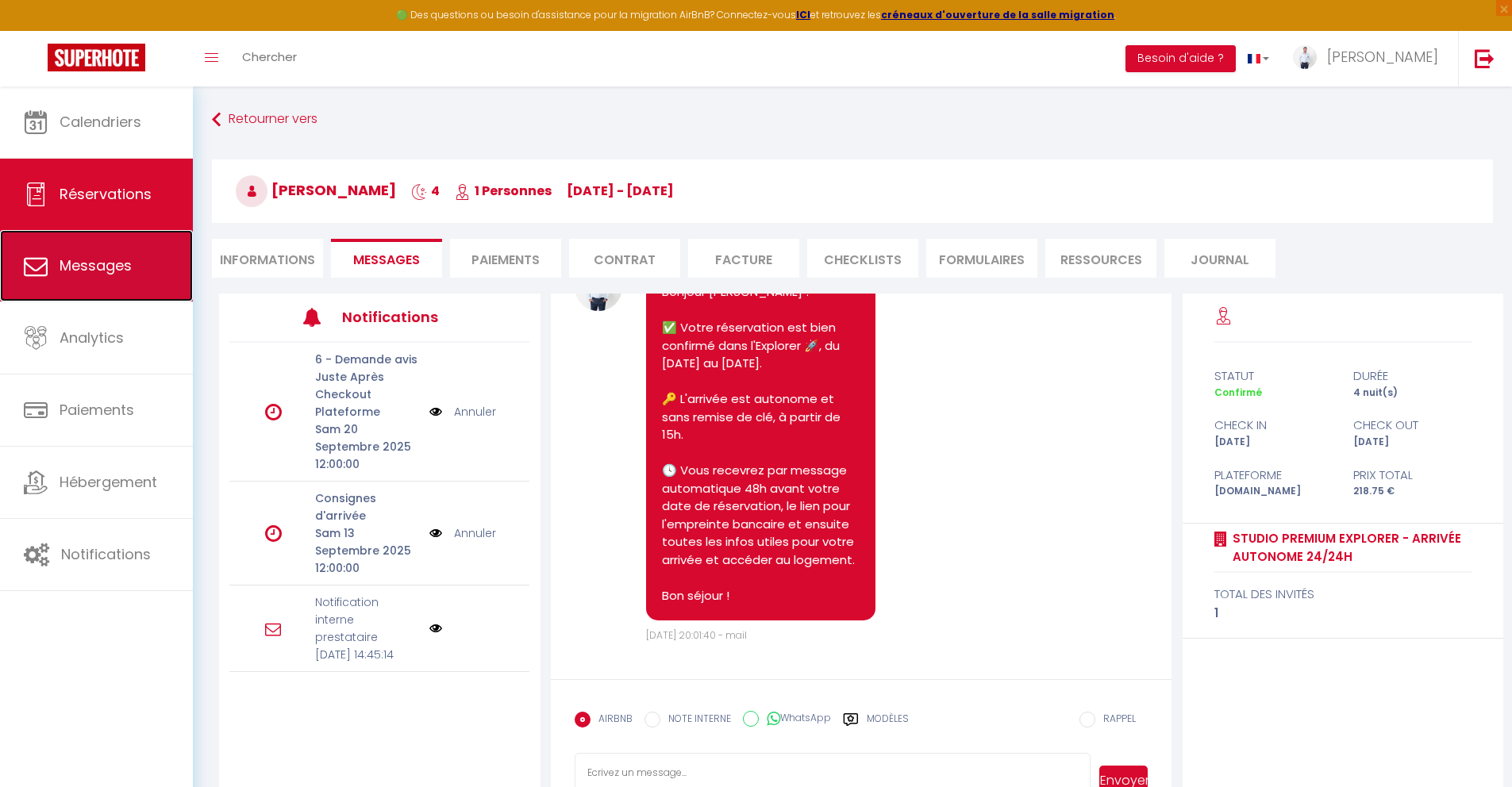
click at [91, 268] on span "Messages" at bounding box center [96, 265] width 72 height 20
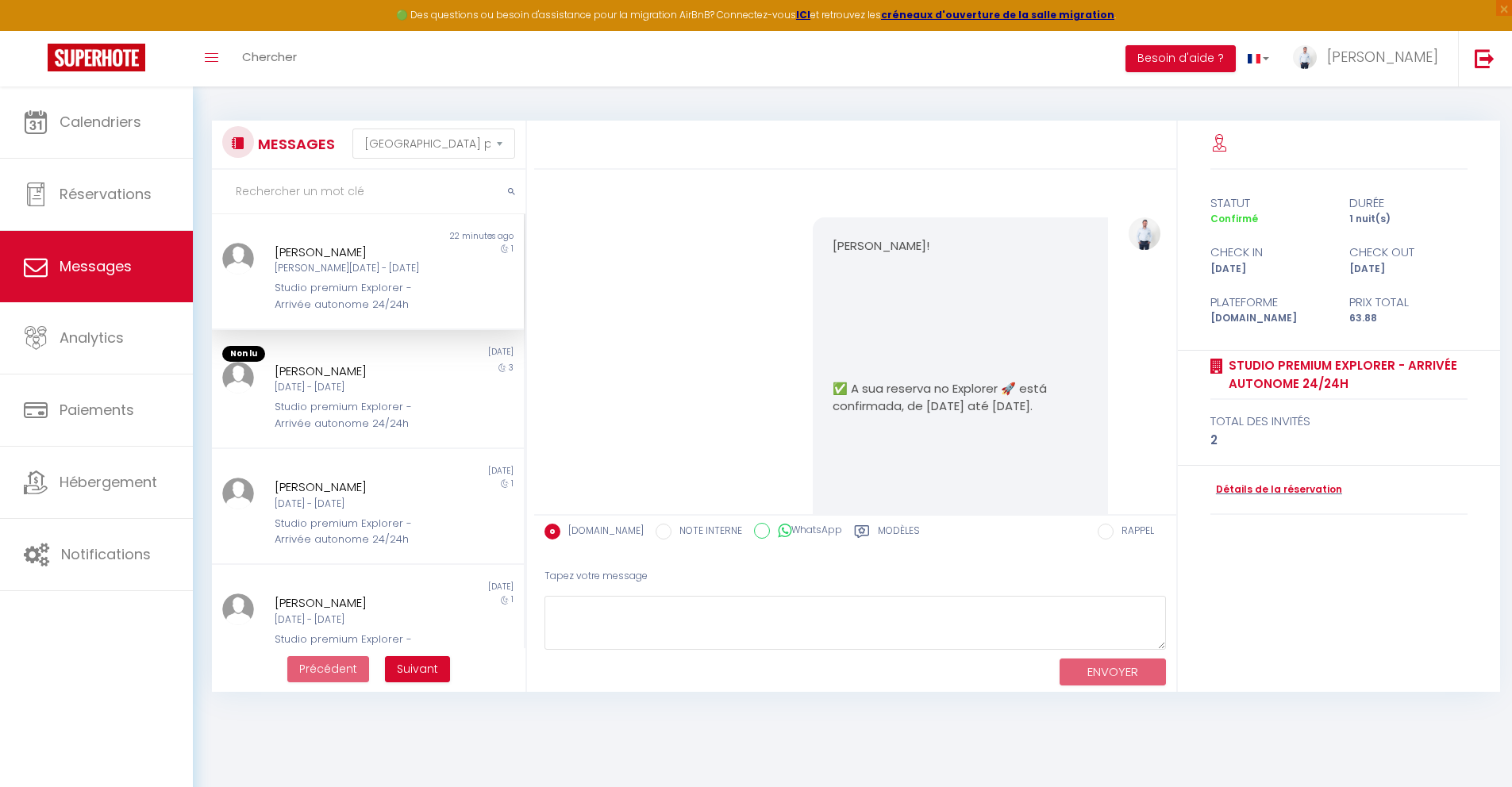
scroll to position [1978, 0]
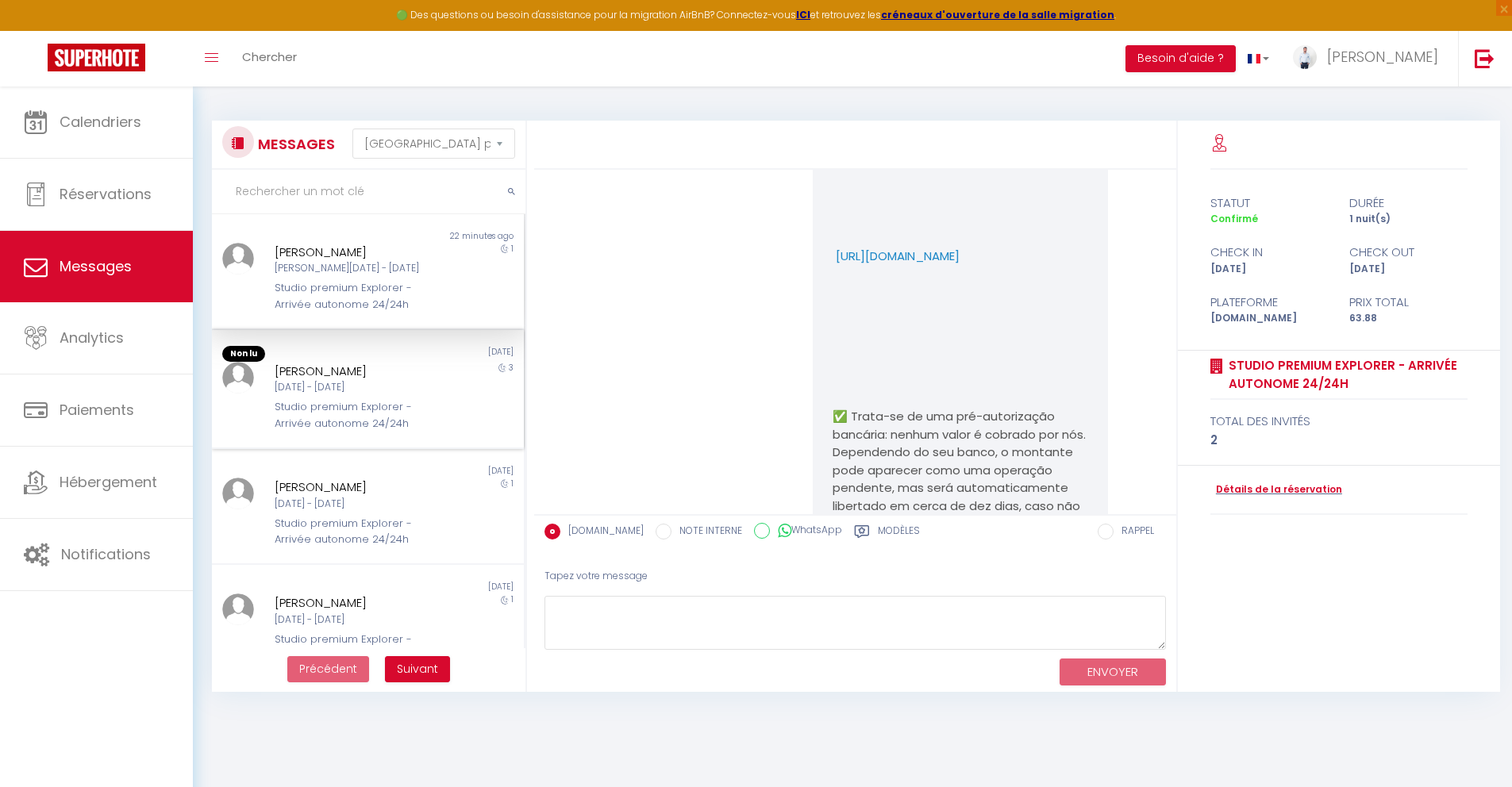
click at [346, 335] on div "Non lu 2 days ago Arnaud Martin Mar 09 Sep - Ven 12 Sep Studio premium Explorer…" at bounding box center [367, 389] width 312 height 119
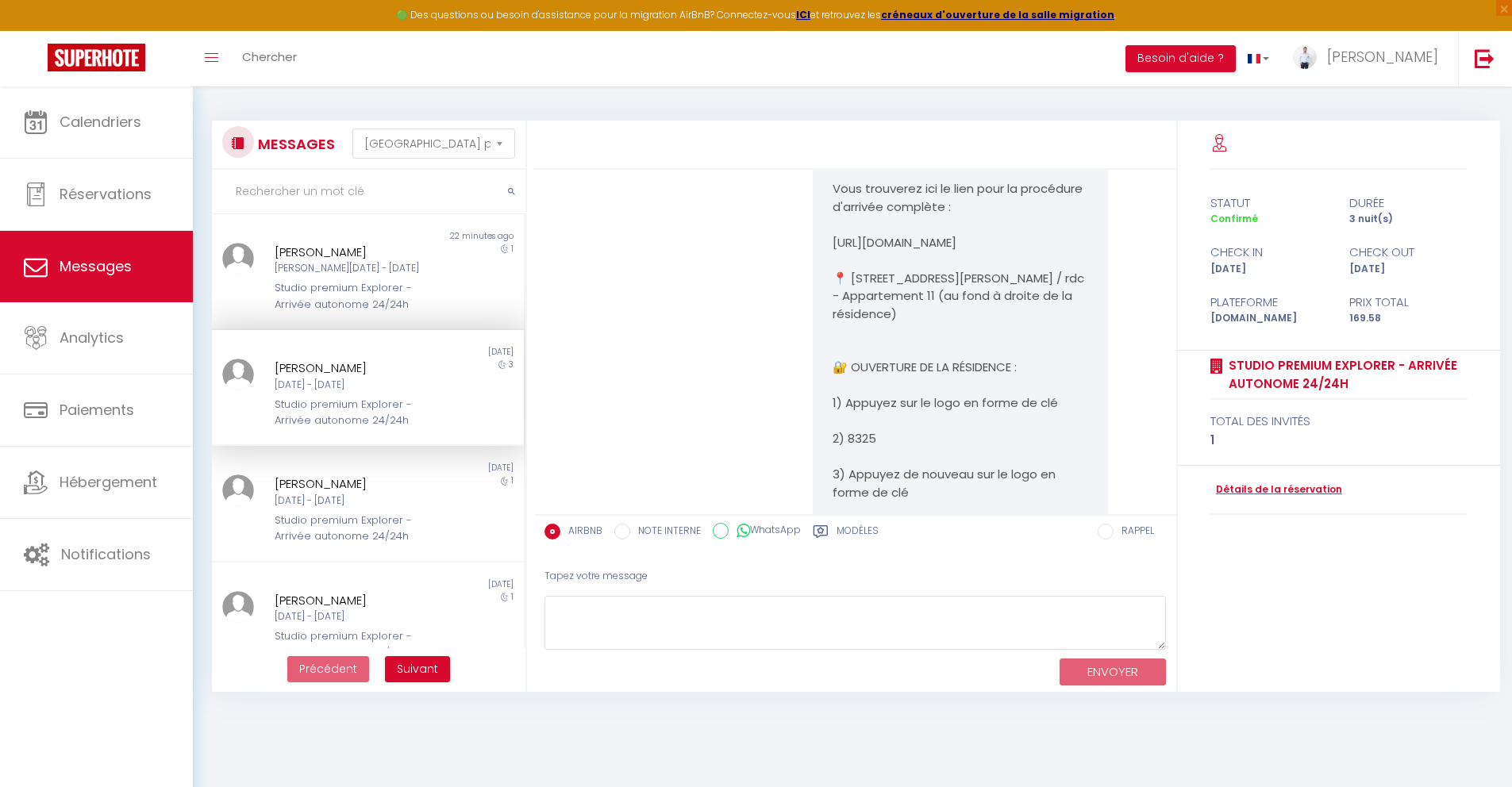
scroll to position [3256, 0]
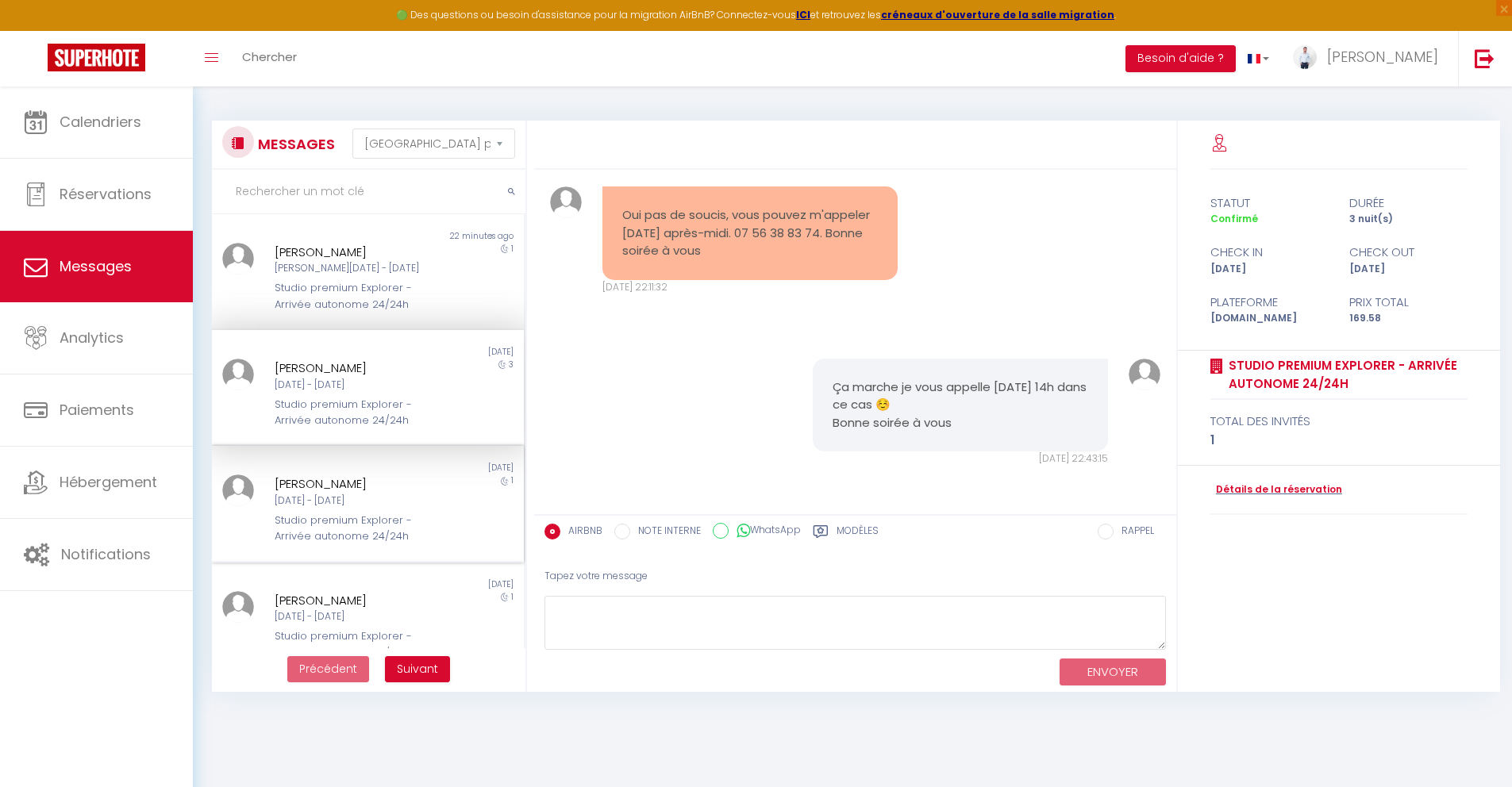
click at [319, 523] on div "Studio premium Explorer - Arrivée autonome 24/24h" at bounding box center [355, 528] width 161 height 33
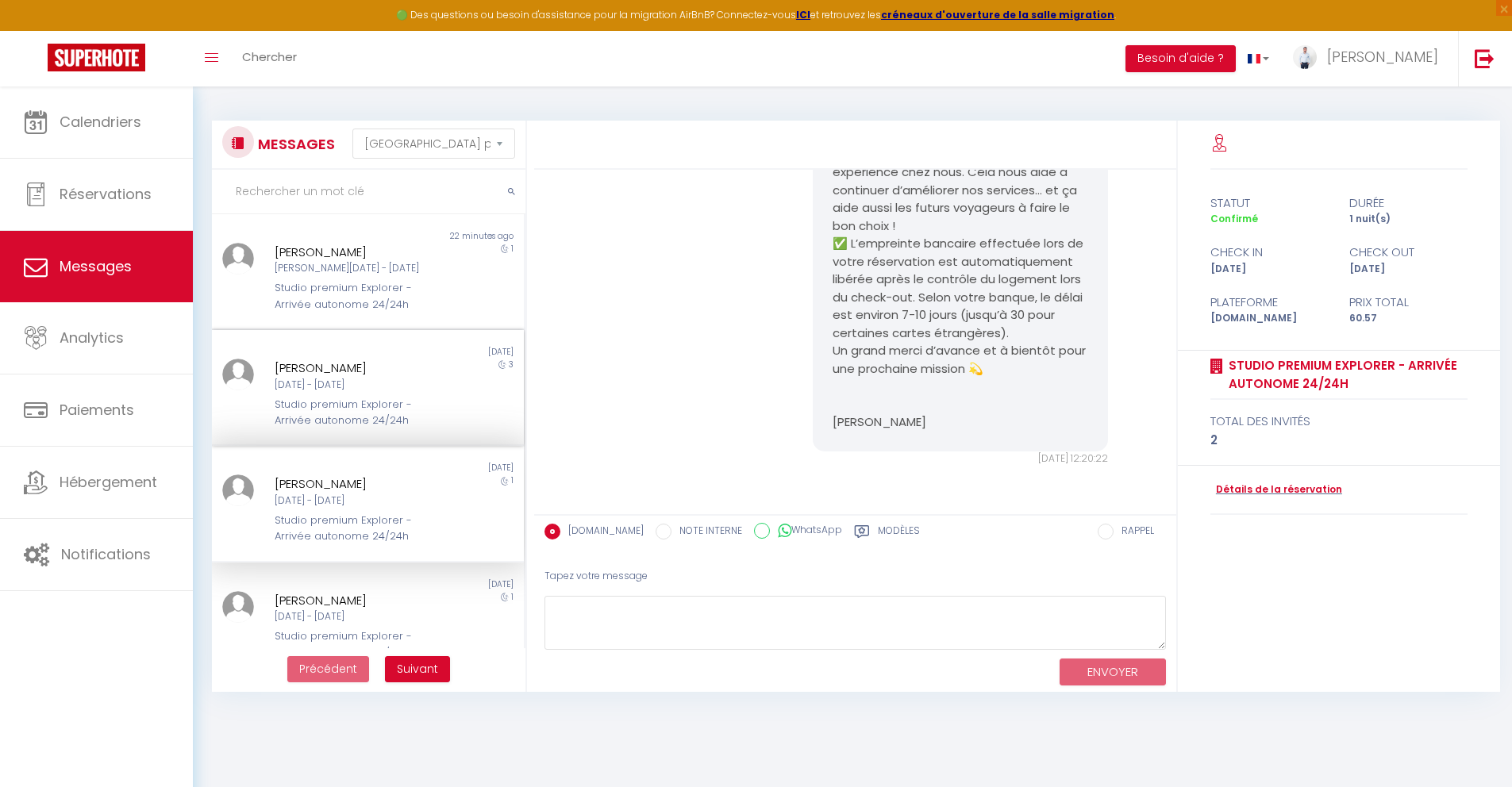
click at [357, 408] on div "Studio premium Explorer - Arrivée autonome 24/24h" at bounding box center [355, 413] width 161 height 33
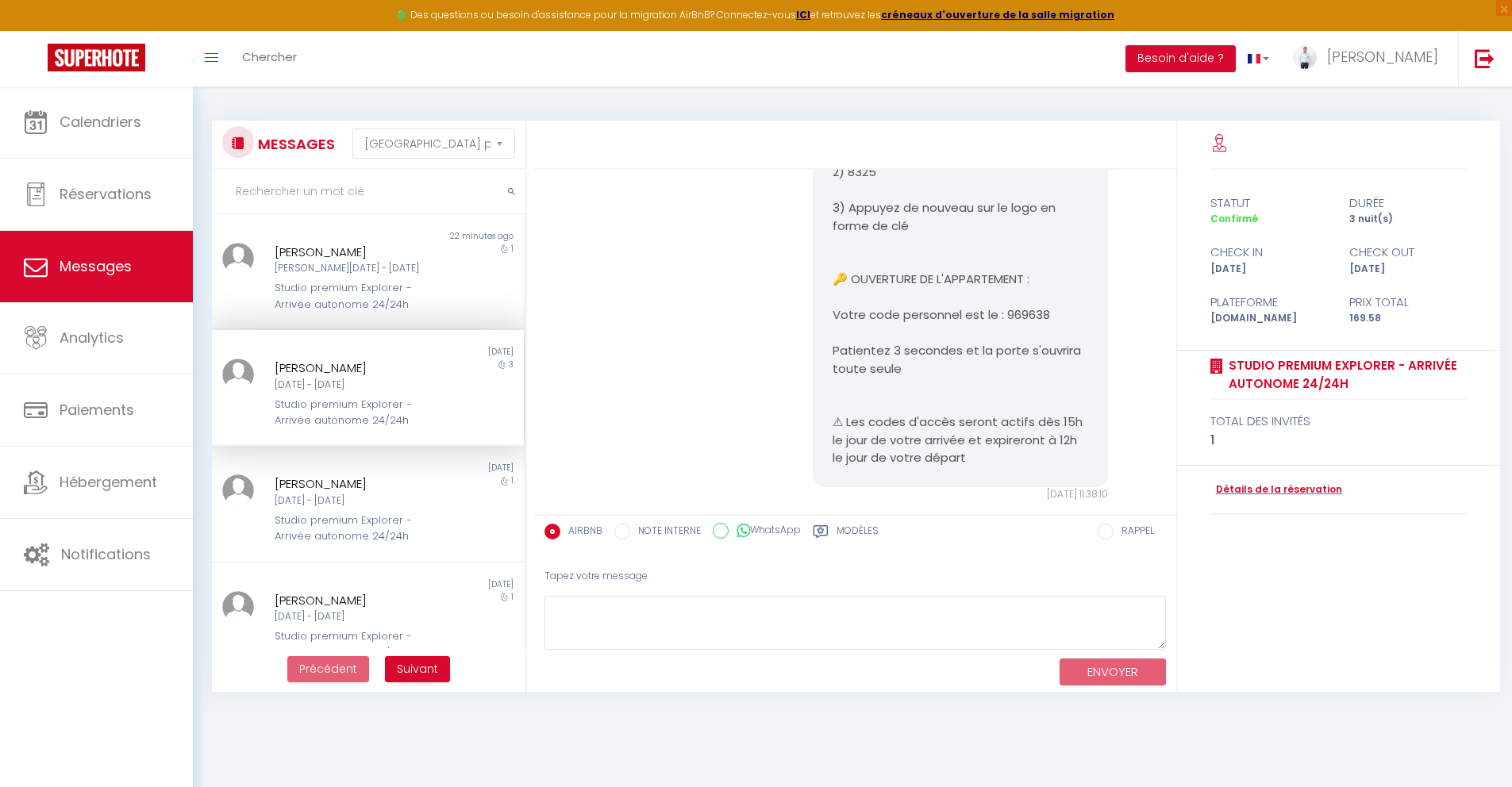
scroll to position [3256, 0]
